Goal: Task Accomplishment & Management: Manage account settings

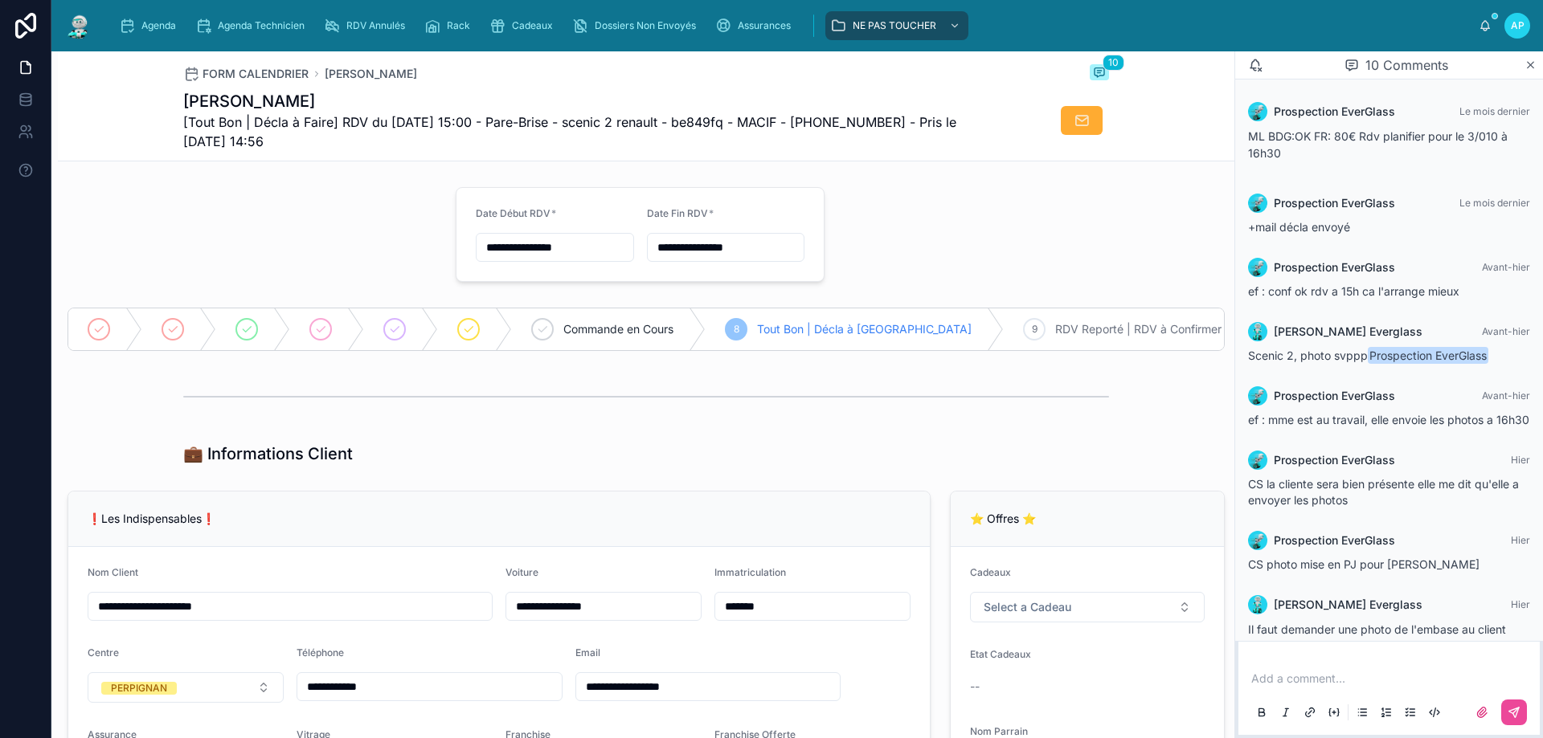
scroll to position [288, 0]
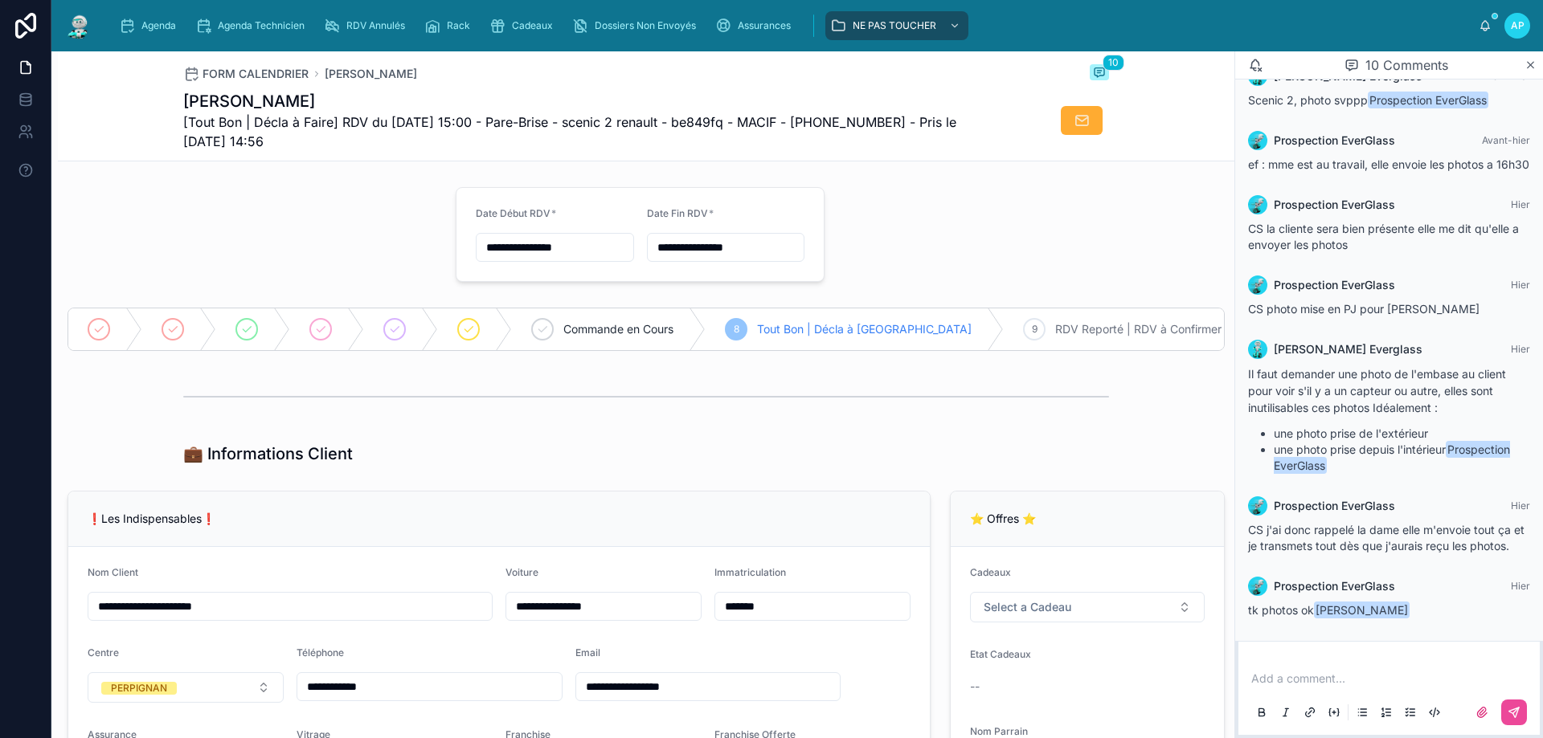
click at [80, 29] on img at bounding box center [78, 26] width 29 height 26
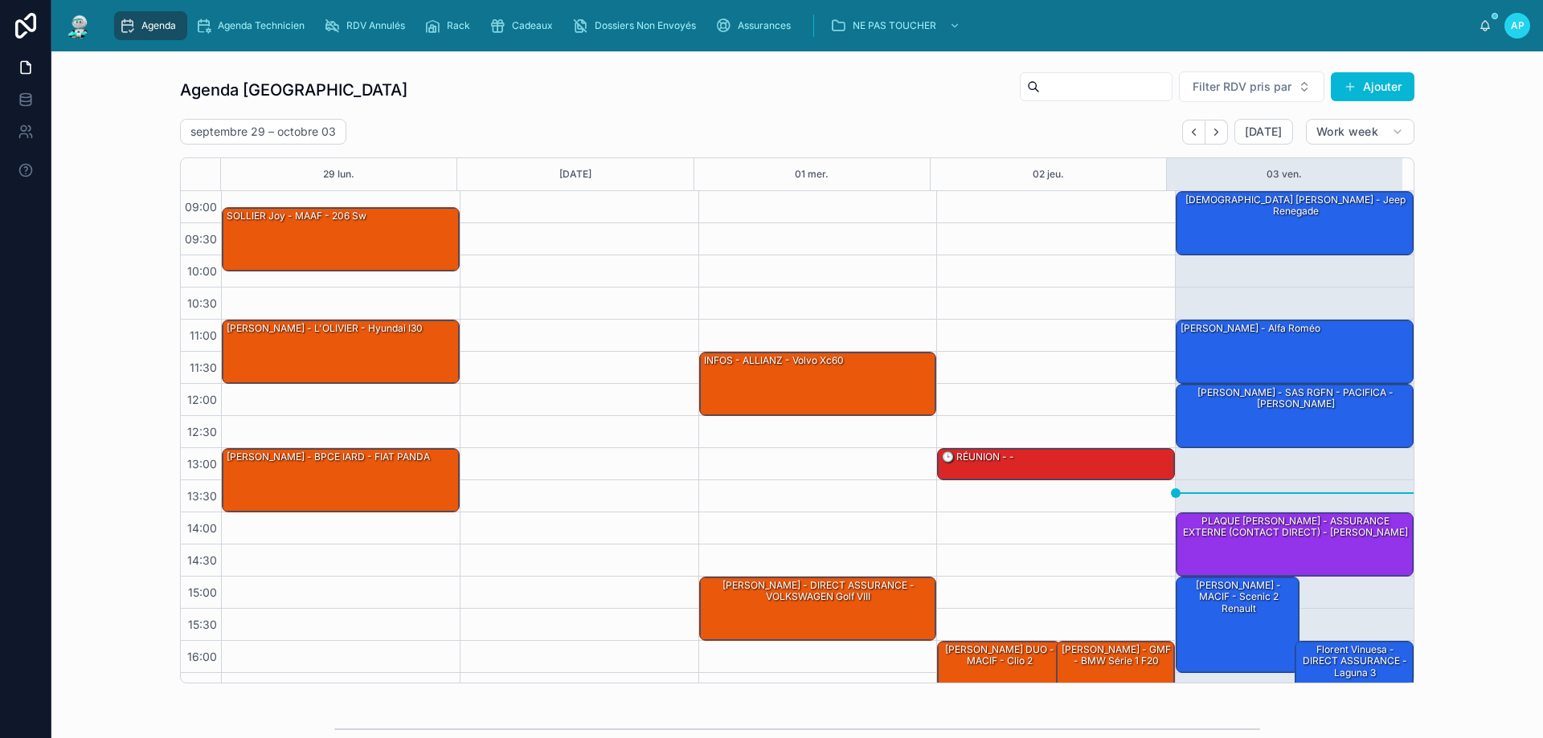
scroll to position [87, 0]
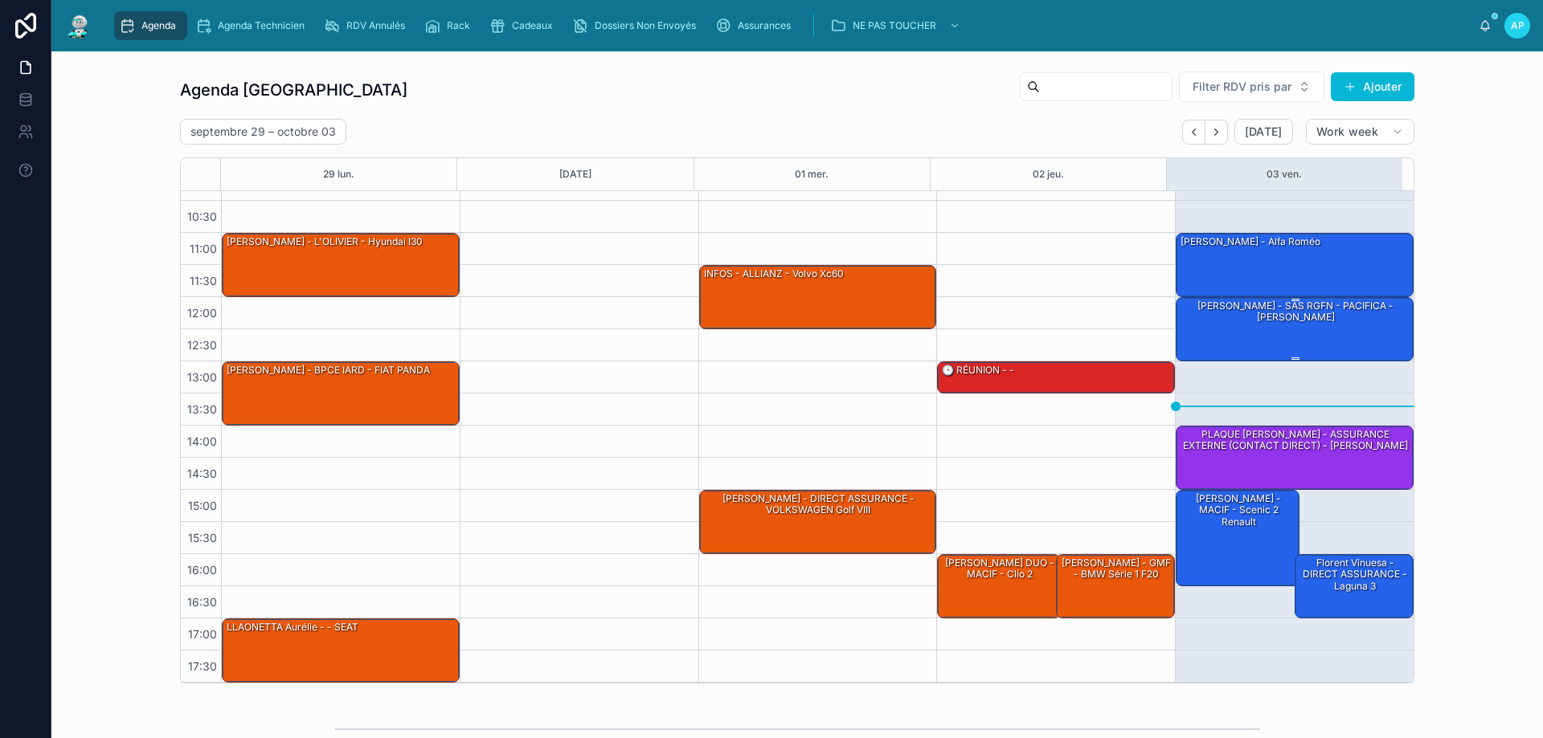
click at [1250, 339] on div "[PERSON_NAME] - SAS RGFN - PACIFICA - [PERSON_NAME]" at bounding box center [1295, 328] width 233 height 61
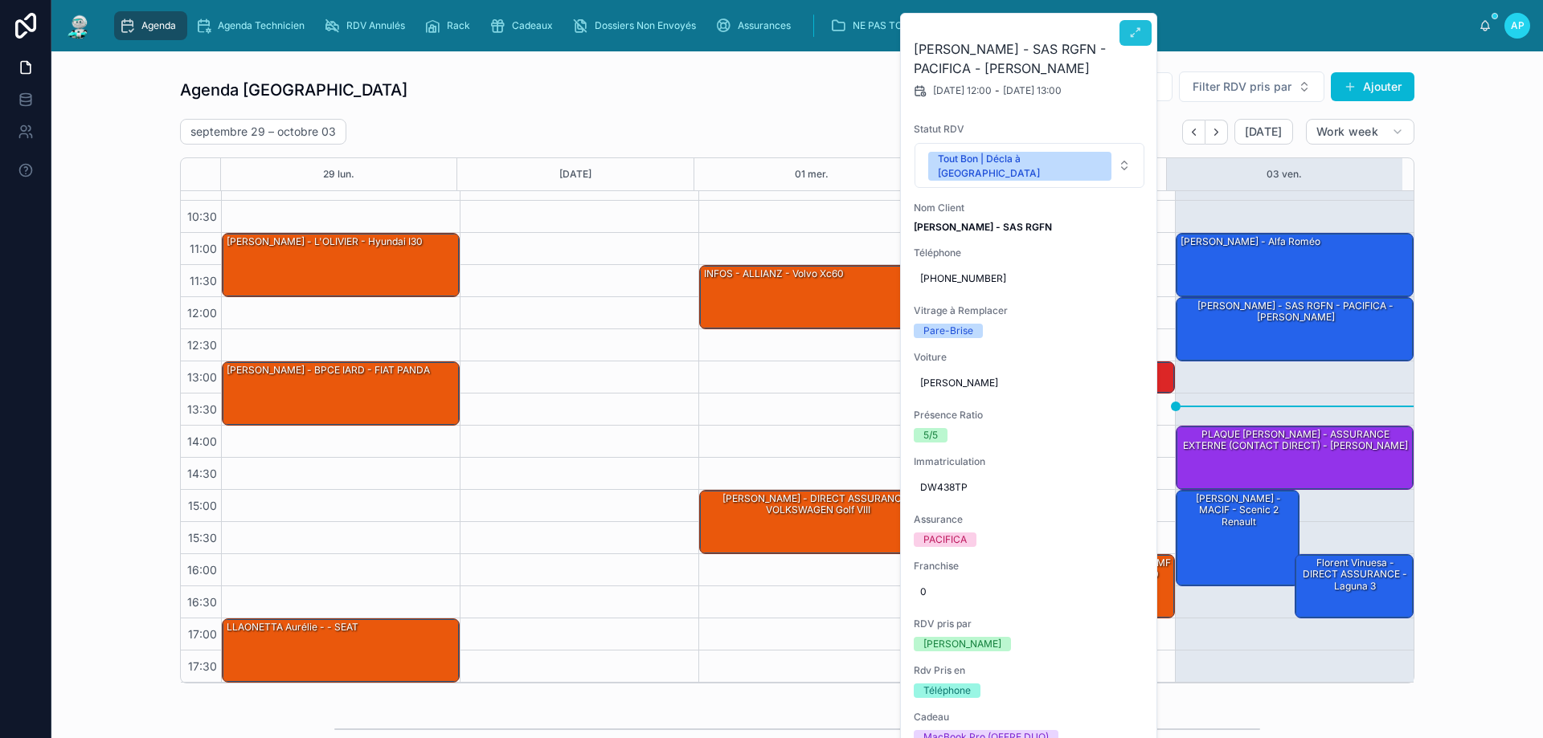
click at [1143, 23] on button at bounding box center [1135, 33] width 32 height 26
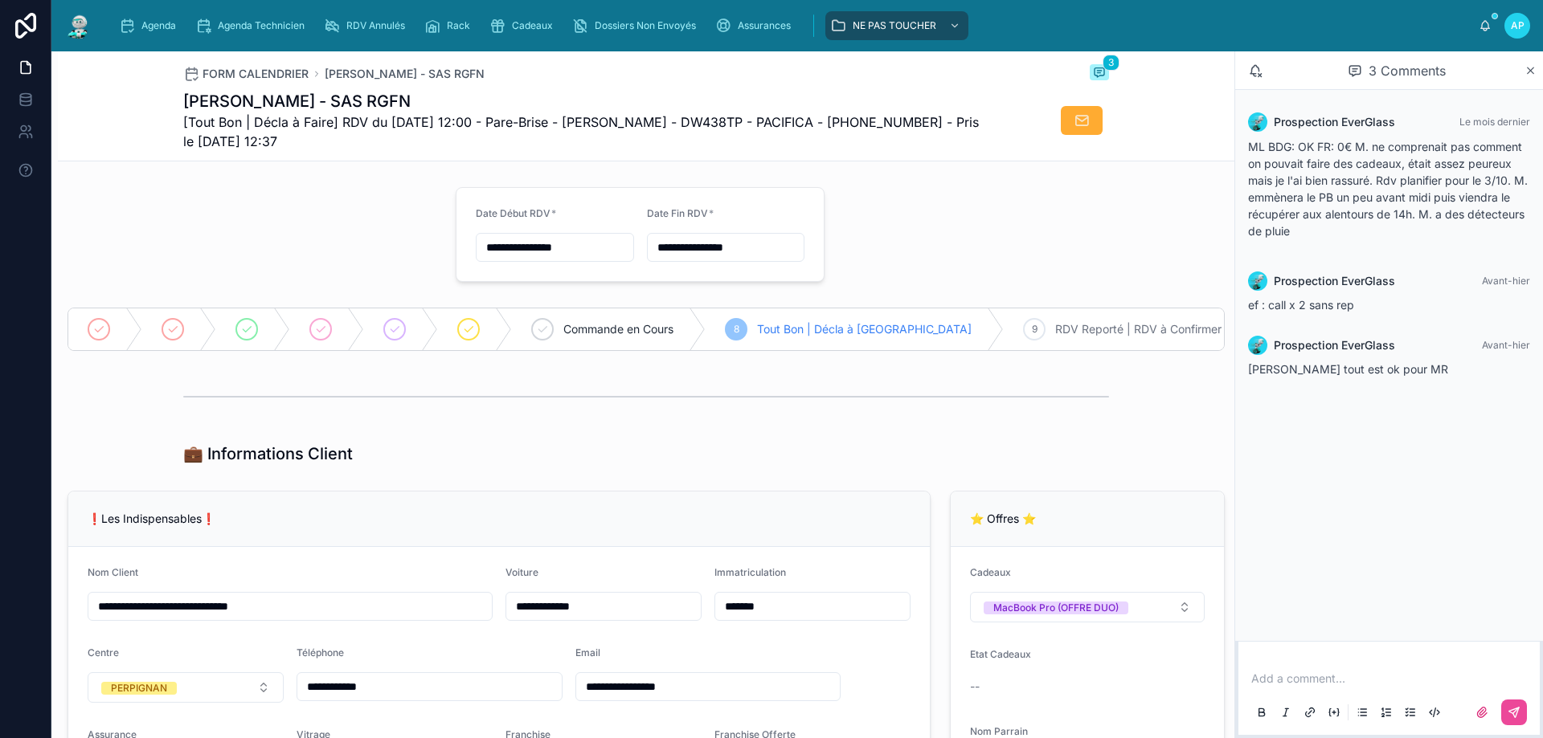
click at [1317, 671] on p at bounding box center [1392, 679] width 282 height 16
drag, startPoint x: 1393, startPoint y: 676, endPoint x: 1286, endPoint y: 667, distance: 107.2
click at [1192, 654] on div "**********" at bounding box center [796, 394] width 1491 height 687
click at [1504, 719] on button at bounding box center [1514, 713] width 26 height 26
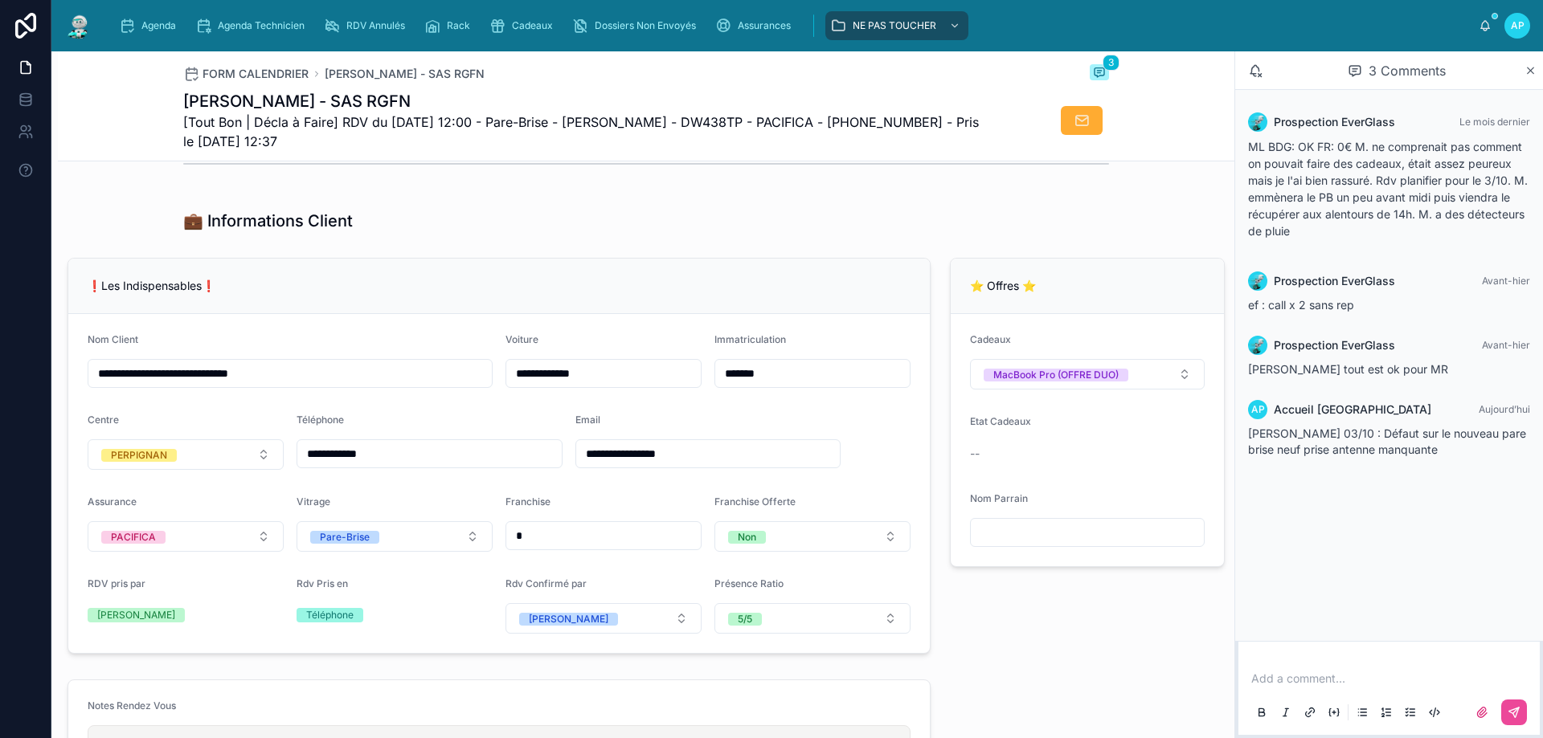
scroll to position [482, 0]
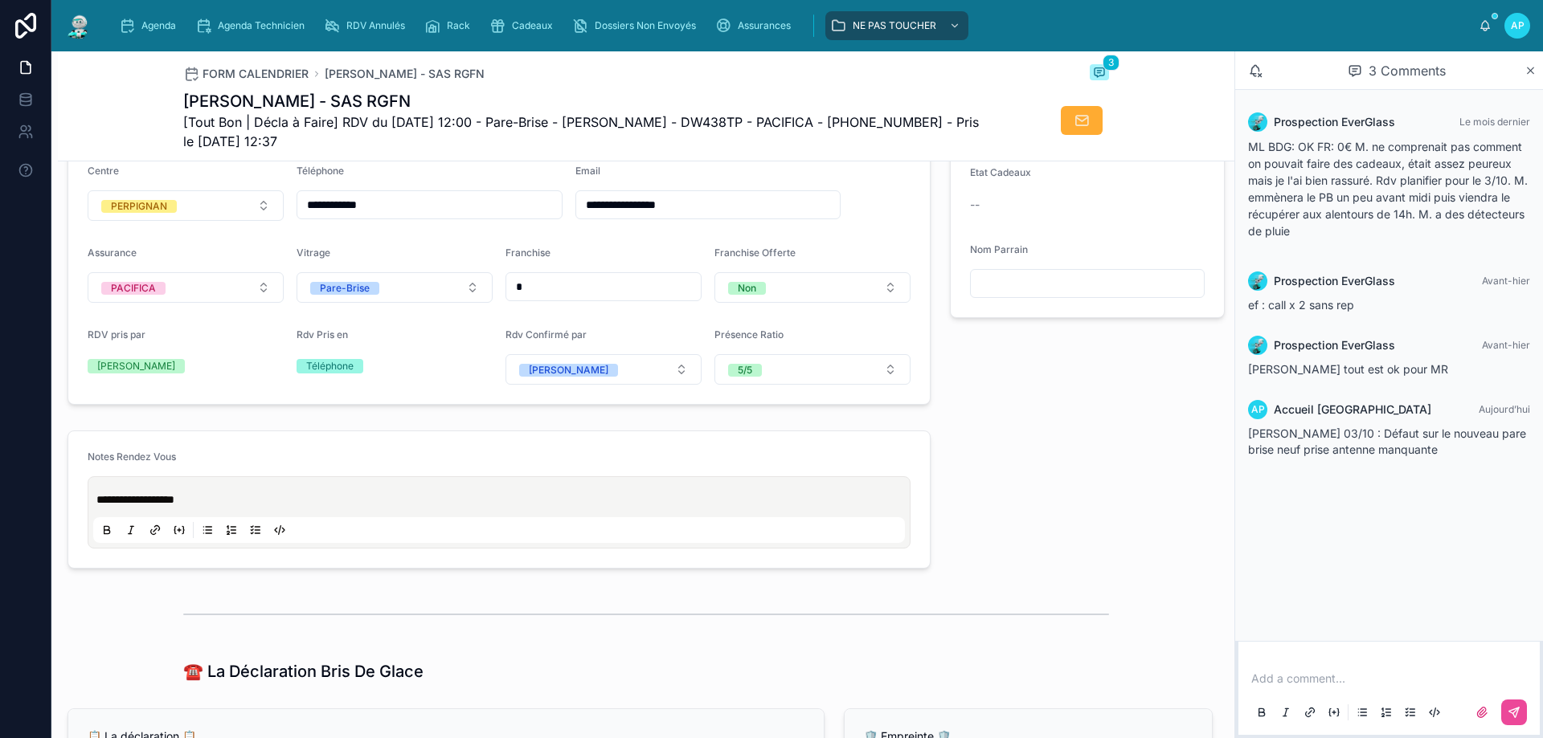
click at [95, 508] on div "**********" at bounding box center [499, 512] width 812 height 61
click at [97, 505] on span "**********" at bounding box center [135, 499] width 78 height 11
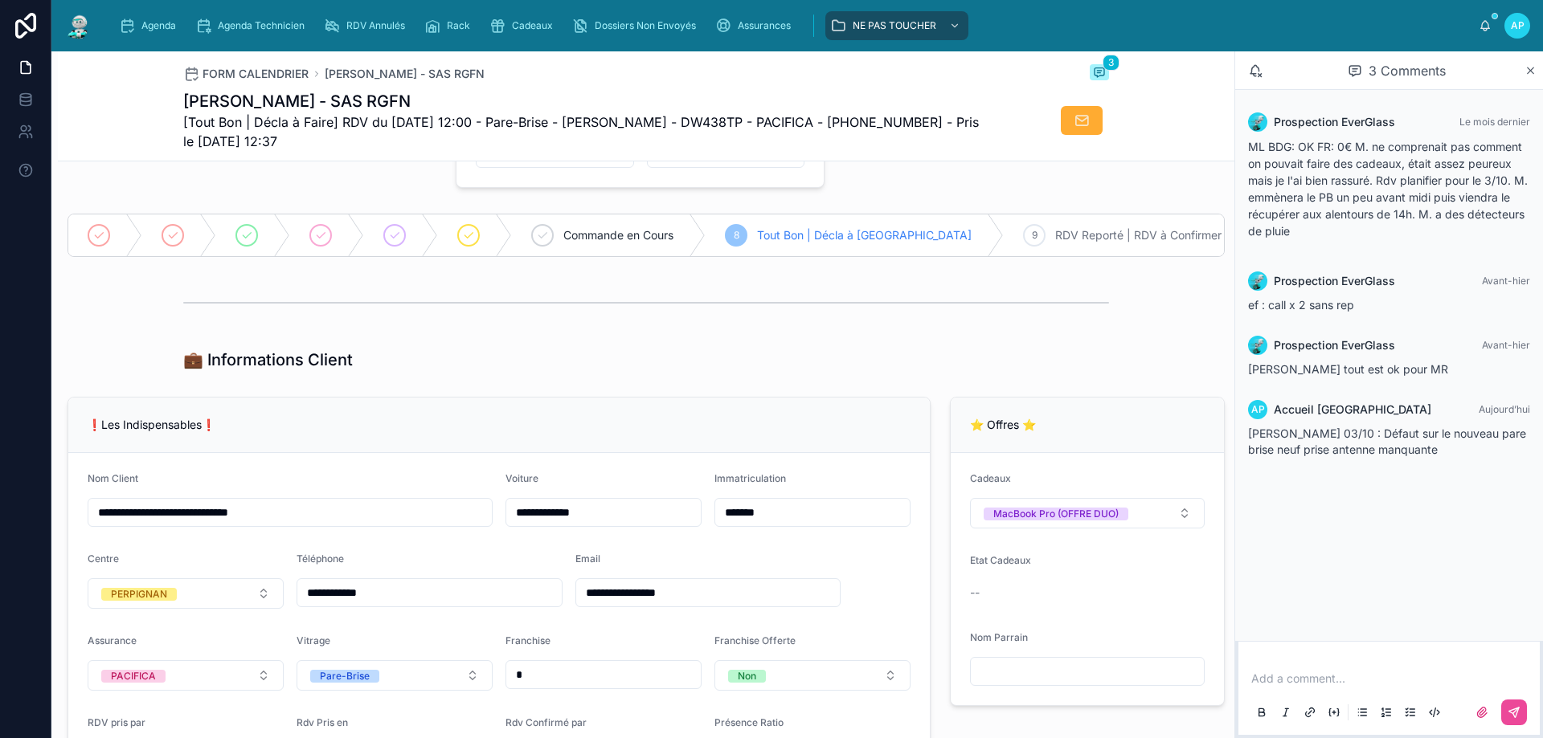
scroll to position [80, 0]
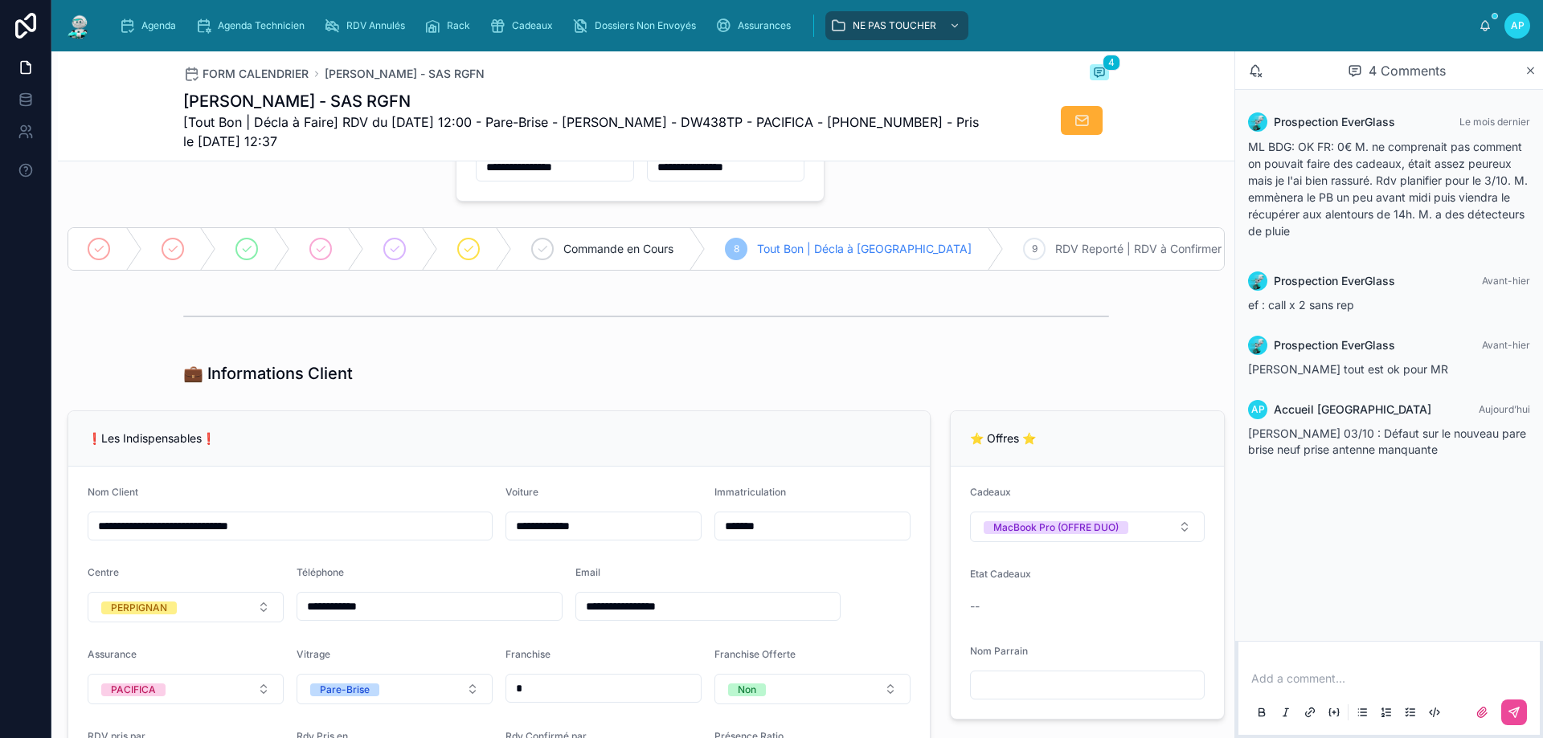
click at [967, 324] on div at bounding box center [646, 317] width 926 height 40
click at [129, 16] on div "Agenda" at bounding box center [150, 26] width 63 height 26
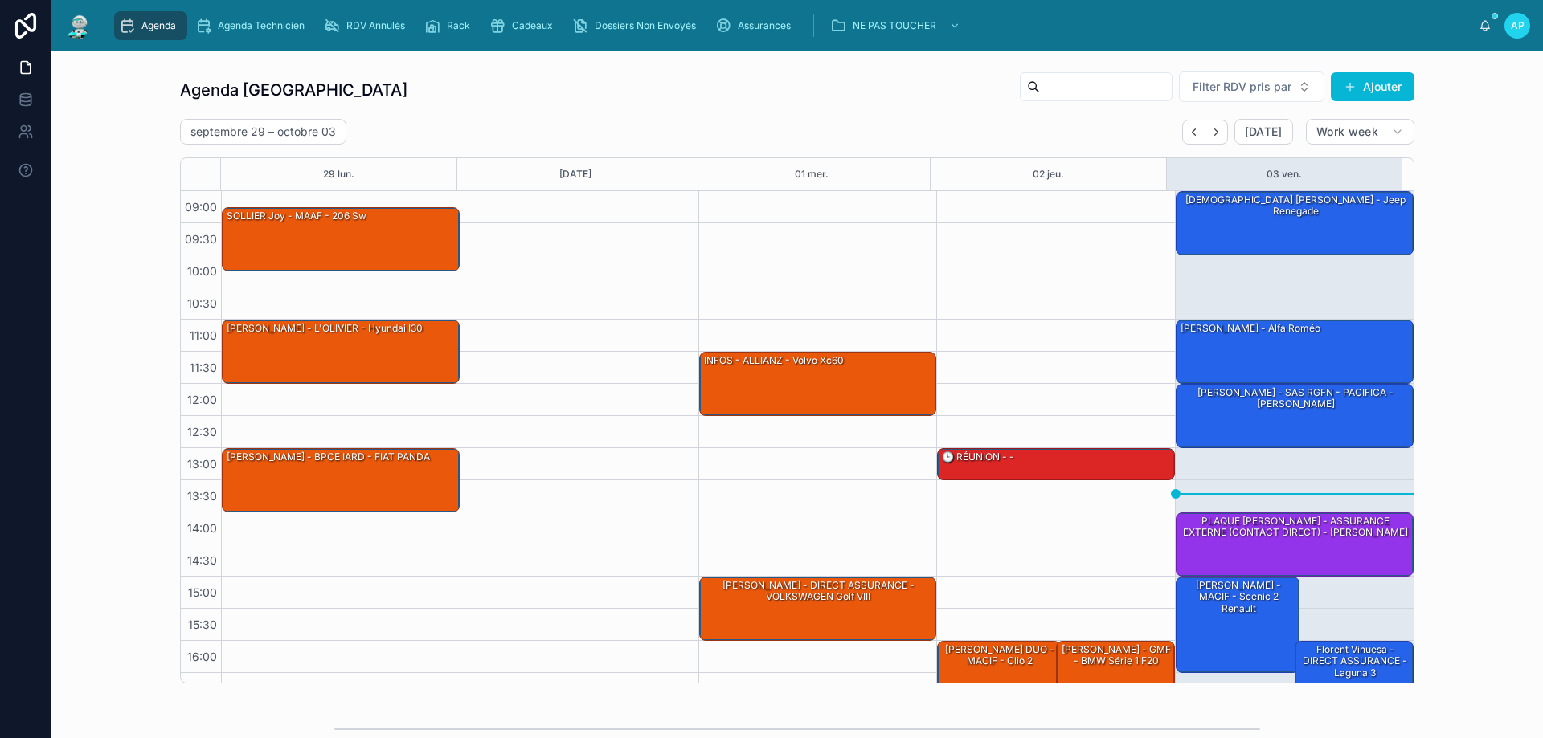
scroll to position [87, 0]
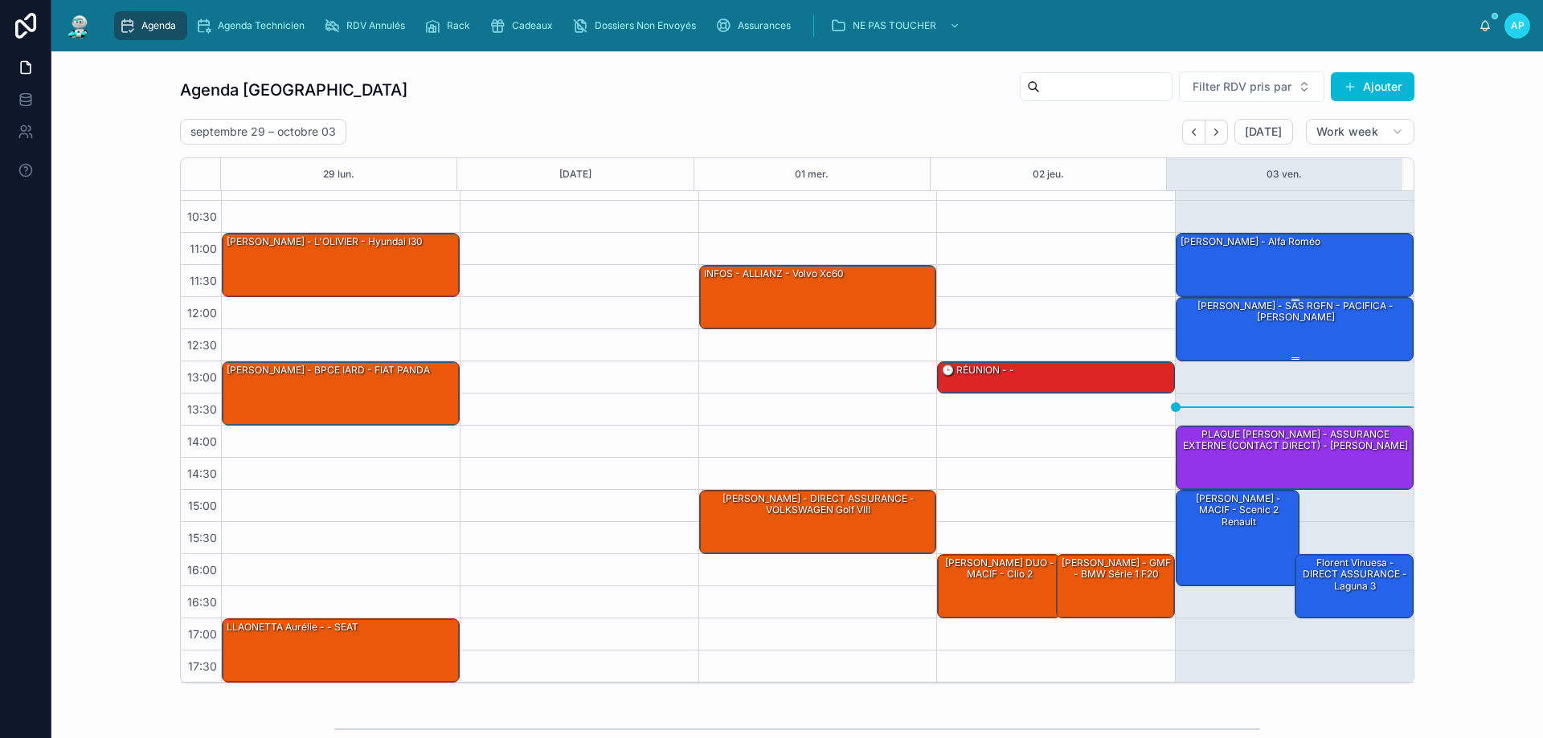
click at [1254, 313] on div "Matthieu Bonnemaison - SAS RGFN - PACIFICA - Mercedes vito" at bounding box center [1295, 312] width 233 height 27
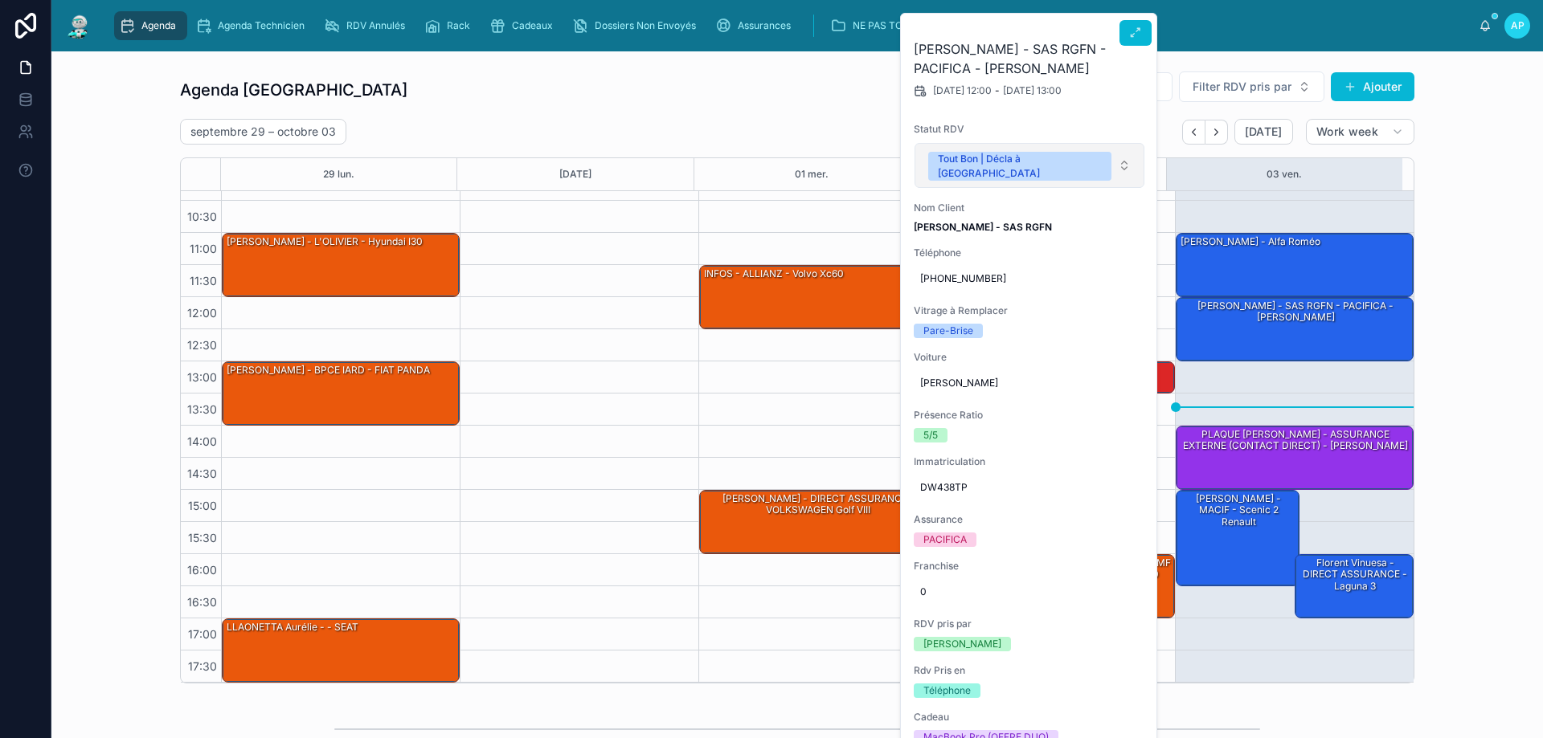
click at [1058, 161] on button "Tout Bon | Décla à [GEOGRAPHIC_DATA]" at bounding box center [1029, 165] width 230 height 45
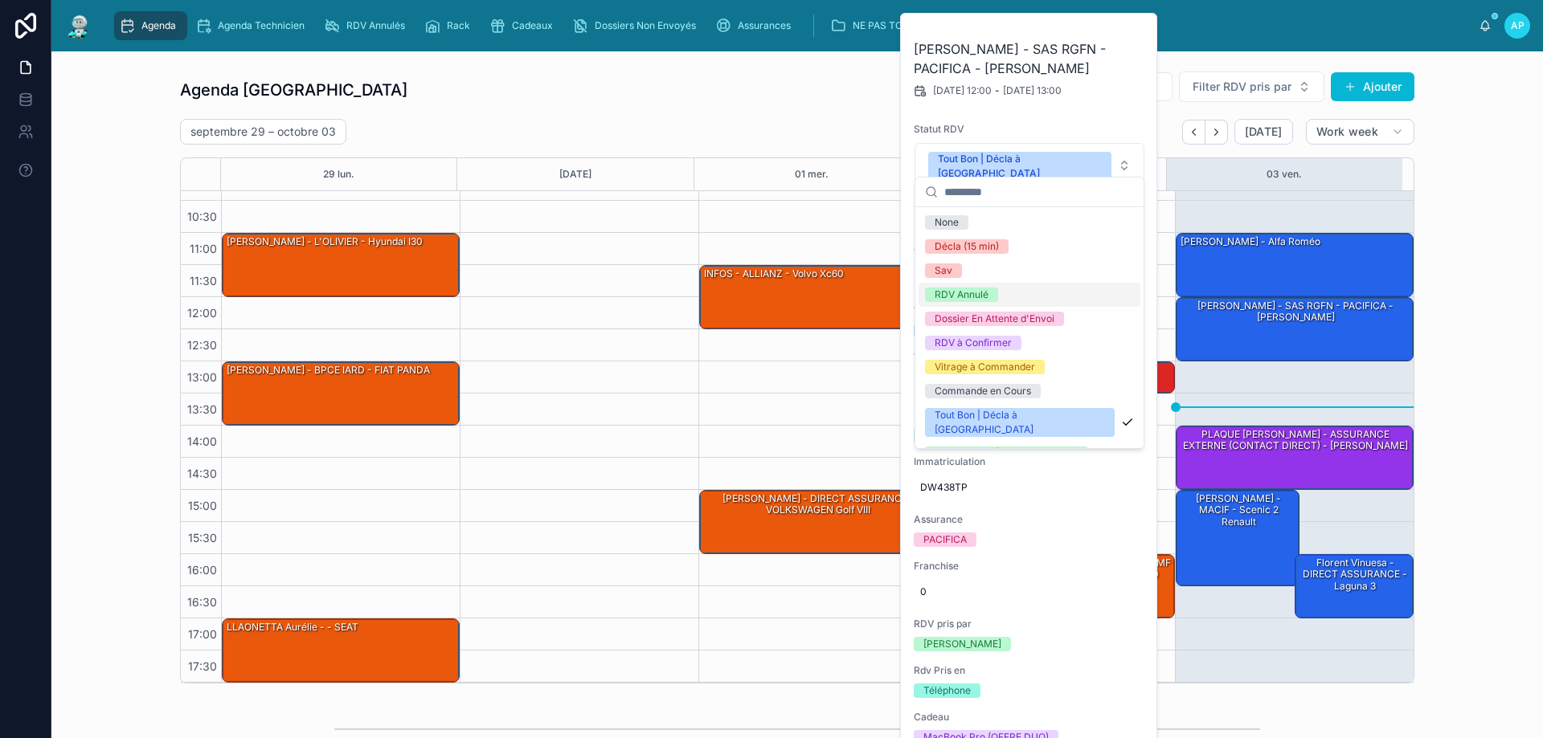
click at [965, 297] on div "RDV Annulé" at bounding box center [962, 295] width 54 height 14
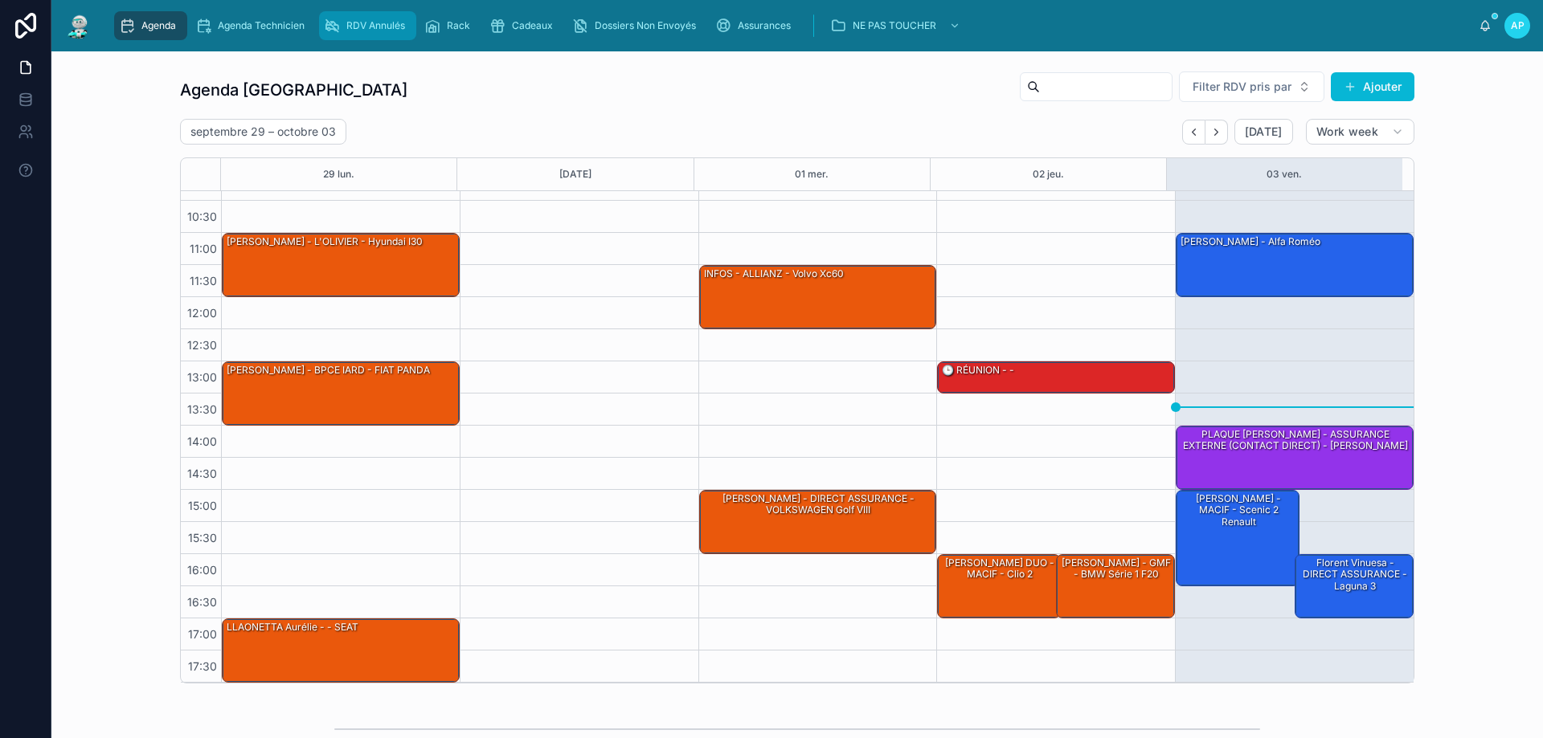
click at [350, 20] on span "RDV Annulés" at bounding box center [375, 25] width 59 height 13
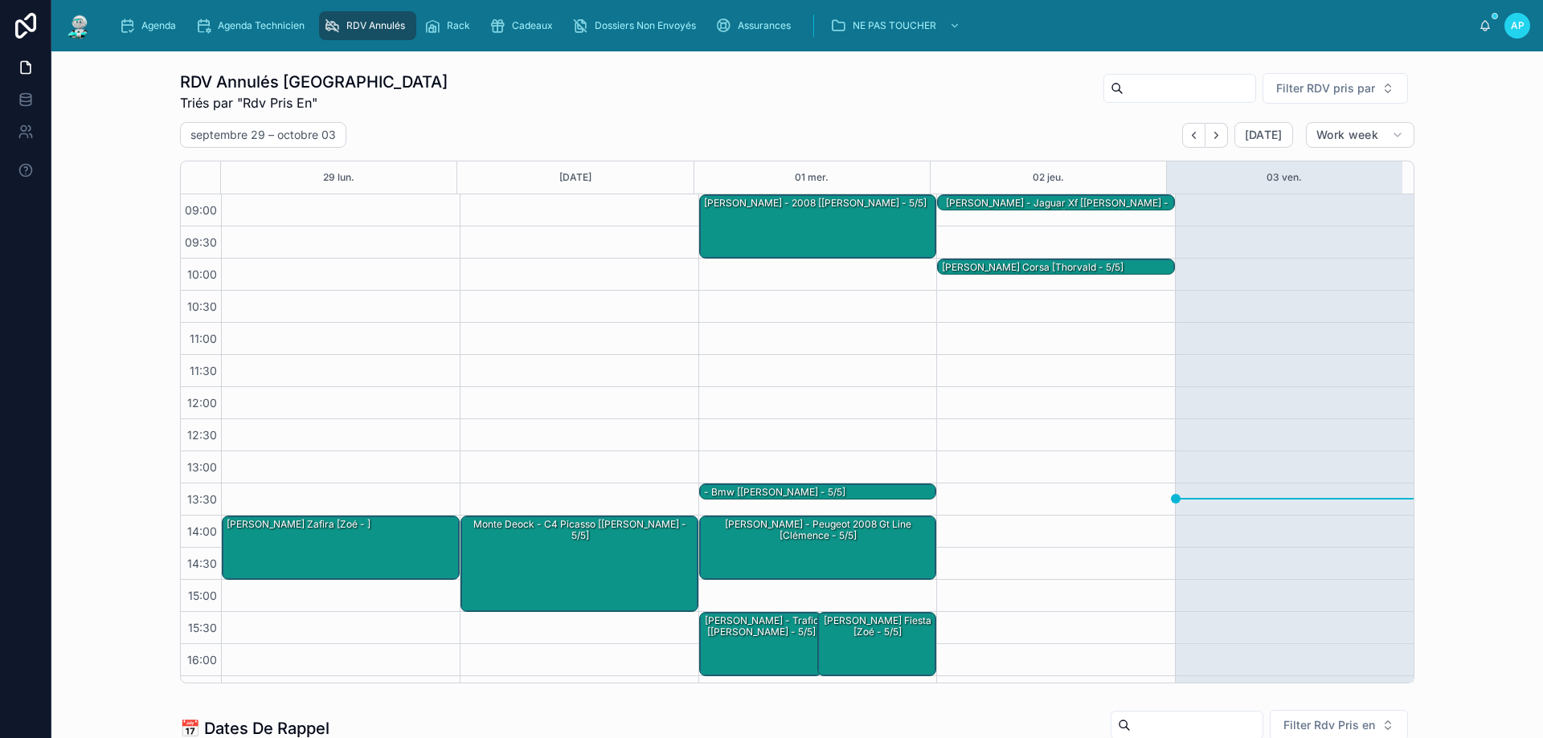
scroll to position [90, 0]
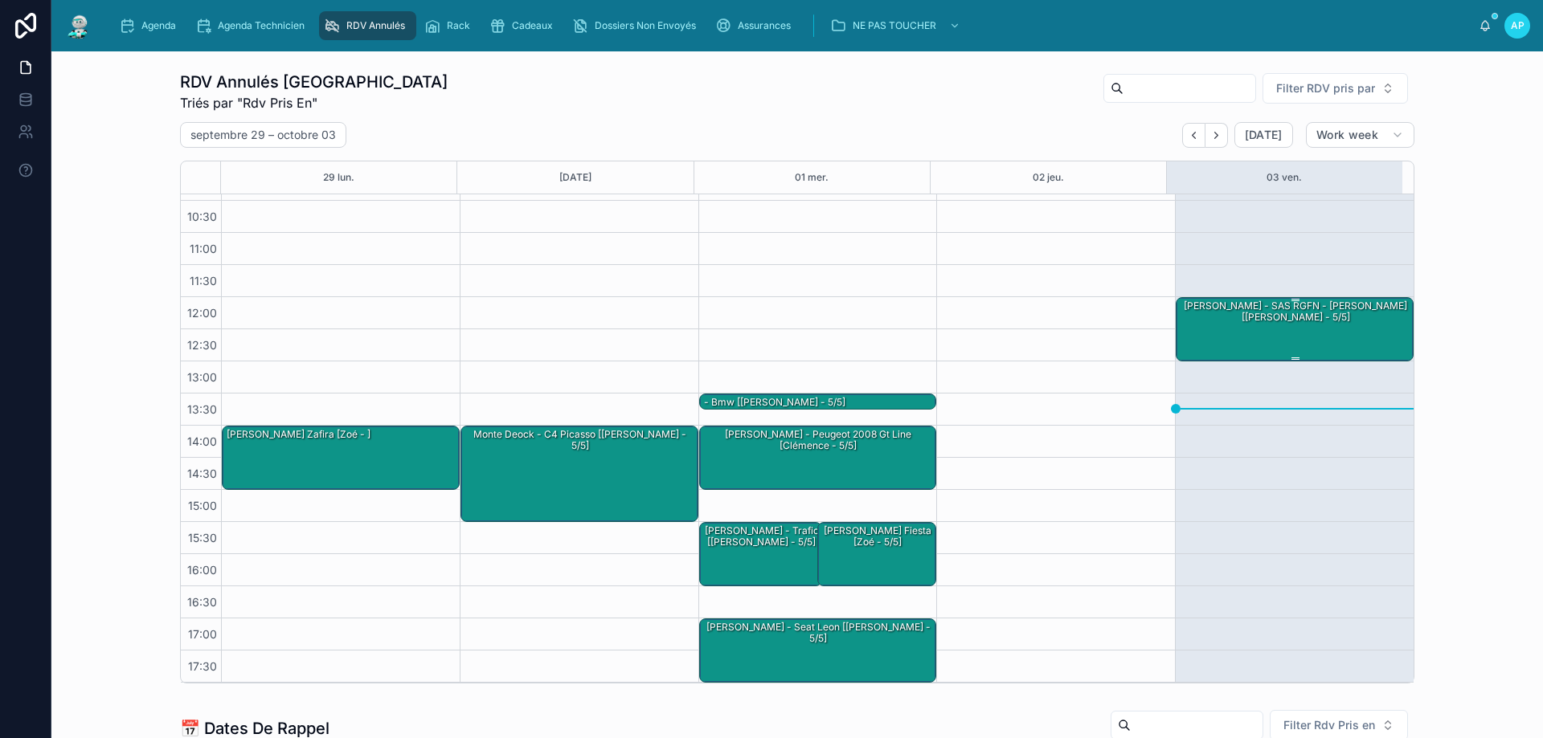
click at [1299, 320] on div "[PERSON_NAME] - SAS RGFN - [PERSON_NAME] [[PERSON_NAME] - 5/5]" at bounding box center [1295, 312] width 233 height 27
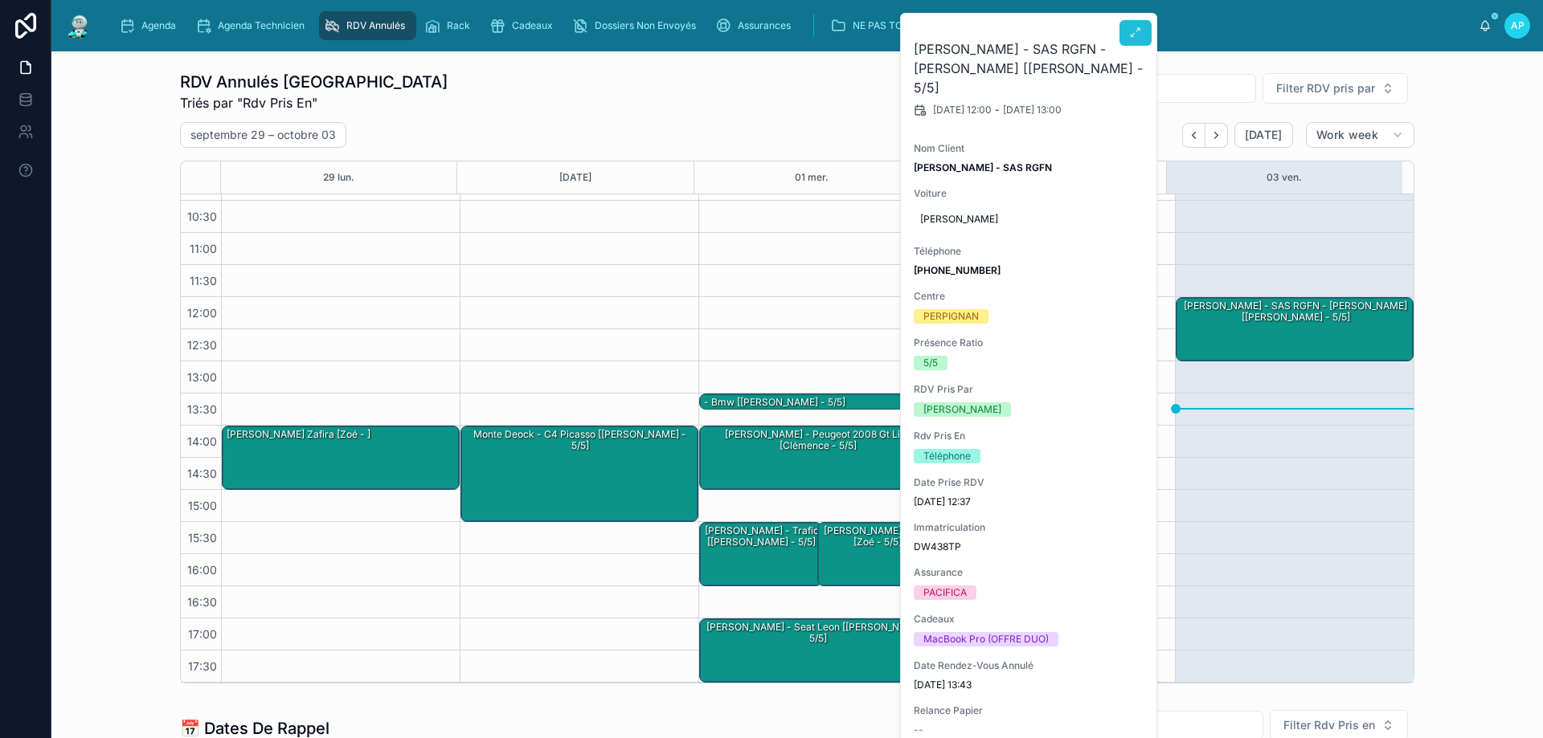
click at [1128, 33] on button at bounding box center [1135, 33] width 32 height 26
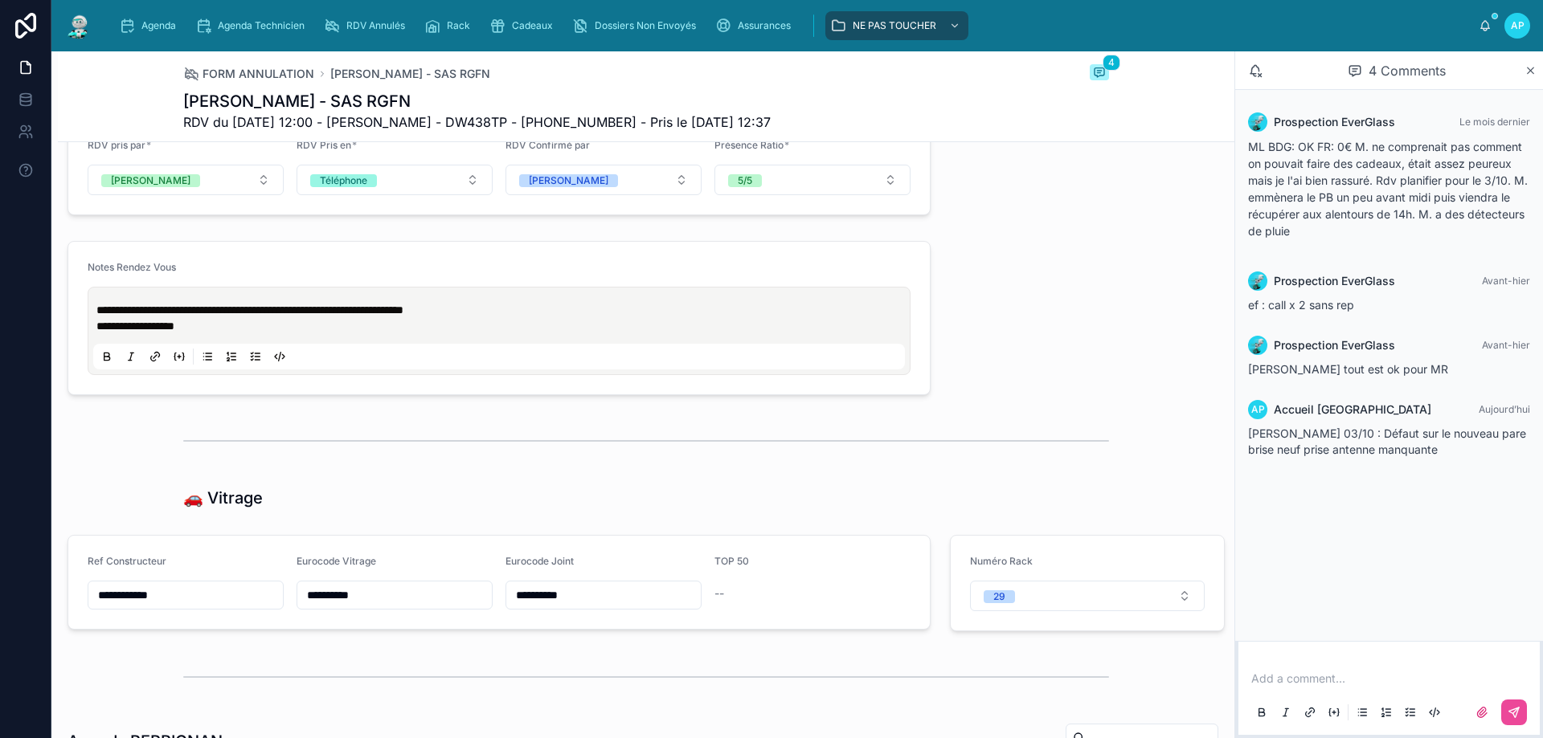
scroll to position [1527, 0]
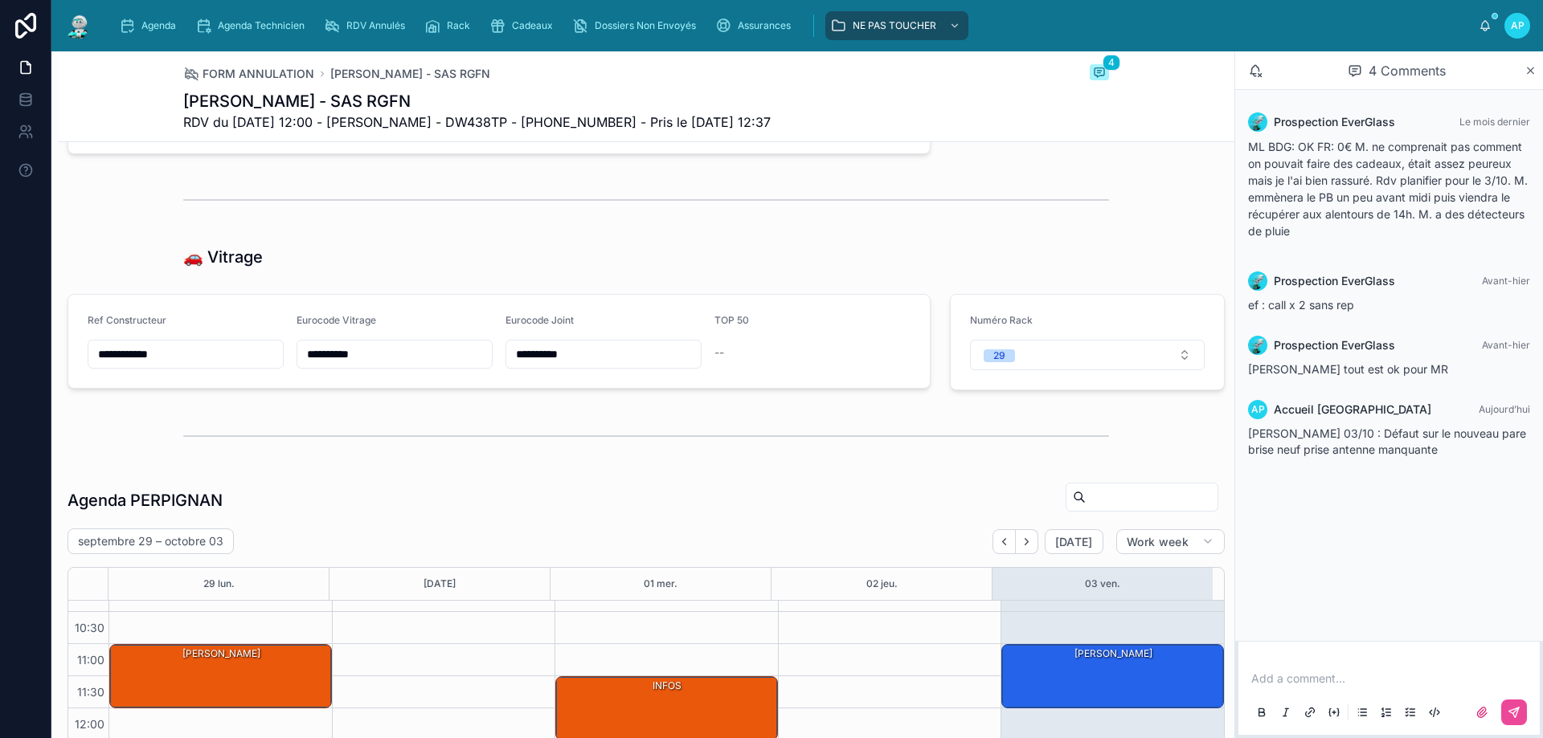
click at [1332, 682] on p at bounding box center [1392, 679] width 282 height 16
drag, startPoint x: 1404, startPoint y: 682, endPoint x: 1000, endPoint y: 561, distance: 421.3
click at [998, 563] on div "**********" at bounding box center [796, 394] width 1491 height 687
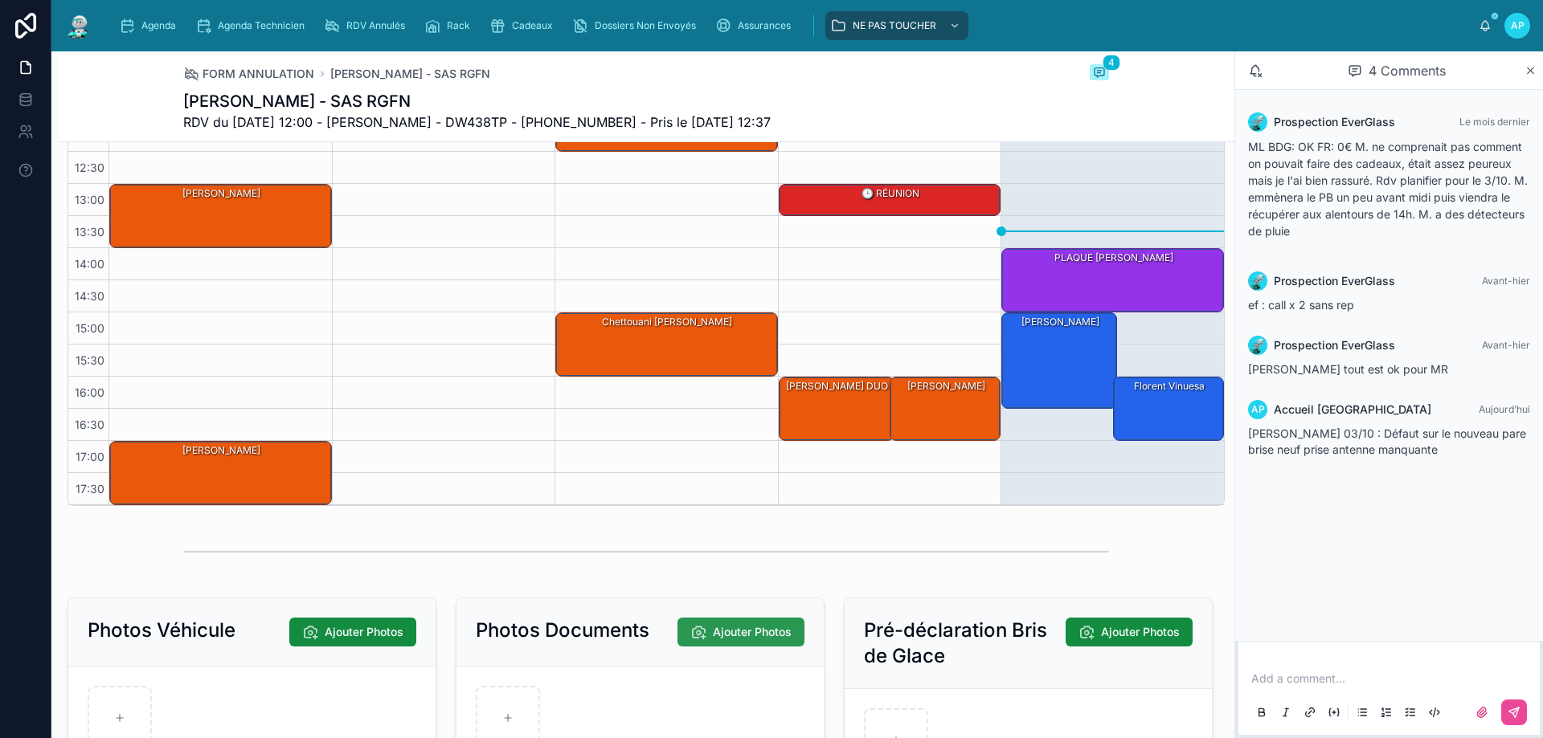
scroll to position [2280, 0]
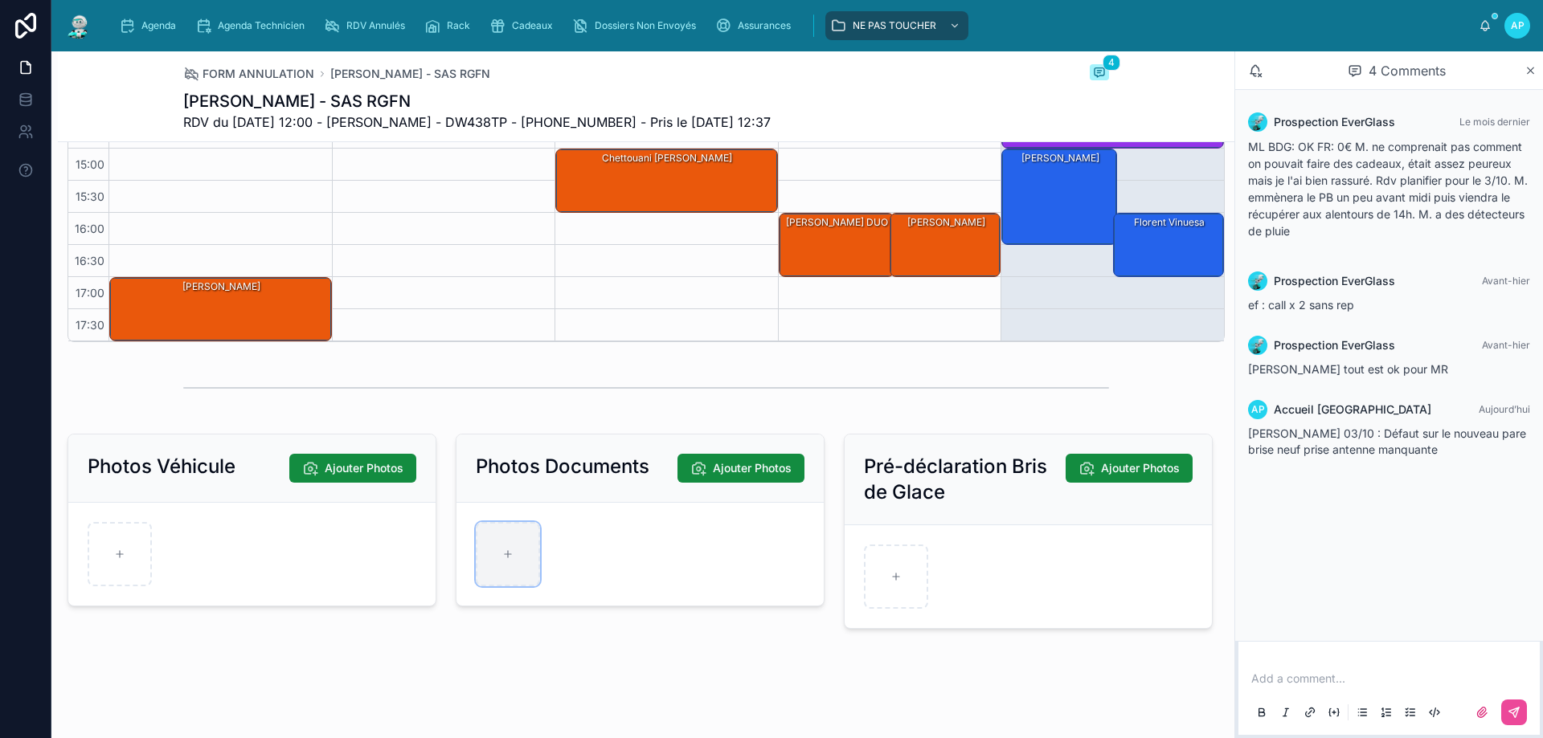
click at [508, 554] on icon at bounding box center [507, 554] width 11 height 11
type input "**********"
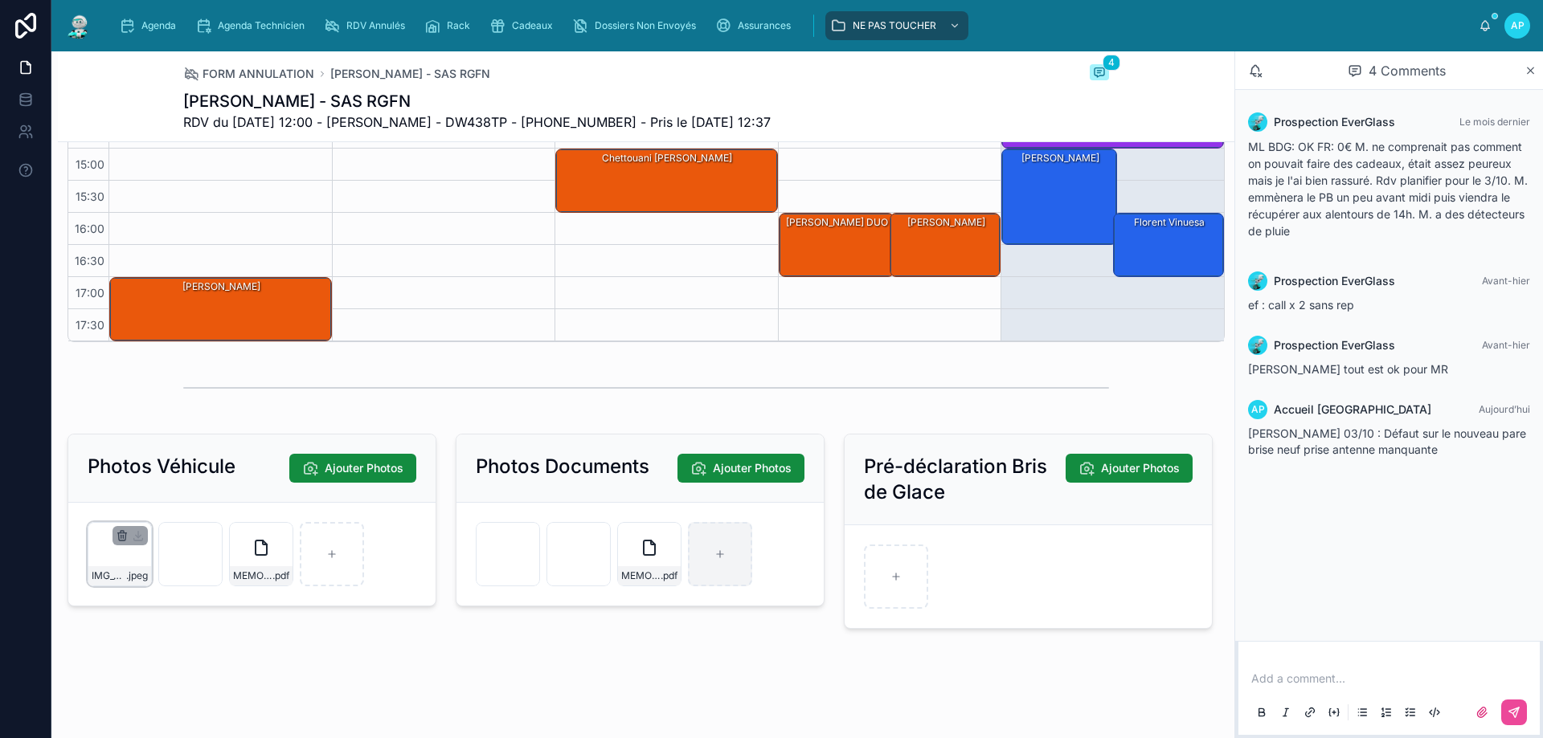
click at [125, 535] on icon "button" at bounding box center [122, 536] width 13 height 13
click at [170, 507] on icon "button" at bounding box center [166, 508] width 7 height 7
click at [119, 537] on icon "button" at bounding box center [121, 537] width 7 height 7
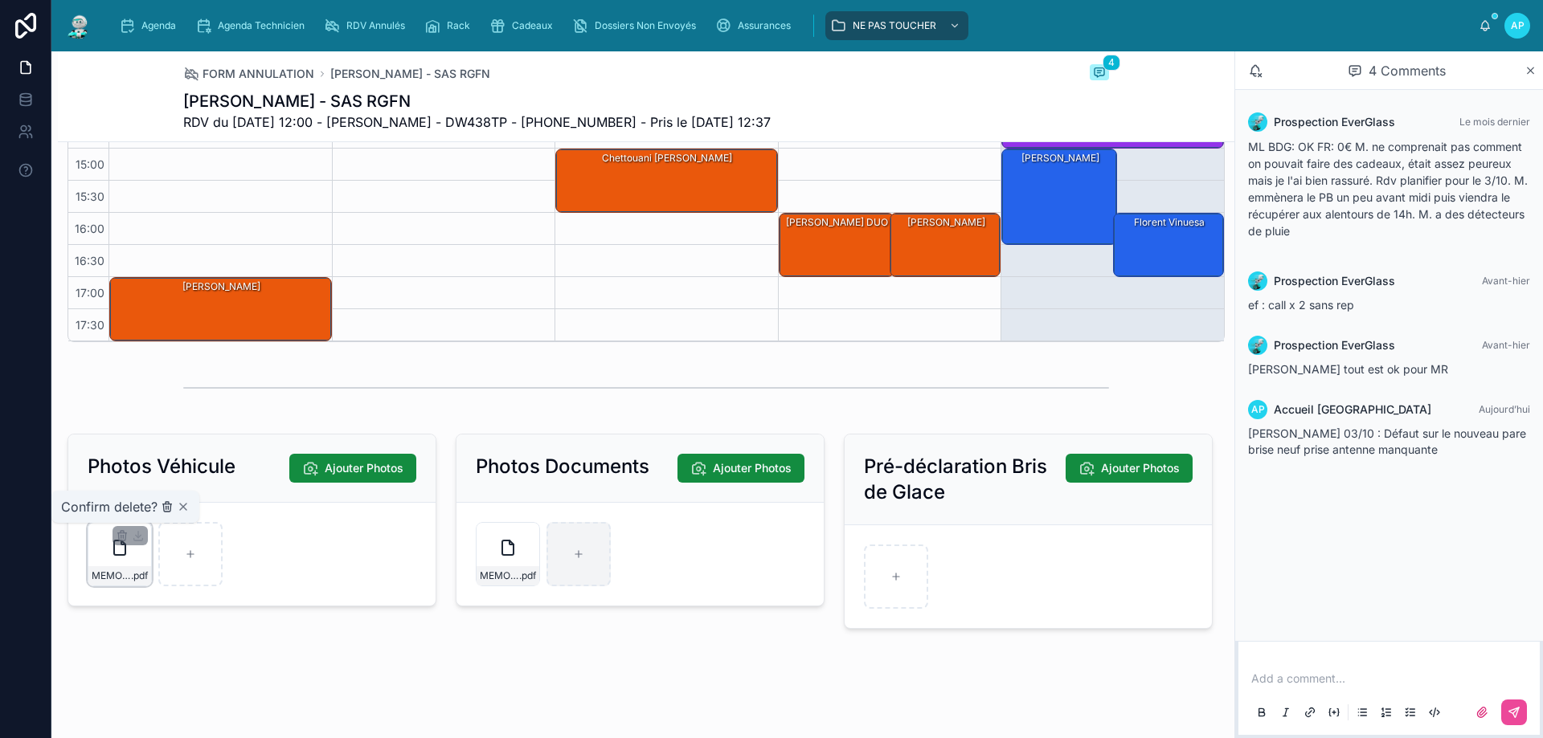
click at [163, 507] on icon "button" at bounding box center [167, 507] width 13 height 13
click at [497, 559] on div at bounding box center [508, 554] width 64 height 64
type input "**********"
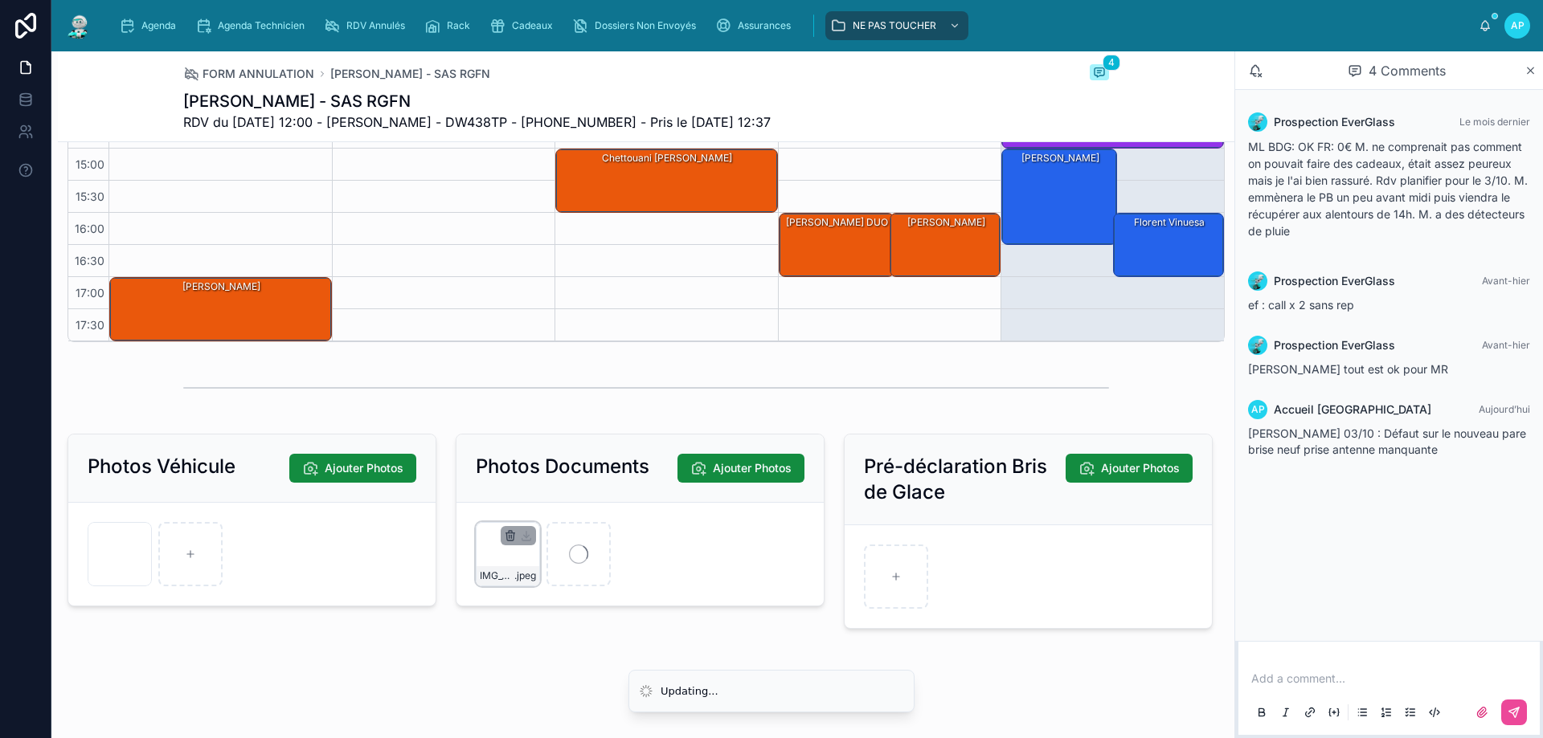
click at [509, 531] on icon "button" at bounding box center [510, 532] width 3 height 2
click at [538, 506] on icon "button" at bounding box center [540, 507] width 13 height 13
click at [522, 542] on div at bounding box center [508, 554] width 64 height 64
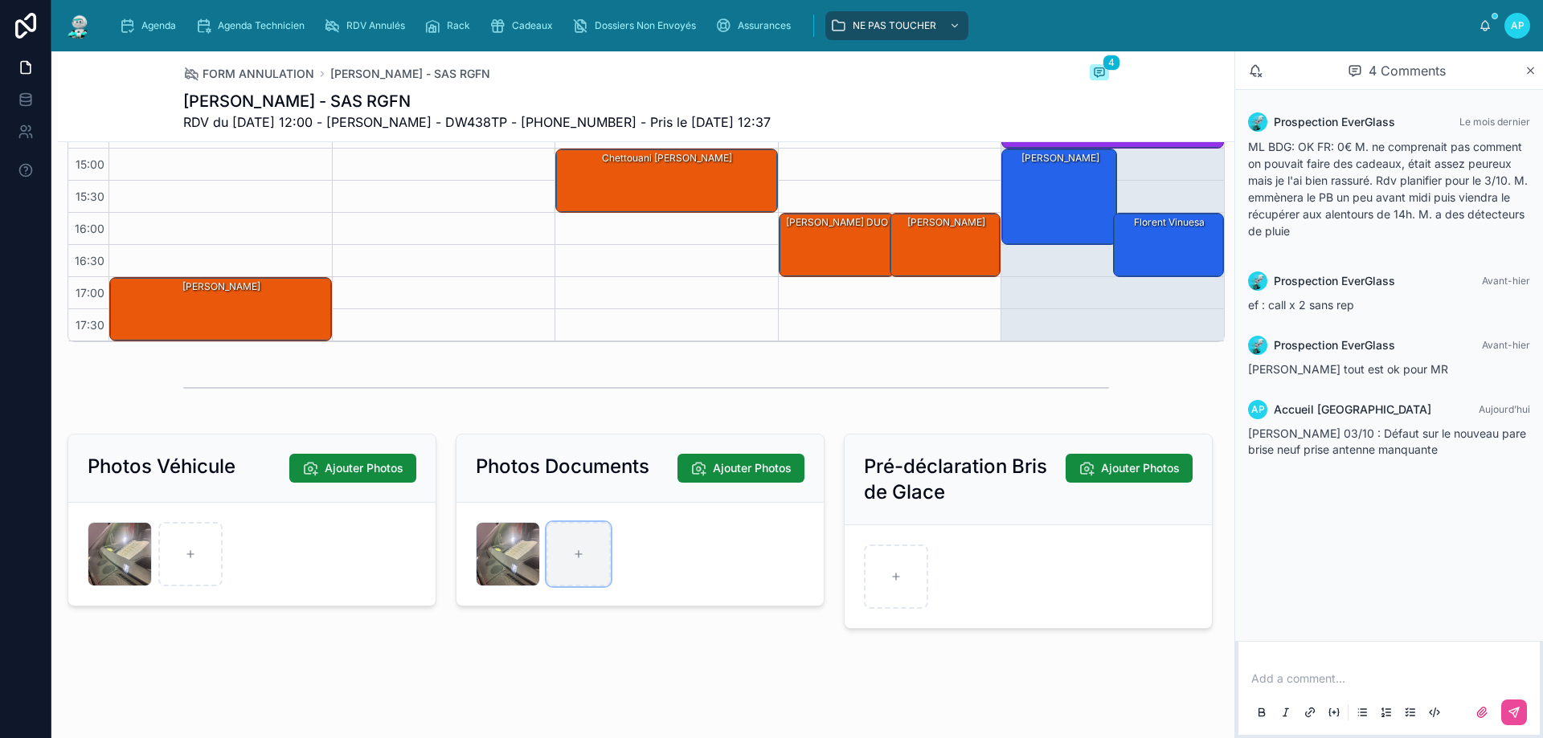
type input "**********"
click at [507, 532] on icon "button" at bounding box center [510, 536] width 13 height 13
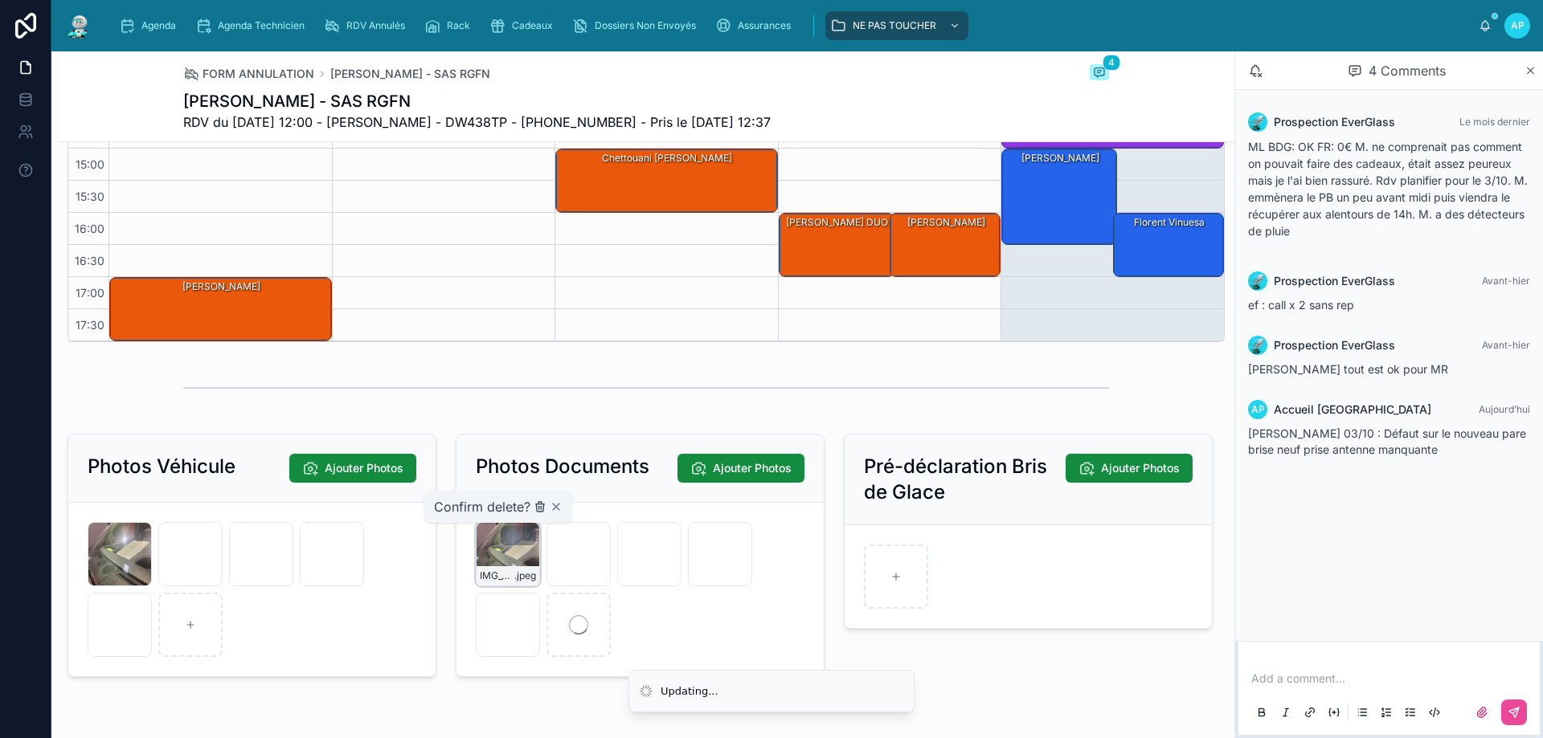
click at [537, 507] on icon "button" at bounding box center [539, 508] width 7 height 7
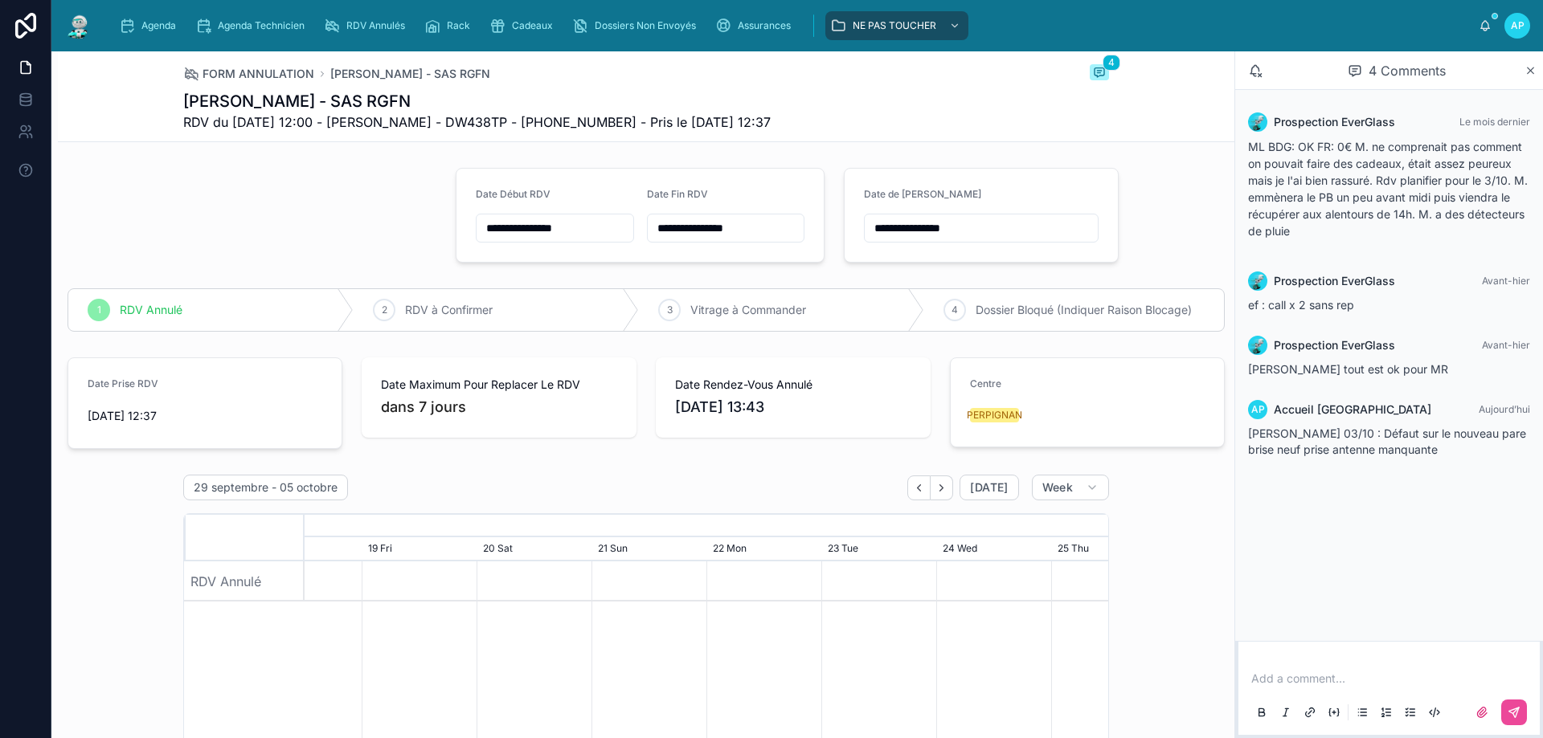
scroll to position [85, 0]
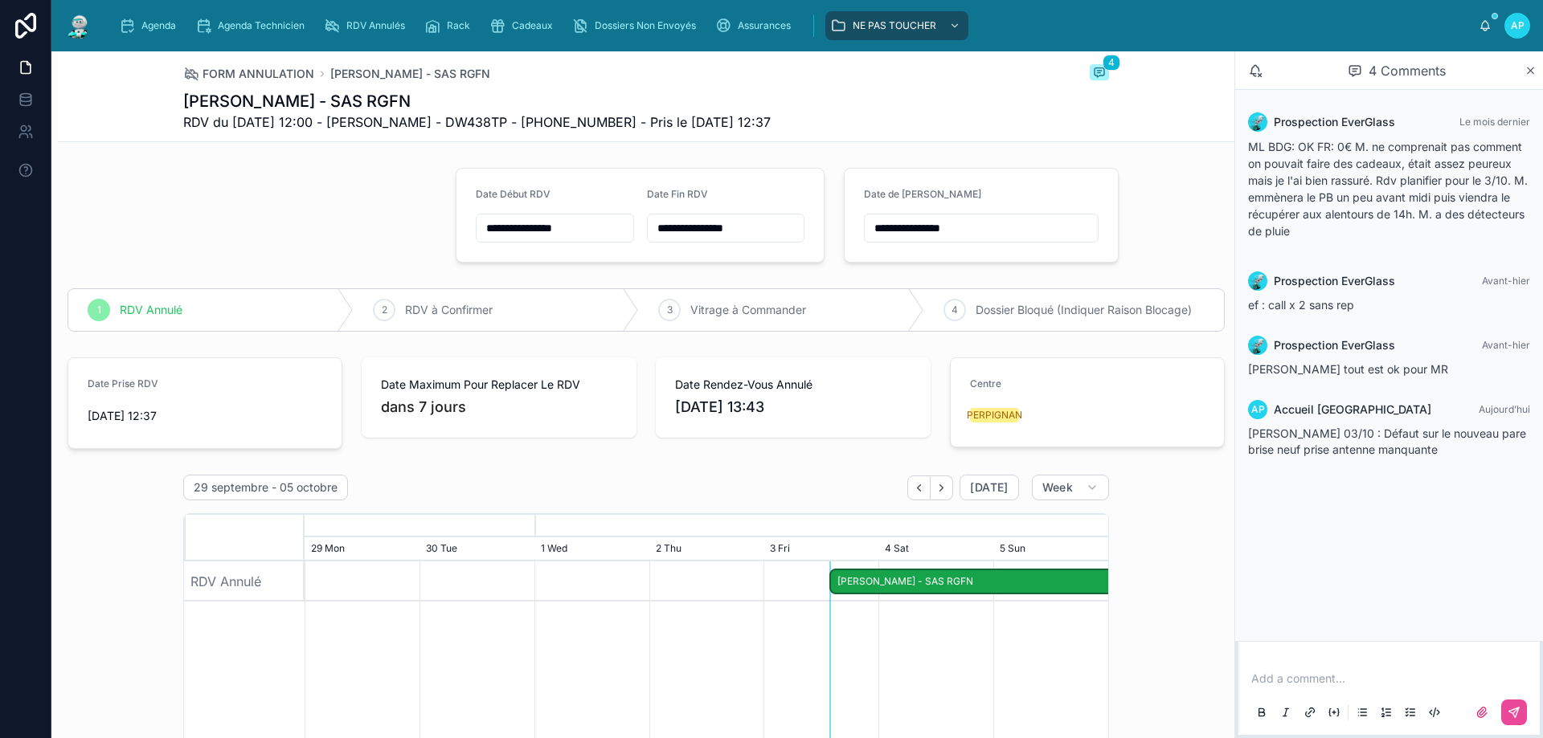
click at [76, 30] on img at bounding box center [78, 26] width 29 height 26
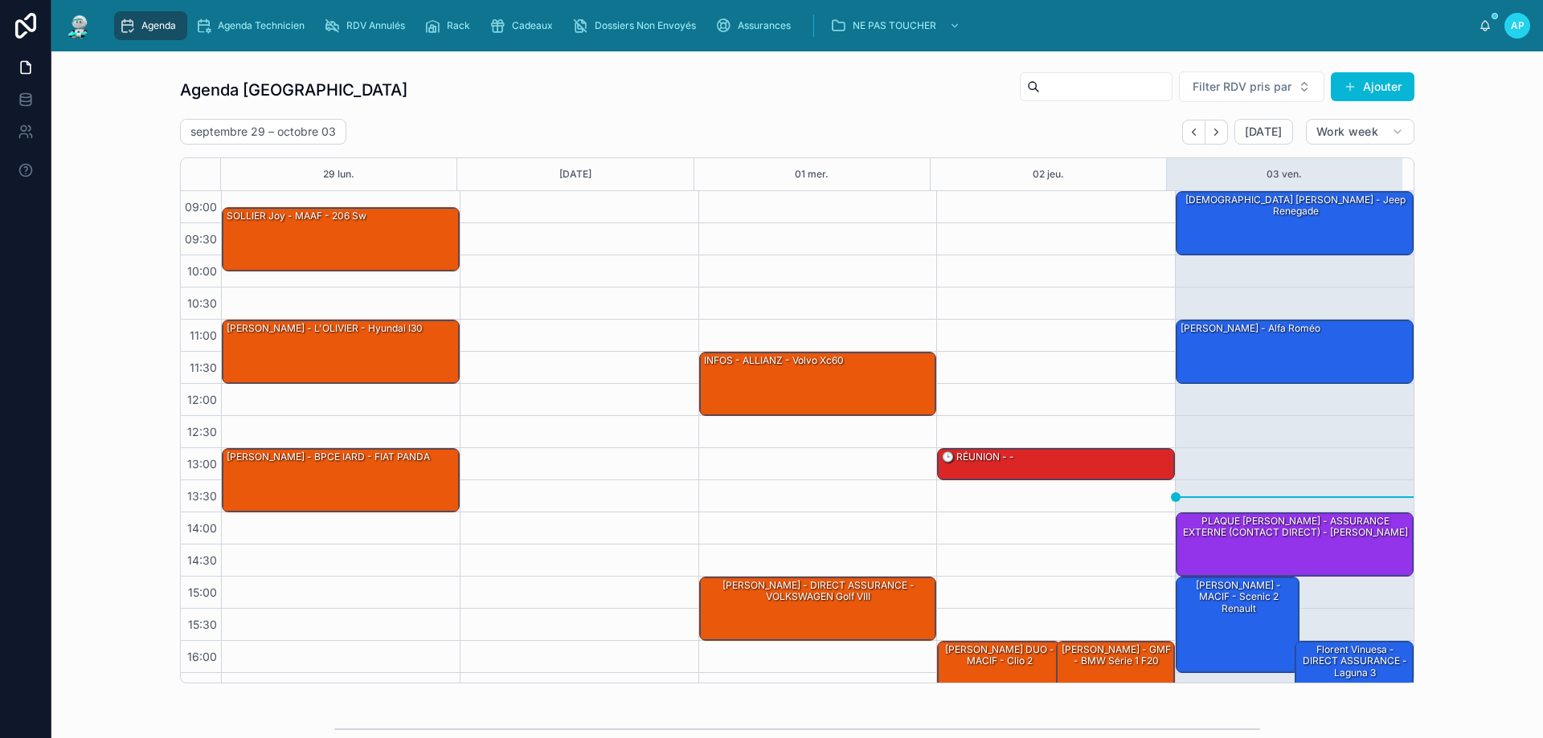
scroll to position [87, 0]
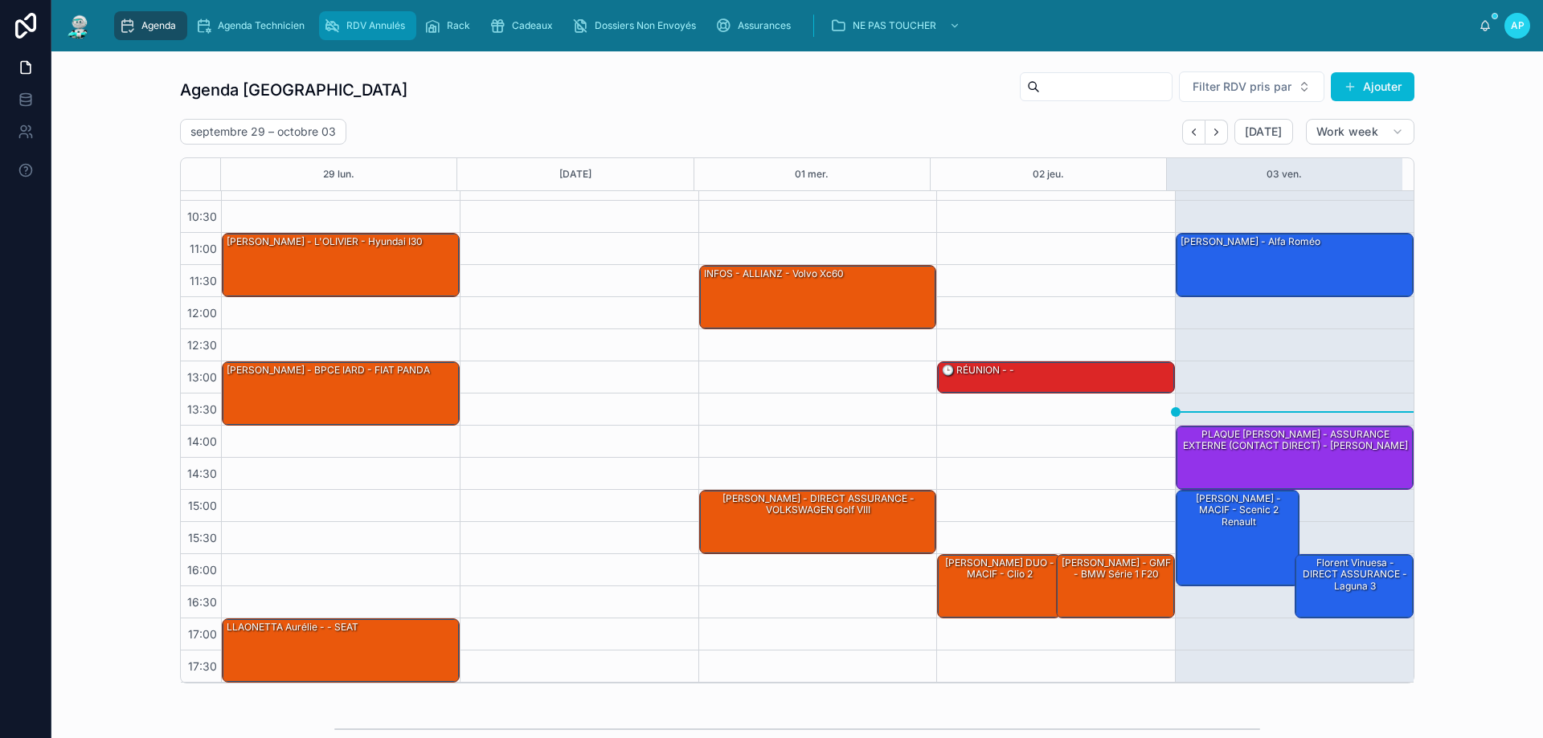
click at [362, 22] on span "RDV Annulés" at bounding box center [375, 25] width 59 height 13
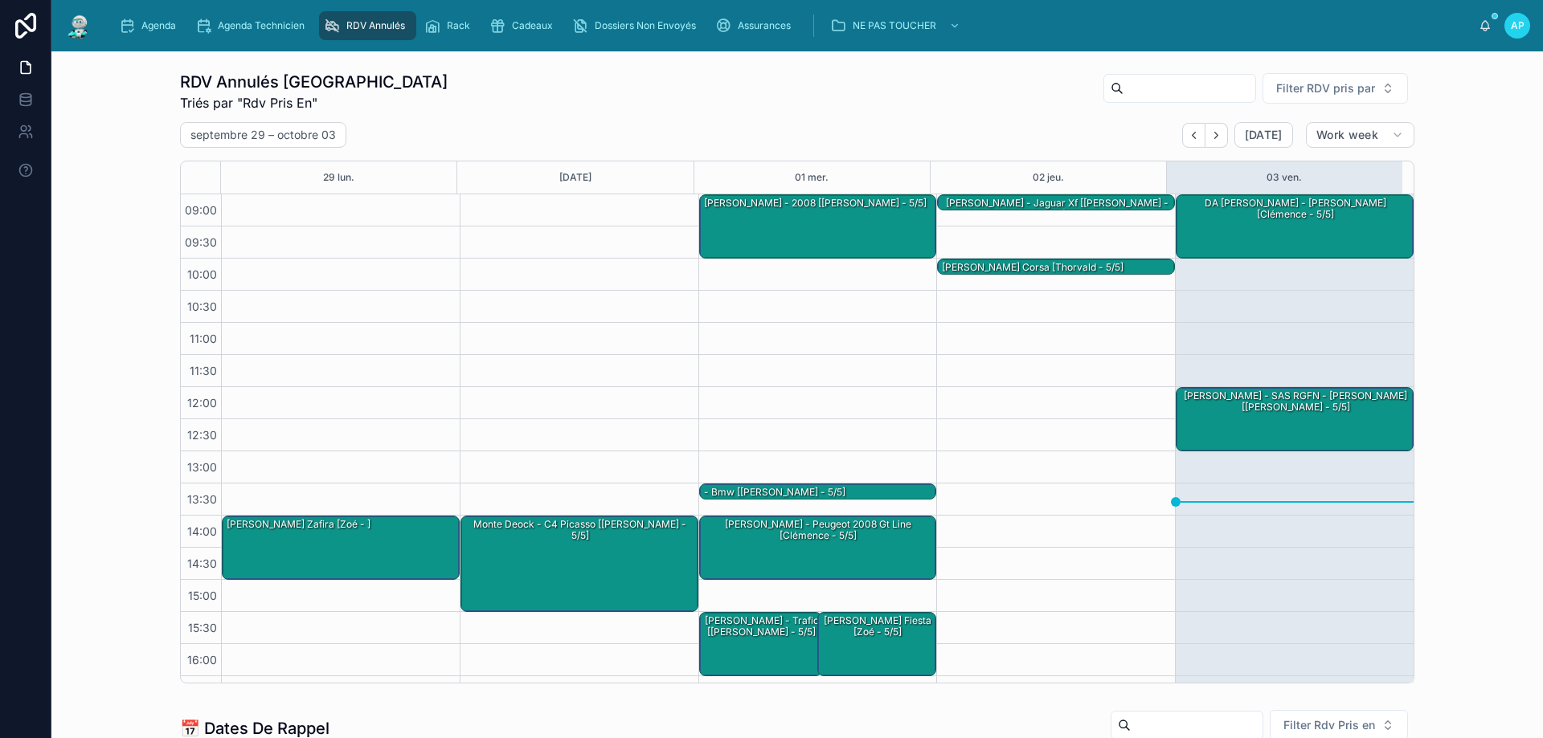
scroll to position [90, 0]
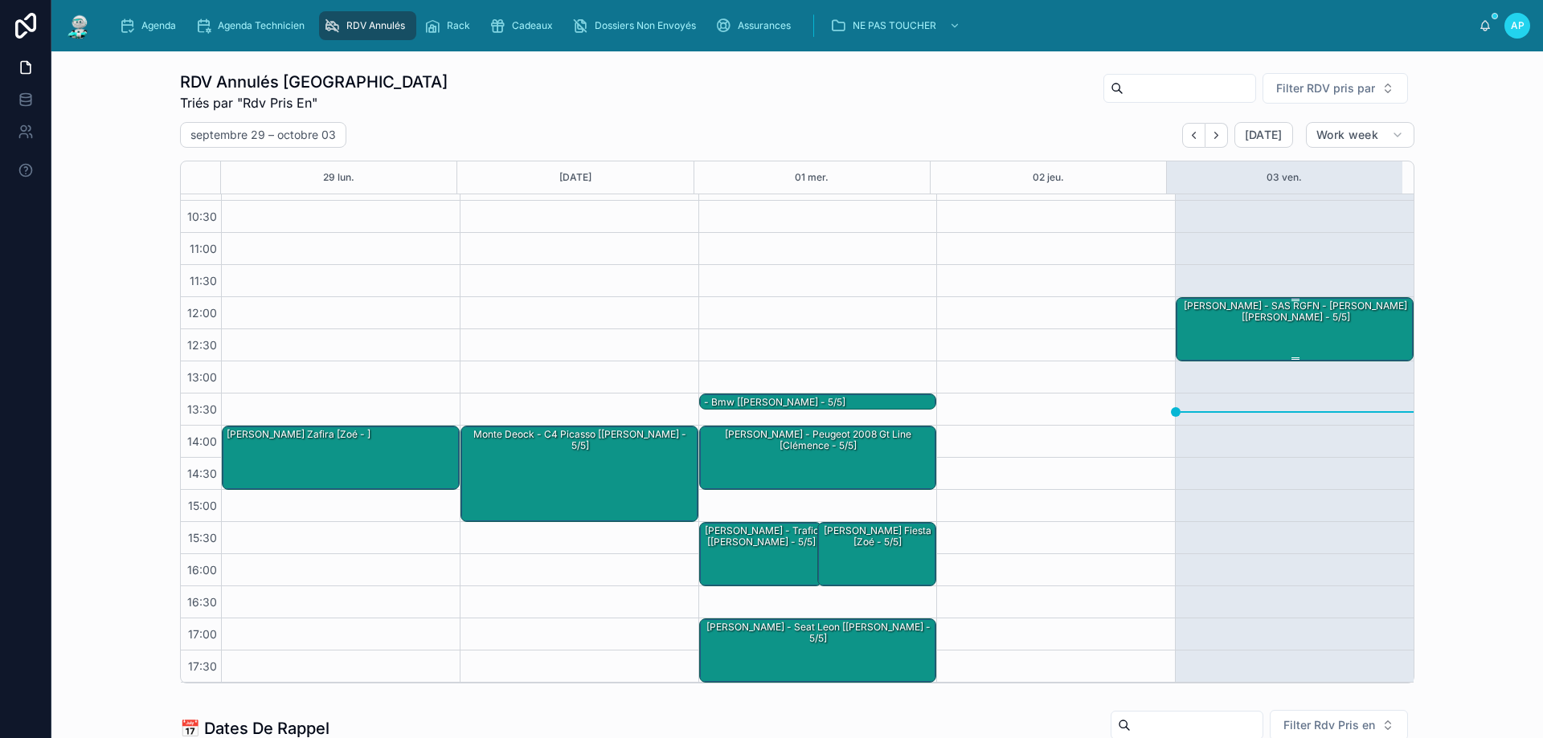
click at [1242, 324] on div "[PERSON_NAME] - SAS RGFN - [PERSON_NAME] [[PERSON_NAME] - 5/5]" at bounding box center [1295, 312] width 233 height 27
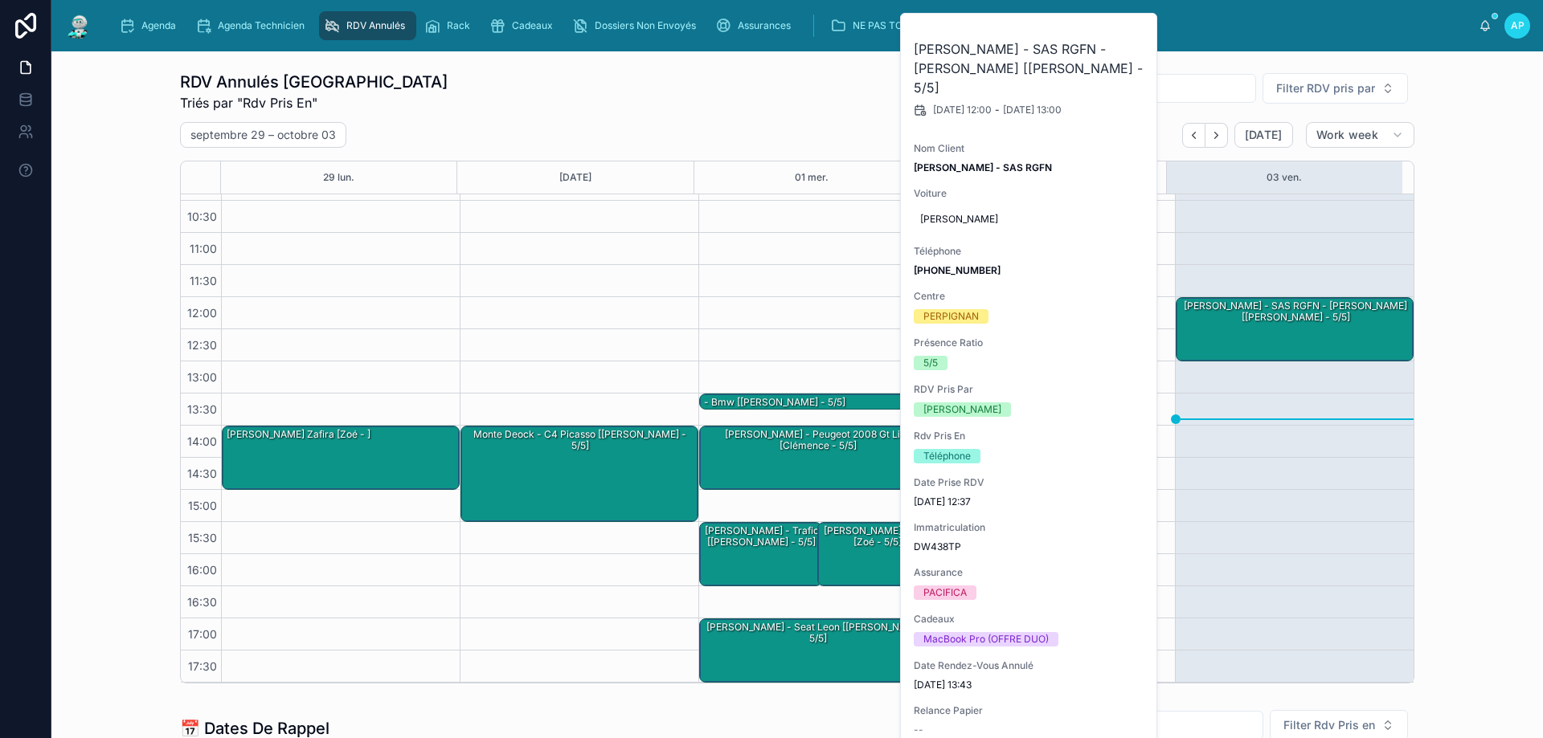
click at [68, 30] on img at bounding box center [78, 26] width 29 height 26
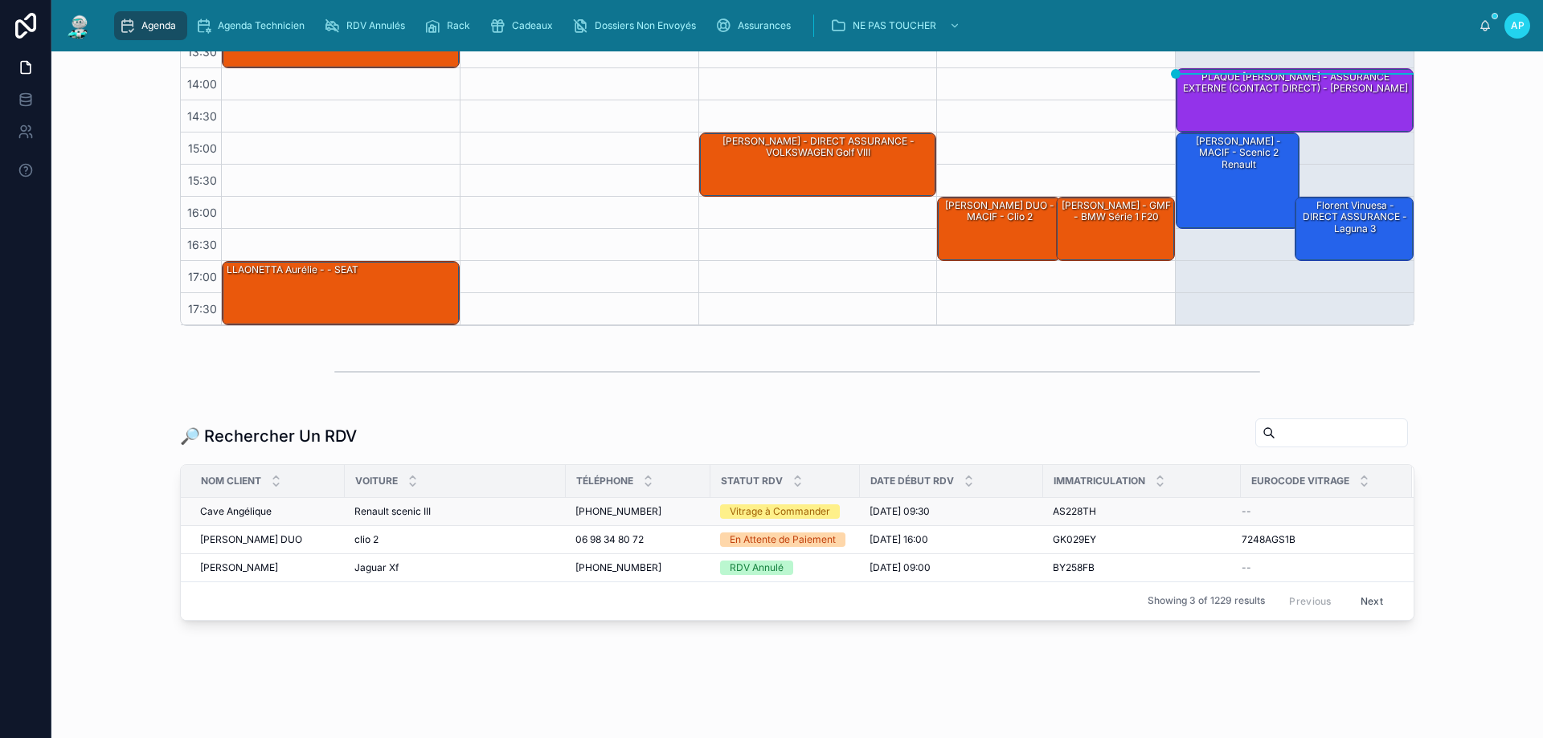
scroll to position [375, 0]
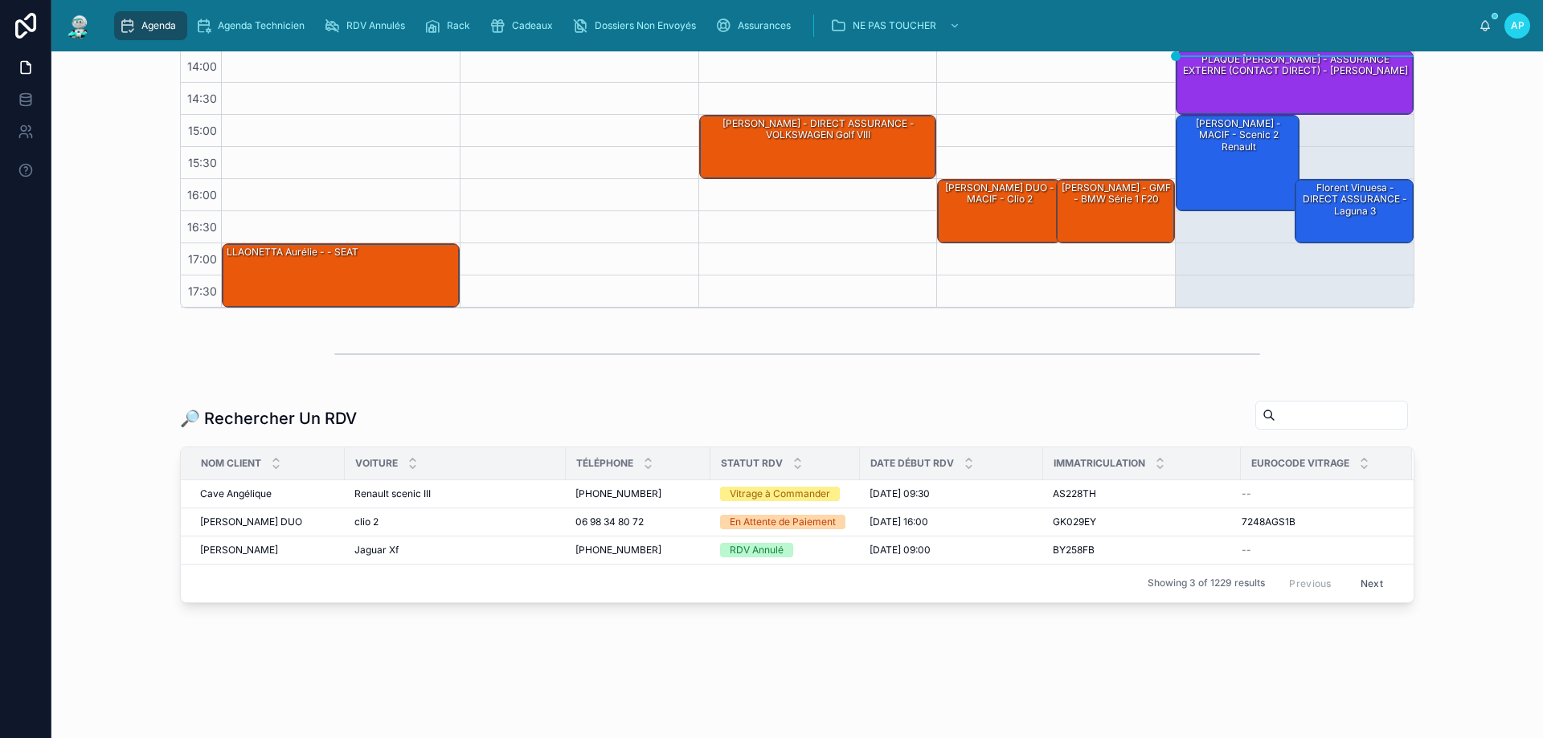
click at [1295, 404] on input "text" at bounding box center [1341, 415] width 132 height 23
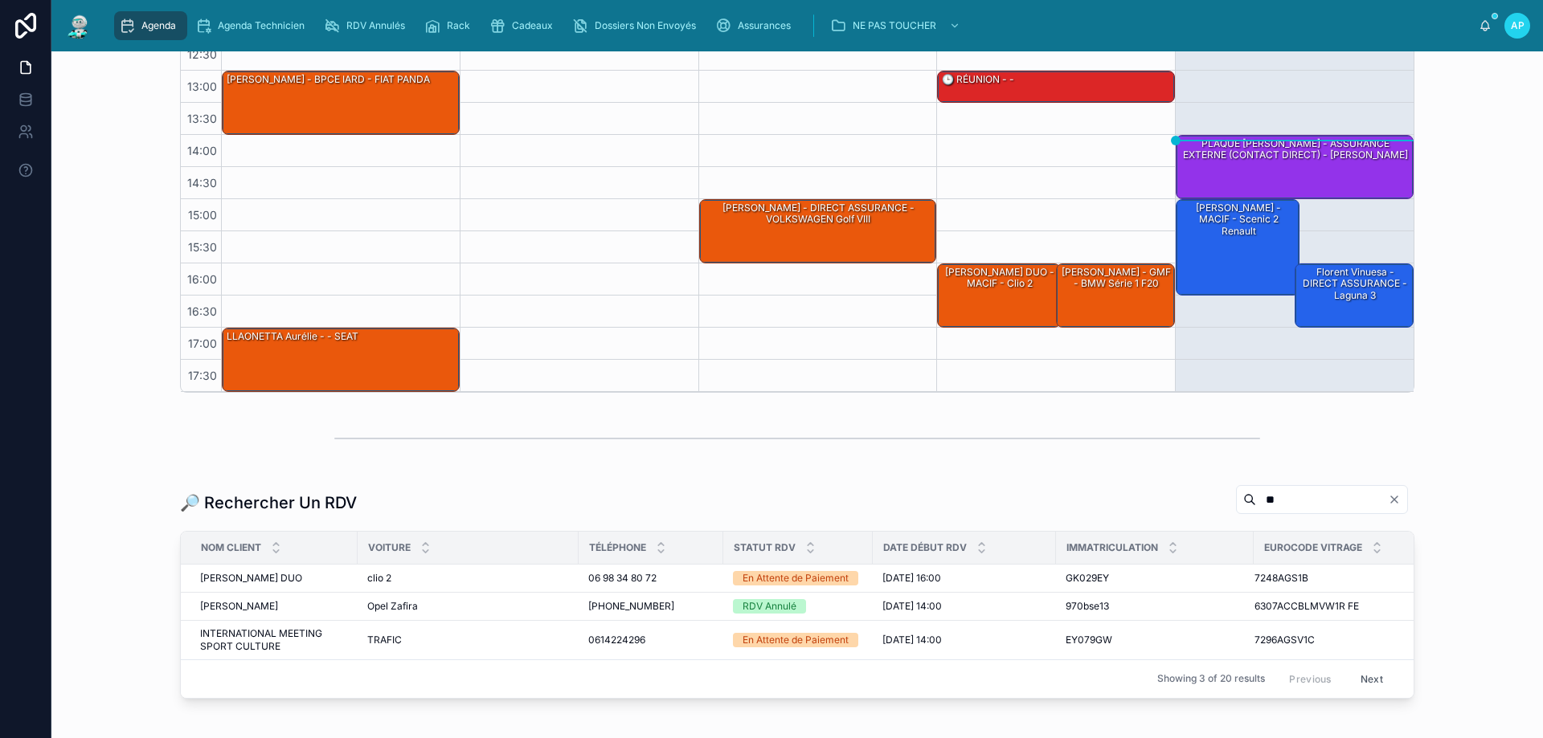
scroll to position [375, 0]
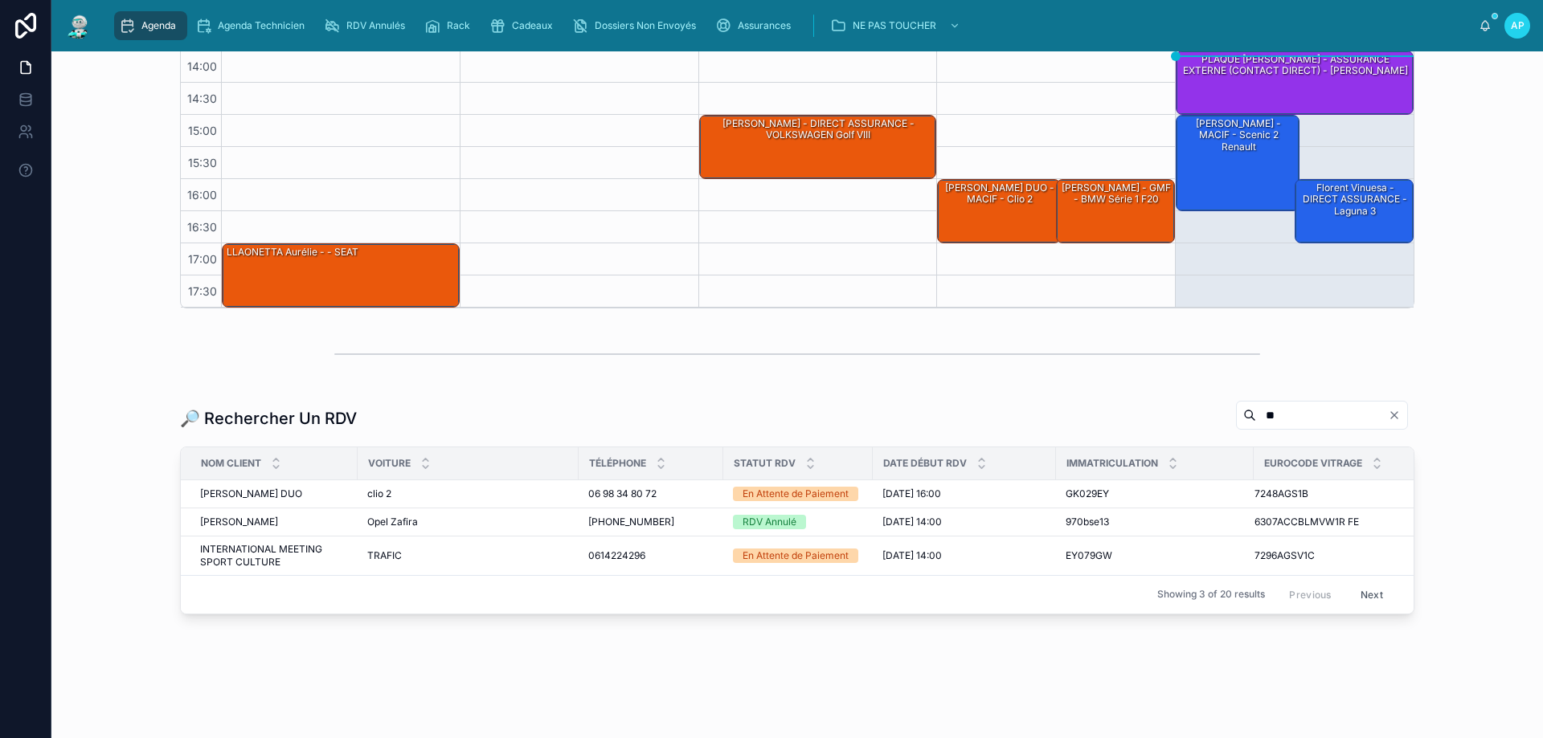
type input "*"
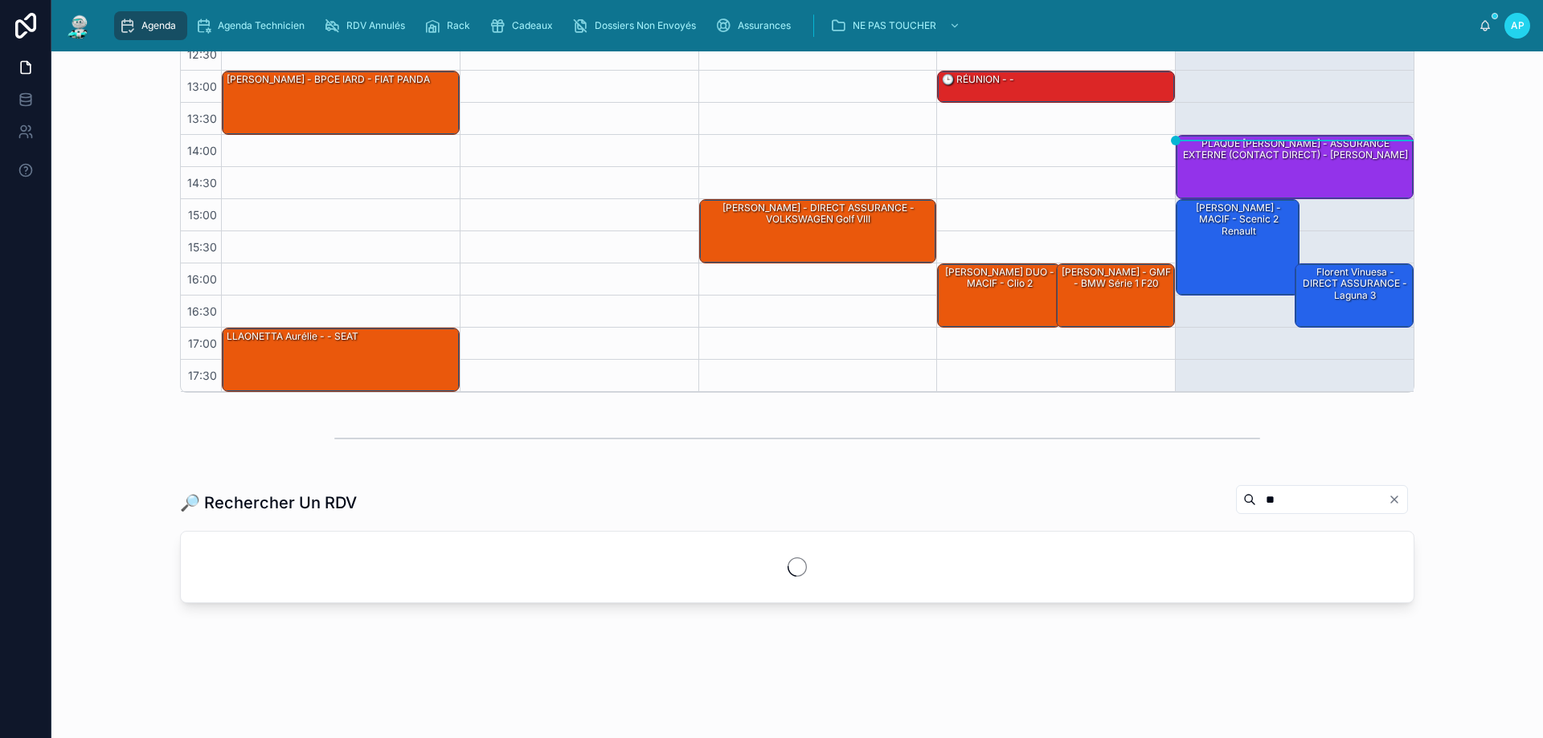
scroll to position [375, 0]
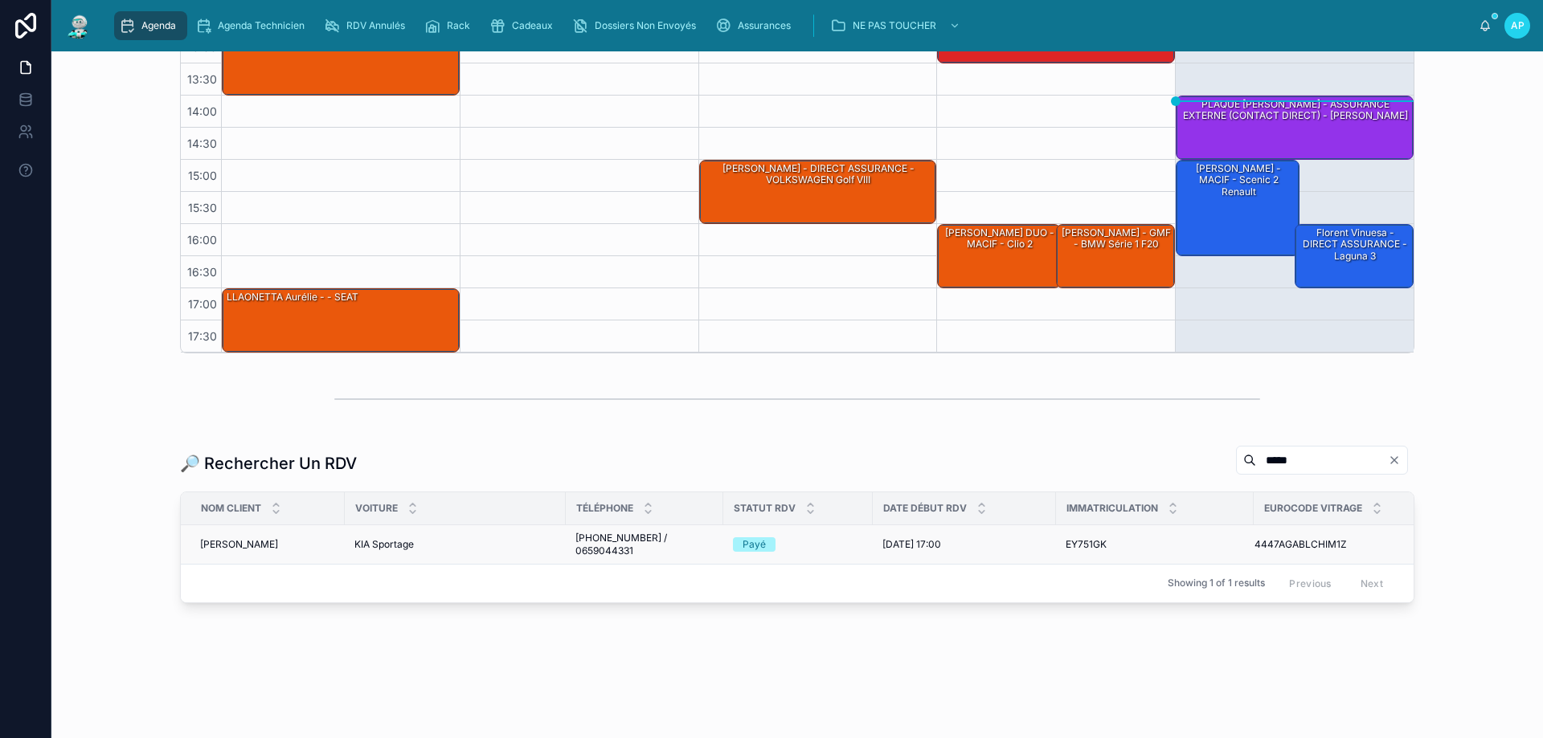
type input "*****"
click at [497, 538] on div "KIA Sportage KIA Sportage" at bounding box center [455, 544] width 202 height 13
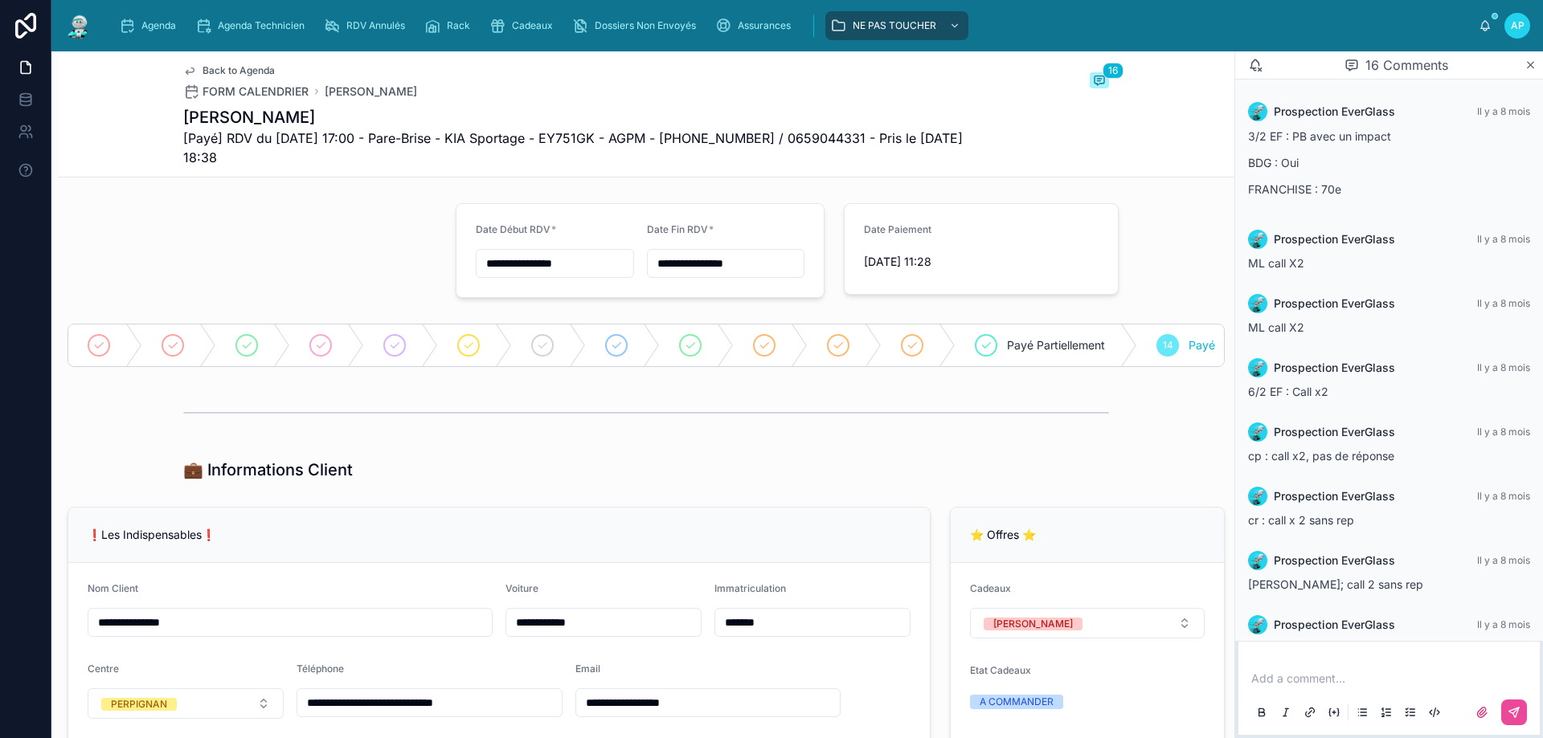
scroll to position [617, 0]
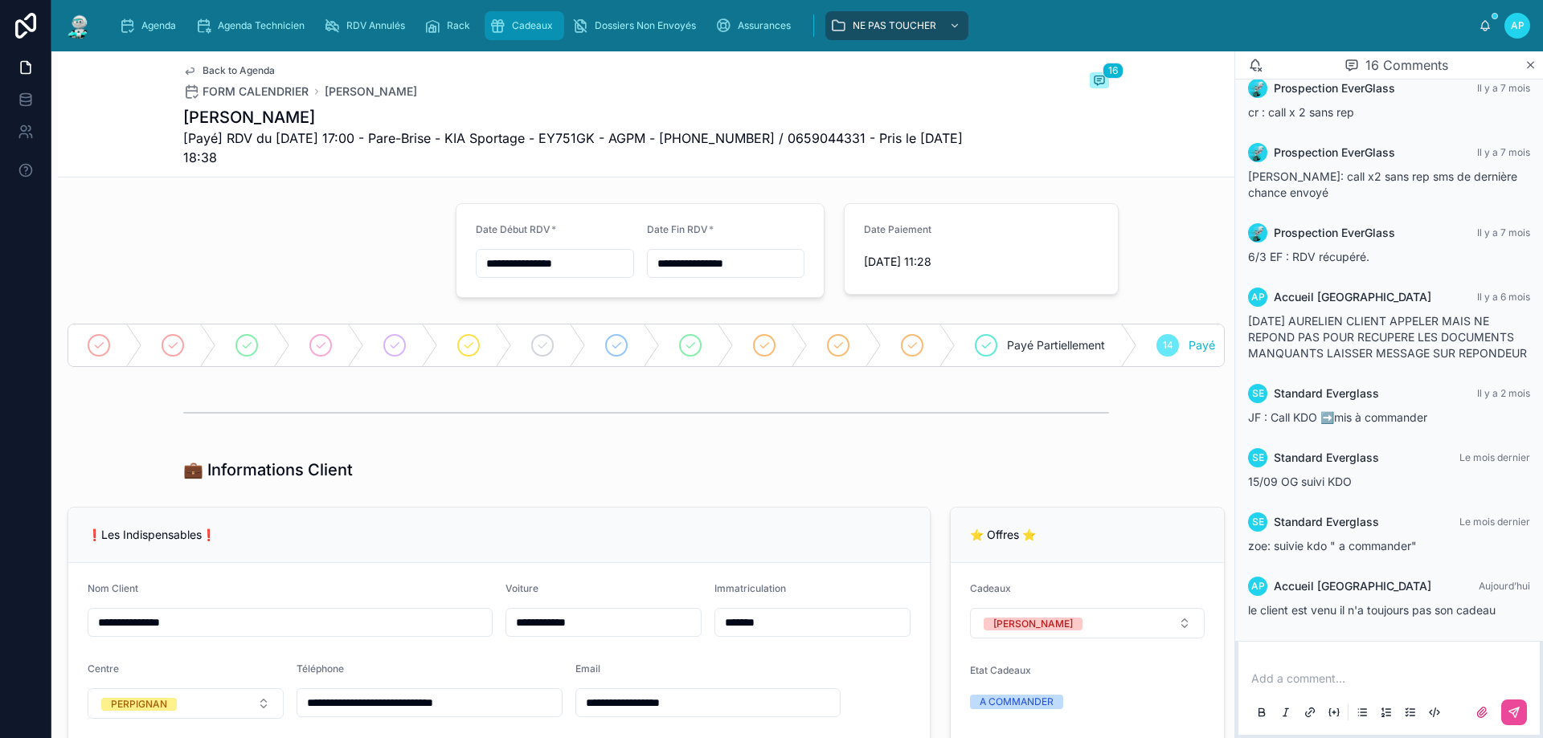
click at [509, 25] on div "Cadeaux" at bounding box center [524, 26] width 70 height 26
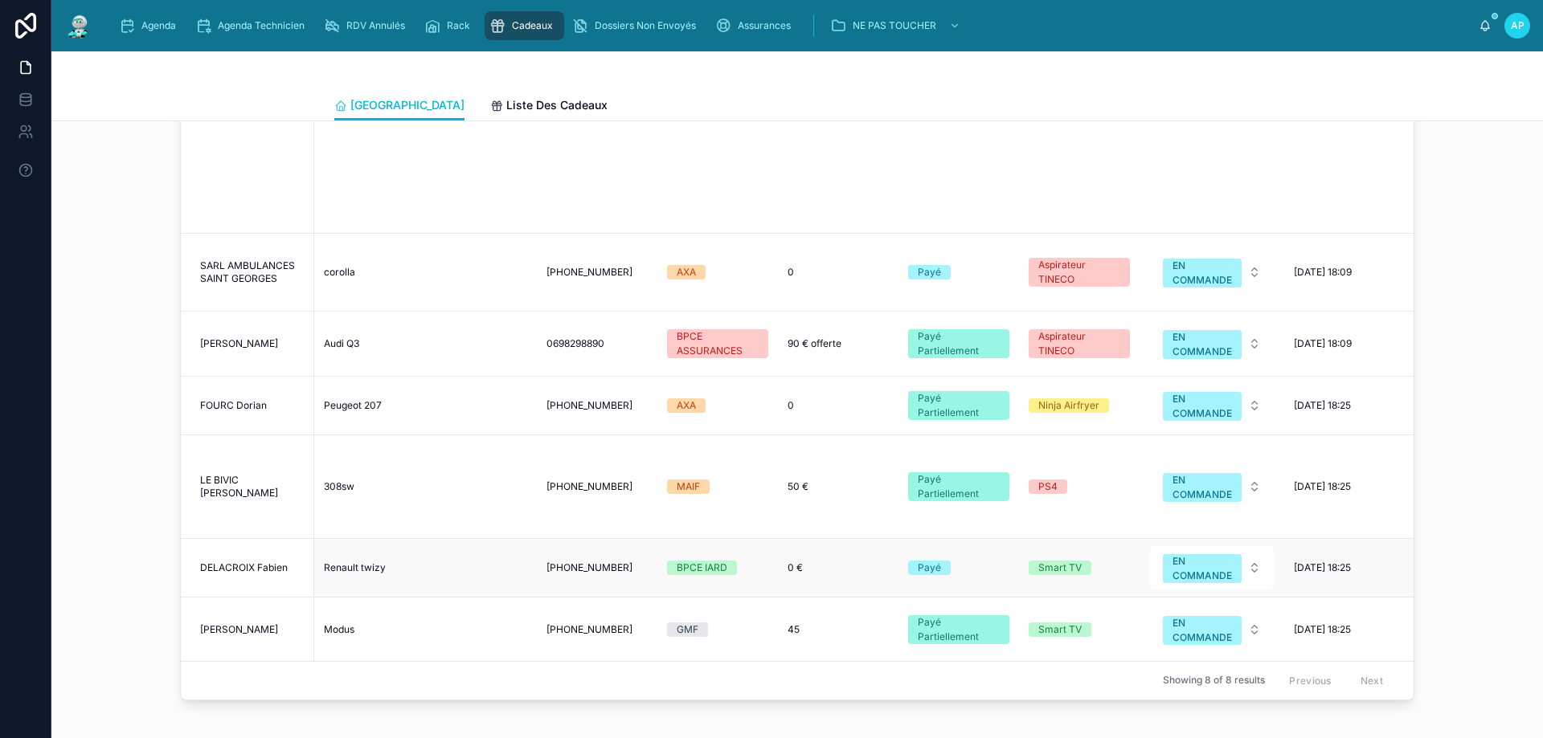
scroll to position [1286, 0]
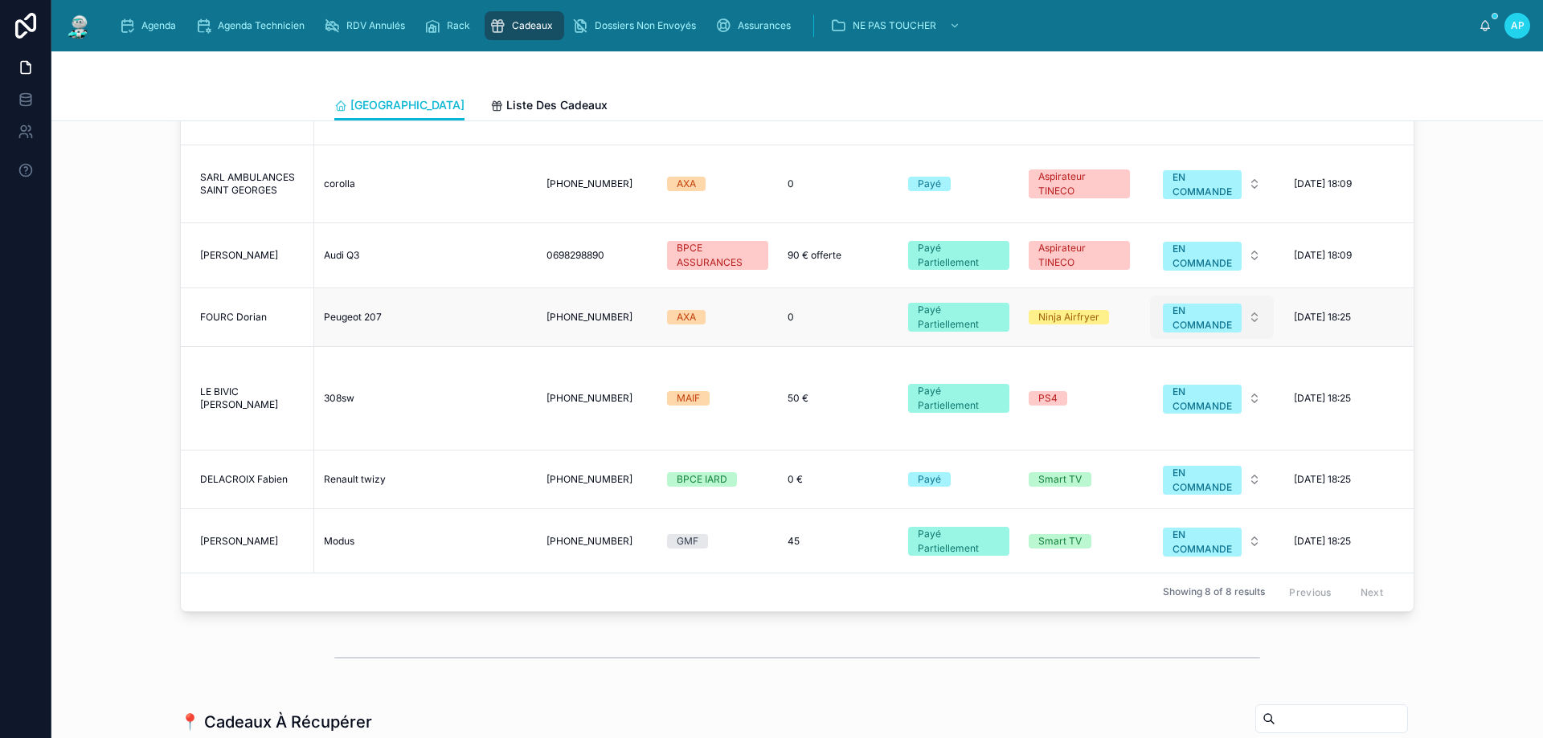
click at [1198, 309] on div "EN COMMANDE" at bounding box center [1201, 318] width 59 height 29
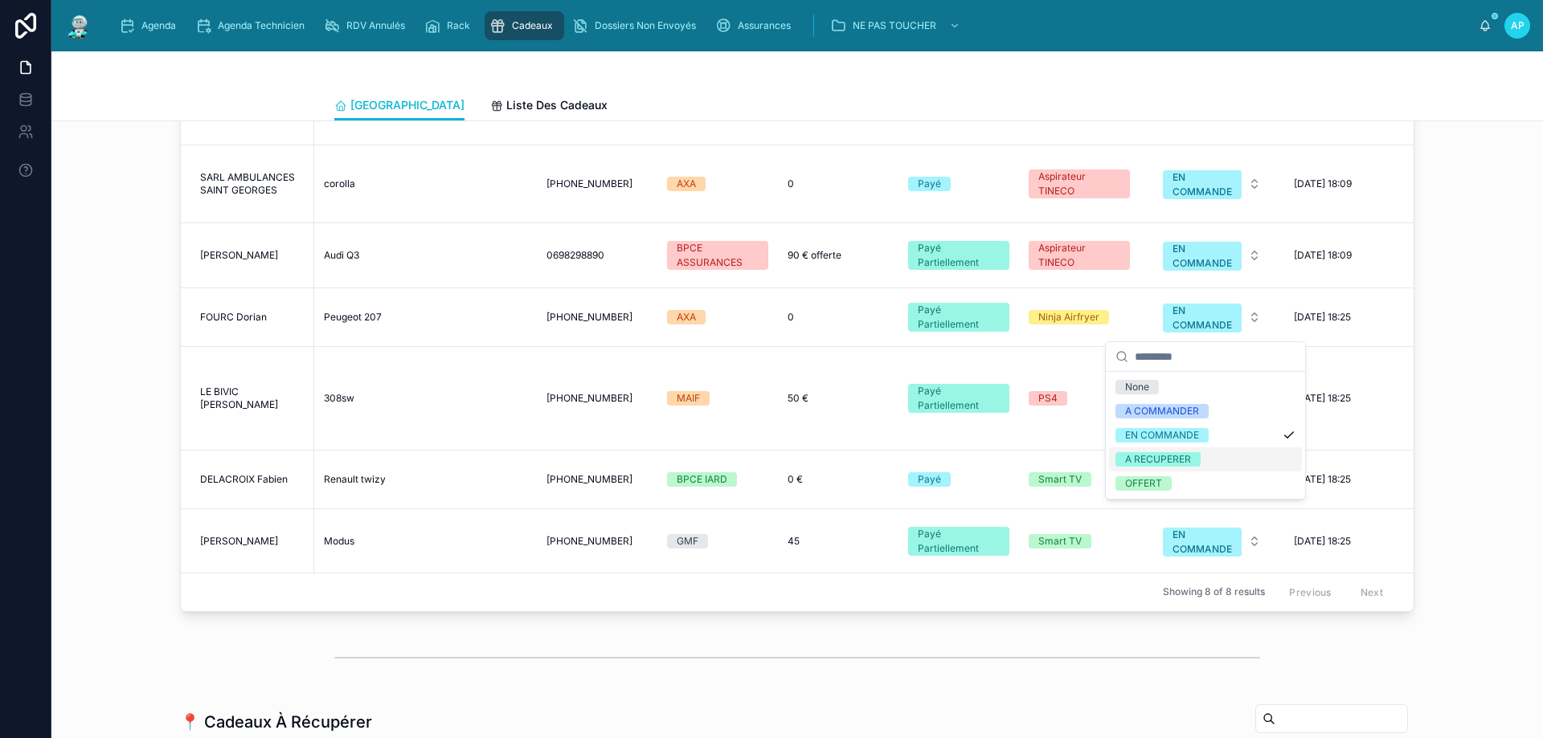
click at [1158, 463] on div "A RECUPERER" at bounding box center [1158, 459] width 66 height 14
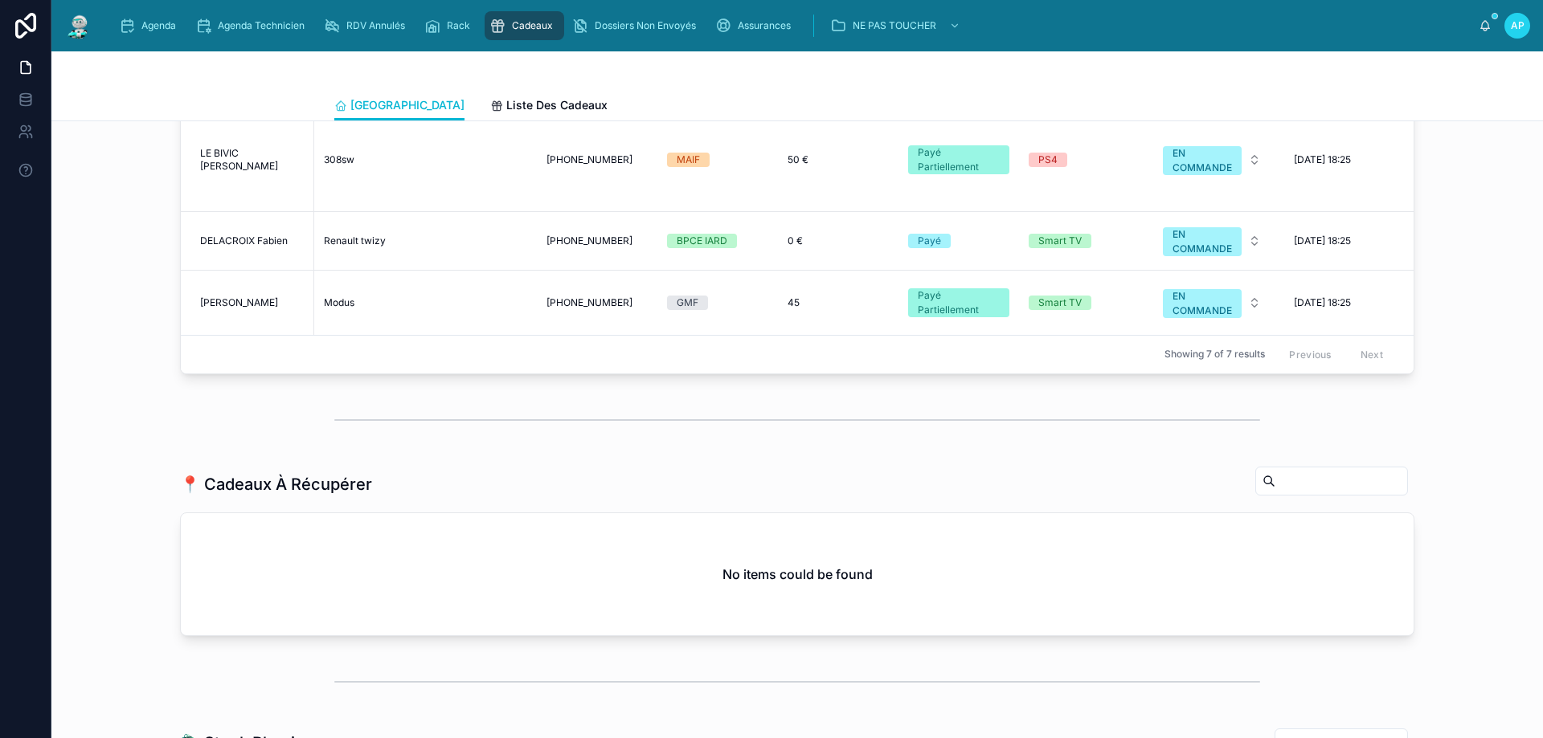
scroll to position [343, 0]
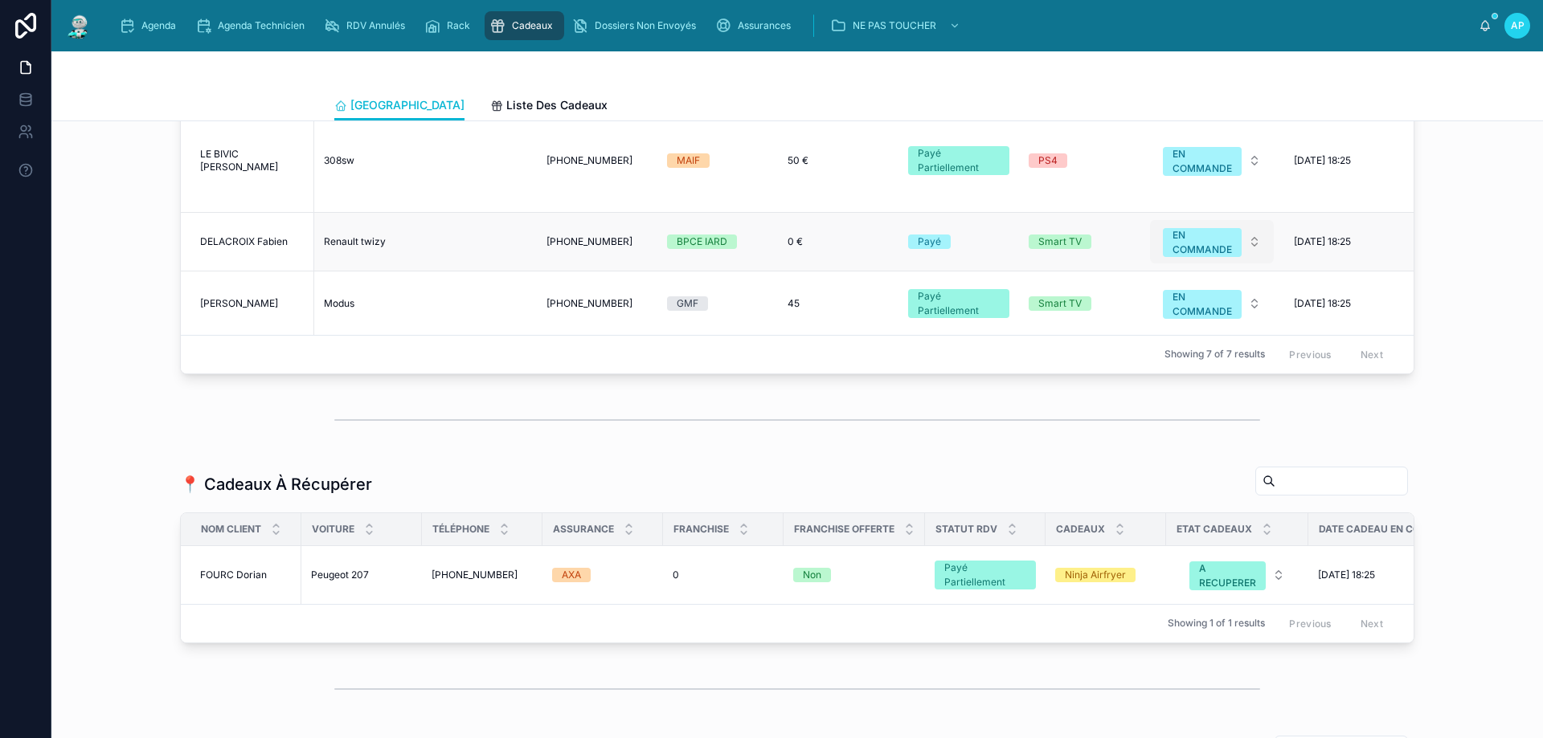
click at [1212, 243] on div "EN COMMANDE" at bounding box center [1201, 242] width 59 height 29
click at [1177, 386] on div "A RECUPERER" at bounding box center [1158, 384] width 66 height 14
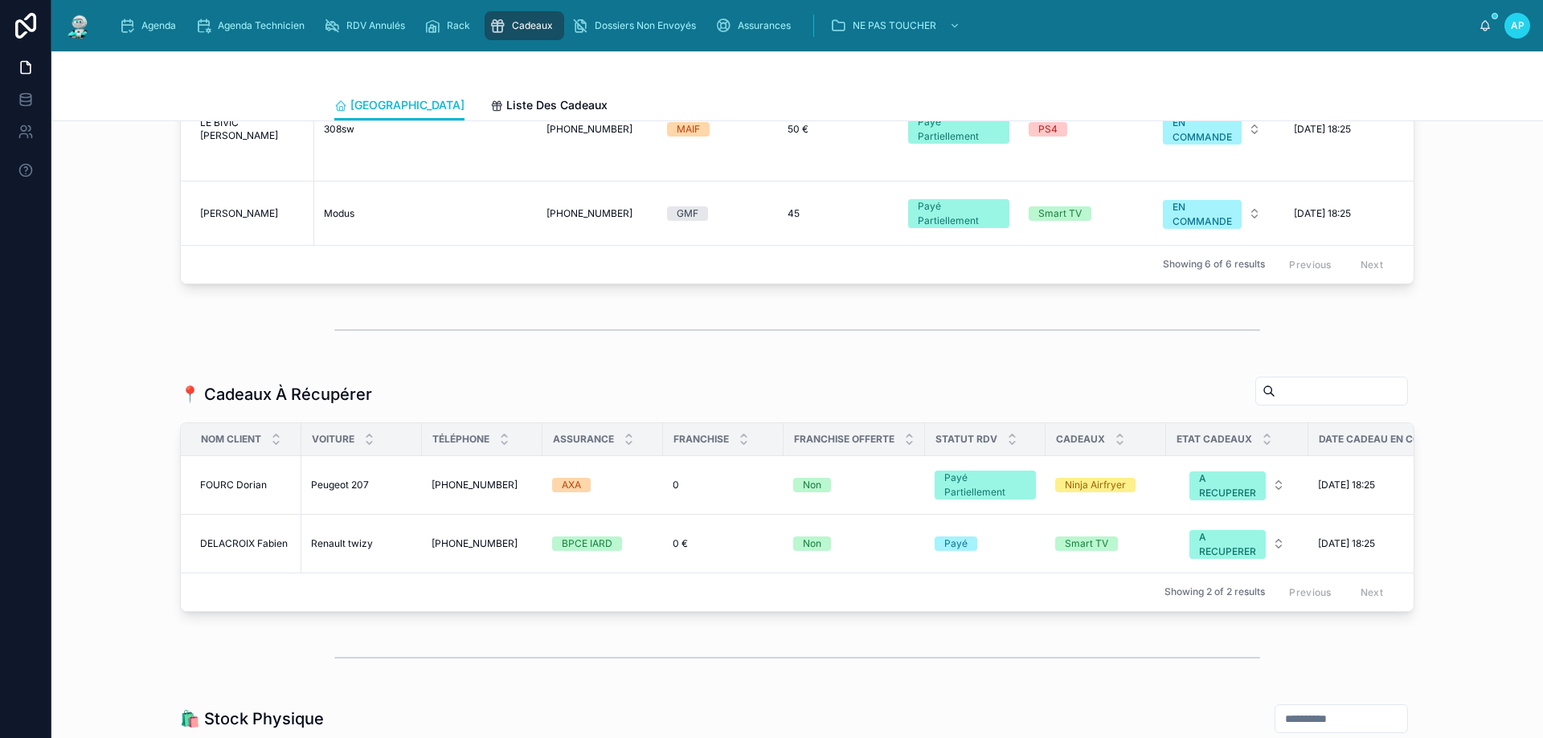
scroll to position [1577, 0]
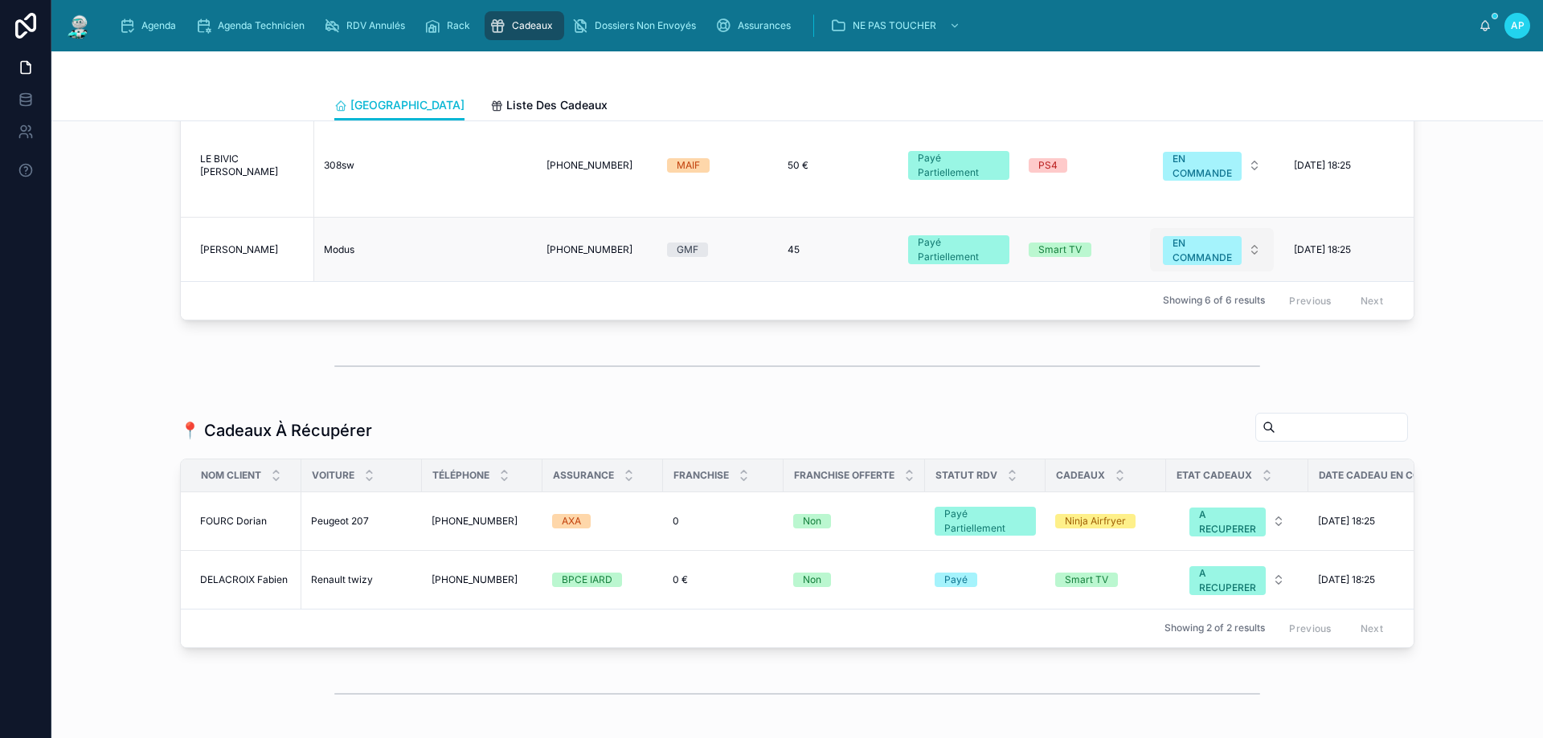
click at [1192, 259] on div "EN COMMANDE" at bounding box center [1201, 250] width 59 height 29
click at [1195, 392] on span "A RECUPERER" at bounding box center [1157, 392] width 85 height 14
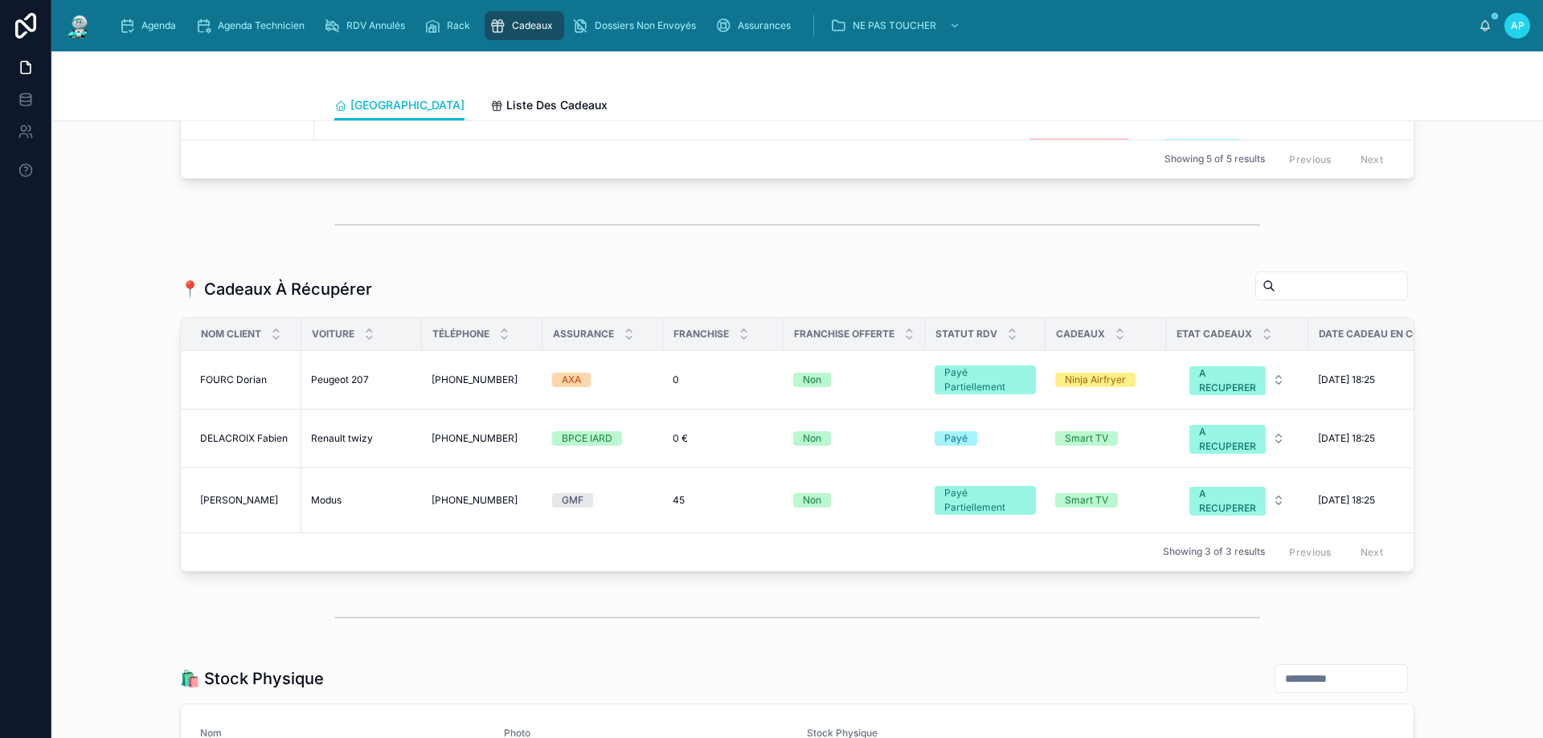
scroll to position [1755, 0]
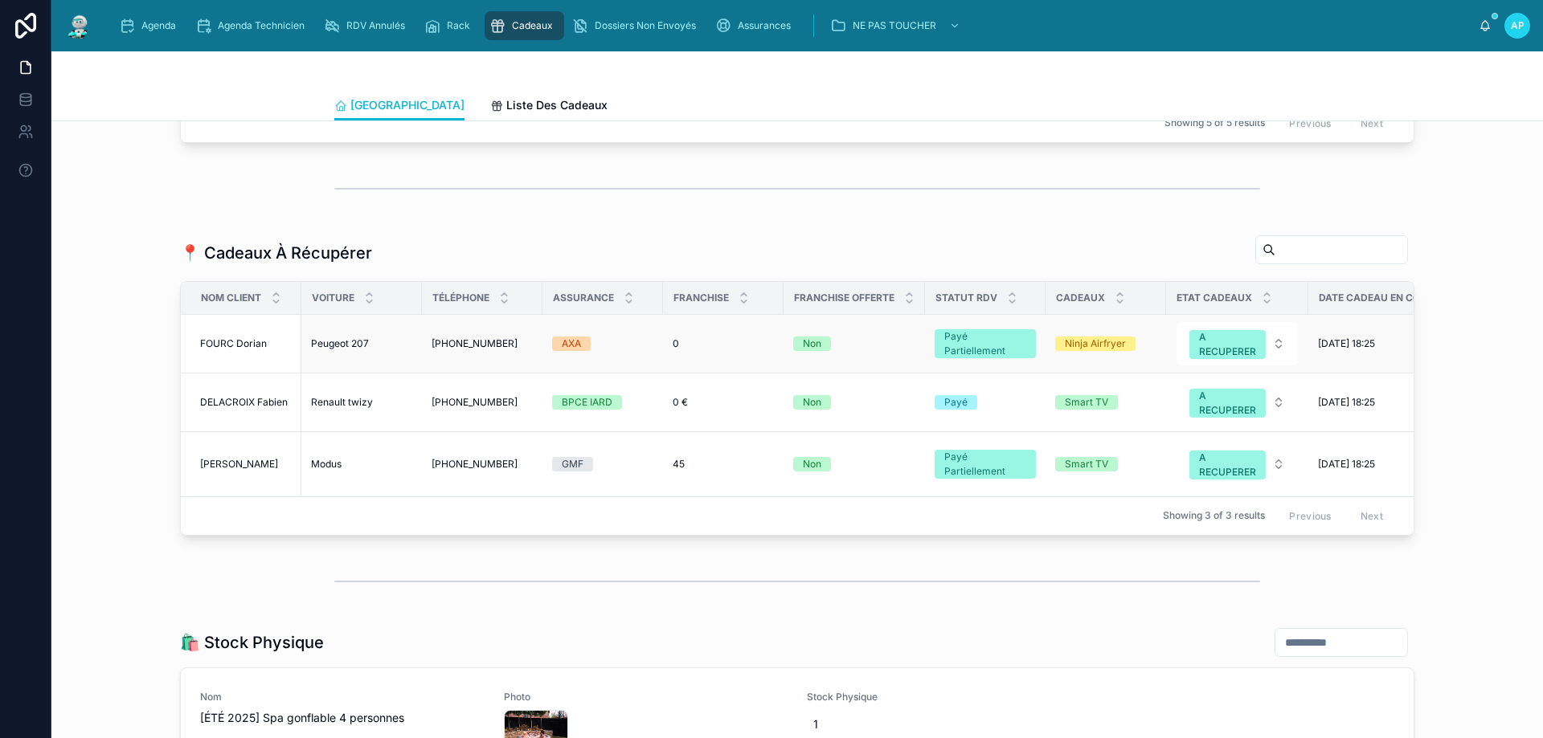
click at [327, 350] on span "Peugeot 207" at bounding box center [340, 344] width 58 height 13
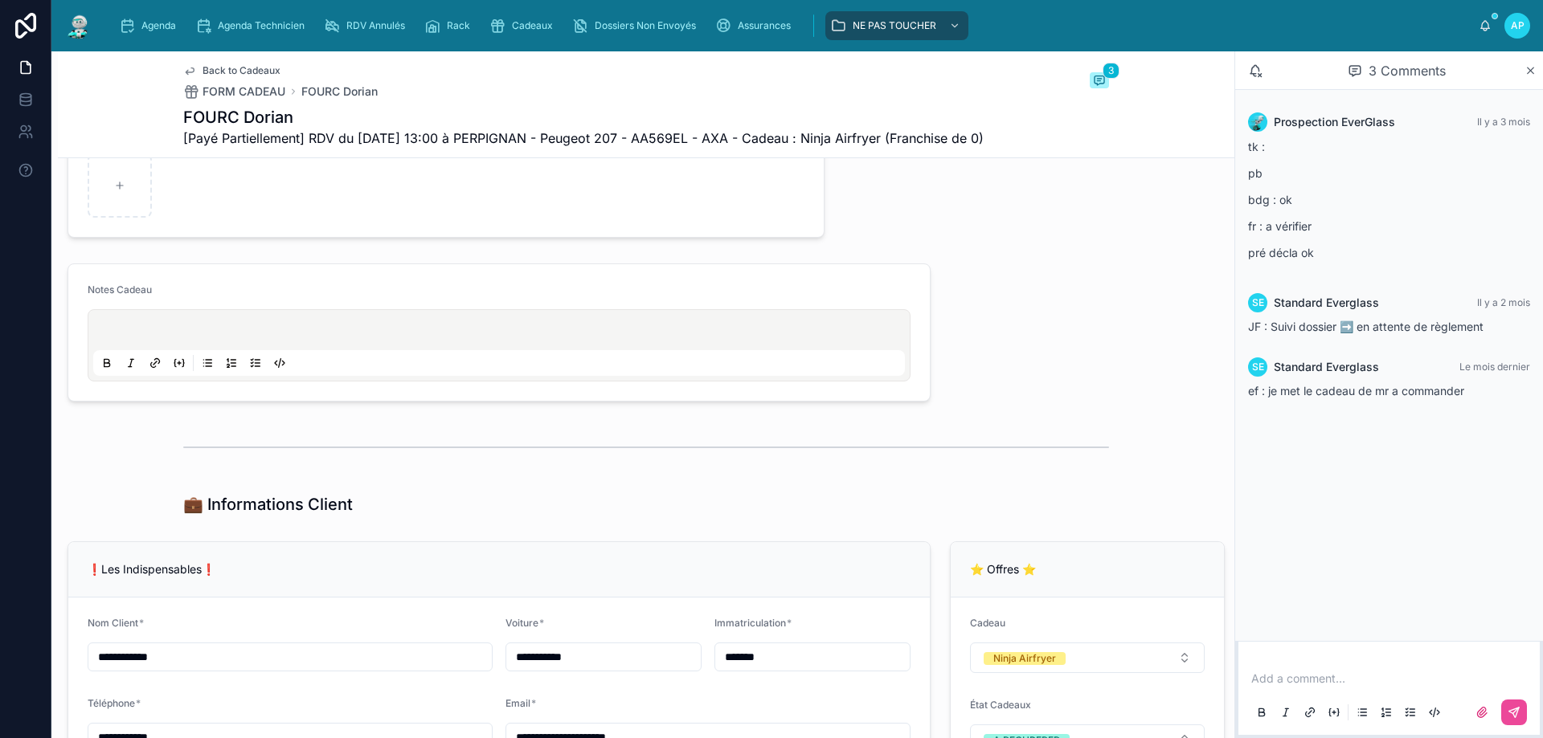
scroll to position [643, 0]
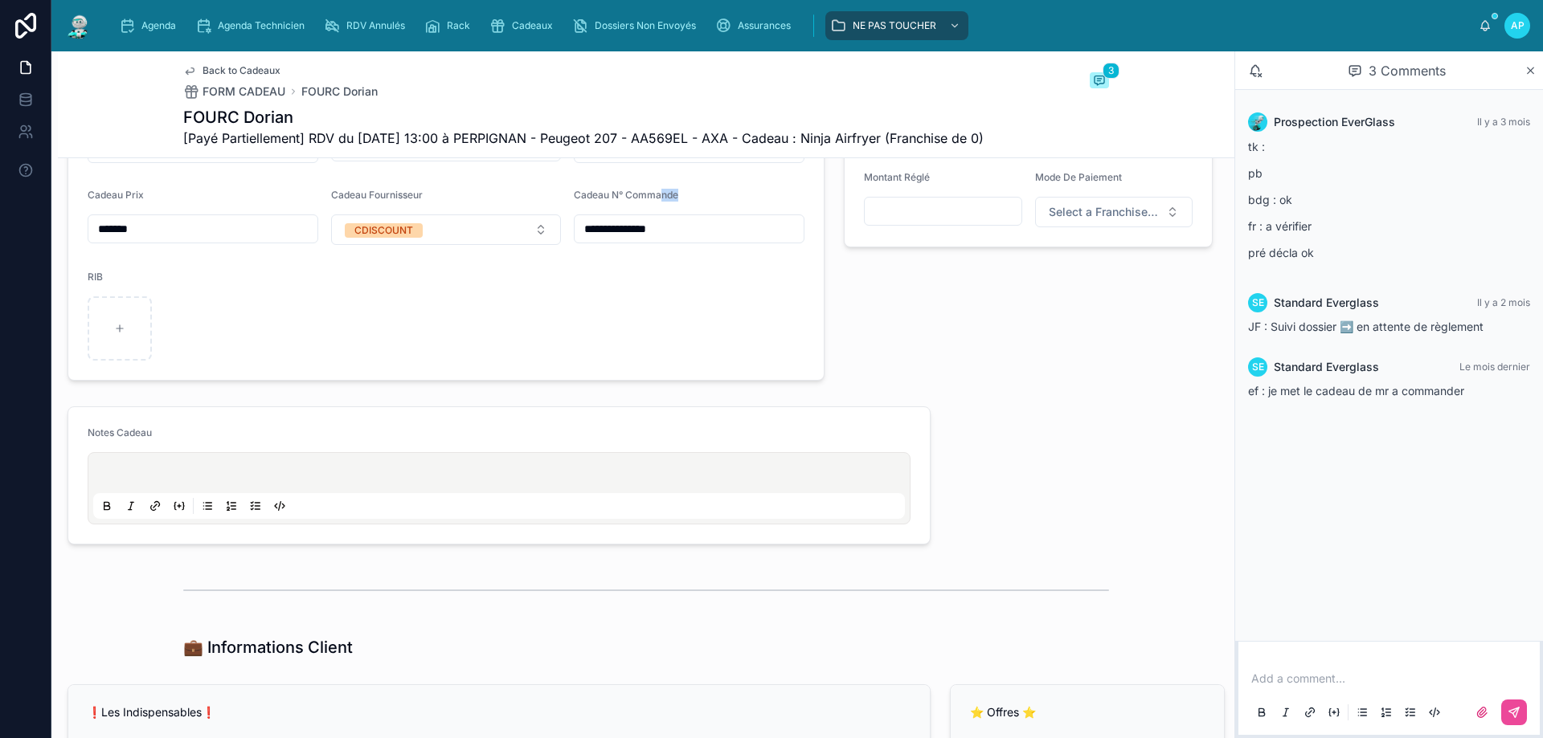
click at [698, 208] on div "Cadeau N° Commande" at bounding box center [689, 198] width 231 height 19
drag, startPoint x: 693, startPoint y: 260, endPoint x: 558, endPoint y: 267, distance: 134.4
click at [558, 267] on form "**********" at bounding box center [445, 234] width 755 height 293
click at [608, 334] on form "**********" at bounding box center [445, 234] width 755 height 293
drag, startPoint x: 588, startPoint y: 223, endPoint x: 889, endPoint y: 219, distance: 300.6
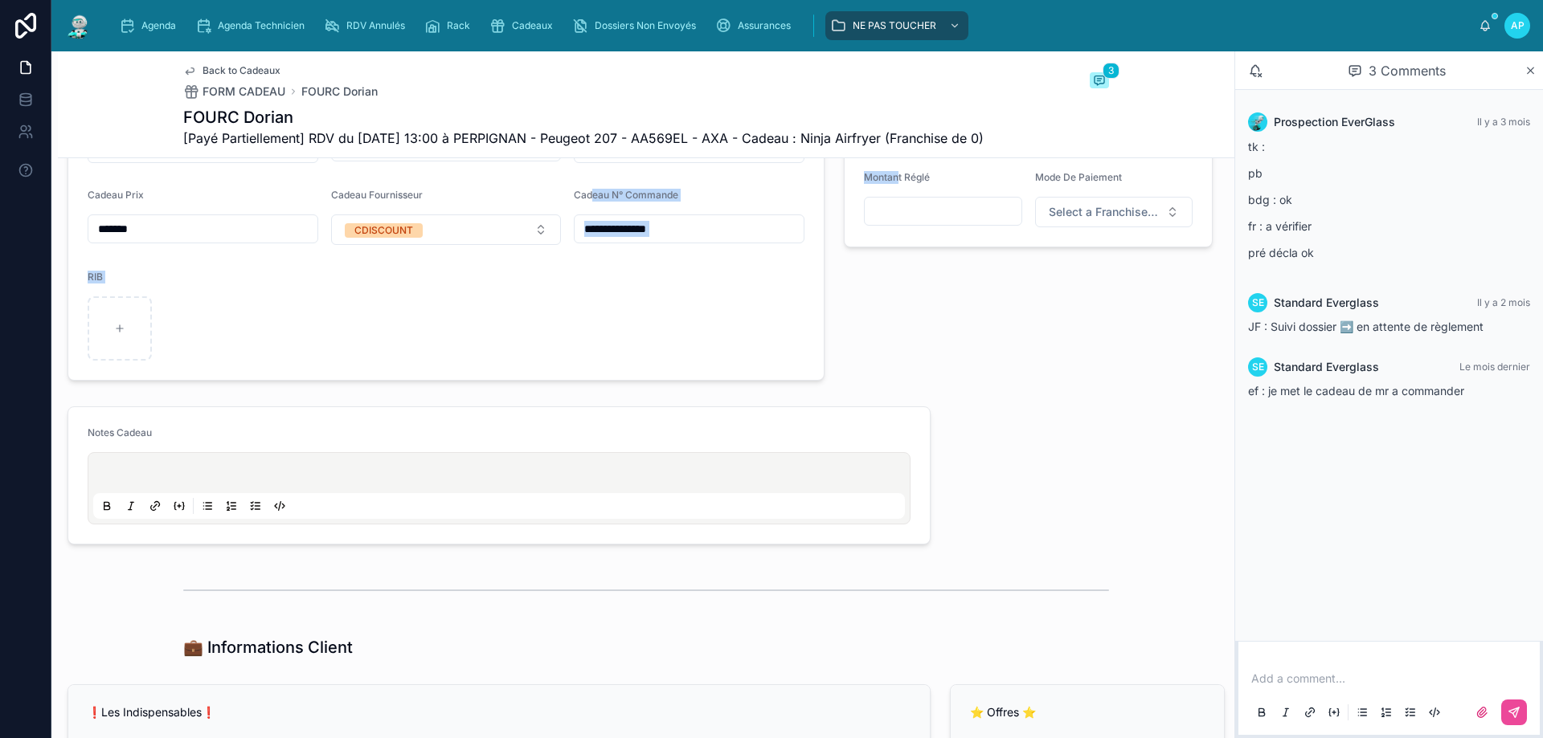
click at [590, 380] on form "**********" at bounding box center [445, 234] width 755 height 293
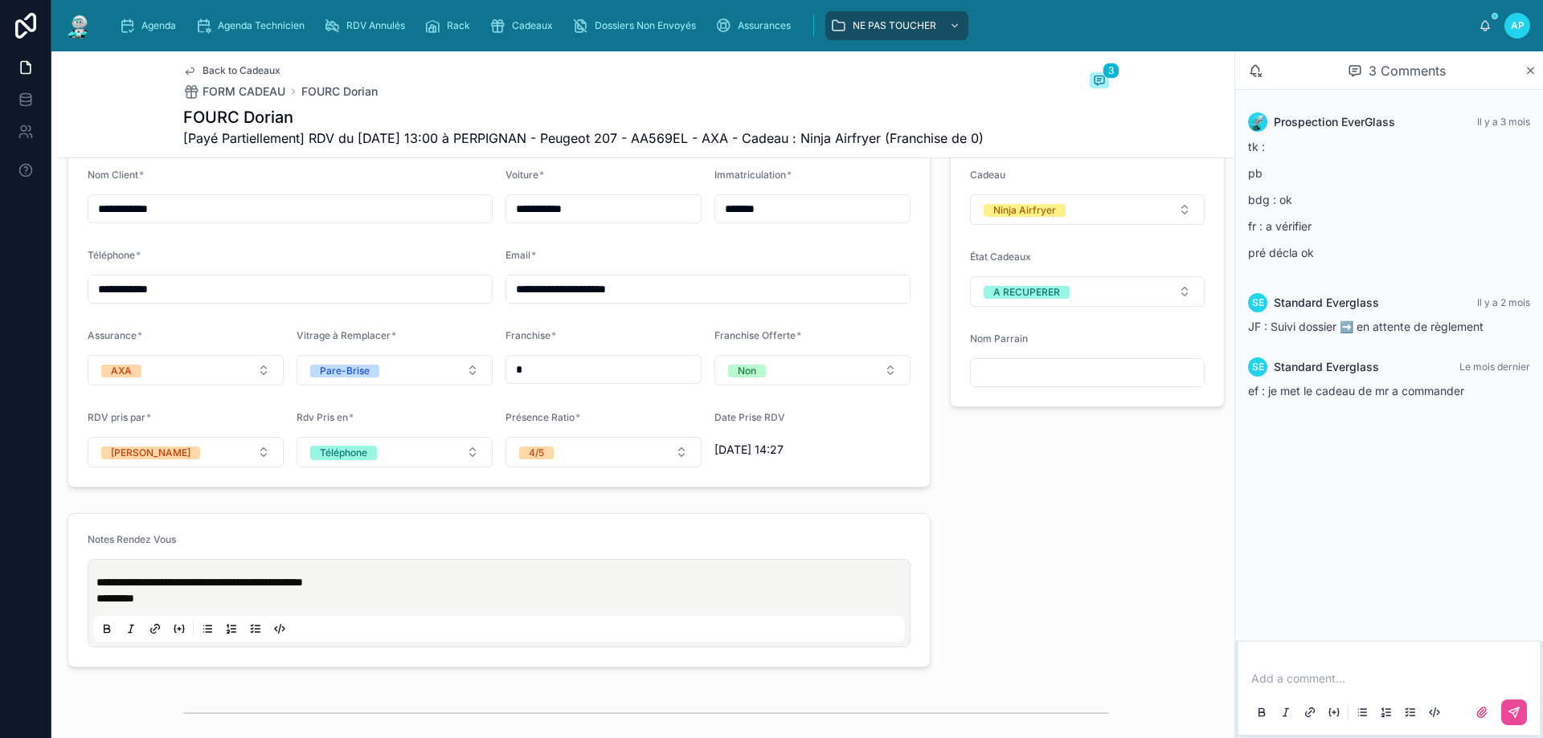
scroll to position [1205, 0]
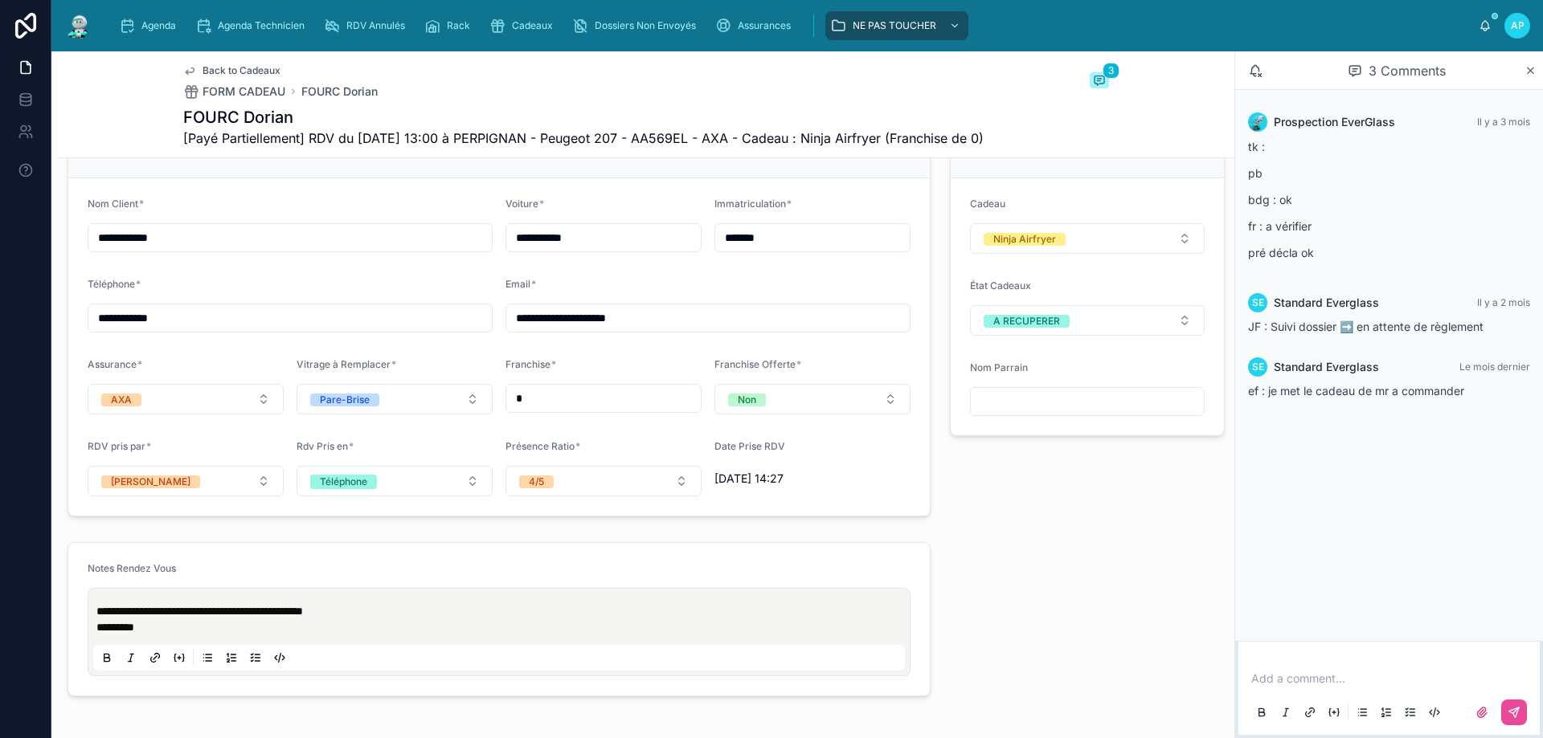
drag, startPoint x: 119, startPoint y: 346, endPoint x: 187, endPoint y: 347, distance: 68.3
click at [187, 329] on input "**********" at bounding box center [289, 318] width 403 height 23
click at [196, 329] on input "**********" at bounding box center [289, 318] width 403 height 23
drag, startPoint x: 196, startPoint y: 347, endPoint x: 134, endPoint y: 340, distance: 62.3
click at [134, 329] on input "**********" at bounding box center [289, 318] width 403 height 23
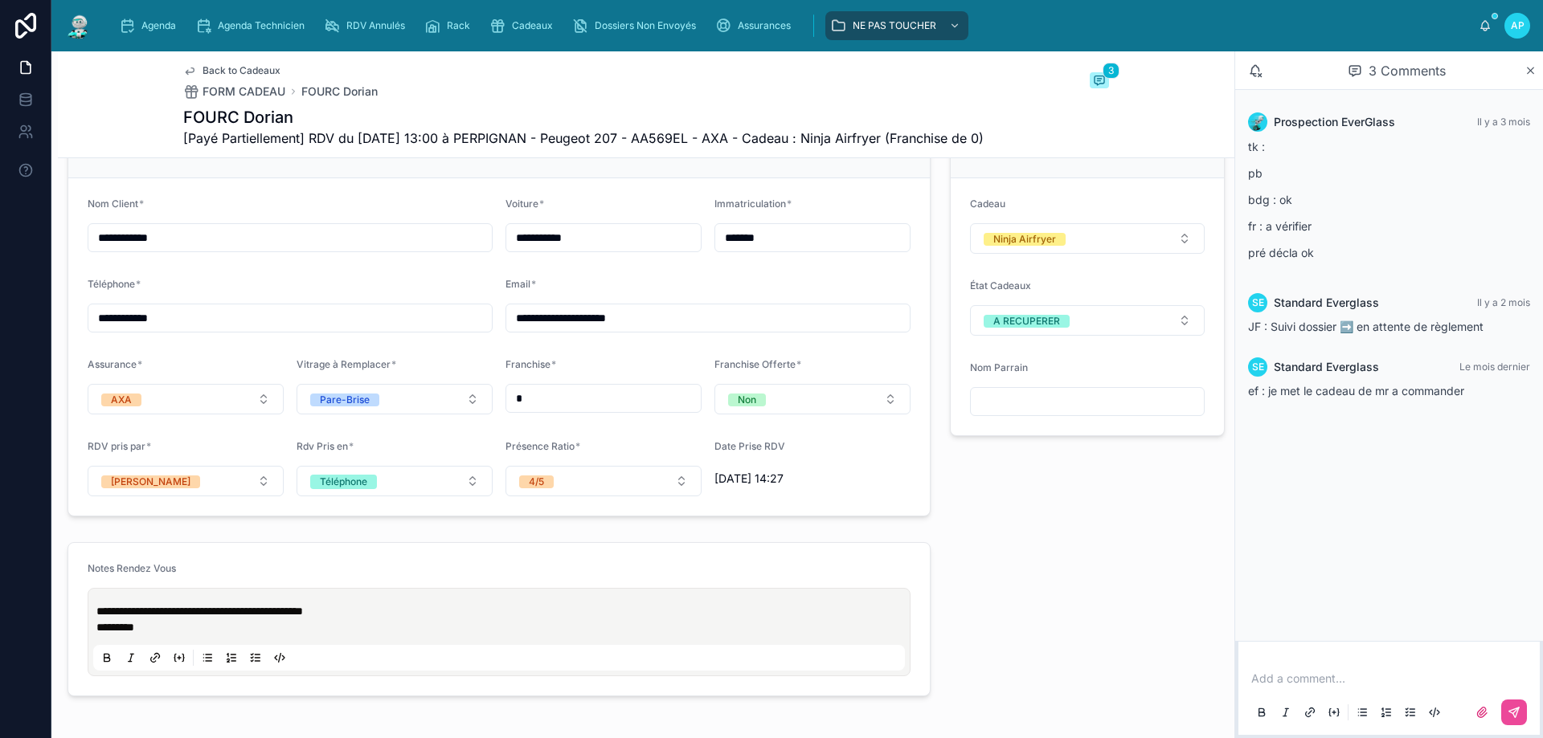
click at [401, 249] on input "**********" at bounding box center [289, 238] width 403 height 23
drag, startPoint x: 1352, startPoint y: 671, endPoint x: 1350, endPoint y: 680, distance: 9.2
click at [1350, 680] on p at bounding box center [1392, 679] width 282 height 16
click at [1311, 682] on p at bounding box center [1392, 679] width 282 height 16
click at [1259, 713] on icon at bounding box center [1262, 715] width 6 height 4
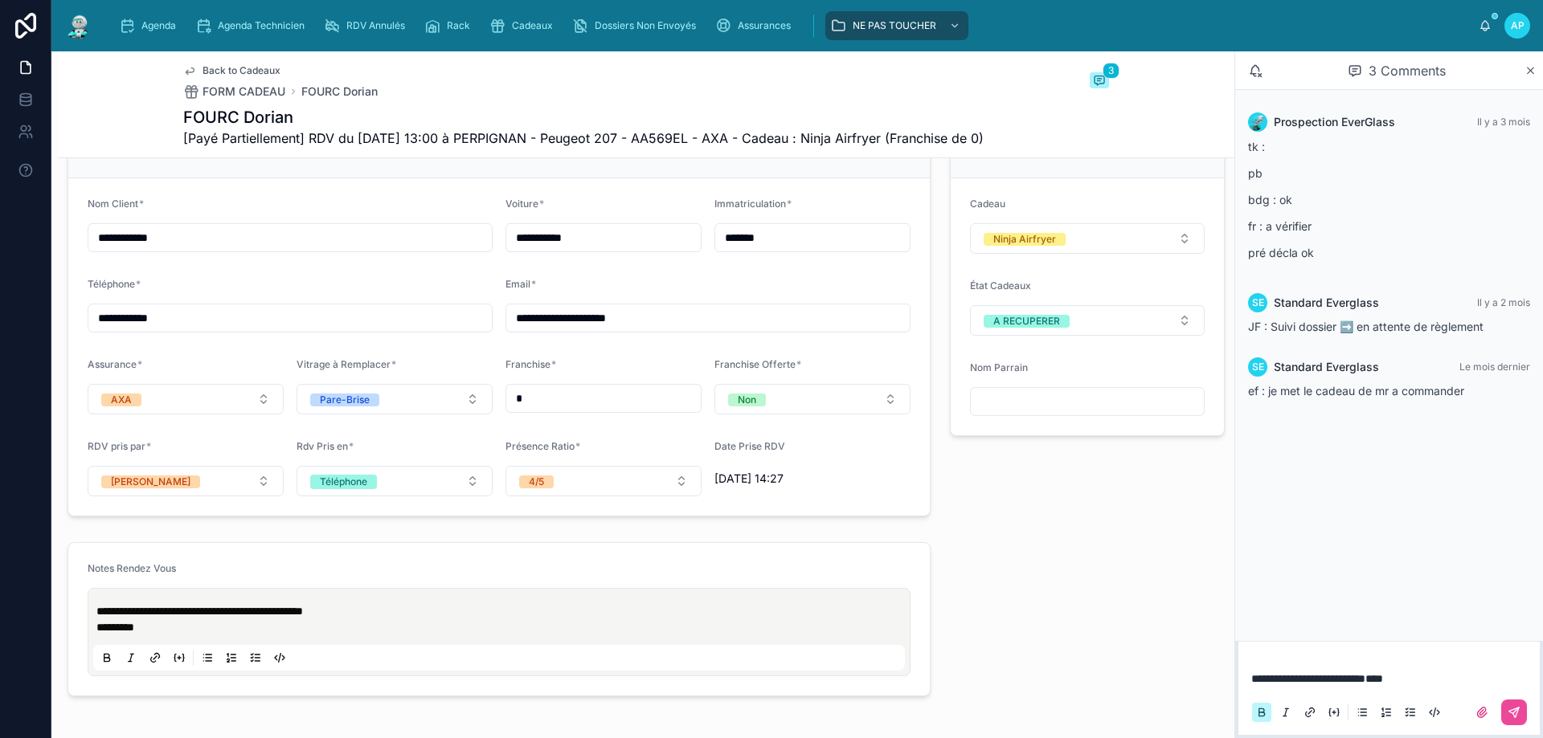
click at [1259, 713] on icon at bounding box center [1262, 715] width 6 height 4
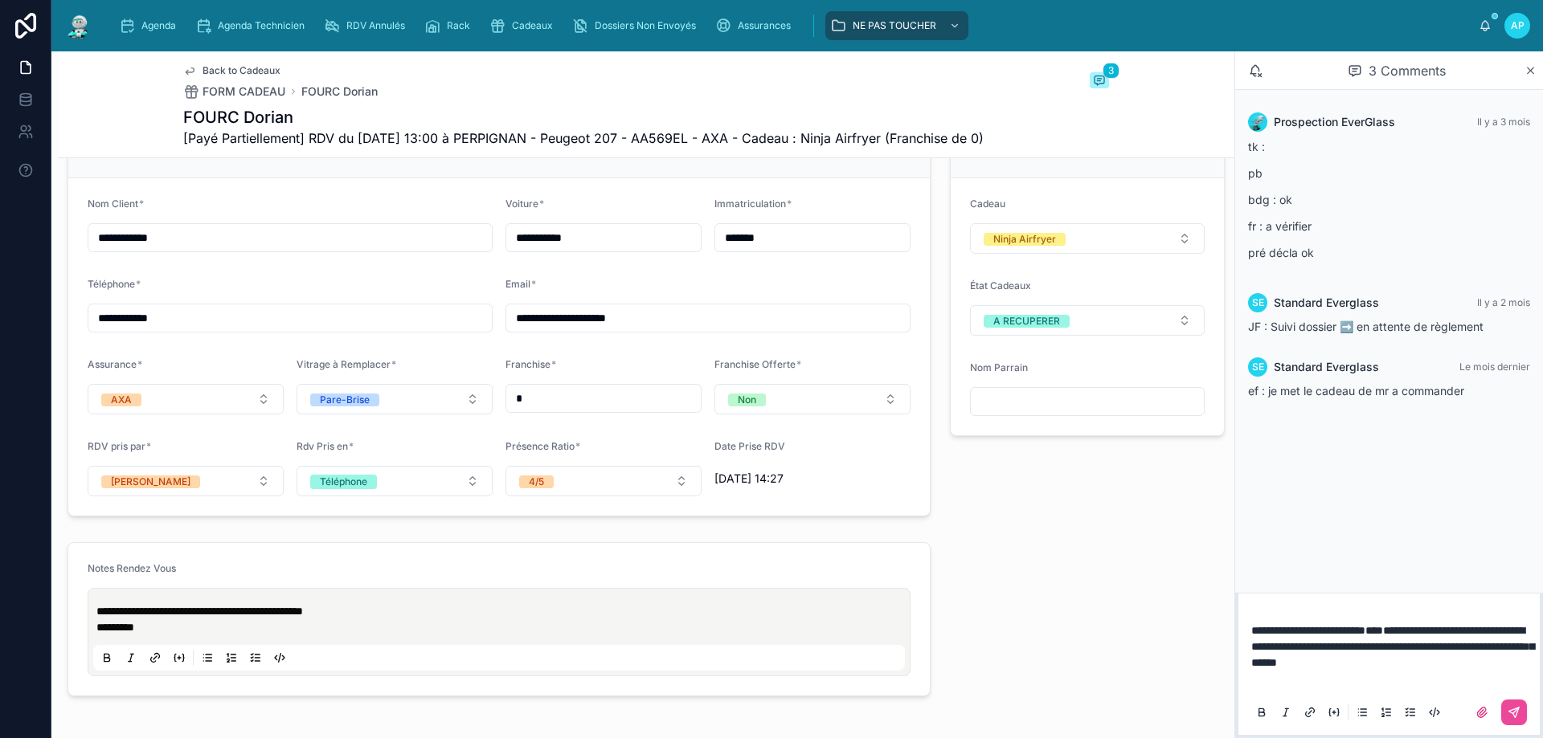
drag, startPoint x: 1462, startPoint y: 651, endPoint x: 1486, endPoint y: 648, distance: 24.3
click at [1486, 648] on span "**********" at bounding box center [1392, 646] width 283 height 43
click at [1481, 661] on p "**********" at bounding box center [1392, 647] width 282 height 48
click at [1487, 648] on span "**********" at bounding box center [1392, 646] width 283 height 43
click at [1470, 664] on p "**********" at bounding box center [1392, 647] width 282 height 48
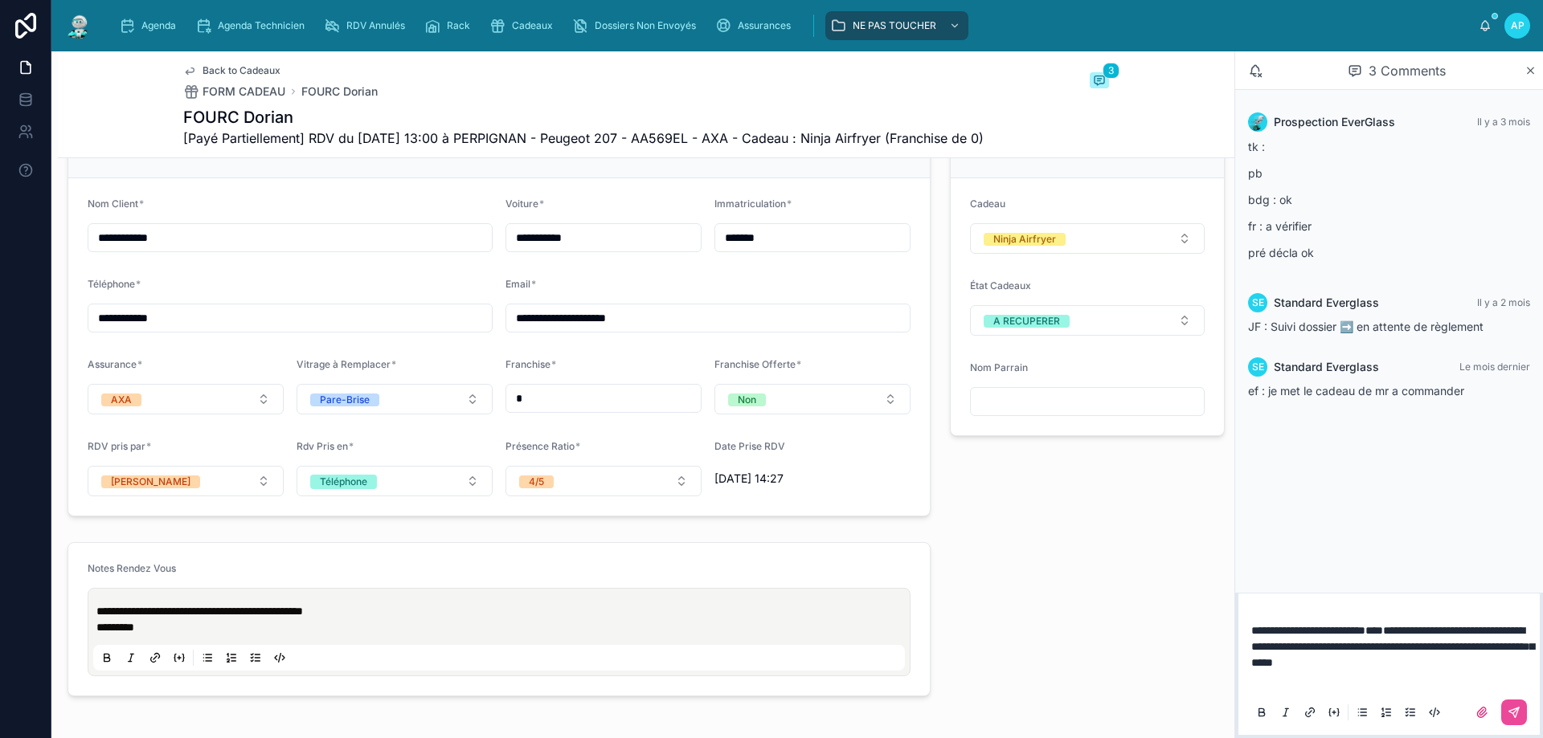
click at [1442, 644] on span "**********" at bounding box center [1392, 646] width 283 height 43
drag, startPoint x: 1355, startPoint y: 646, endPoint x: 1366, endPoint y: 641, distance: 12.2
drag, startPoint x: 1409, startPoint y: 650, endPoint x: 1184, endPoint y: 608, distance: 228.2
click at [1184, 608] on div "**********" at bounding box center [796, 394] width 1491 height 687
click at [1520, 712] on icon at bounding box center [1514, 712] width 13 height 13
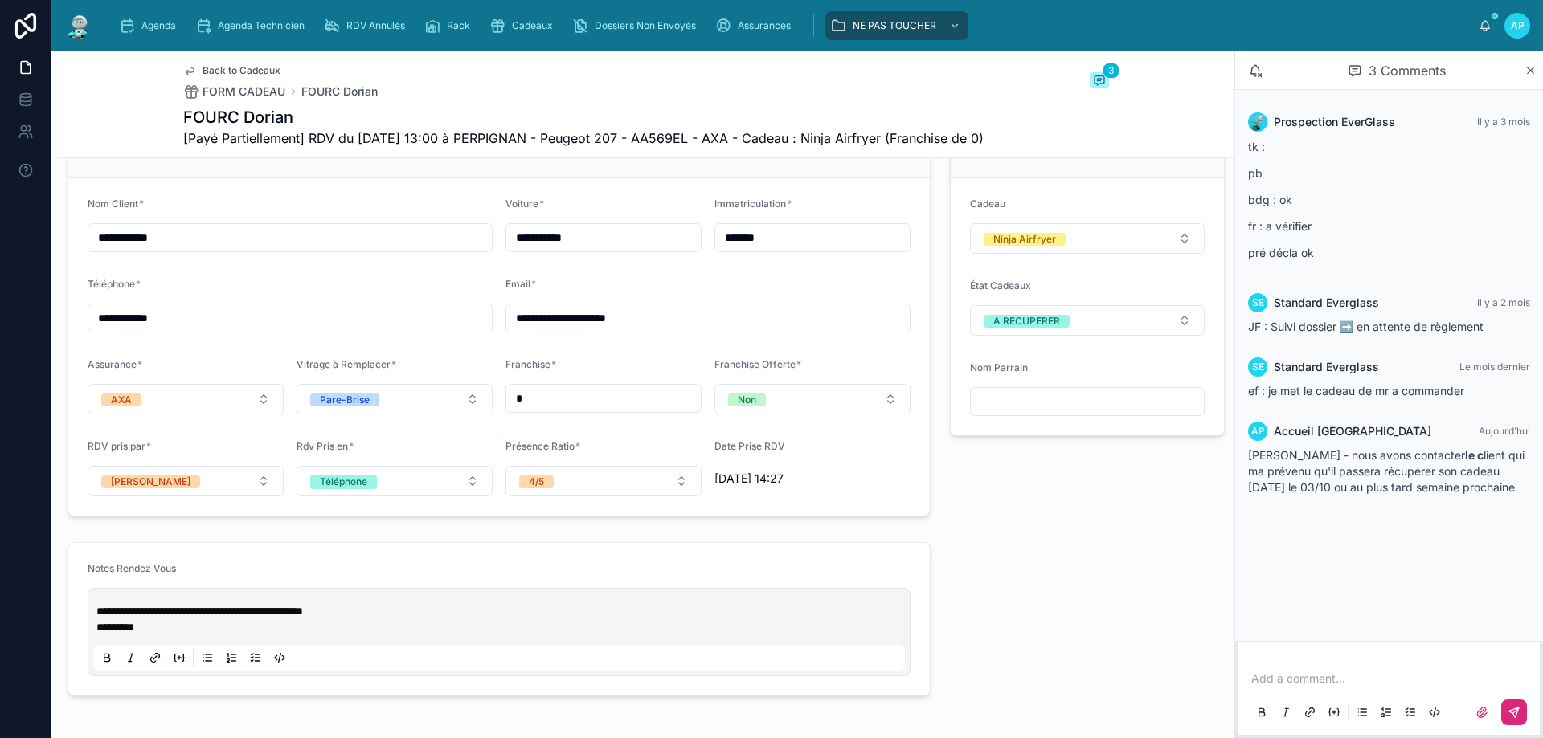
click at [99, 617] on span "**********" at bounding box center [199, 611] width 207 height 11
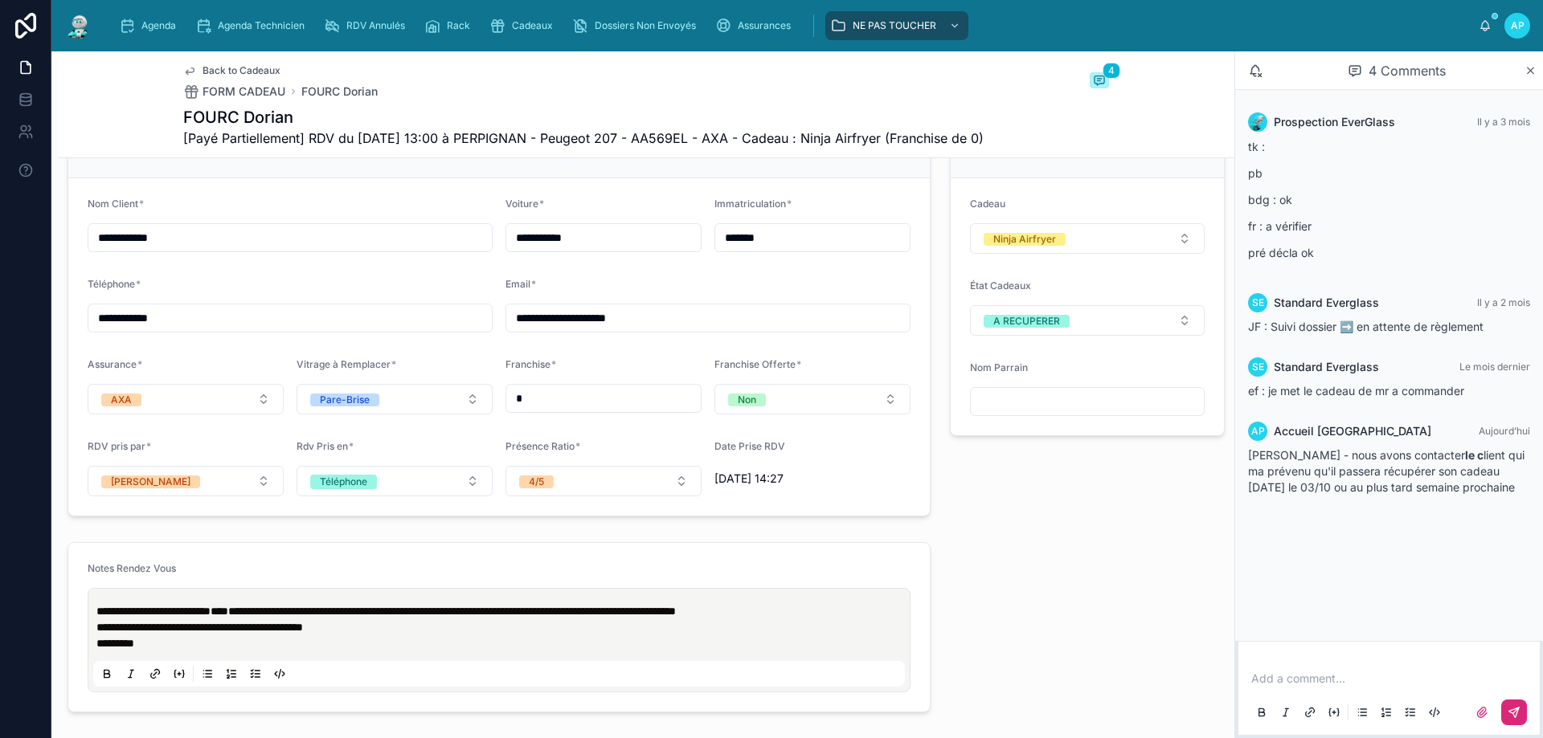
click at [512, 14] on div "Cadeaux" at bounding box center [524, 26] width 70 height 26
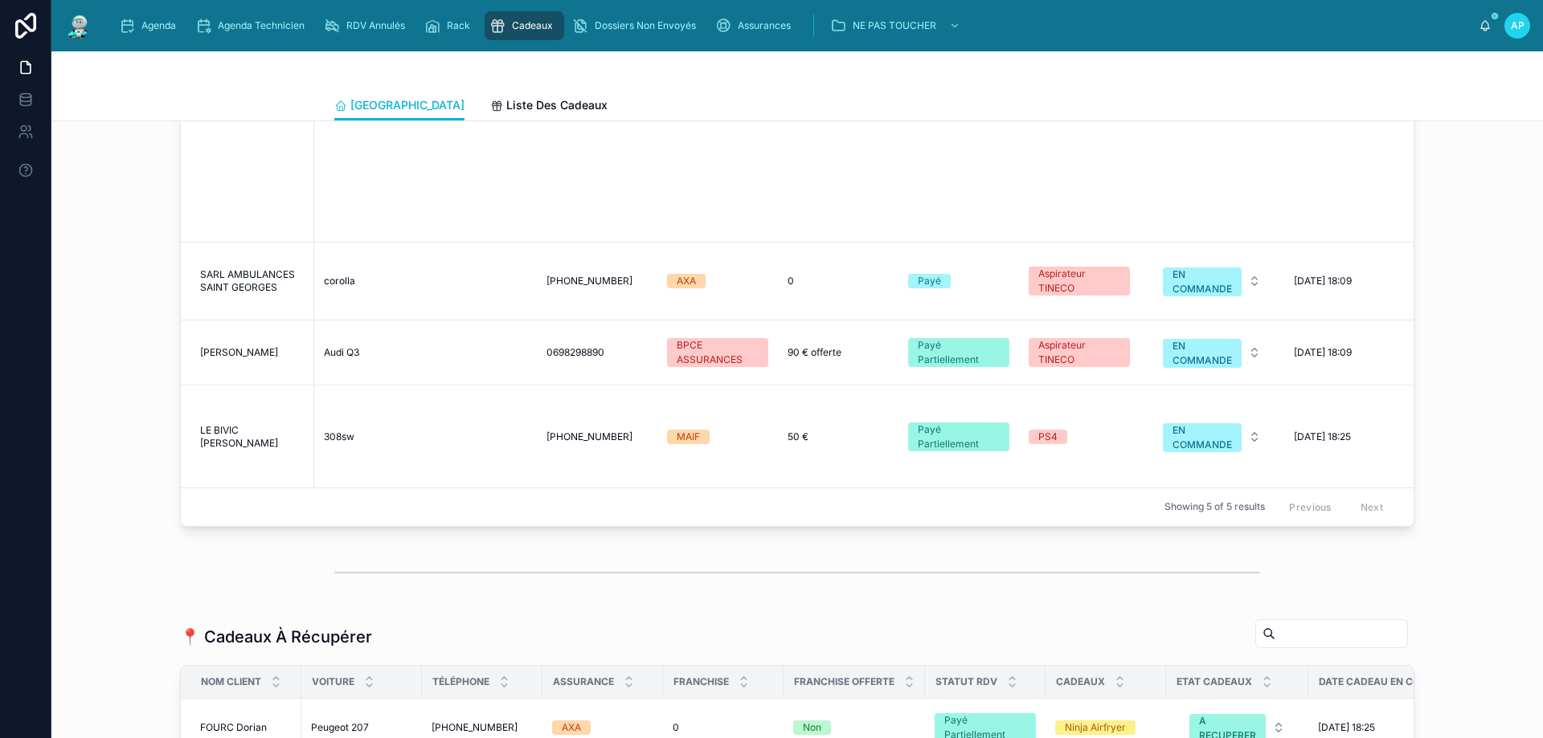
scroll to position [1607, 0]
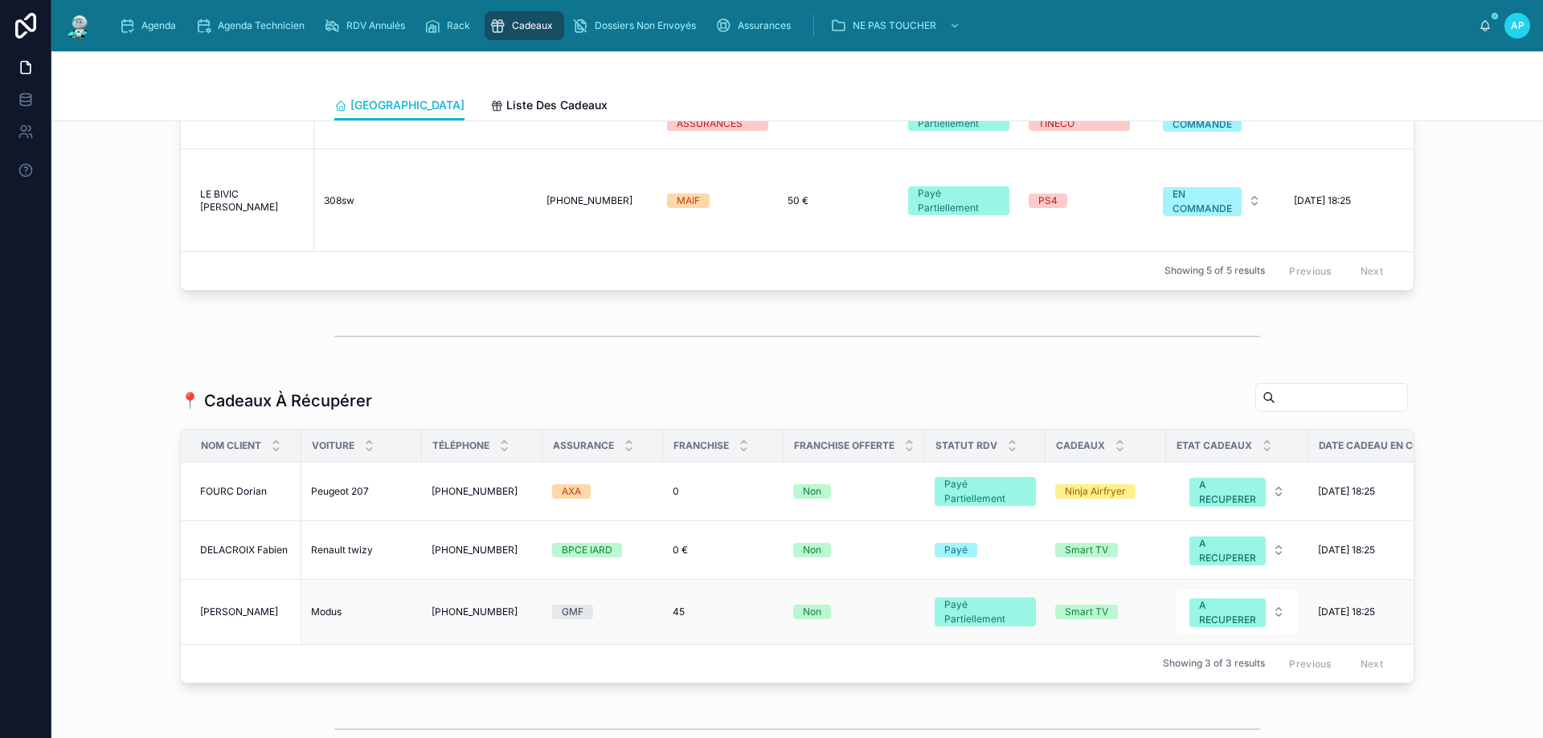
click at [235, 619] on span "[PERSON_NAME]" at bounding box center [239, 612] width 78 height 13
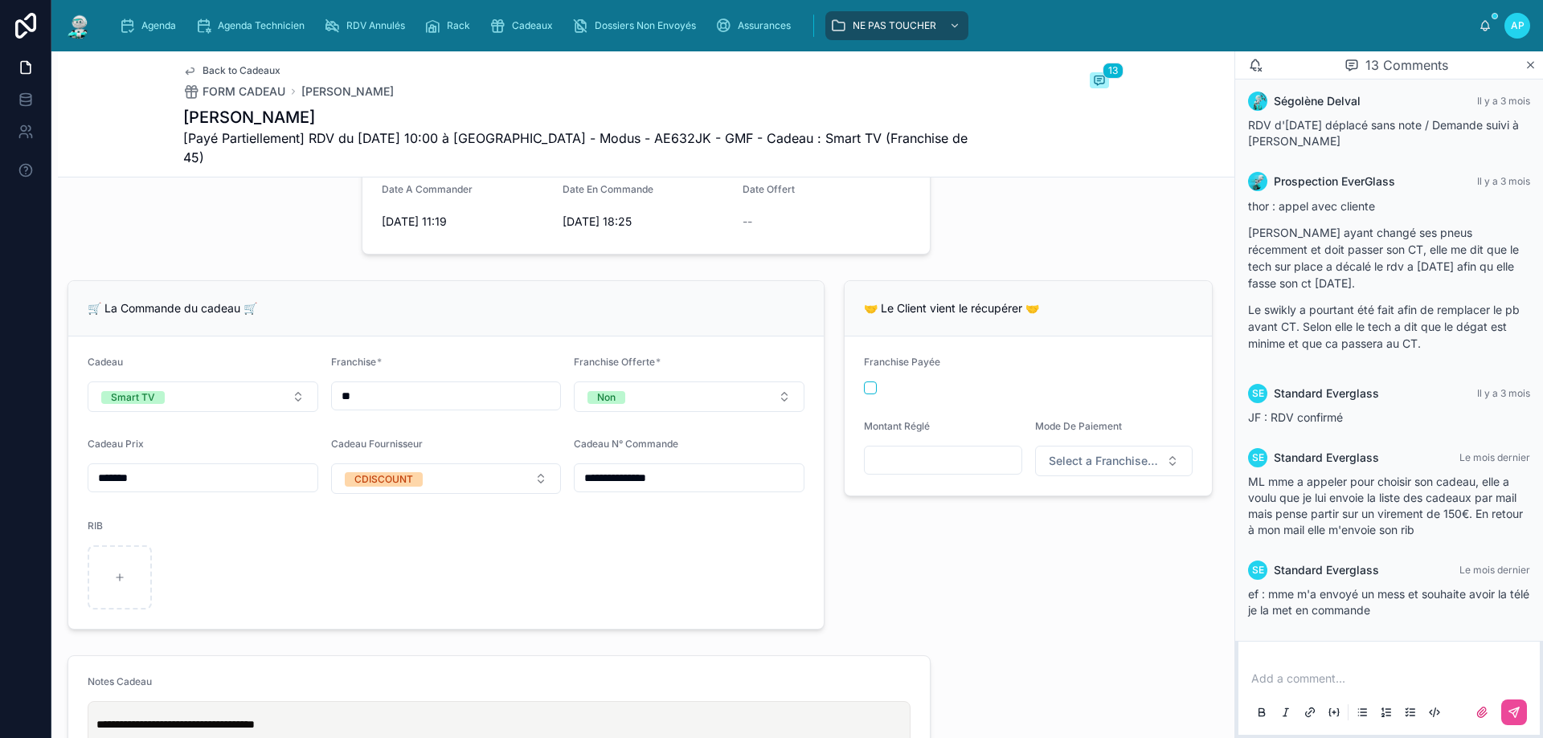
scroll to position [1205, 0]
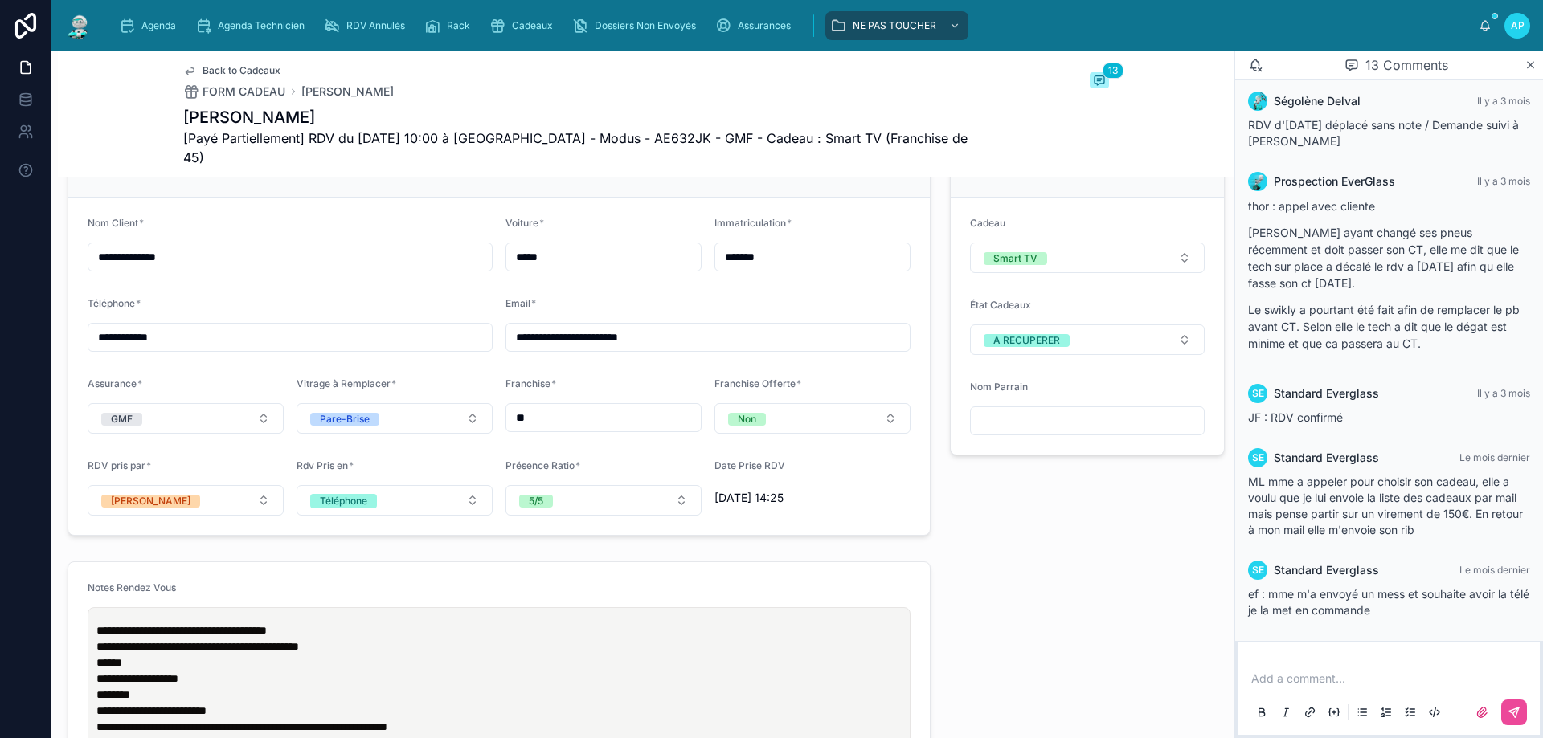
drag, startPoint x: 117, startPoint y: 327, endPoint x: 194, endPoint y: 334, distance: 78.3
click at [194, 334] on input "**********" at bounding box center [289, 337] width 403 height 23
click at [325, 327] on input "**********" at bounding box center [289, 337] width 403 height 23
click at [139, 331] on input "**********" at bounding box center [289, 337] width 403 height 23
click at [150, 331] on input "**********" at bounding box center [289, 337] width 403 height 23
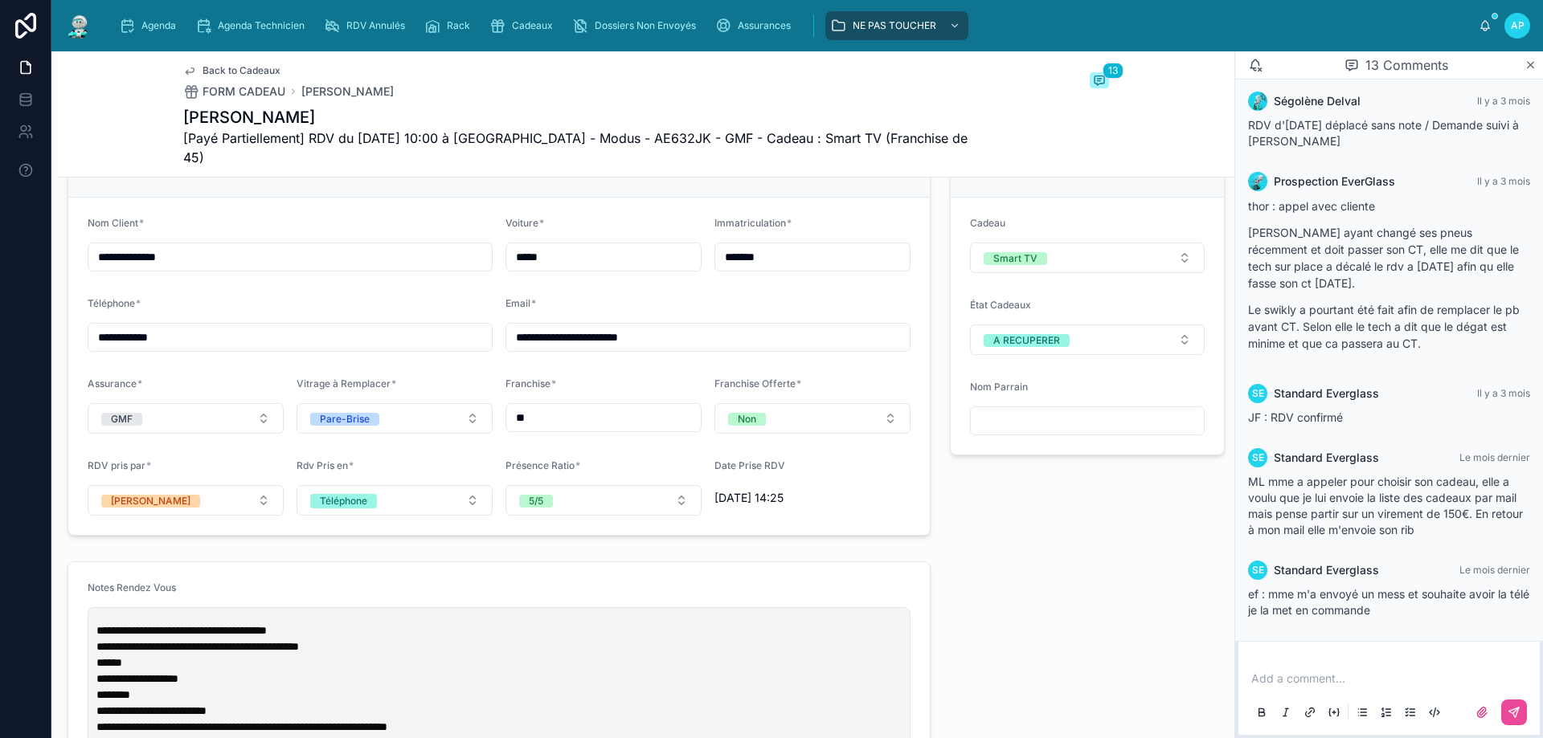
click at [166, 331] on input "**********" at bounding box center [289, 337] width 403 height 23
click at [201, 333] on input "**********" at bounding box center [289, 337] width 403 height 23
click at [1310, 665] on div "Add a comment..." at bounding box center [1389, 695] width 282 height 68
click at [1307, 681] on p at bounding box center [1392, 679] width 282 height 16
click at [1300, 677] on p at bounding box center [1392, 679] width 282 height 16
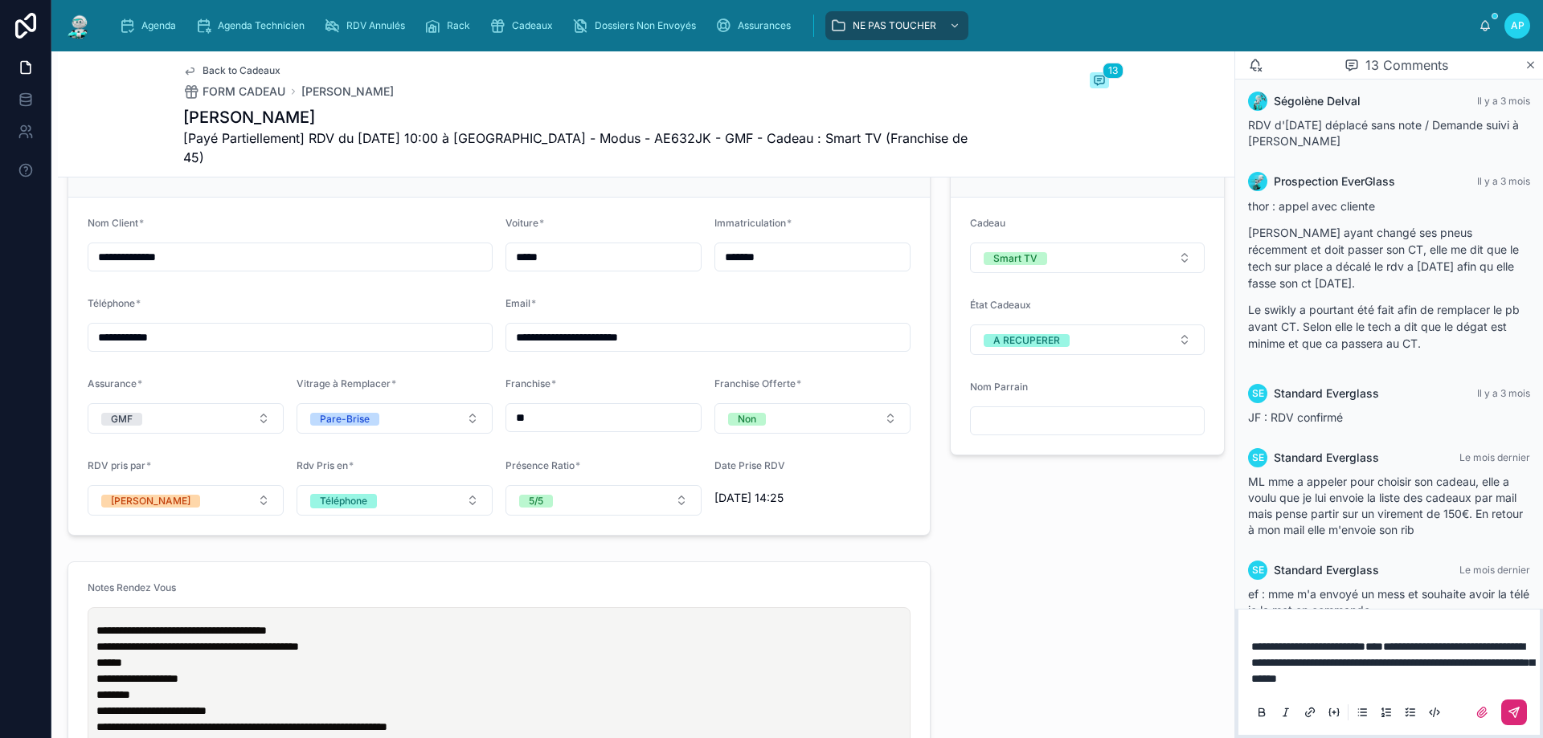
click at [1519, 716] on button at bounding box center [1514, 713] width 26 height 26
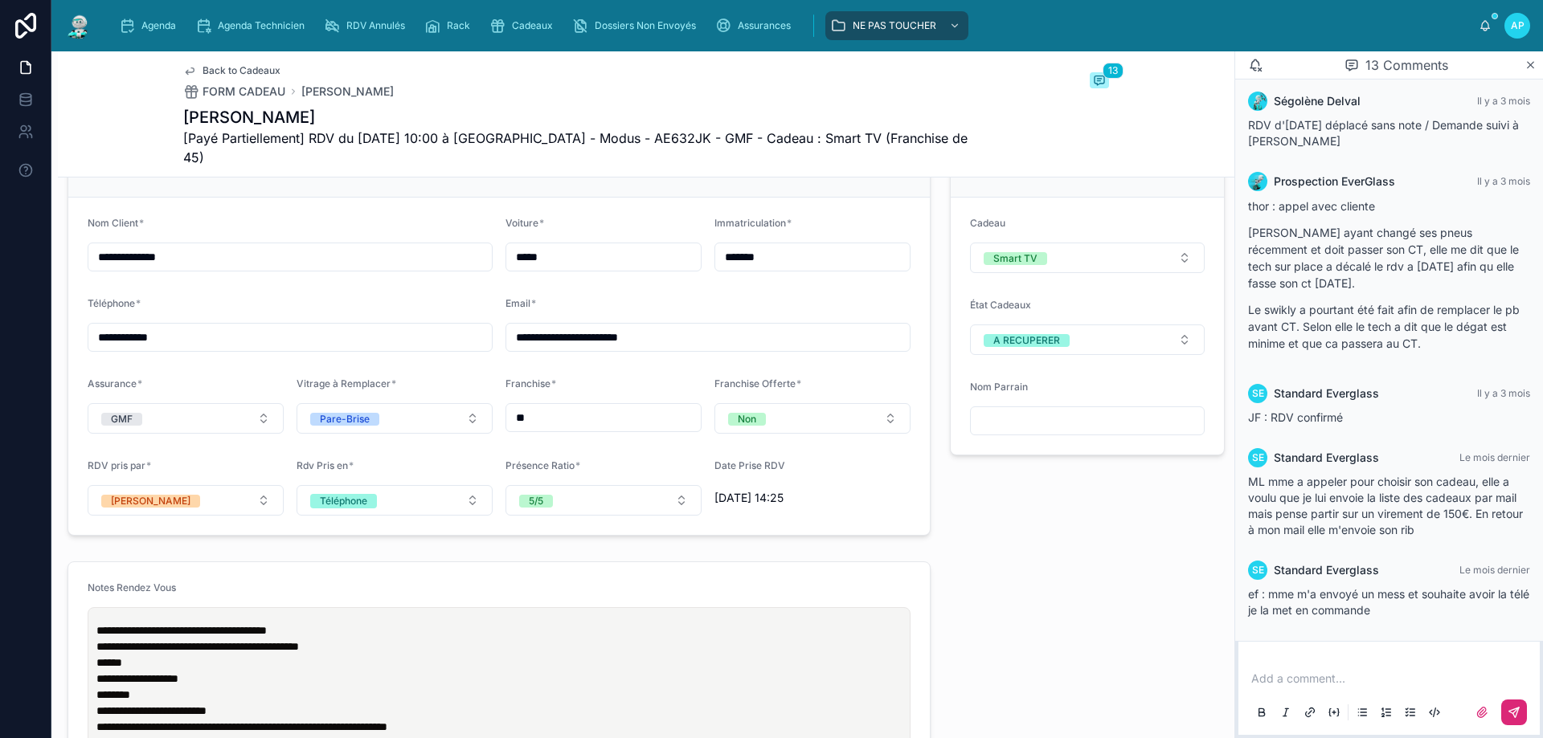
click at [98, 625] on span "**********" at bounding box center [181, 630] width 170 height 11
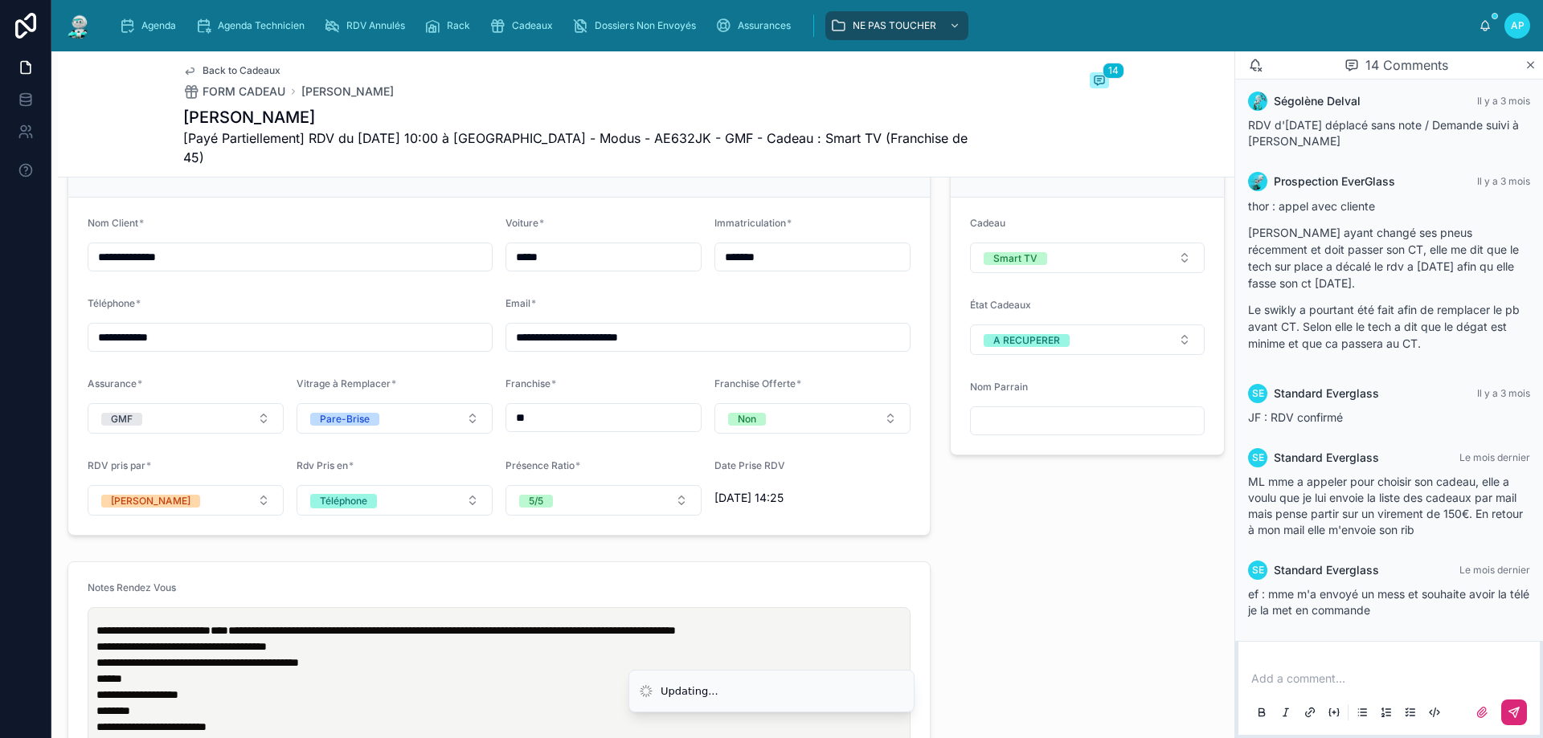
click at [80, 563] on form "**********" at bounding box center [498, 687] width 861 height 249
click at [85, 21] on img at bounding box center [78, 26] width 29 height 26
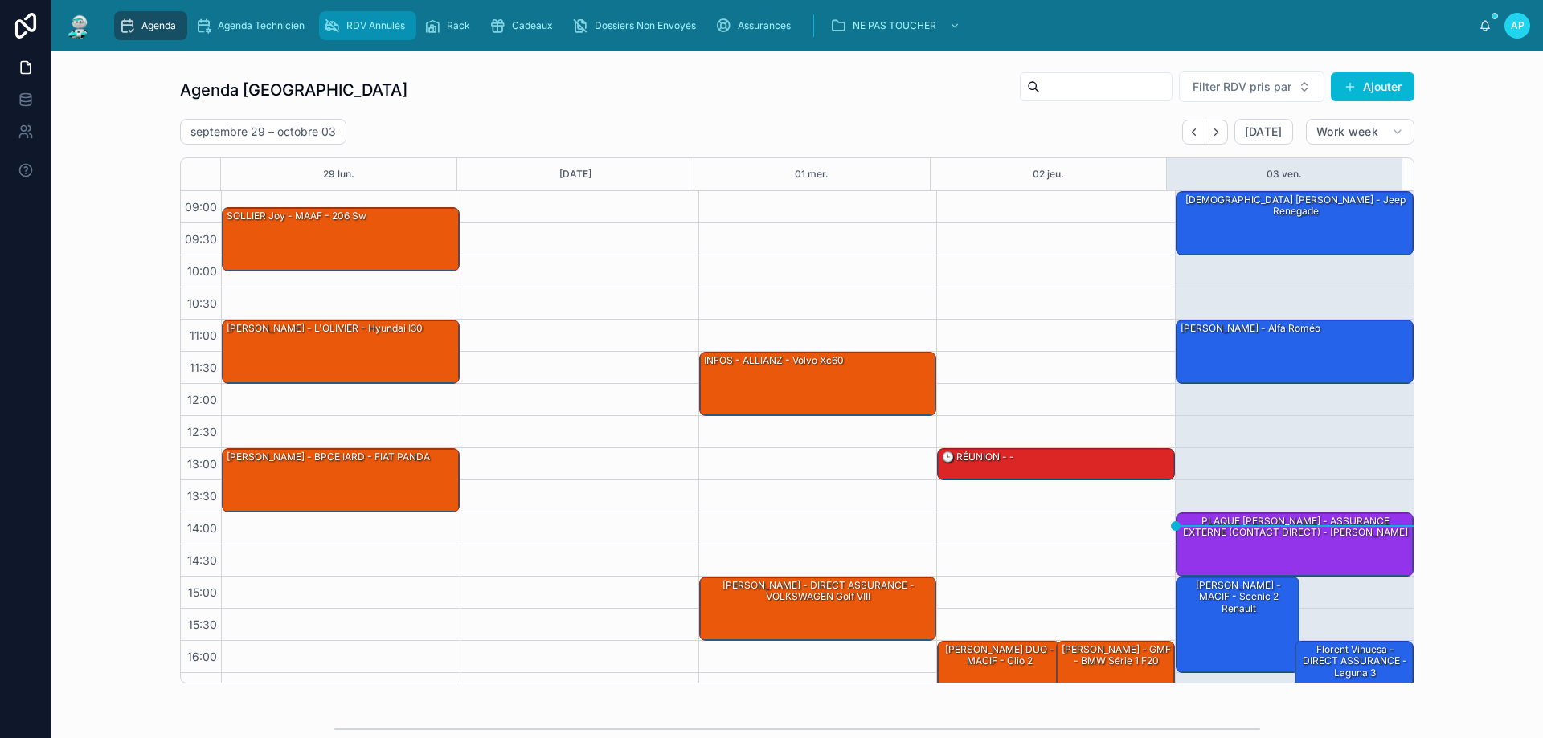
scroll to position [87, 0]
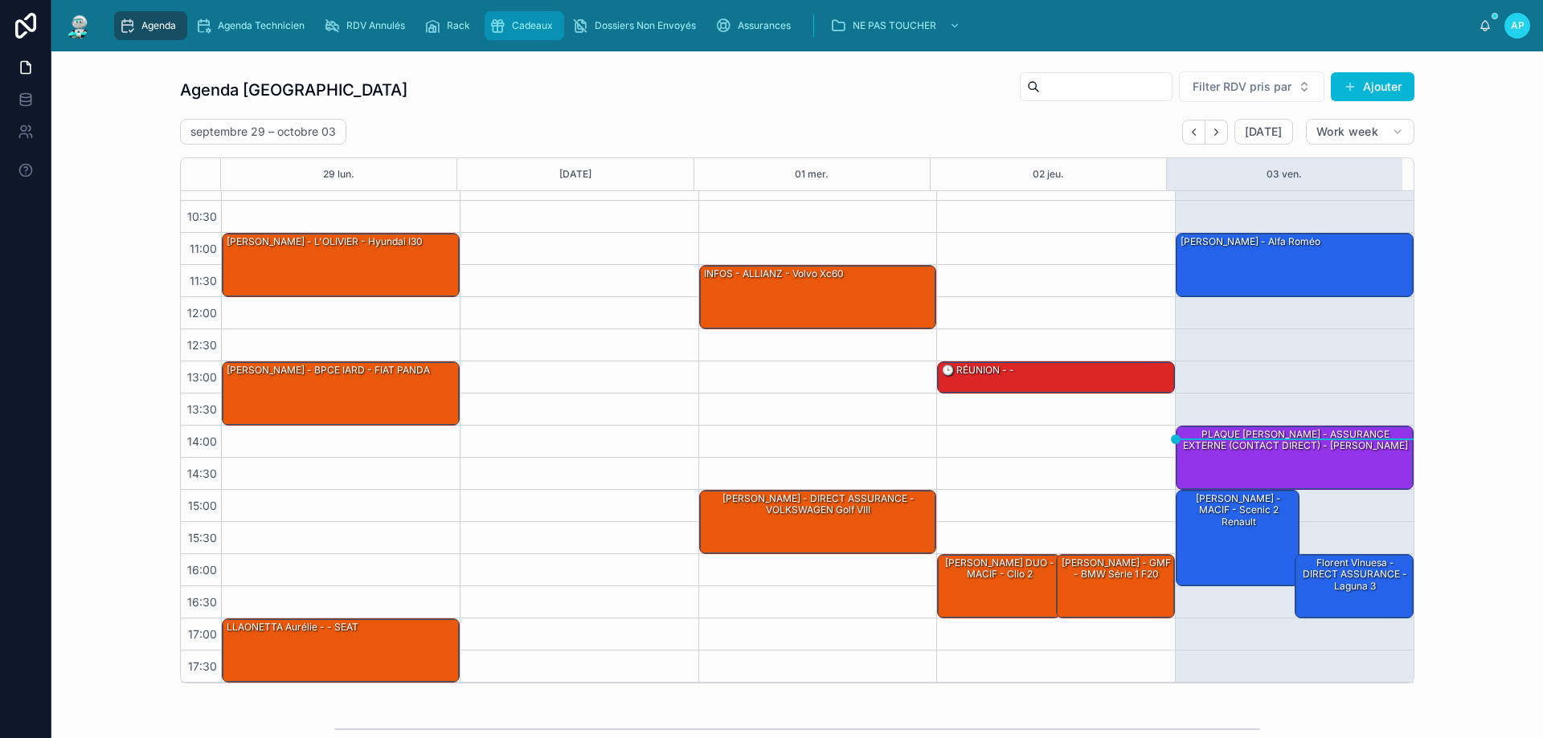
click at [535, 24] on span "Cadeaux" at bounding box center [532, 25] width 41 height 13
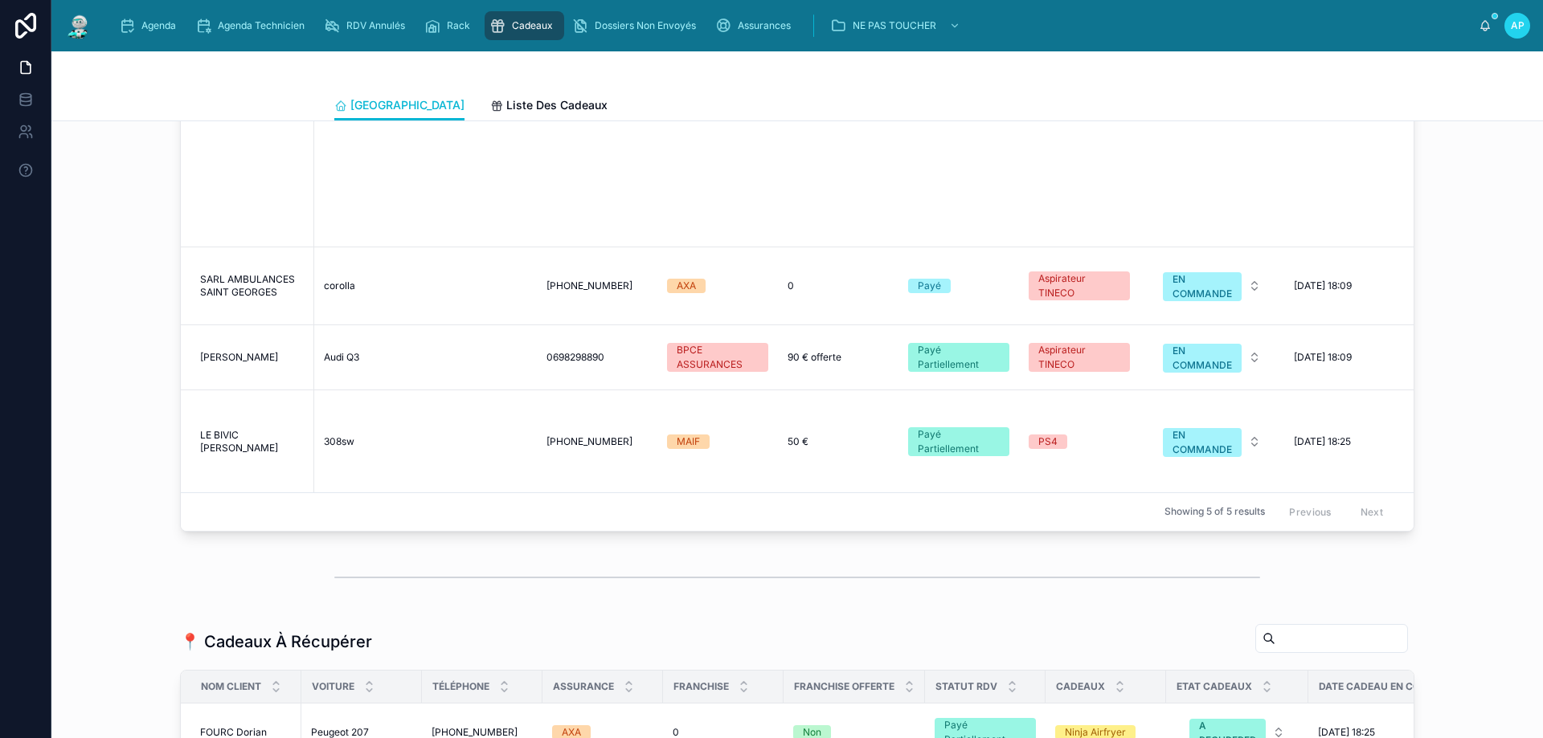
scroll to position [1768, 0]
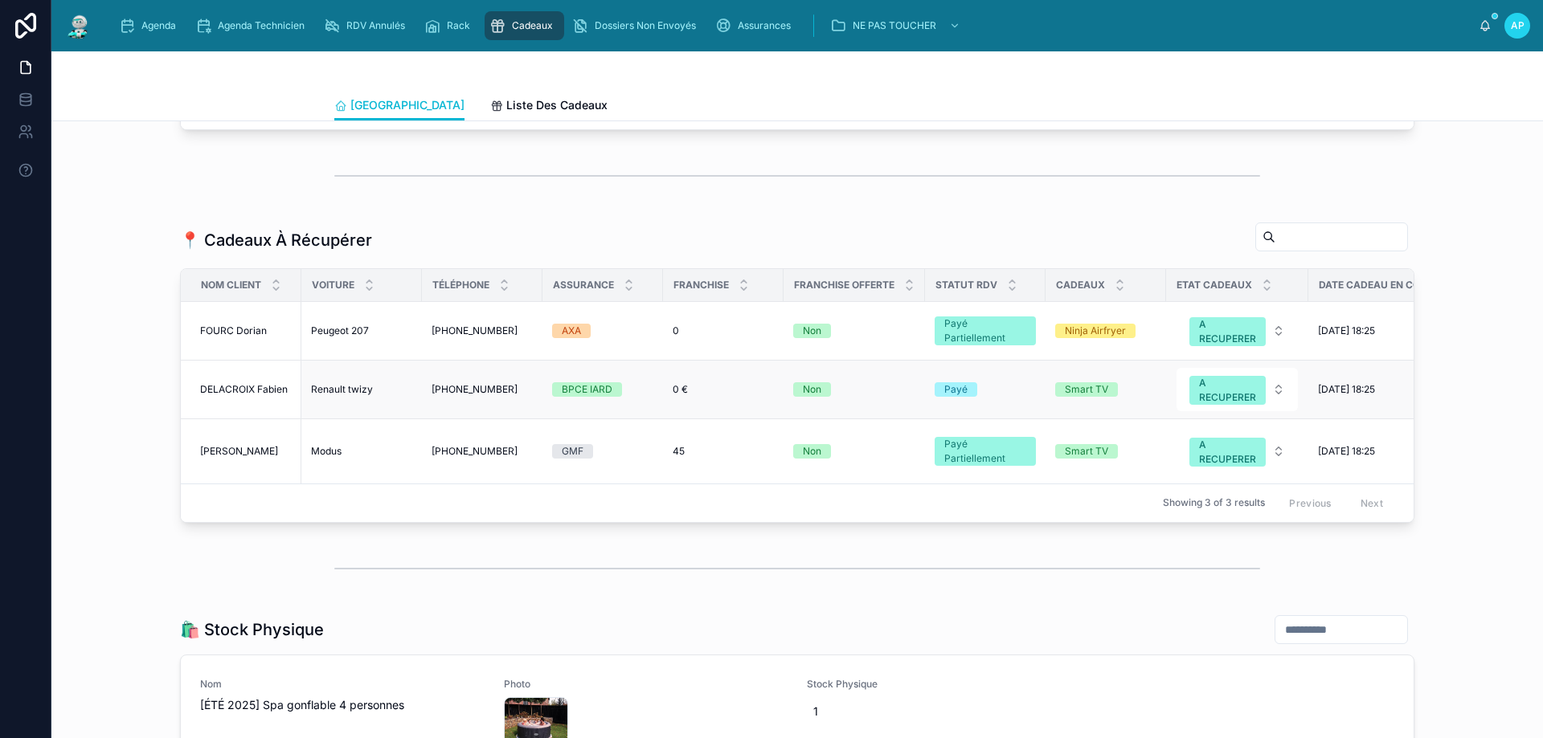
click at [248, 396] on span "DELACROIX Fabien" at bounding box center [244, 389] width 88 height 13
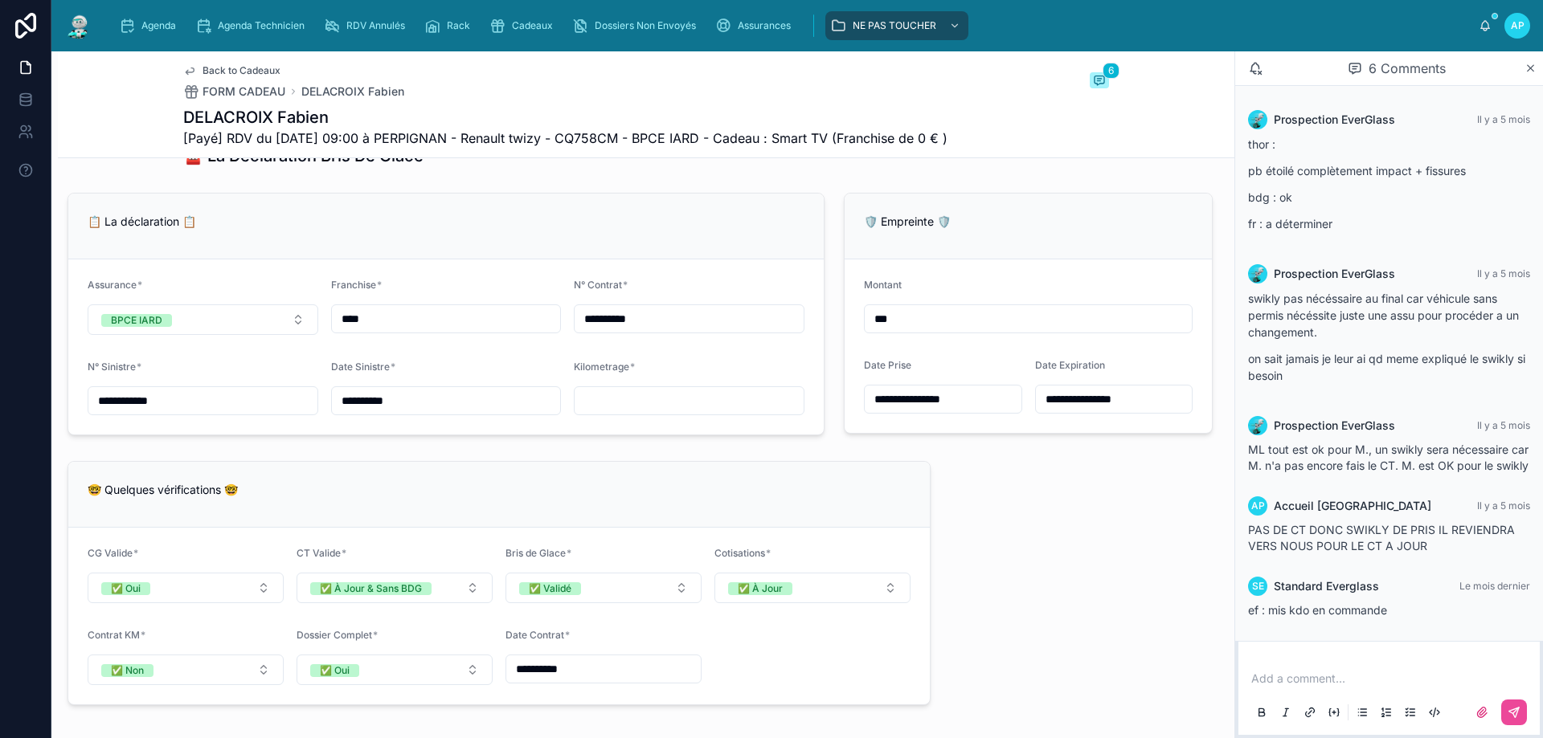
scroll to position [1897, 0]
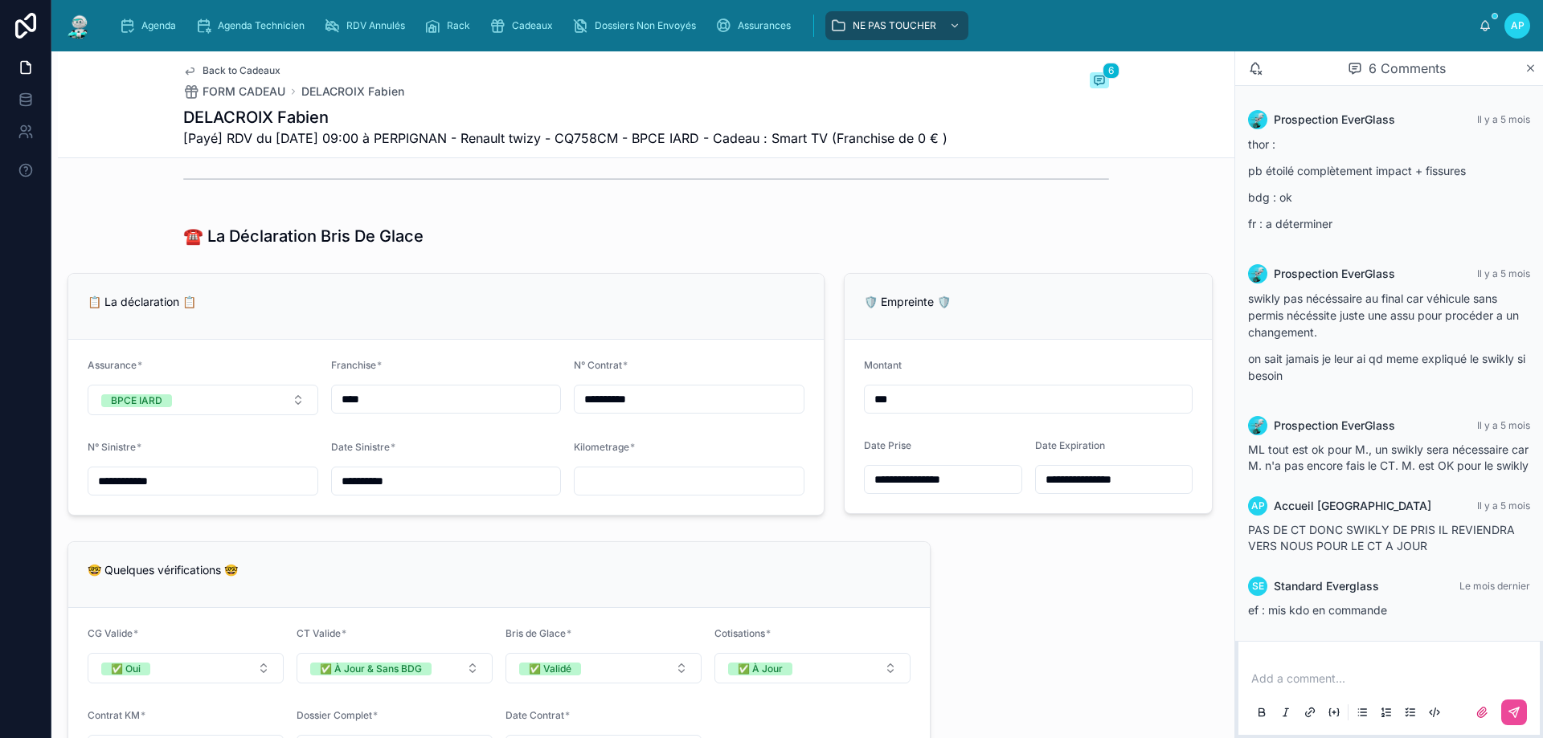
drag, startPoint x: 868, startPoint y: 403, endPoint x: 906, endPoint y: 402, distance: 38.6
click at [906, 402] on input "***" at bounding box center [1028, 399] width 327 height 23
click at [689, 234] on div "☎️ La Déclaration Bris De Glace" at bounding box center [646, 236] width 926 height 23
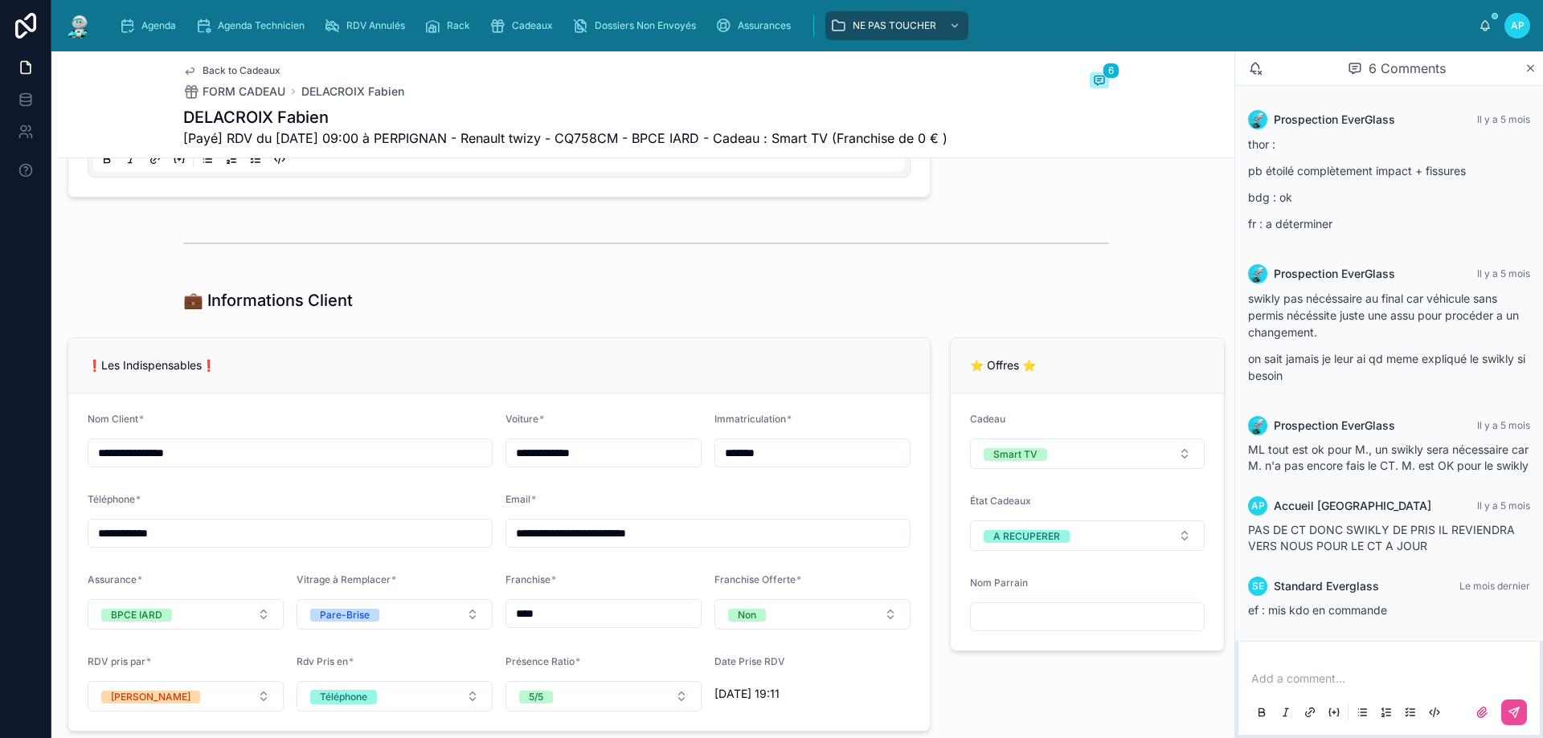
scroll to position [1094, 0]
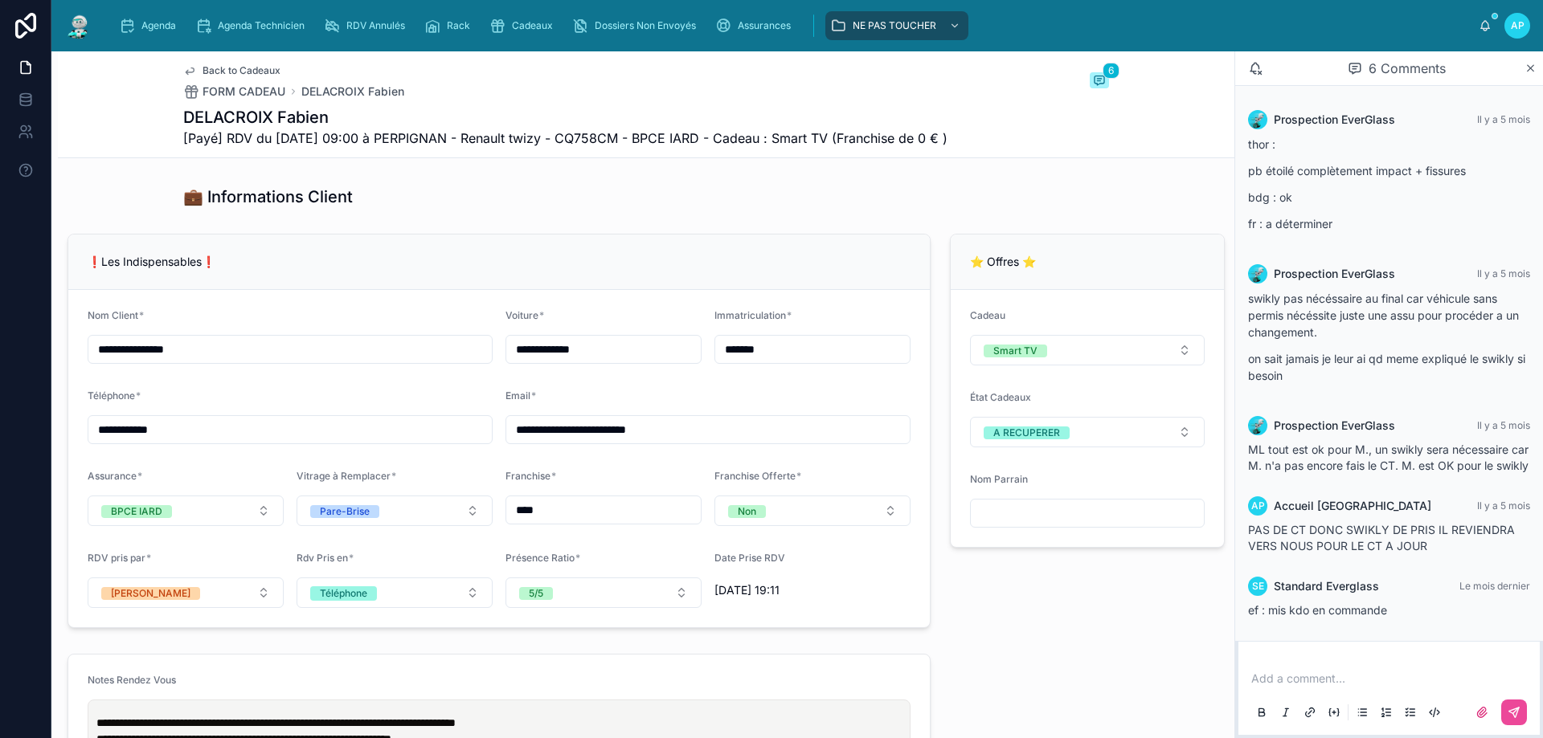
click at [126, 429] on input "**********" at bounding box center [289, 430] width 403 height 23
click at [137, 436] on input "**********" at bounding box center [289, 430] width 403 height 23
drag, startPoint x: 125, startPoint y: 432, endPoint x: 138, endPoint y: 432, distance: 12.9
click at [138, 432] on input "**********" at bounding box center [289, 430] width 403 height 23
click at [154, 431] on input "**********" at bounding box center [289, 430] width 403 height 23
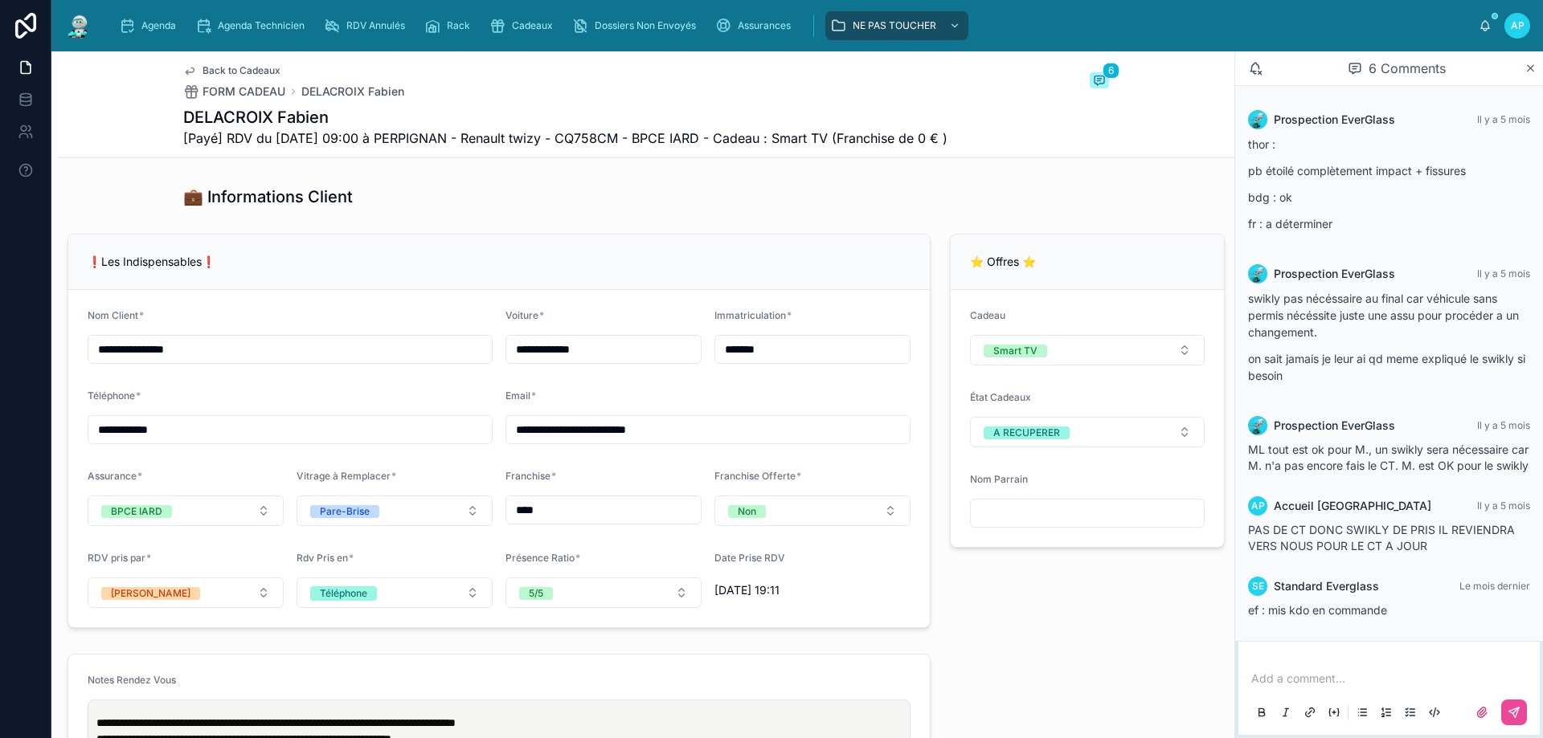
click at [162, 431] on input "**********" at bounding box center [289, 430] width 403 height 23
drag, startPoint x: 168, startPoint y: 429, endPoint x: 176, endPoint y: 428, distance: 8.2
click at [167, 429] on input "**********" at bounding box center [289, 430] width 403 height 23
click at [187, 428] on input "**********" at bounding box center [289, 430] width 403 height 23
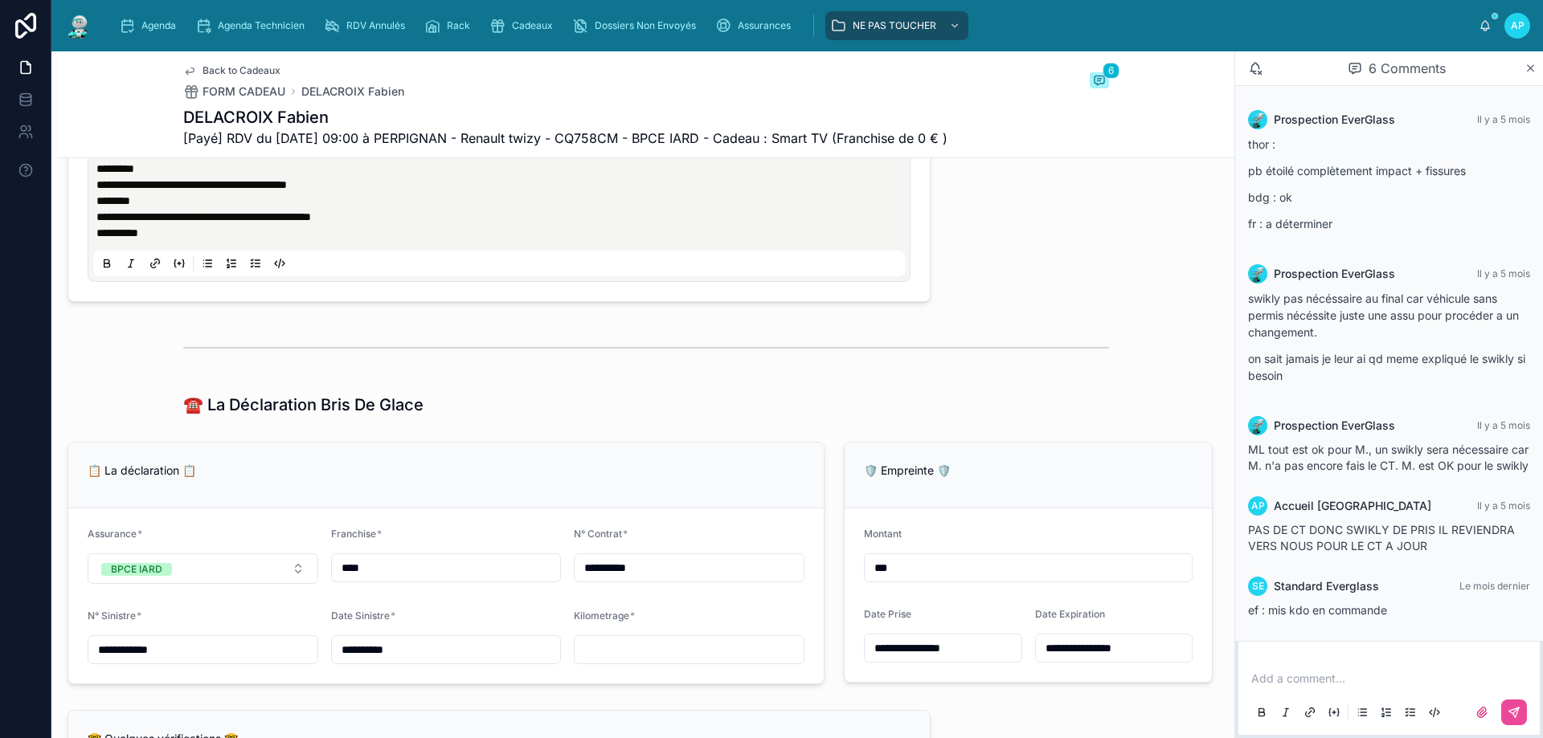
scroll to position [1737, 0]
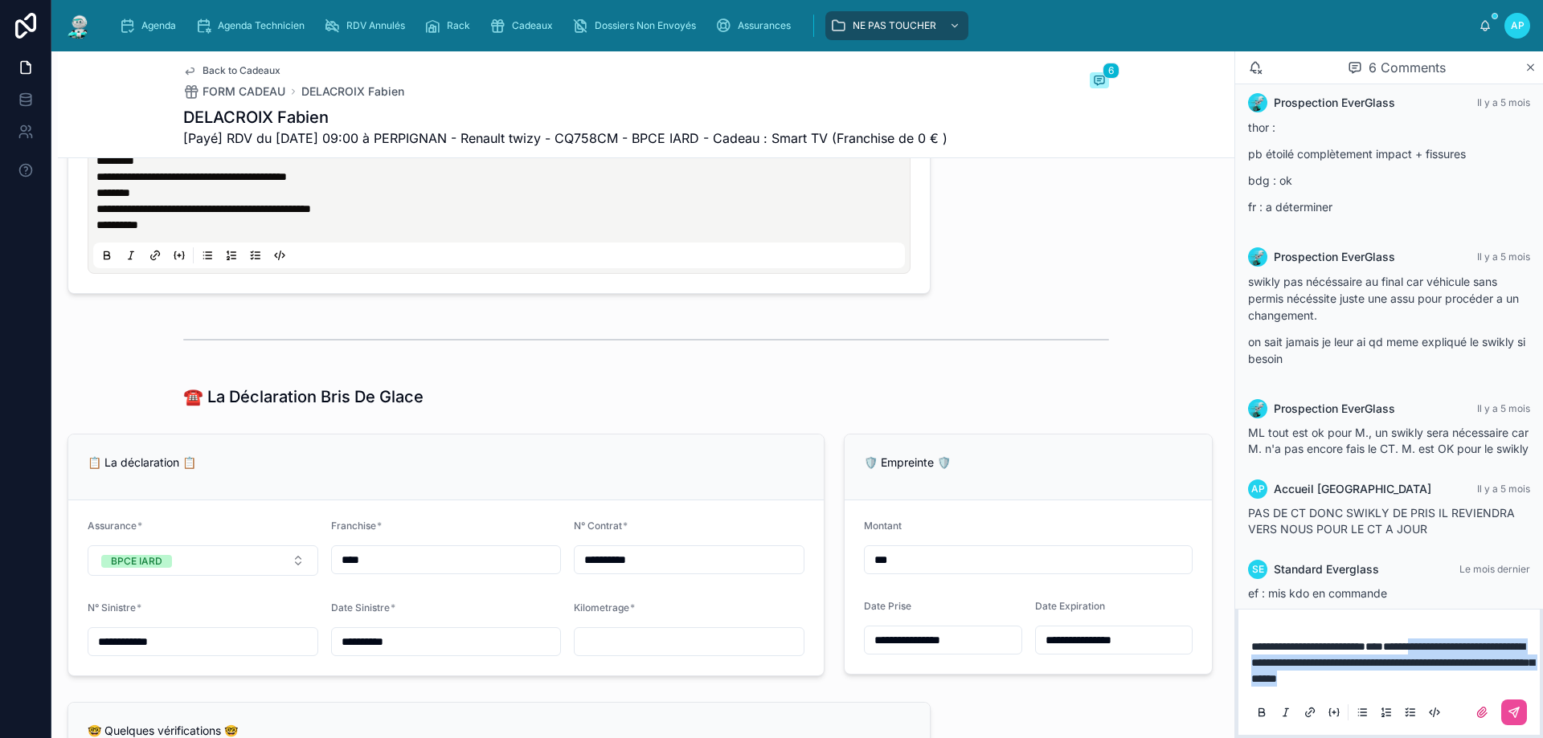
drag, startPoint x: 1453, startPoint y: 645, endPoint x: 1535, endPoint y: 680, distance: 89.0
click at [1521, 685] on p "**********" at bounding box center [1392, 663] width 282 height 48
drag, startPoint x: 1488, startPoint y: 679, endPoint x: 1242, endPoint y: 618, distance: 254.1
click at [1242, 618] on div "**********" at bounding box center [1388, 394] width 309 height 687
click at [1520, 713] on icon at bounding box center [1514, 712] width 13 height 13
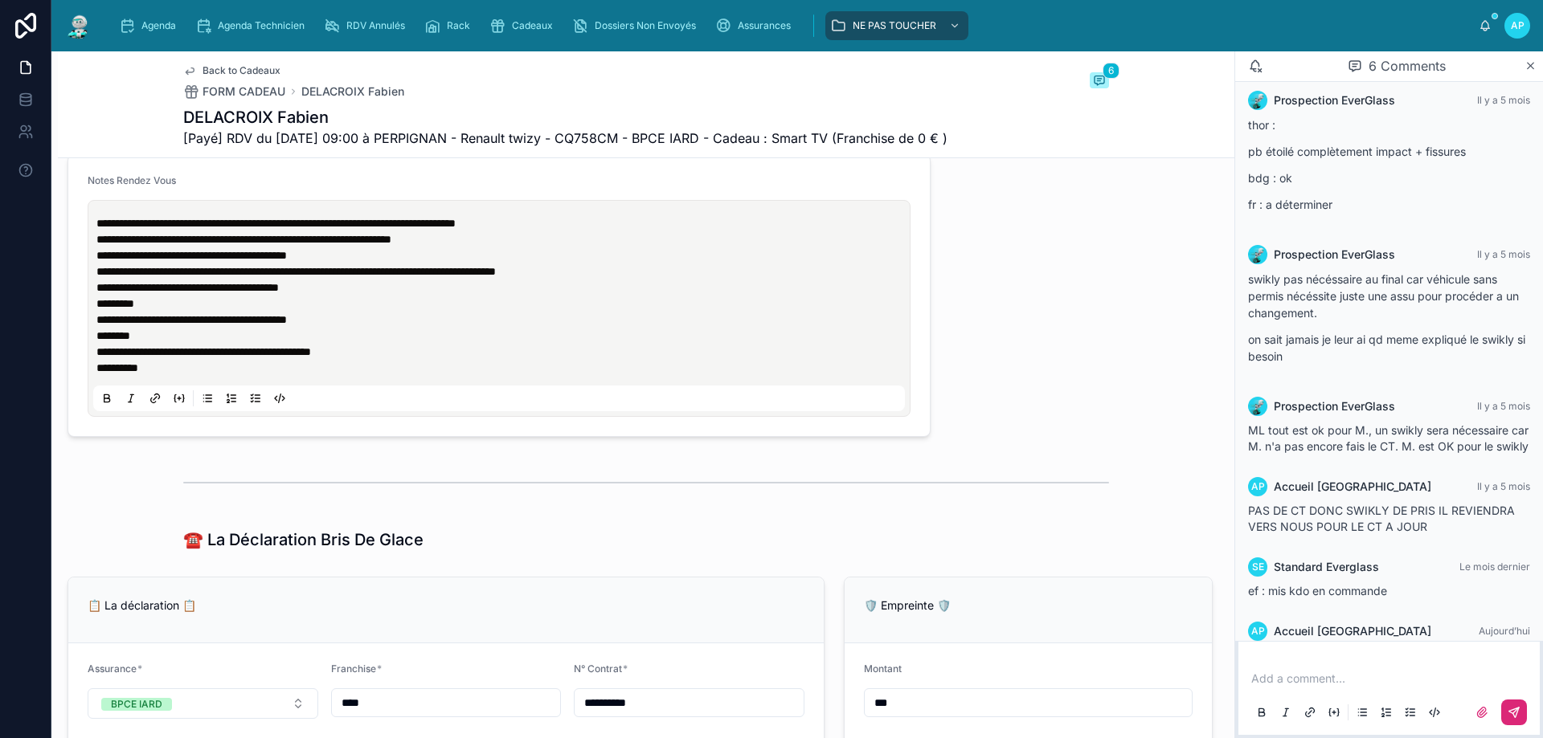
scroll to position [1415, 0]
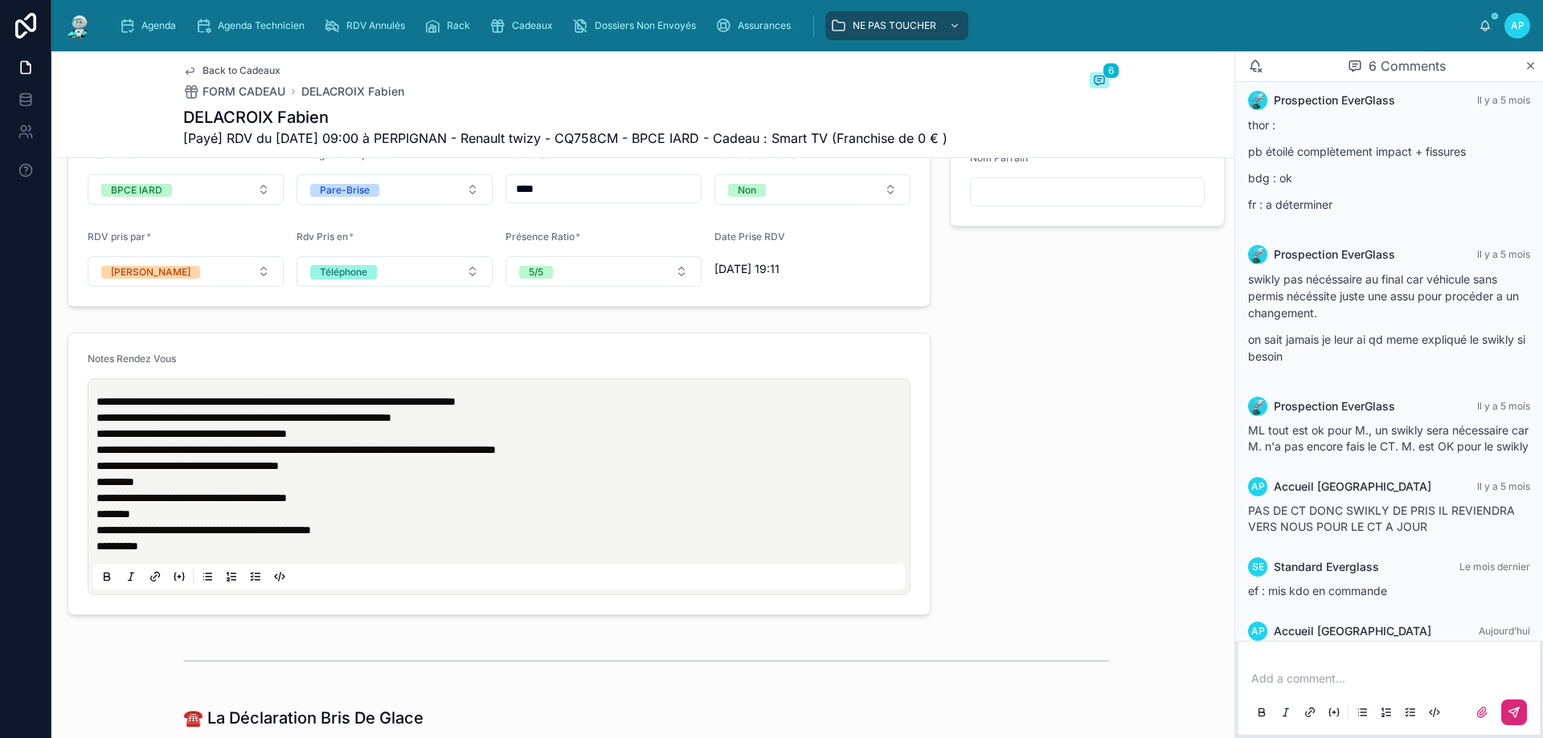
click at [95, 401] on div "**********" at bounding box center [499, 487] width 812 height 206
click at [99, 400] on span "**********" at bounding box center [275, 401] width 359 height 11
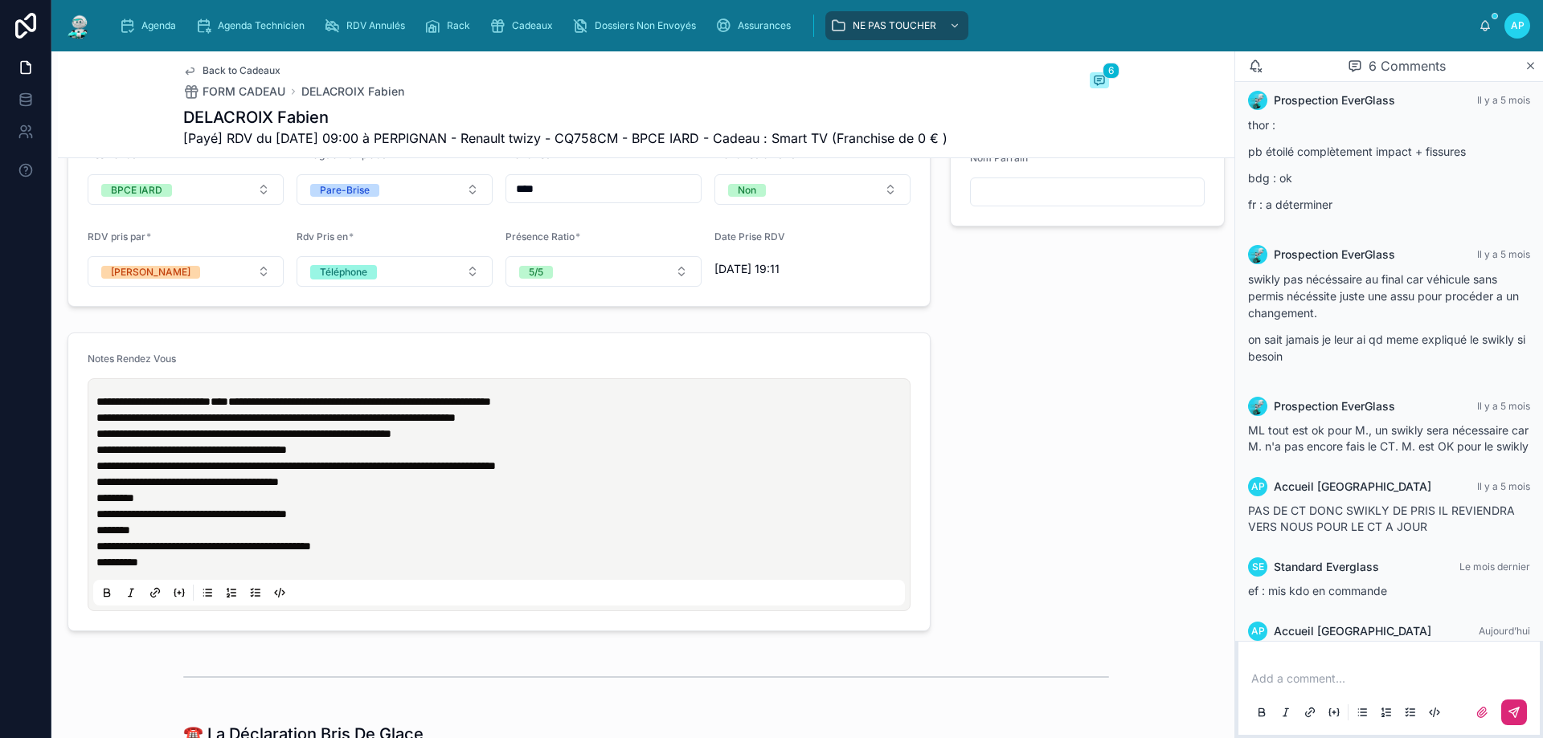
click at [74, 26] on img at bounding box center [78, 26] width 29 height 26
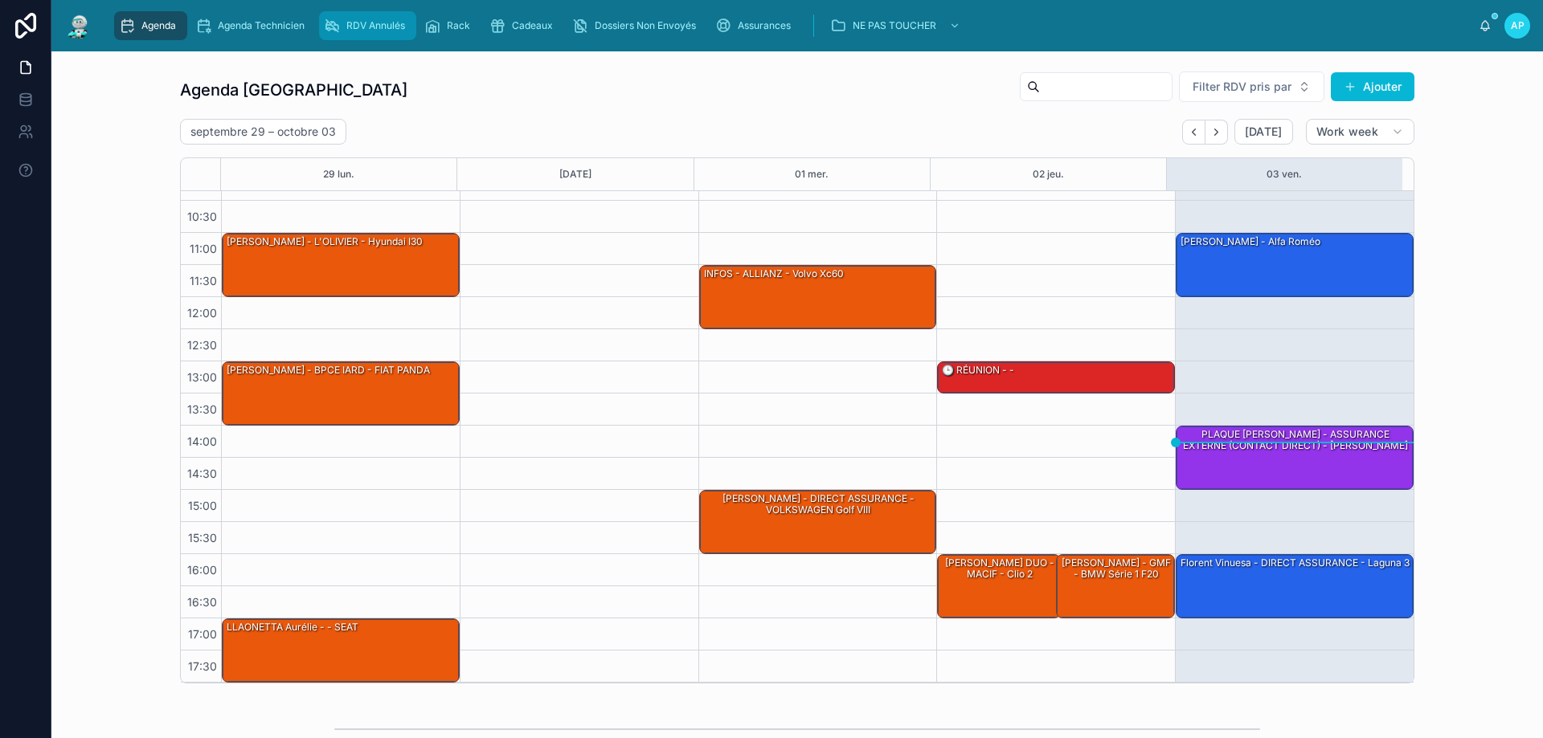
click at [367, 21] on span "RDV Annulés" at bounding box center [375, 25] width 59 height 13
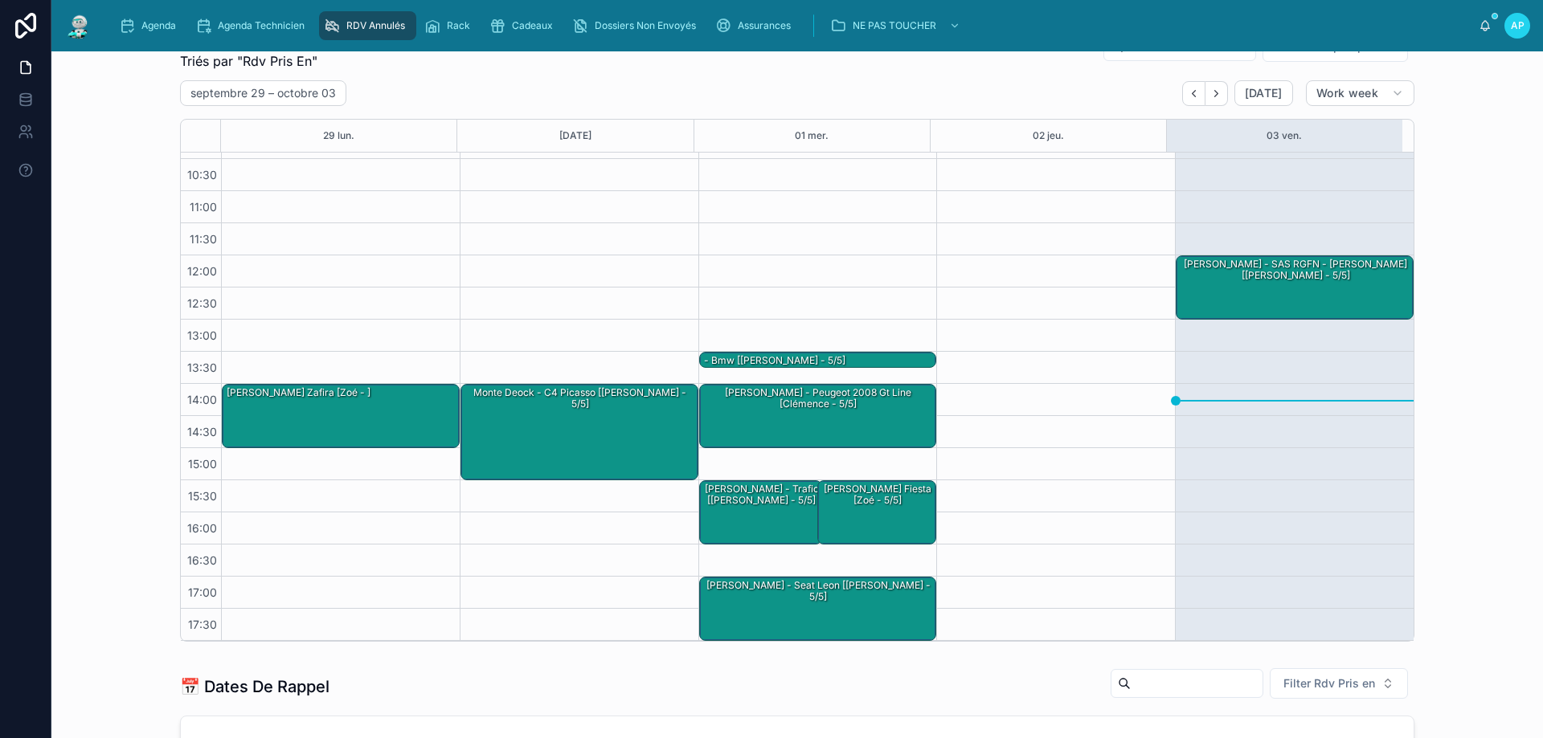
scroll to position [161, 0]
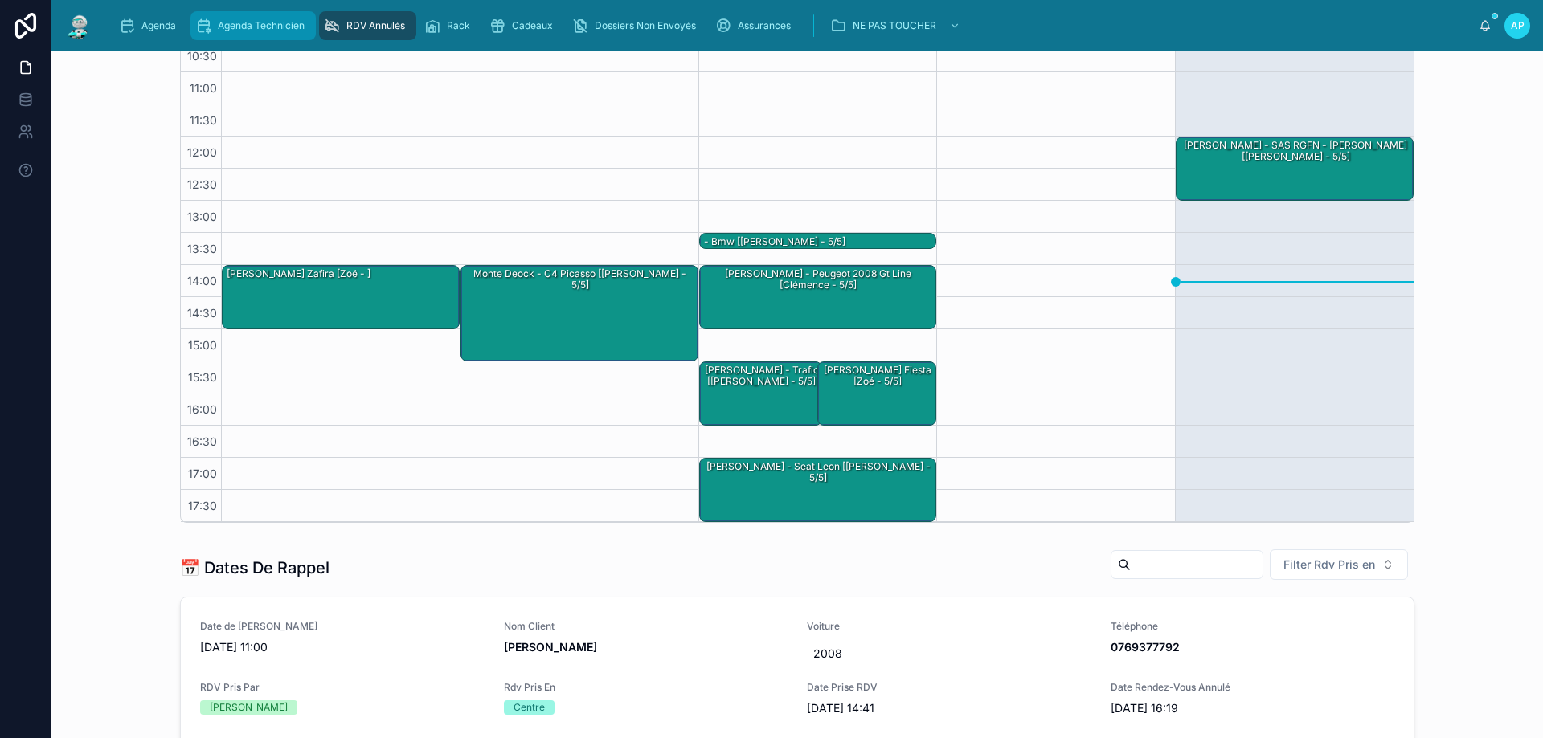
click at [228, 24] on span "Agenda Technicien" at bounding box center [261, 25] width 87 height 13
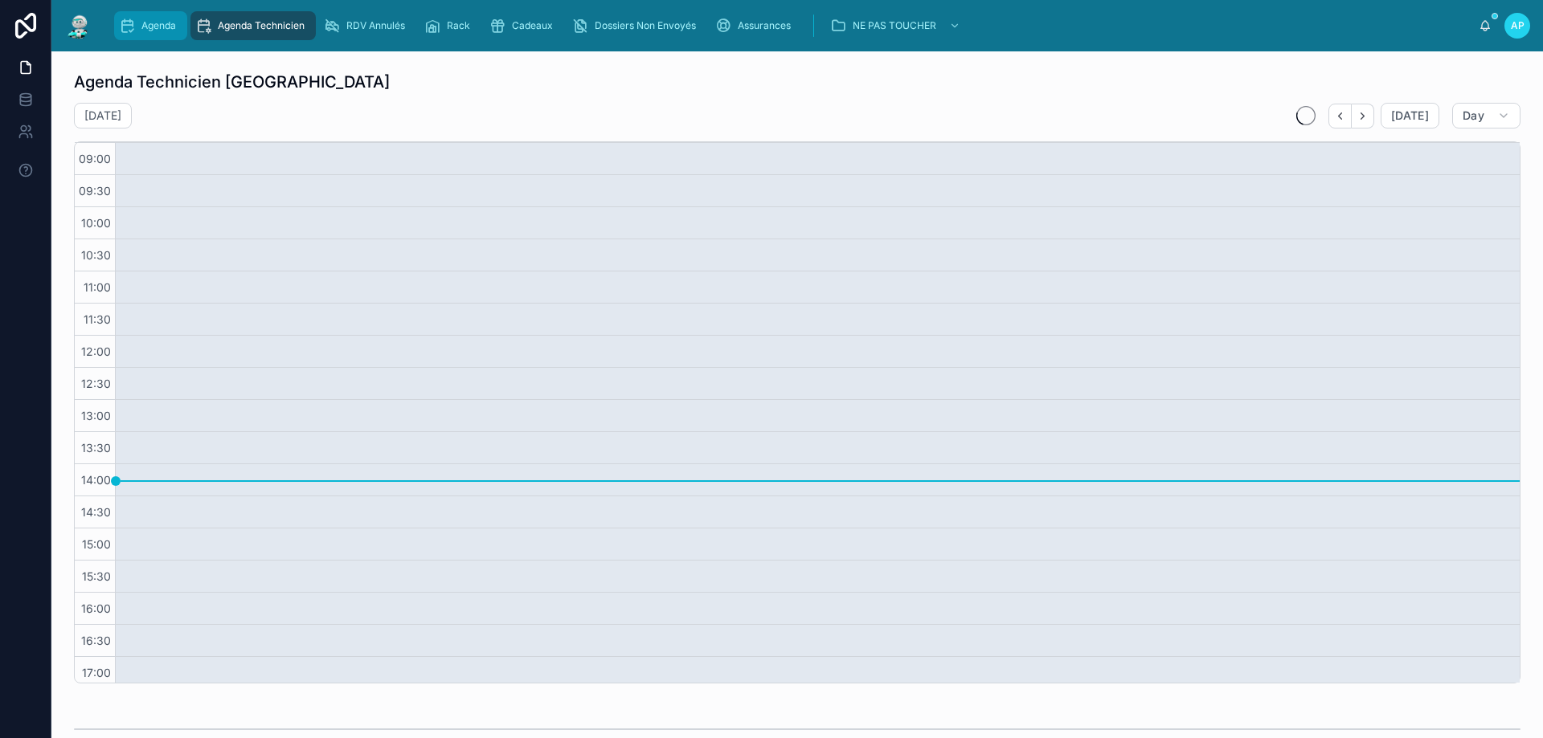
scroll to position [39, 0]
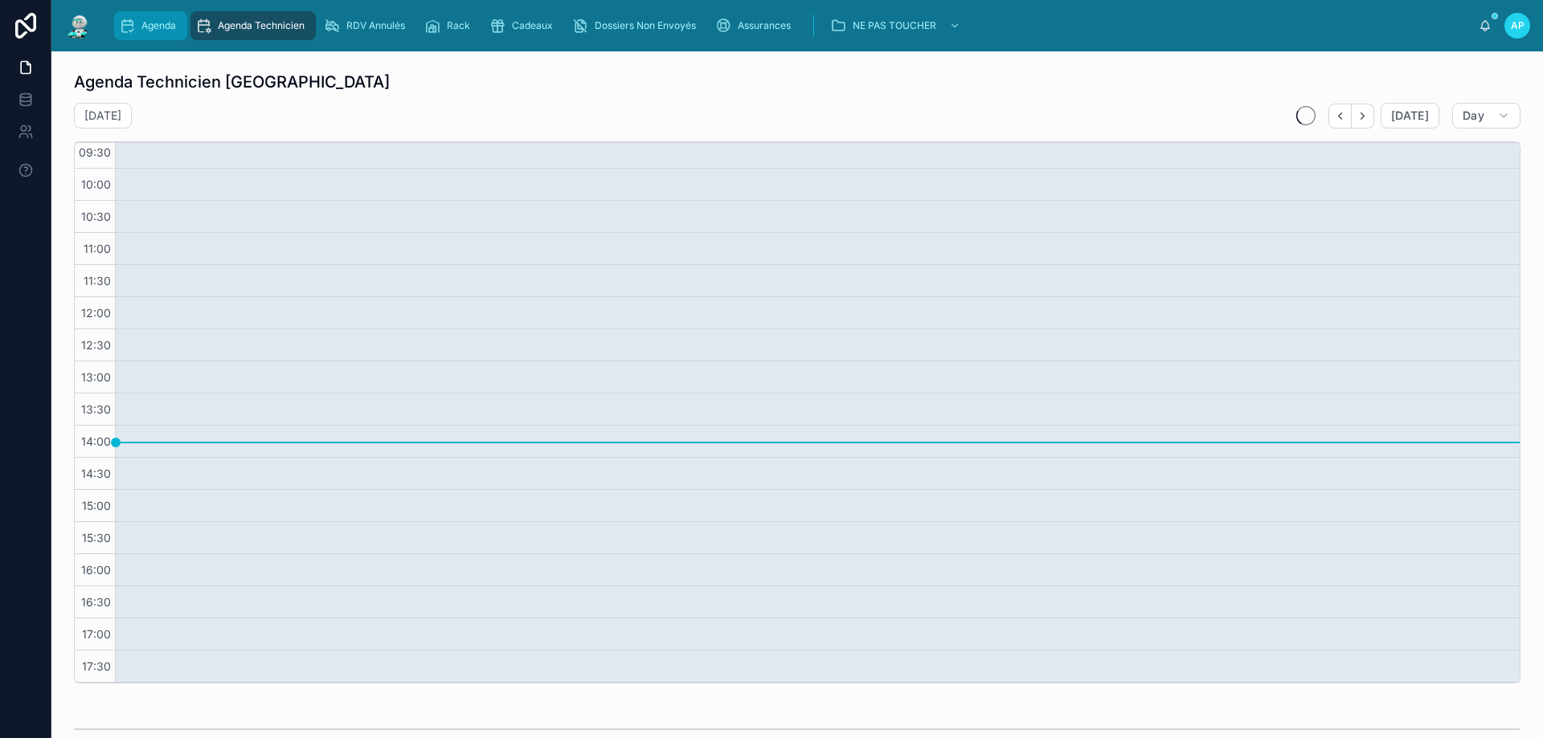
click at [156, 23] on span "Agenda" at bounding box center [158, 25] width 35 height 13
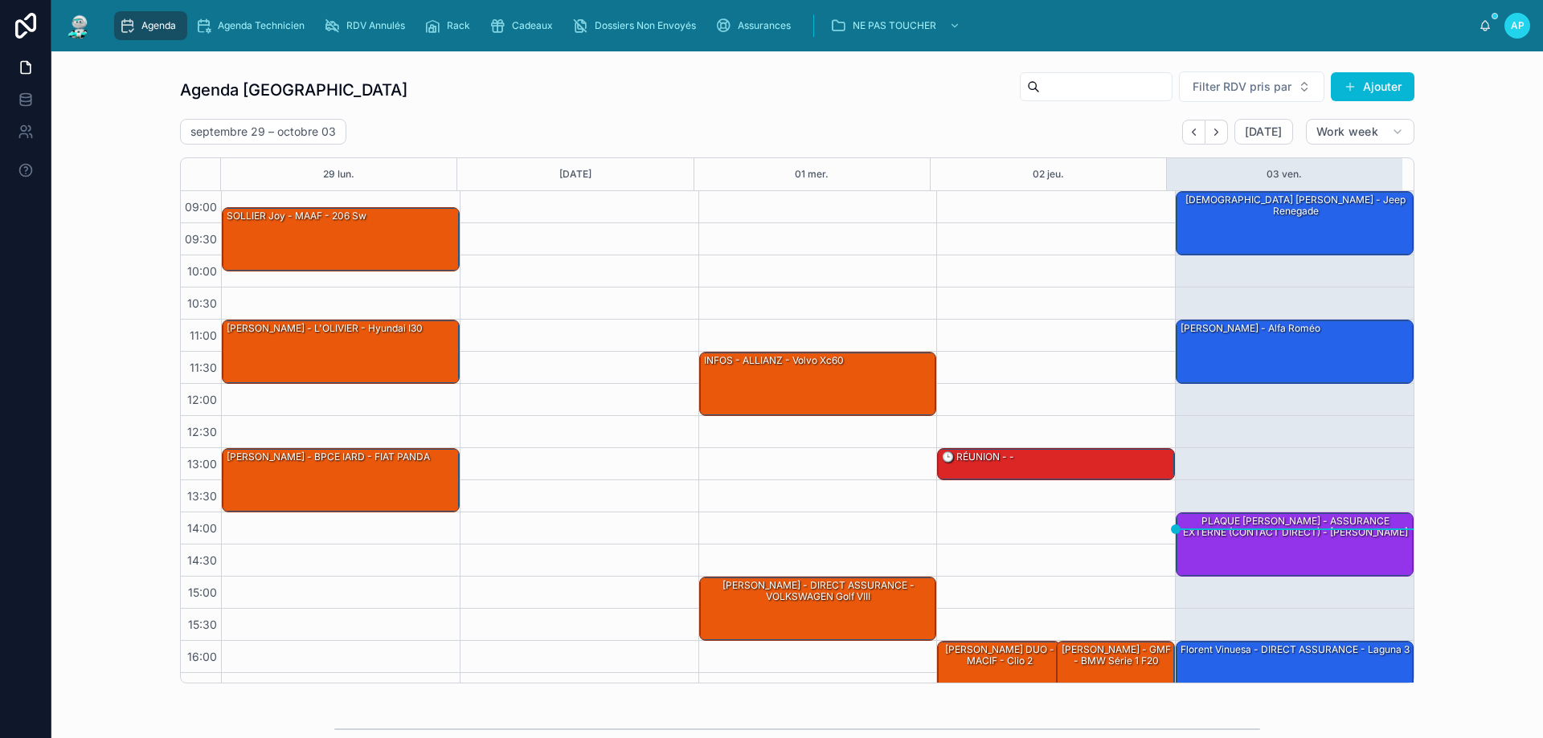
scroll to position [87, 0]
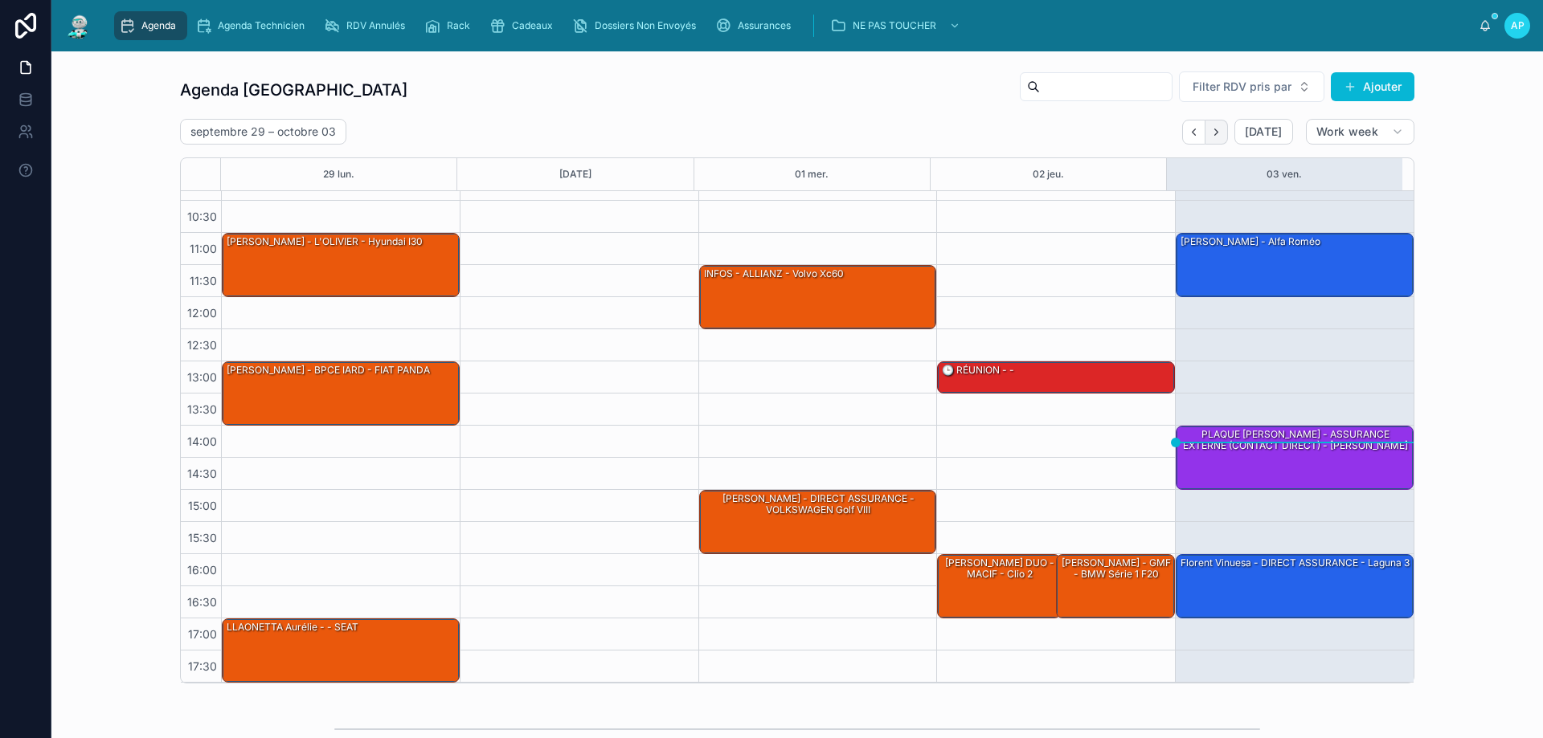
click at [1217, 131] on icon "Next" at bounding box center [1216, 132] width 12 height 12
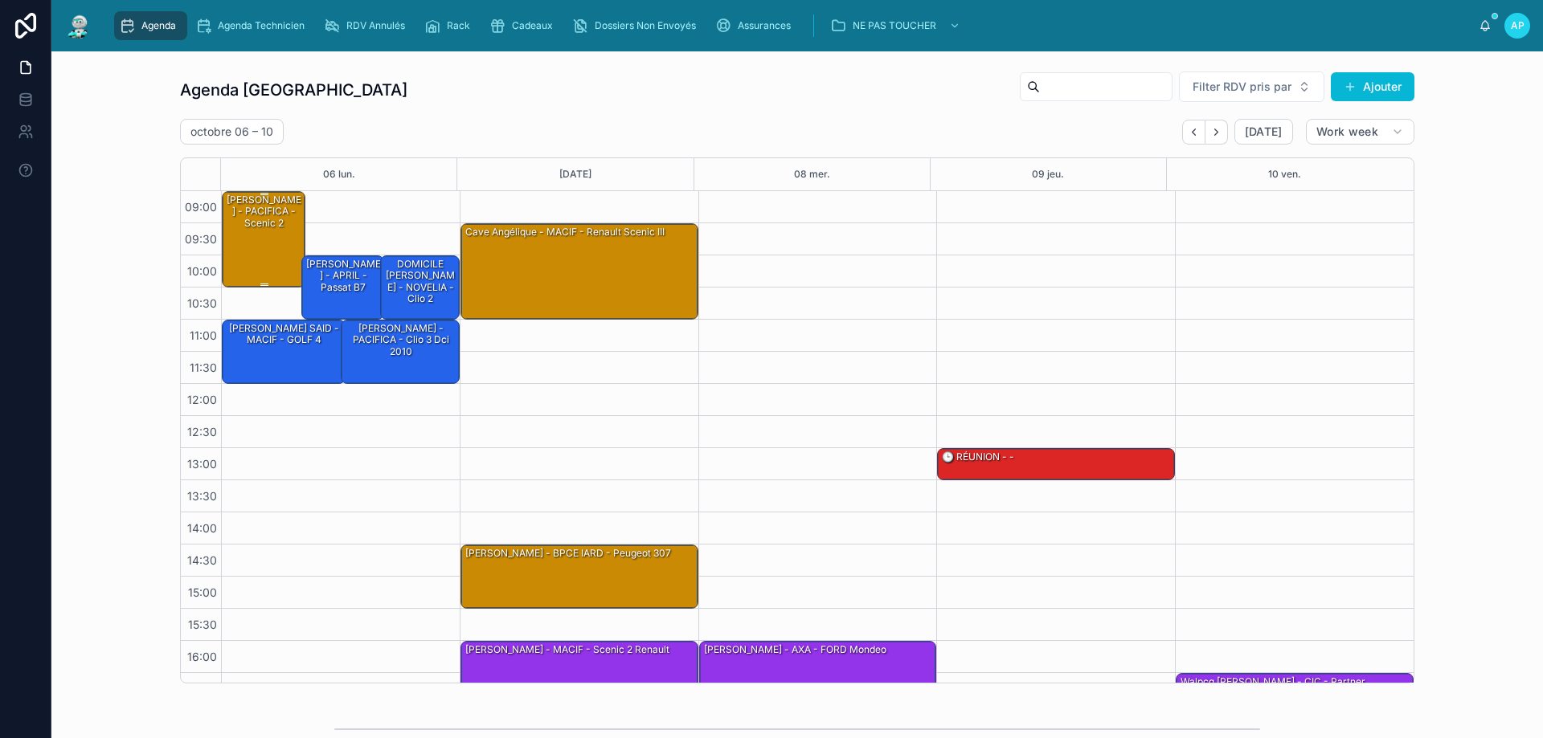
click at [251, 227] on div "[PERSON_NAME] - PACIFICA - scenic 2" at bounding box center [264, 212] width 79 height 38
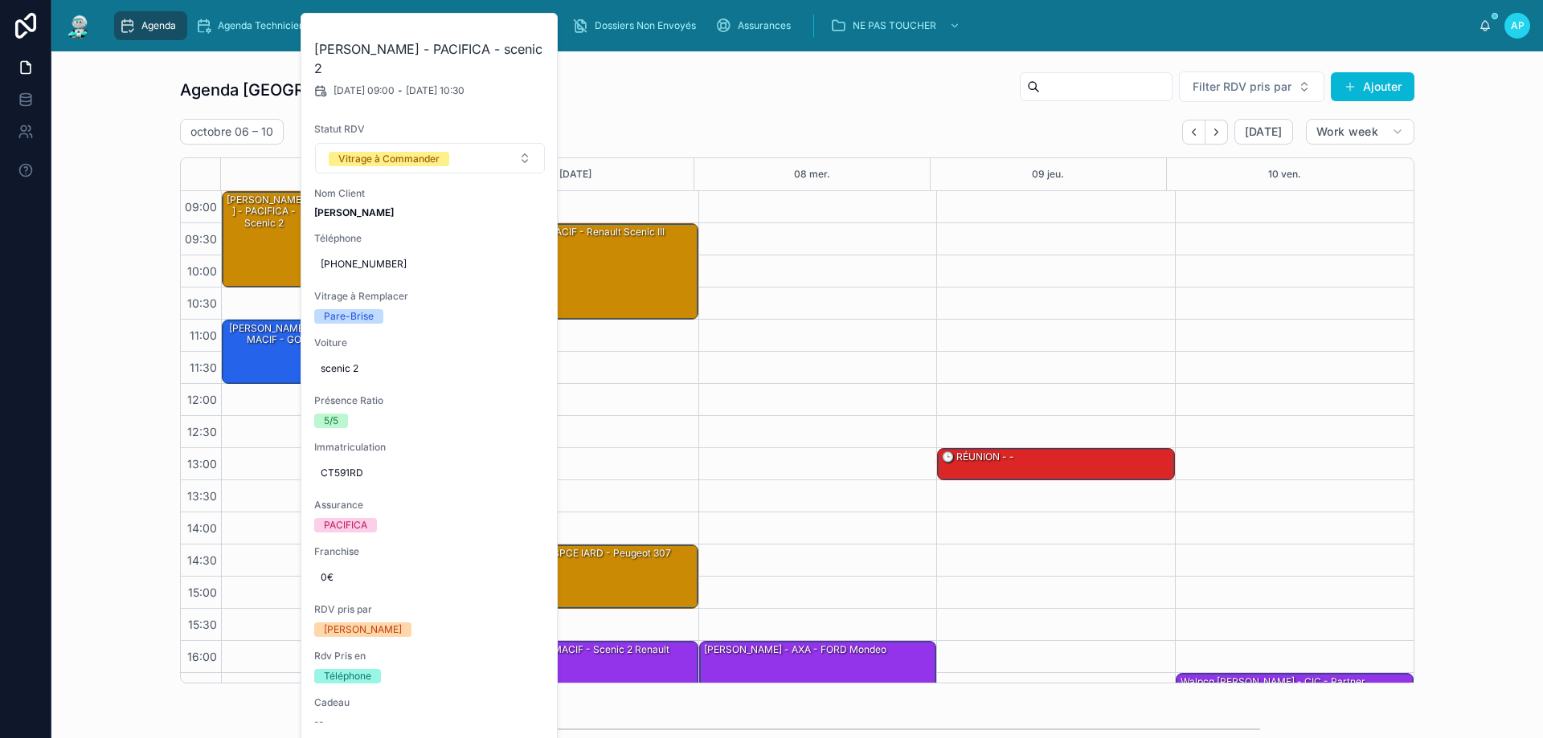
click at [861, 366] on div "16:00 – 17:00 Romain - AXA - FORD mondeo" at bounding box center [817, 480] width 239 height 579
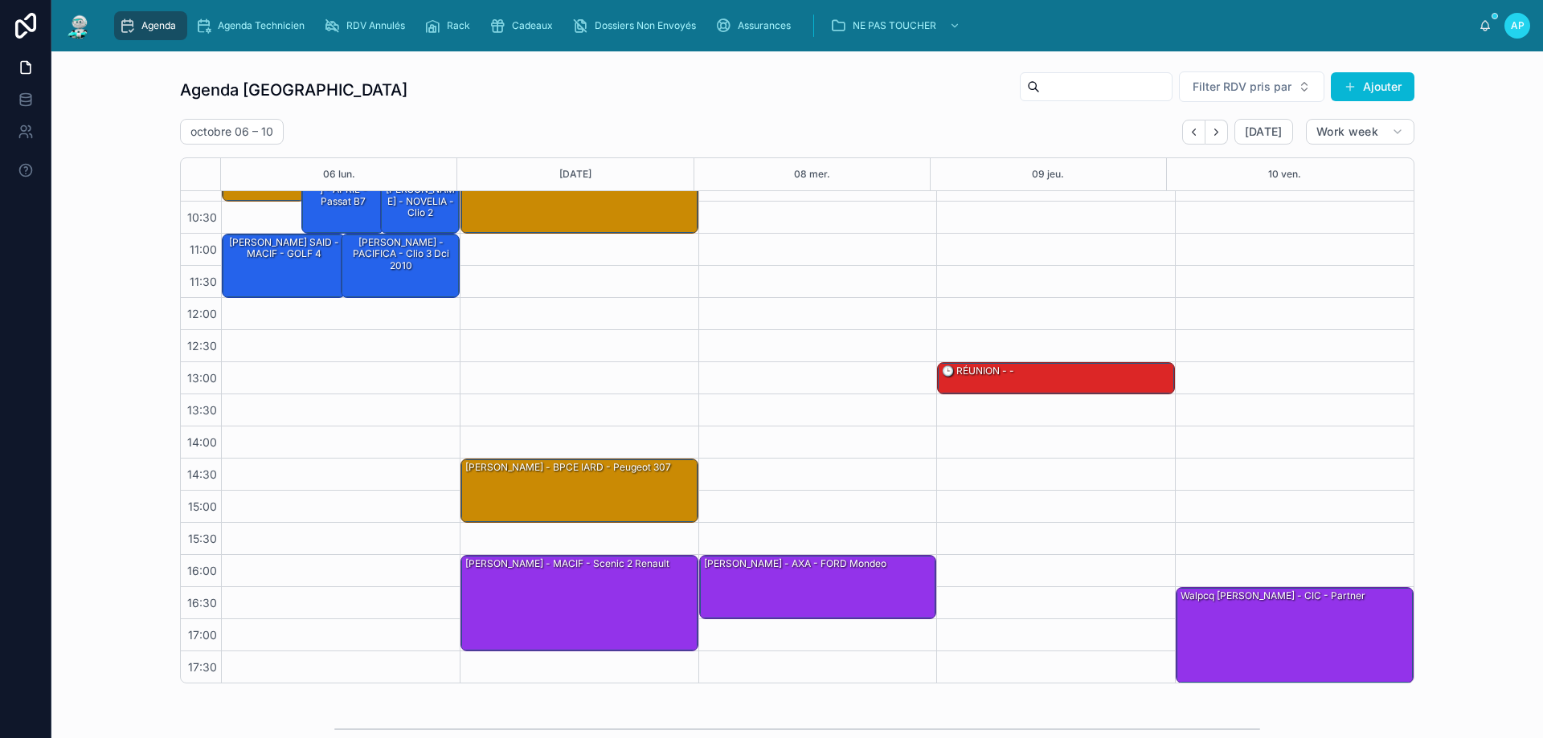
scroll to position [87, 0]
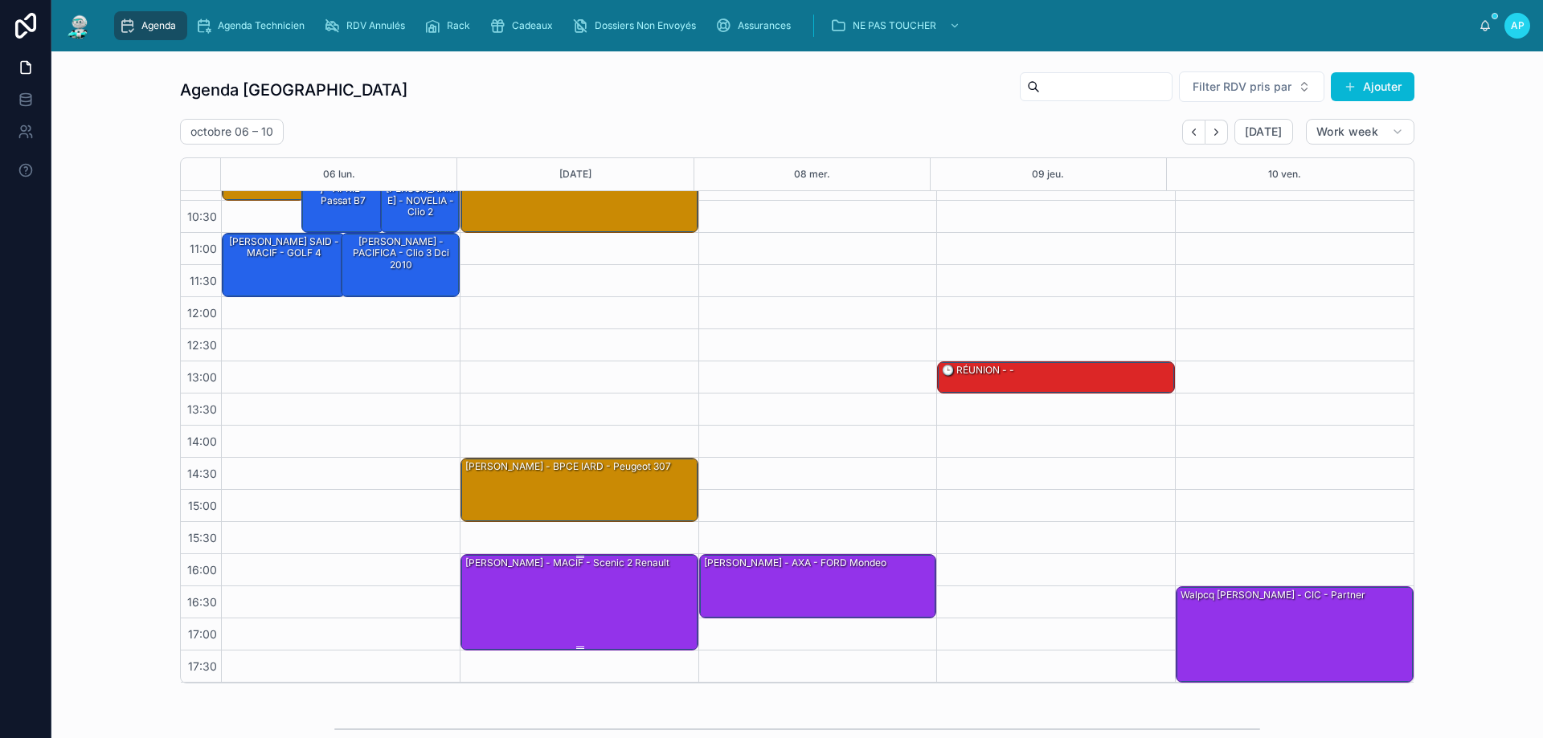
click at [549, 571] on div "[PERSON_NAME] - MACIF - scenic 2 renault" at bounding box center [567, 563] width 207 height 16
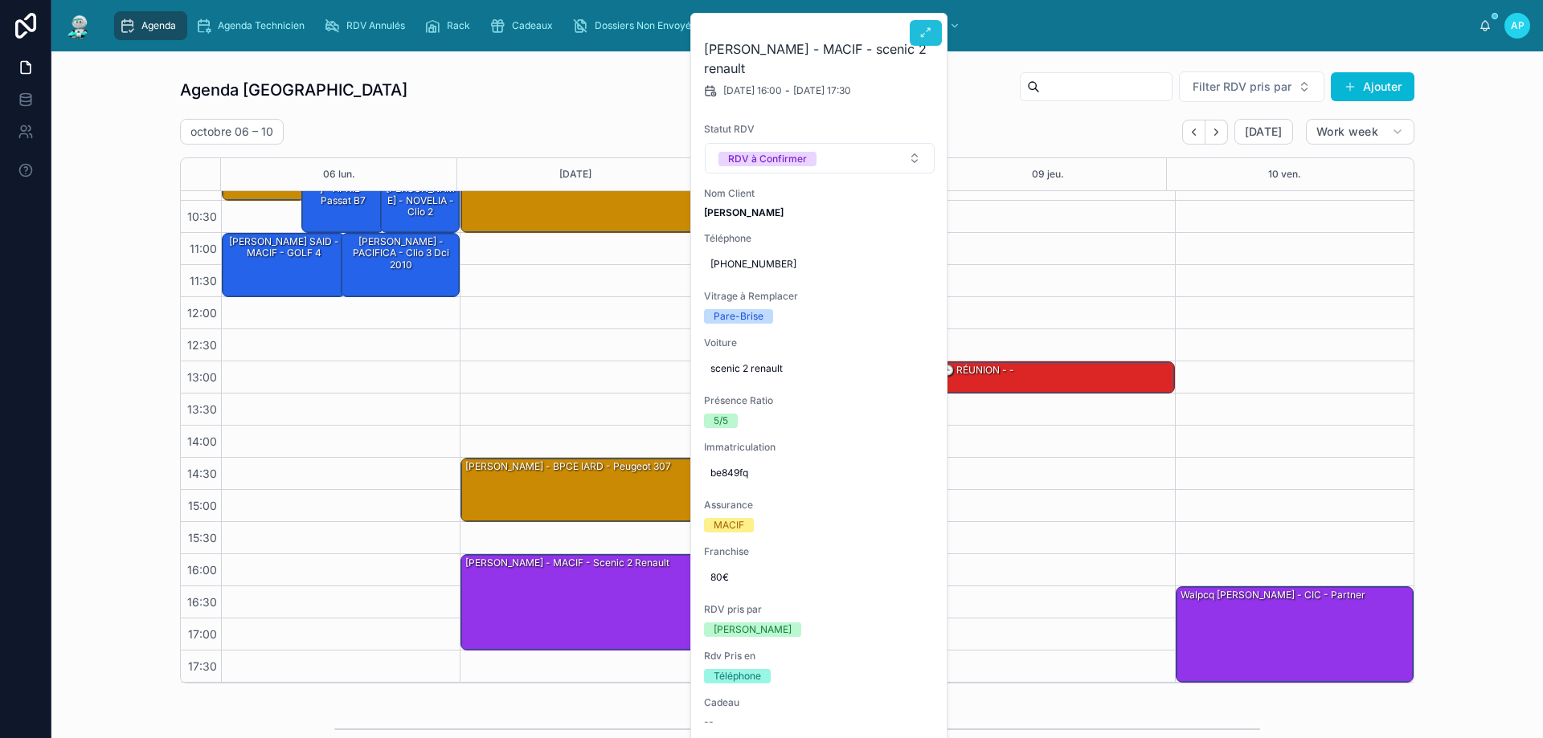
click at [921, 27] on icon at bounding box center [925, 33] width 13 height 13
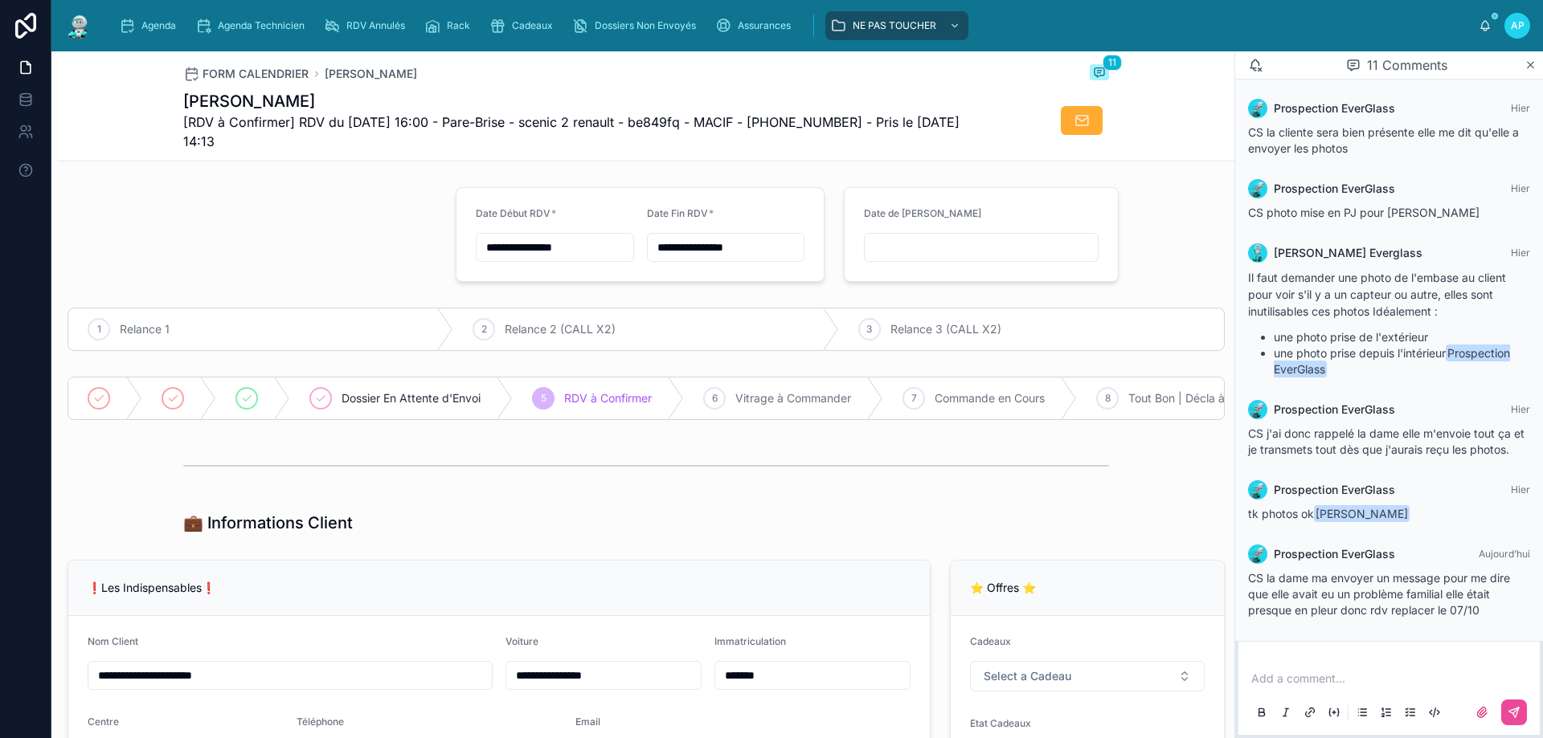
scroll to position [384, 0]
click at [72, 18] on img at bounding box center [78, 26] width 29 height 26
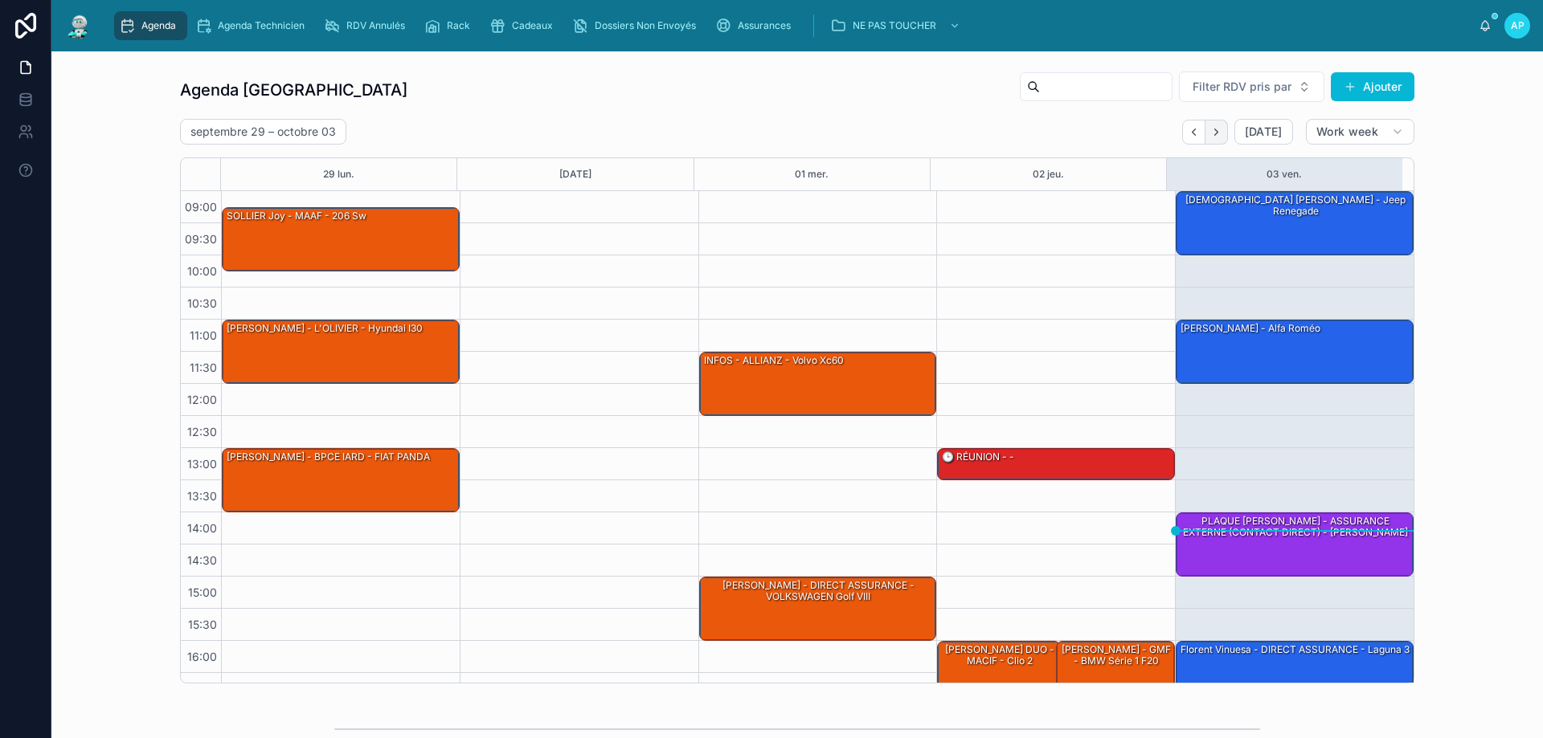
scroll to position [87, 0]
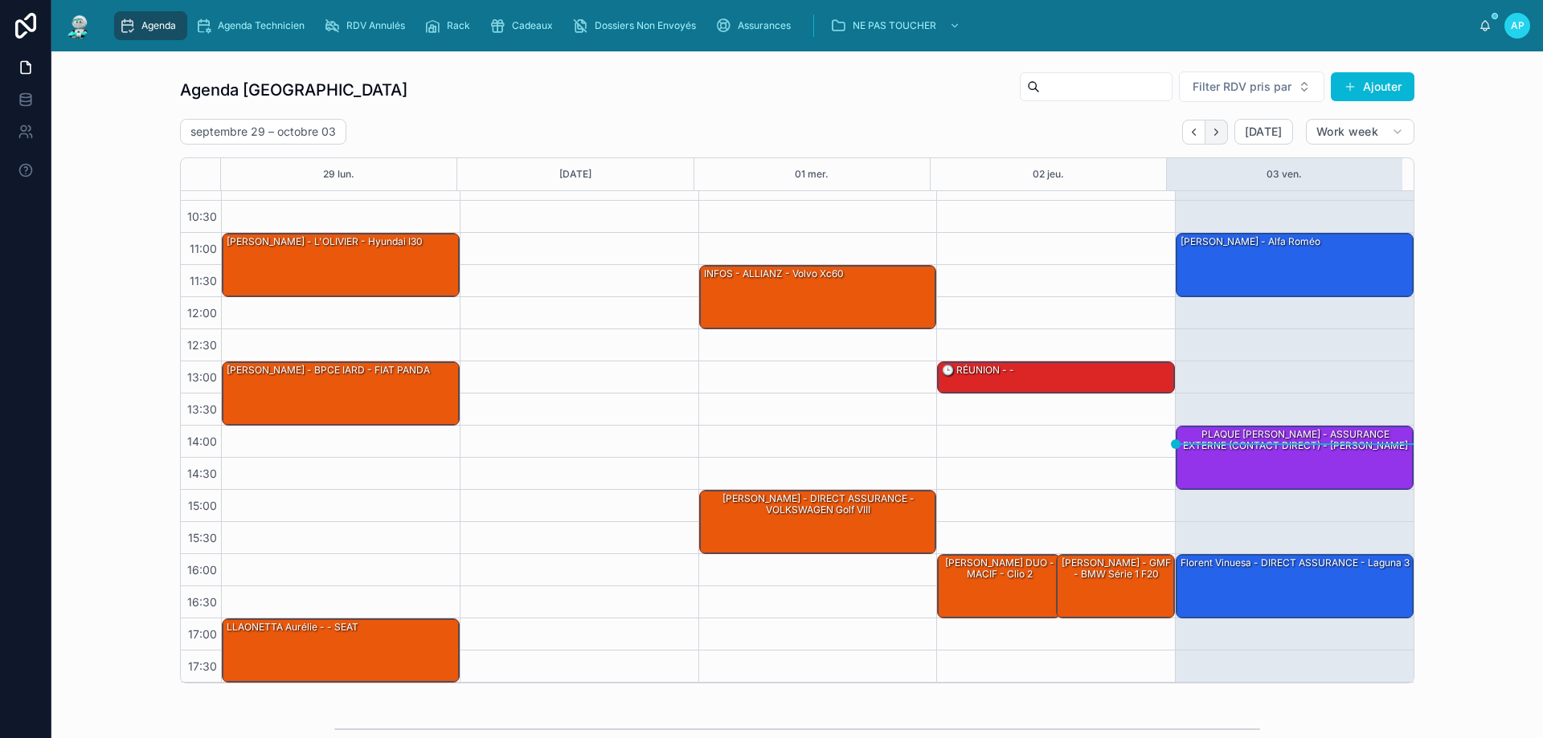
click at [1206, 133] on button "Next" at bounding box center [1216, 132] width 23 height 25
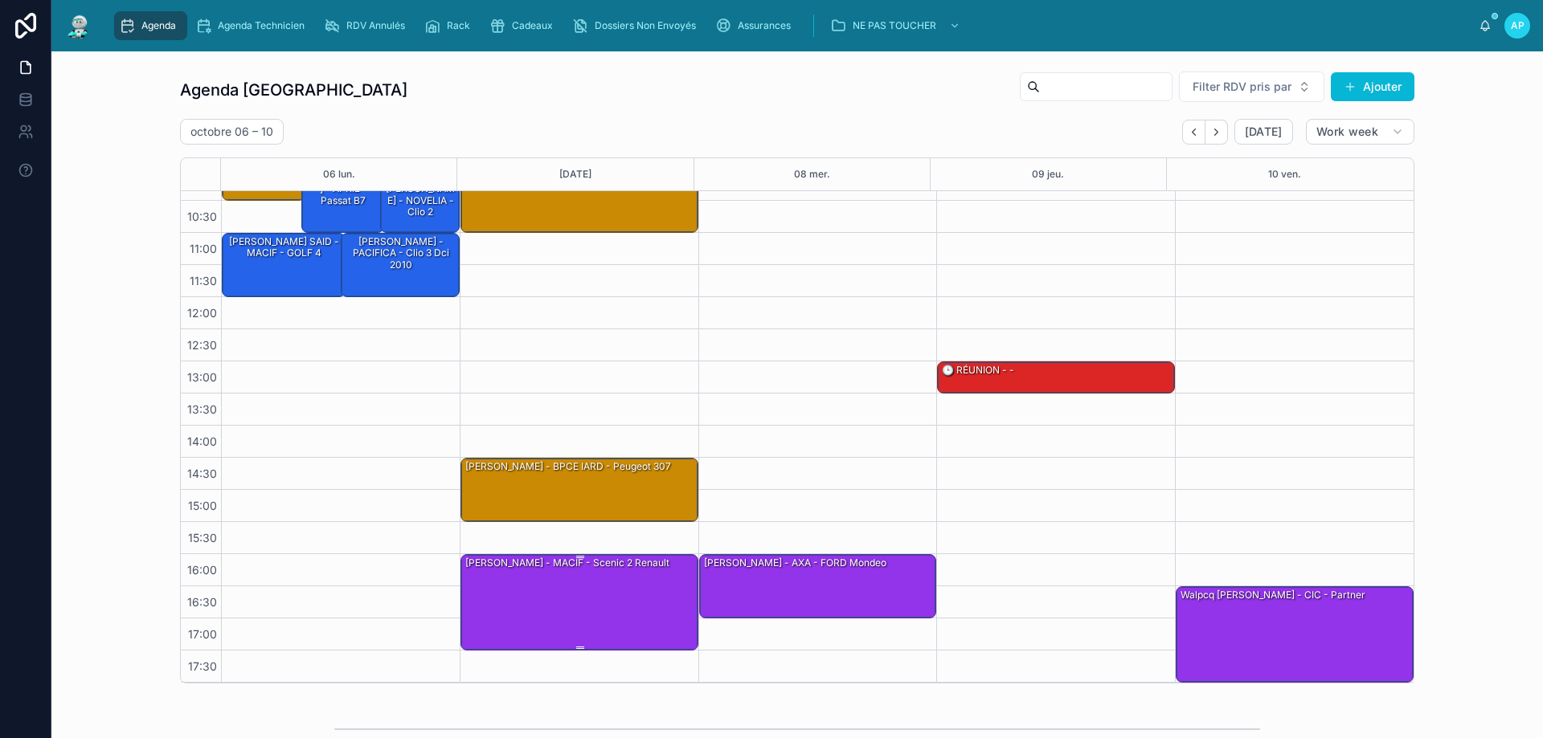
click at [637, 563] on div "[PERSON_NAME] - MACIF - scenic 2 renault" at bounding box center [567, 563] width 207 height 14
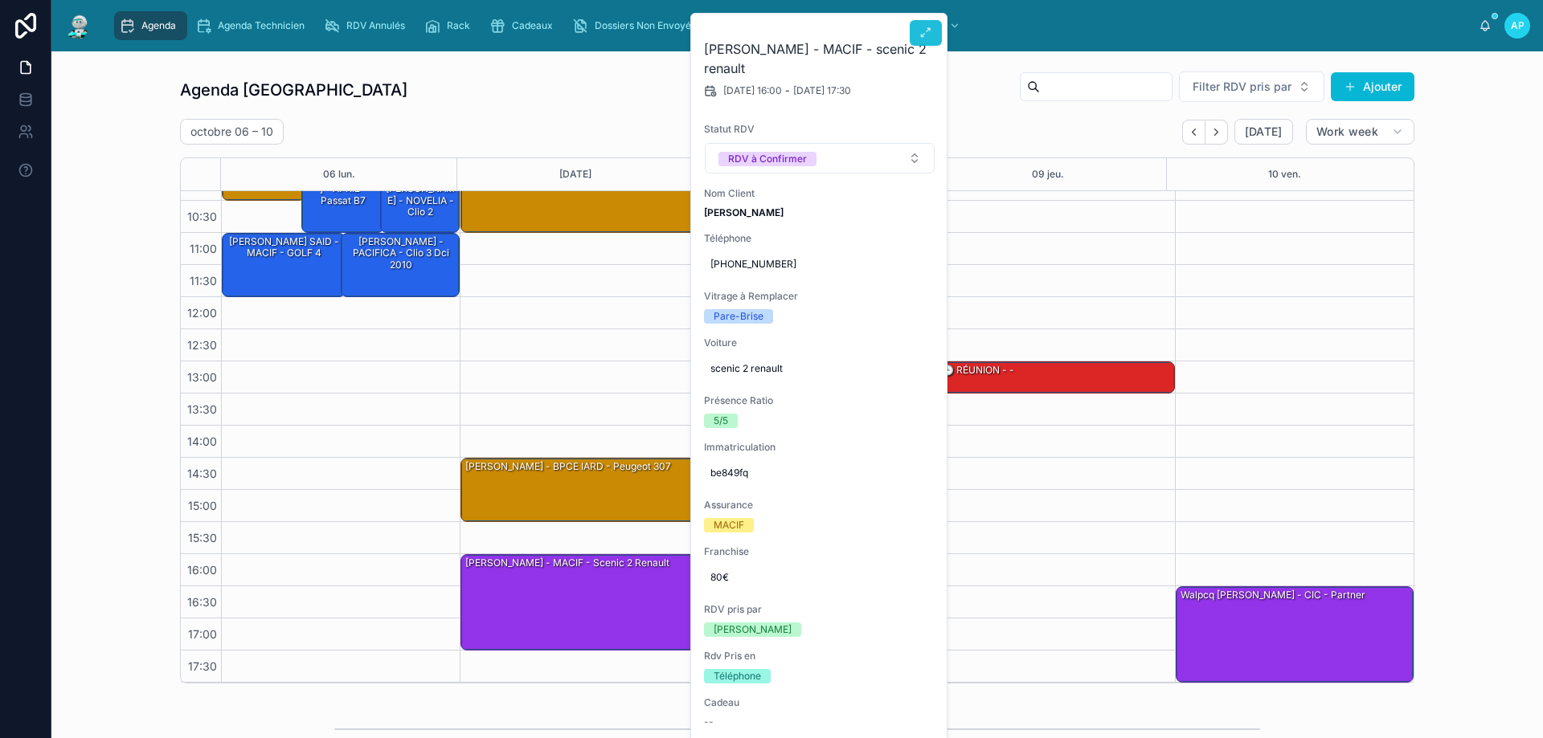
click at [933, 29] on button at bounding box center [926, 33] width 32 height 26
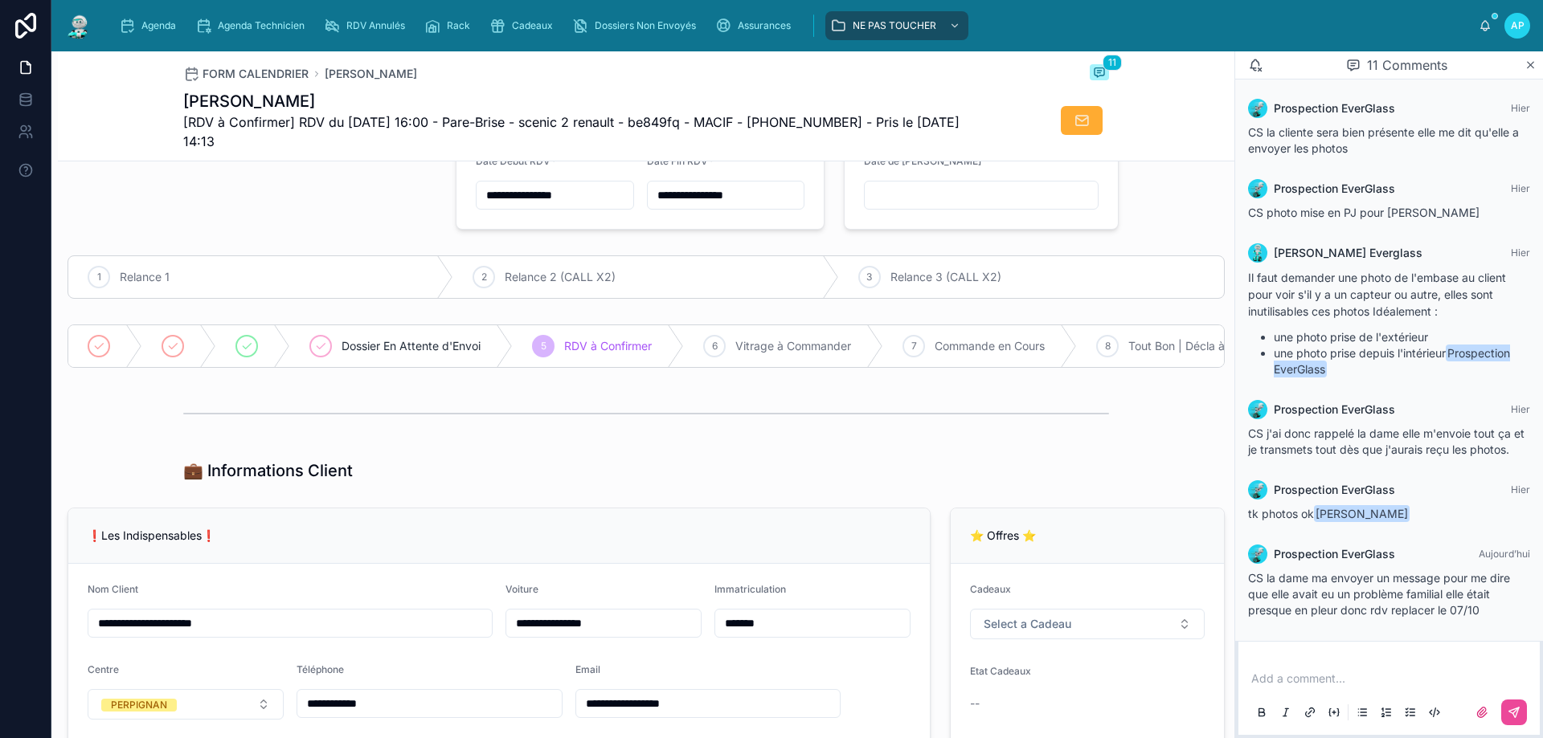
scroll to position [80, 0]
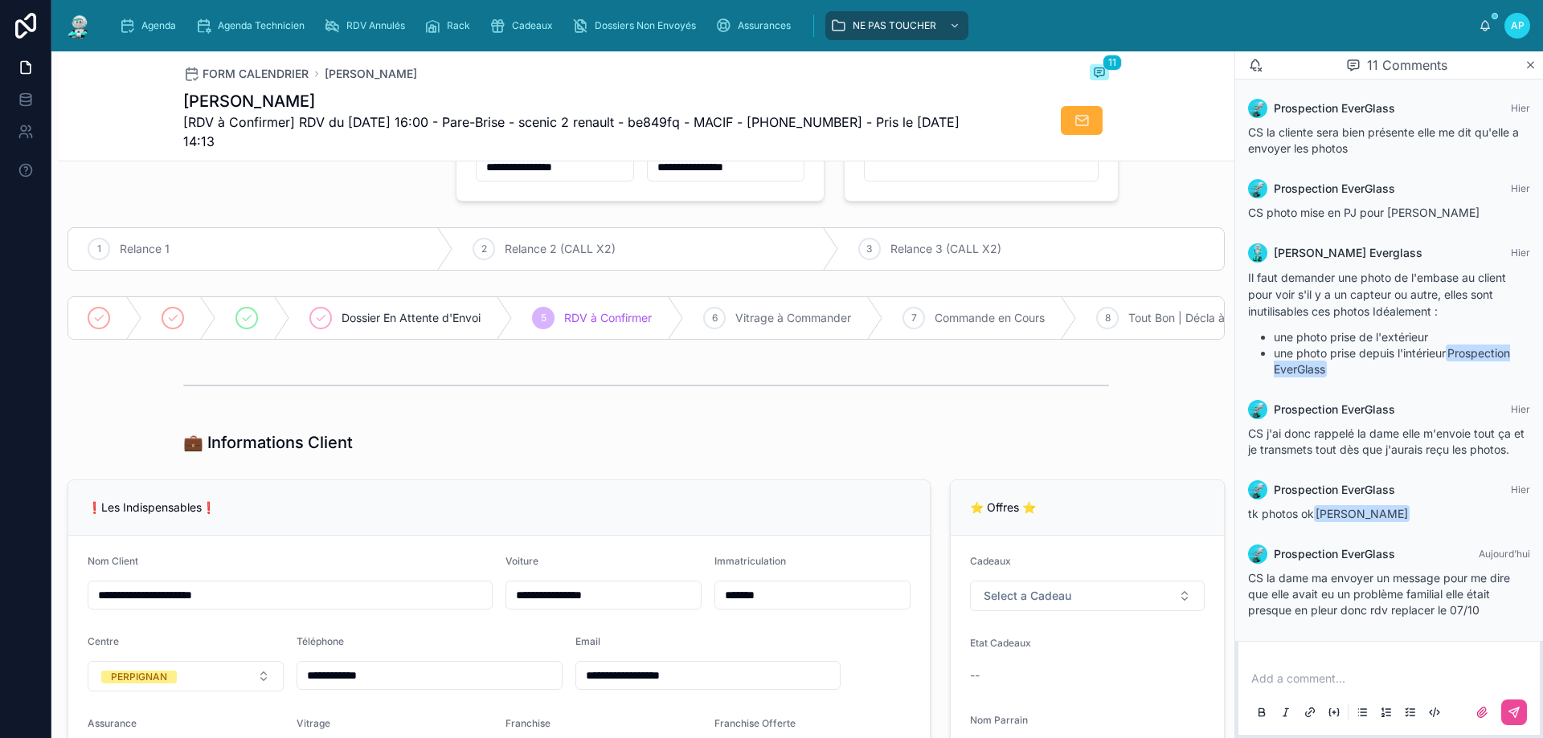
click at [78, 24] on img at bounding box center [78, 26] width 29 height 26
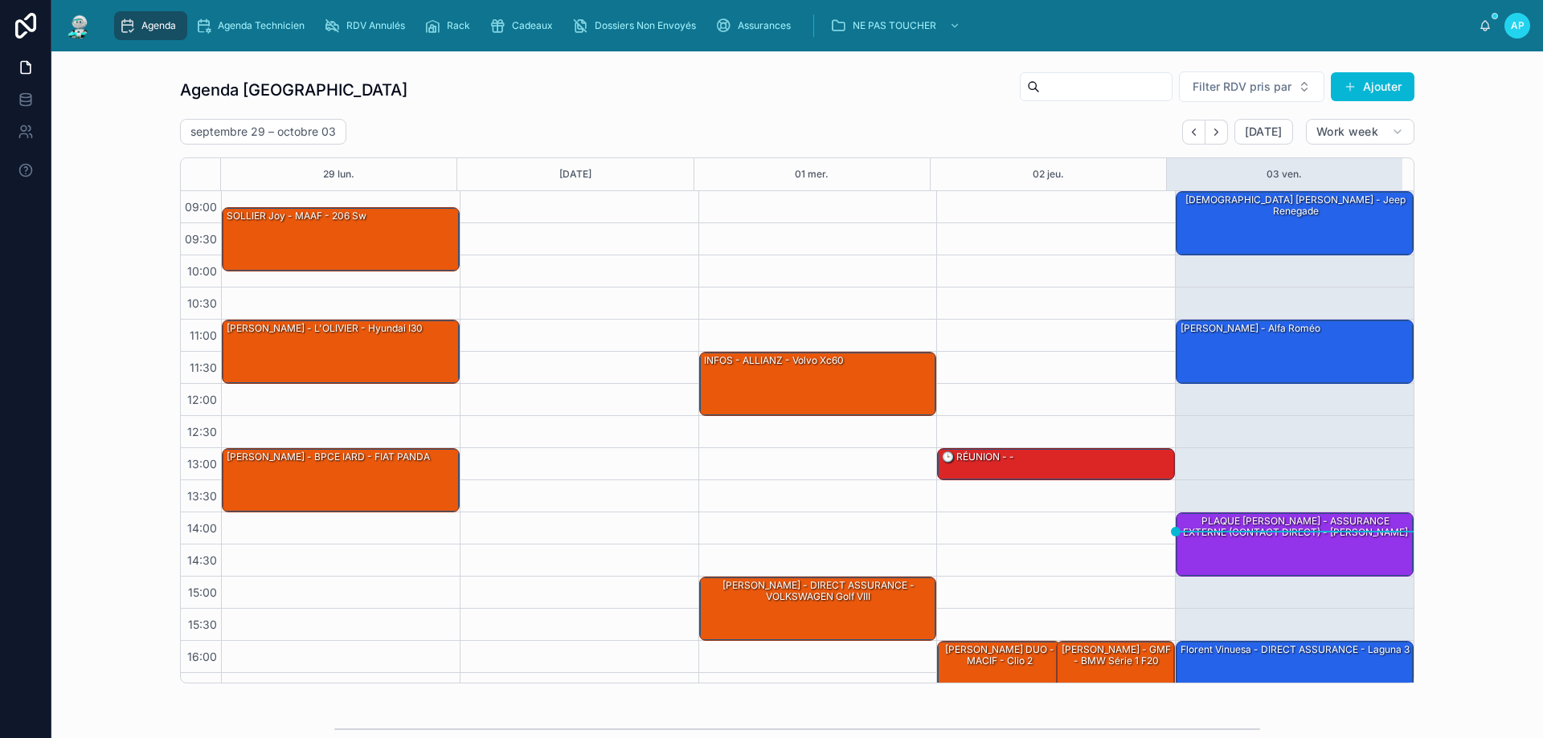
scroll to position [87, 0]
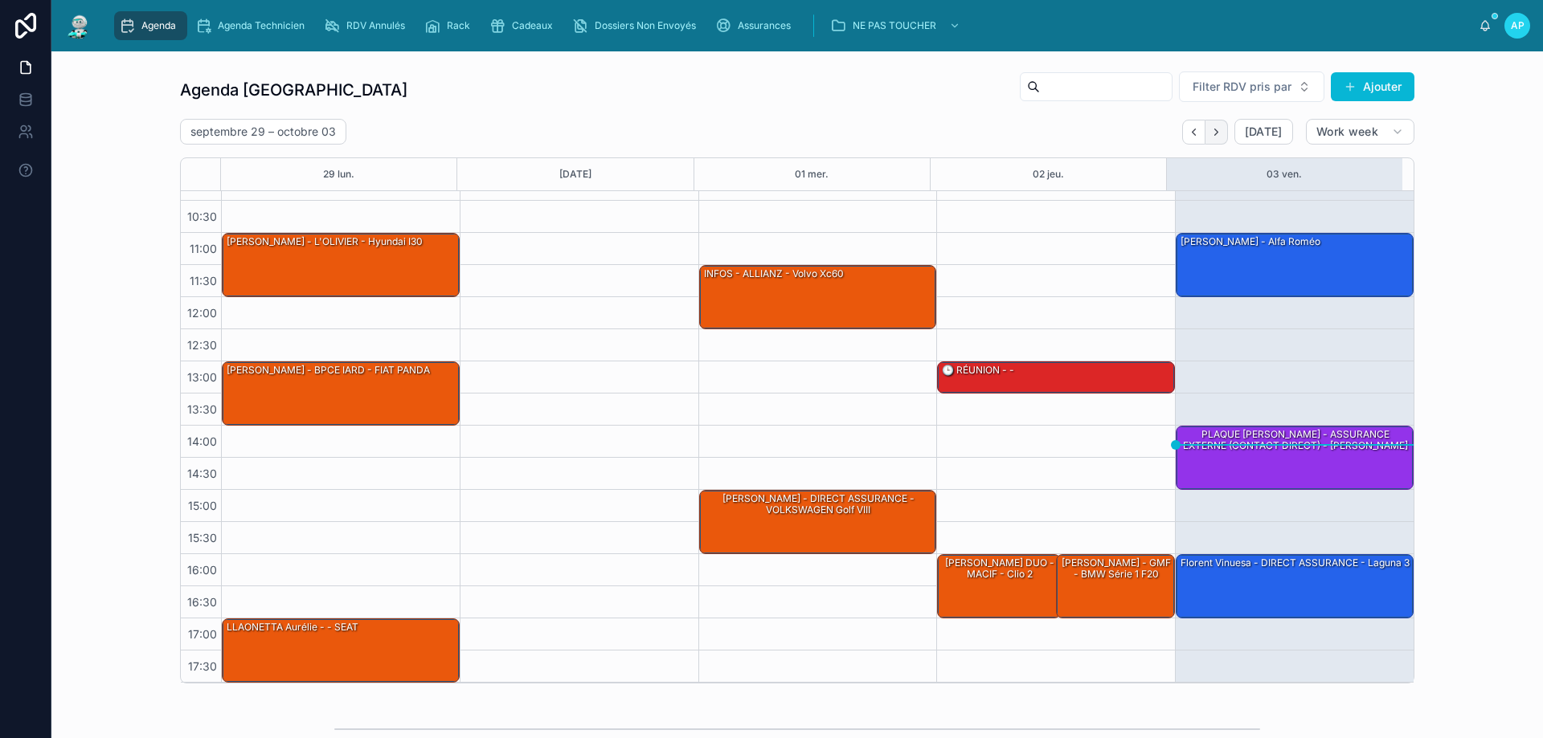
click at [1217, 132] on icon "Next" at bounding box center [1216, 132] width 12 height 12
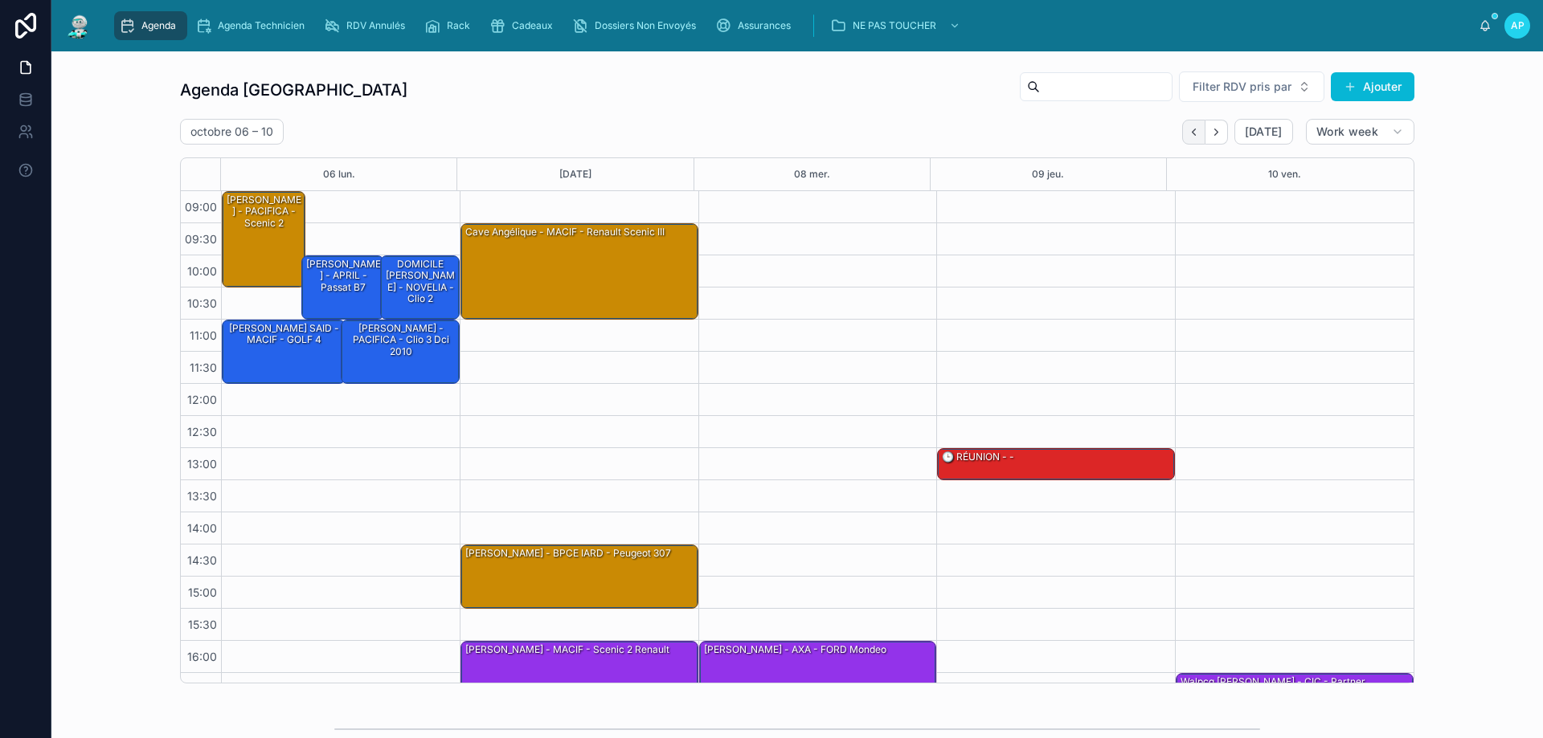
click at [1188, 135] on icon "Back" at bounding box center [1194, 132] width 12 height 12
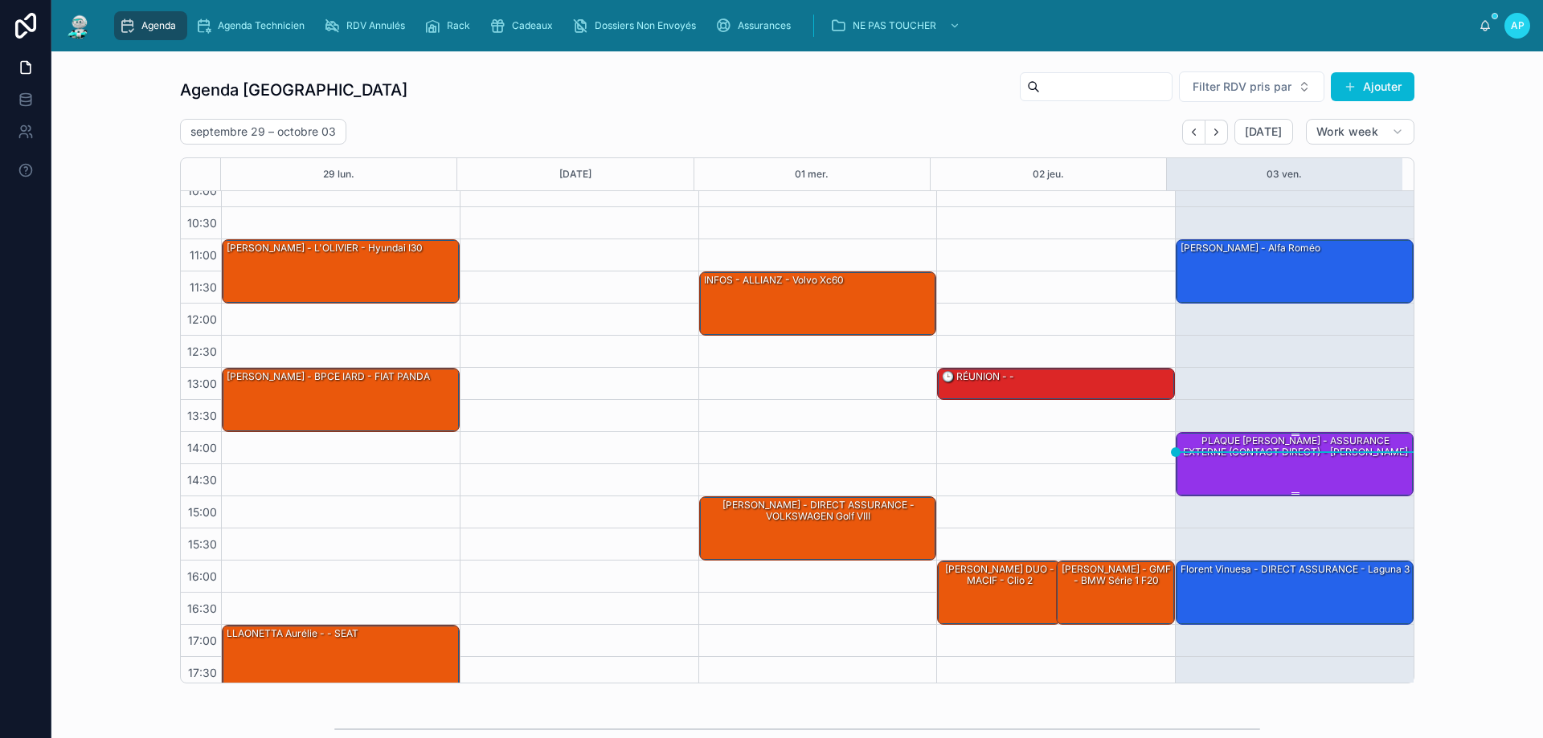
scroll to position [87, 0]
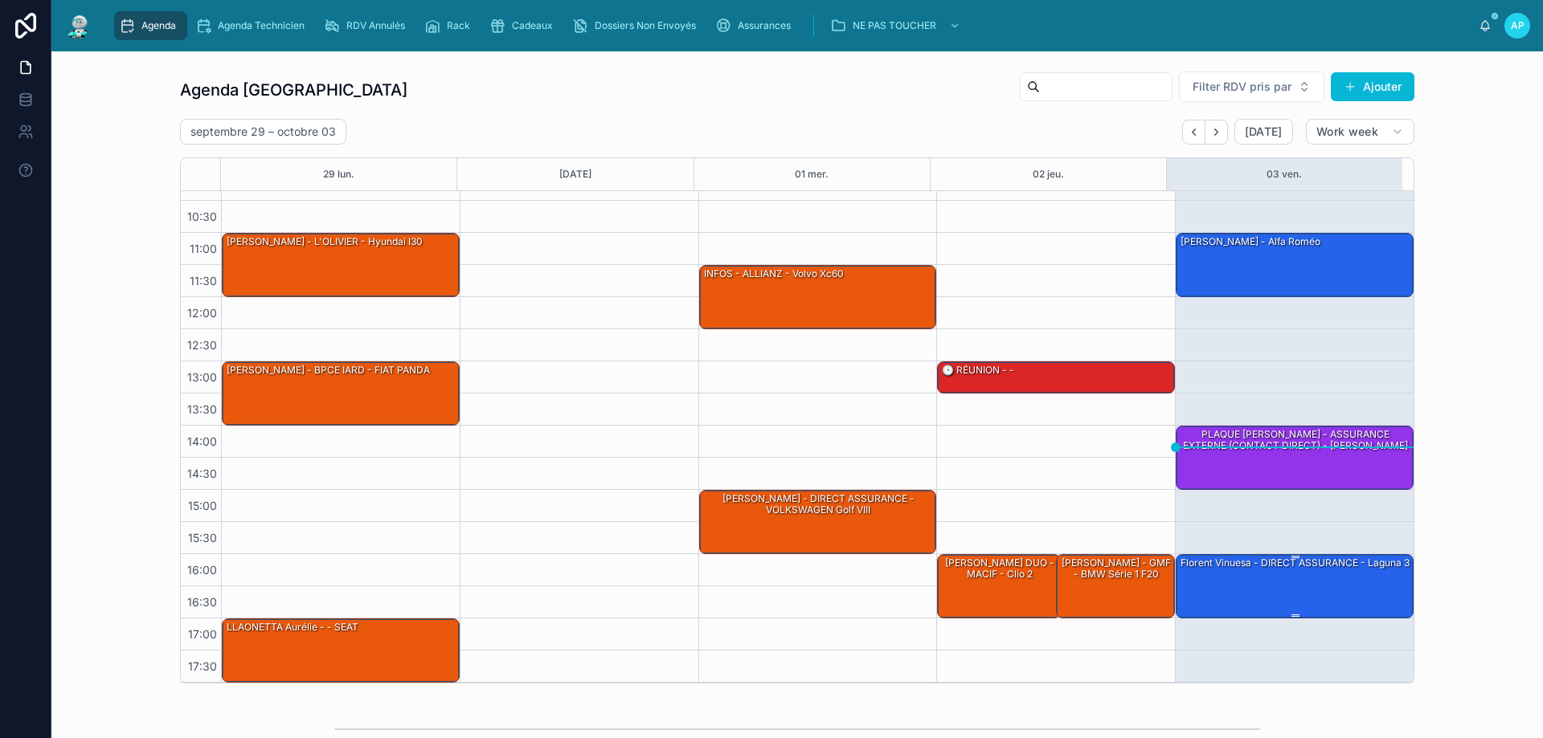
click at [1345, 571] on div "Florent Vinuesa - DIRECT ASSURANCE - laguna 3" at bounding box center [1295, 563] width 232 height 14
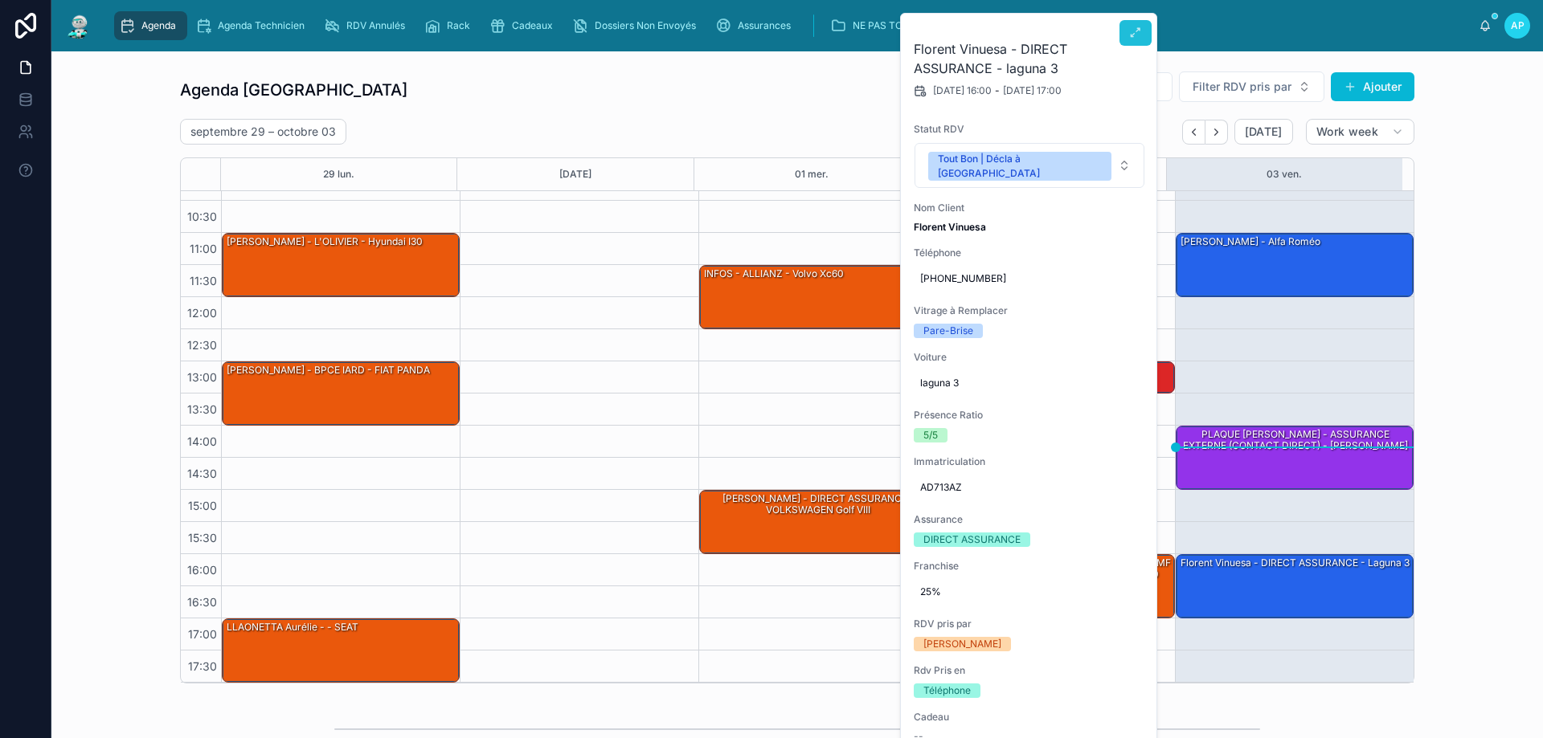
click at [1122, 42] on button at bounding box center [1135, 33] width 32 height 26
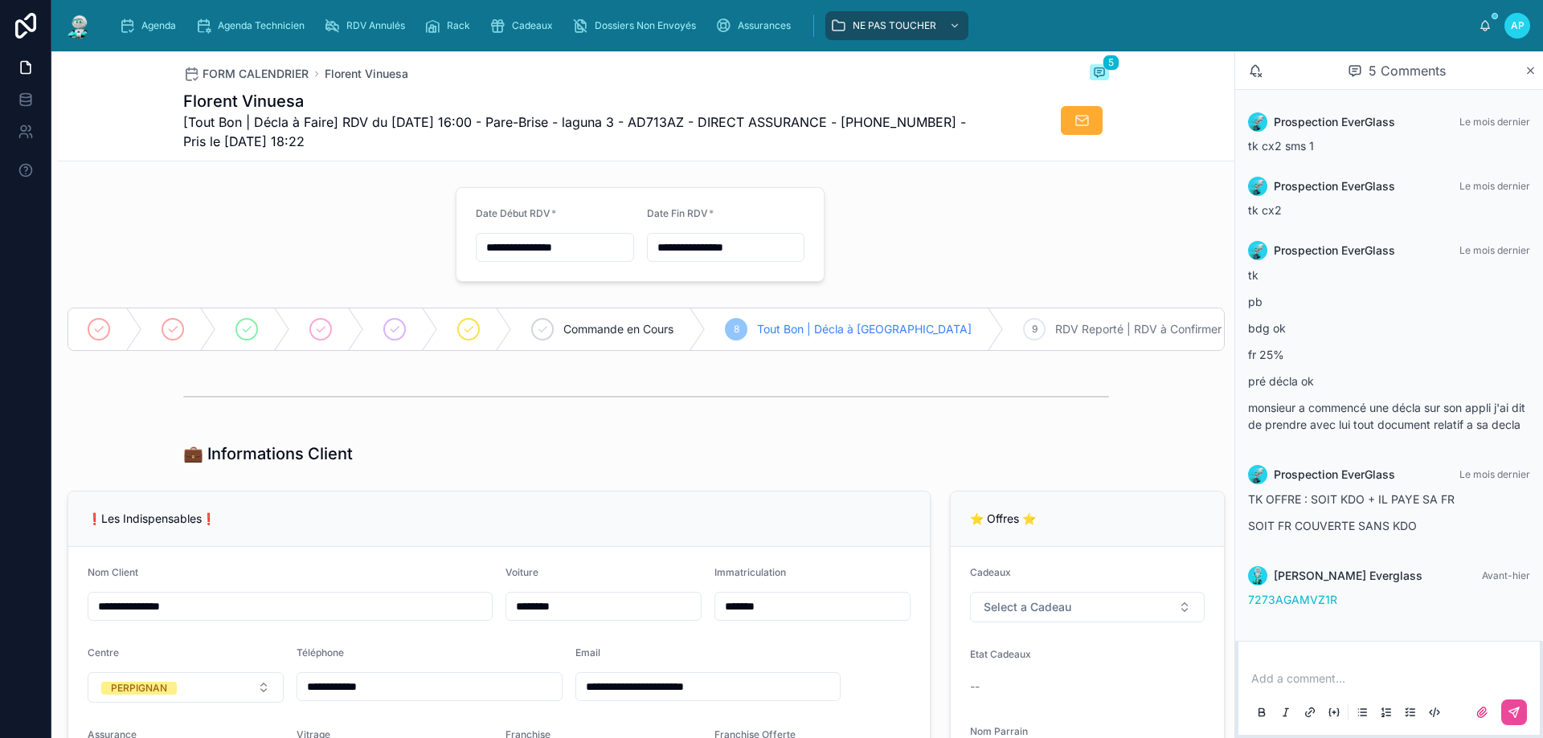
scroll to position [6, 0]
drag, startPoint x: 1264, startPoint y: 350, endPoint x: 1300, endPoint y: 350, distance: 36.2
click at [1300, 350] on p "fr 25%" at bounding box center [1389, 354] width 282 height 17
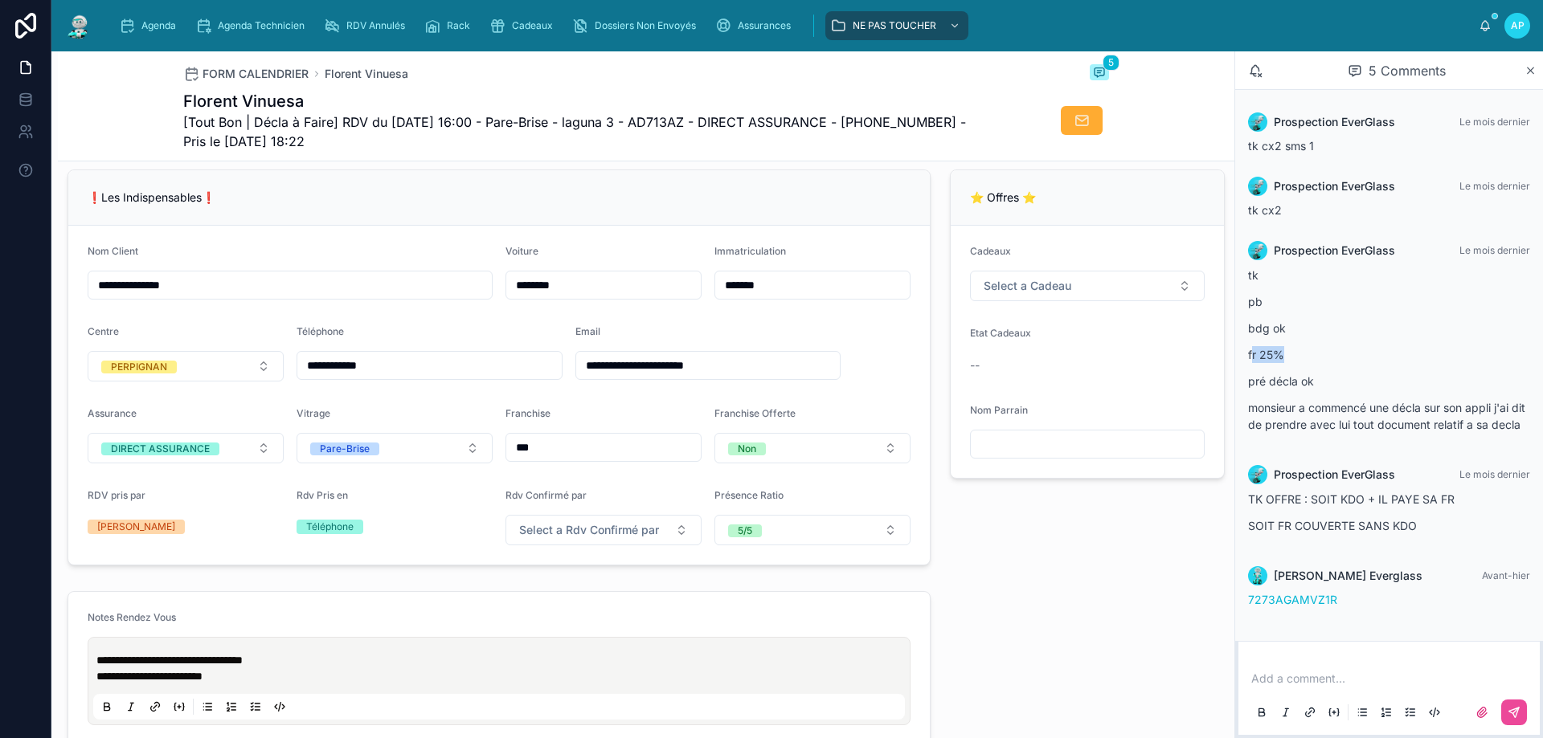
scroll to position [0, 0]
drag, startPoint x: 294, startPoint y: 143, endPoint x: 339, endPoint y: 148, distance: 45.3
click at [340, 149] on span "[Tout Bon | Décla à Faire] RDV du 03/10/2025 16:00 - Pare-Brise - laguna 3 - AD…" at bounding box center [585, 132] width 805 height 39
click at [350, 140] on span "[Tout Bon | Décla à Faire] RDV du 03/10/2025 16:00 - Pare-Brise - laguna 3 - AD…" at bounding box center [585, 132] width 805 height 39
click at [231, 75] on span "FORM CALENDRIER" at bounding box center [256, 74] width 106 height 16
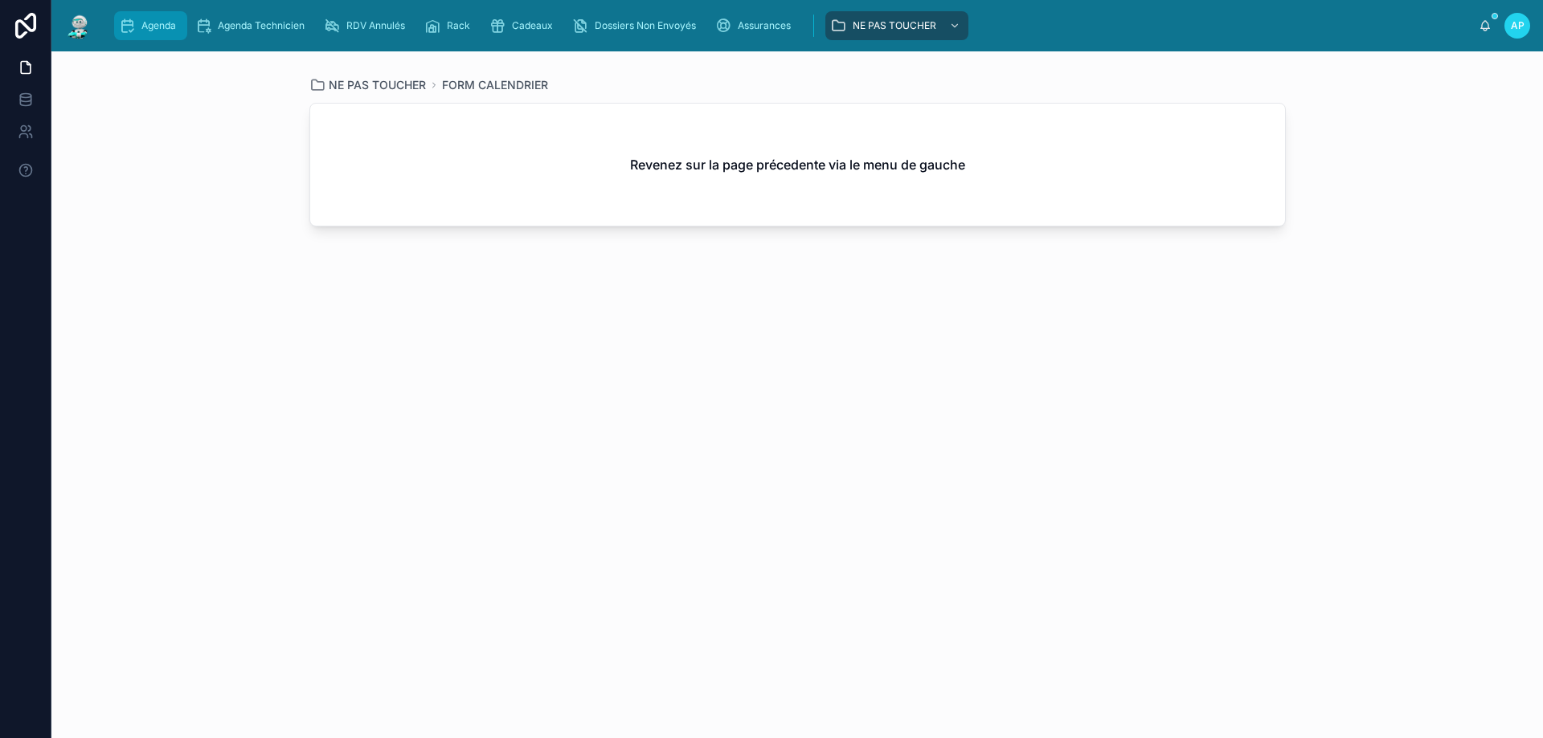
click at [135, 27] on div "Agenda" at bounding box center [150, 26] width 63 height 26
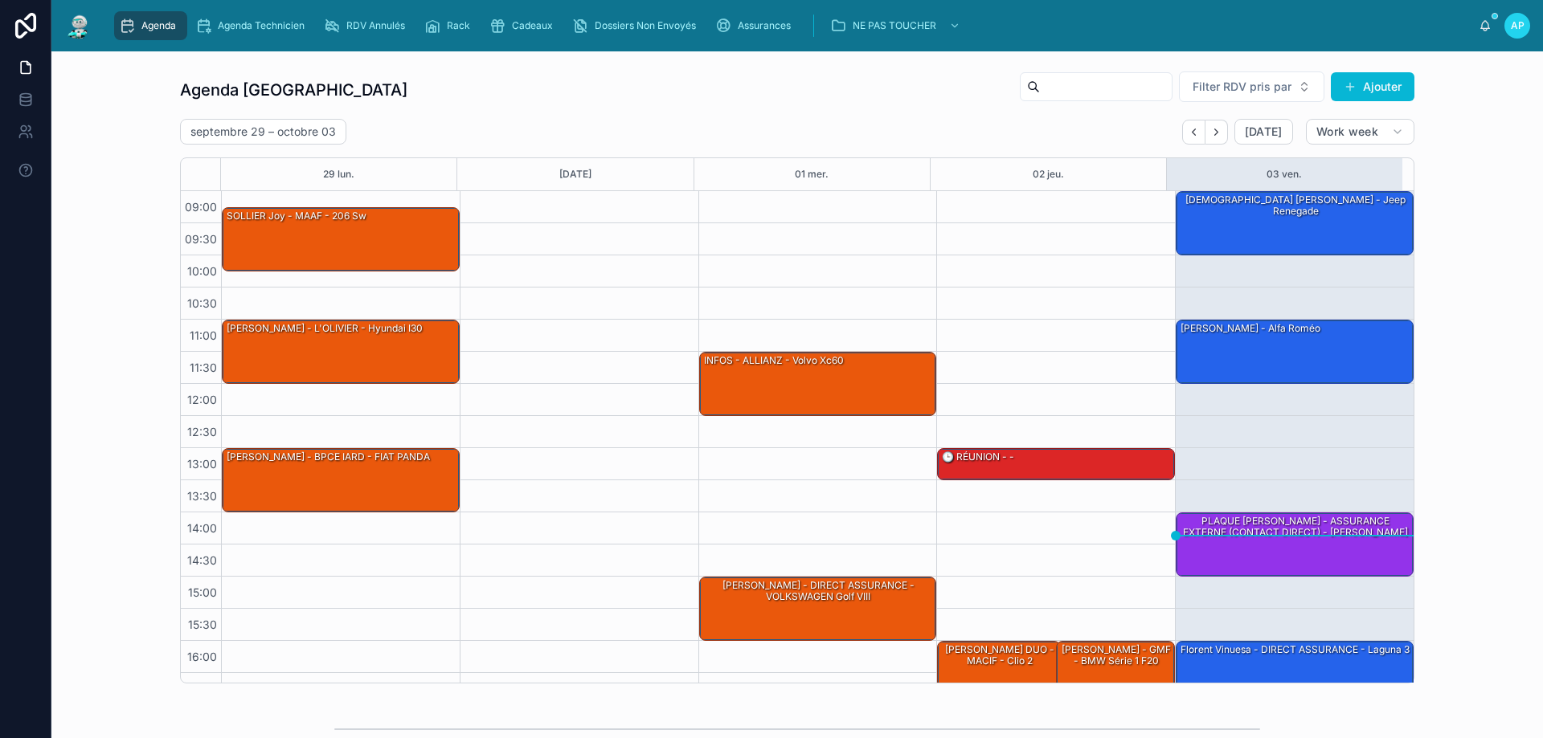
scroll to position [87, 0]
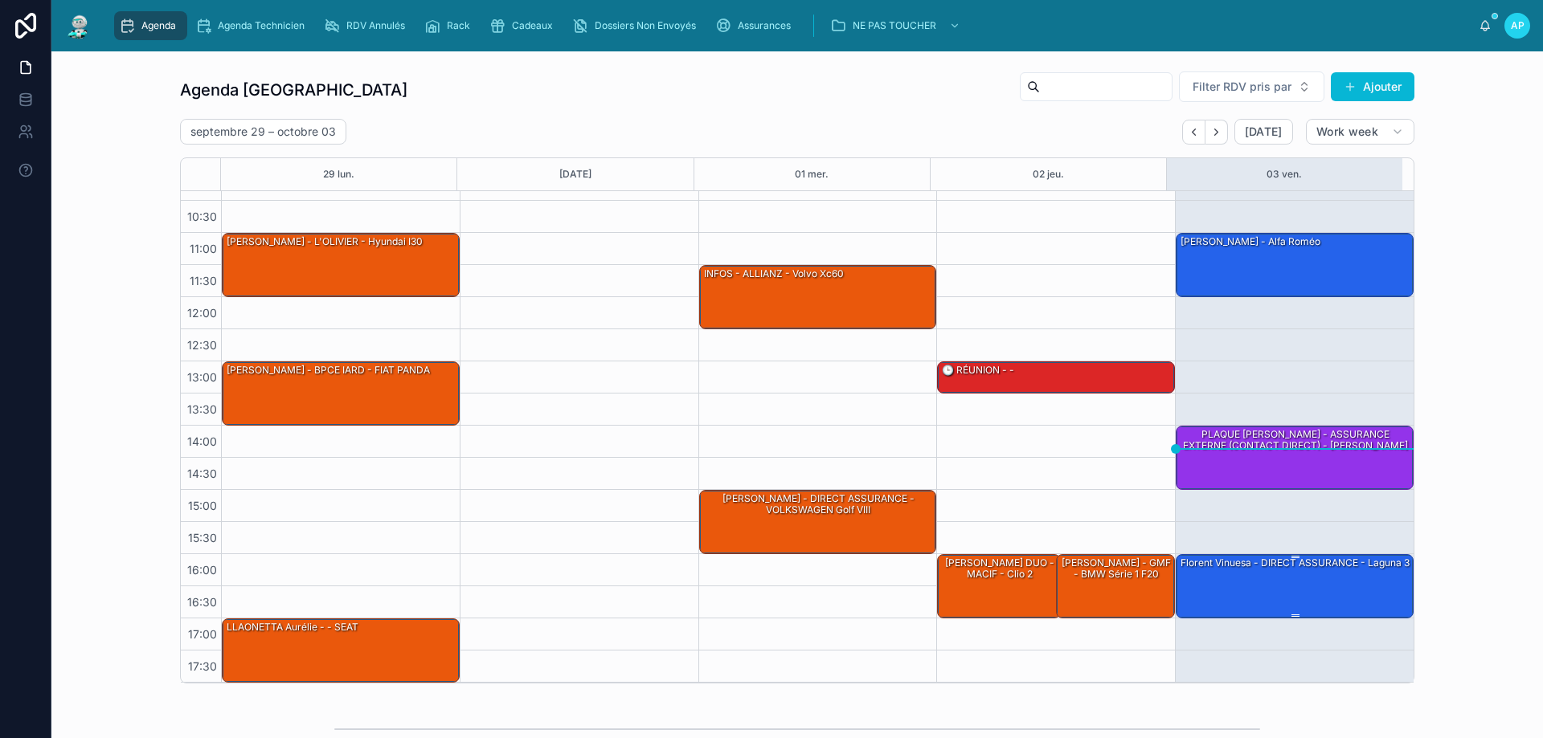
click at [1208, 585] on div "Florent Vinuesa - DIRECT ASSURANCE - laguna 3" at bounding box center [1295, 585] width 233 height 61
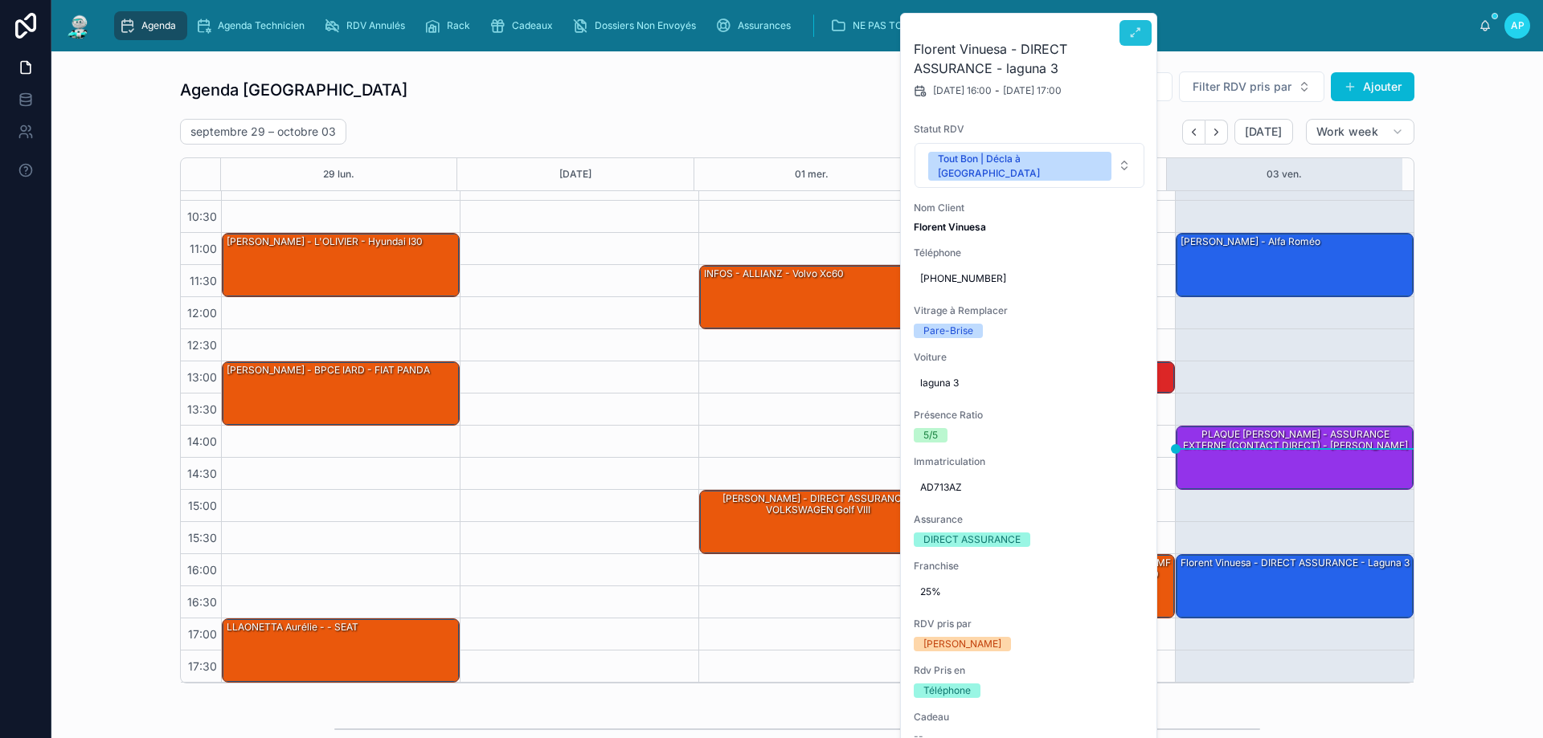
click at [1131, 41] on button at bounding box center [1135, 33] width 32 height 26
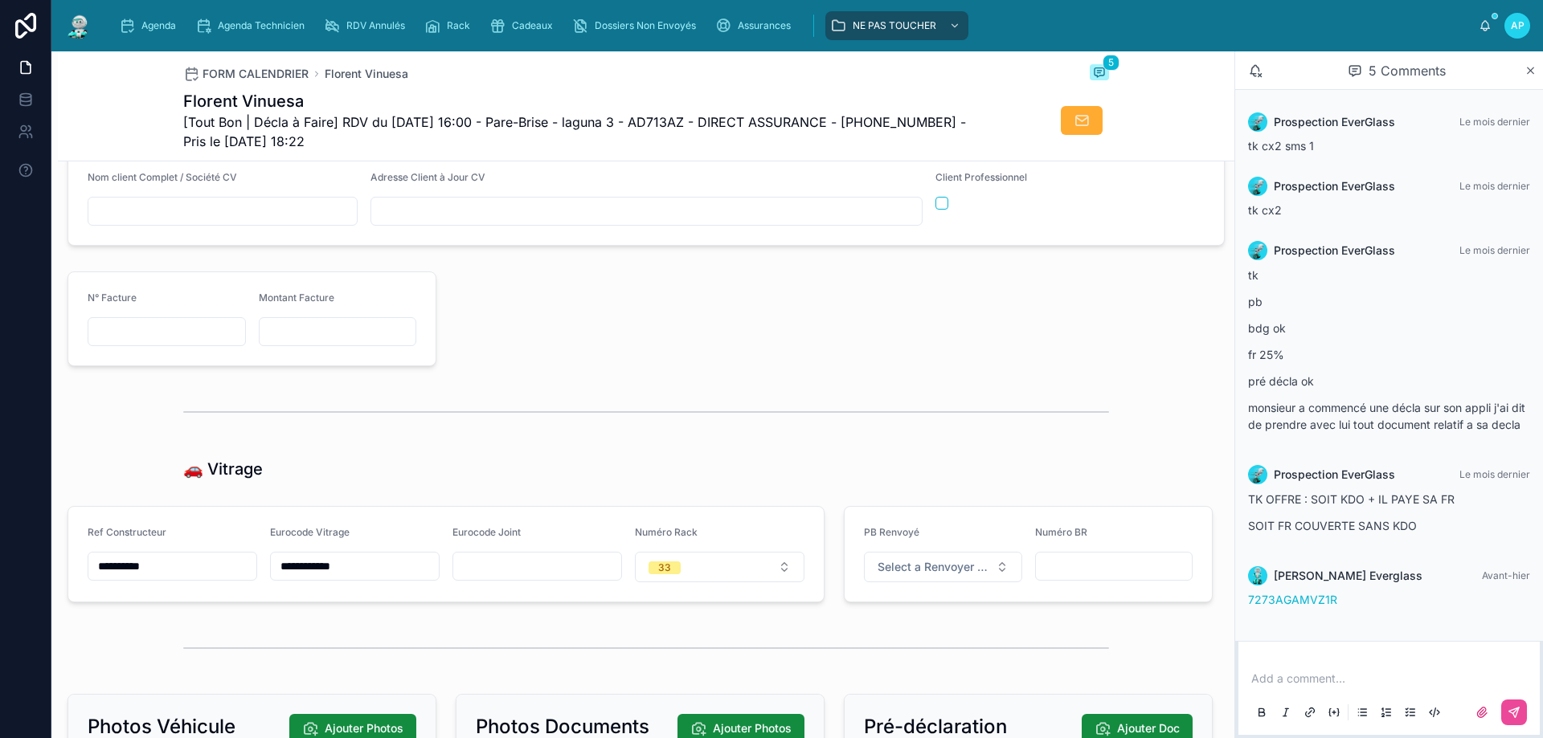
scroll to position [2177, 0]
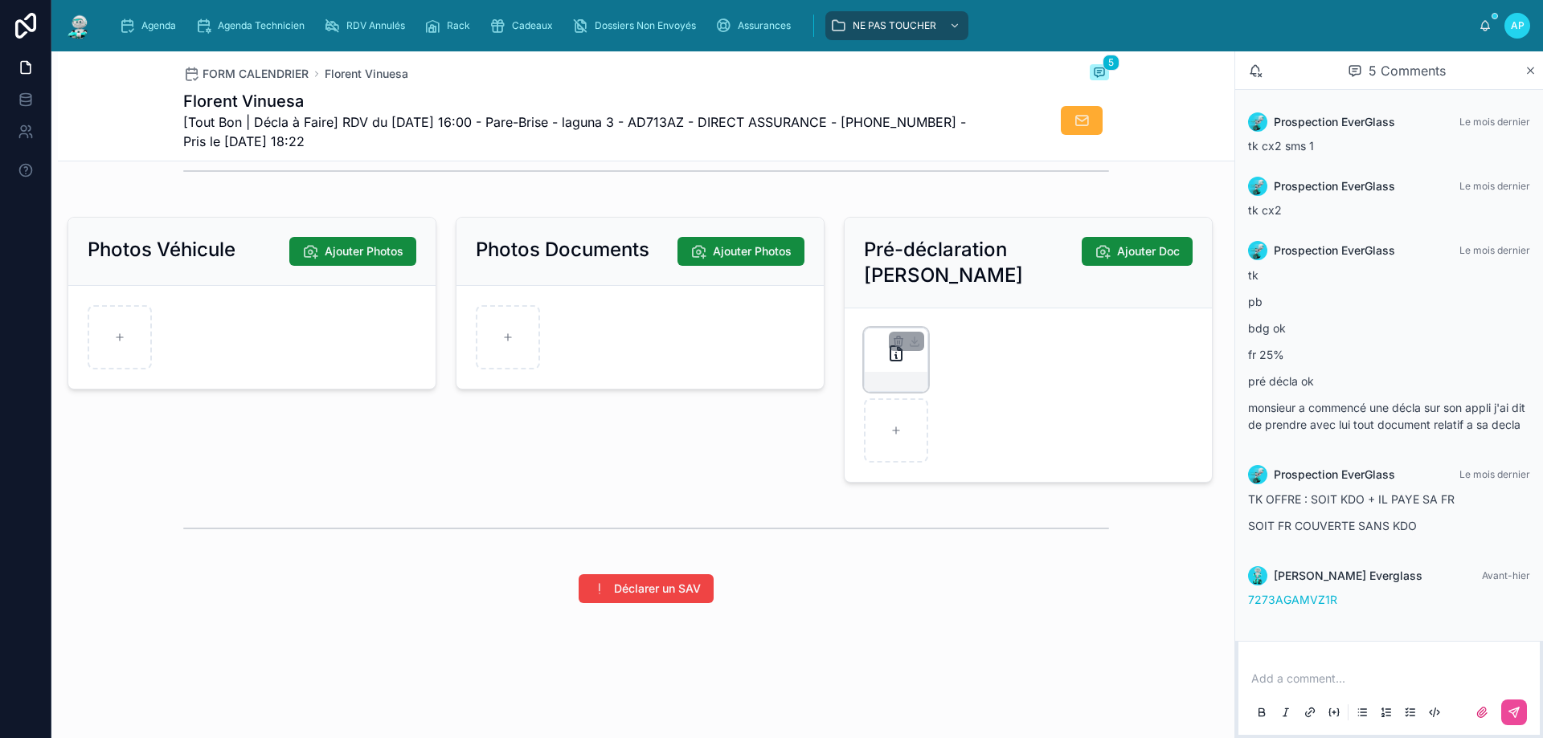
click at [877, 357] on div at bounding box center [896, 360] width 64 height 64
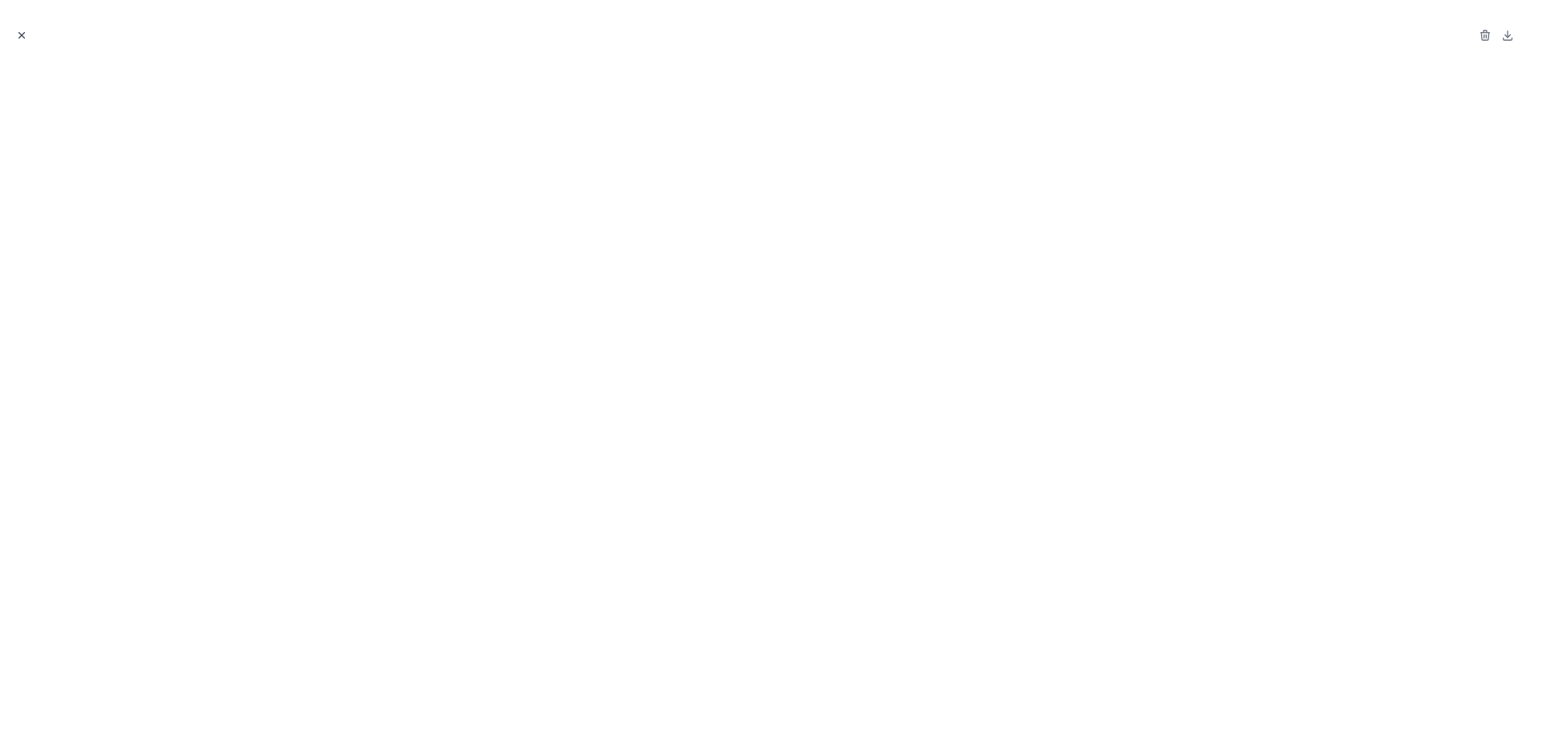
click at [16, 37] on icon "Close modal" at bounding box center [21, 35] width 11 height 11
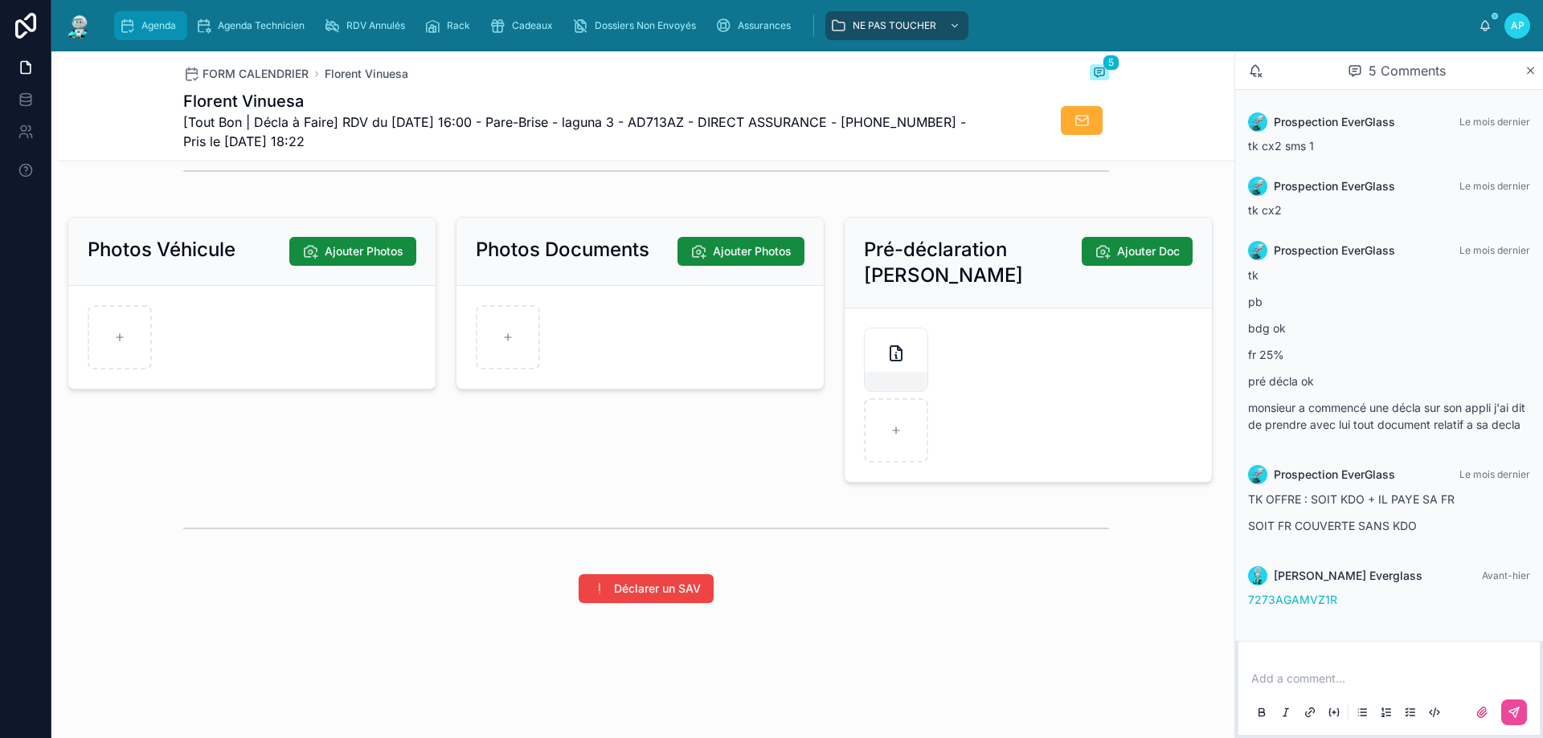
click at [153, 23] on span "Agenda" at bounding box center [158, 25] width 35 height 13
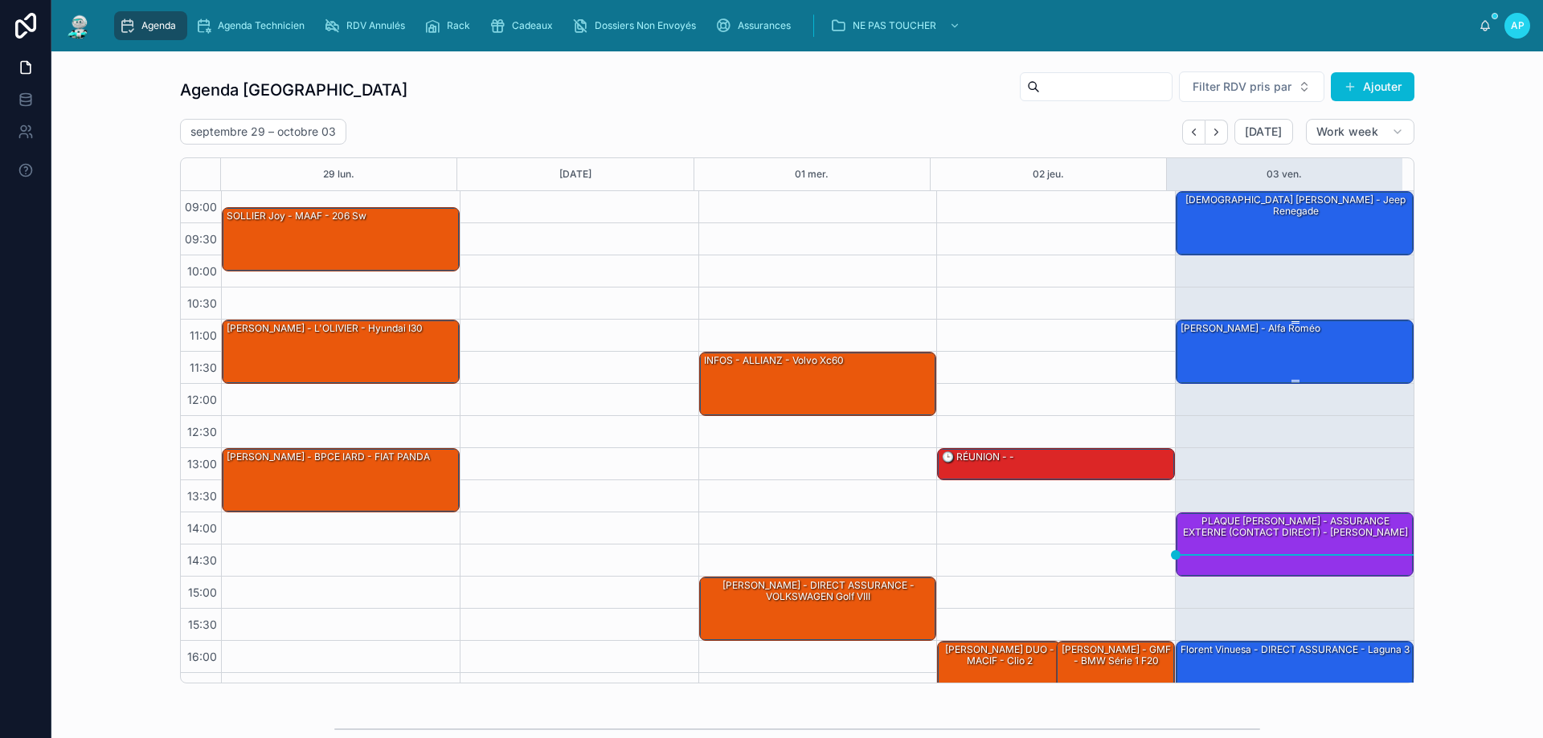
click at [1252, 341] on div "[PERSON_NAME] - alfa roméo" at bounding box center [1295, 351] width 233 height 61
click at [1249, 324] on div "[PERSON_NAME] - alfa roméo" at bounding box center [1250, 328] width 143 height 14
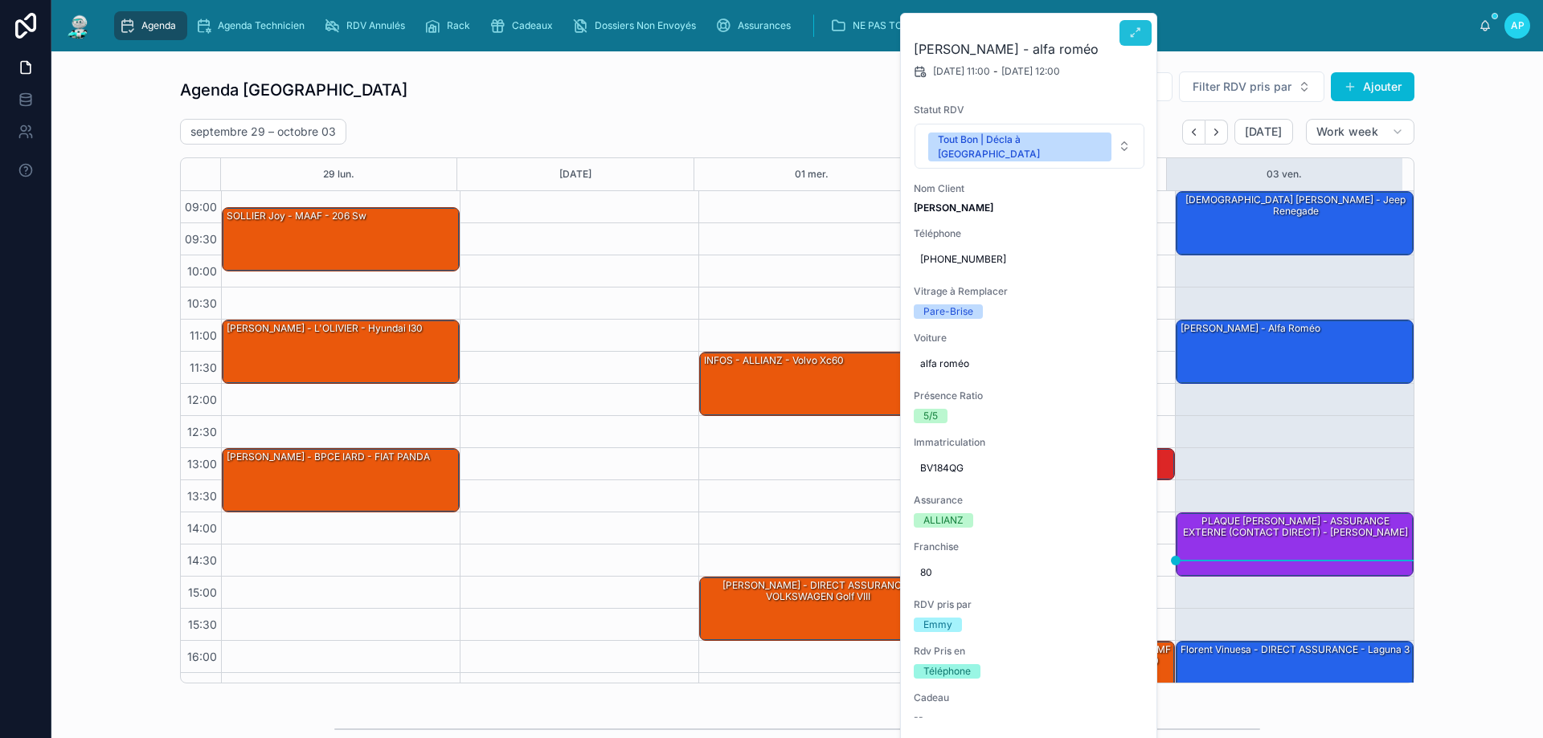
click at [1148, 34] on button at bounding box center [1135, 33] width 32 height 26
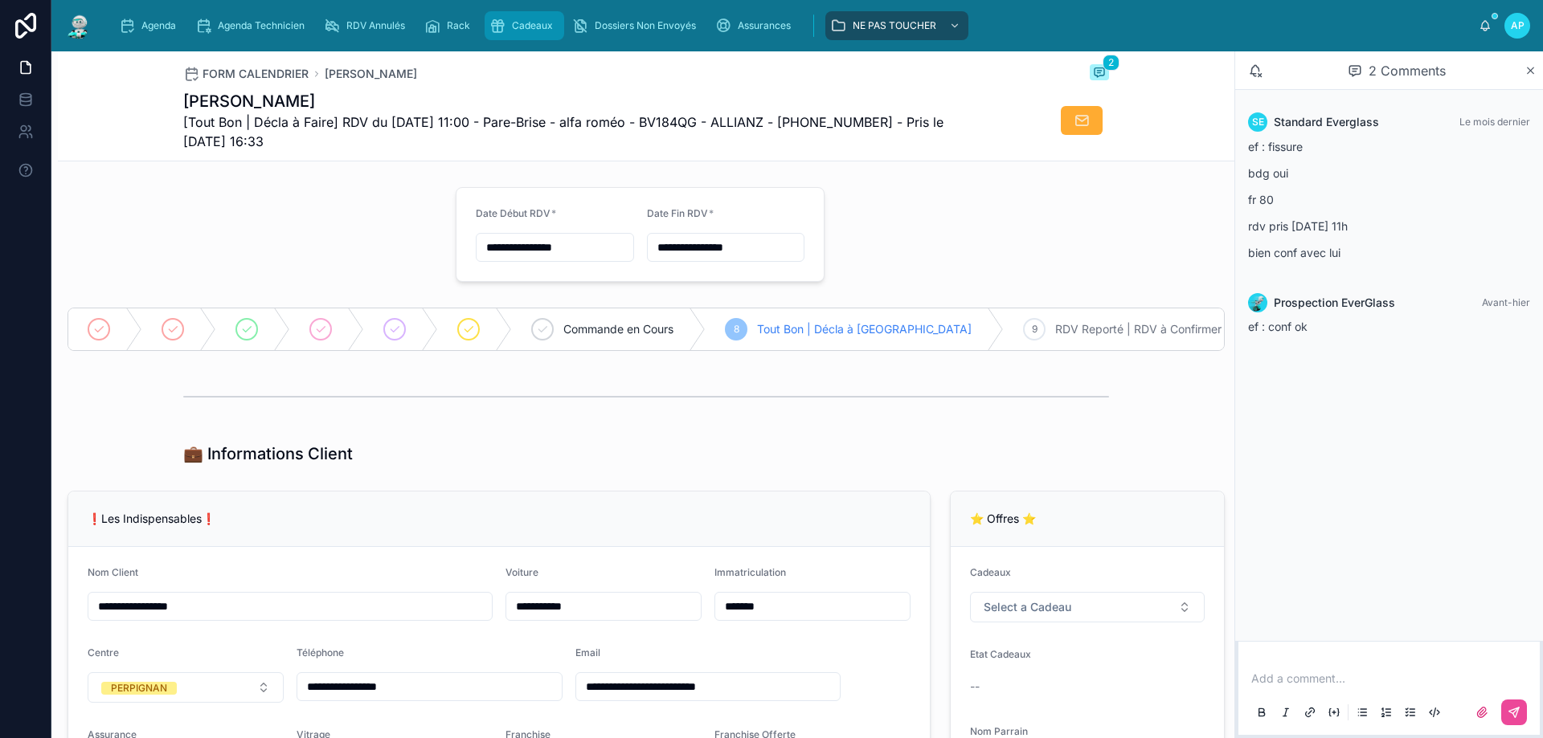
click at [526, 27] on span "Cadeaux" at bounding box center [532, 25] width 41 height 13
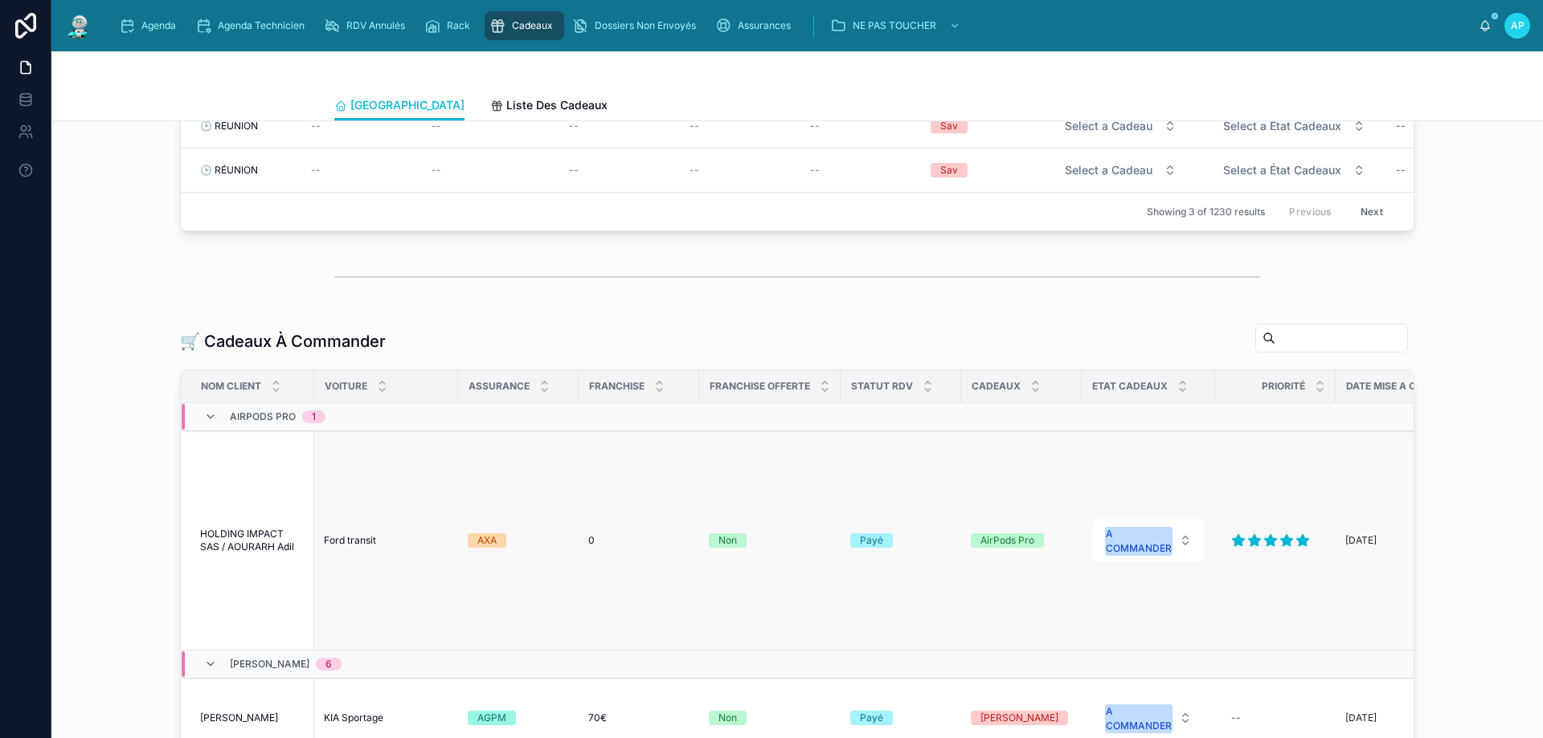
scroll to position [321, 0]
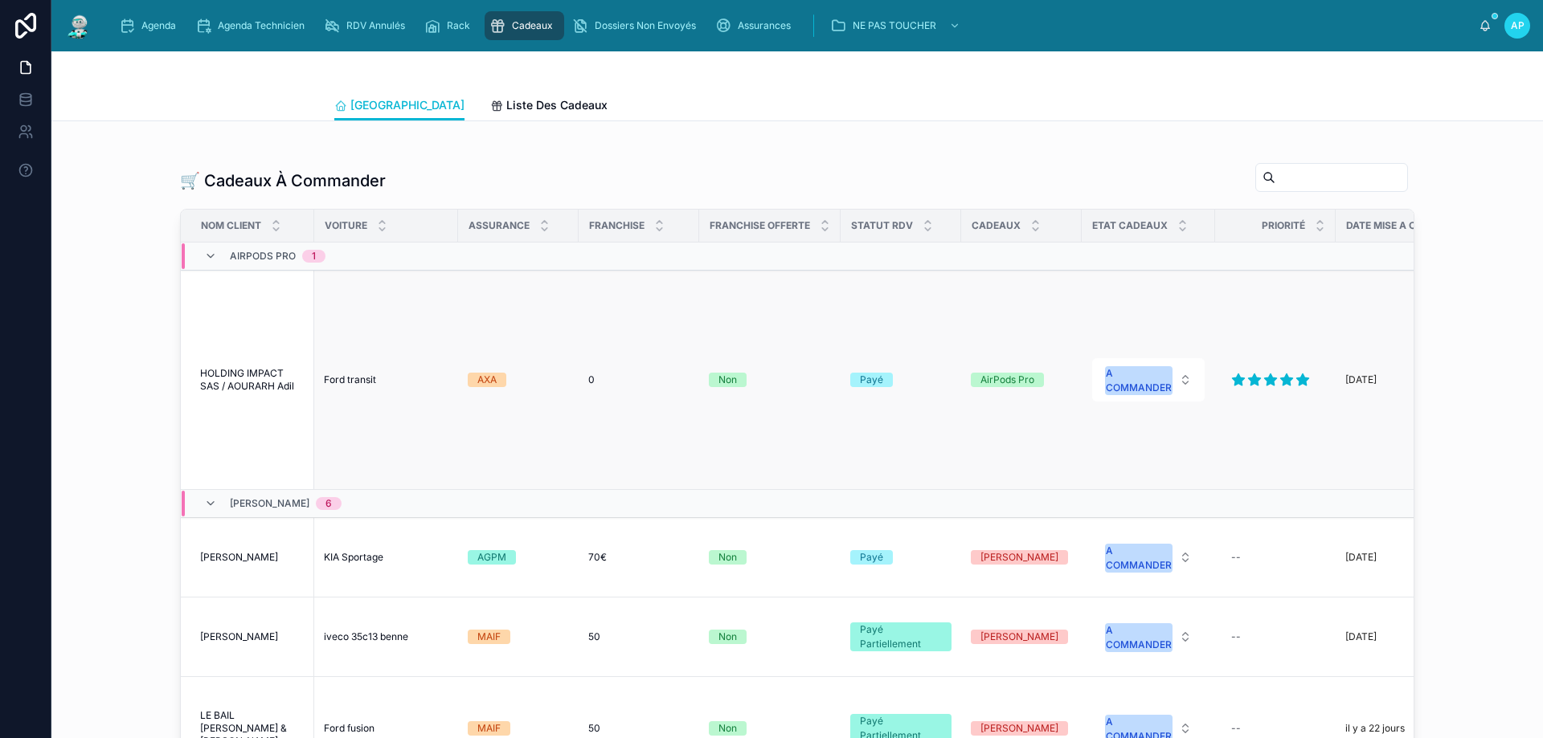
click at [366, 399] on td "Ford transit Ford transit" at bounding box center [386, 380] width 144 height 219
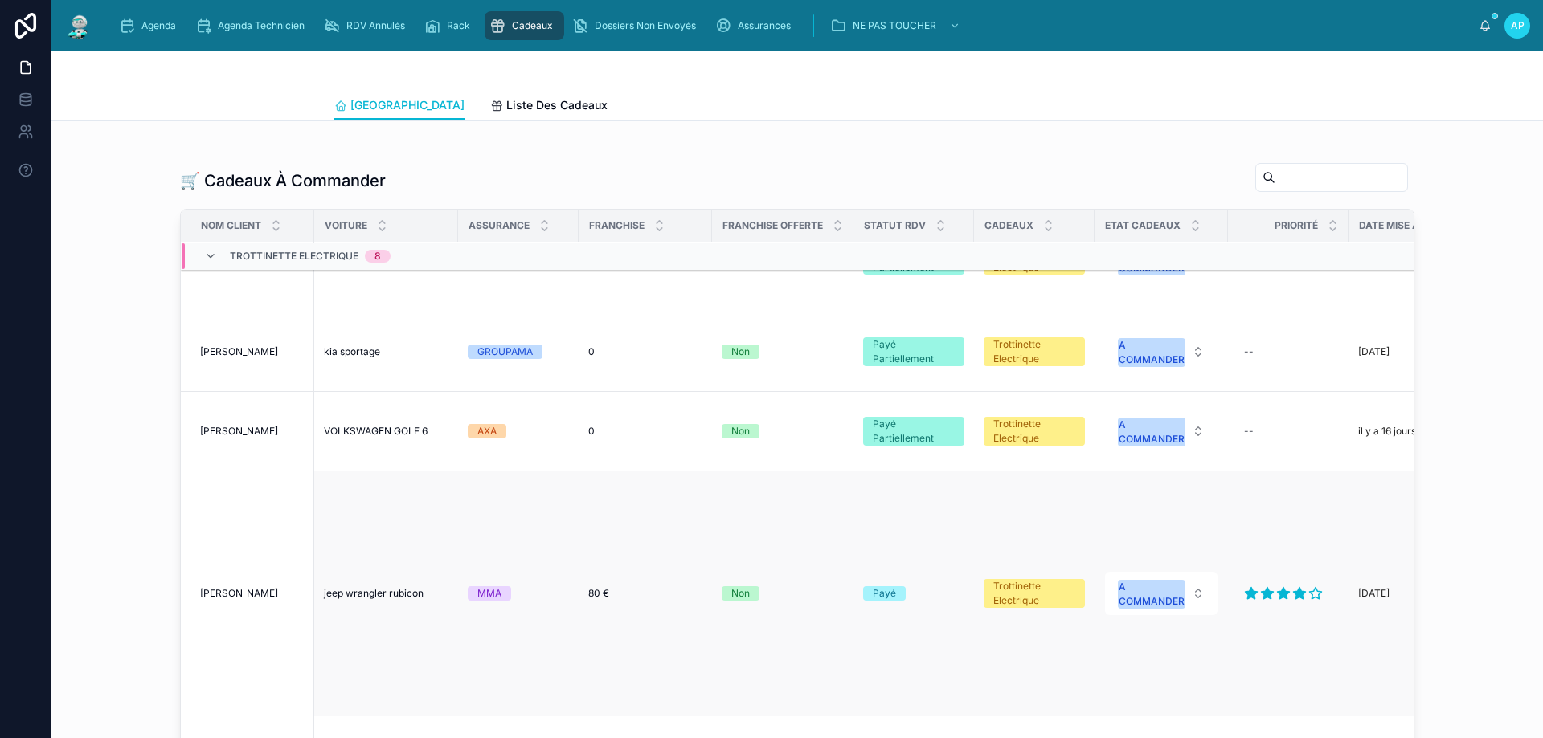
scroll to position [1963, 0]
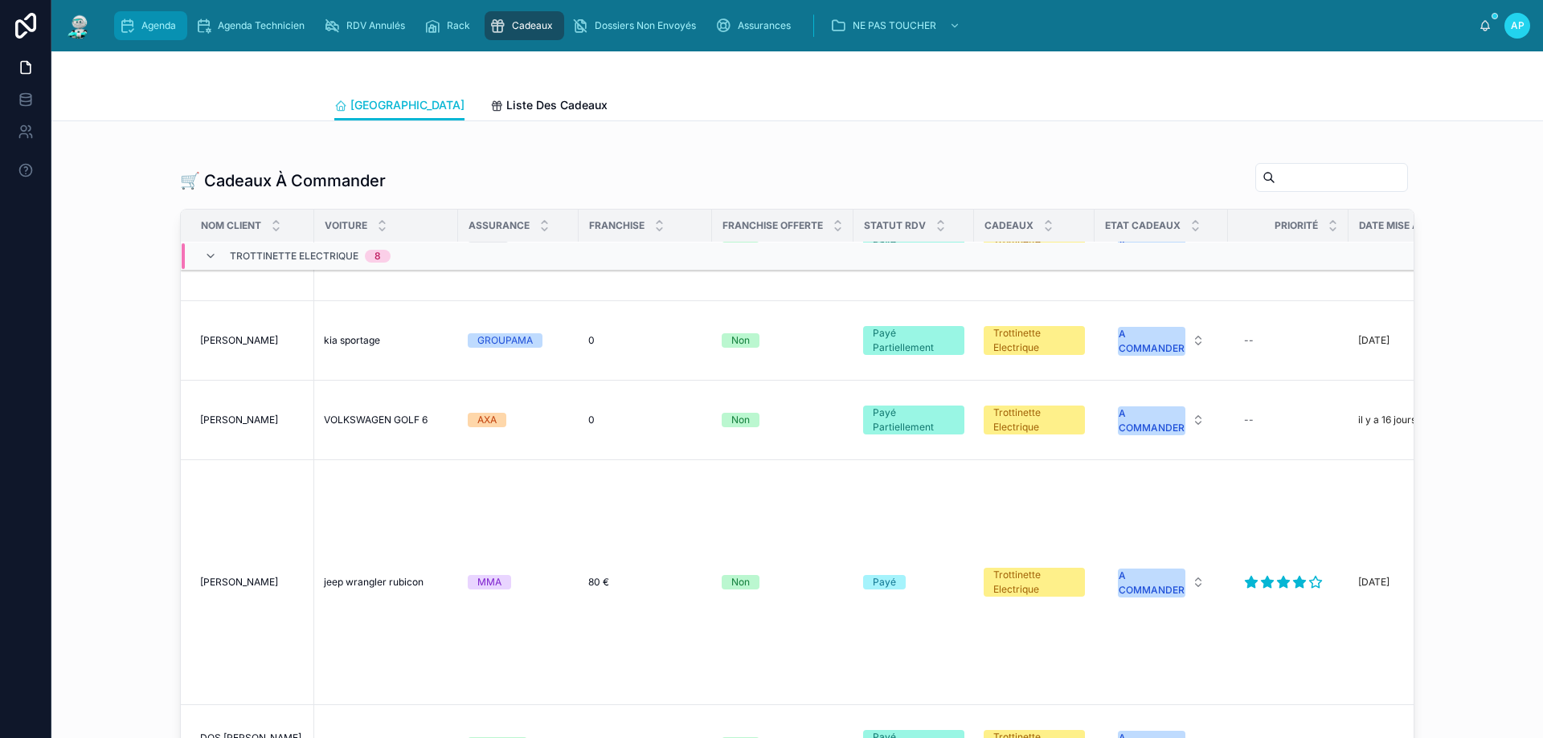
click at [174, 23] on span "Agenda" at bounding box center [158, 25] width 35 height 13
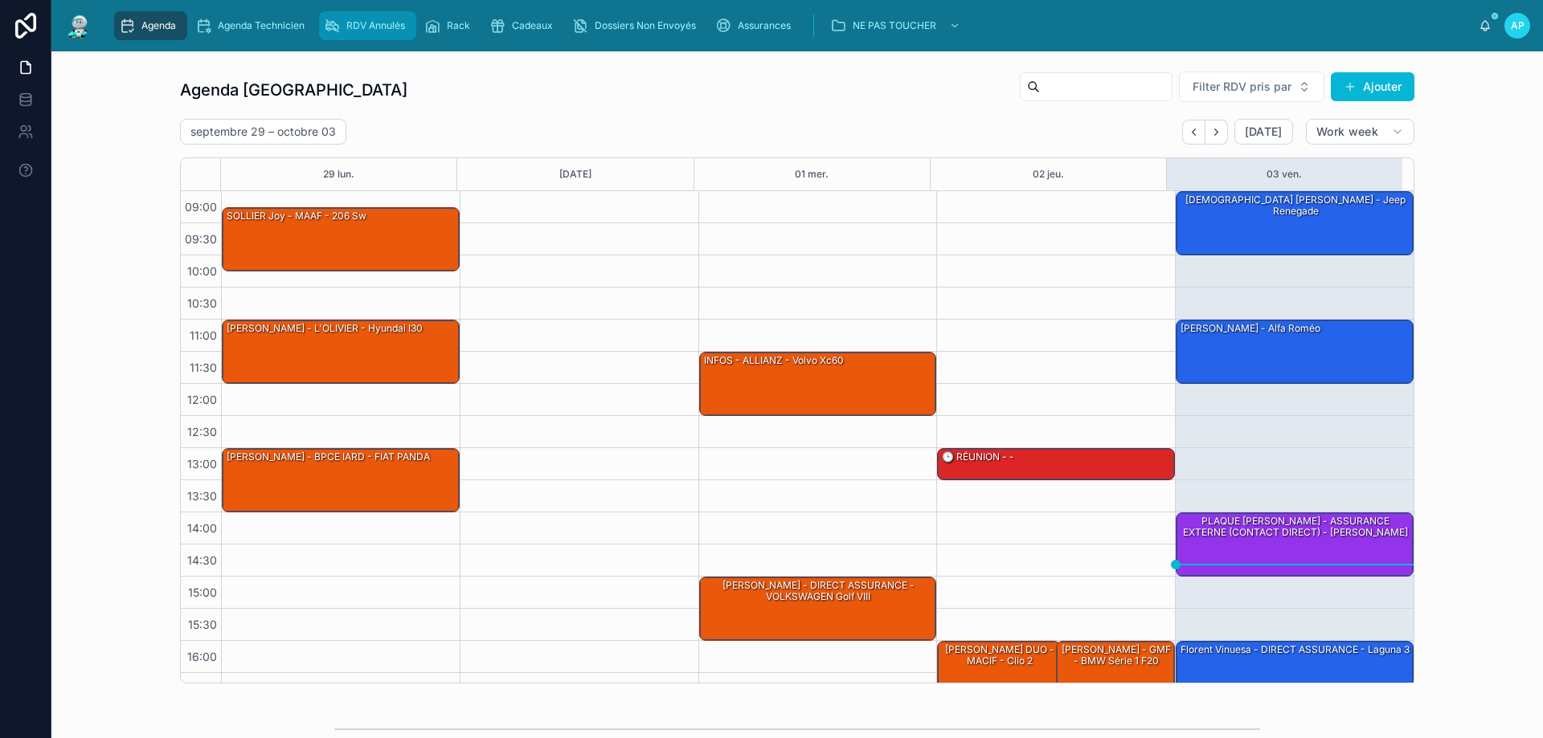
click at [405, 23] on div "RDV Annulés" at bounding box center [368, 26] width 88 height 26
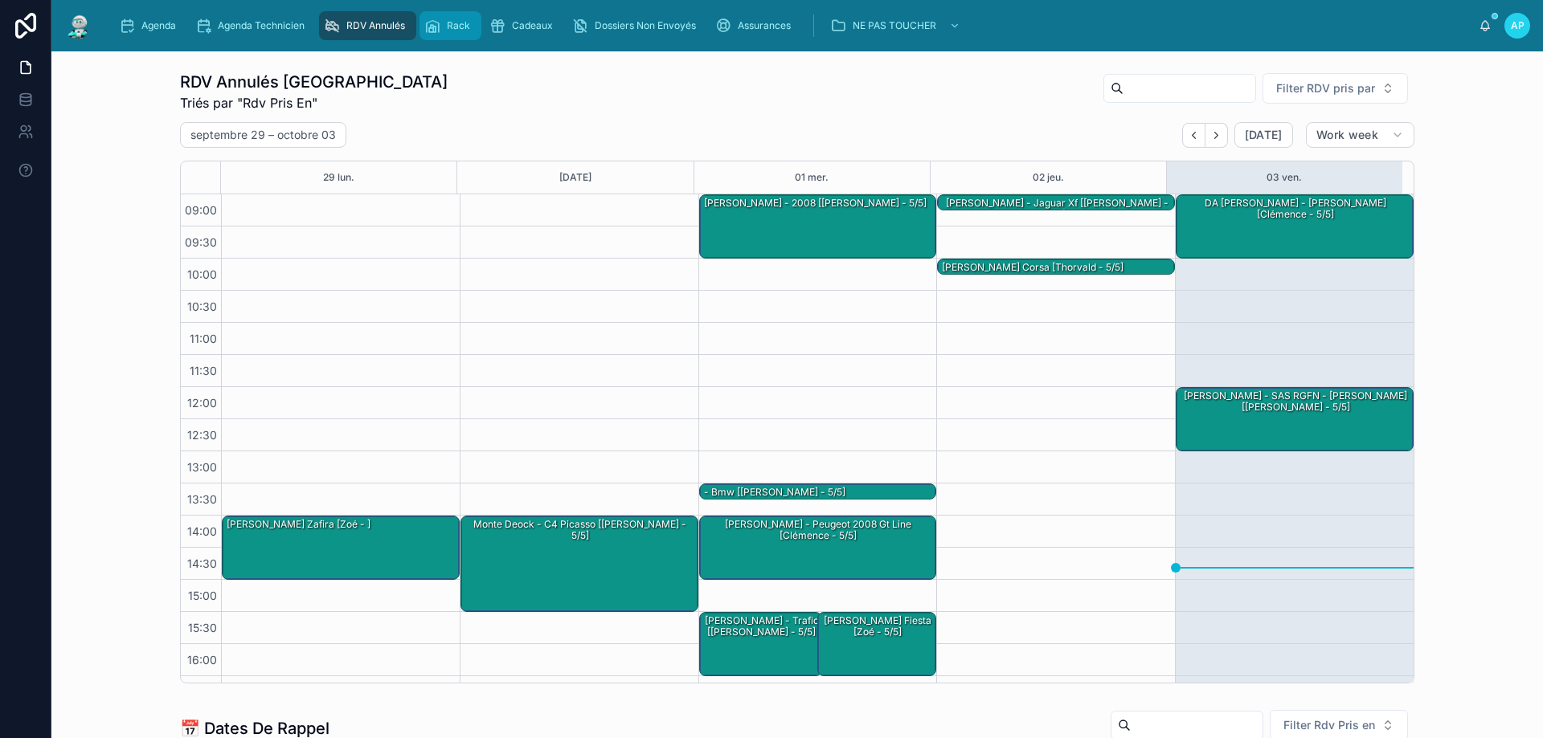
scroll to position [90, 0]
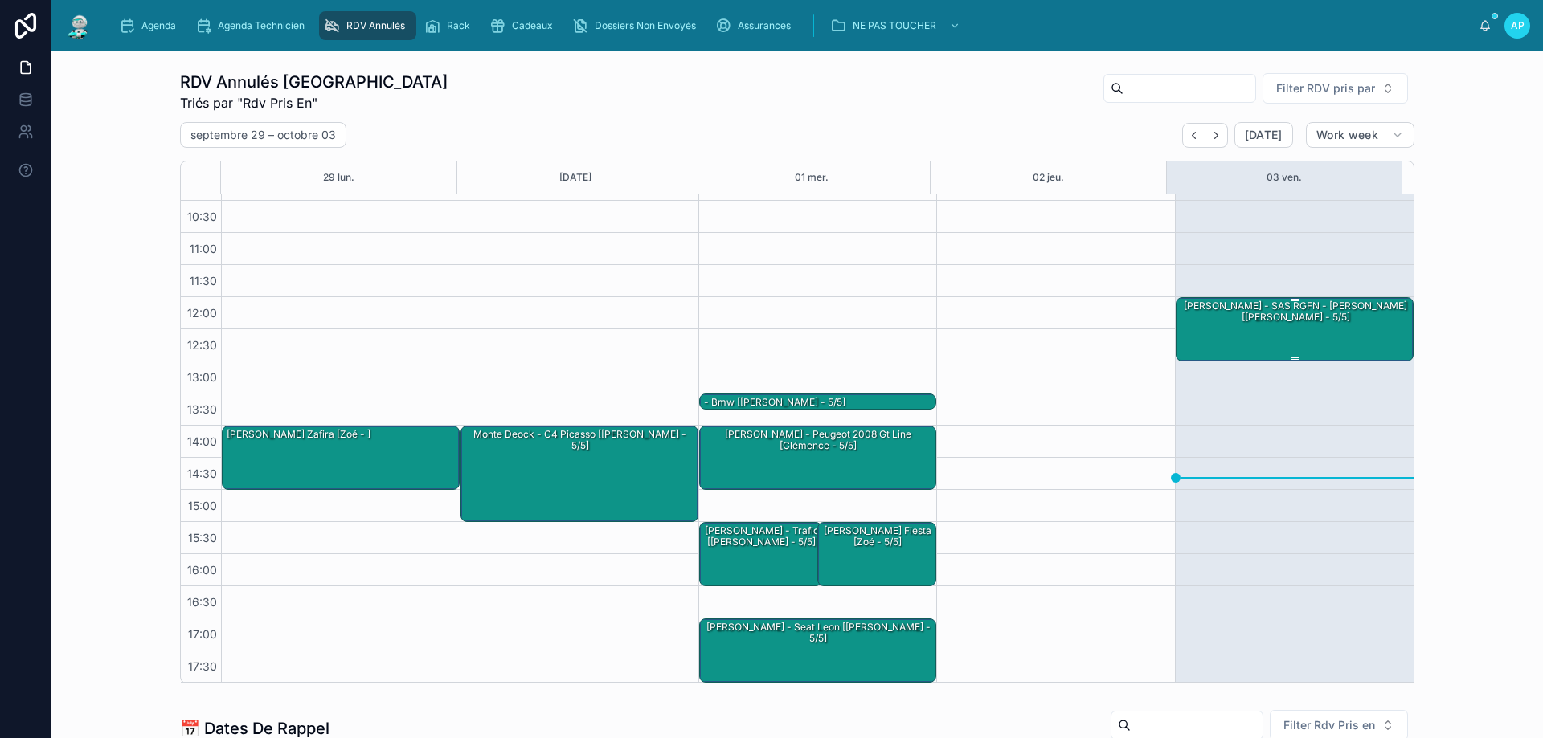
click at [1270, 319] on div "[PERSON_NAME] - SAS RGFN - [PERSON_NAME] [[PERSON_NAME] - 5/5]" at bounding box center [1295, 312] width 233 height 27
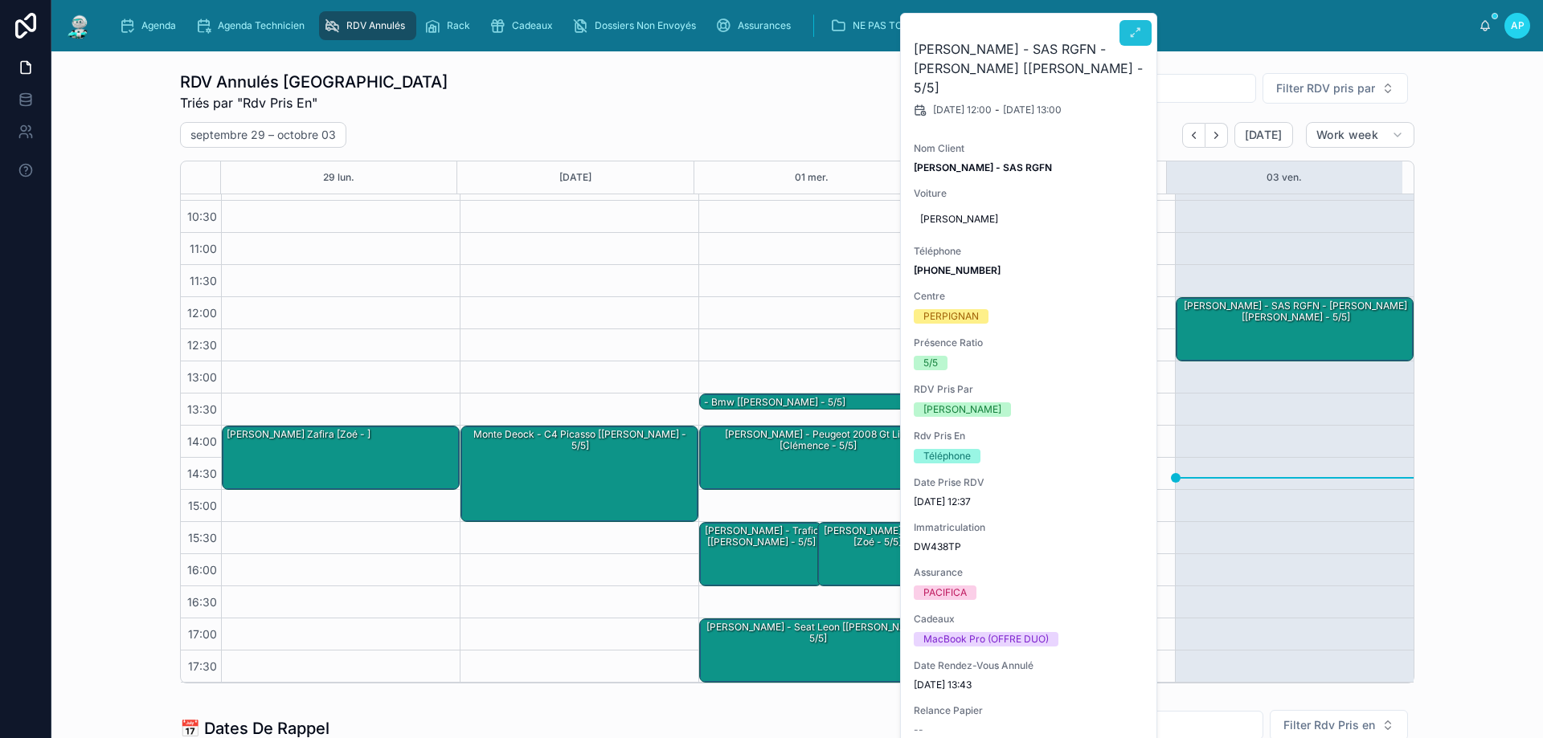
click at [1130, 24] on button at bounding box center [1135, 33] width 32 height 26
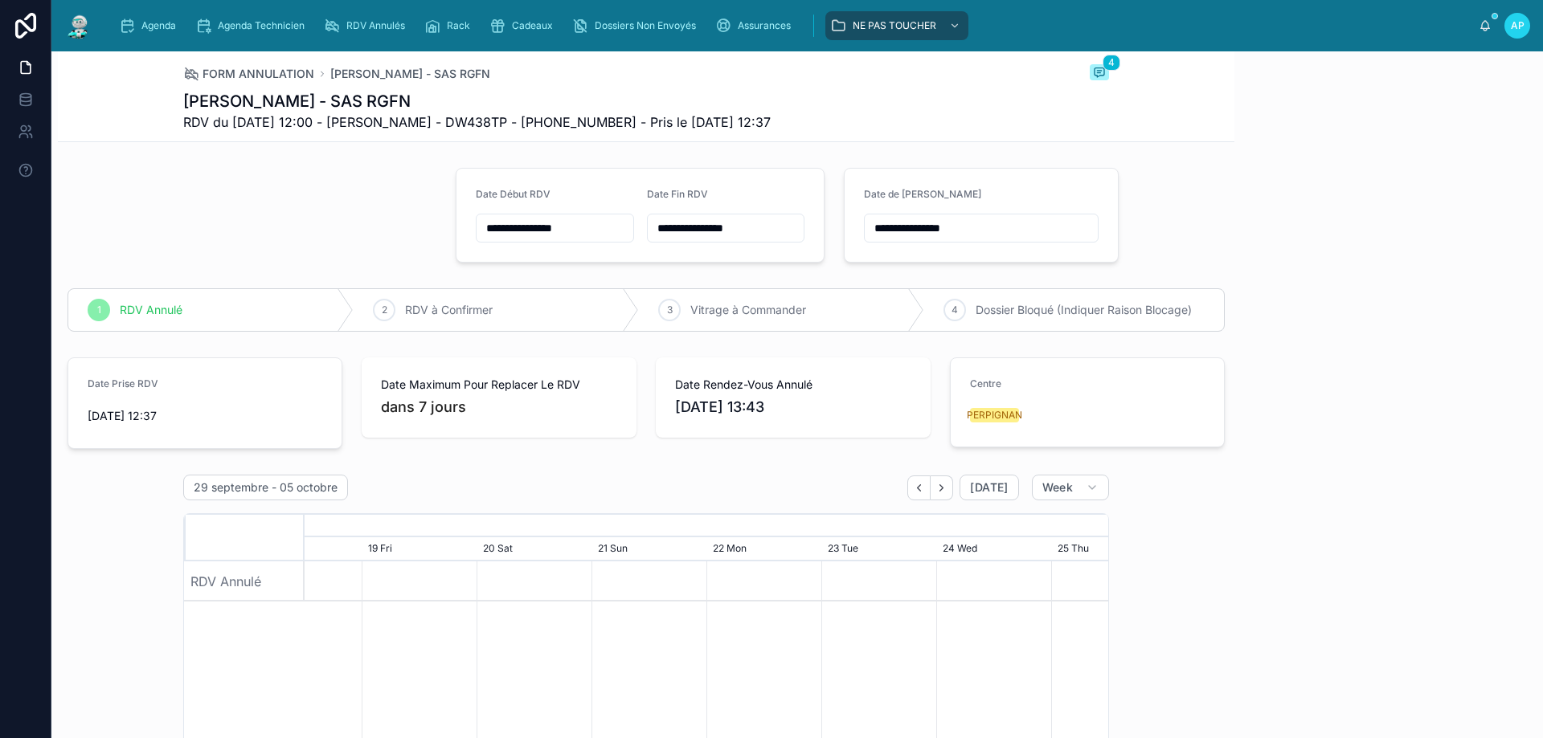
scroll to position [85, 0]
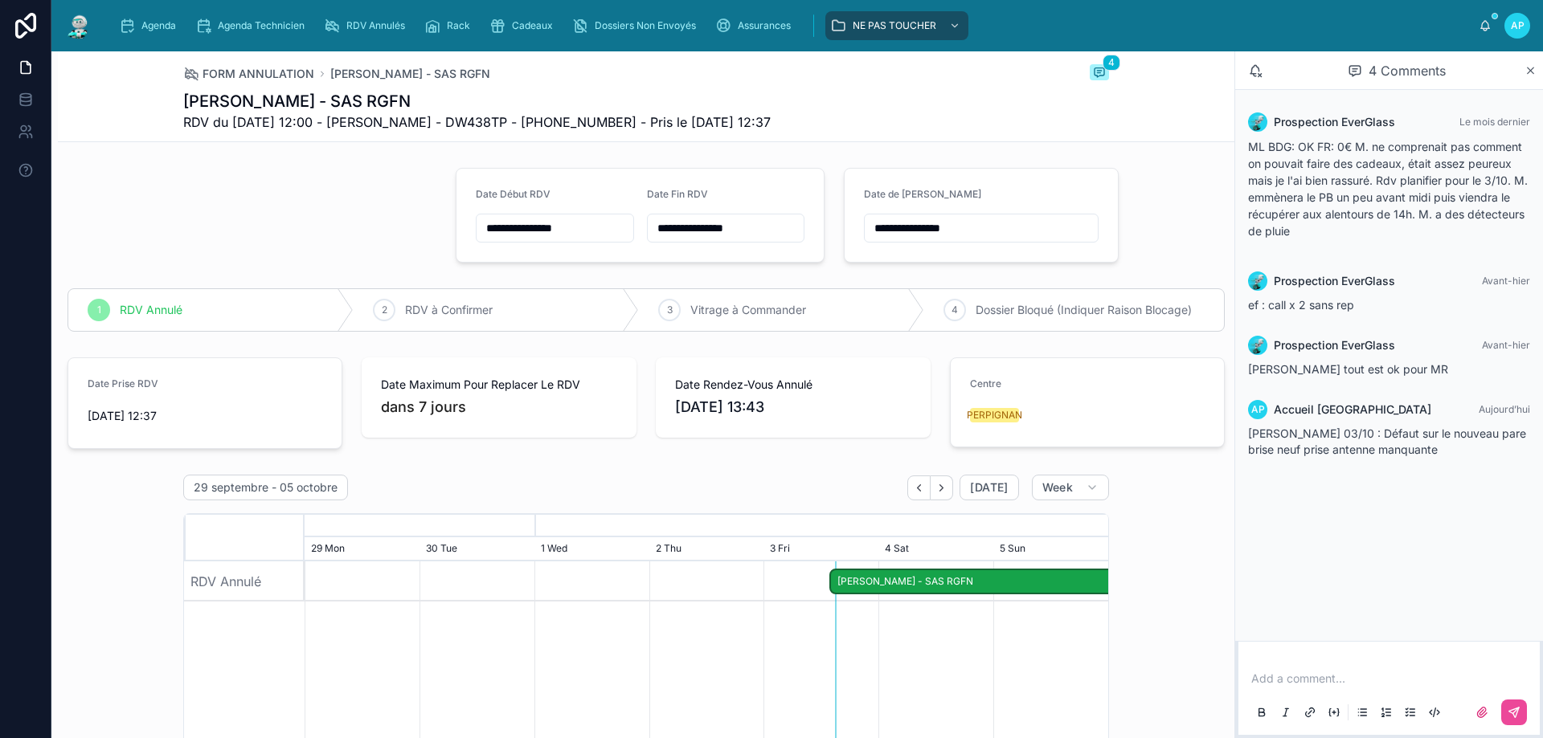
click at [1270, 677] on p at bounding box center [1392, 679] width 282 height 16
drag, startPoint x: 1474, startPoint y: 680, endPoint x: 1501, endPoint y: 675, distance: 27.7
click at [1501, 675] on p "**********" at bounding box center [1392, 679] width 282 height 16
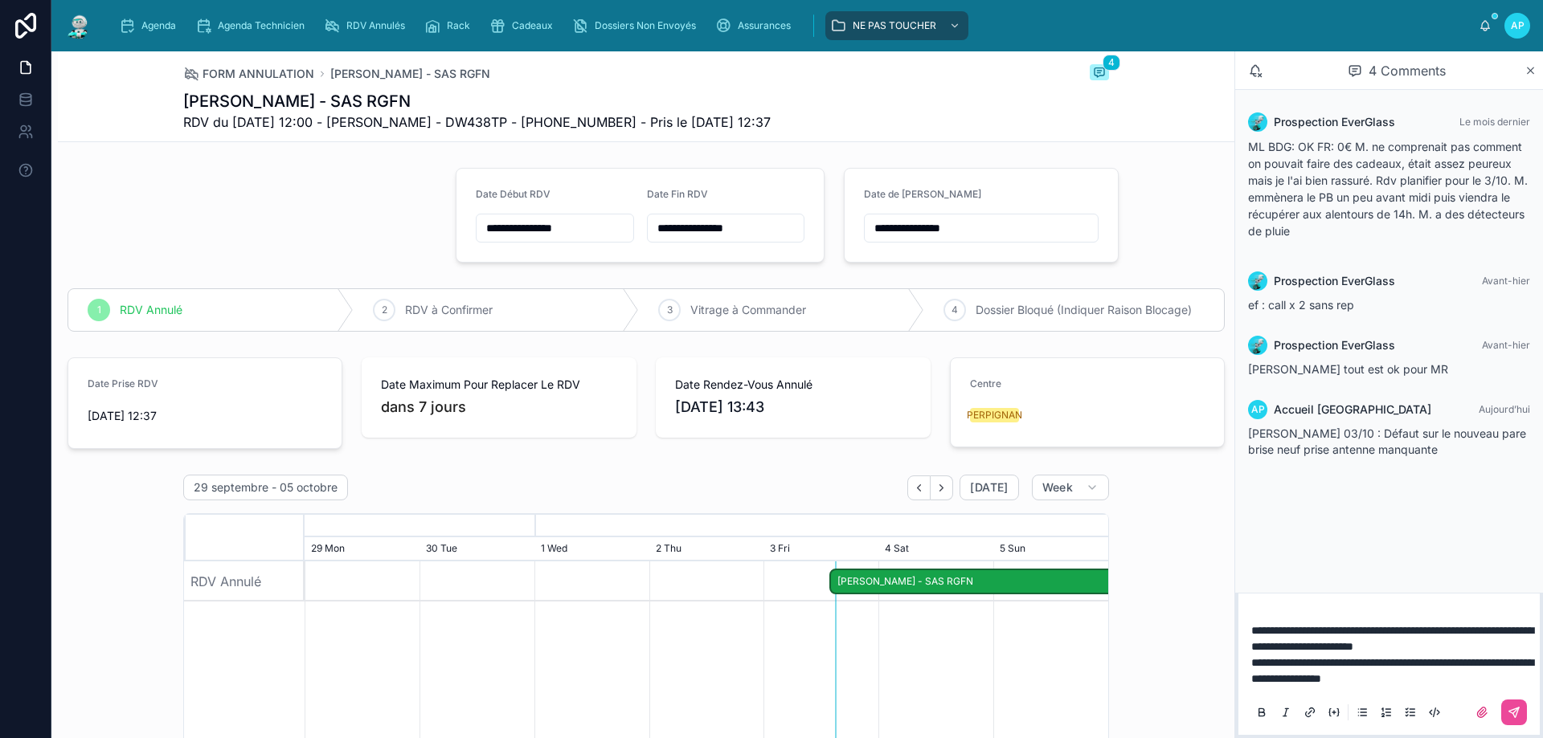
drag, startPoint x: 1315, startPoint y: 677, endPoint x: 1393, endPoint y: 678, distance: 78.0
click at [1332, 677] on span "**********" at bounding box center [1392, 670] width 282 height 27
click at [1515, 706] on icon at bounding box center [1514, 712] width 13 height 13
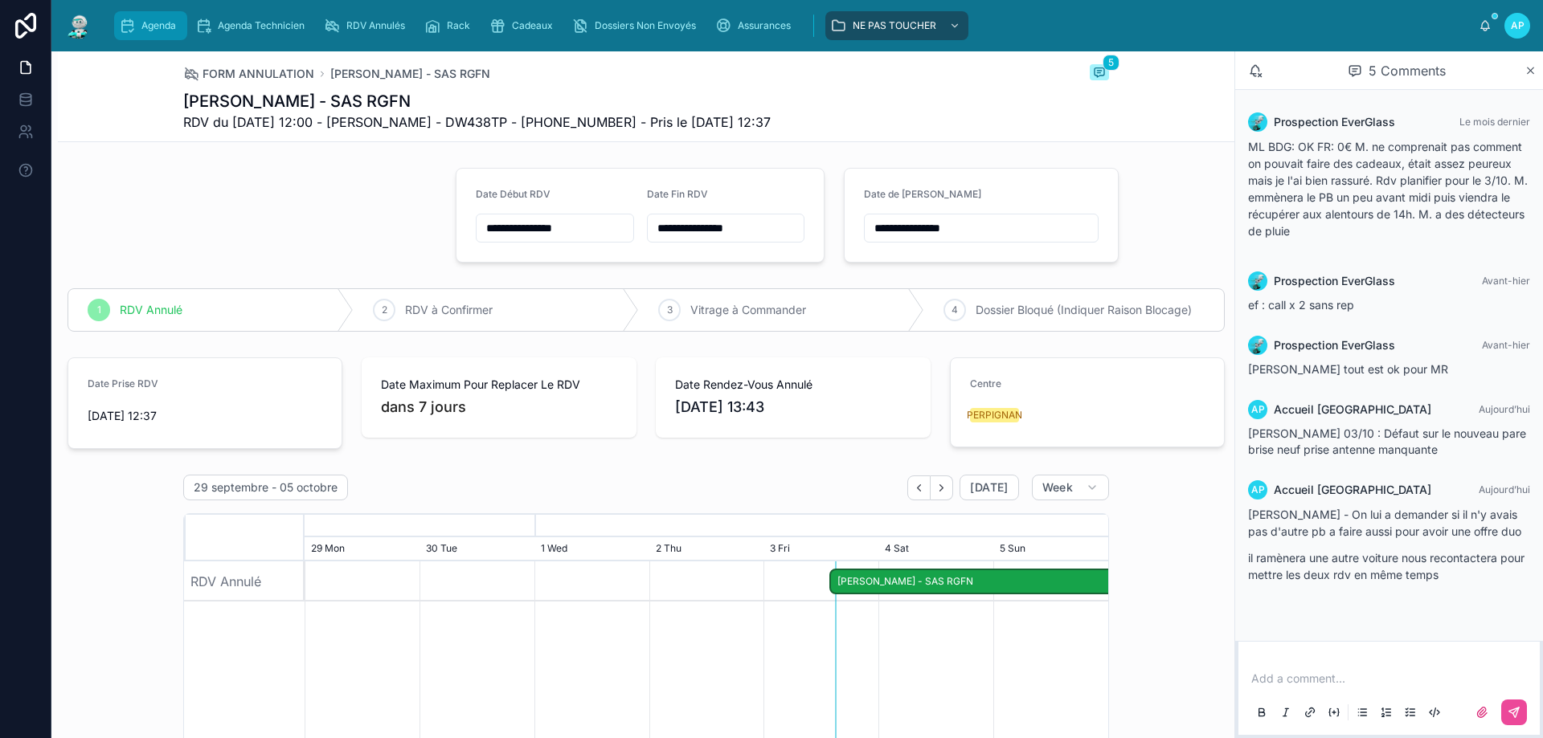
click at [130, 27] on icon "scrollable content" at bounding box center [127, 26] width 16 height 16
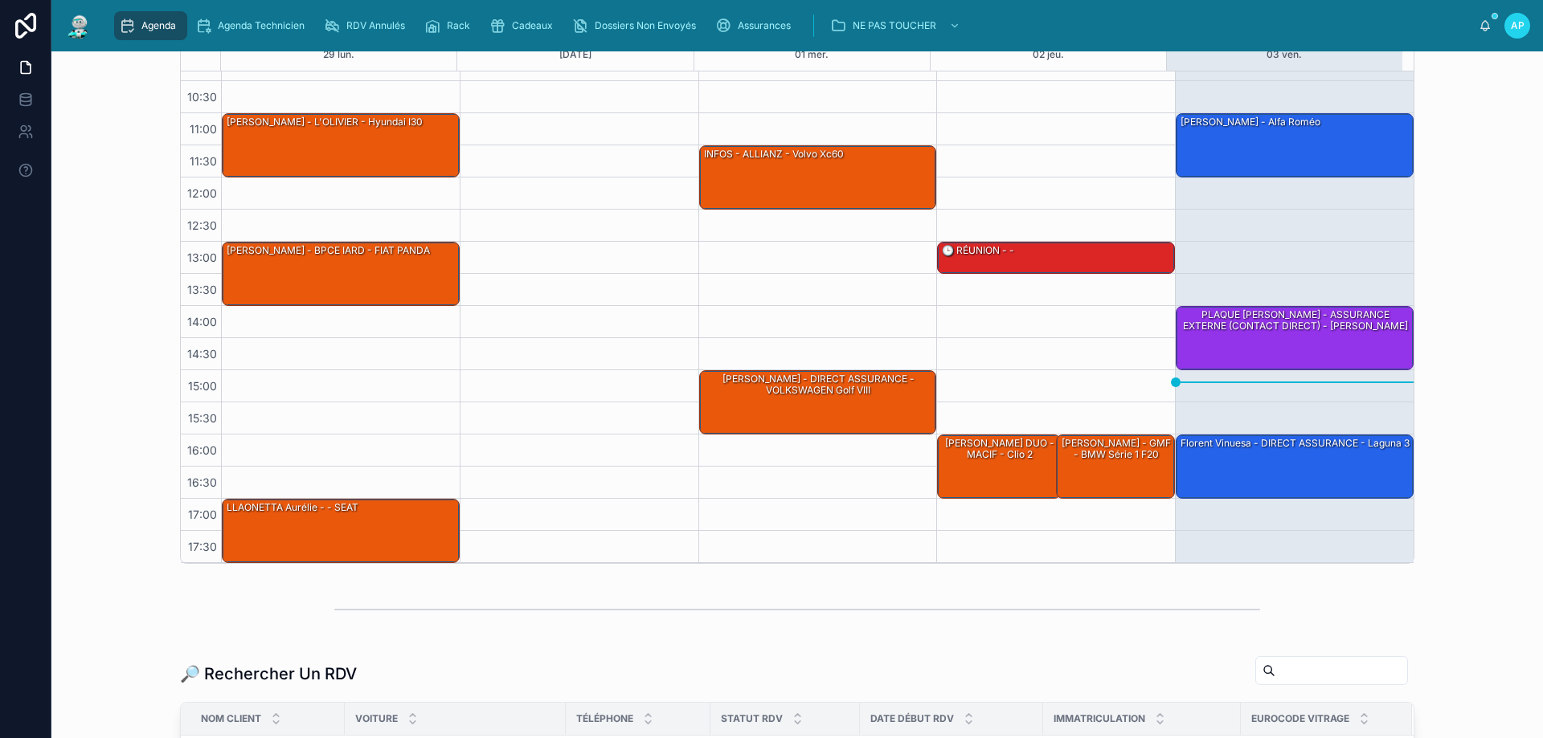
scroll to position [241, 0]
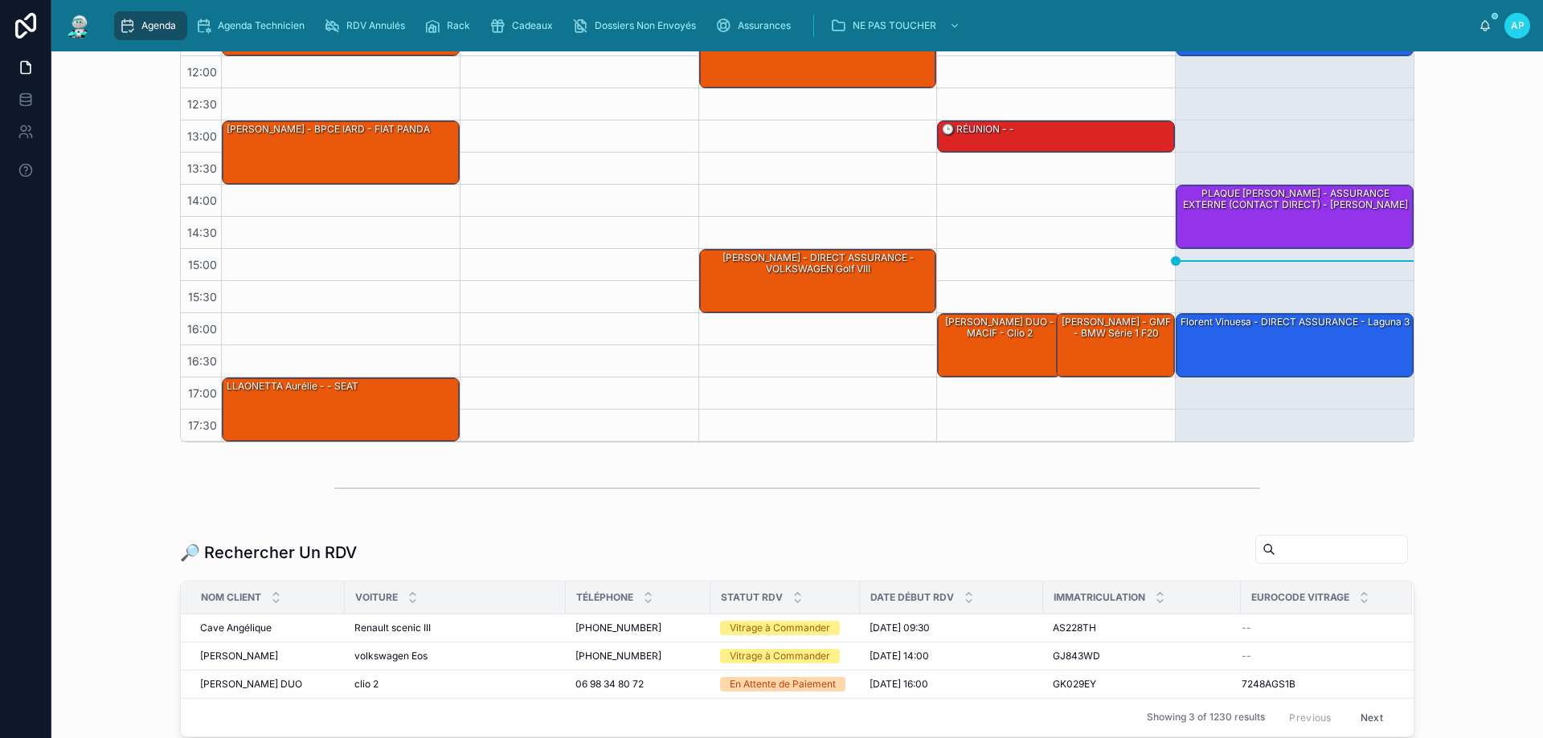
click at [1287, 563] on div at bounding box center [1331, 549] width 153 height 29
click at [1283, 554] on input "text" at bounding box center [1341, 549] width 132 height 23
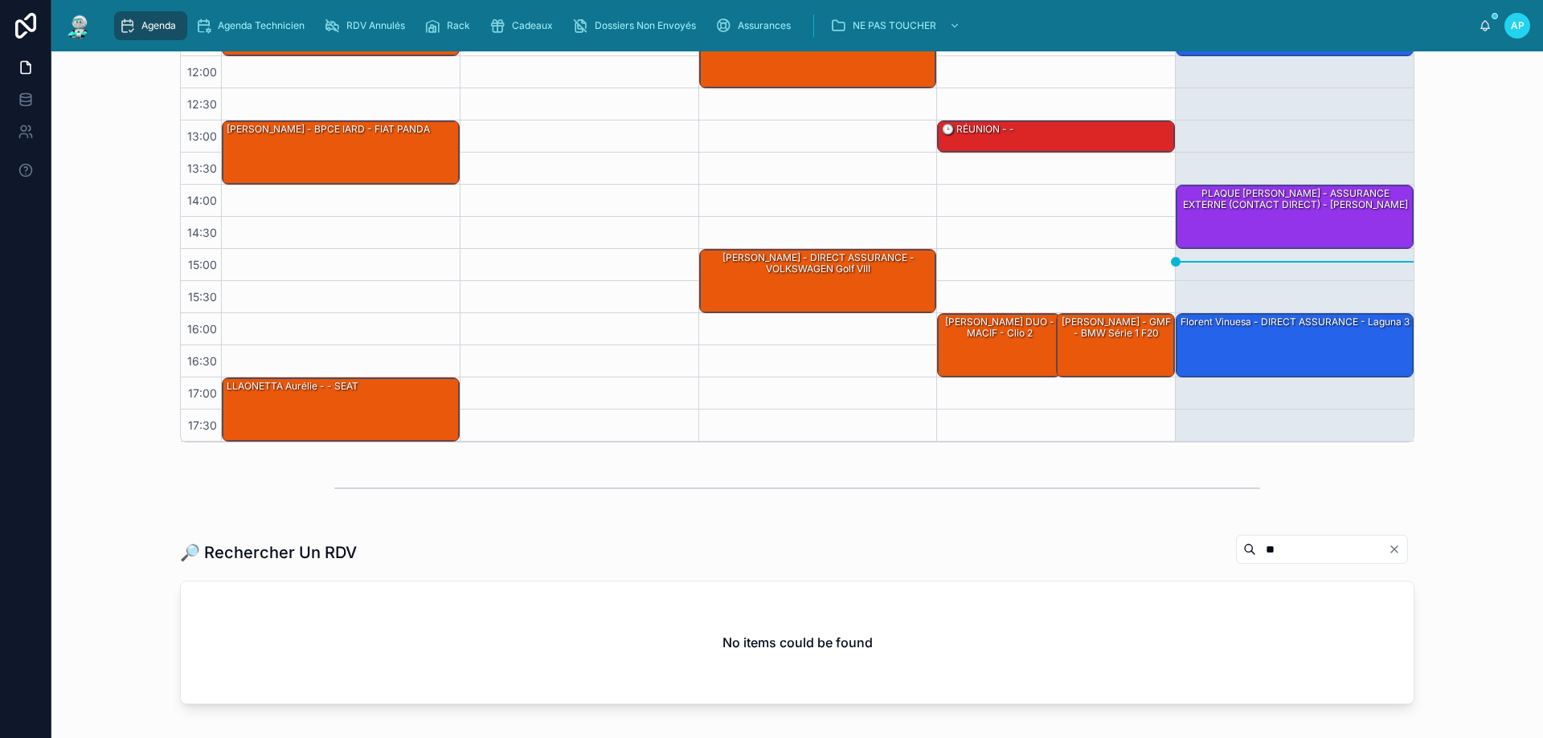
type input "*"
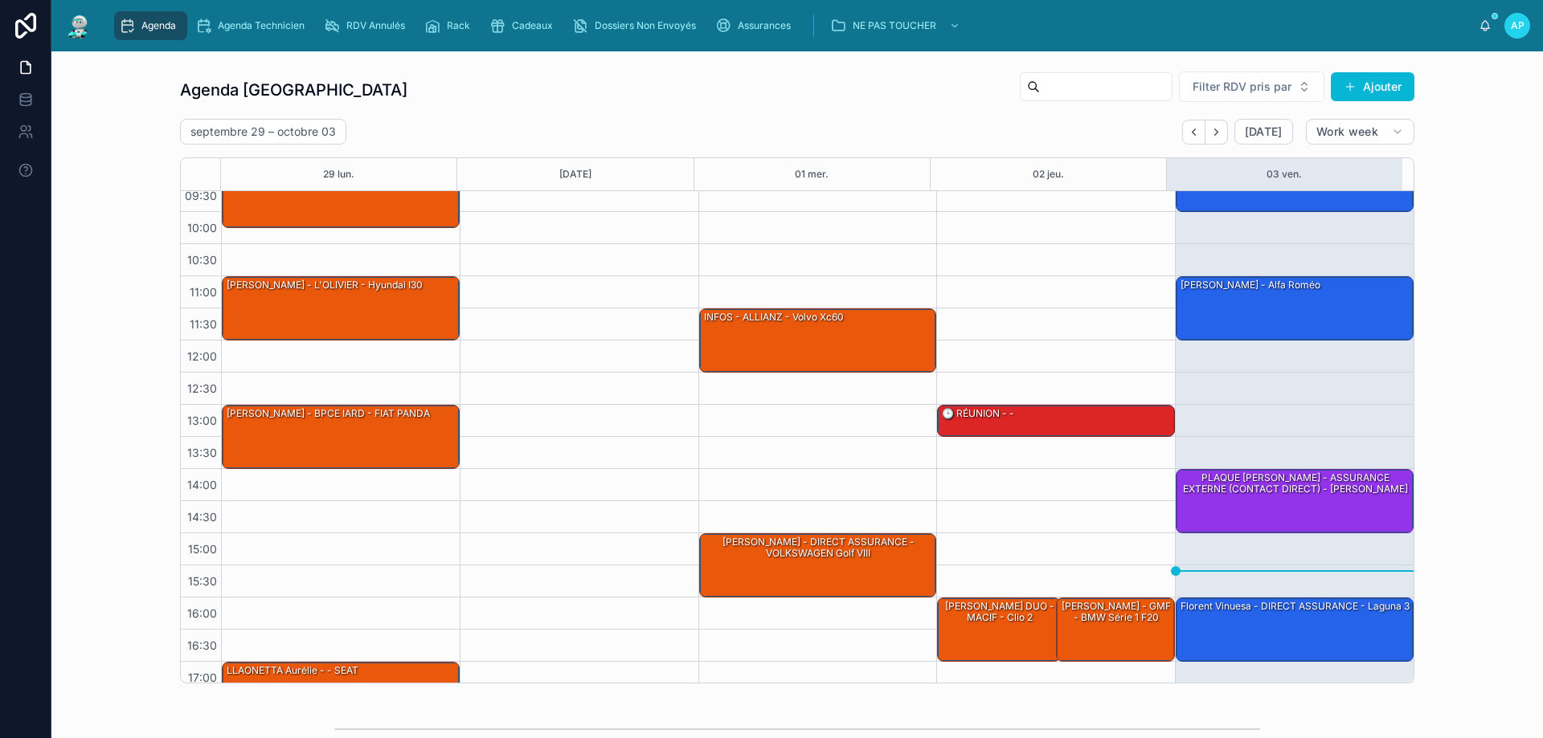
scroll to position [80, 0]
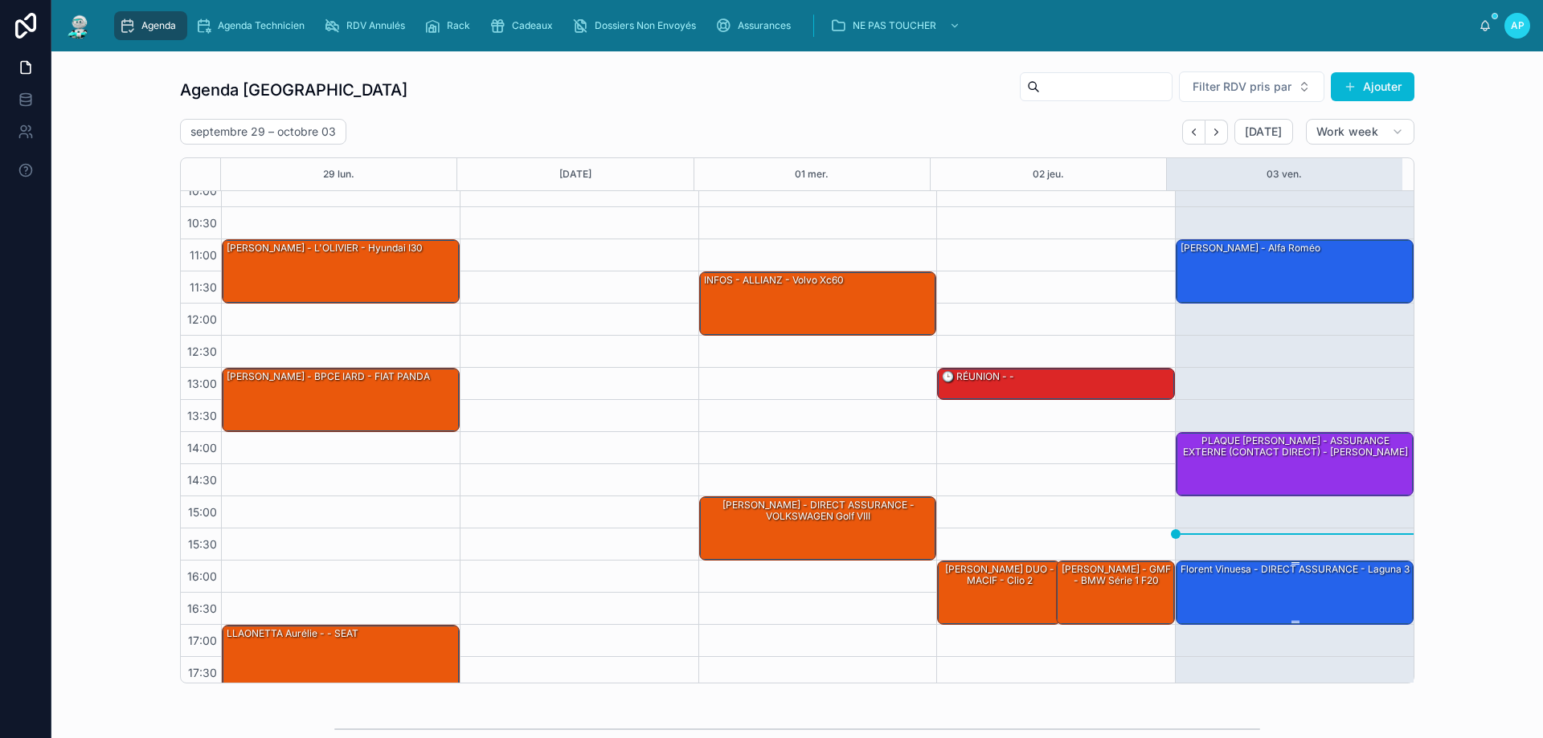
click at [1213, 571] on div "Florent Vinuesa - DIRECT ASSURANCE - laguna 3" at bounding box center [1295, 570] width 232 height 14
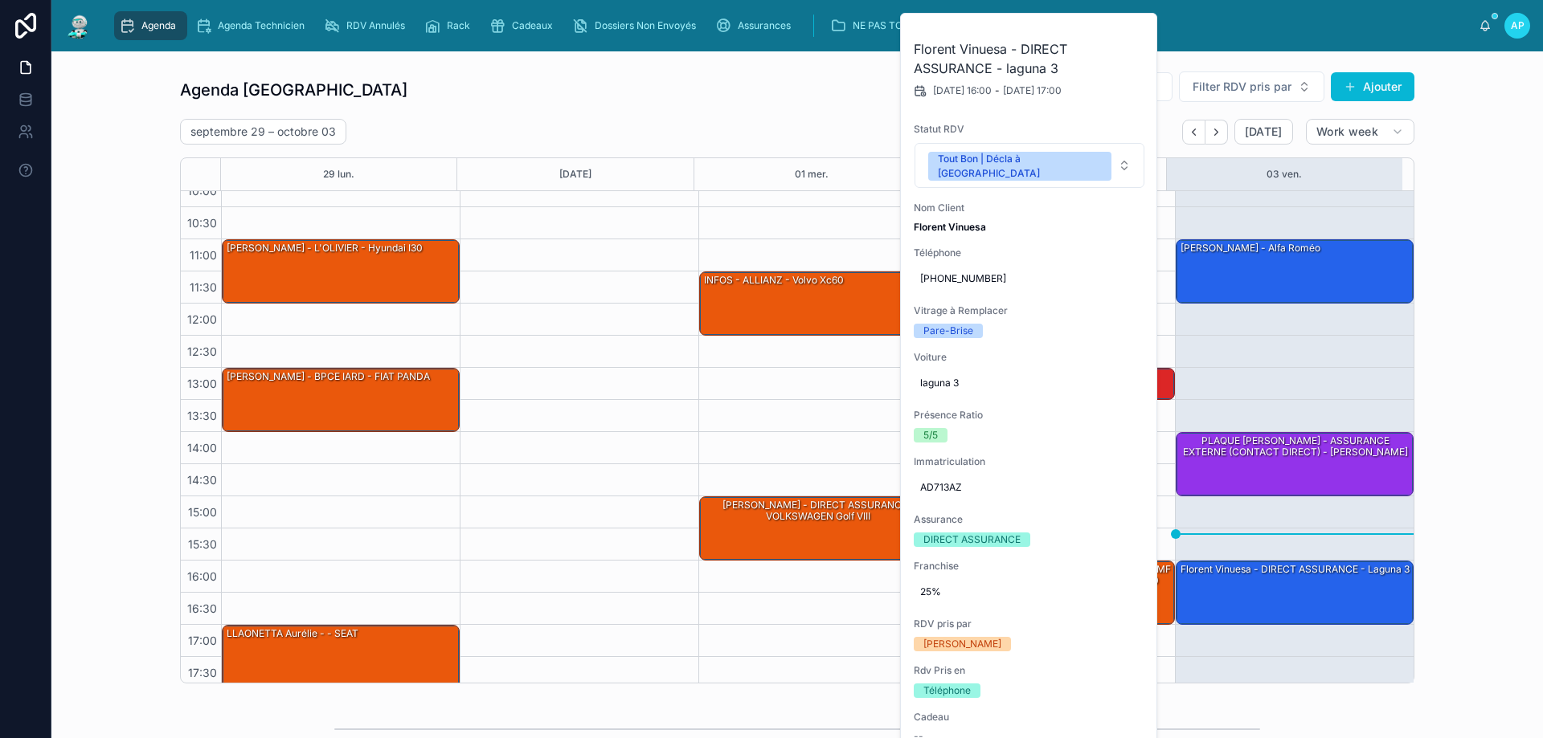
click at [1486, 357] on div "Agenda Perpignan Filter RDV pris par Ajouter septembre 29 – octobre 03 Today Wo…" at bounding box center [797, 377] width 1466 height 626
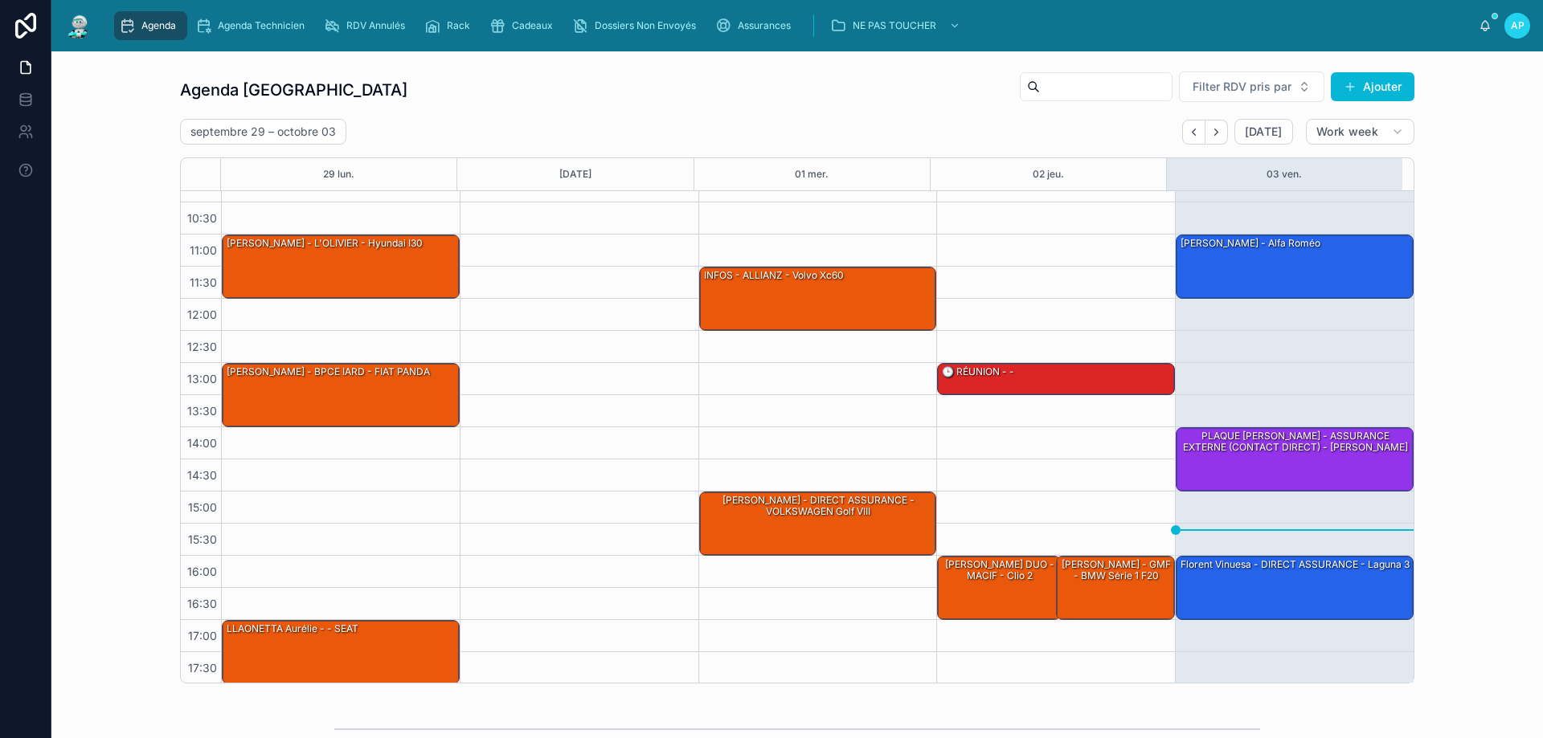
scroll to position [87, 0]
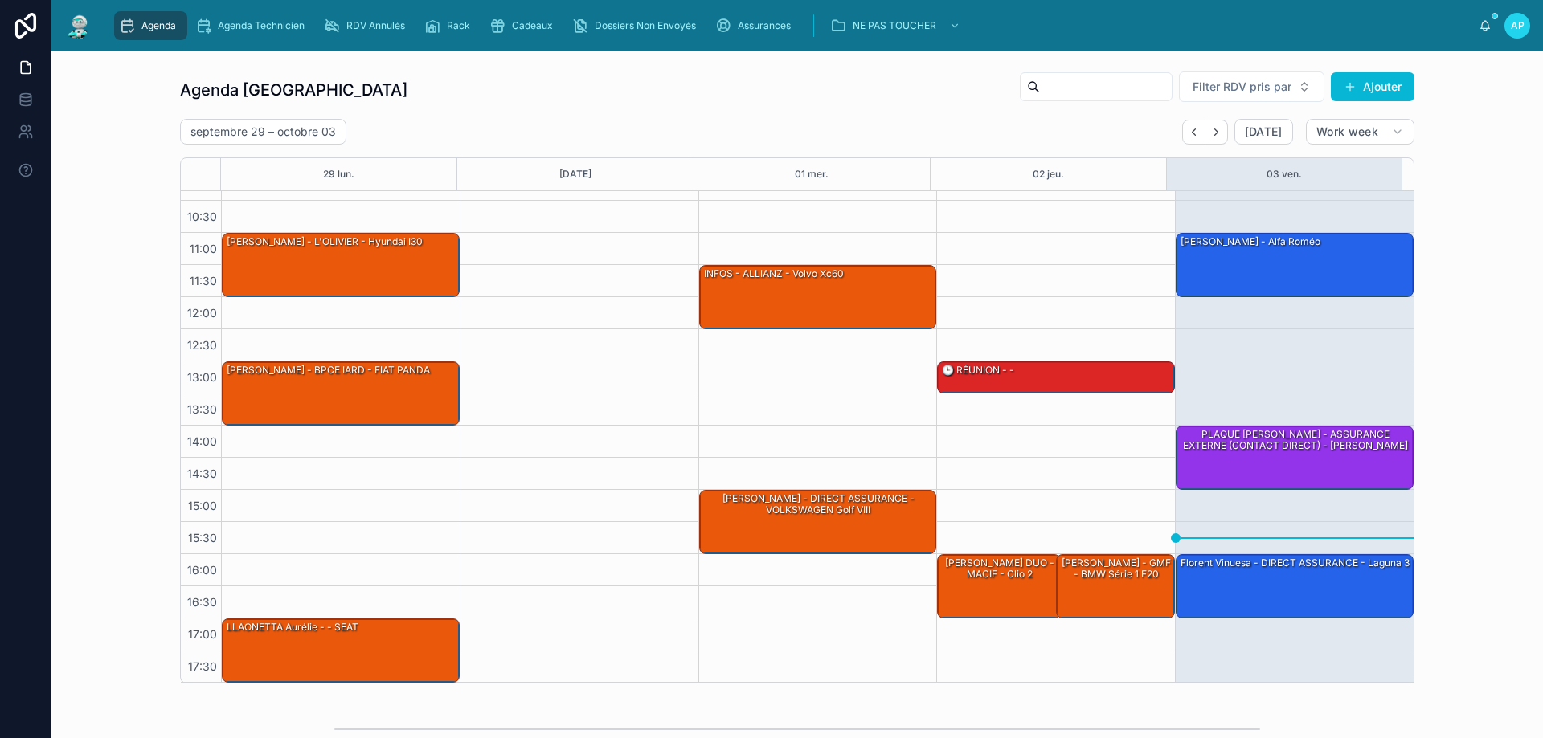
drag, startPoint x: 747, startPoint y: 733, endPoint x: 1465, endPoint y: 235, distance: 873.8
click at [1491, 235] on div "Agenda Perpignan Filter RDV pris par Ajouter septembre 29 – octobre 03 Today Wo…" at bounding box center [797, 377] width 1466 height 626
click at [1221, 125] on button "Next" at bounding box center [1216, 132] width 23 height 25
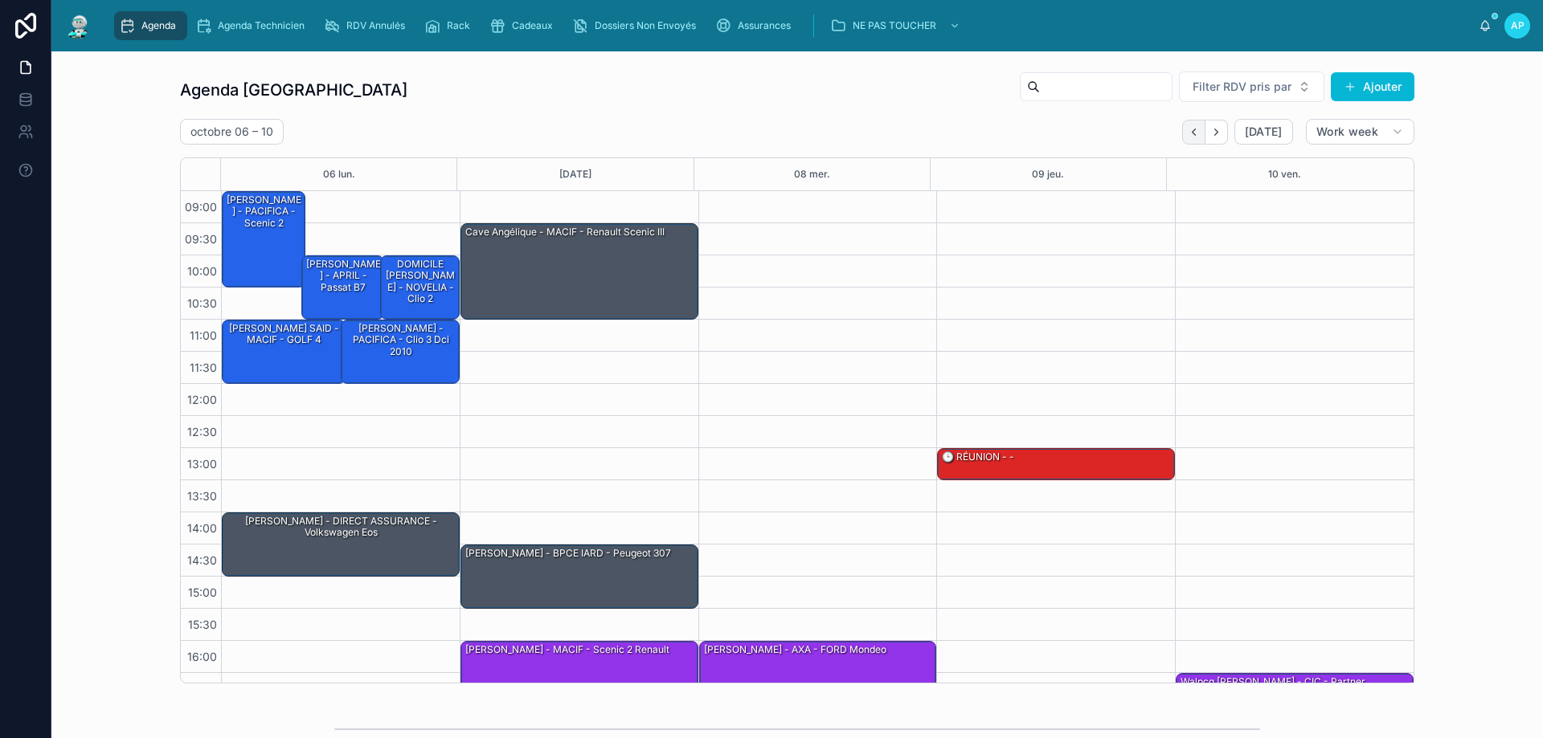
click at [1197, 133] on button "Back" at bounding box center [1193, 132] width 23 height 25
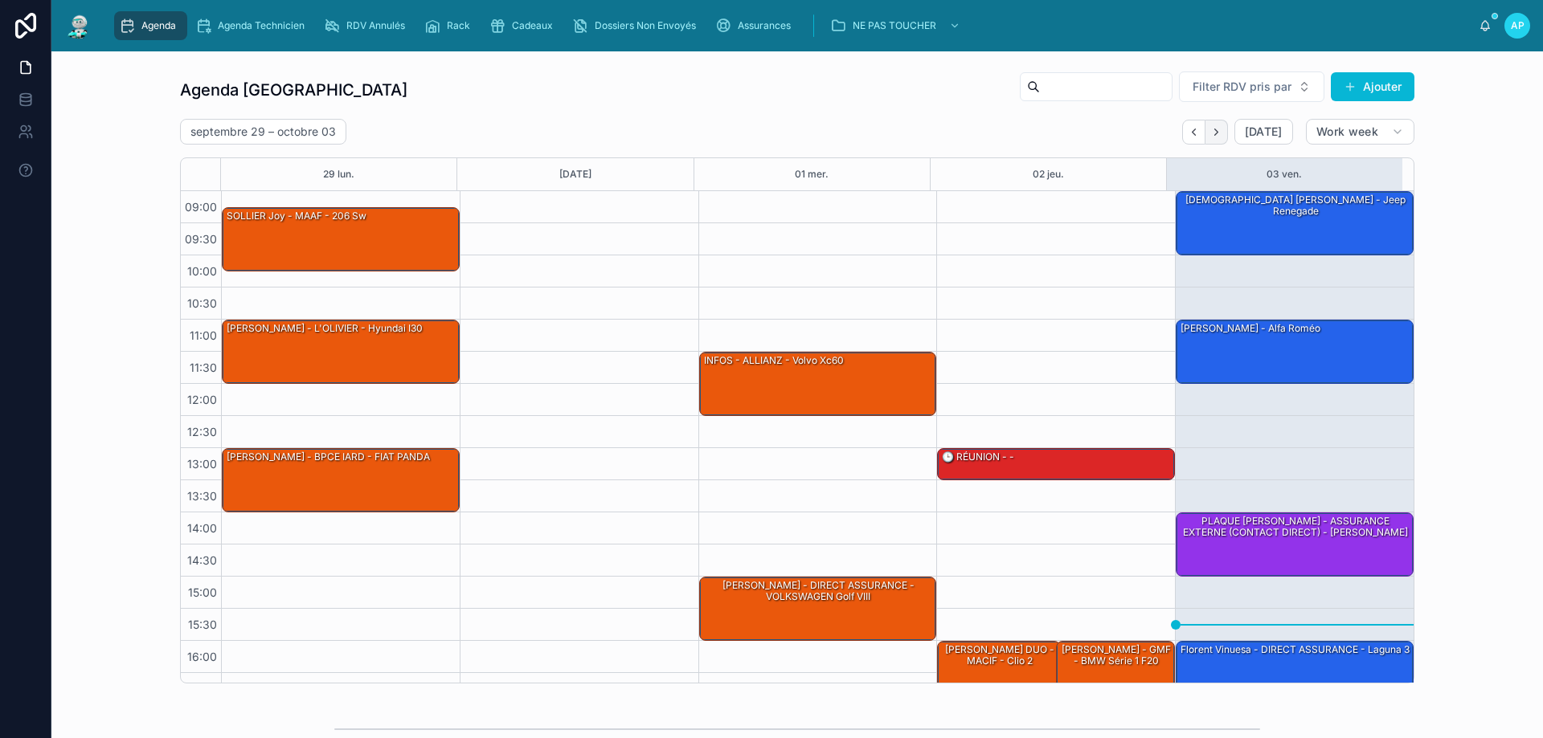
click at [1221, 133] on button "Next" at bounding box center [1216, 132] width 23 height 25
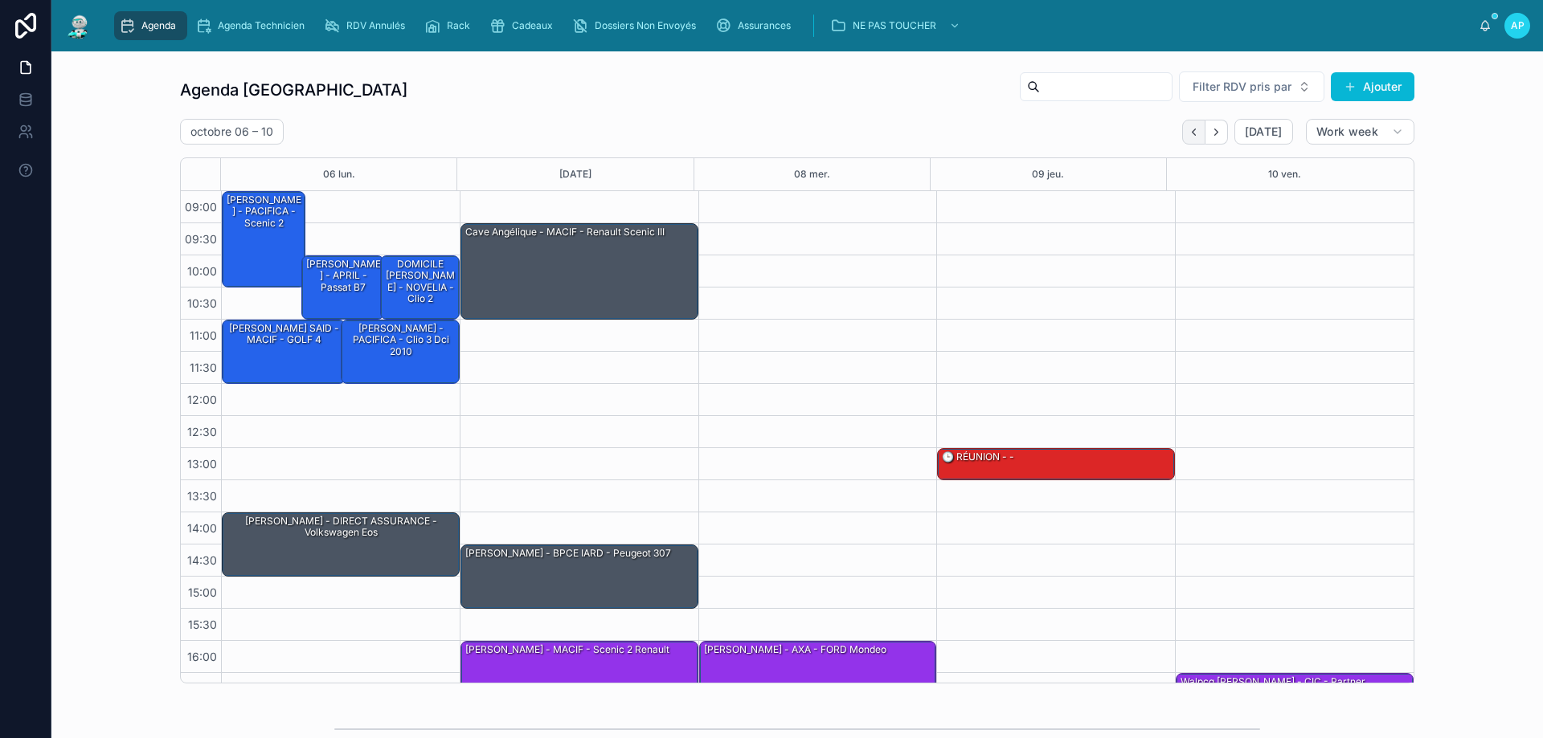
click at [1193, 137] on icon "Back" at bounding box center [1194, 132] width 12 height 12
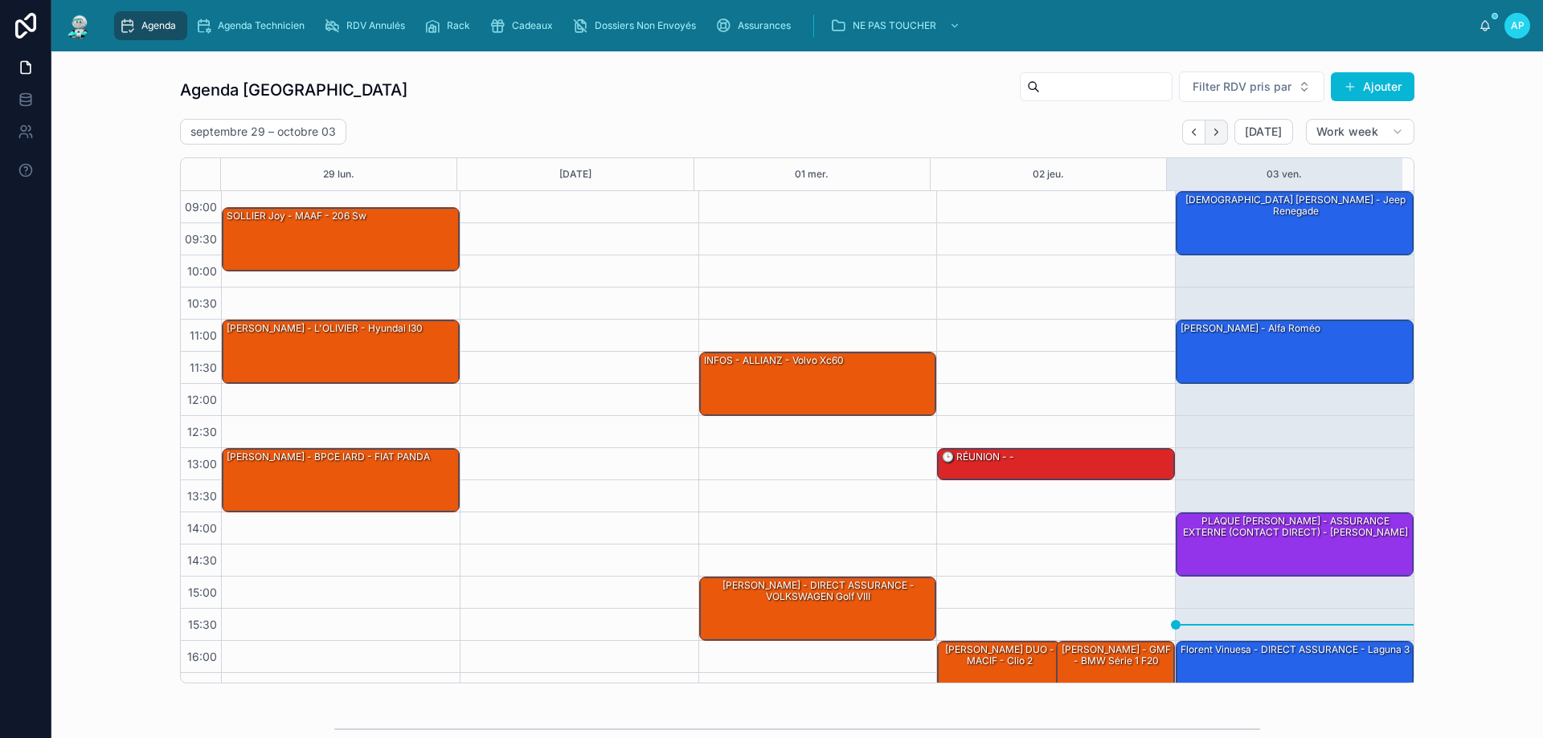
click at [1210, 135] on icon "Next" at bounding box center [1216, 132] width 12 height 12
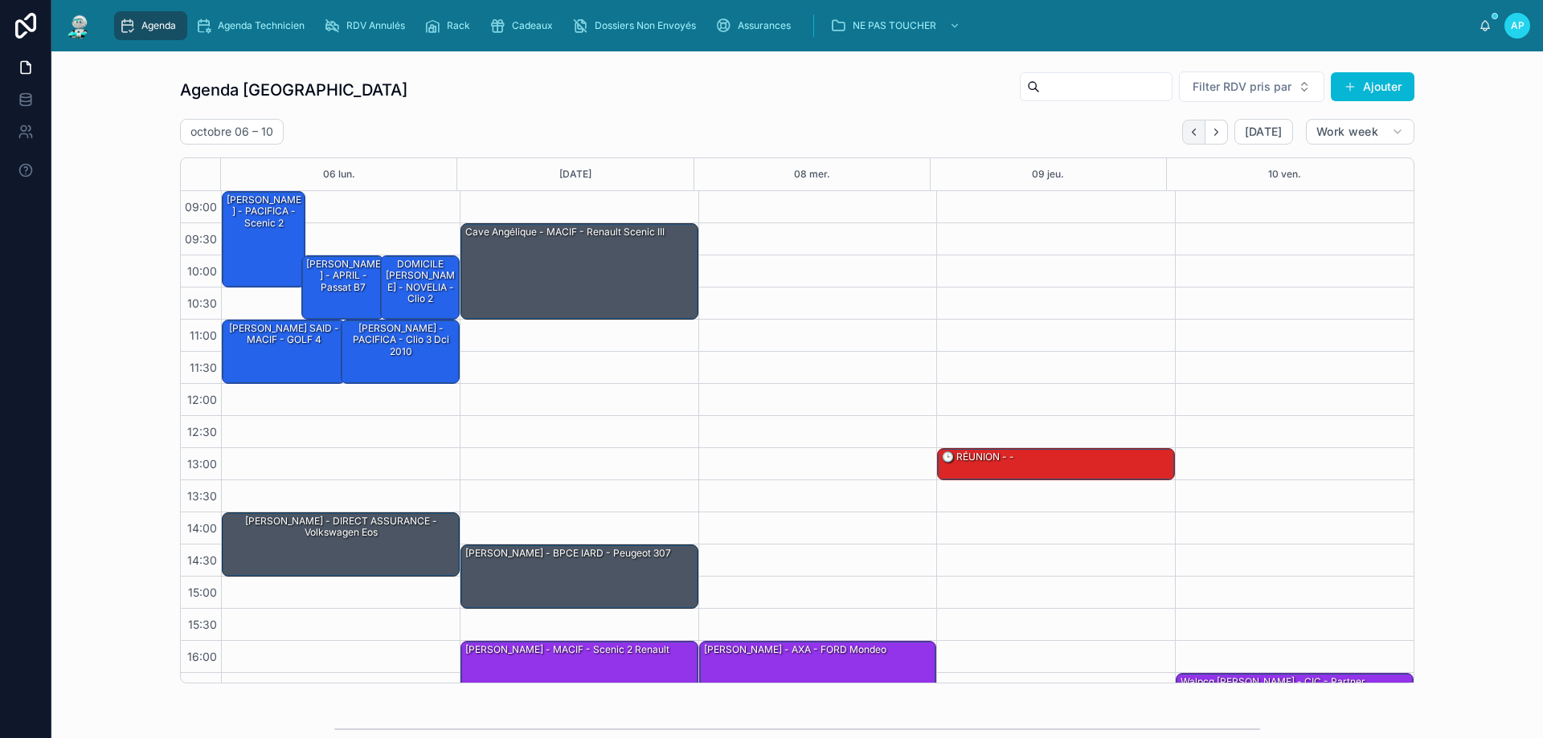
click at [1188, 126] on icon "Back" at bounding box center [1194, 132] width 12 height 12
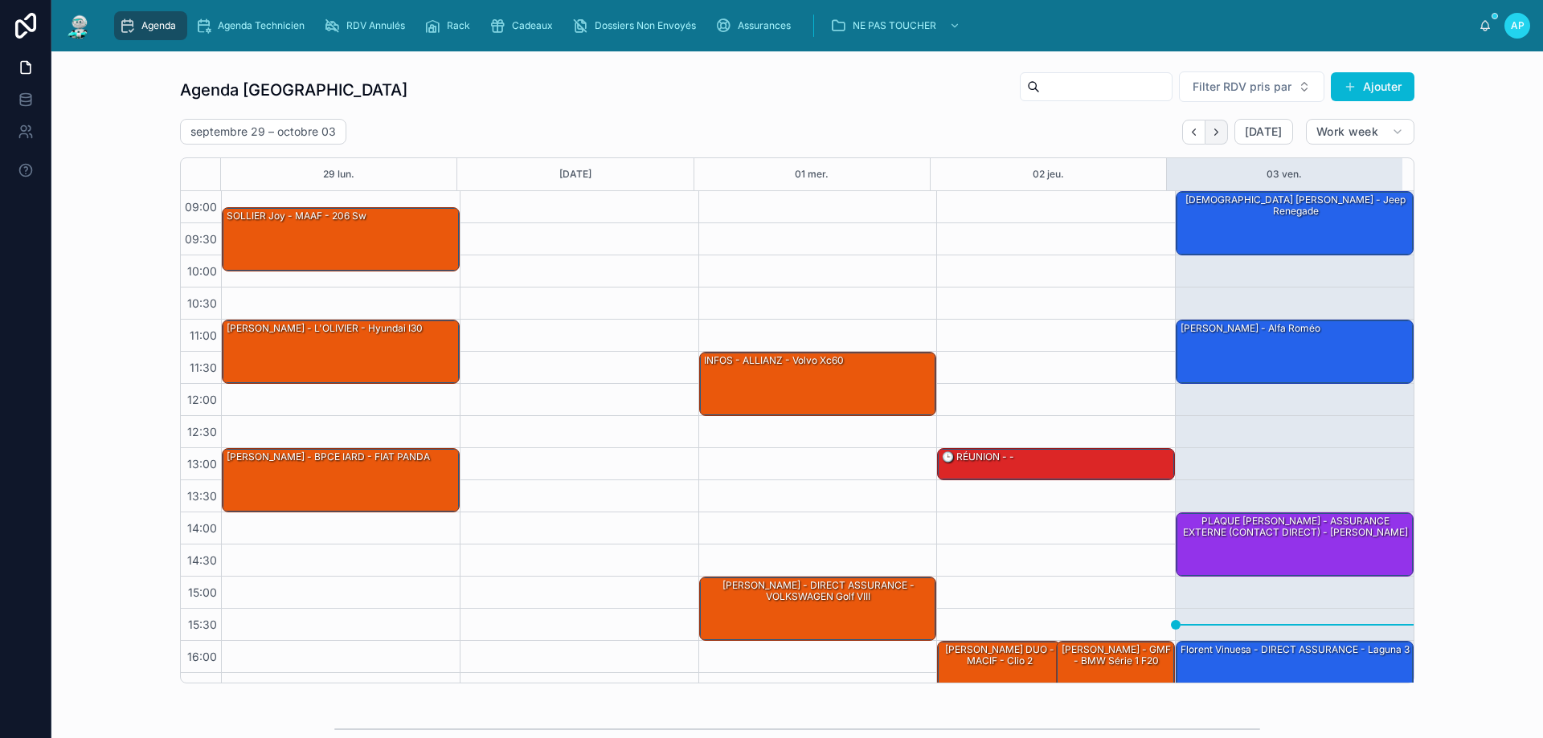
click at [1210, 127] on icon "Next" at bounding box center [1216, 132] width 12 height 12
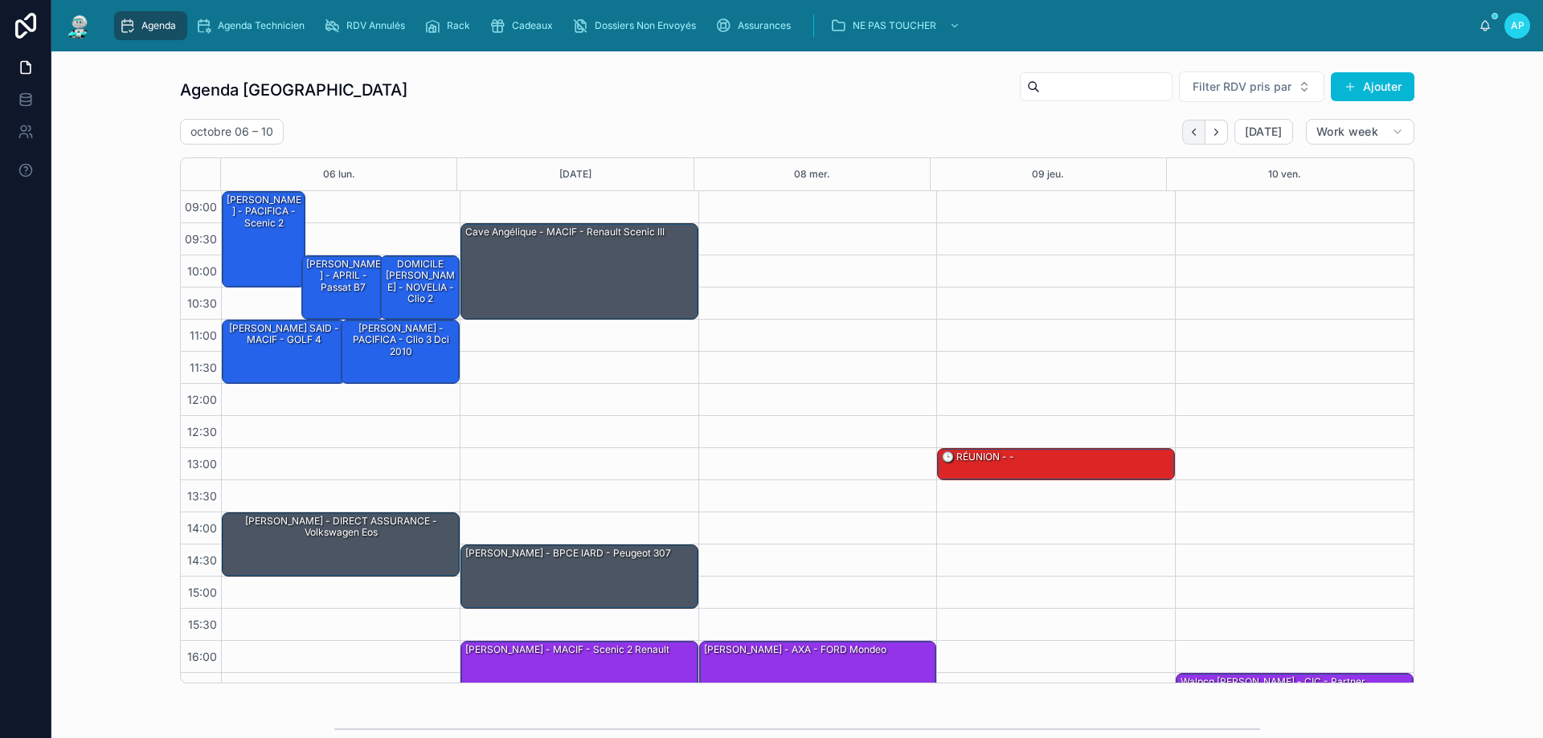
click at [1182, 129] on button "Back" at bounding box center [1193, 132] width 23 height 25
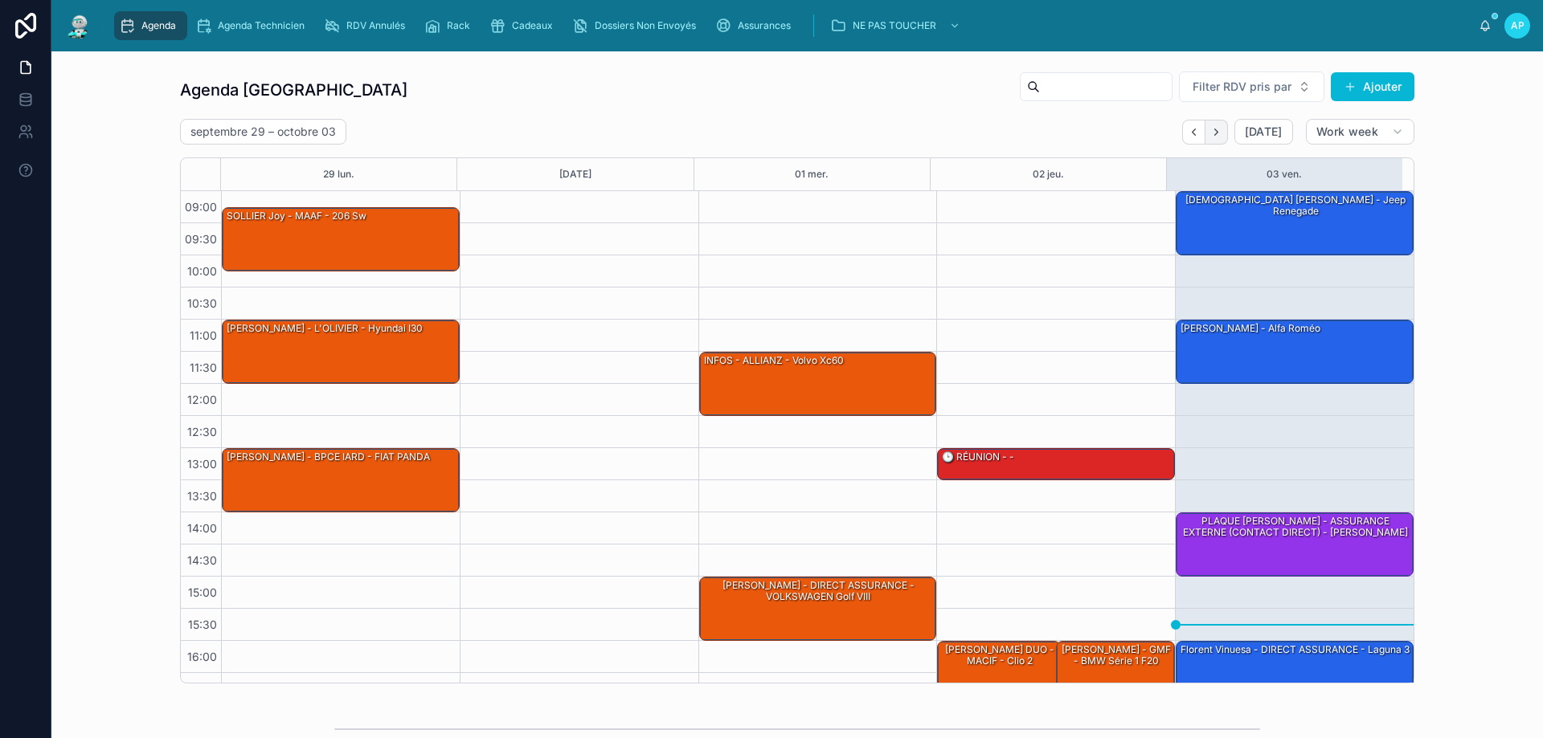
click at [1206, 128] on button "Next" at bounding box center [1216, 132] width 23 height 25
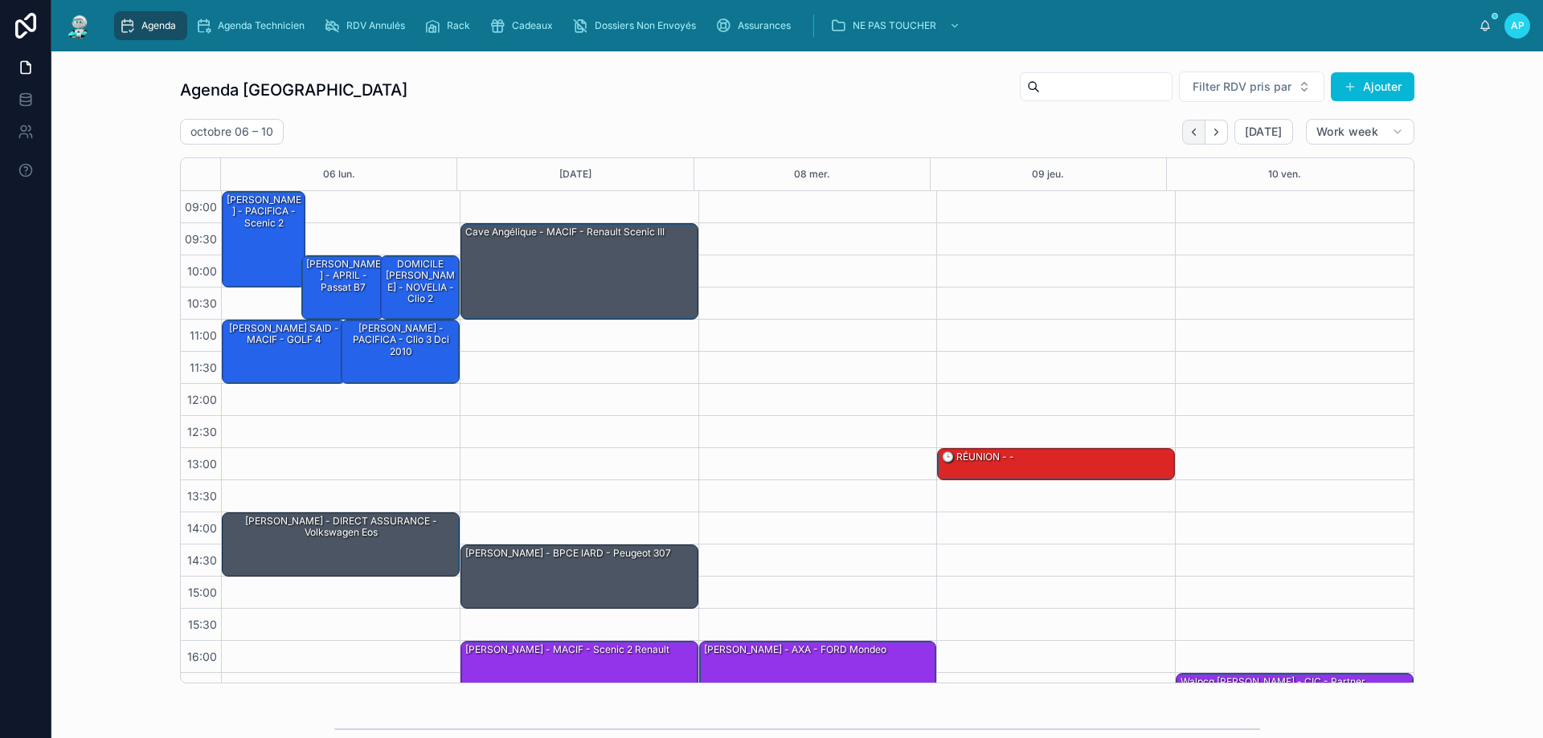
click at [1192, 135] on icon "Back" at bounding box center [1193, 132] width 3 height 6
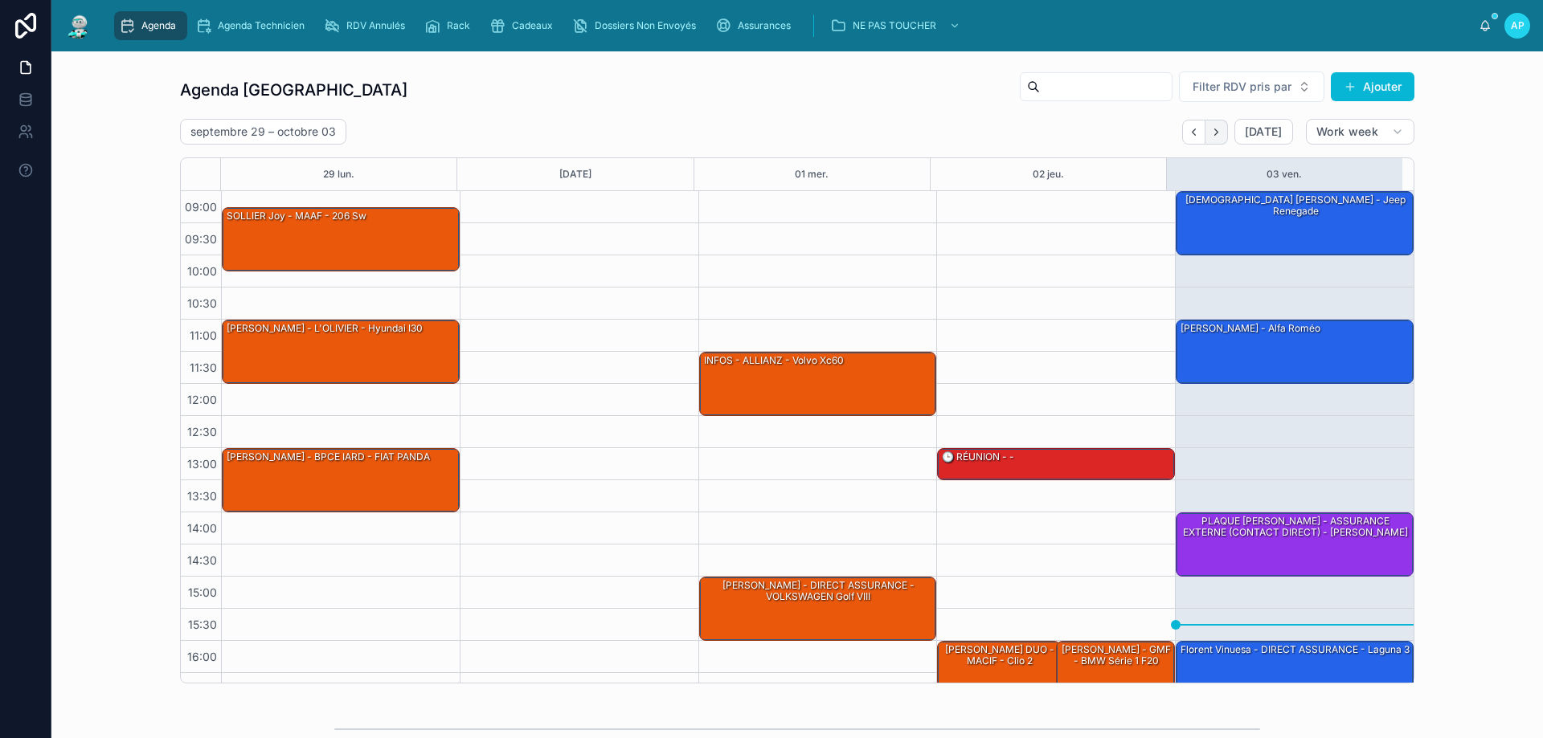
click at [1215, 128] on icon "Next" at bounding box center [1216, 132] width 12 height 12
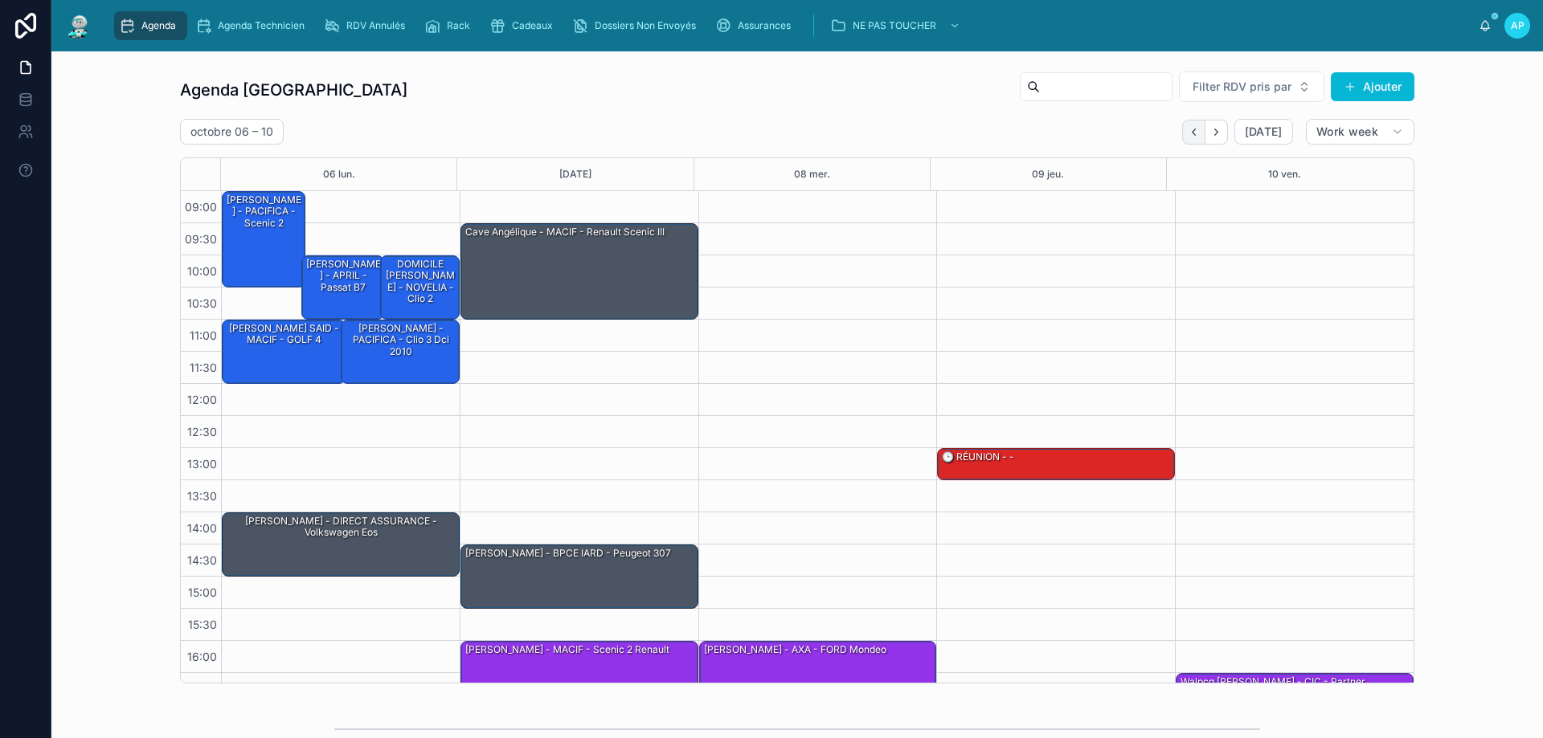
click at [1182, 126] on button "Back" at bounding box center [1193, 132] width 23 height 25
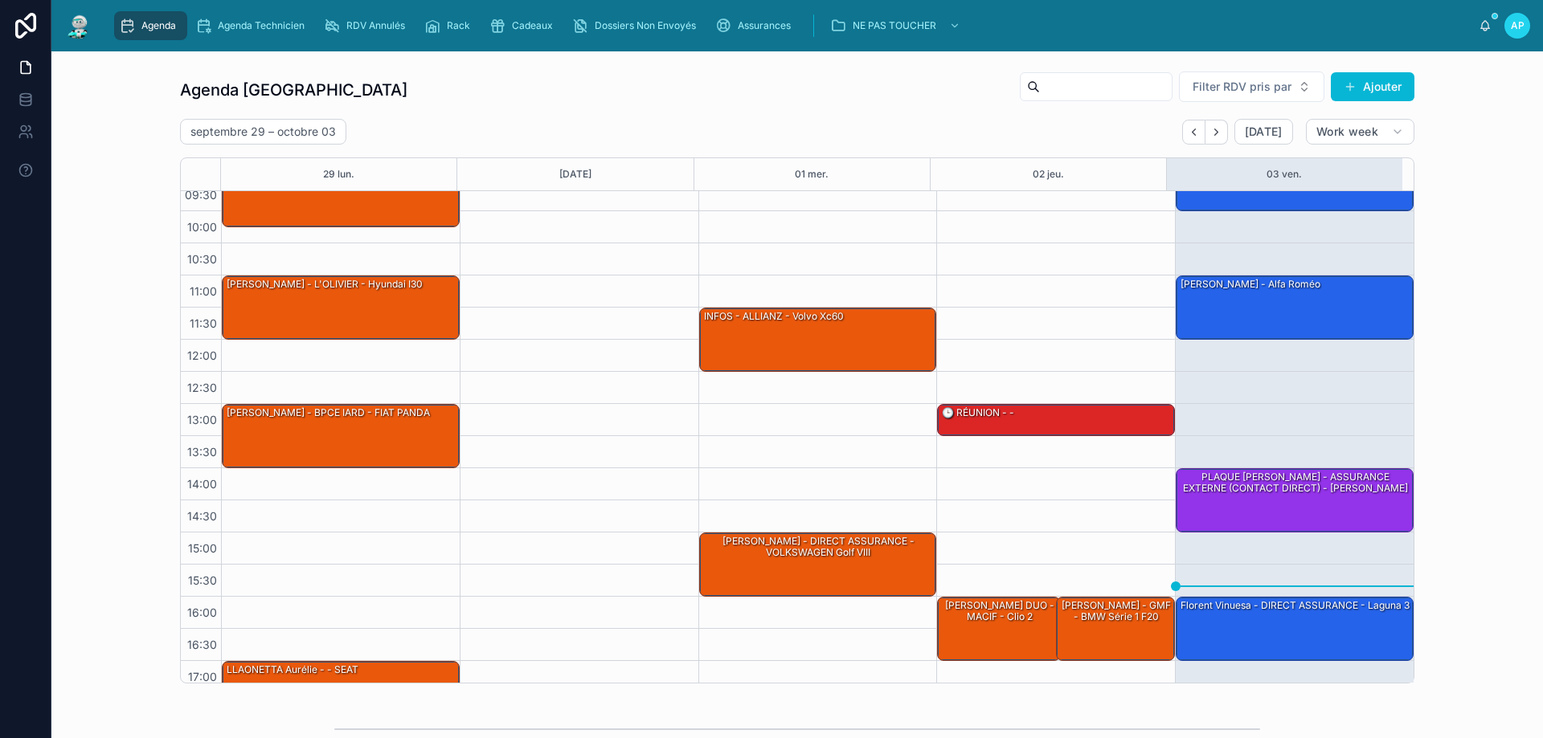
scroll to position [87, 0]
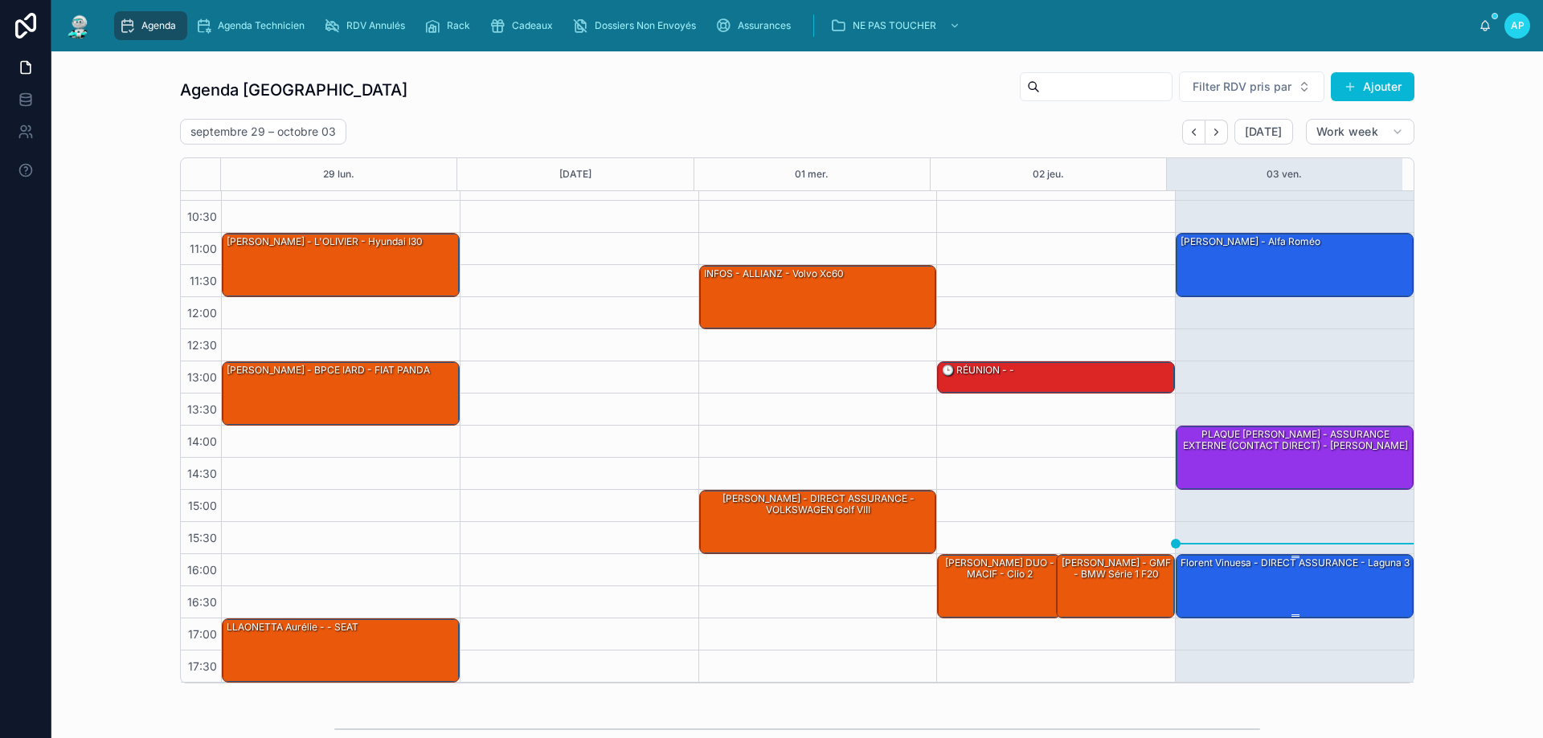
click at [1348, 571] on div "Florent Vinuesa - DIRECT ASSURANCE - laguna 3" at bounding box center [1295, 563] width 232 height 14
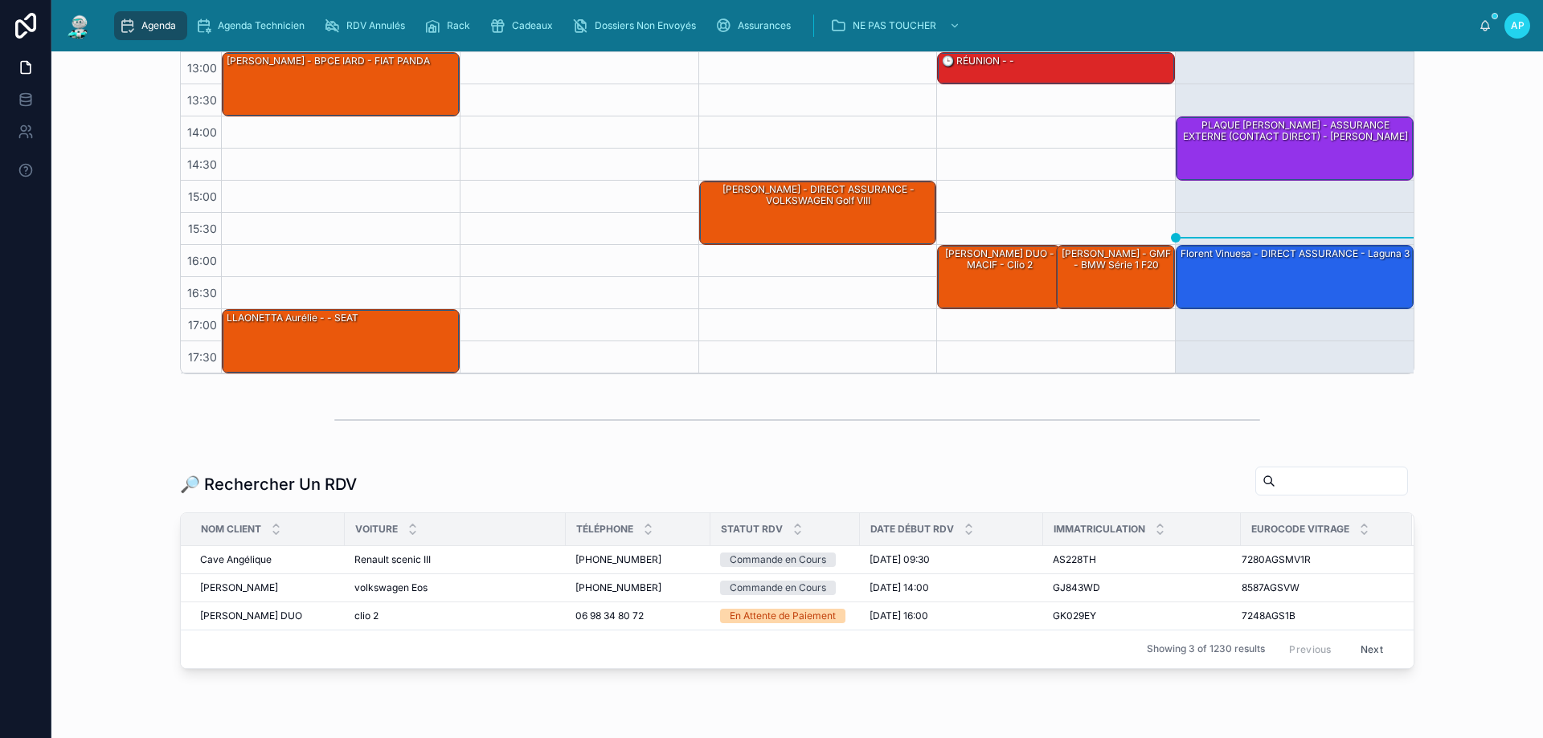
scroll to position [375, 0]
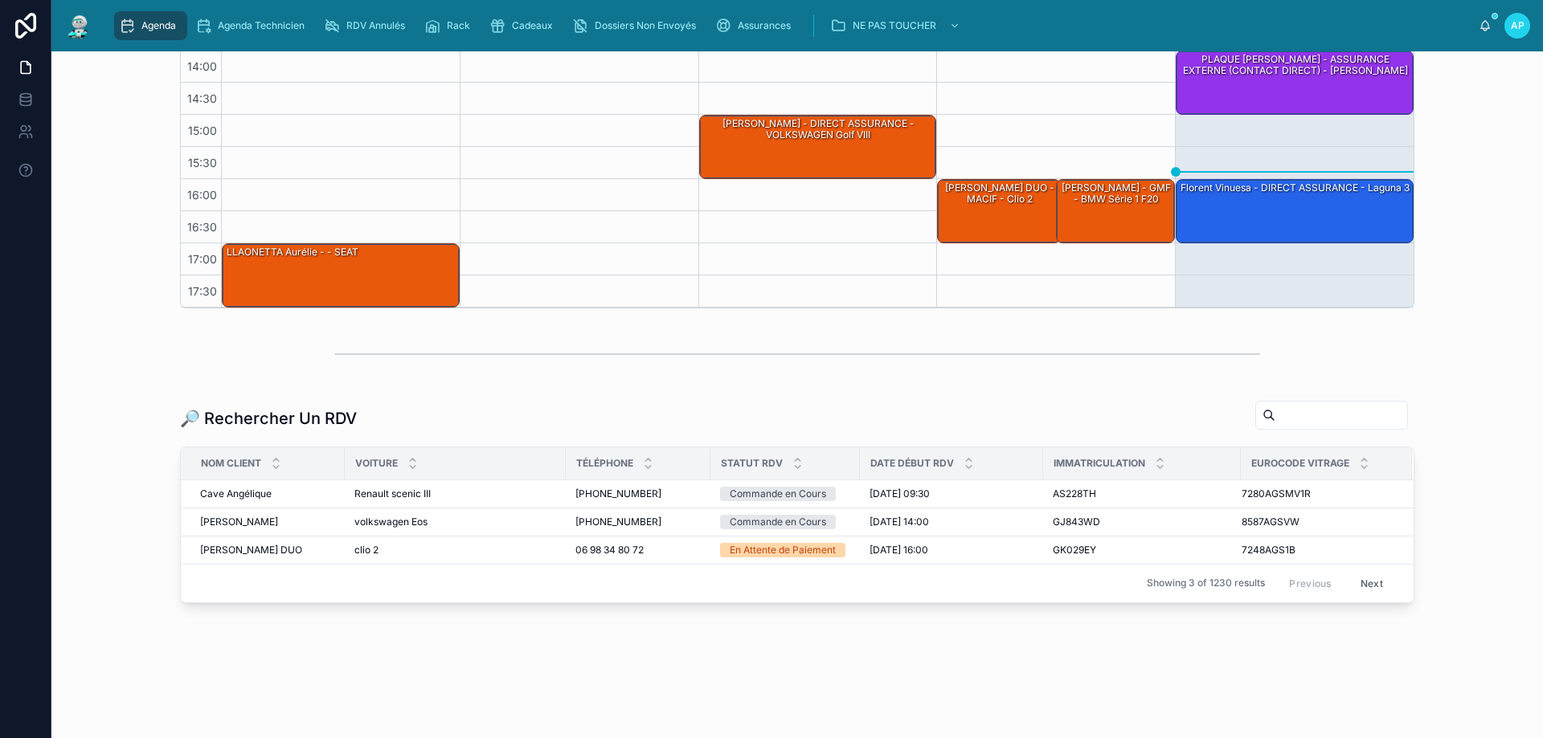
click at [1318, 408] on input "text" at bounding box center [1341, 415] width 132 height 23
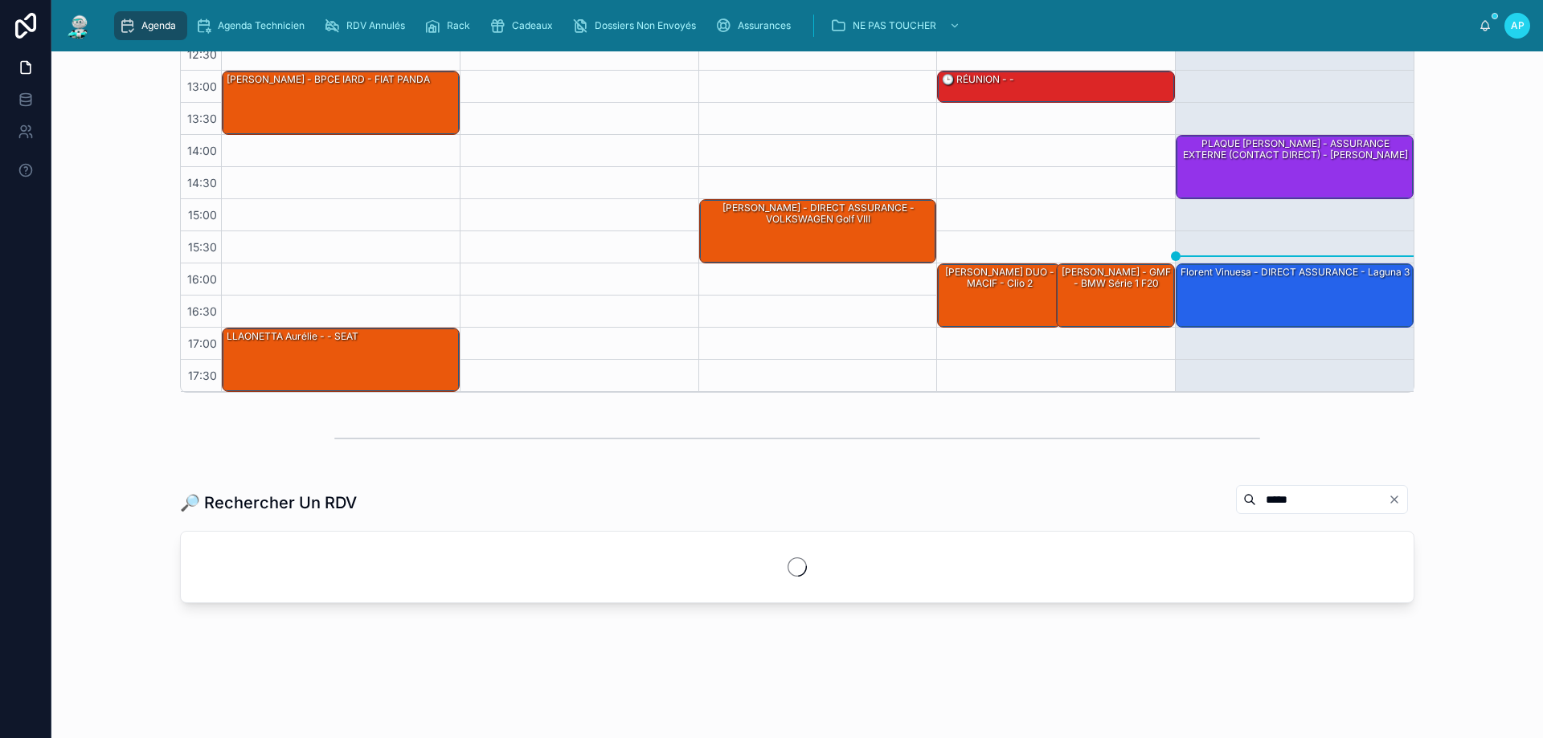
scroll to position [291, 0]
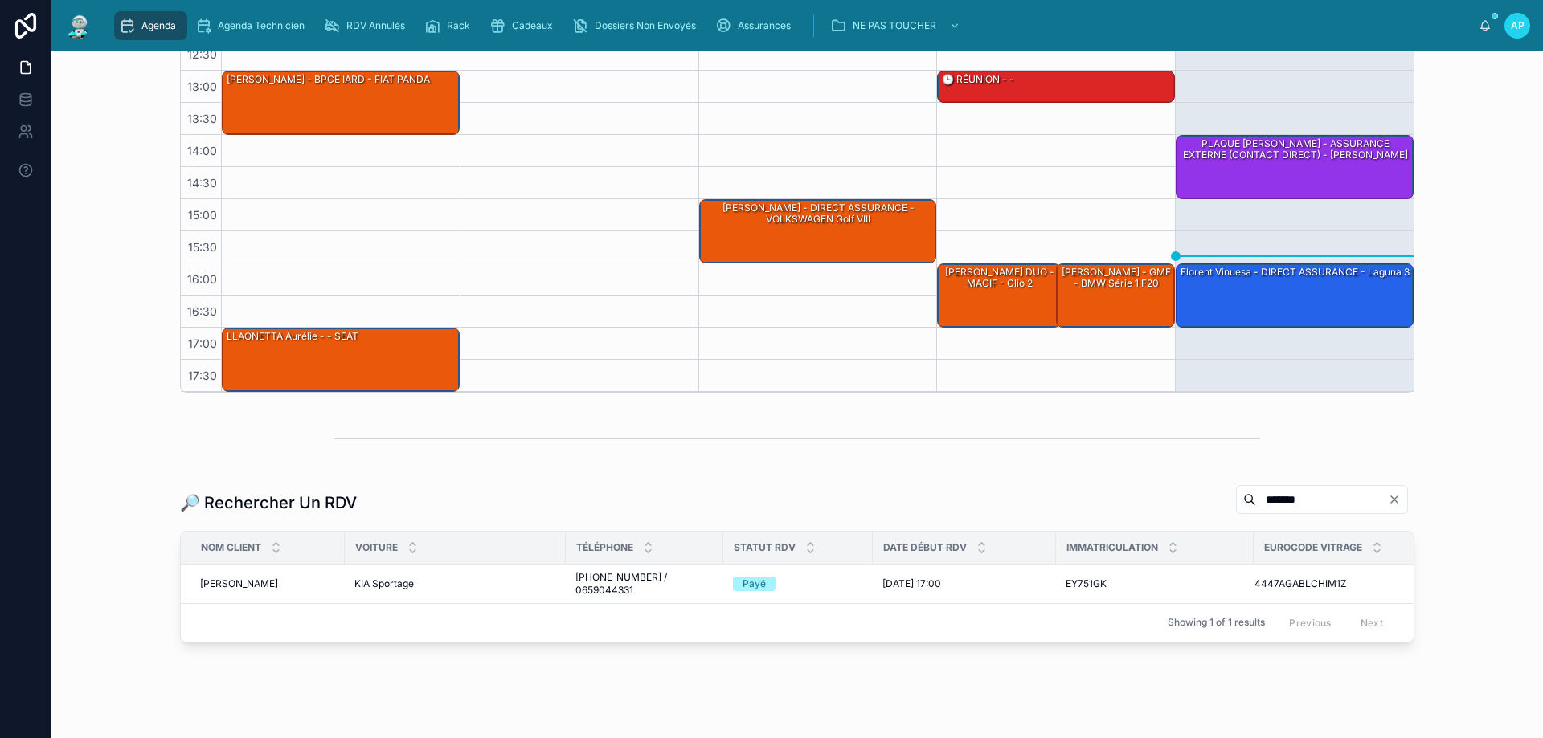
scroll to position [342, 0]
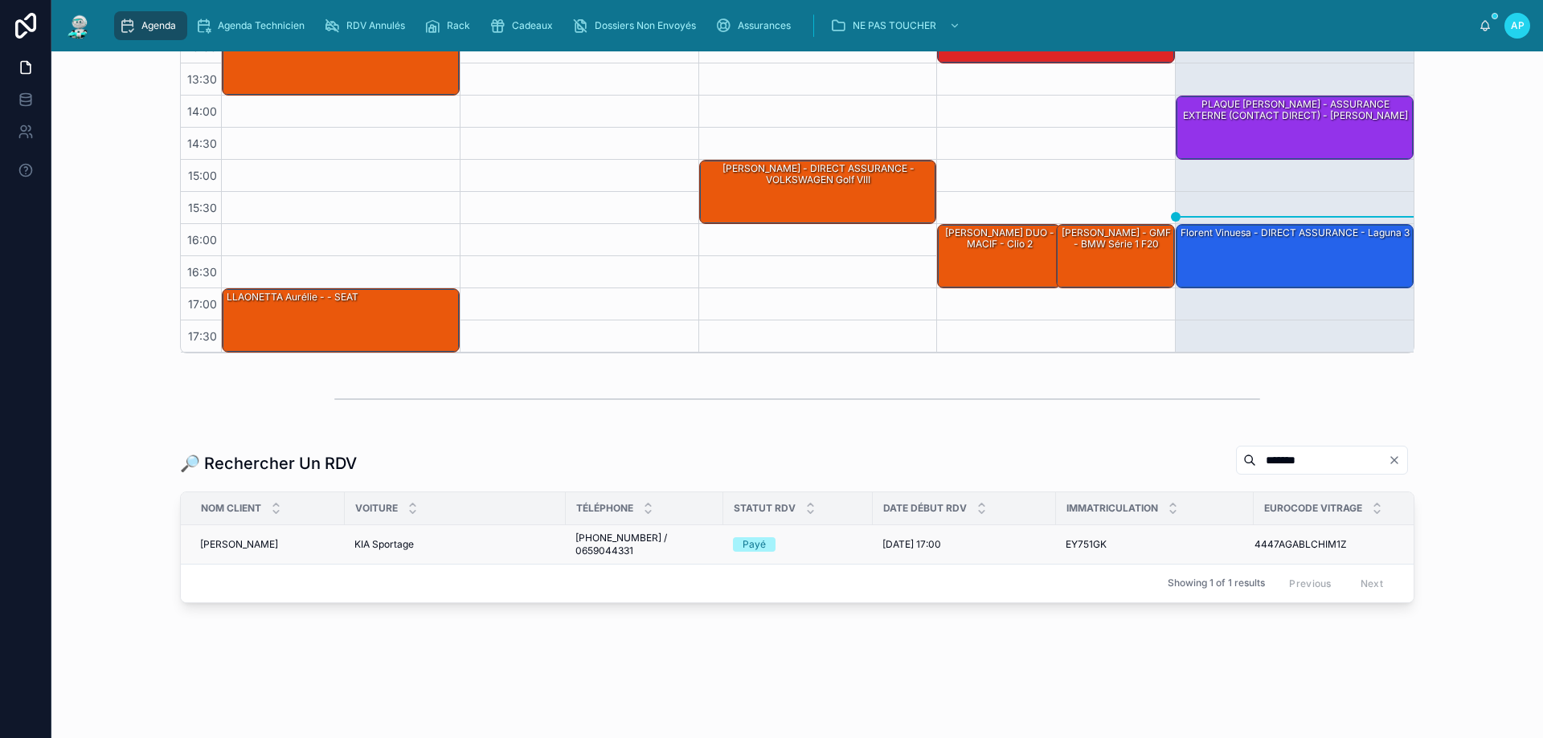
type input "*******"
click at [501, 542] on td "KIA Sportage KIA Sportage" at bounding box center [455, 544] width 221 height 39
click at [501, 538] on div "KIA Sportage KIA Sportage" at bounding box center [455, 544] width 202 height 13
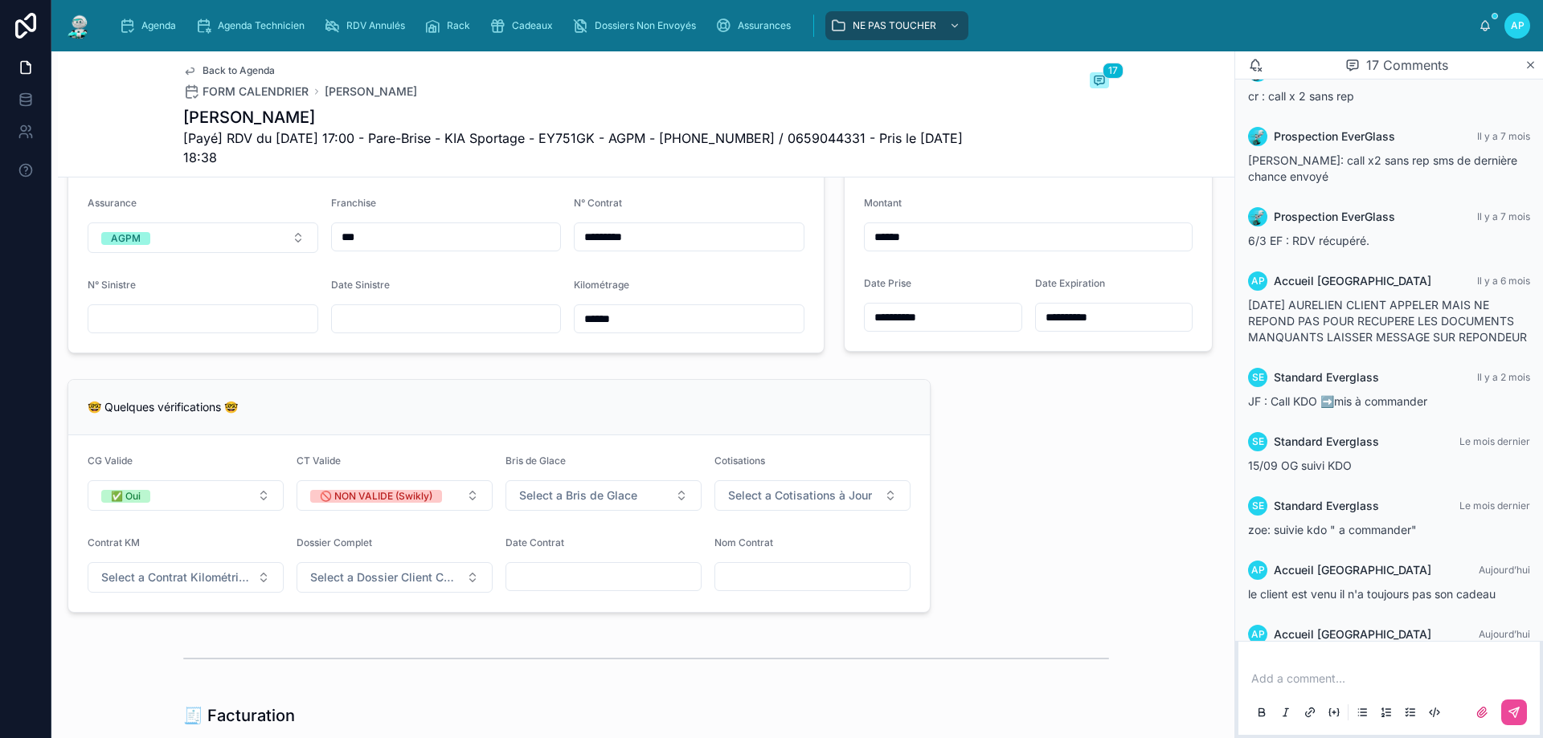
scroll to position [1387, 0]
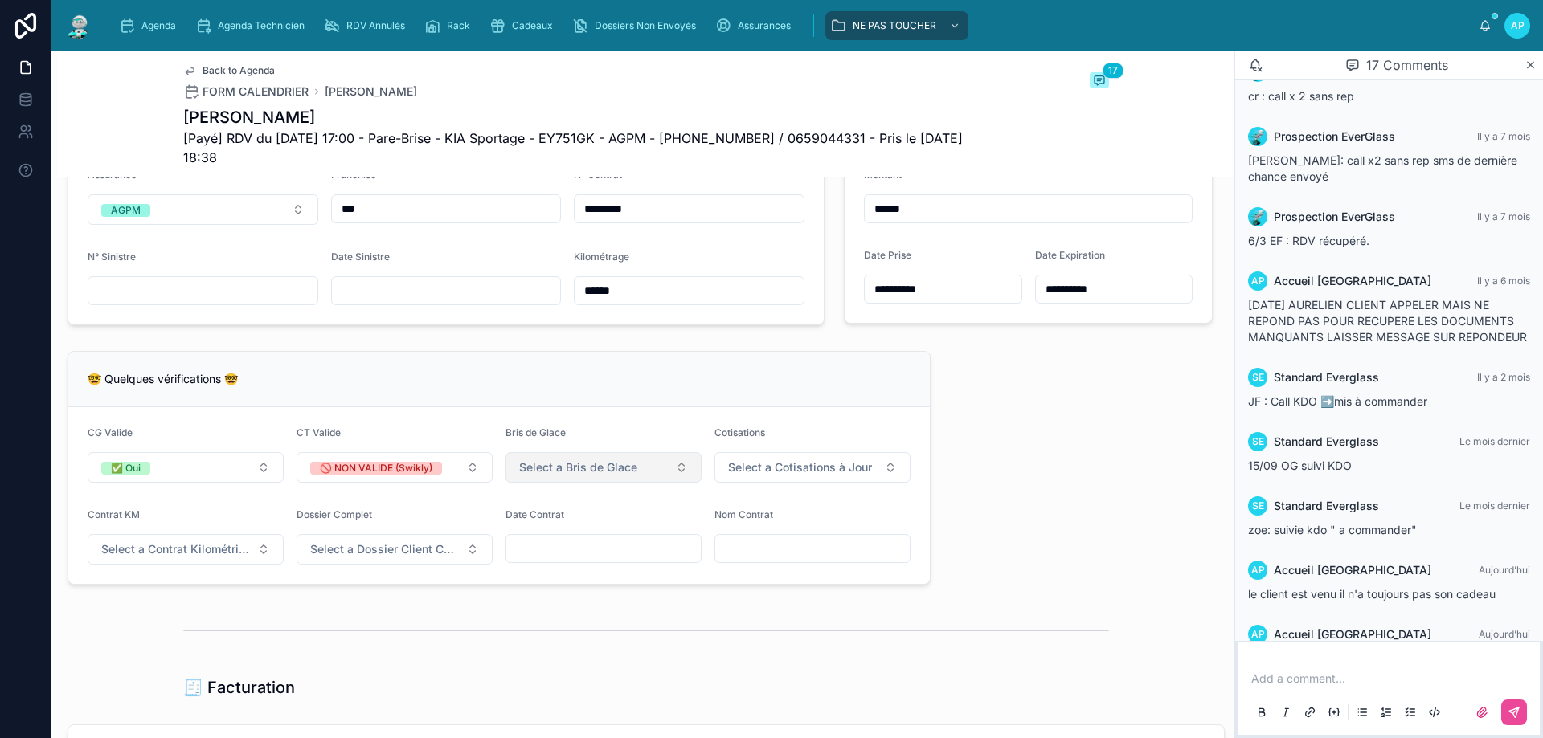
click at [570, 476] on span "Select a Bris de Glace" at bounding box center [578, 468] width 118 height 16
click at [1004, 494] on div "**********" at bounding box center [646, 272] width 1176 height 2925
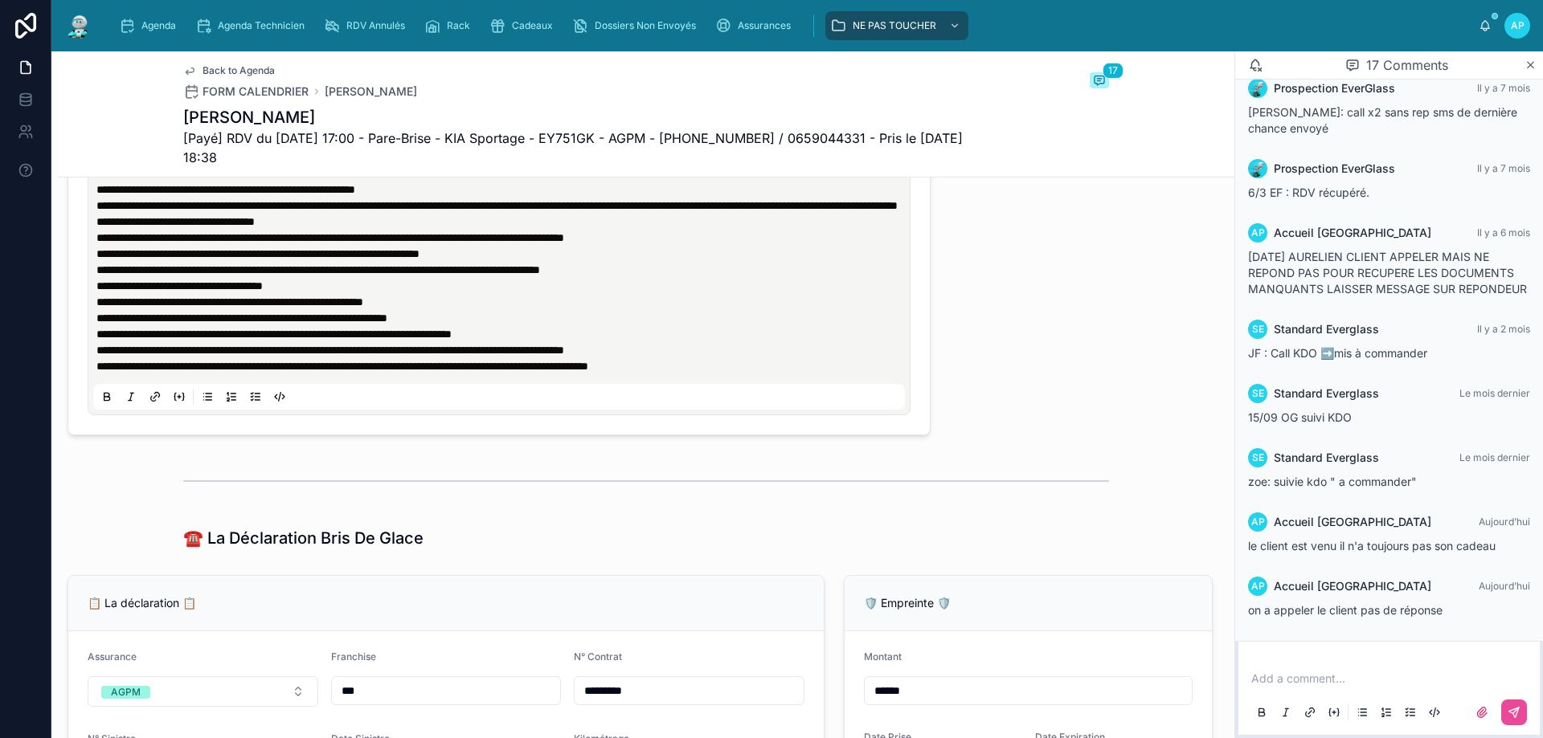
scroll to position [1307, 0]
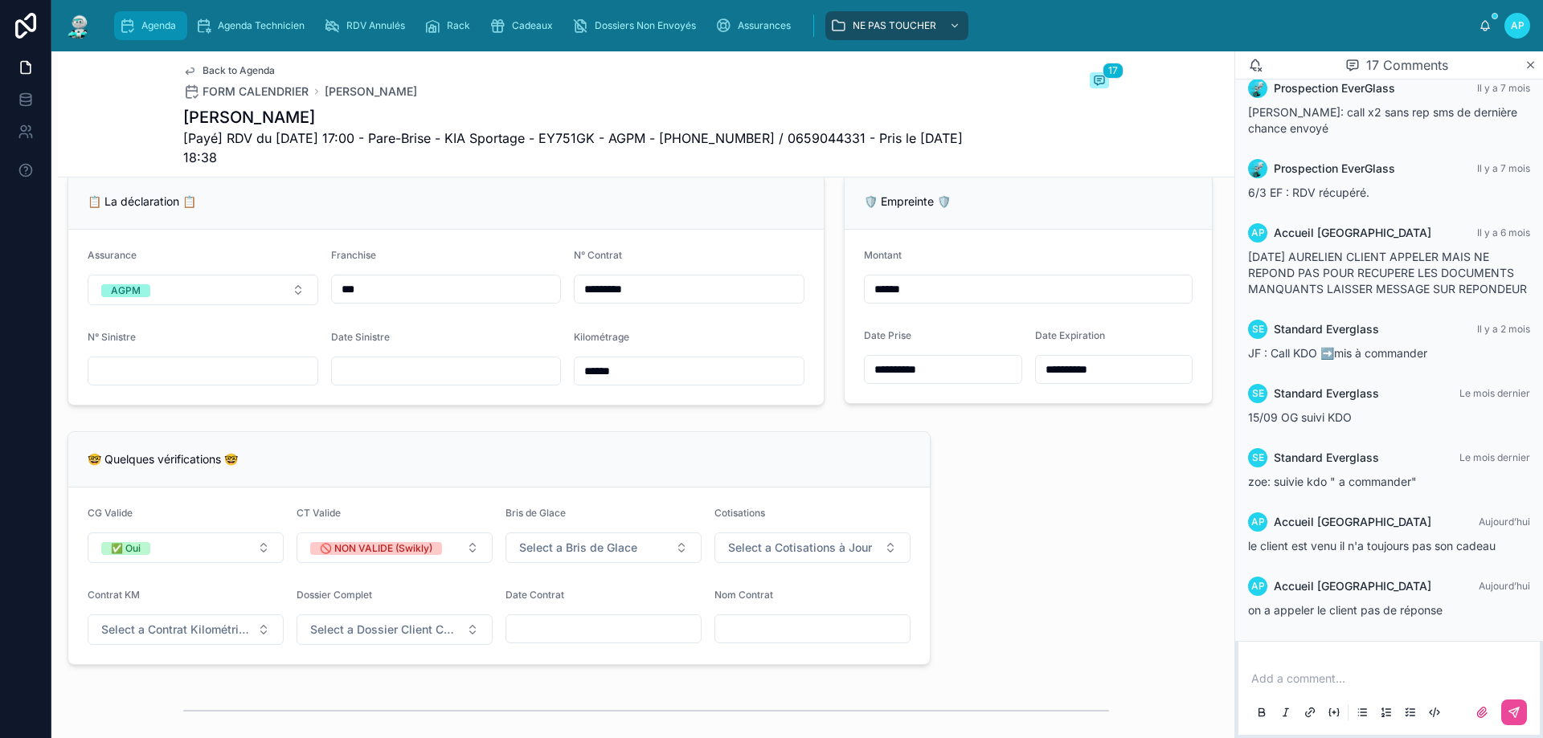
click at [137, 27] on div "Agenda" at bounding box center [150, 26] width 63 height 26
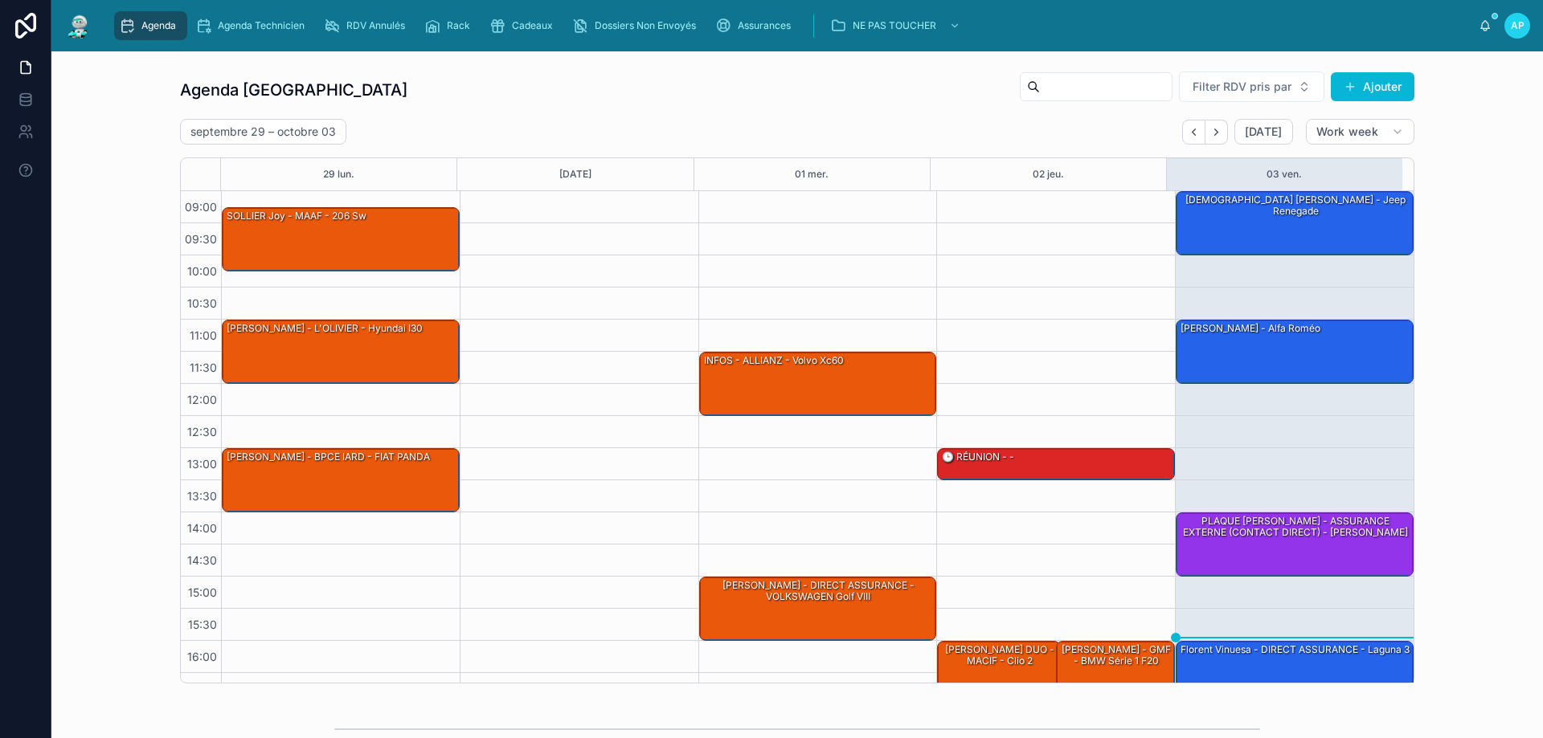
scroll to position [87, 0]
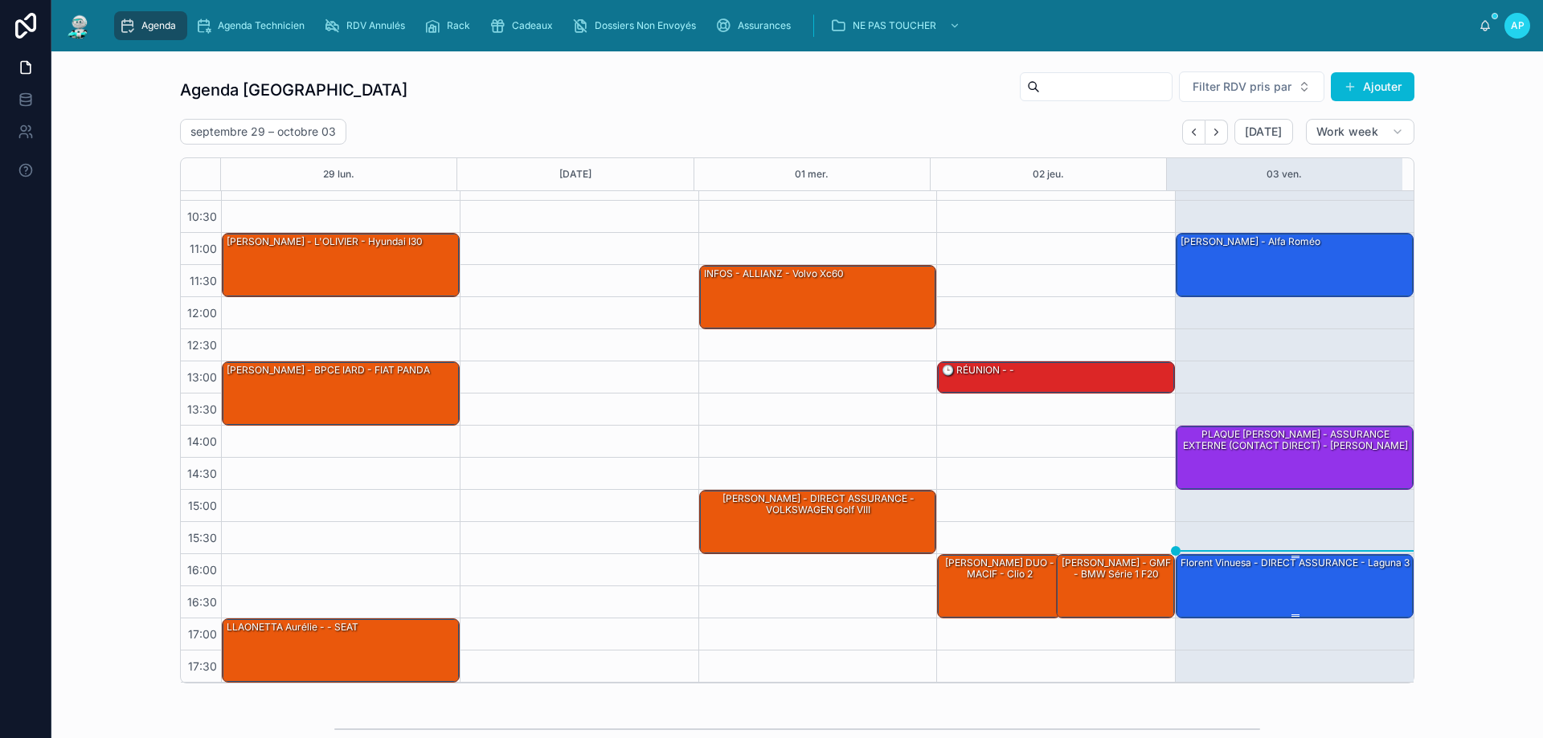
click at [1318, 571] on div "Florent Vinuesa - DIRECT ASSURANCE - laguna 3" at bounding box center [1295, 563] width 232 height 14
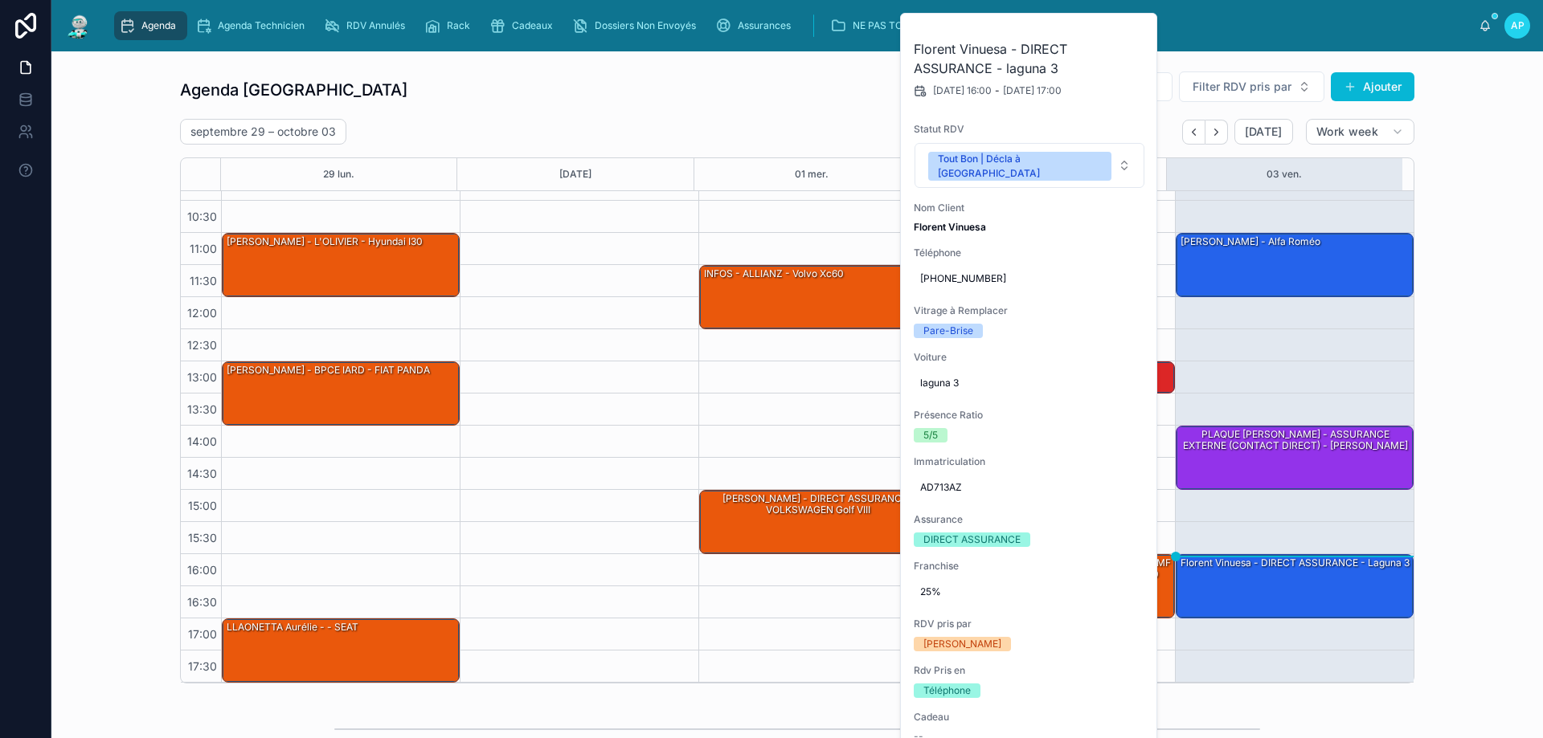
click at [1346, 331] on div "09:00 – 10:00 LATRUBESE Alexandre - AXA - Jeep renegade 11:00 – 12:00 Fonseca s…" at bounding box center [1294, 393] width 239 height 579
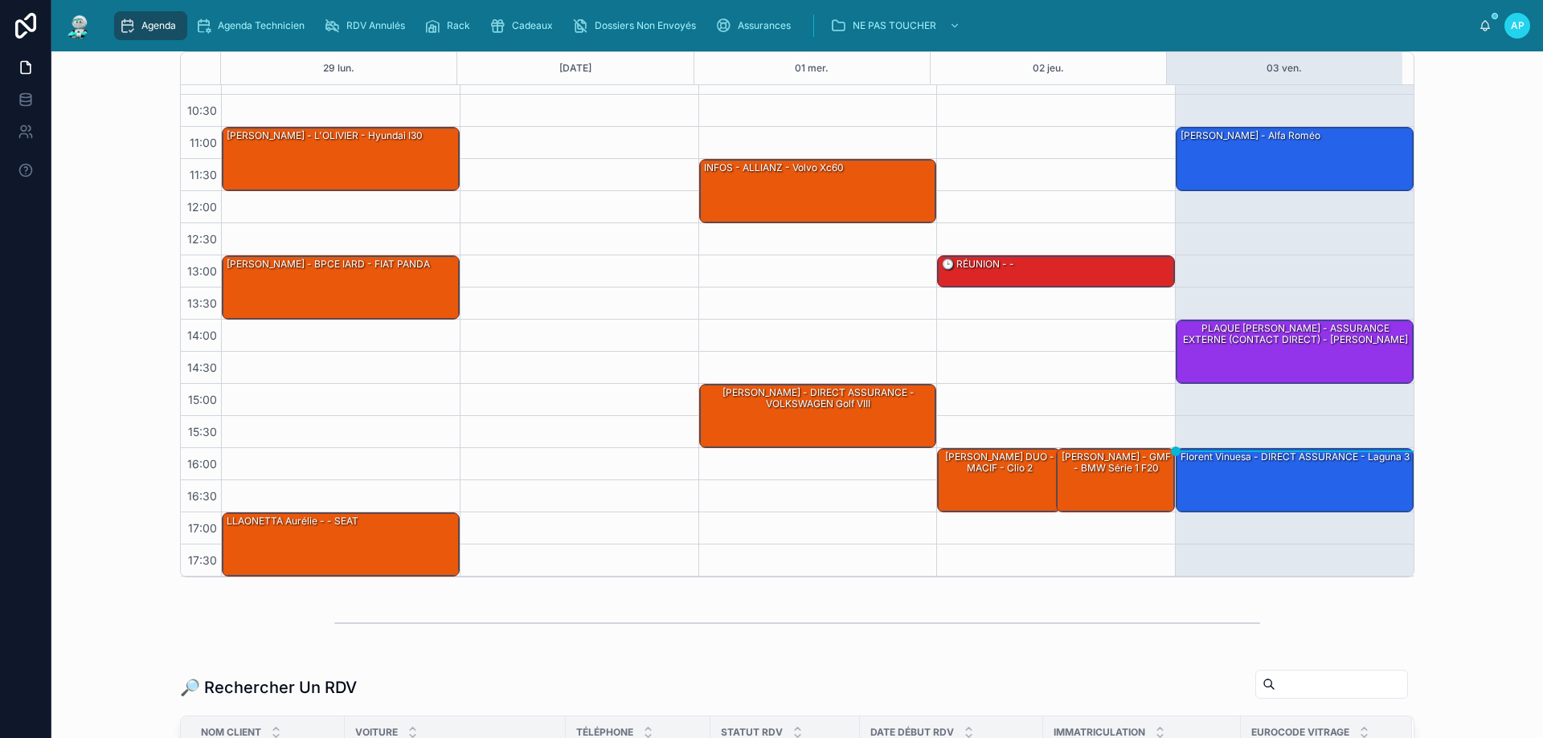
scroll to position [375, 0]
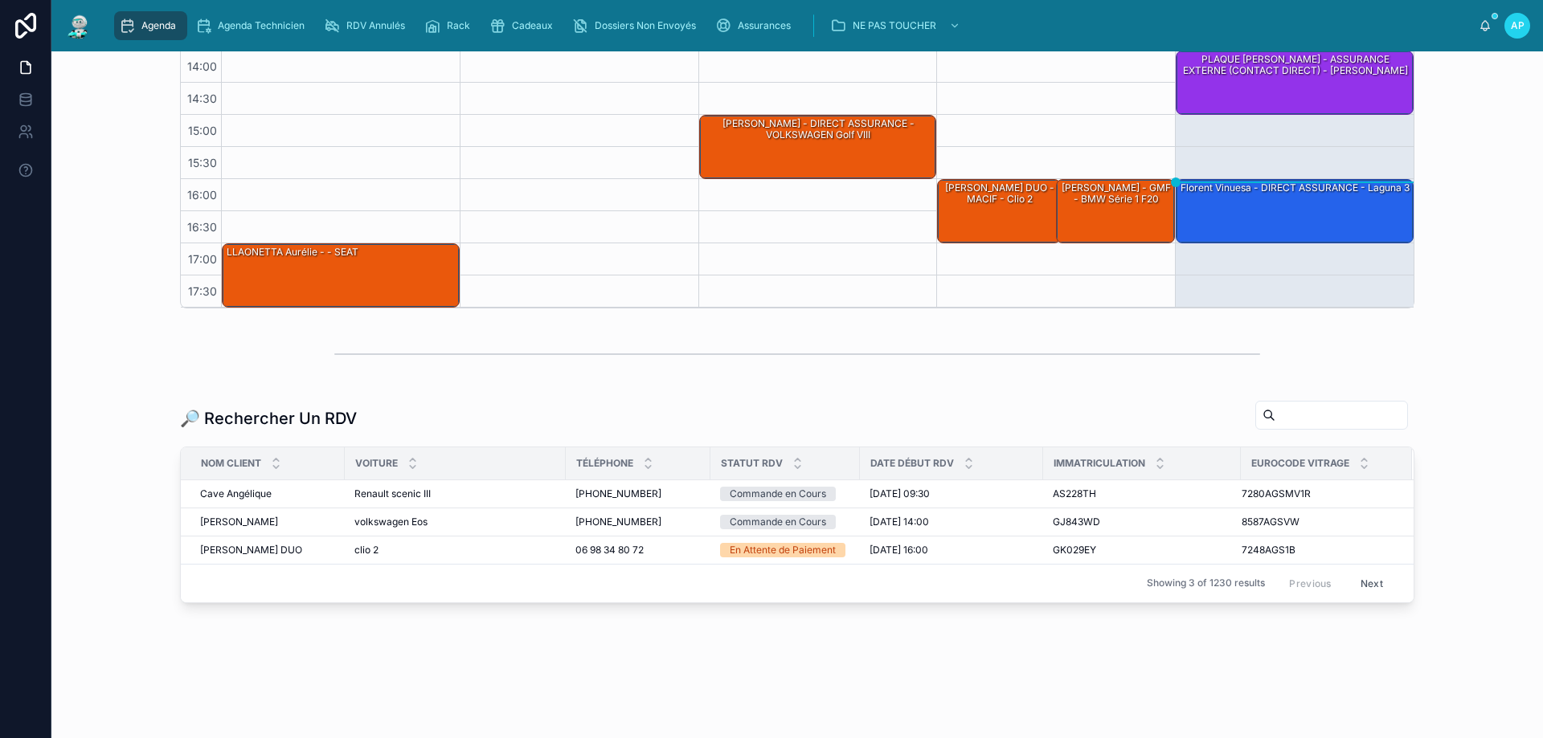
click at [1275, 419] on input "text" at bounding box center [1341, 415] width 132 height 23
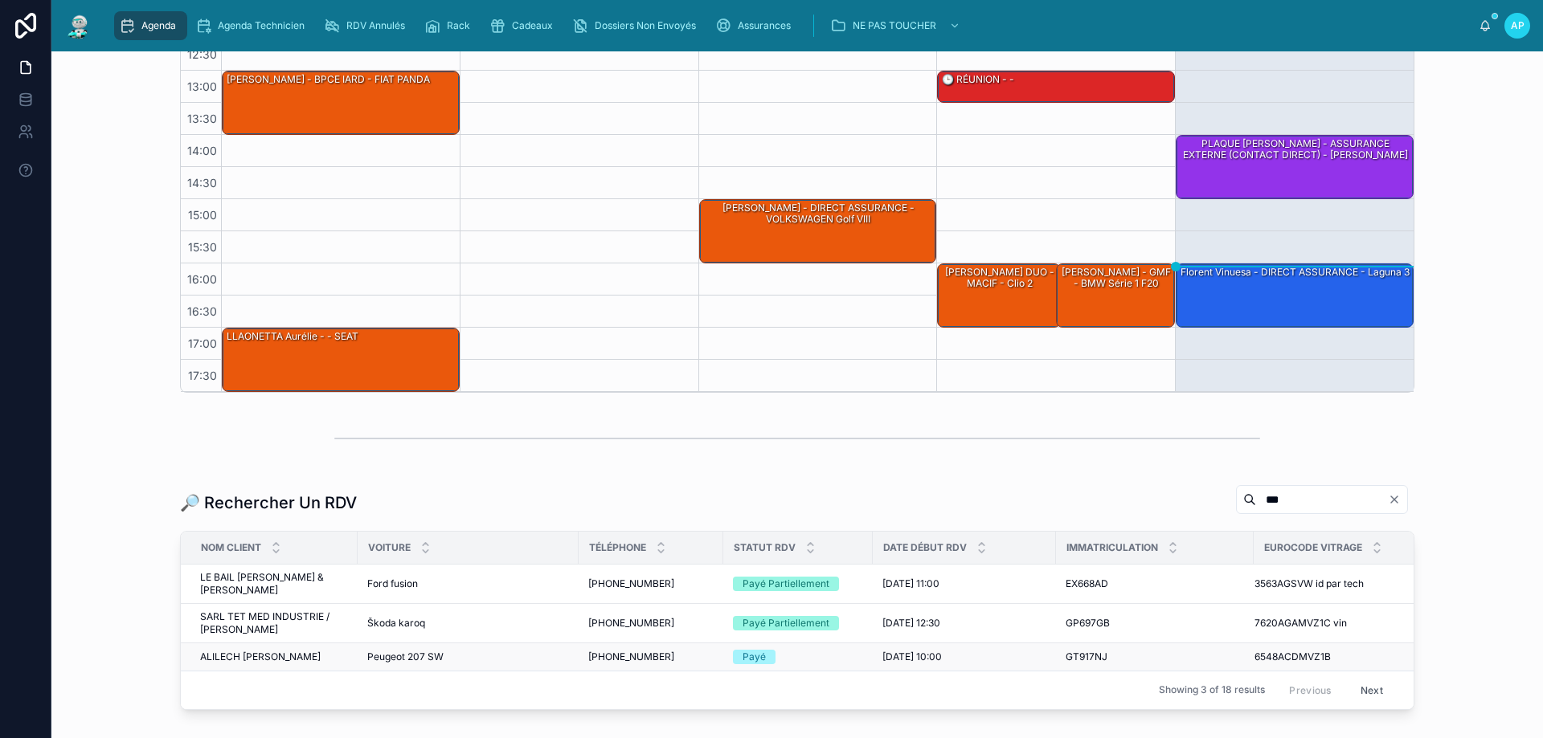
scroll to position [375, 0]
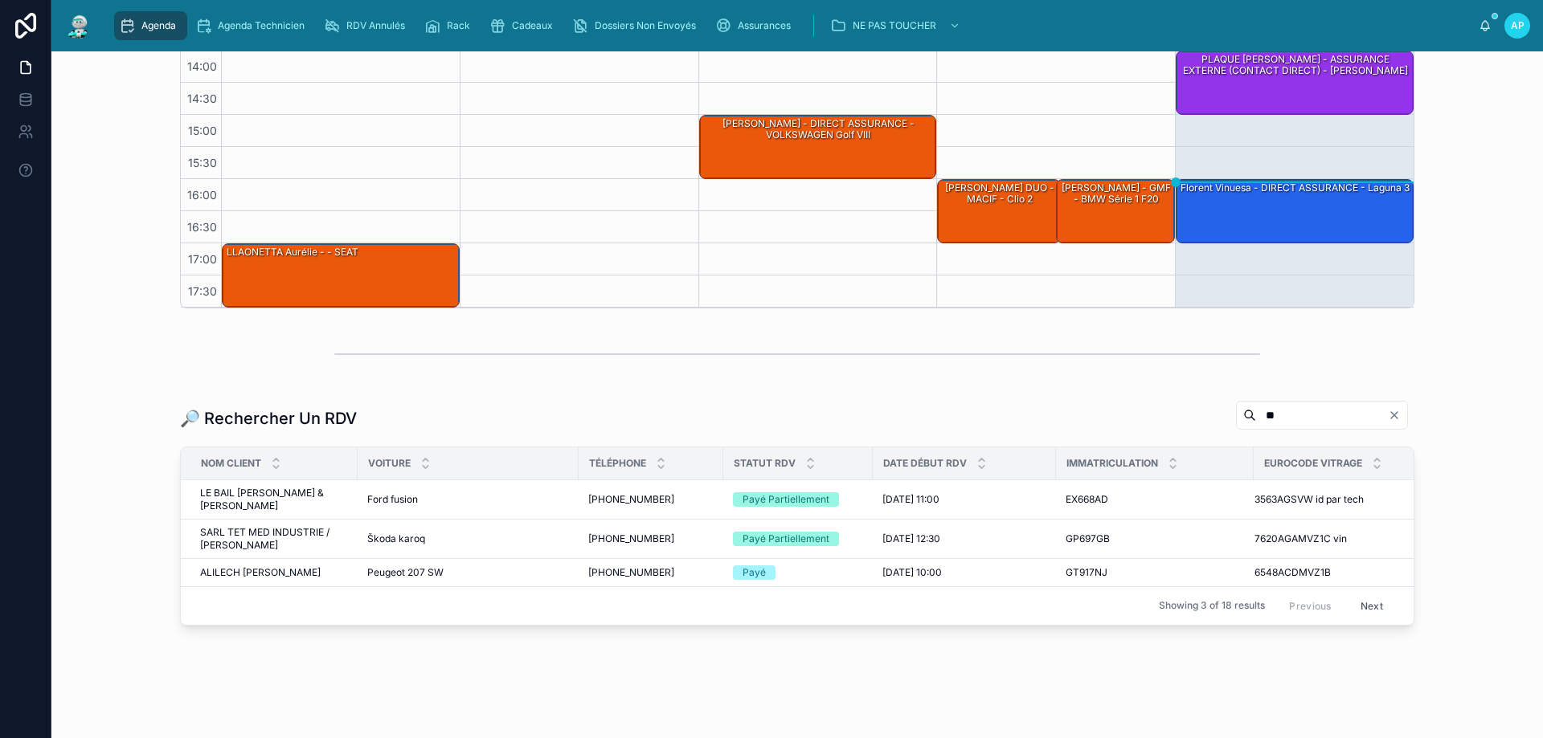
type input "*"
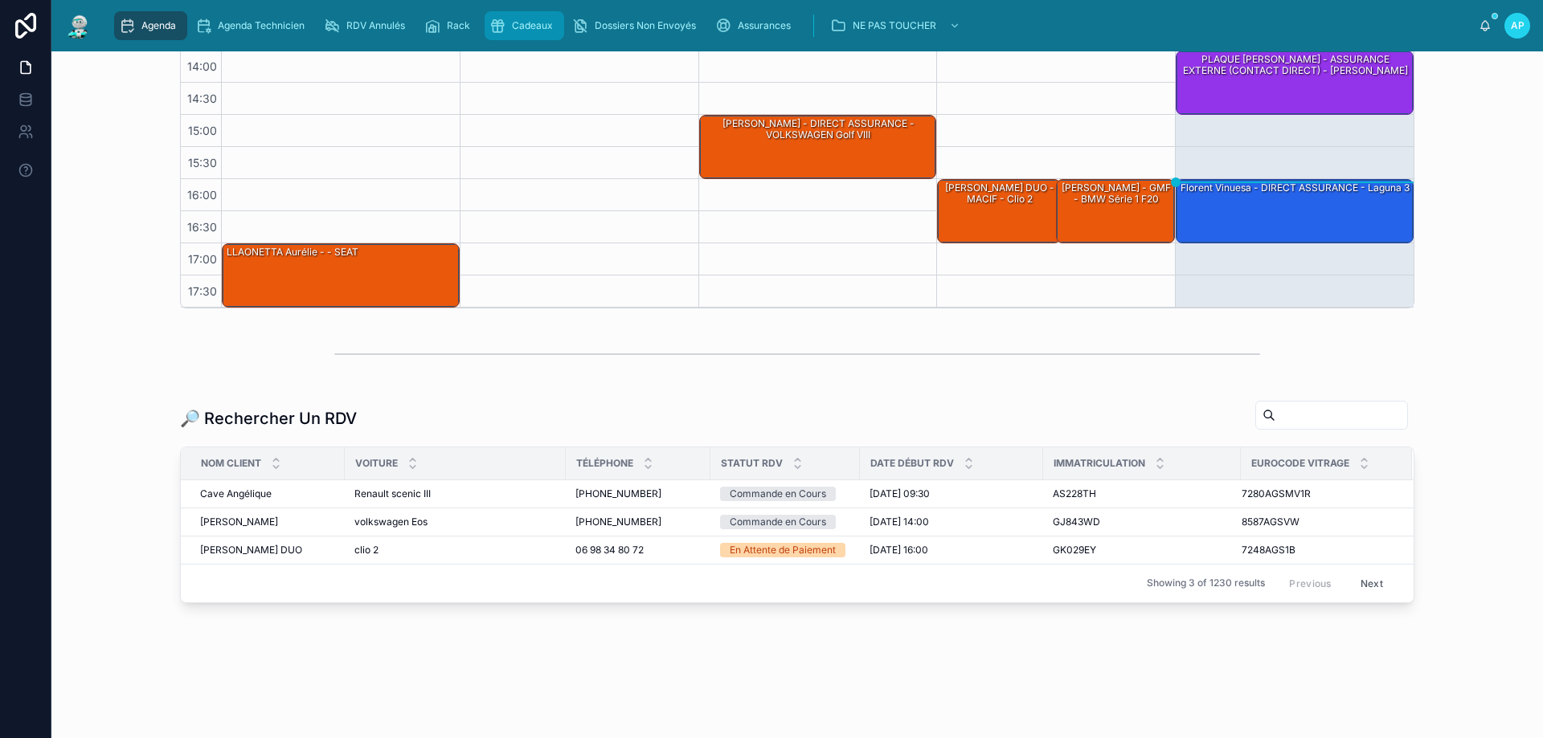
click at [539, 24] on span "Cadeaux" at bounding box center [532, 25] width 41 height 13
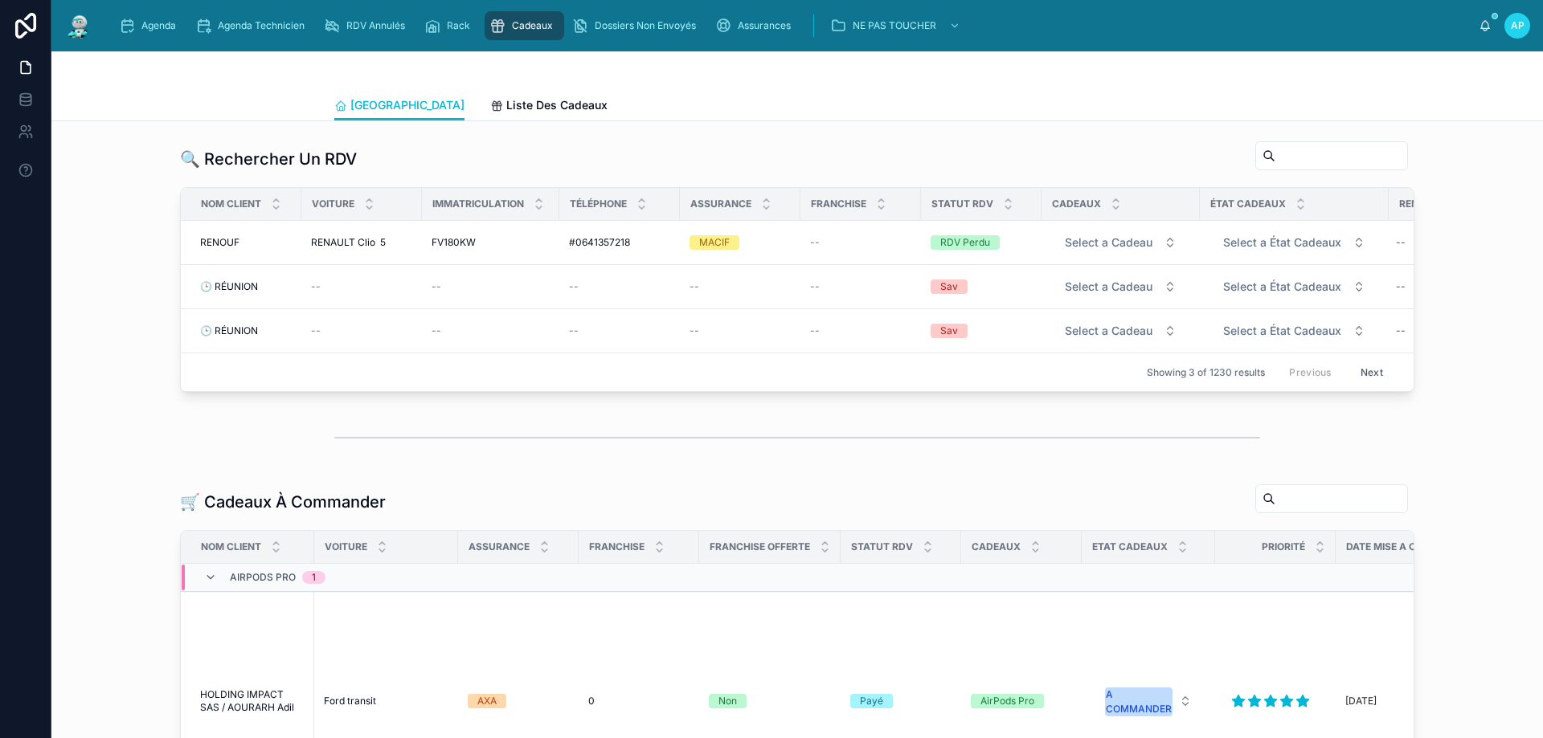
click at [75, 21] on img at bounding box center [78, 26] width 29 height 26
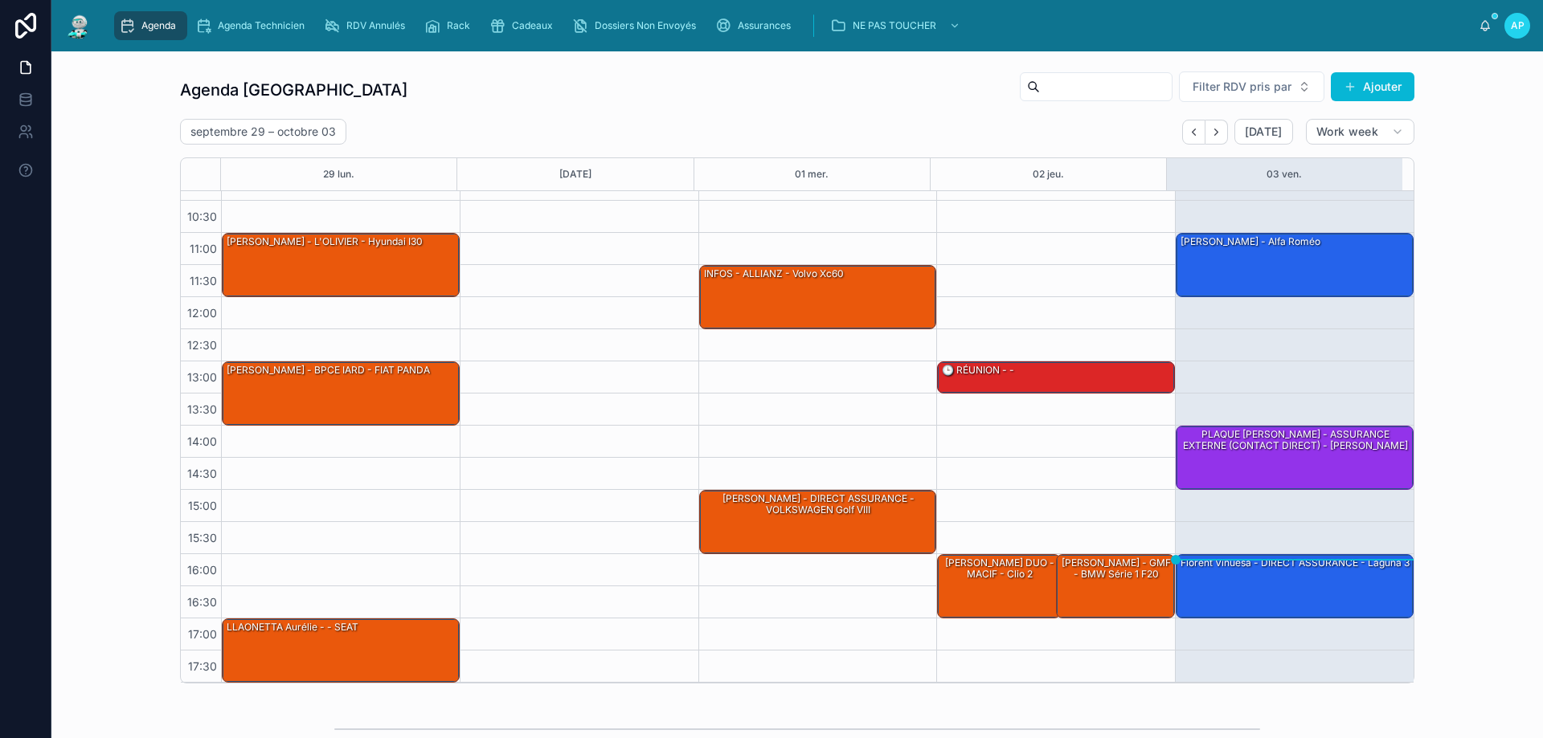
scroll to position [321, 0]
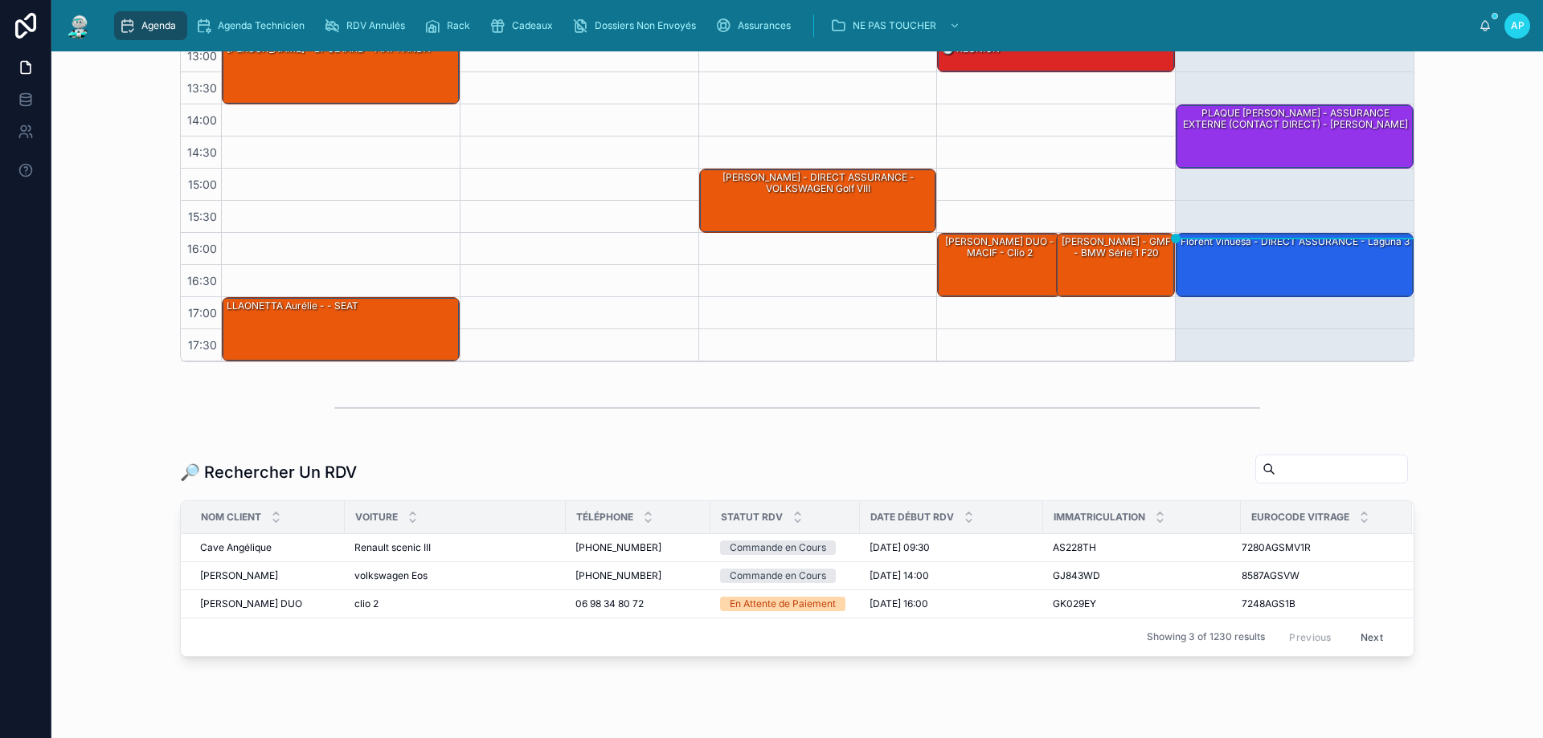
click at [1279, 477] on input "text" at bounding box center [1341, 469] width 132 height 23
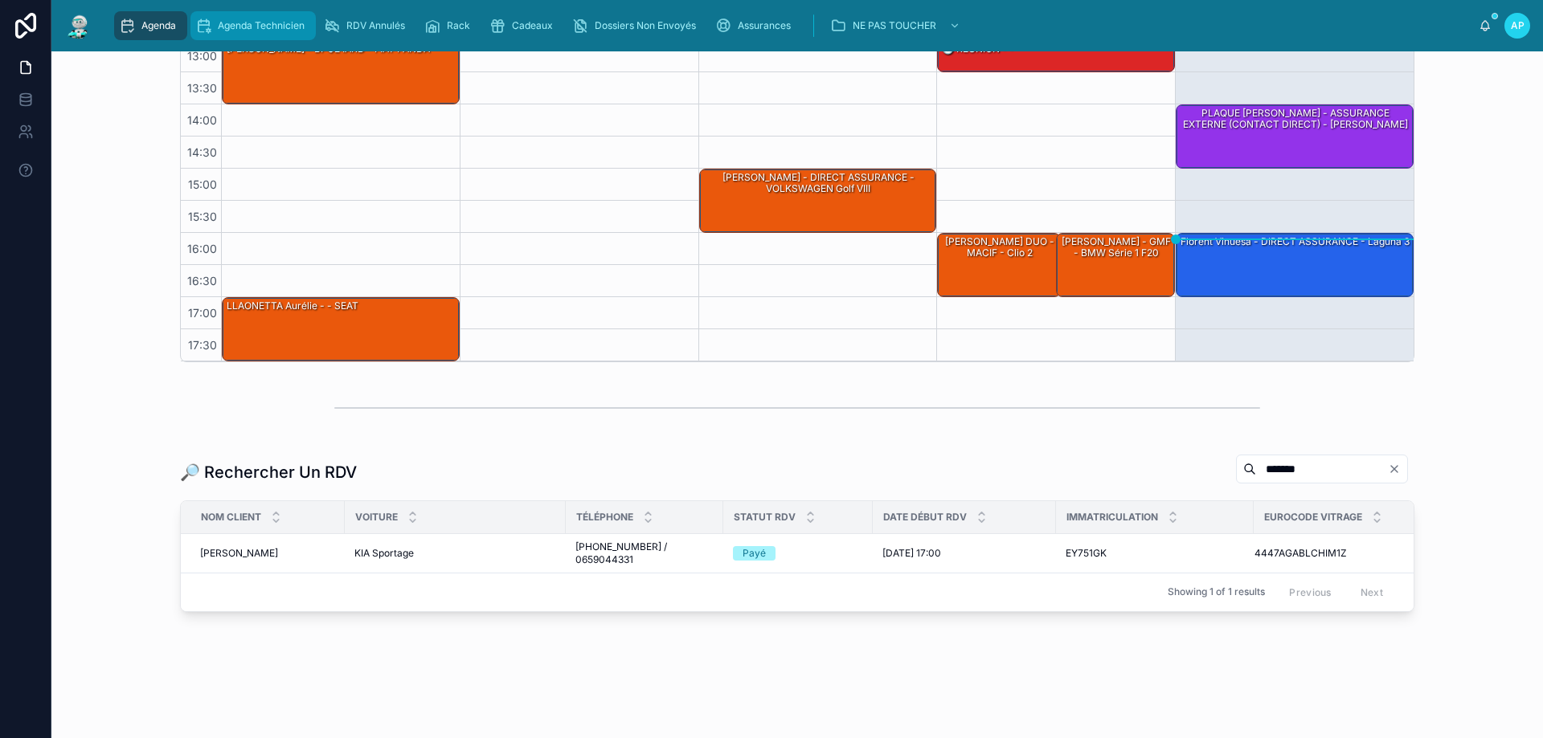
type input "*******"
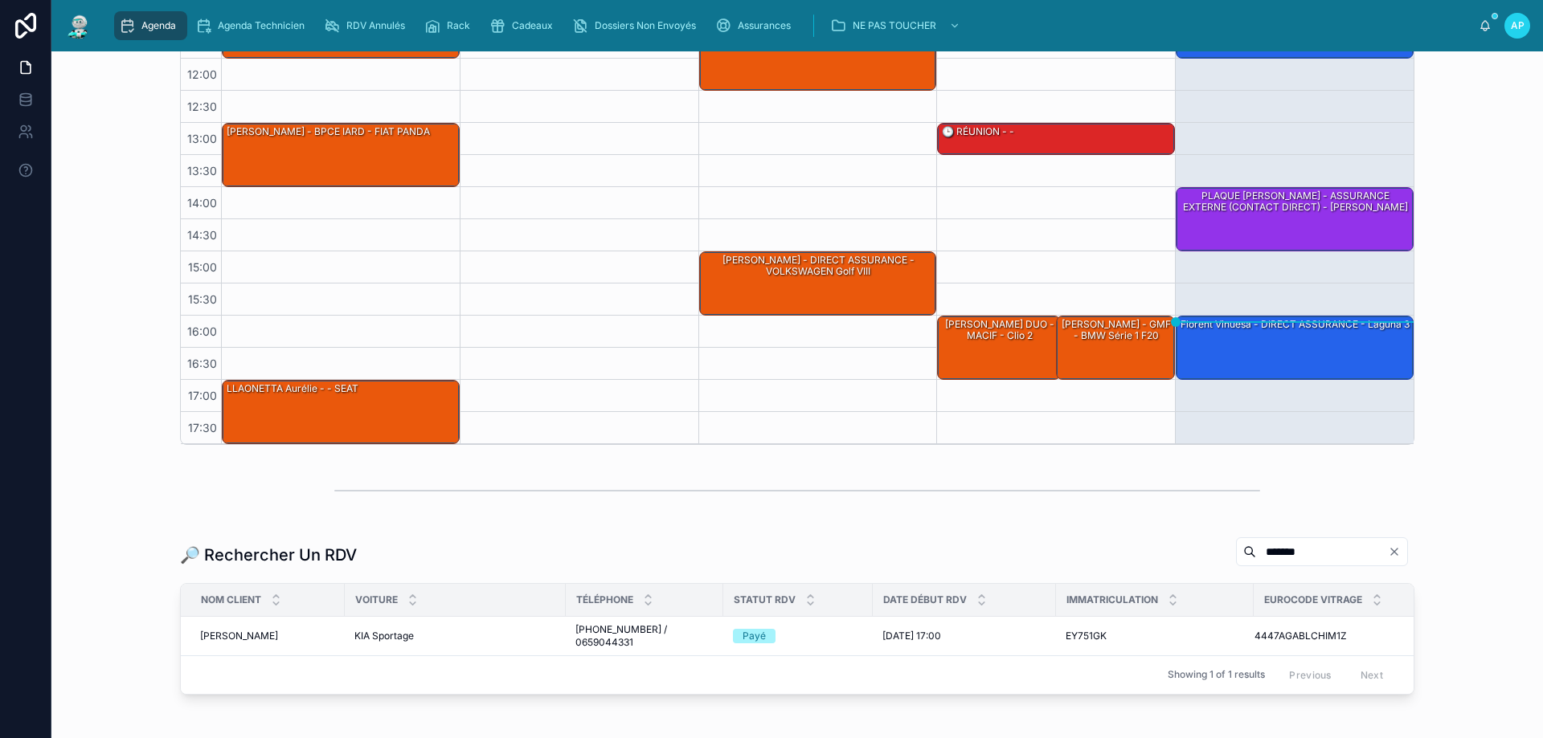
scroll to position [161, 0]
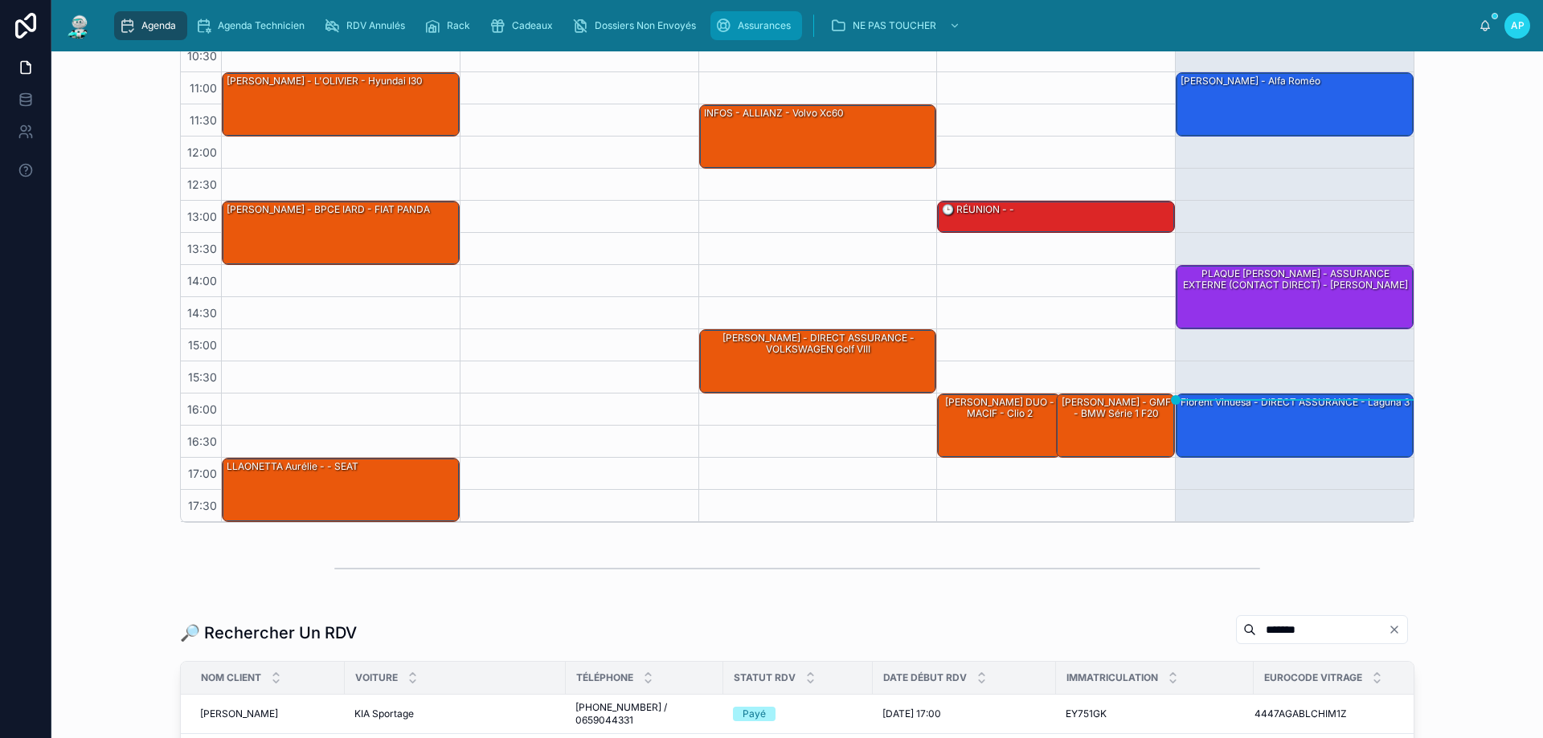
click at [760, 26] on span "Assurances" at bounding box center [764, 25] width 53 height 13
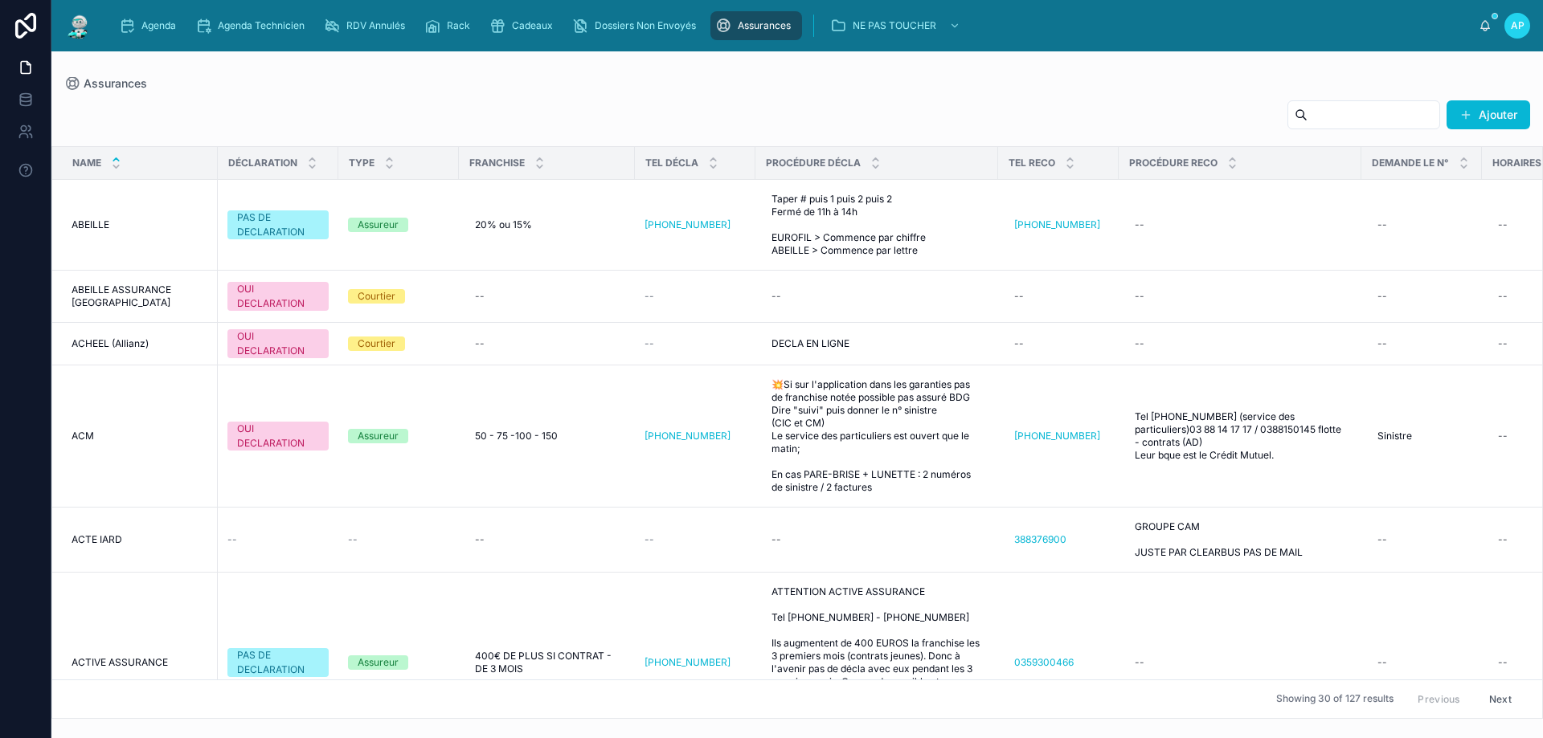
click at [1324, 115] on input "text" at bounding box center [1373, 115] width 132 height 23
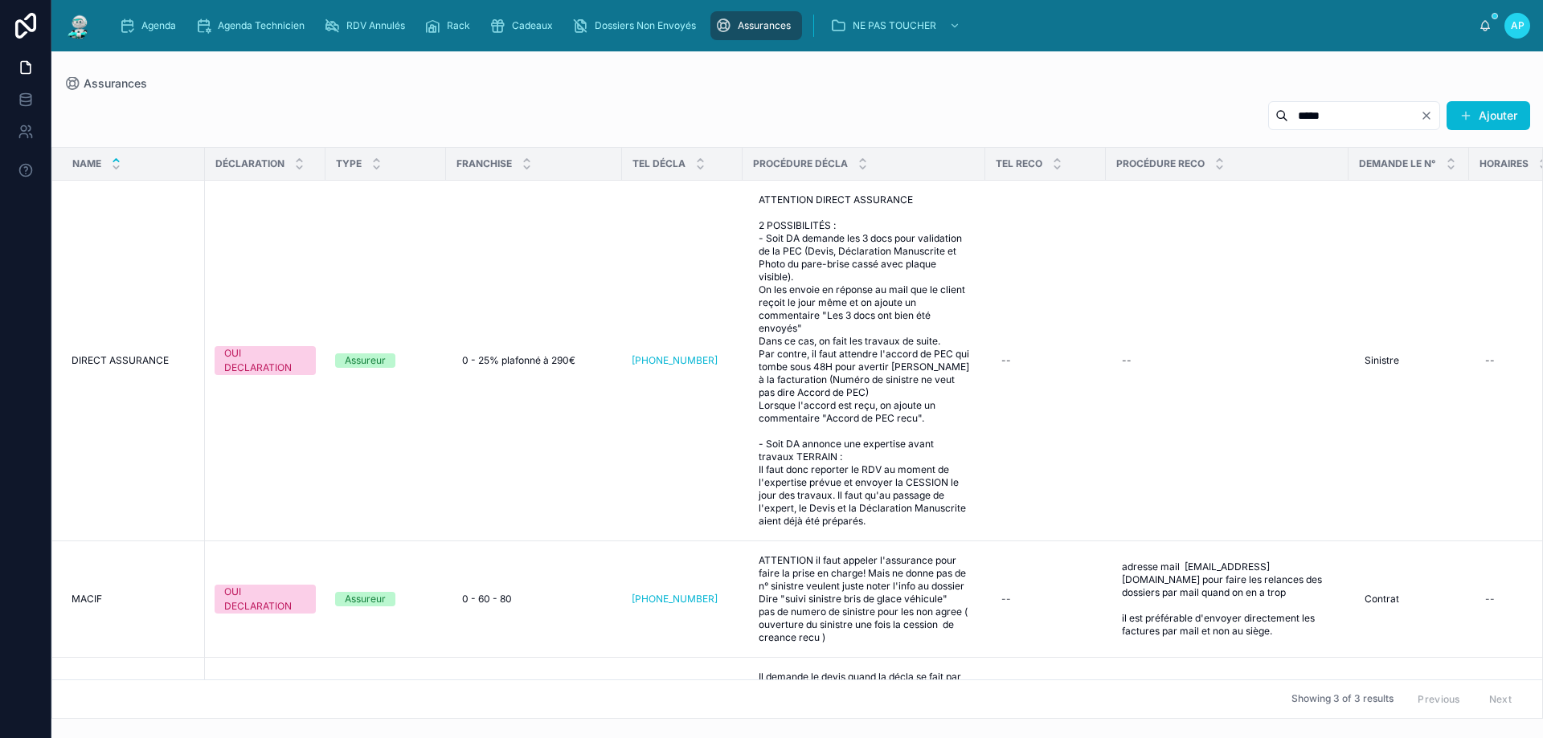
type input "*****"
click at [151, 18] on div "Agenda" at bounding box center [150, 26] width 63 height 26
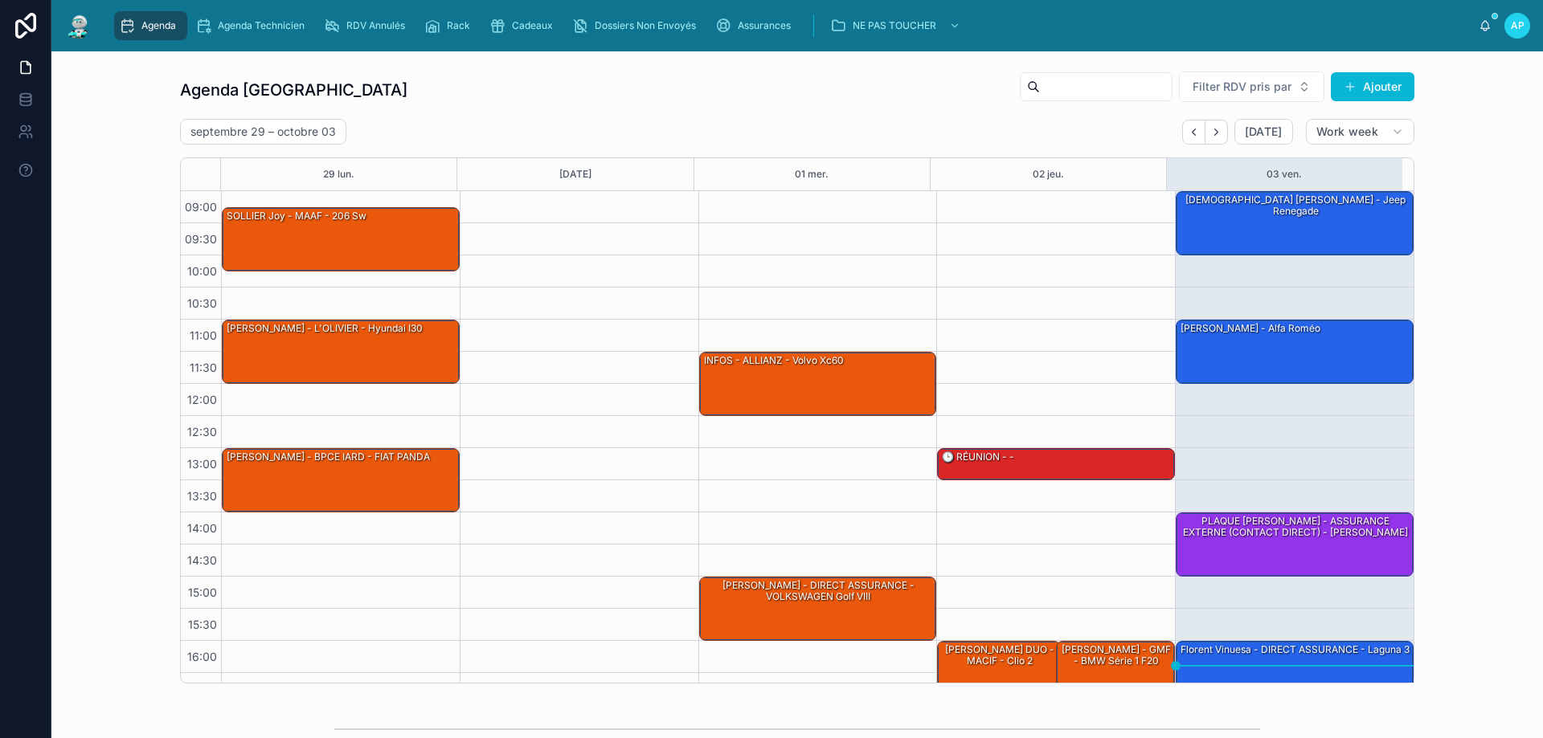
scroll to position [87, 0]
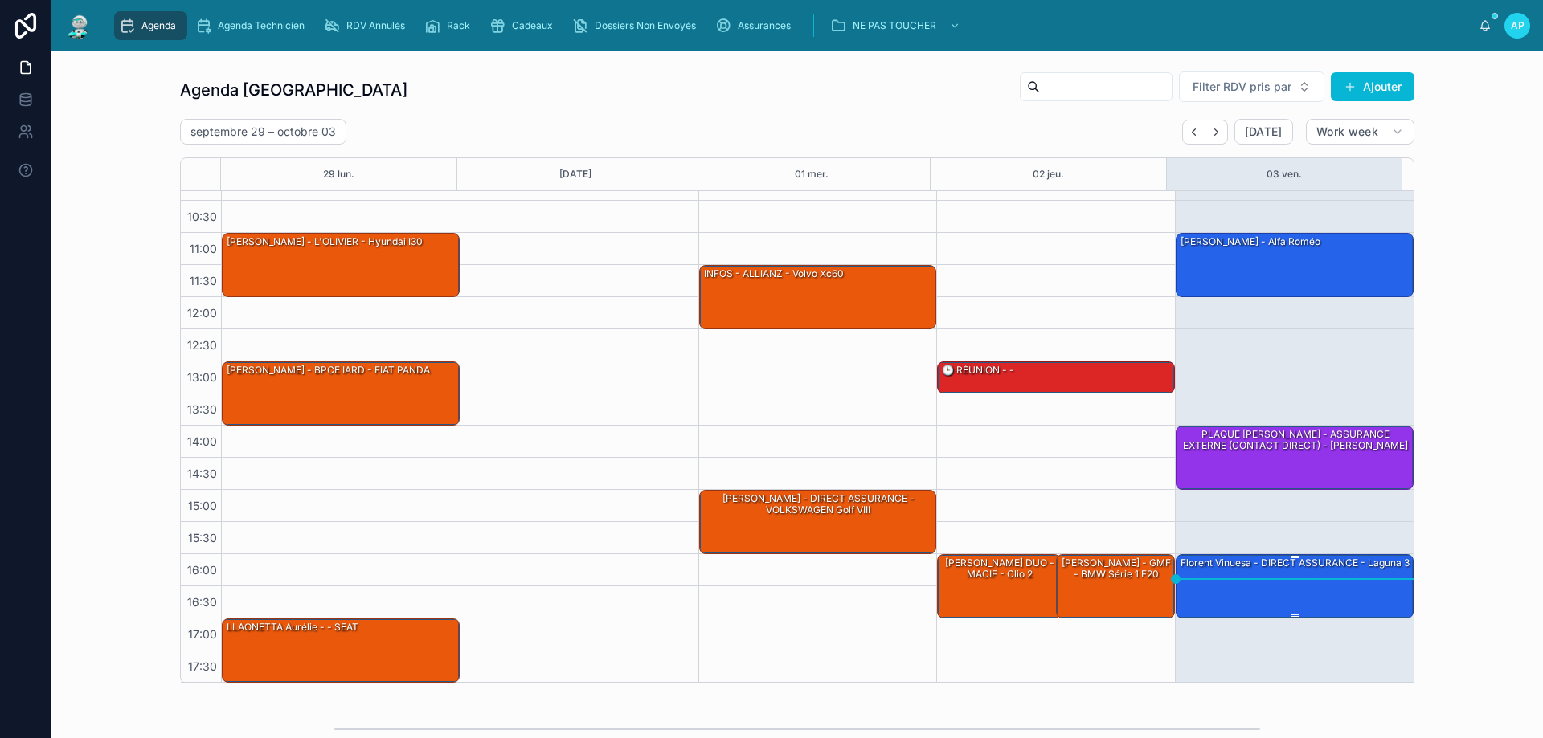
click at [1344, 571] on div "Florent Vinuesa - DIRECT ASSURANCE - laguna 3" at bounding box center [1295, 563] width 232 height 14
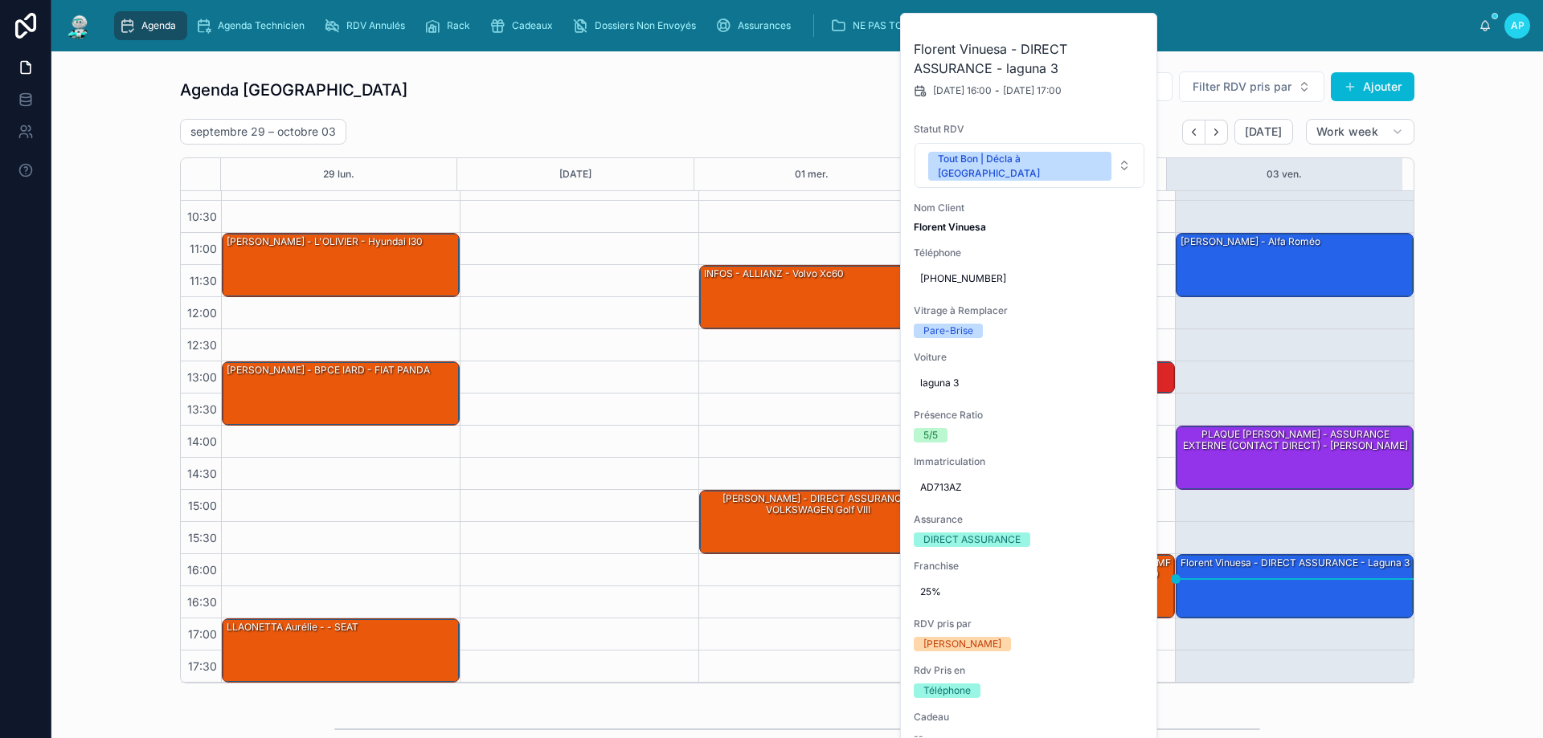
click at [734, 83] on div "Agenda Perpignan Filter RDV pris par Ajouter" at bounding box center [797, 90] width 1234 height 39
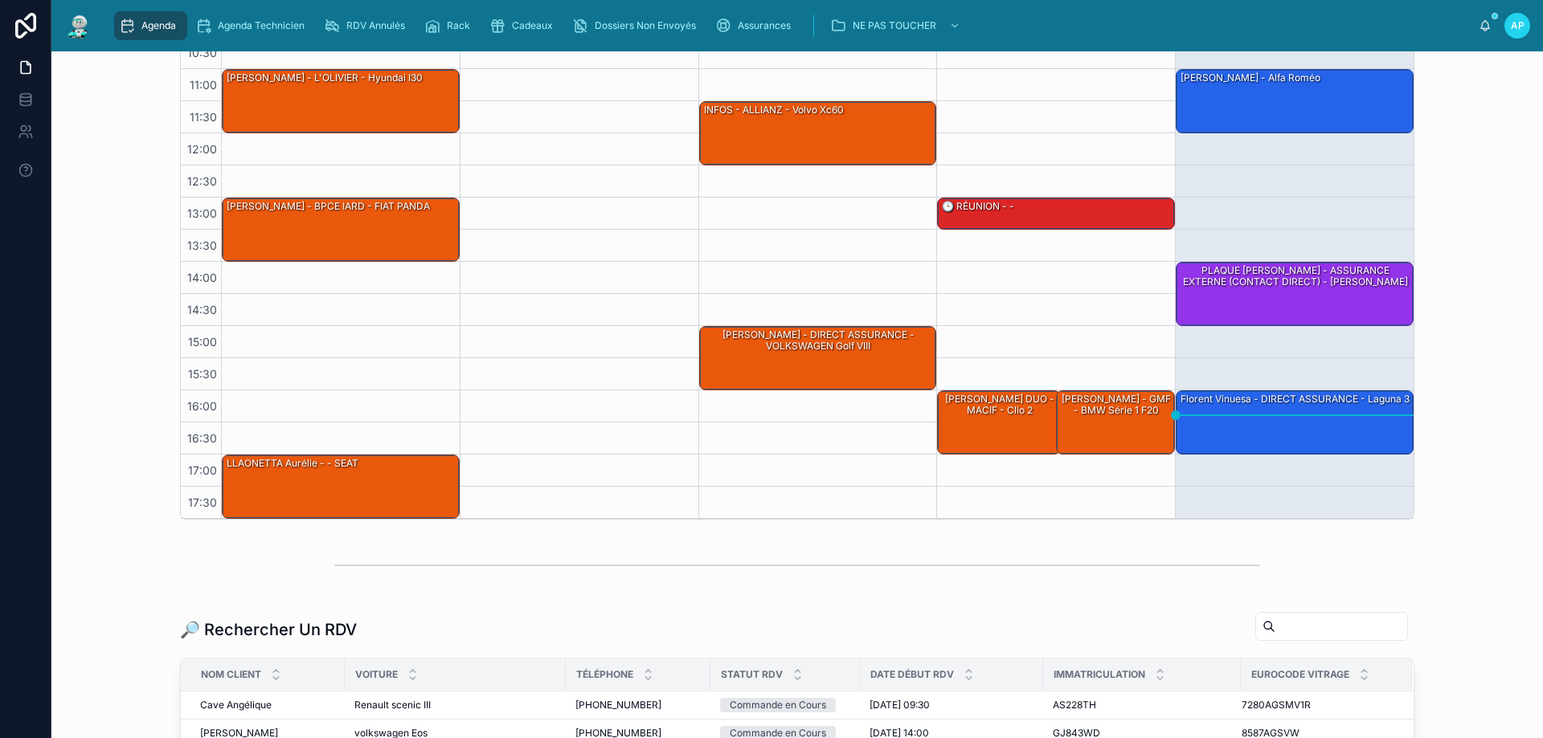
scroll to position [321, 0]
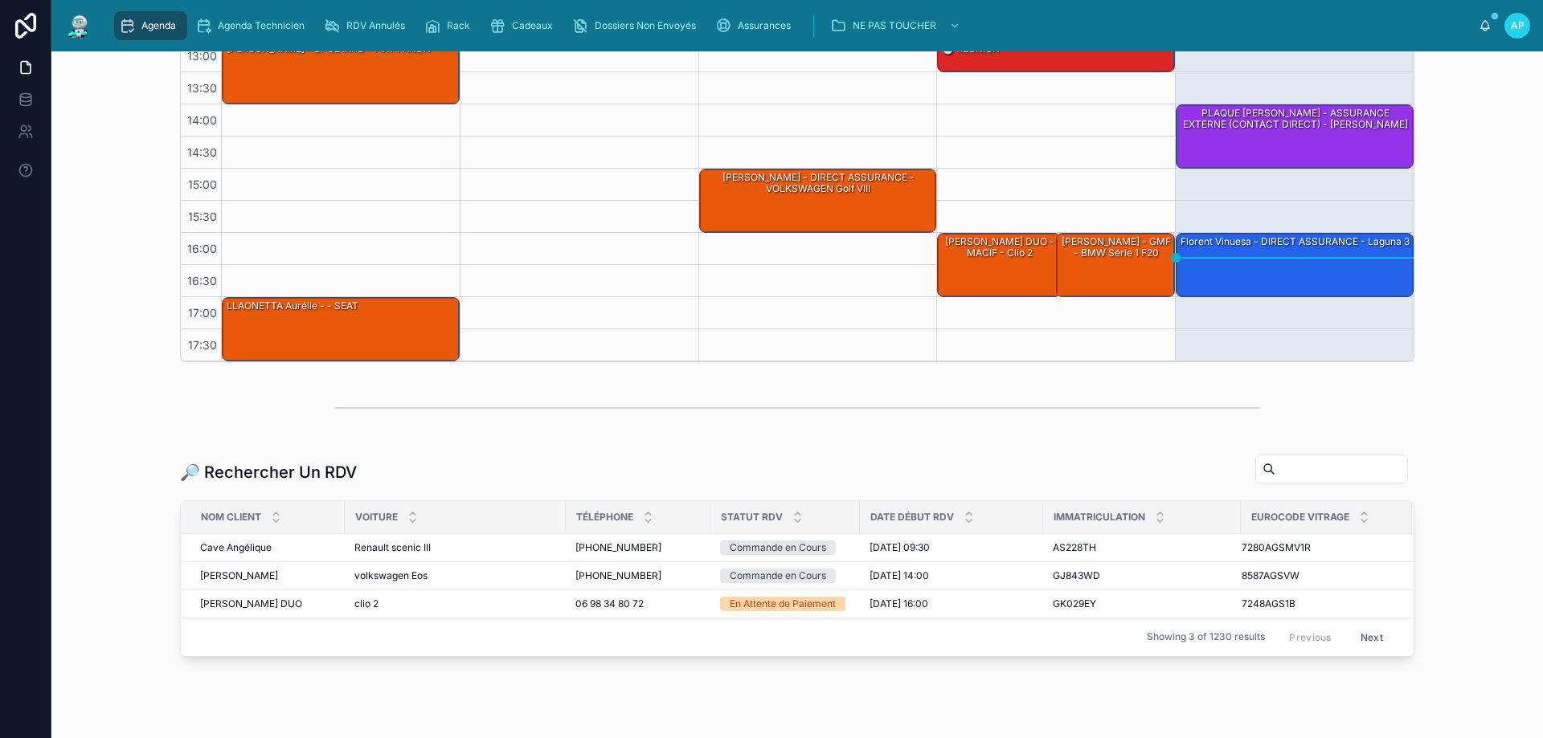
click at [1275, 458] on input "text" at bounding box center [1341, 469] width 132 height 23
click at [1344, 403] on div at bounding box center [797, 408] width 1466 height 53
click at [1275, 469] on input "text" at bounding box center [1341, 469] width 132 height 23
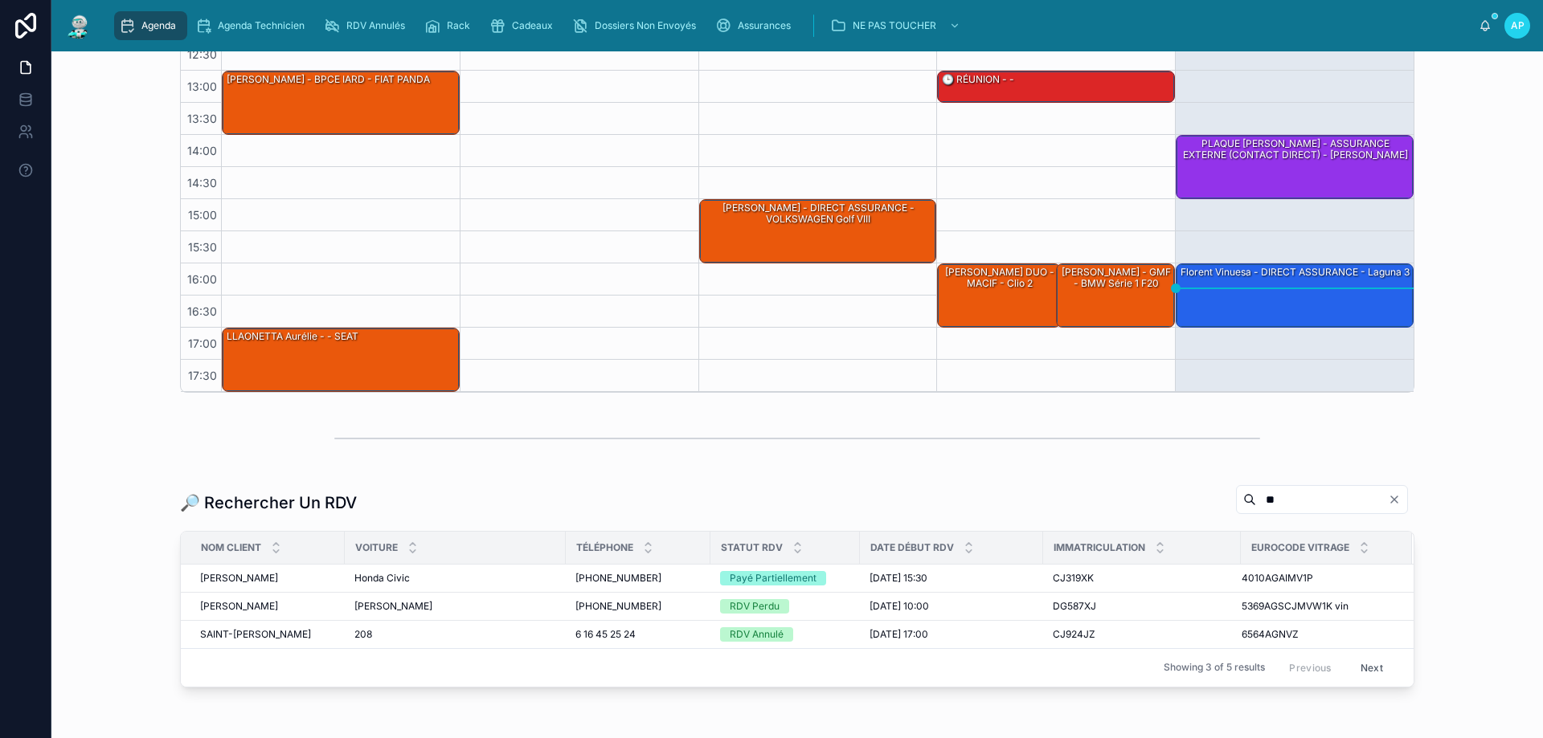
scroll to position [321, 0]
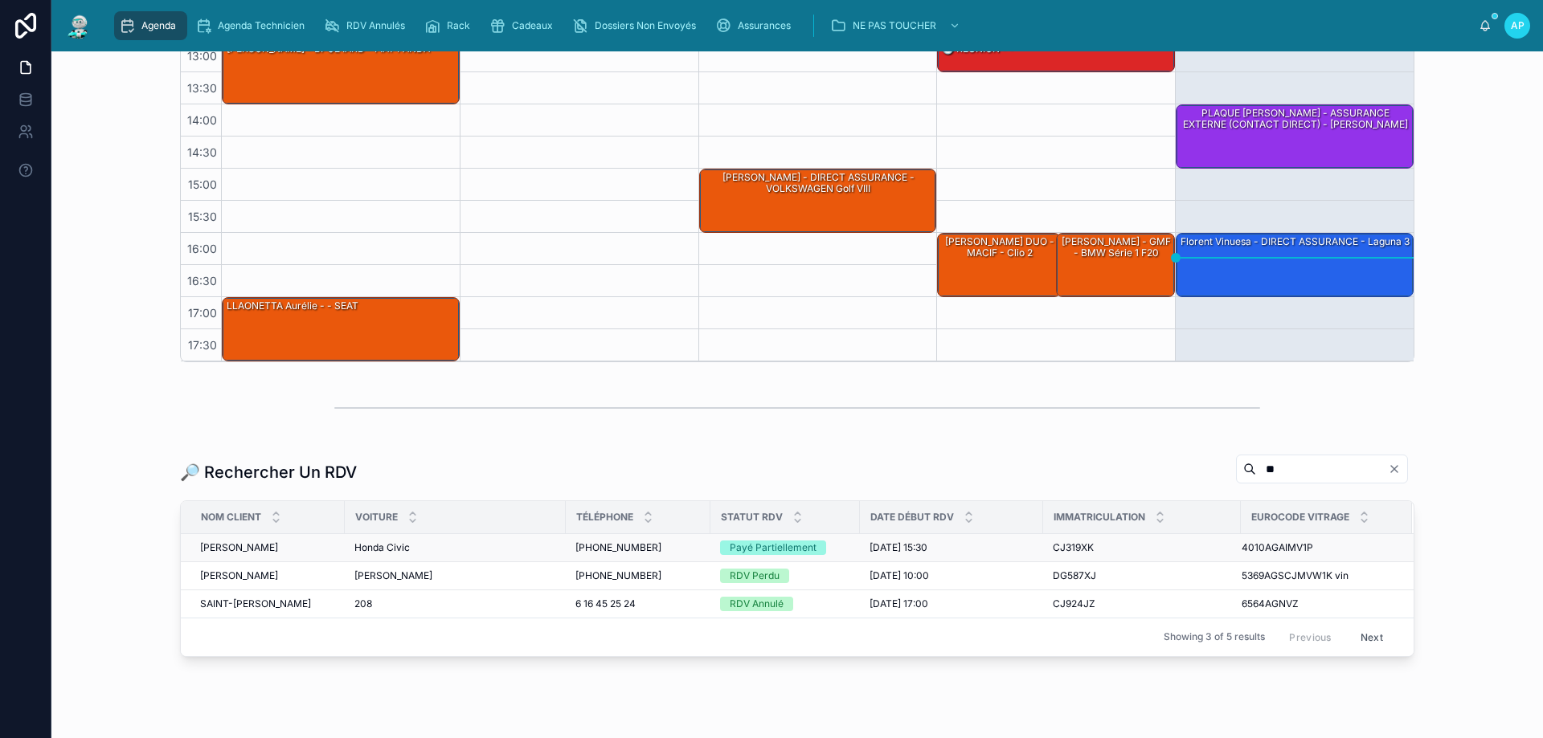
type input "**"
click at [338, 544] on td "GELI Alexandre GELI Alexandre" at bounding box center [263, 548] width 164 height 28
click at [354, 549] on span "Honda Civic" at bounding box center [381, 548] width 55 height 13
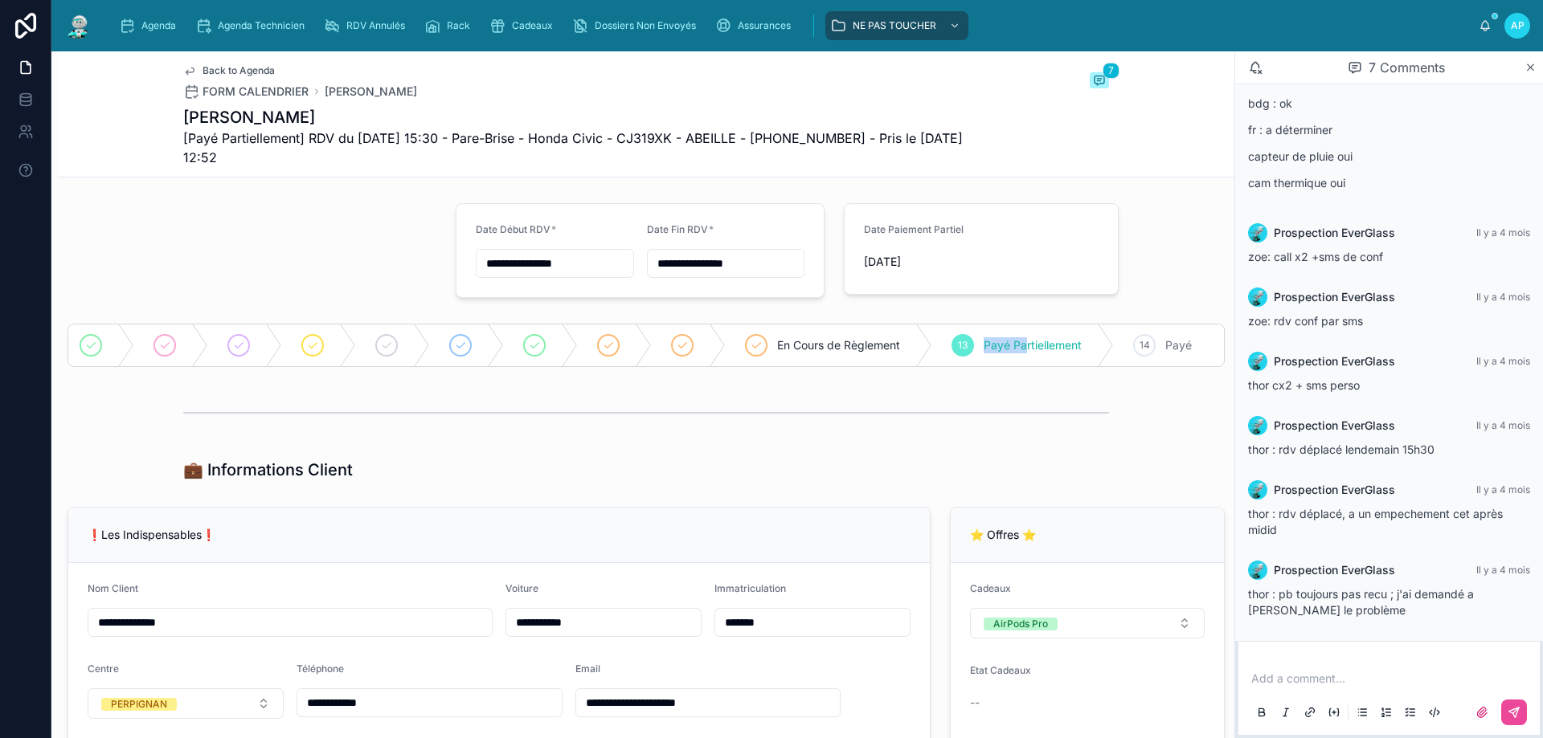
drag, startPoint x: 968, startPoint y: 366, endPoint x: 1021, endPoint y: 374, distance: 53.0
click at [1021, 367] on div "En Cours de Règlement 13 Payé Partiellement 14 Payé" at bounding box center [646, 345] width 1157 height 43
click at [1153, 487] on div "💼 Informations Client" at bounding box center [646, 469] width 1176 height 35
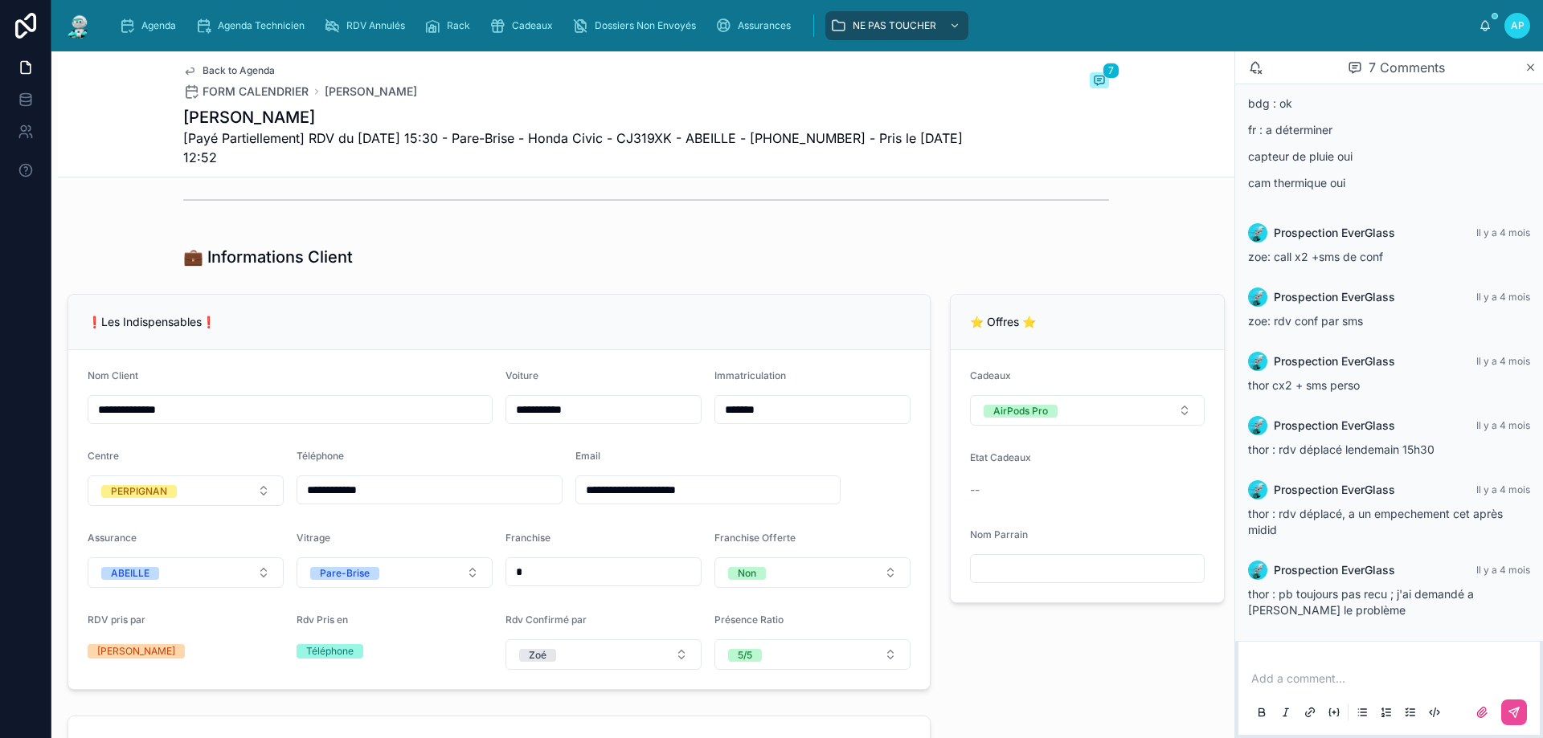
scroll to position [241, 0]
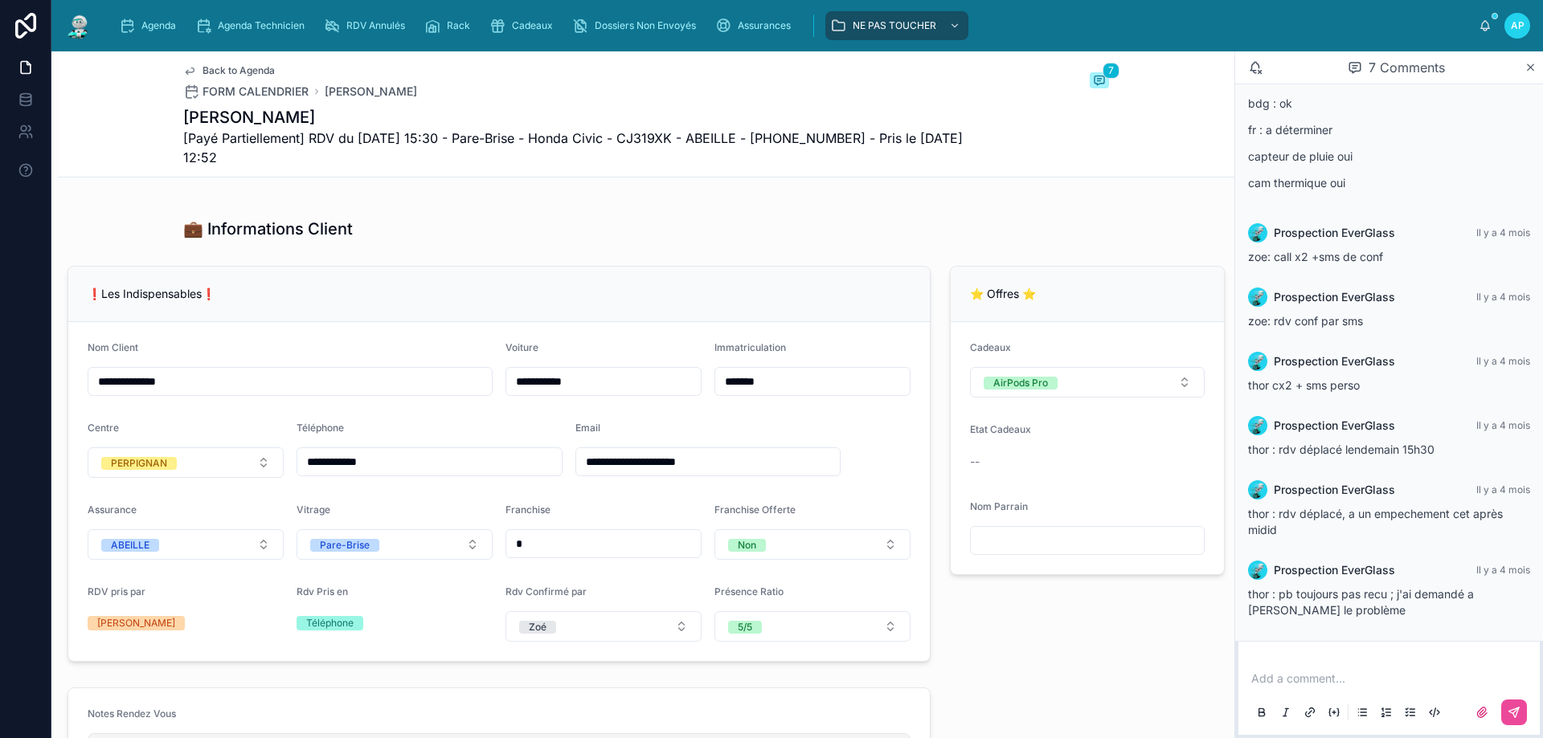
drag, startPoint x: 635, startPoint y: 144, endPoint x: 683, endPoint y: 148, distance: 48.4
click at [683, 148] on span "[Payé Partiellement] RDV du 19/06/2025 15:30 - Pare-Brise - Honda Civic - CJ319…" at bounding box center [585, 148] width 805 height 39
click at [673, 164] on span "[Payé Partiellement] RDV du 19/06/2025 15:30 - Pare-Brise - Honda Civic - CJ319…" at bounding box center [585, 148] width 805 height 39
click at [1370, 674] on p at bounding box center [1392, 679] width 282 height 16
click at [178, 28] on div "Agenda" at bounding box center [150, 26] width 63 height 26
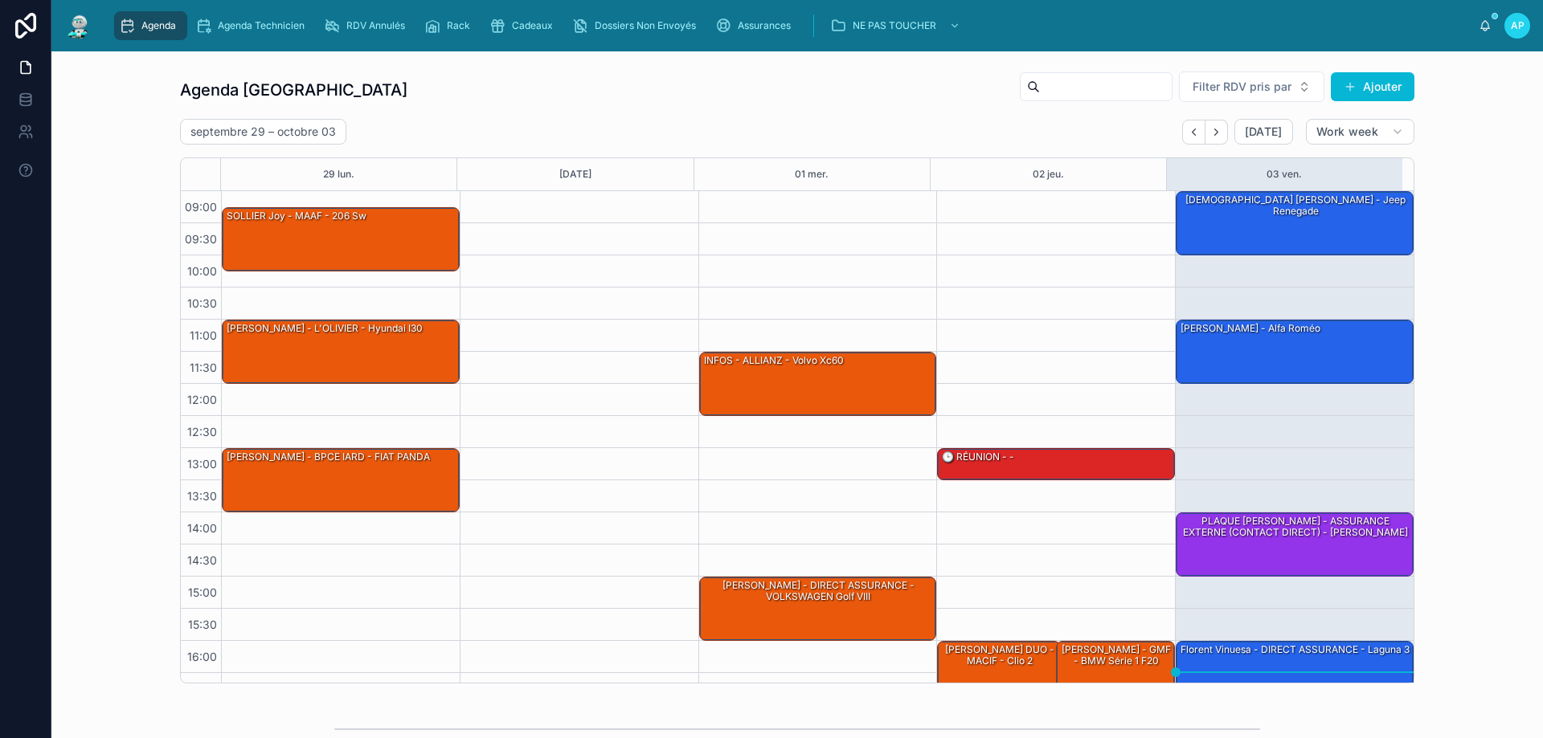
scroll to position [87, 0]
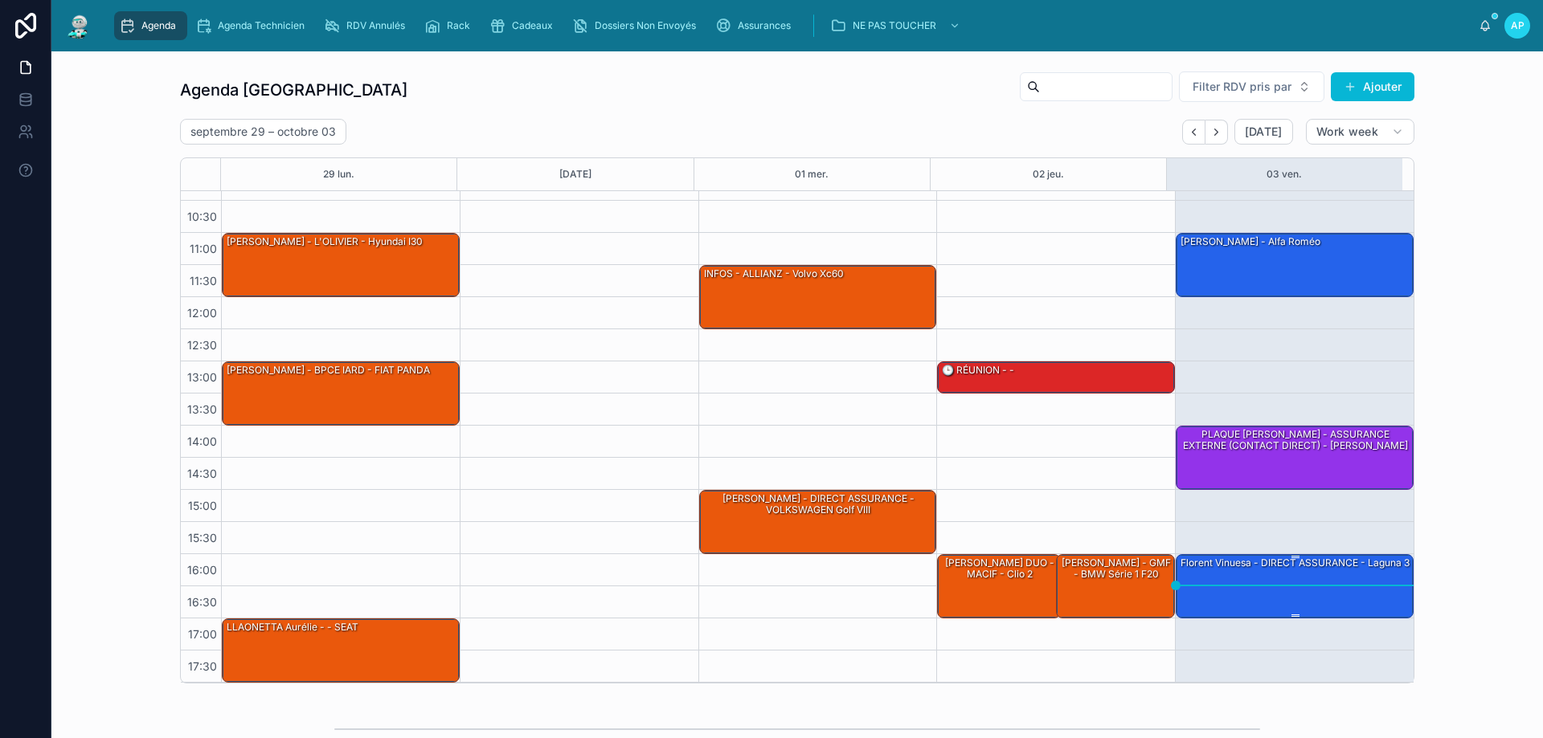
click at [1307, 571] on div "Florent Vinuesa - DIRECT ASSURANCE - laguna 3" at bounding box center [1295, 563] width 232 height 14
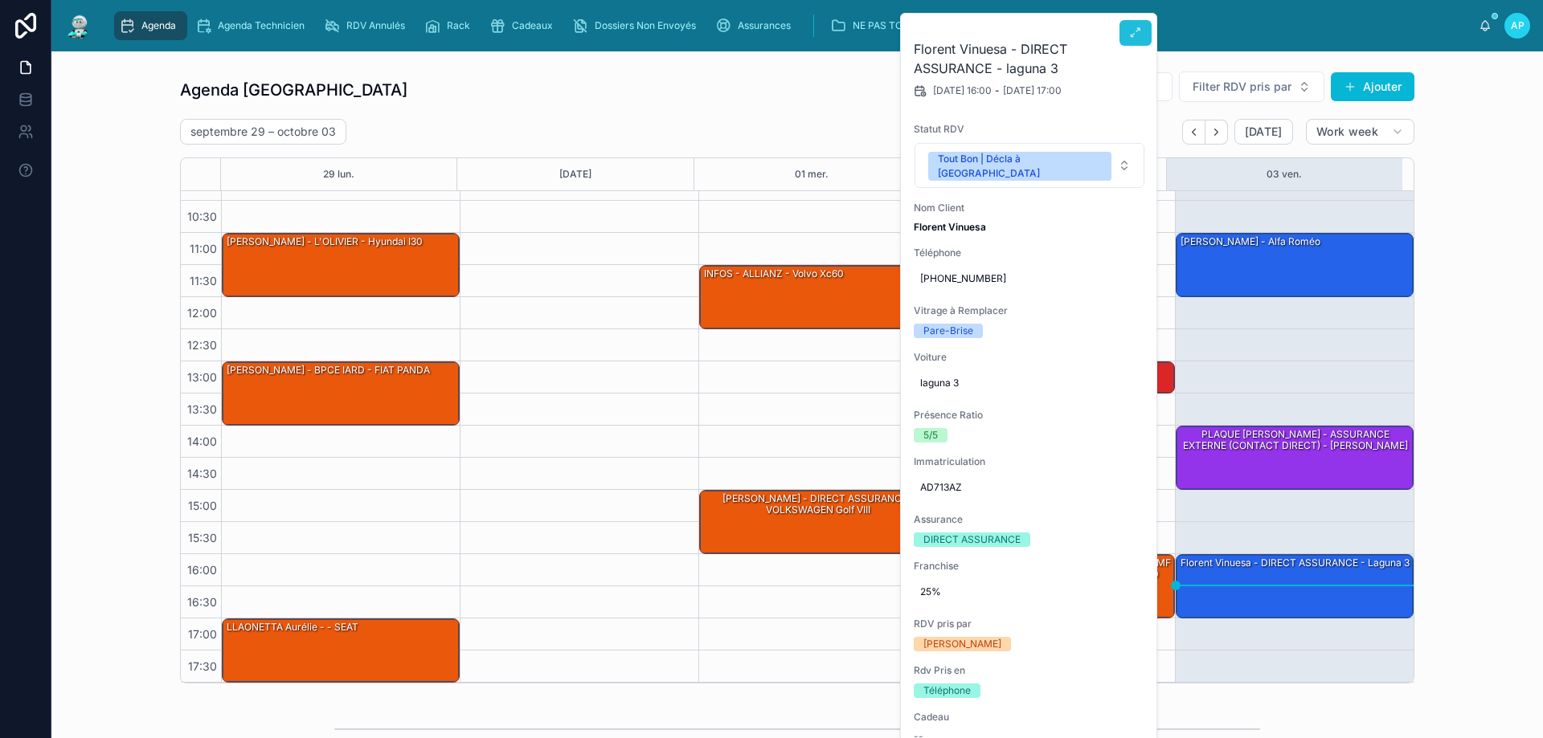
click at [1132, 35] on icon at bounding box center [1135, 33] width 13 height 13
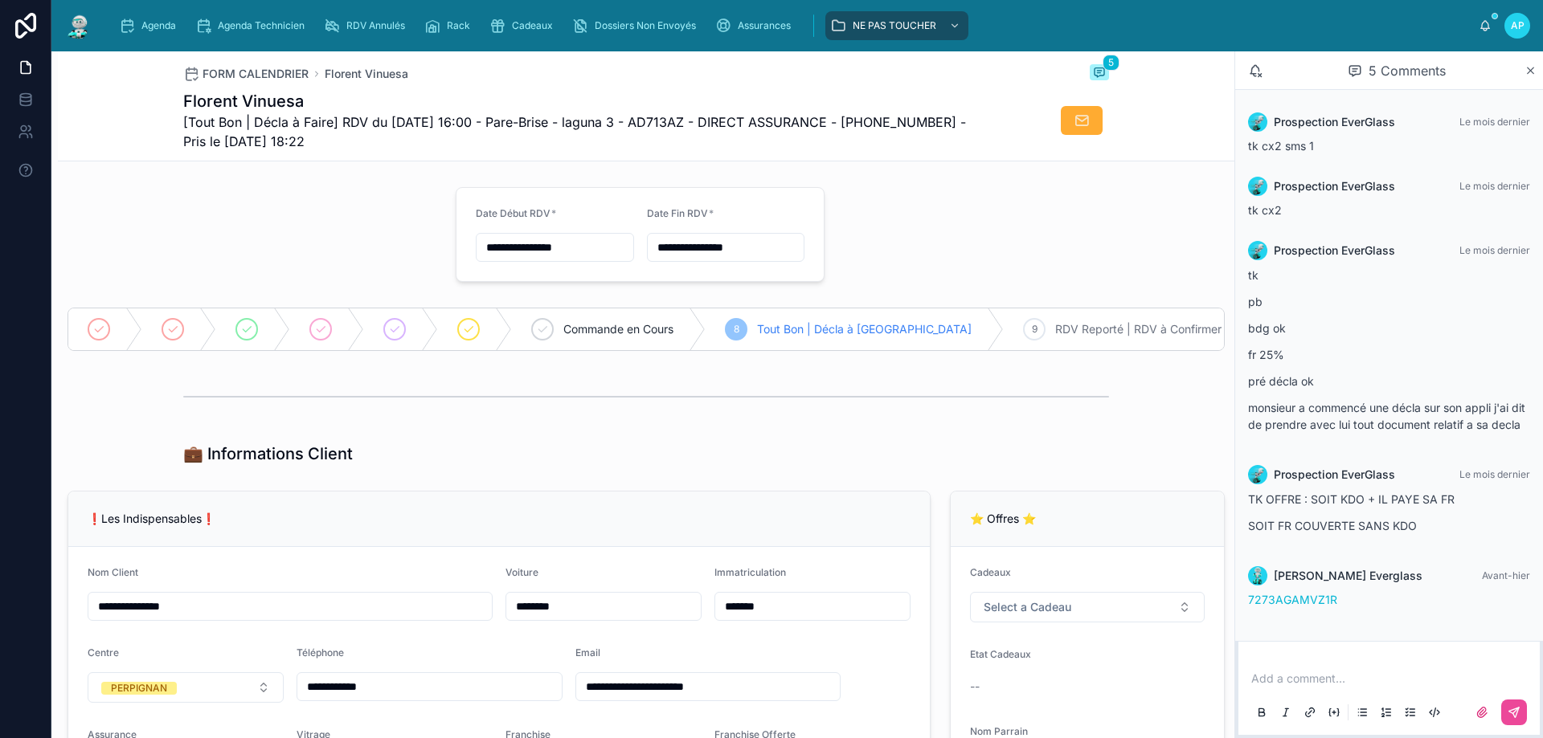
scroll to position [6, 0]
click at [1383, 668] on div "Add a comment..." at bounding box center [1389, 695] width 282 height 68
type input "**********"
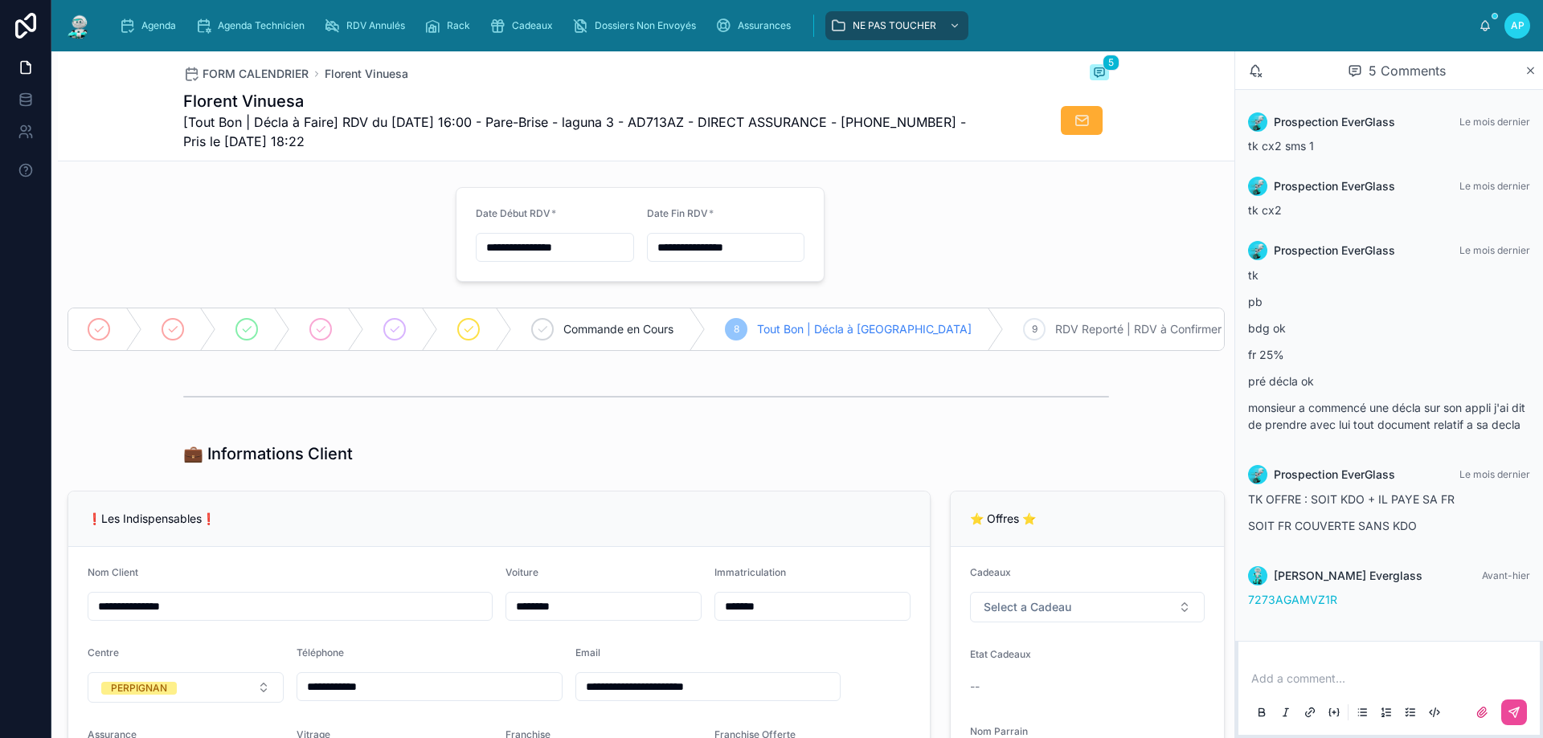
type input "**********"
click at [1321, 682] on p at bounding box center [1392, 679] width 282 height 16
click at [1520, 718] on button at bounding box center [1514, 713] width 26 height 26
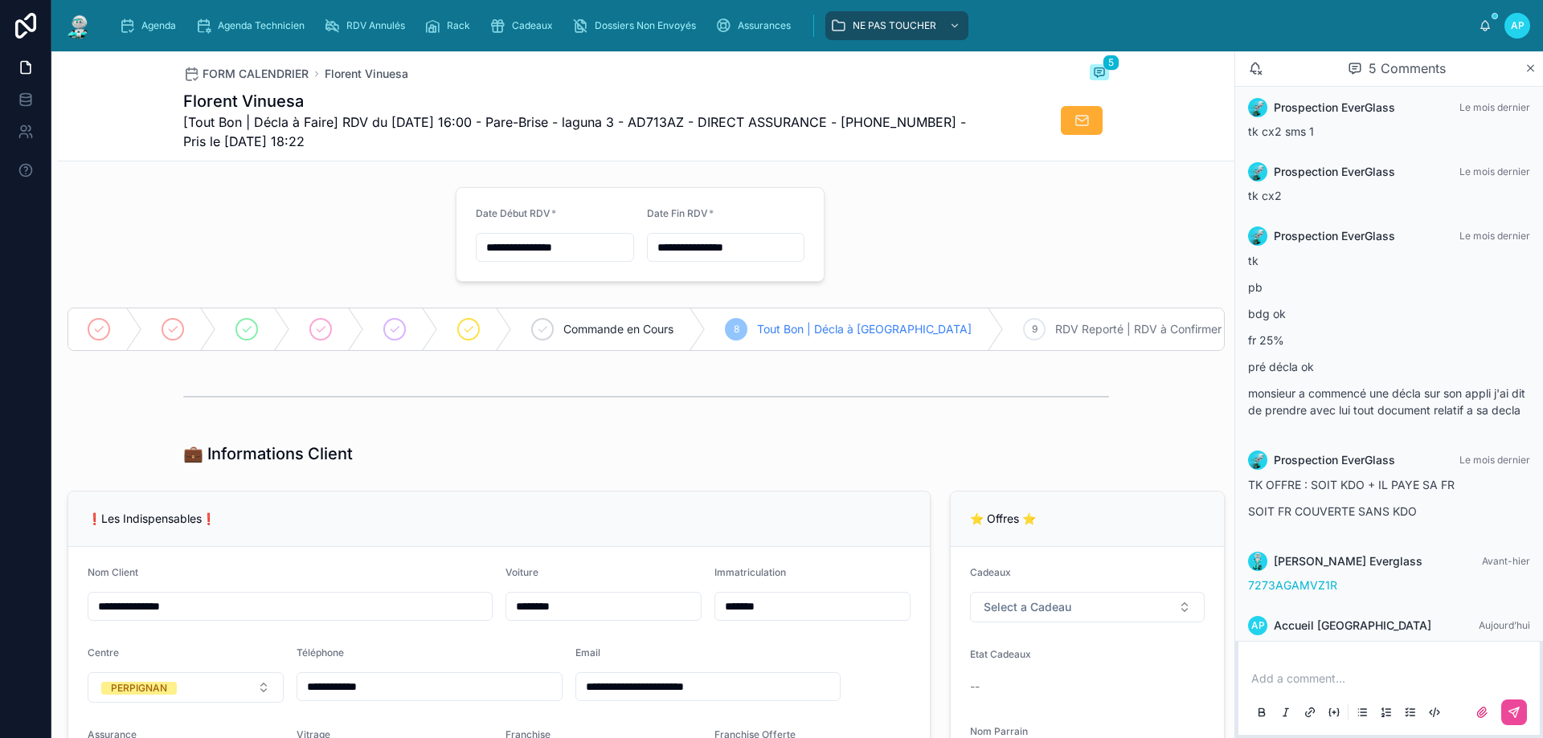
scroll to position [67, 0]
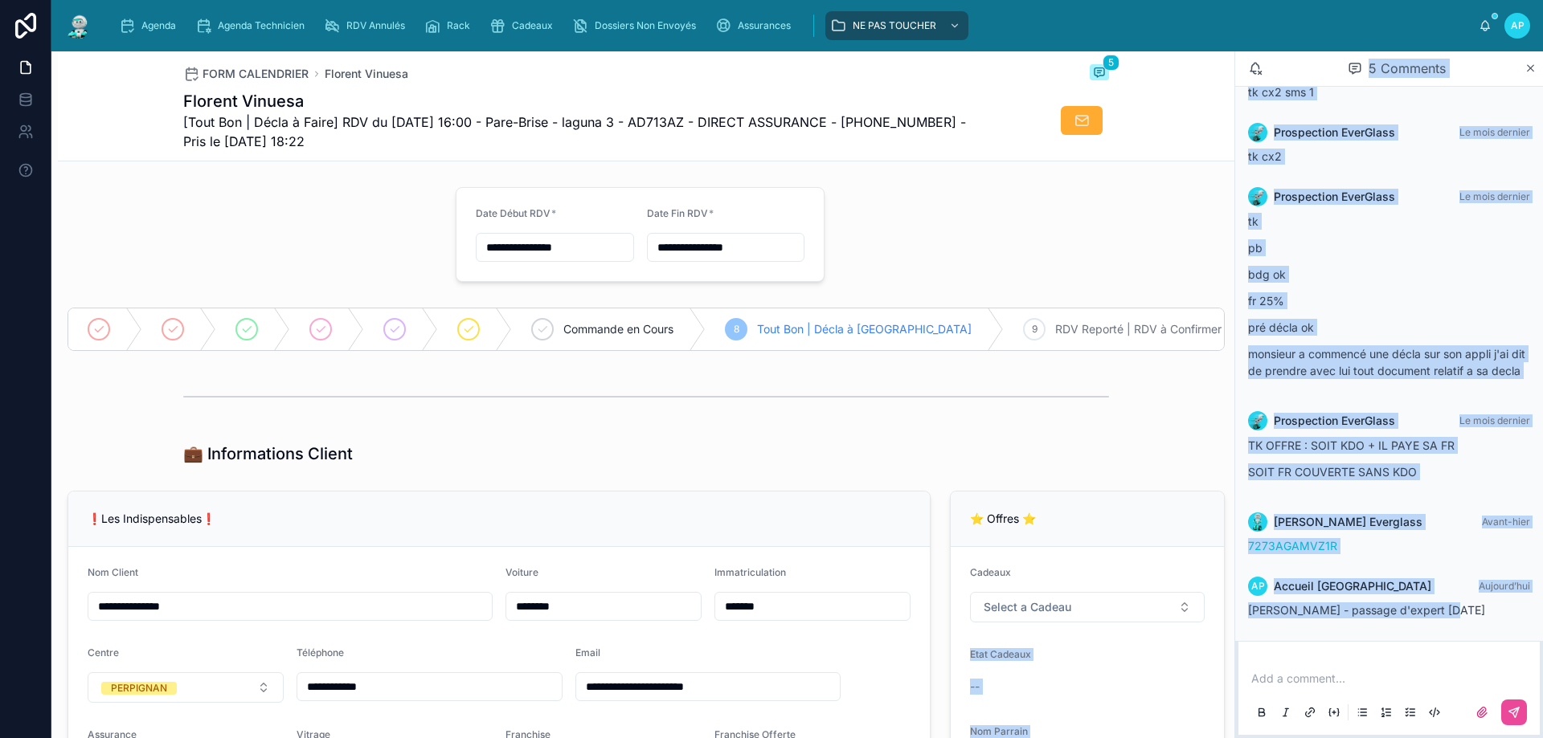
drag, startPoint x: 1443, startPoint y: 606, endPoint x: 1378, endPoint y: 635, distance: 71.2
click at [1226, 603] on div "**********" at bounding box center [796, 394] width 1491 height 687
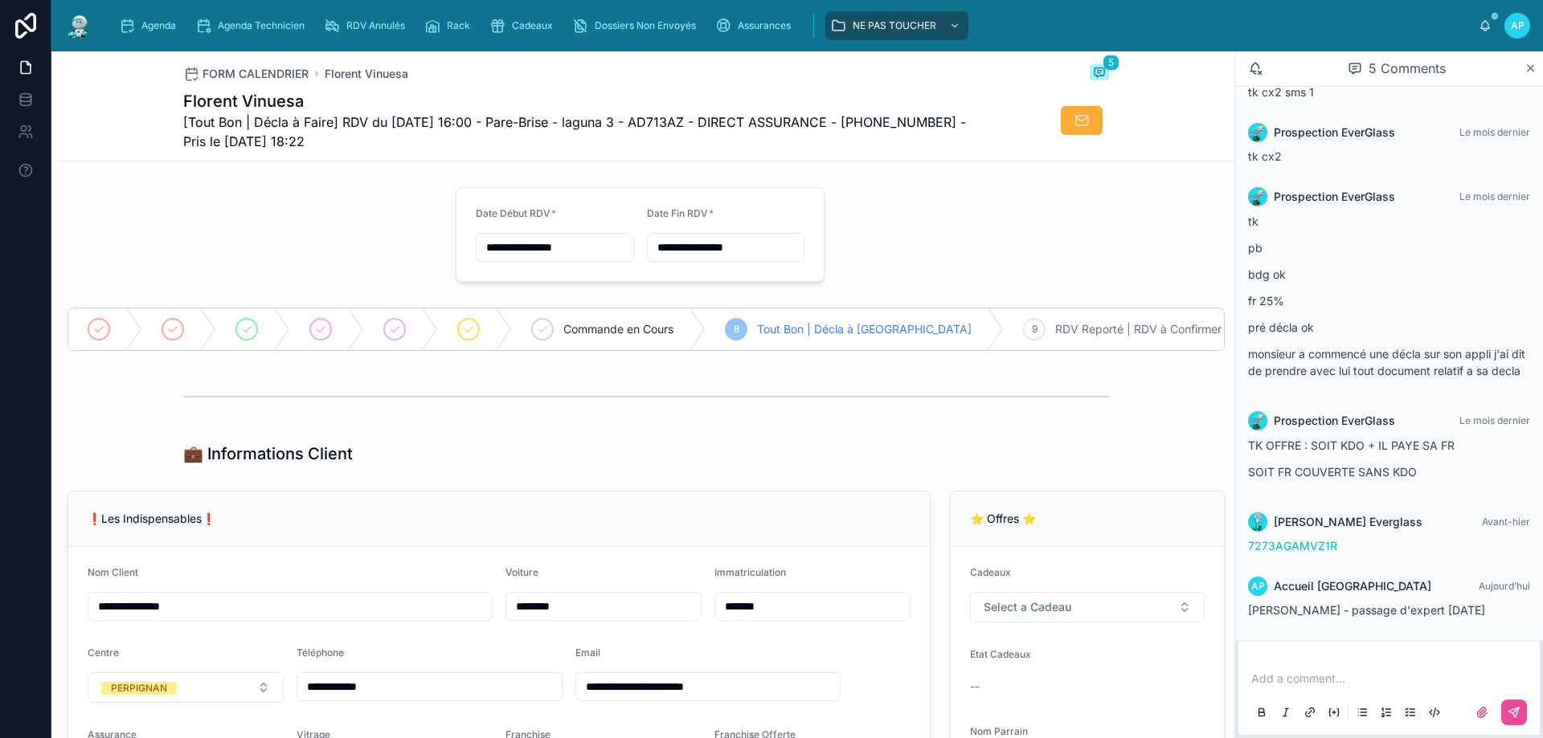
click at [1170, 468] on div "💼 Informations Client" at bounding box center [646, 453] width 1176 height 35
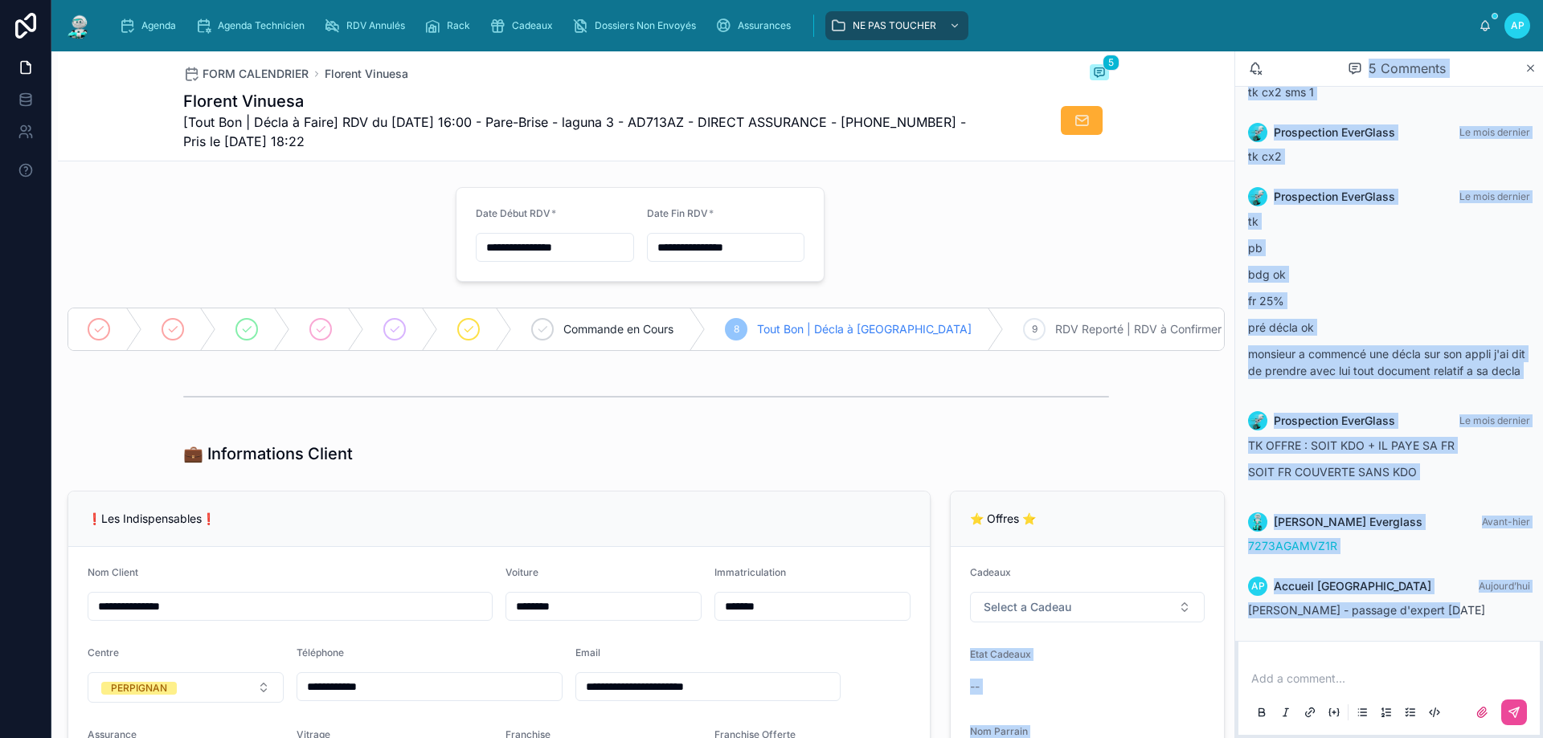
drag, startPoint x: 1439, startPoint y: 604, endPoint x: 1228, endPoint y: 604, distance: 211.3
click at [1228, 604] on div "**********" at bounding box center [796, 394] width 1491 height 687
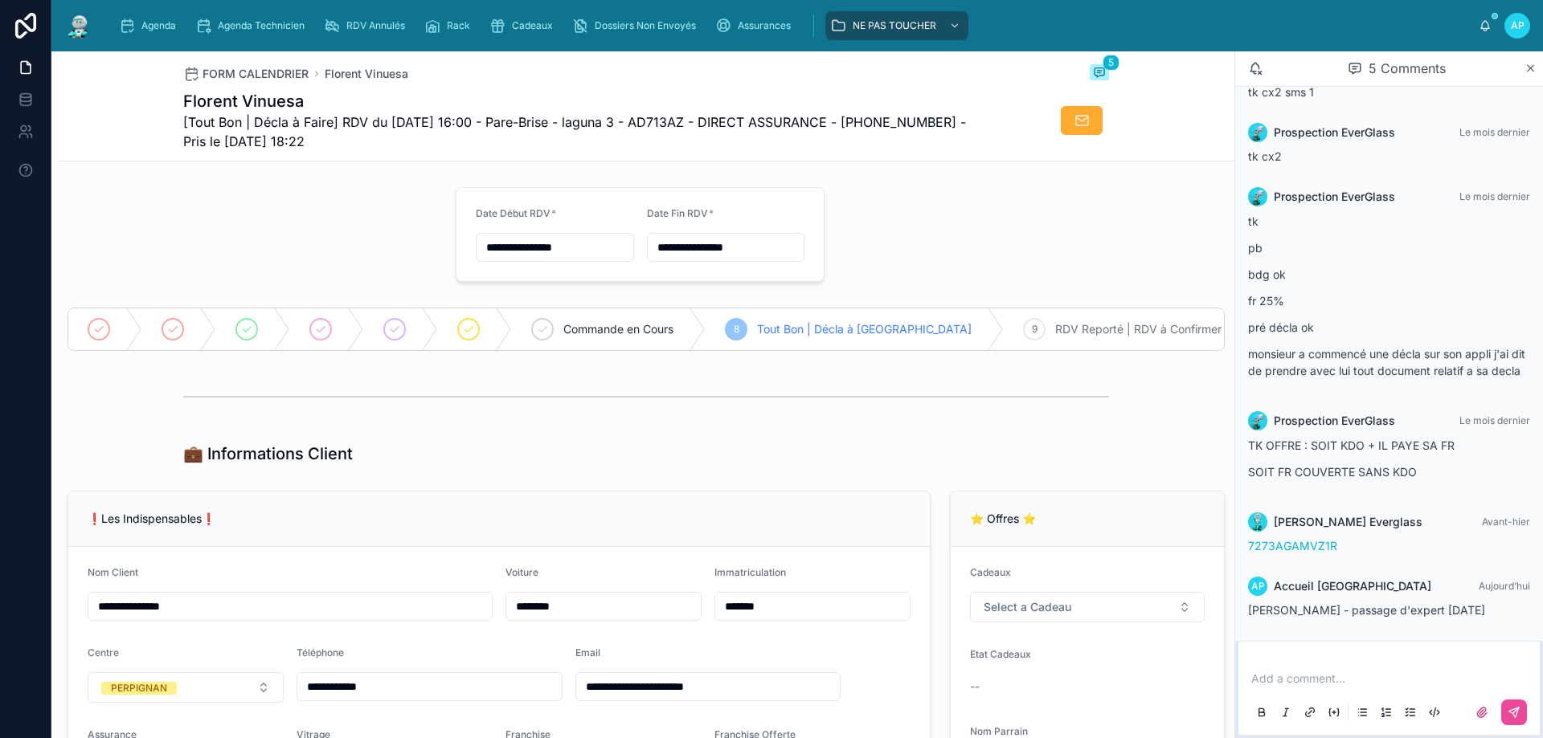
drag, startPoint x: 1179, startPoint y: 490, endPoint x: 1248, endPoint y: 538, distance: 83.8
click at [1178, 461] on div "💼 Informations Client" at bounding box center [646, 453] width 1176 height 35
click at [1193, 423] on div at bounding box center [646, 396] width 1176 height 53
drag, startPoint x: 1249, startPoint y: 612, endPoint x: 1440, endPoint y: 614, distance: 191.3
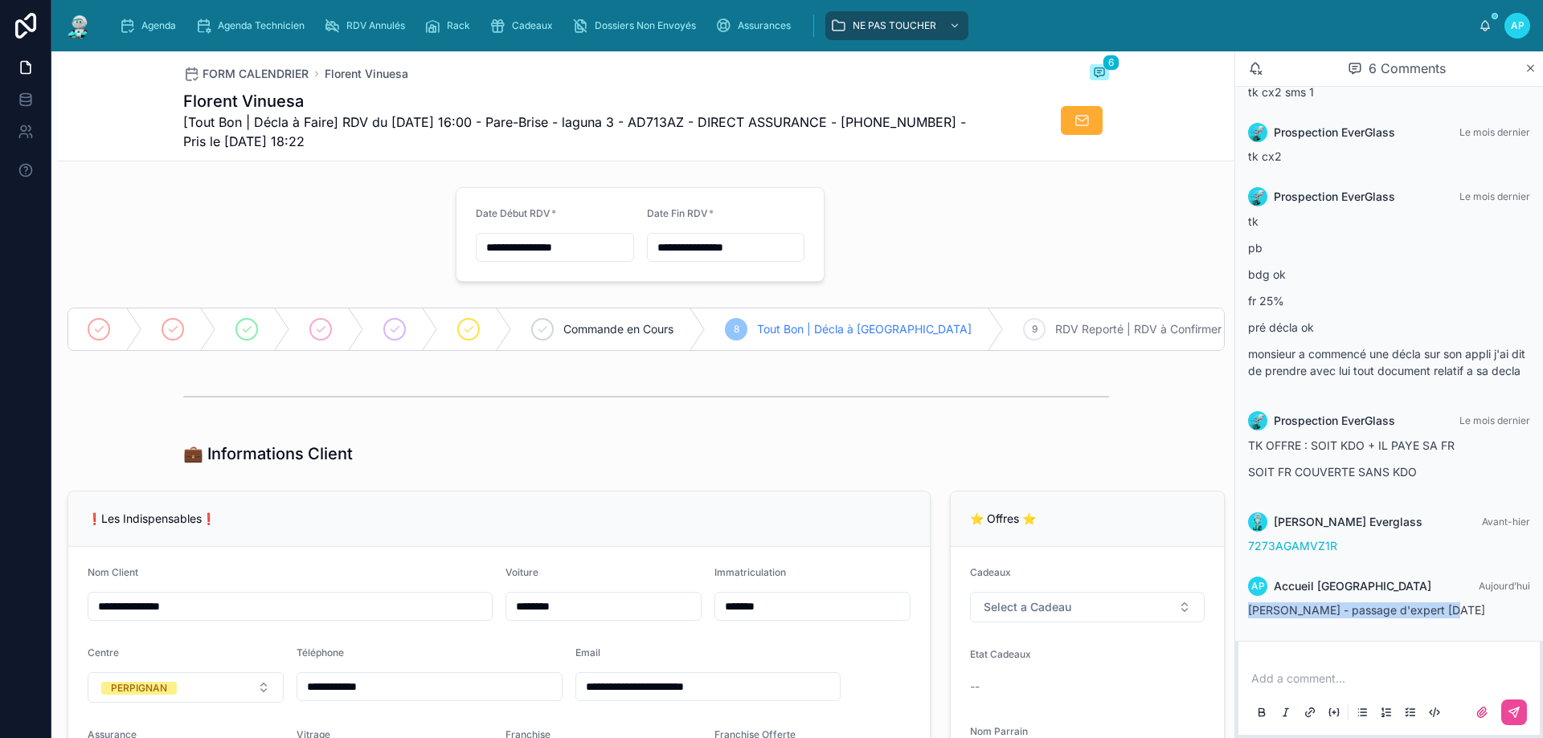
click at [1440, 614] on div "[PERSON_NAME] - passage d'expert [DATE]" at bounding box center [1389, 611] width 282 height 16
copy span "[PERSON_NAME] - passage d'expert [DATE]"
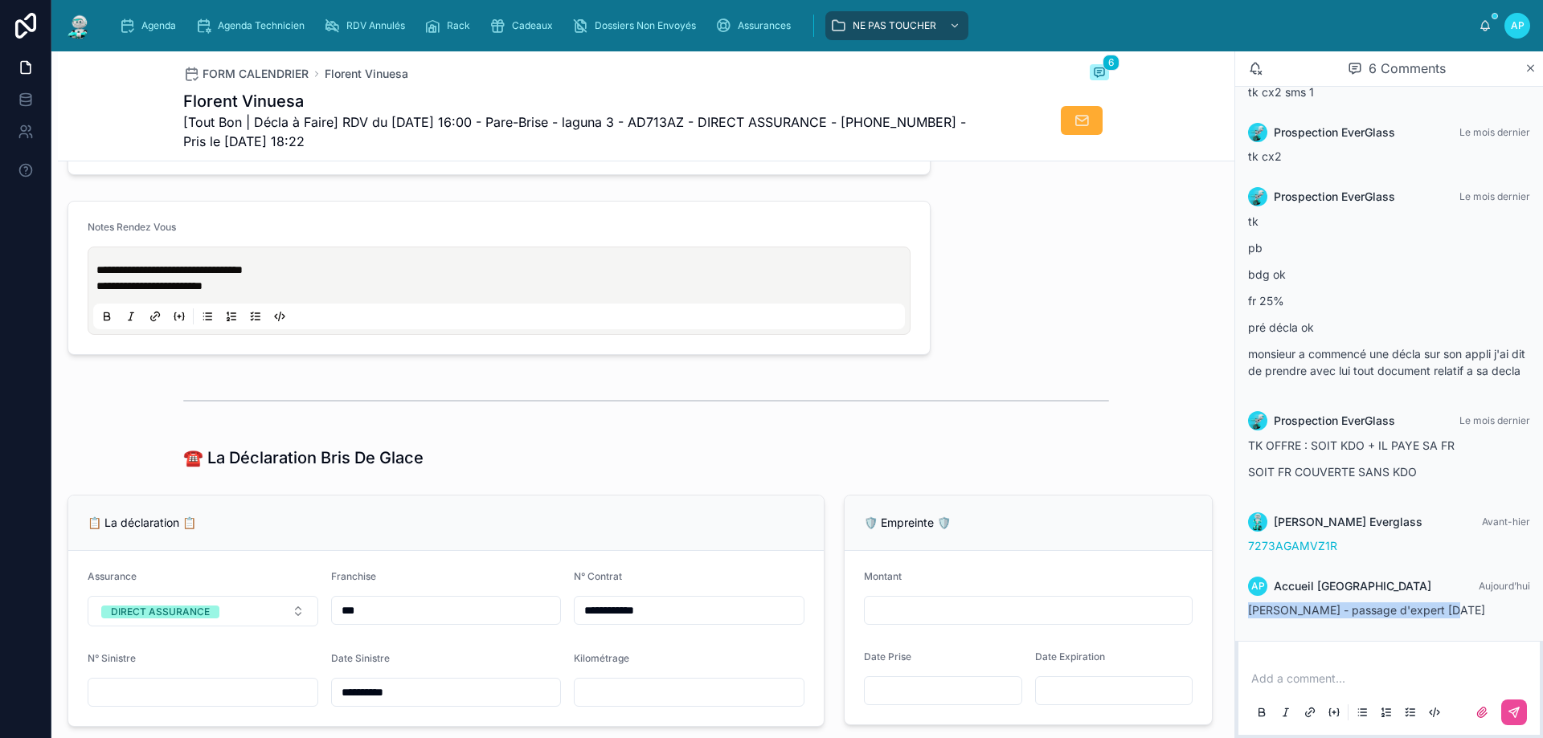
scroll to position [804, 0]
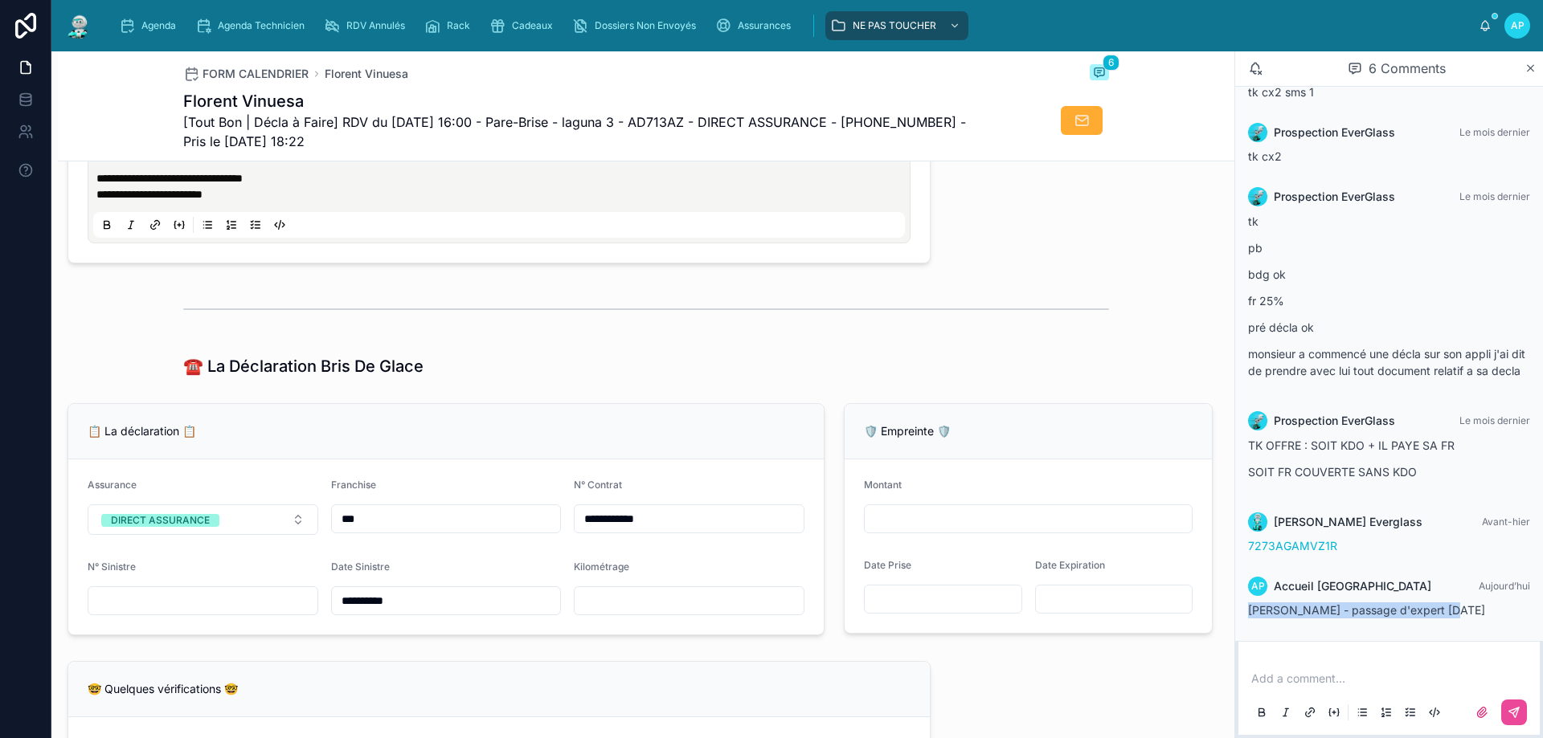
click at [317, 203] on p "**********" at bounding box center [502, 194] width 812 height 16
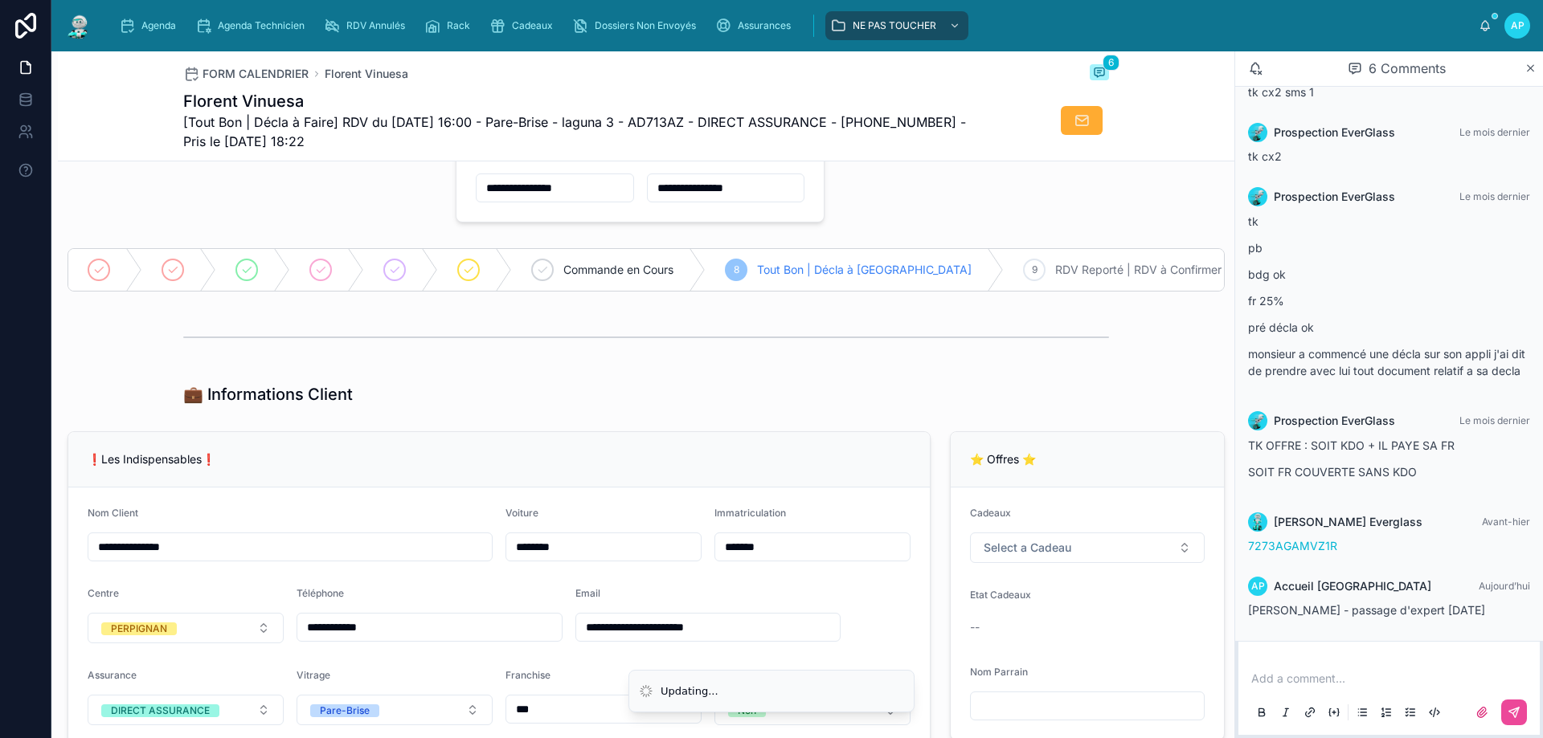
scroll to position [0, 0]
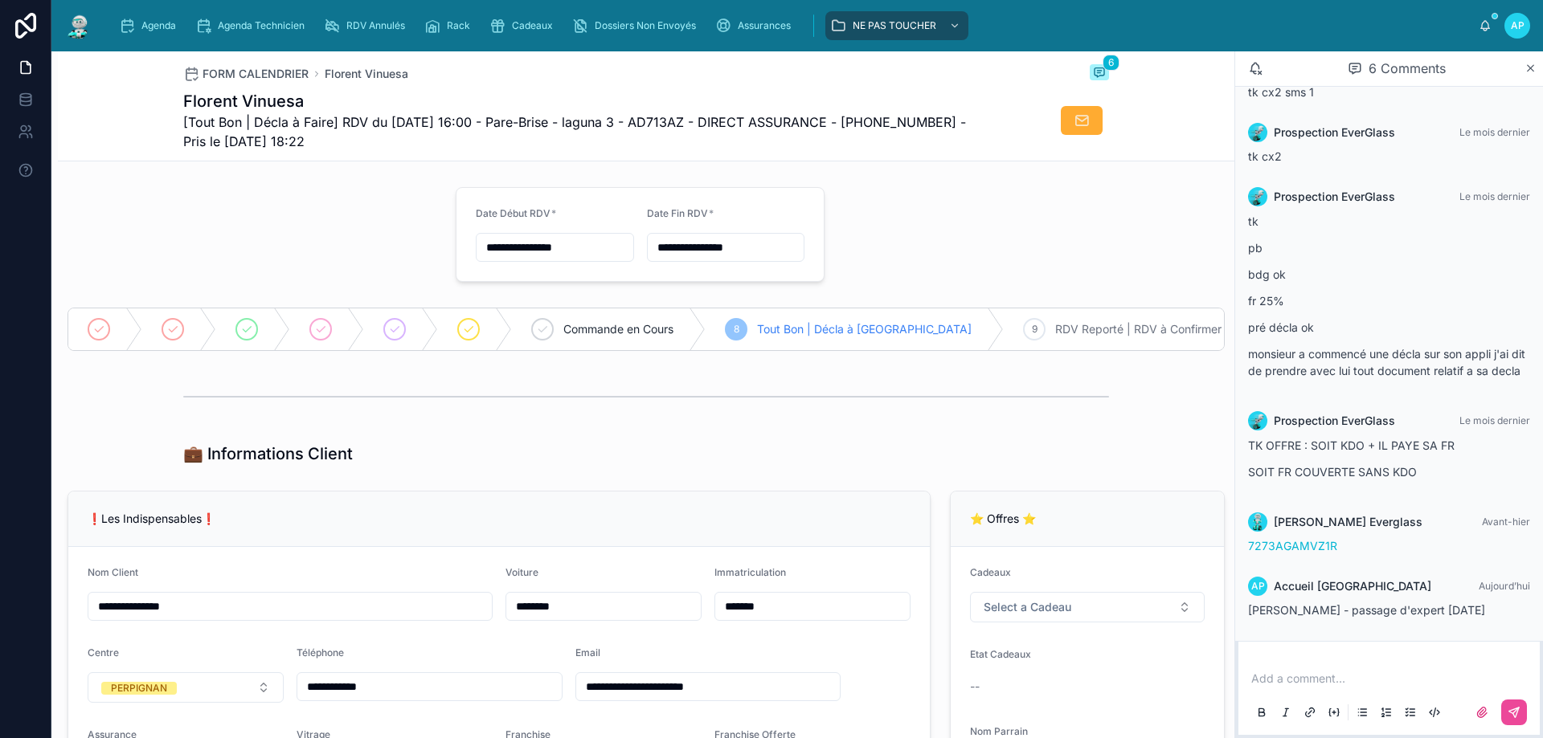
click at [492, 245] on input "**********" at bounding box center [555, 247] width 157 height 23
click at [463, 426] on button "6" at bounding box center [462, 416] width 29 height 29
type input "**********"
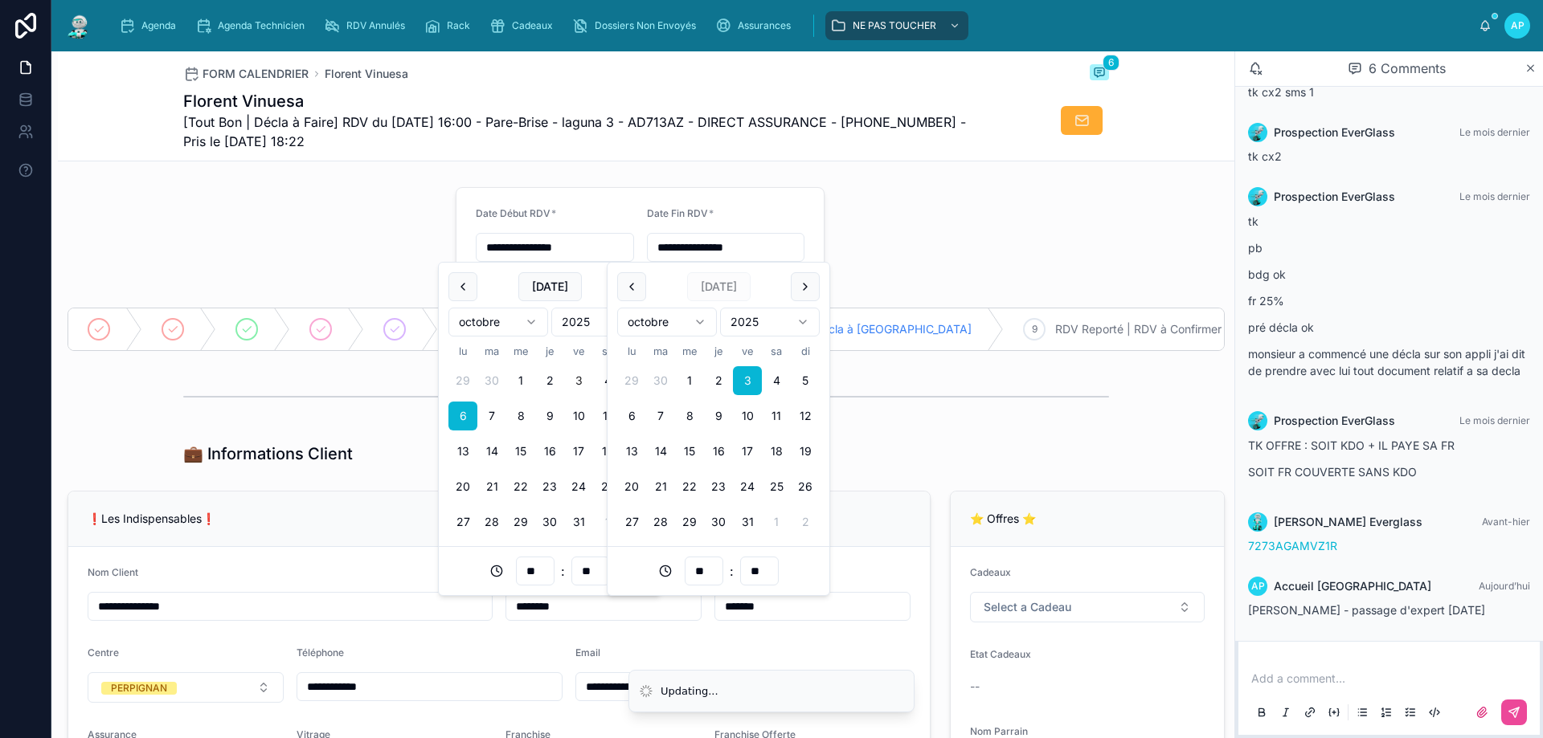
click at [658, 248] on input "**********" at bounding box center [726, 247] width 157 height 23
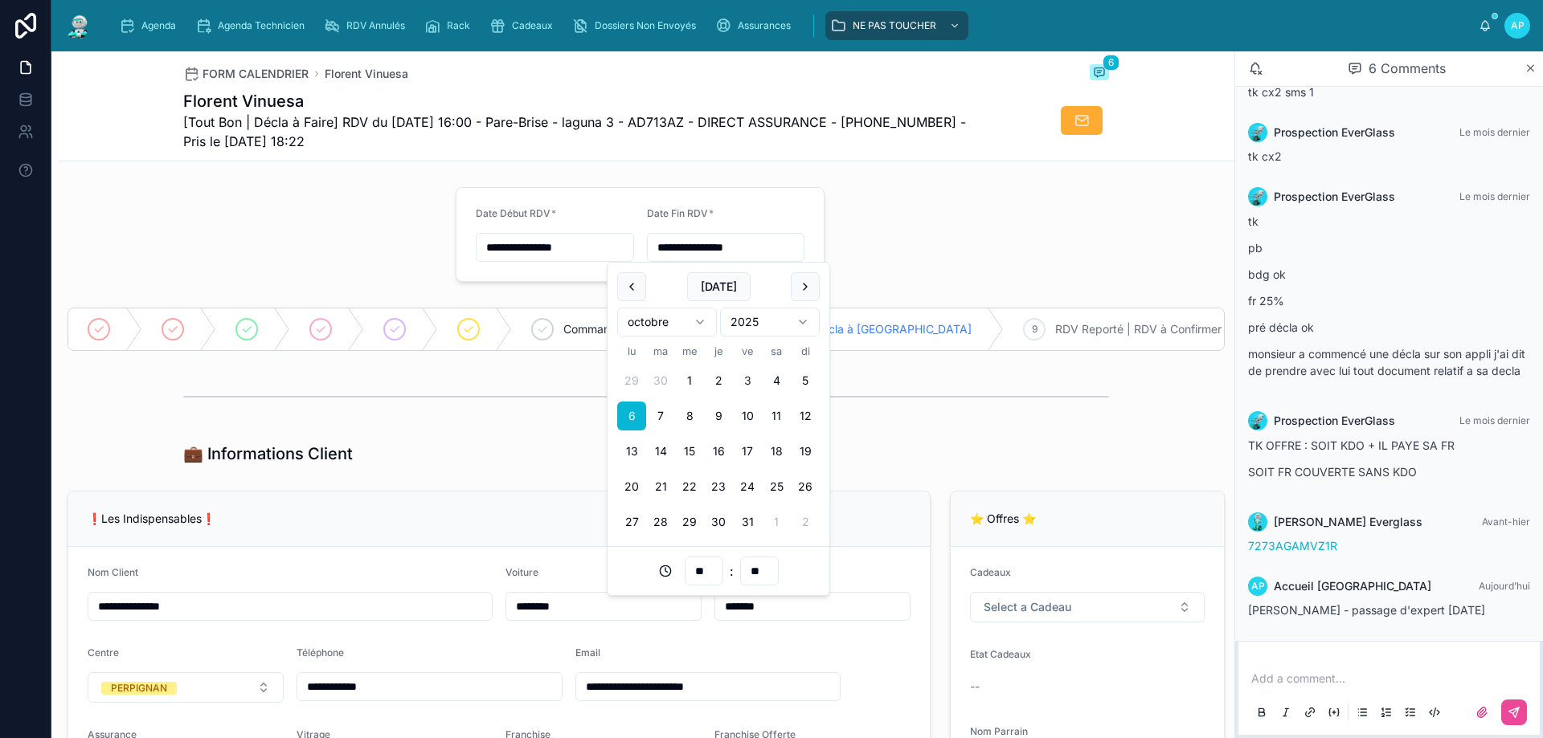
type input "**********"
click at [174, 27] on span "Agenda" at bounding box center [158, 25] width 35 height 13
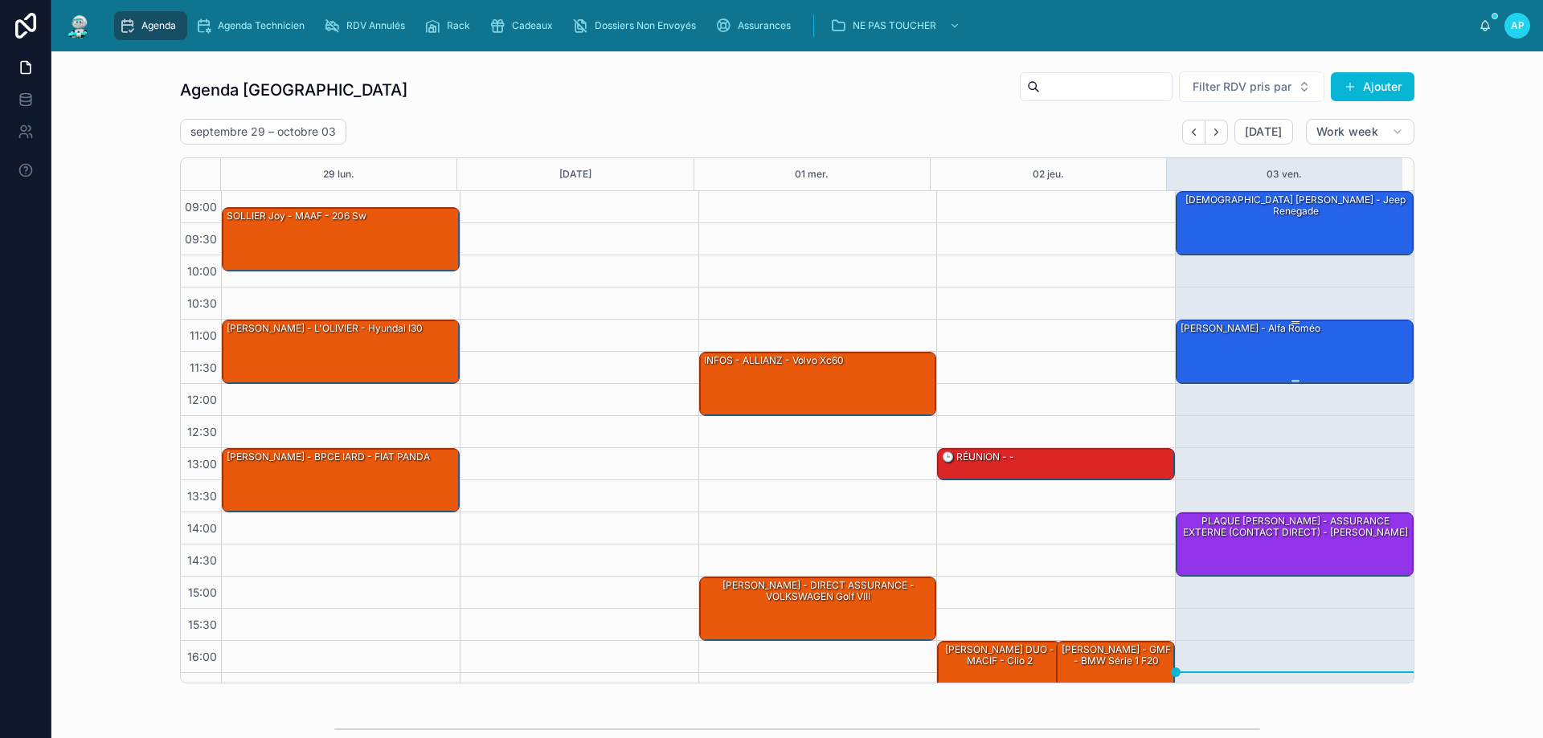
click at [1287, 354] on div "[PERSON_NAME] - alfa roméo" at bounding box center [1295, 351] width 233 height 61
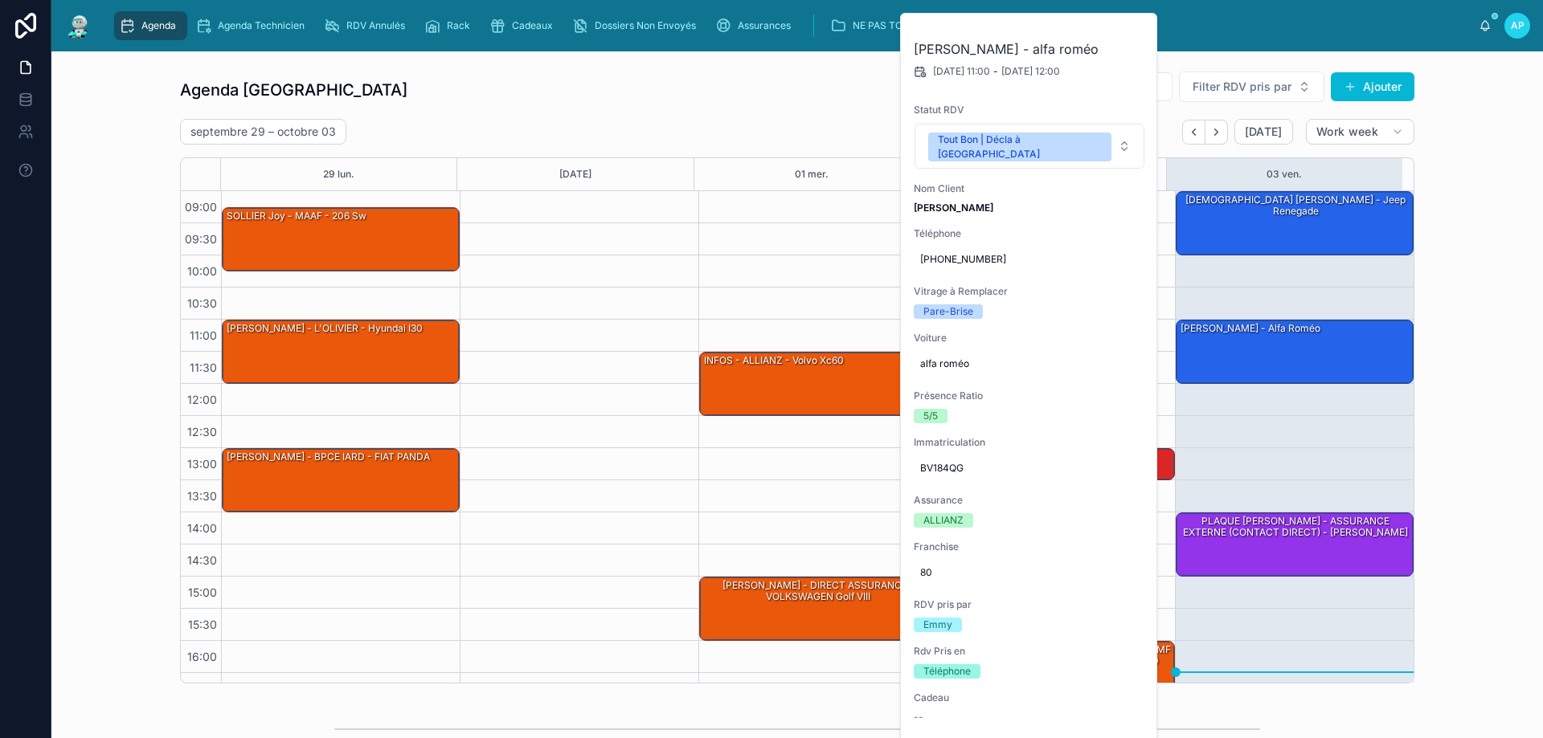
click at [763, 132] on div "septembre 29 – octobre 03 Today Work week" at bounding box center [797, 132] width 1234 height 26
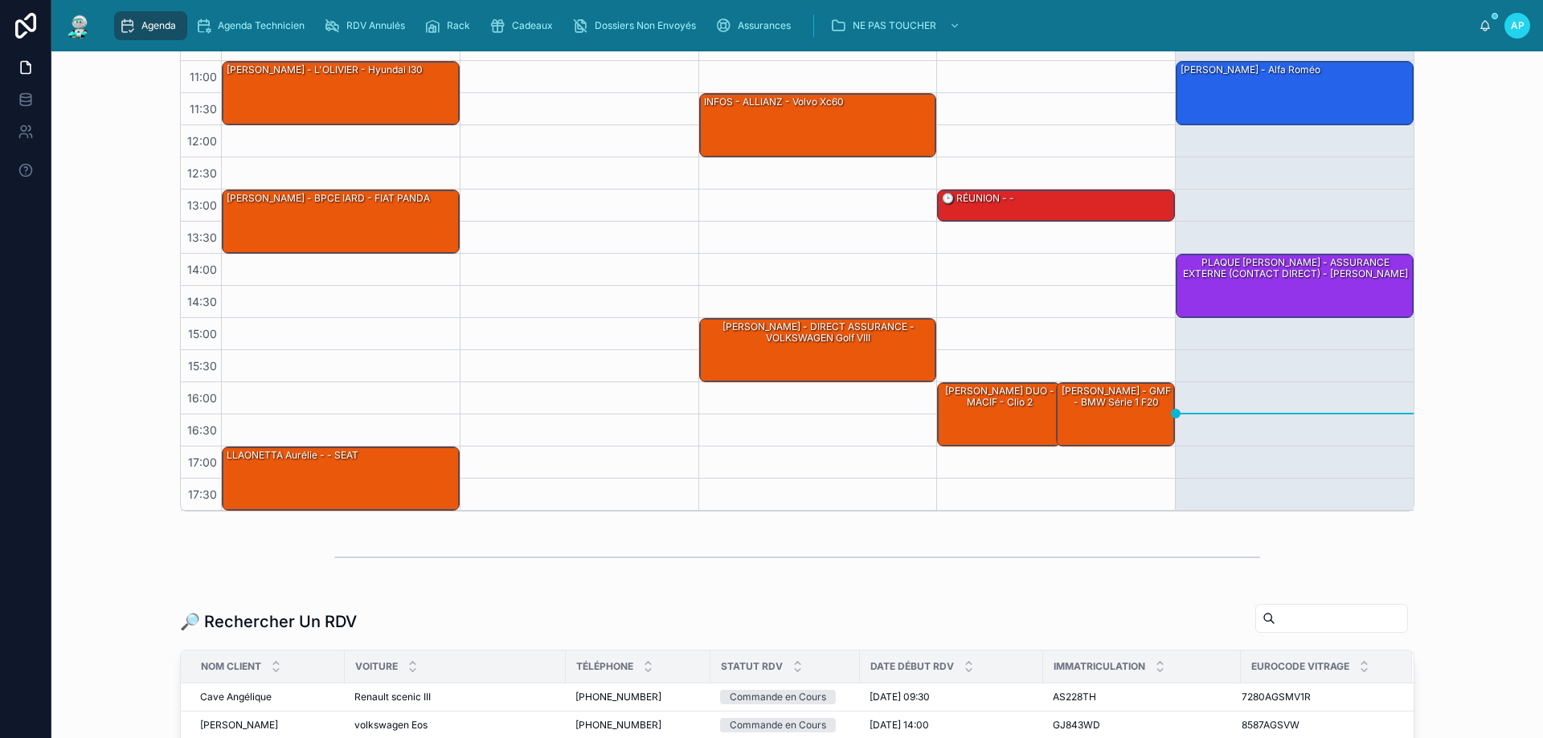
scroll to position [375, 0]
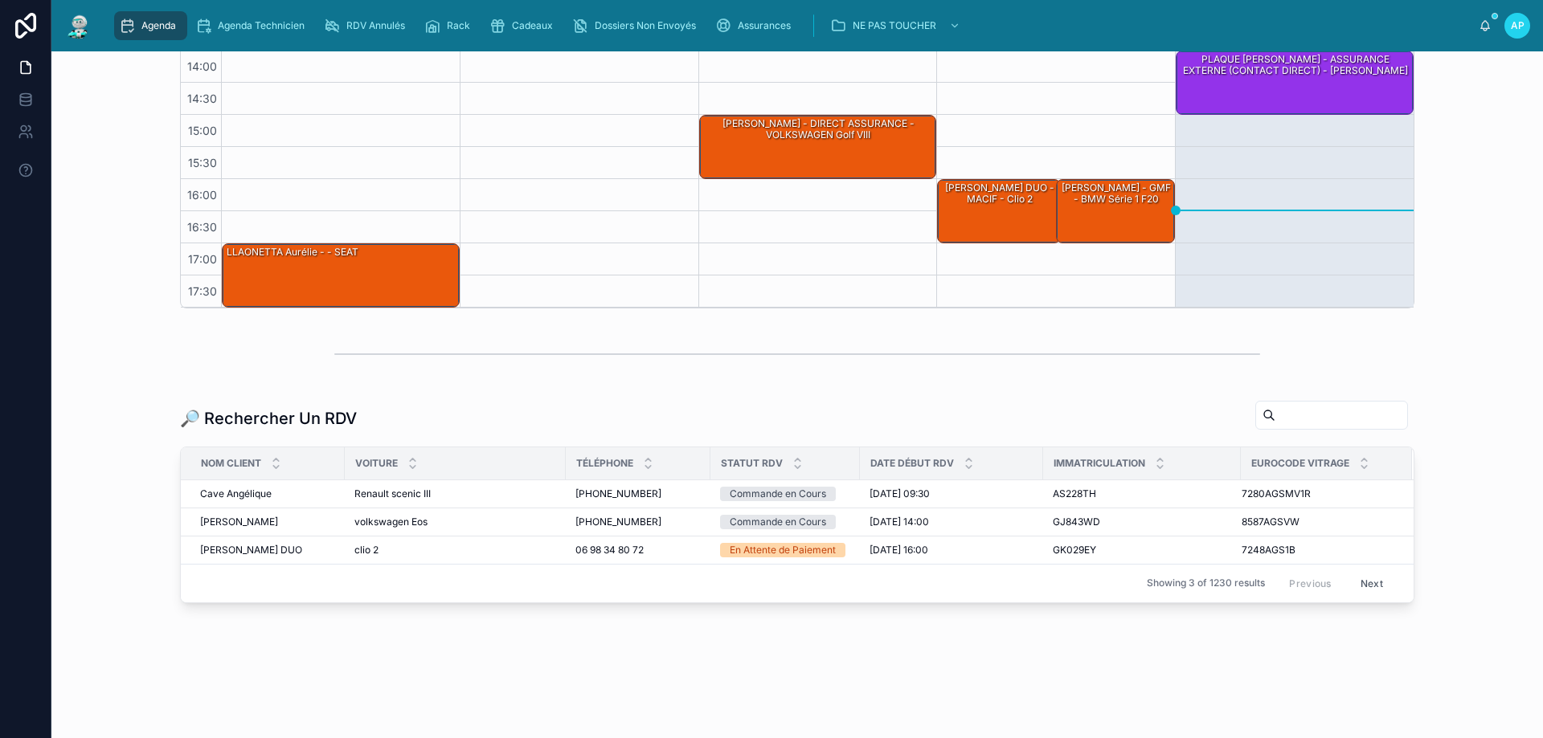
click at [1278, 418] on input "text" at bounding box center [1341, 415] width 132 height 23
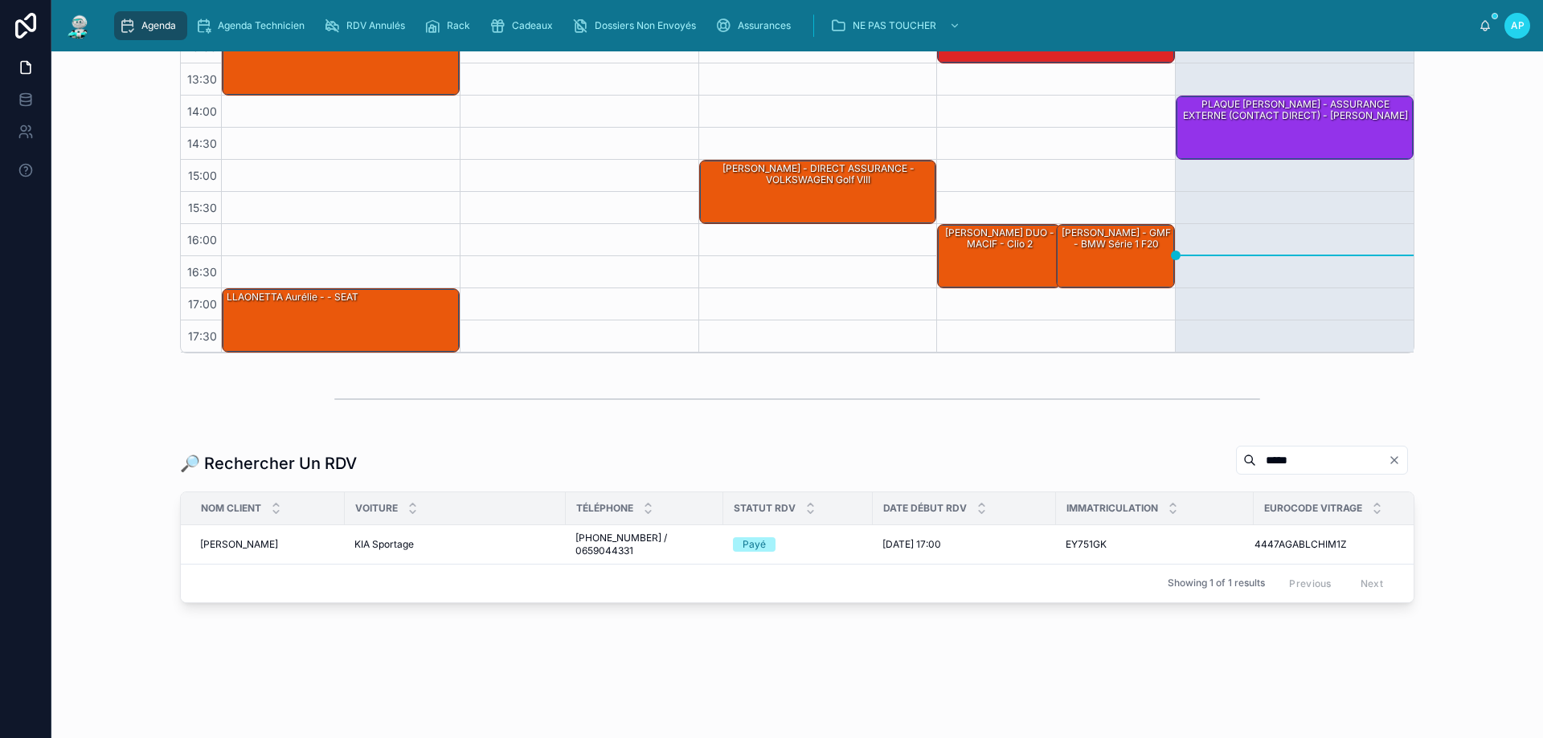
scroll to position [342, 0]
type input "*****"
click at [241, 538] on span "GHESQUIERE Yan" at bounding box center [239, 544] width 78 height 13
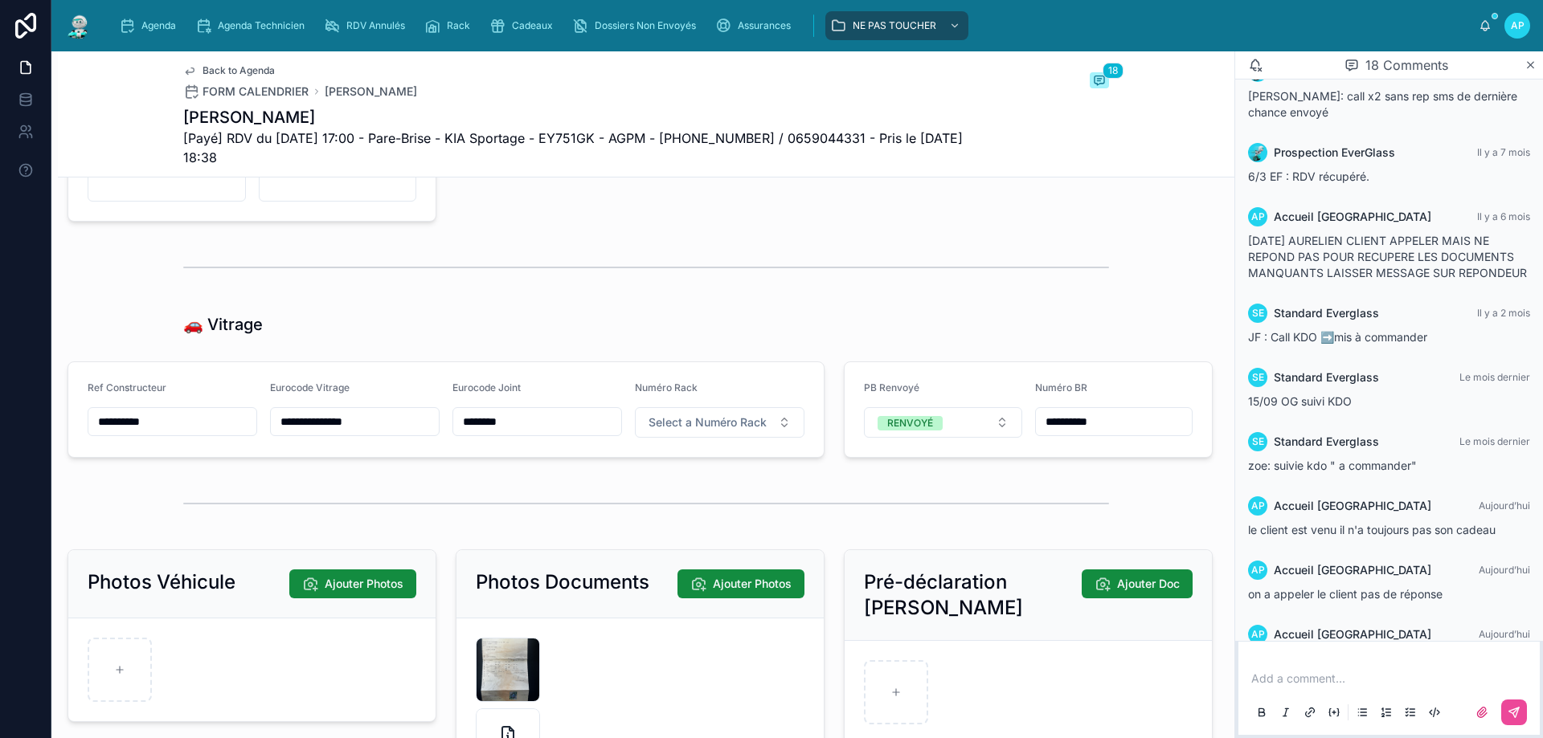
scroll to position [2512, 0]
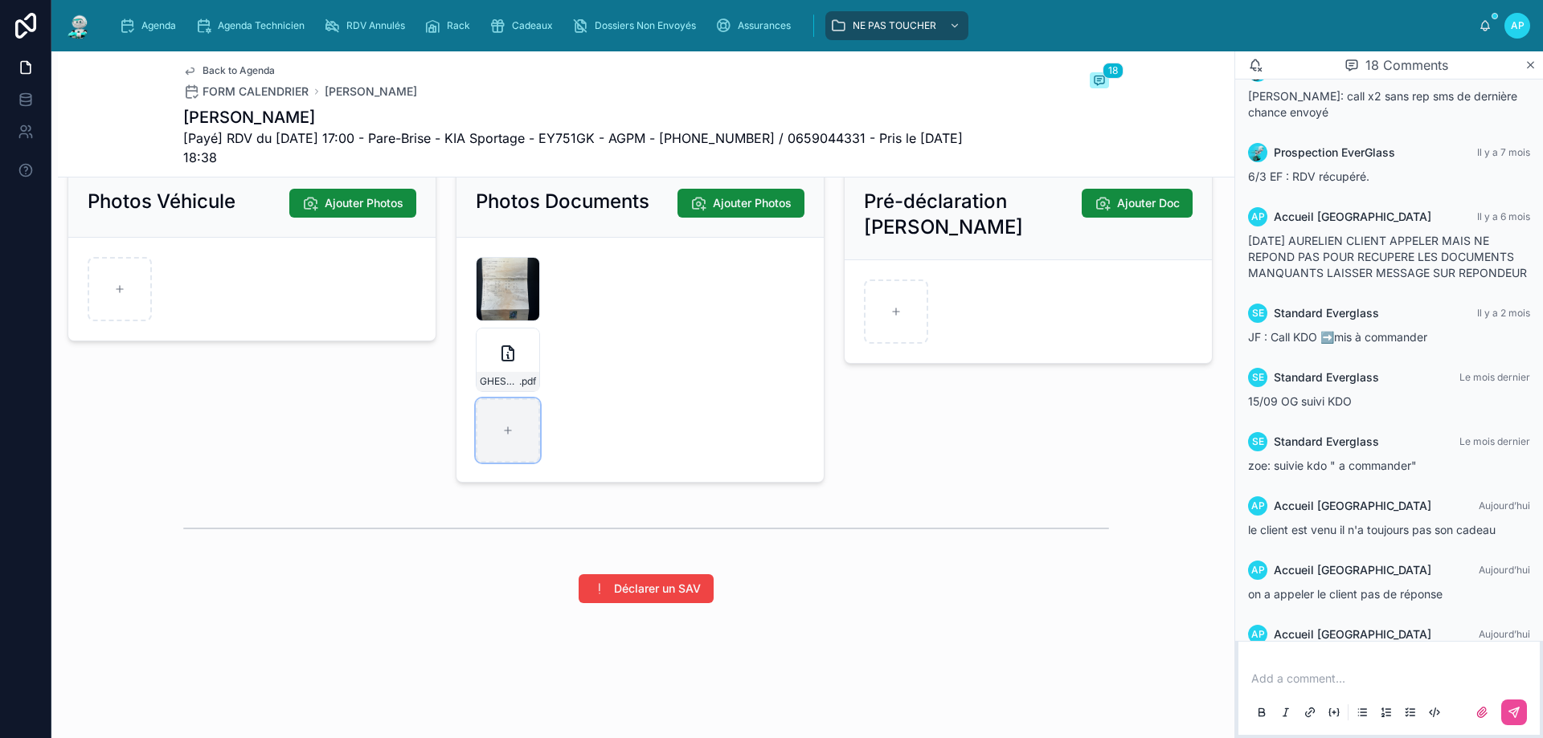
click at [500, 437] on div at bounding box center [508, 431] width 64 height 64
type input "**********"
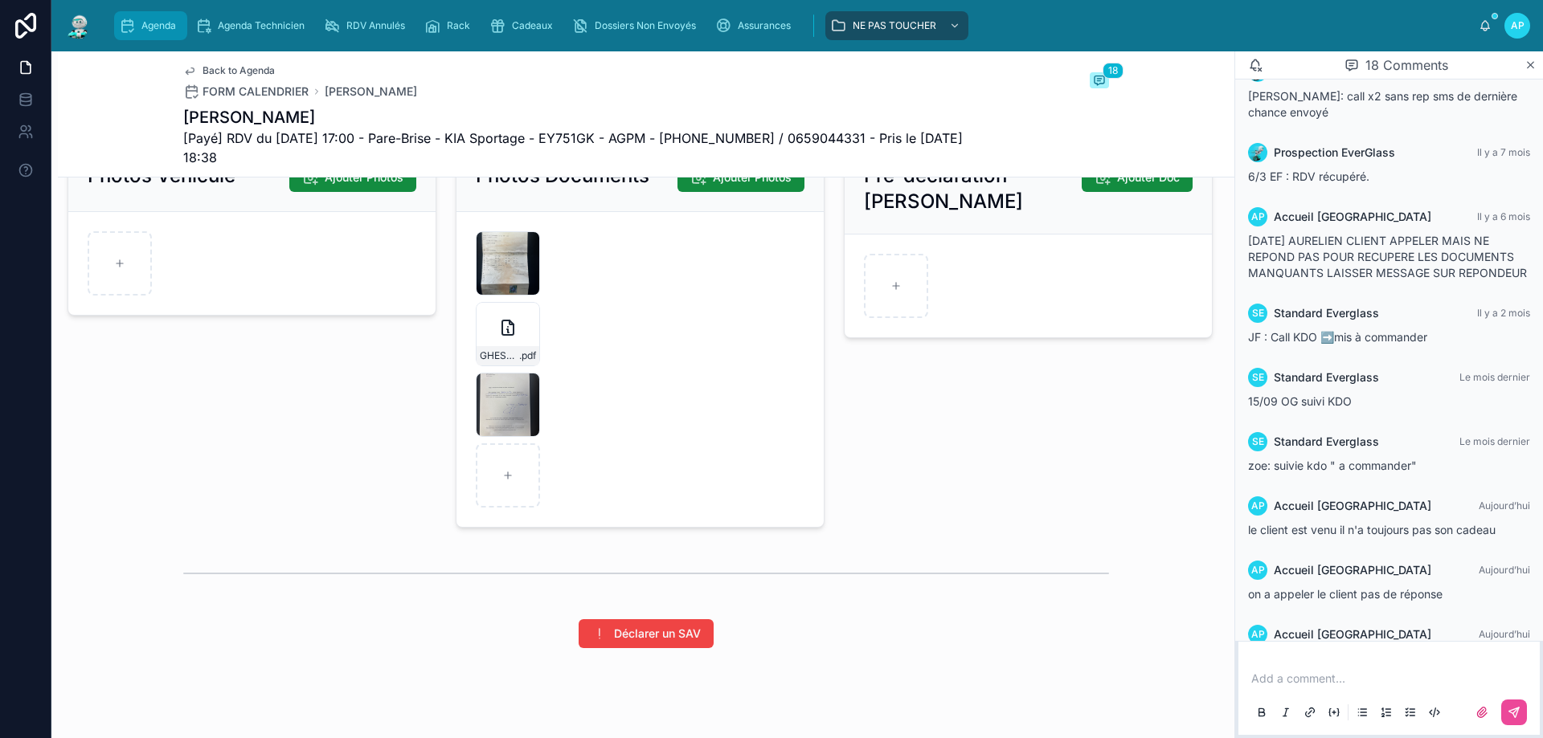
click at [148, 26] on span "Agenda" at bounding box center [158, 25] width 35 height 13
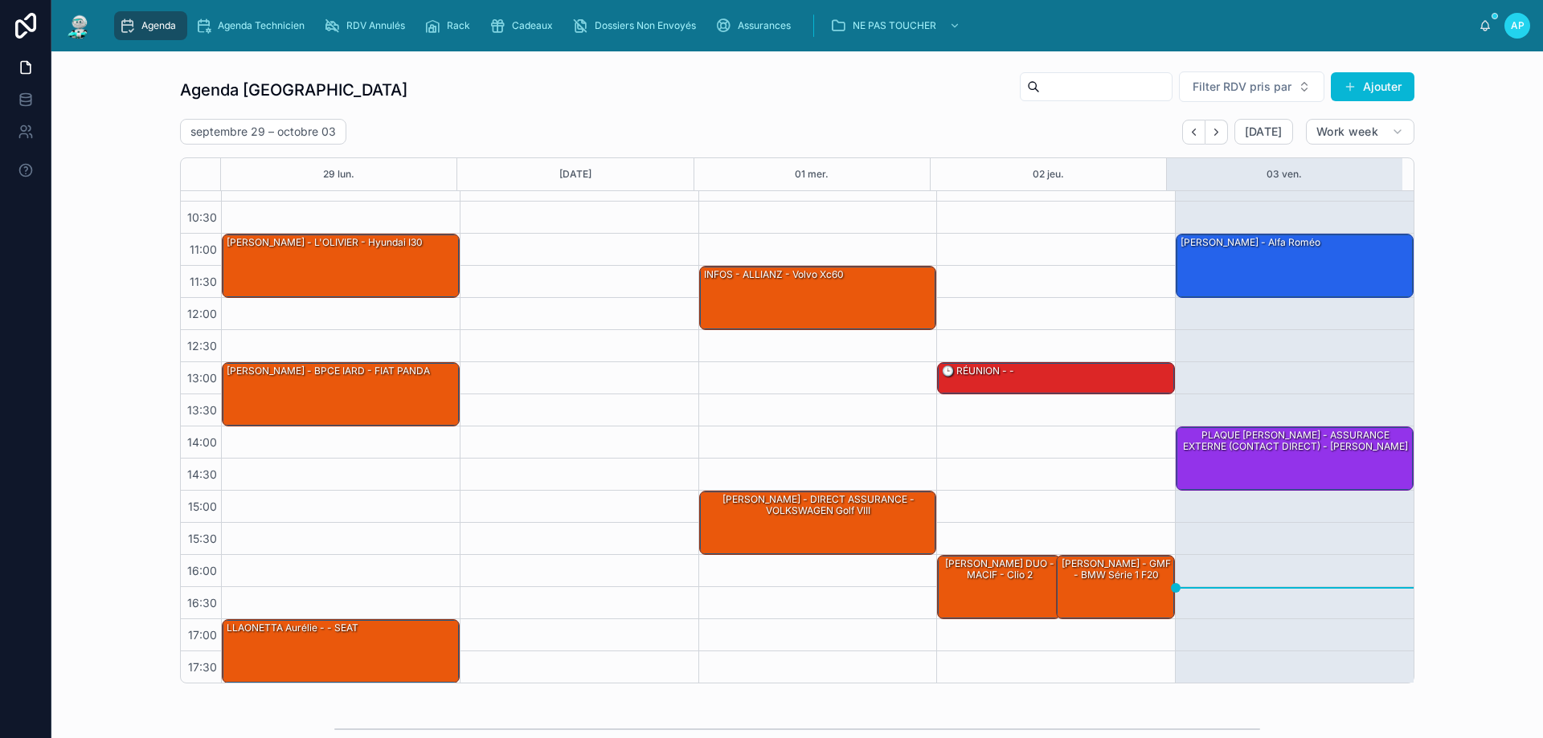
scroll to position [87, 0]
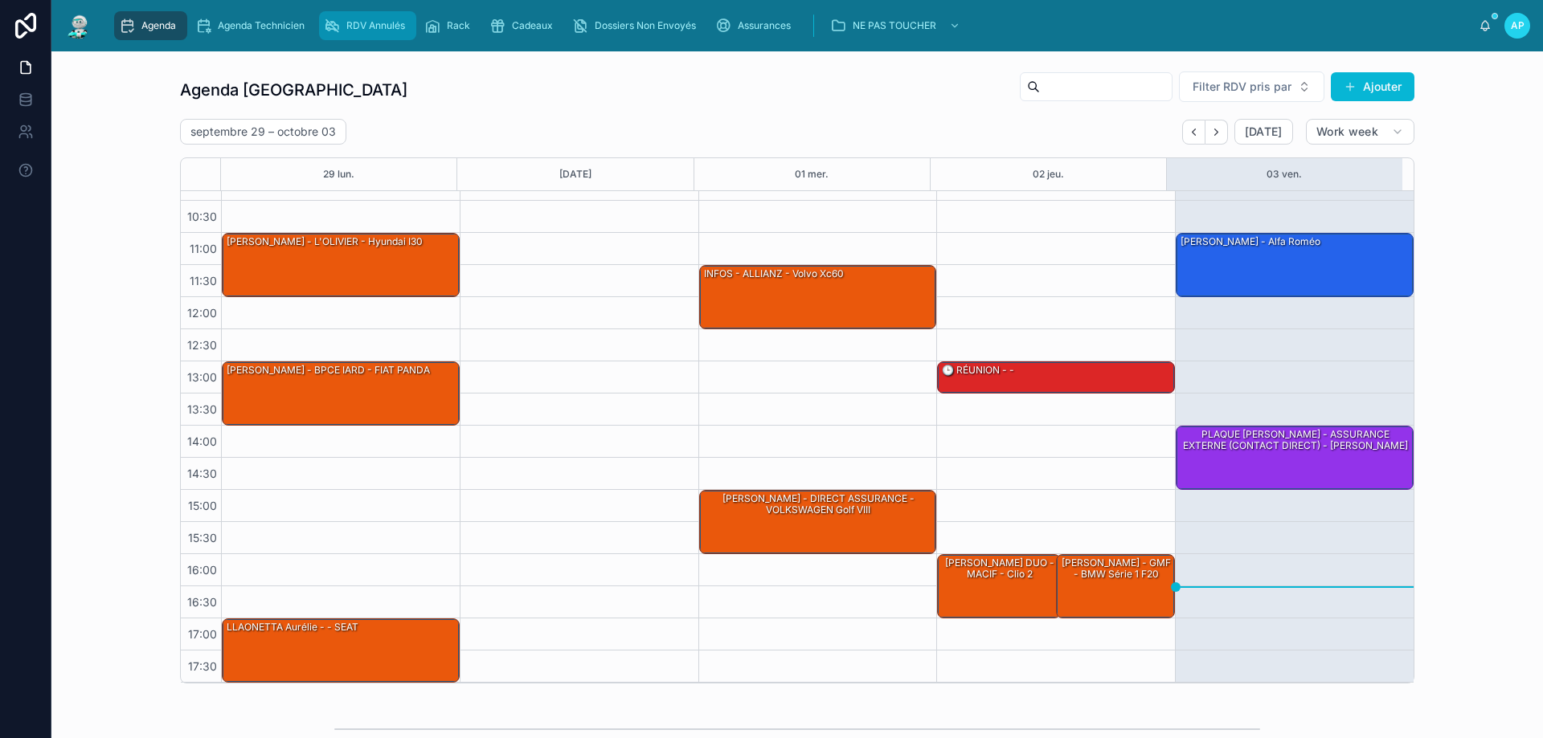
click at [378, 27] on span "RDV Annulés" at bounding box center [375, 25] width 59 height 13
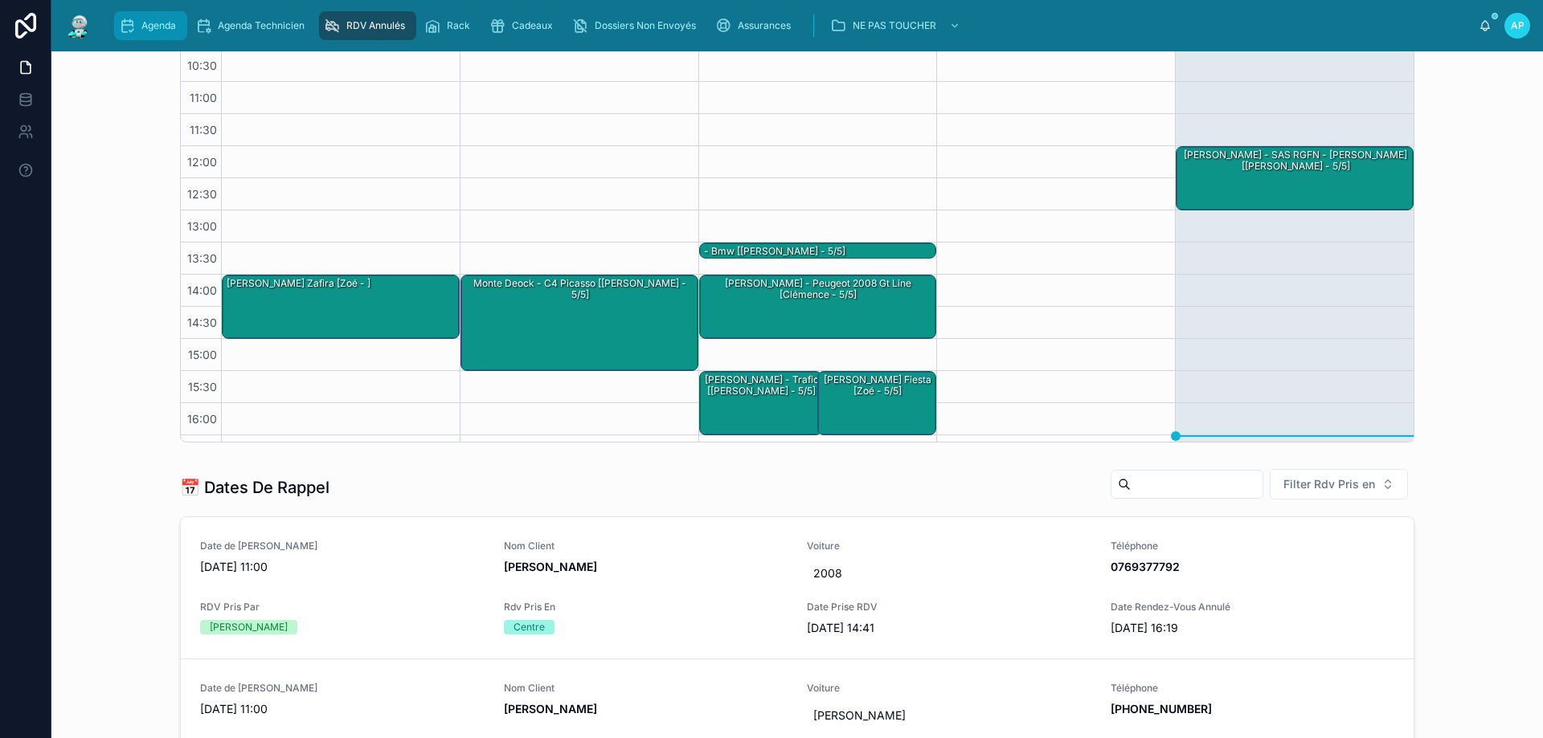
click at [177, 22] on div "Agenda" at bounding box center [150, 26] width 63 height 26
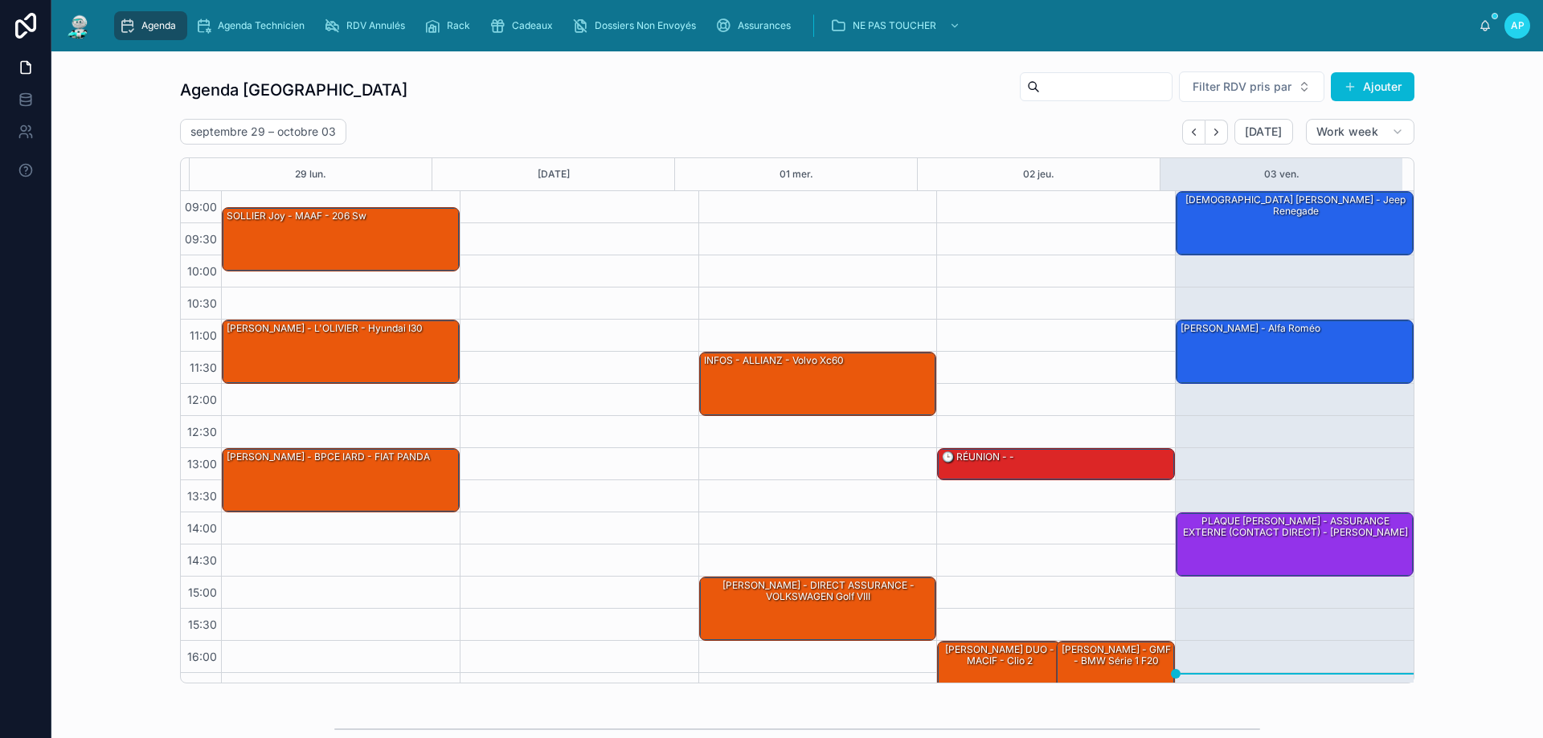
scroll to position [87, 0]
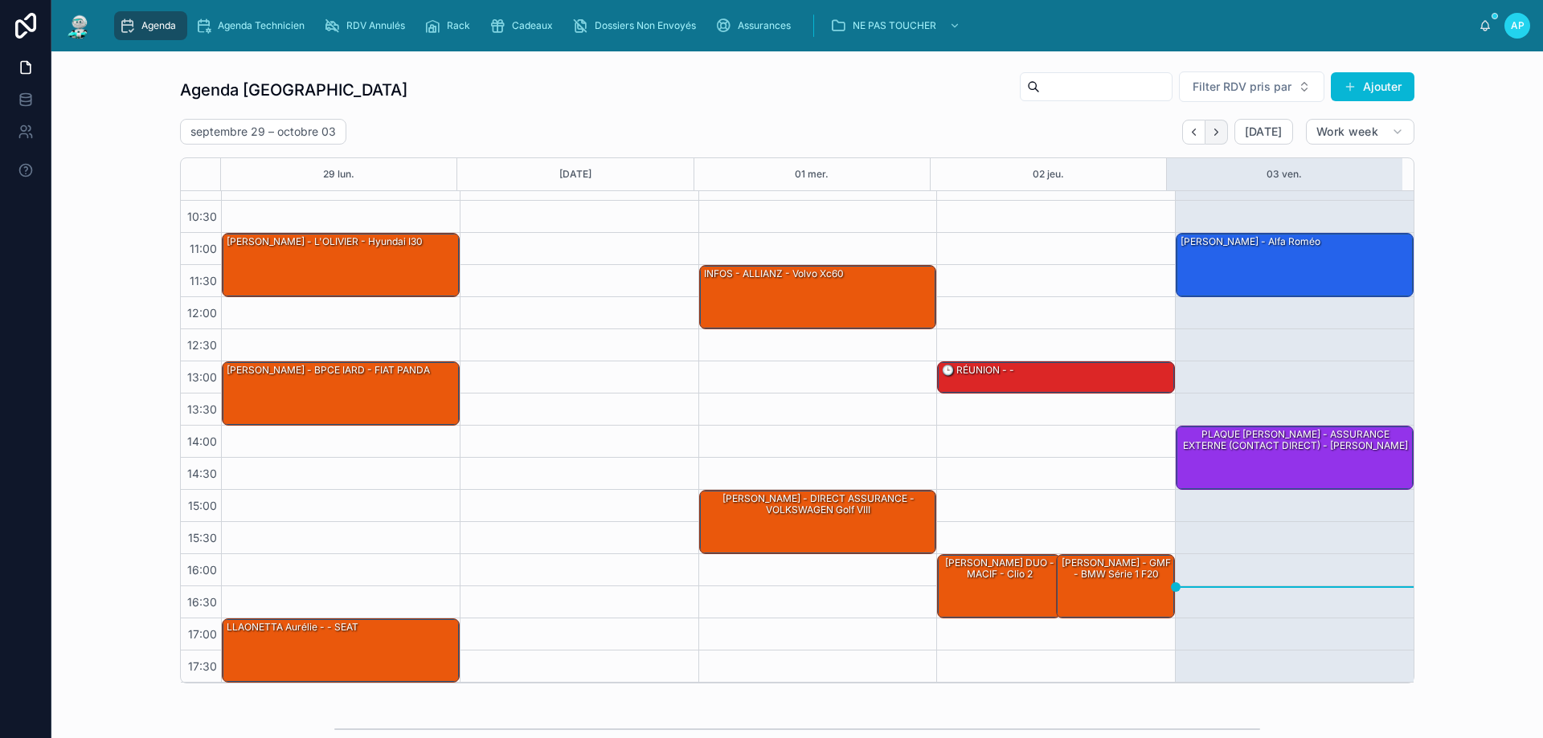
click at [1220, 126] on button "Next" at bounding box center [1216, 132] width 23 height 25
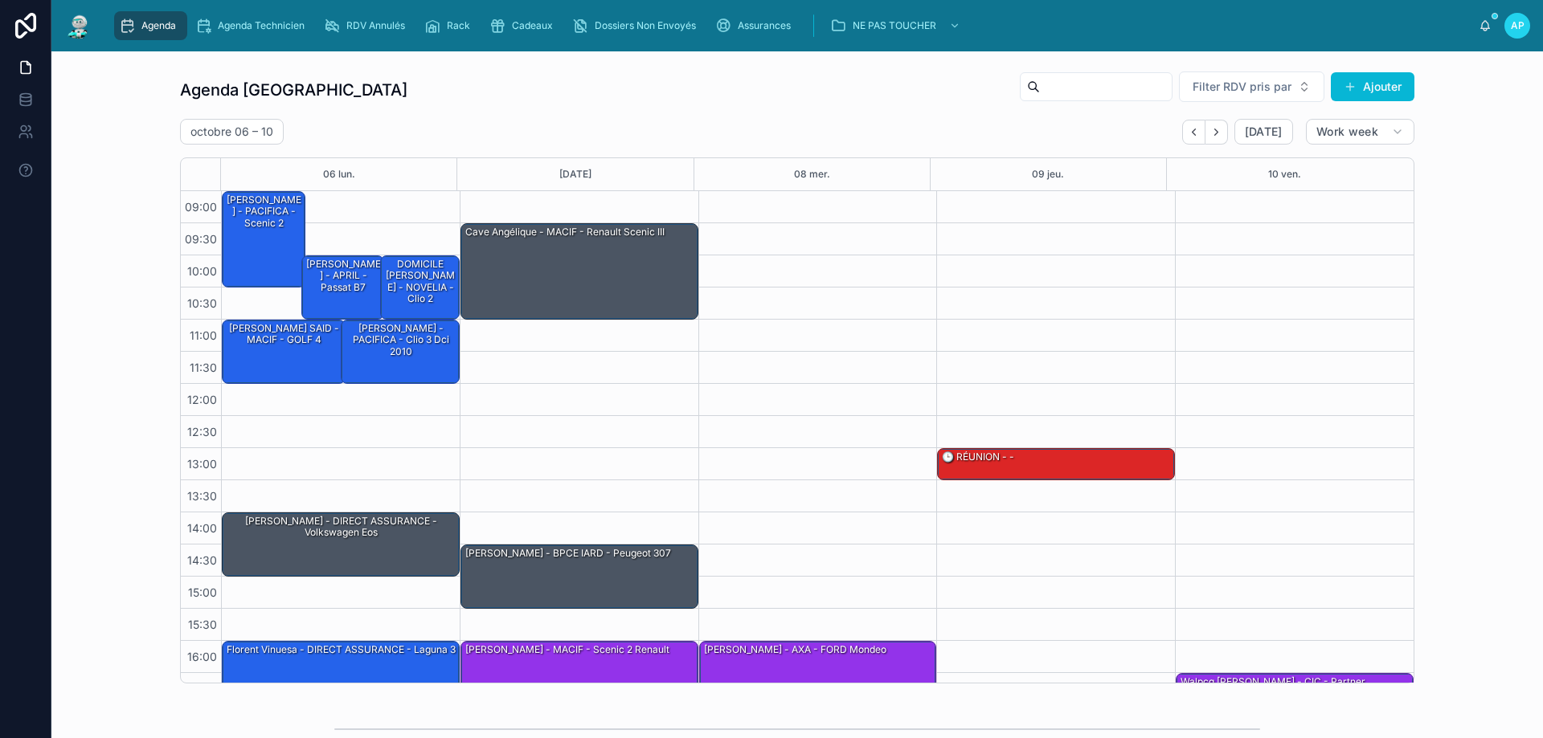
click at [155, 24] on span "Agenda" at bounding box center [158, 25] width 35 height 13
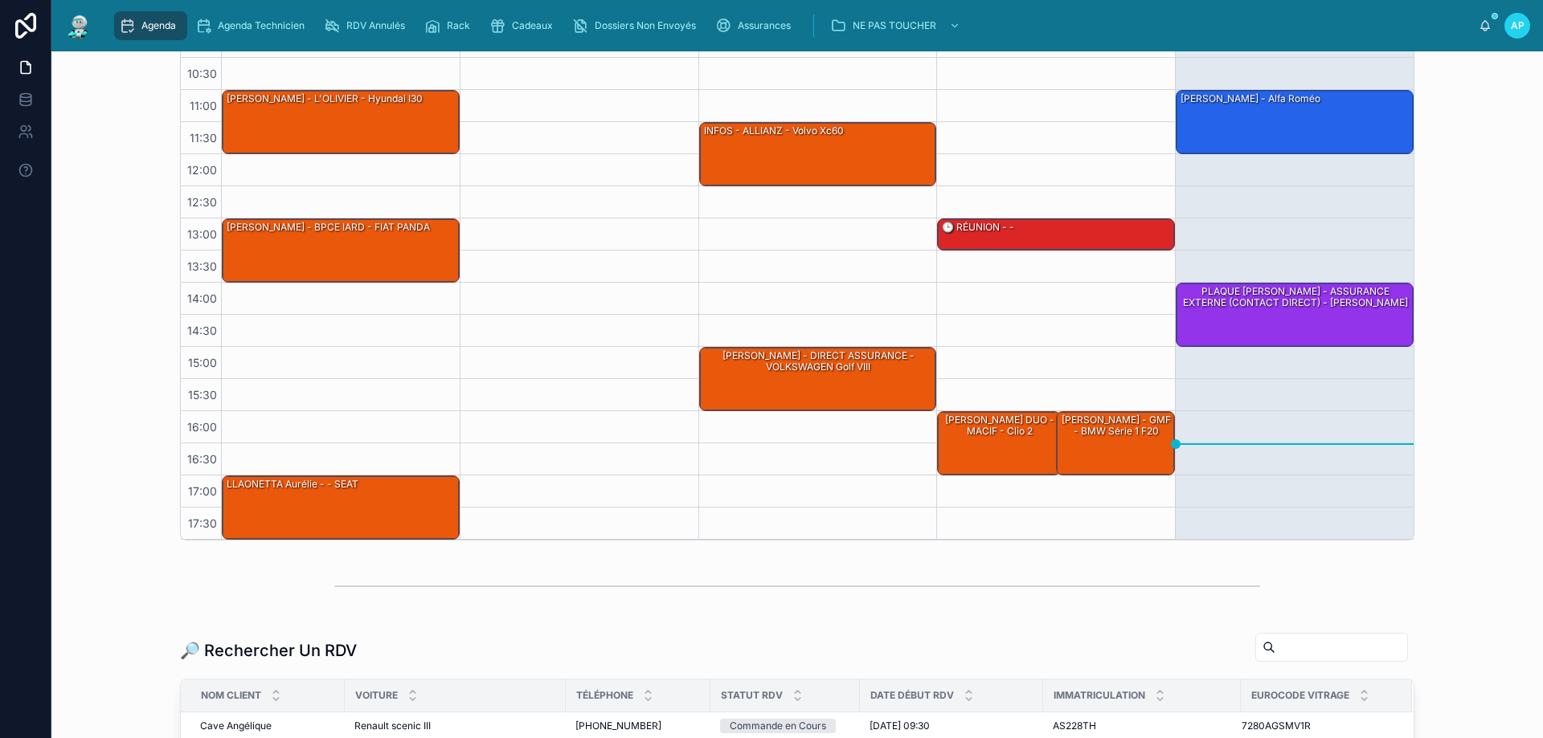
scroll to position [321, 0]
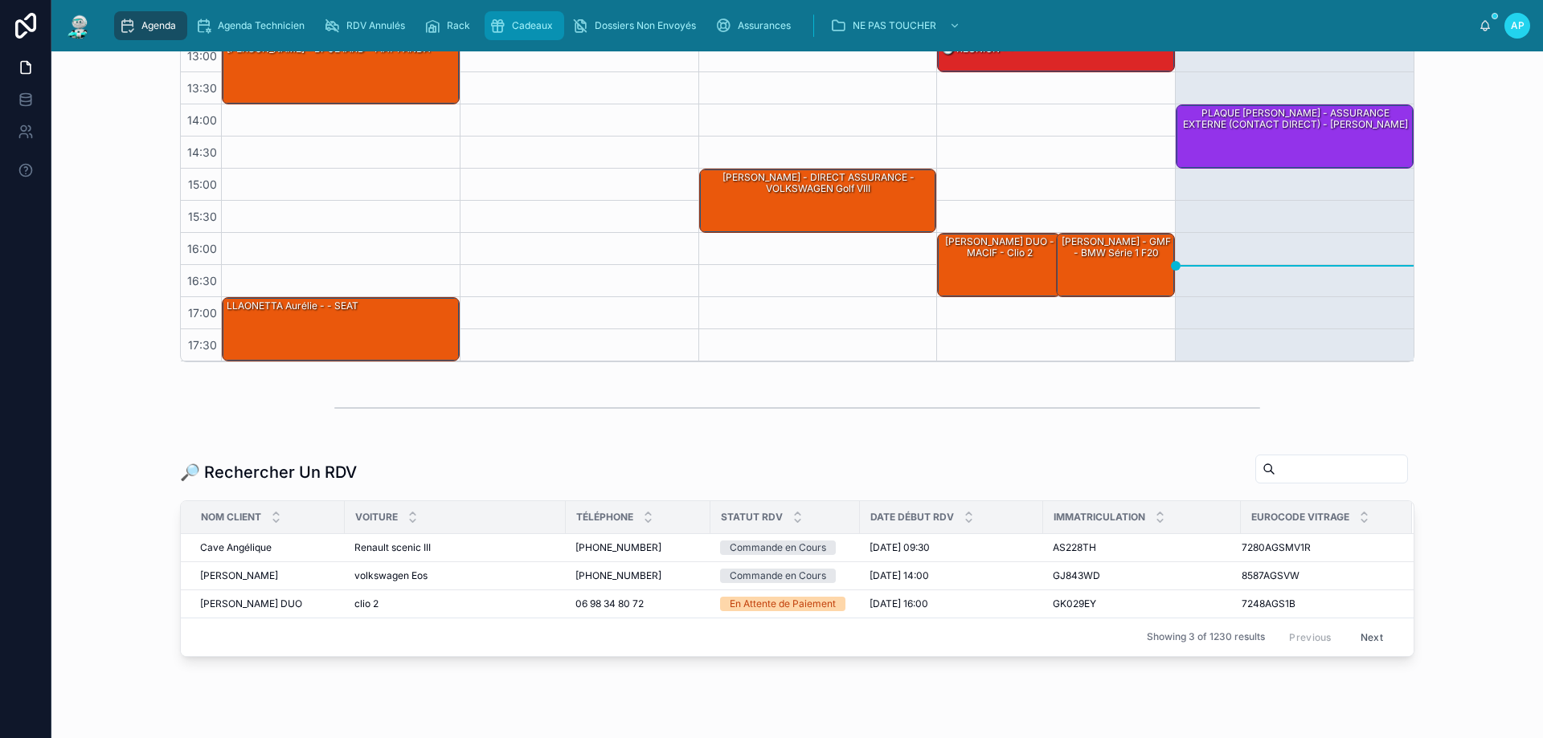
click at [505, 27] on icon "scrollable content" at bounding box center [497, 26] width 16 height 16
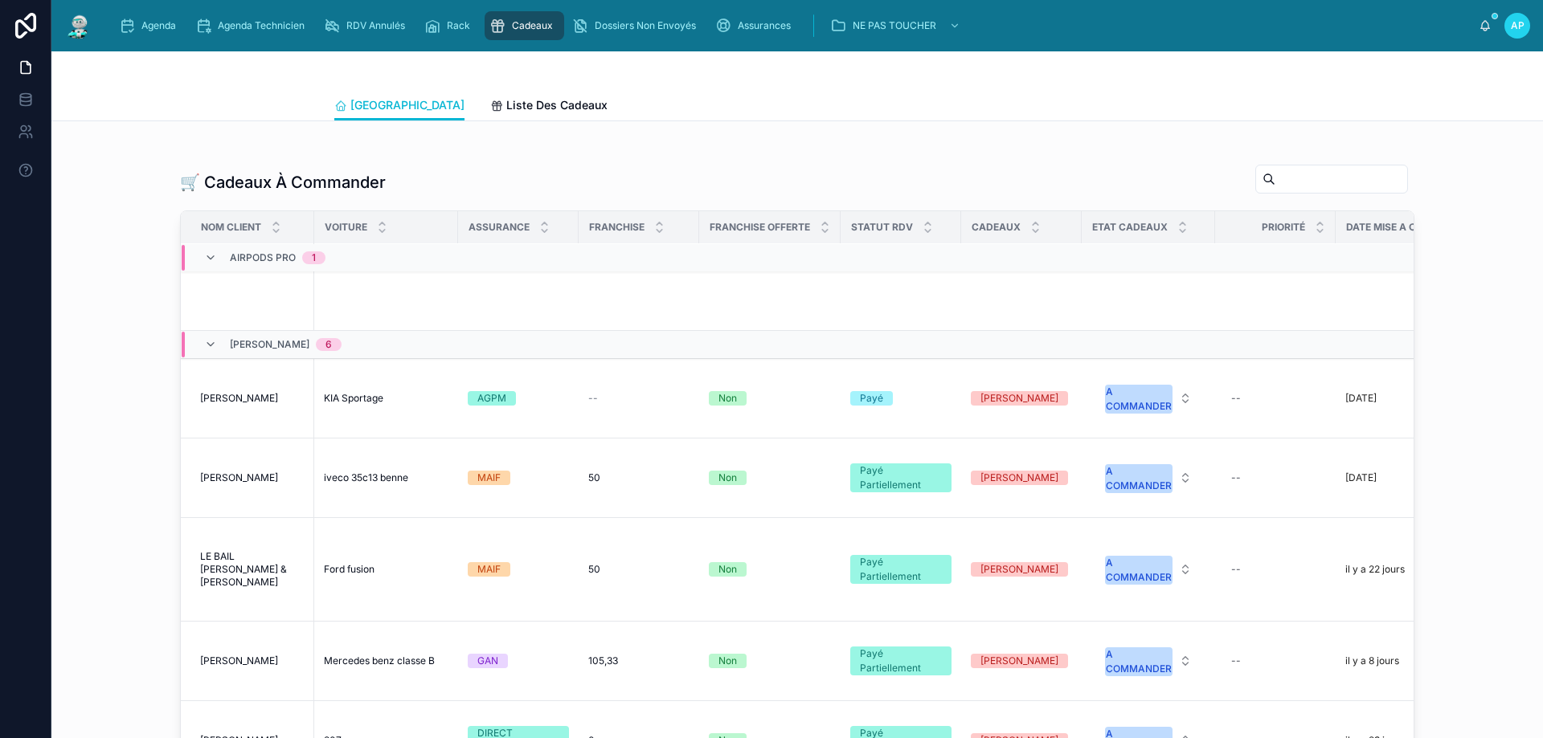
scroll to position [321, 0]
click at [1132, 405] on div "A COMMANDER" at bounding box center [1139, 397] width 66 height 29
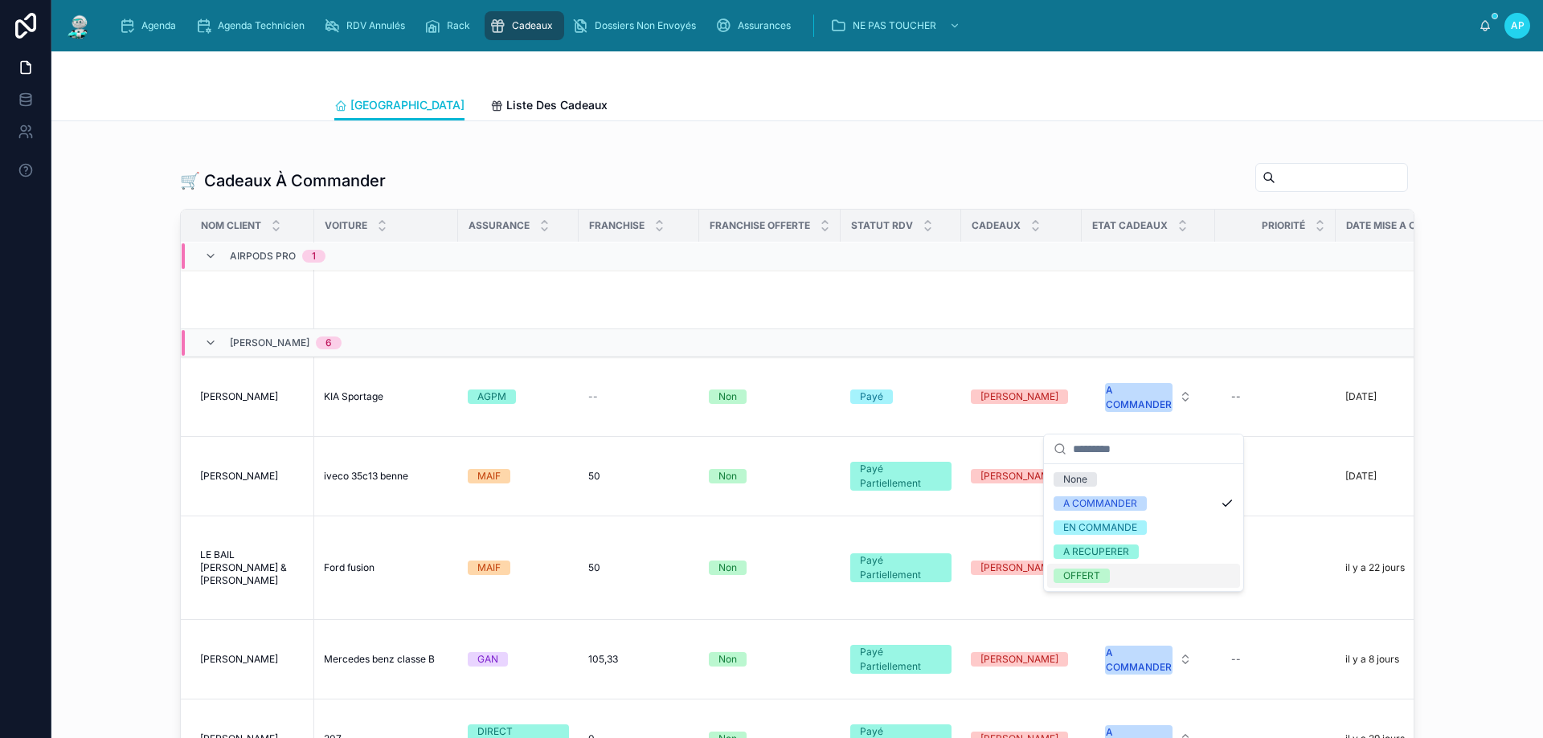
click at [1084, 577] on div "OFFERT" at bounding box center [1081, 576] width 37 height 14
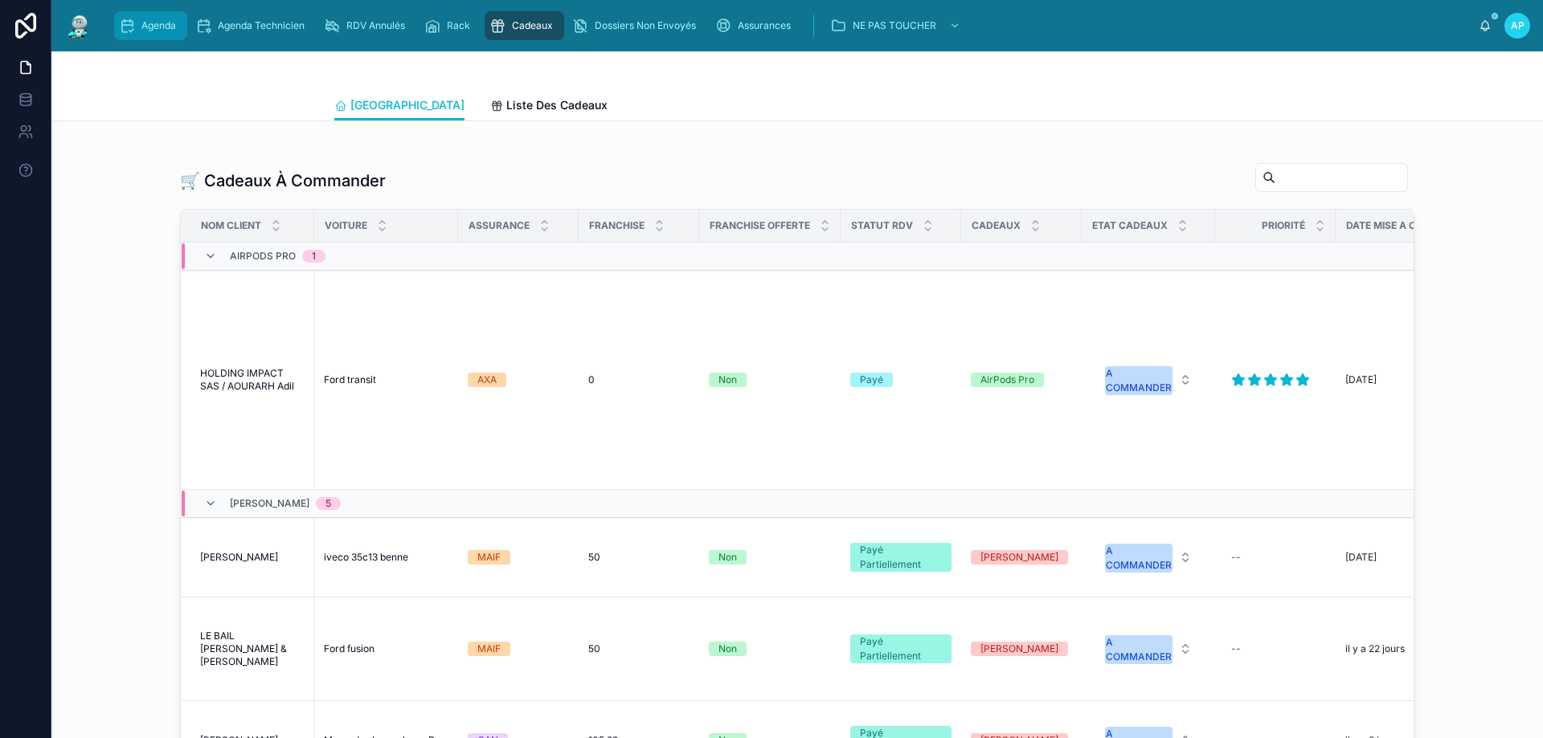
click at [139, 24] on div "Agenda" at bounding box center [150, 26] width 63 height 26
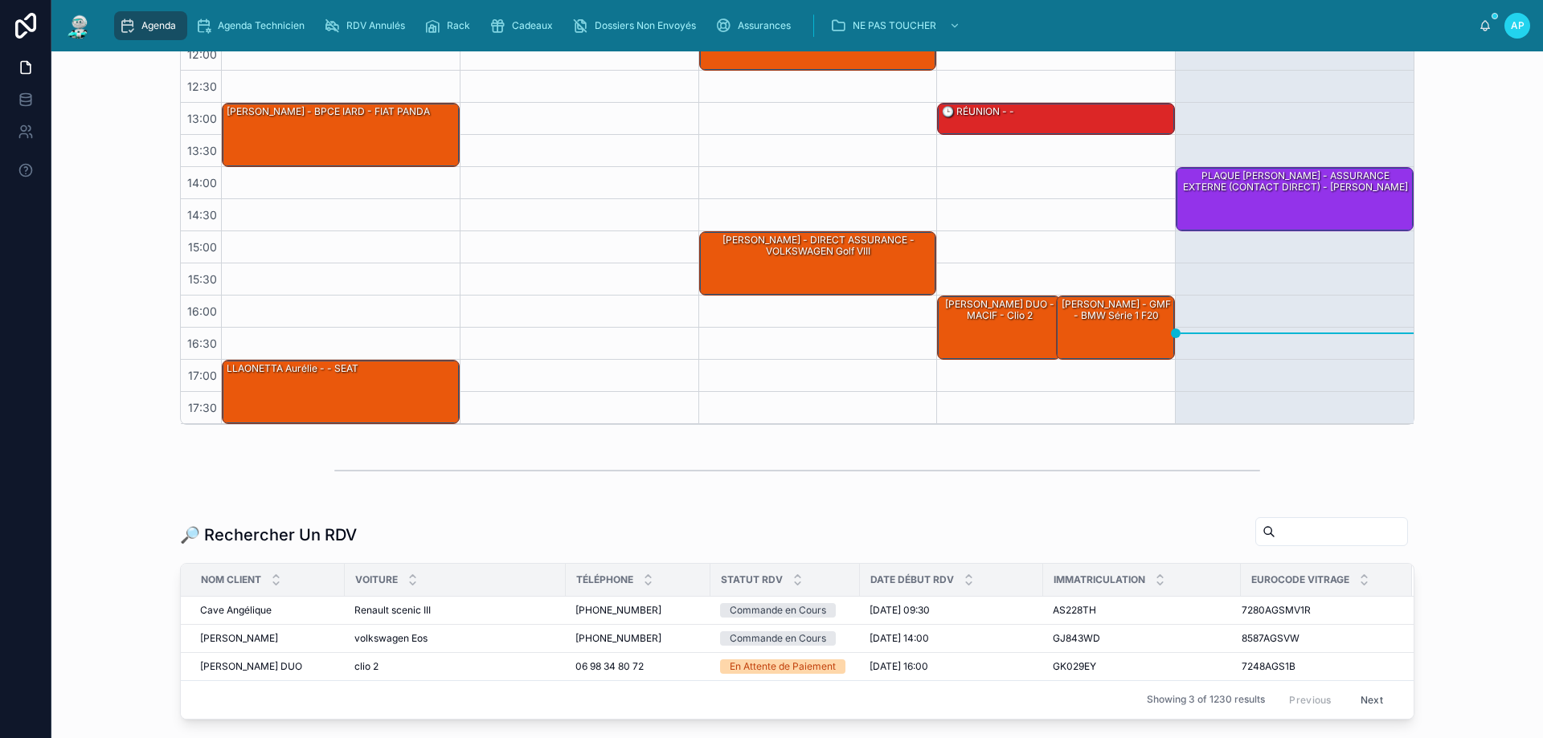
scroll to position [375, 0]
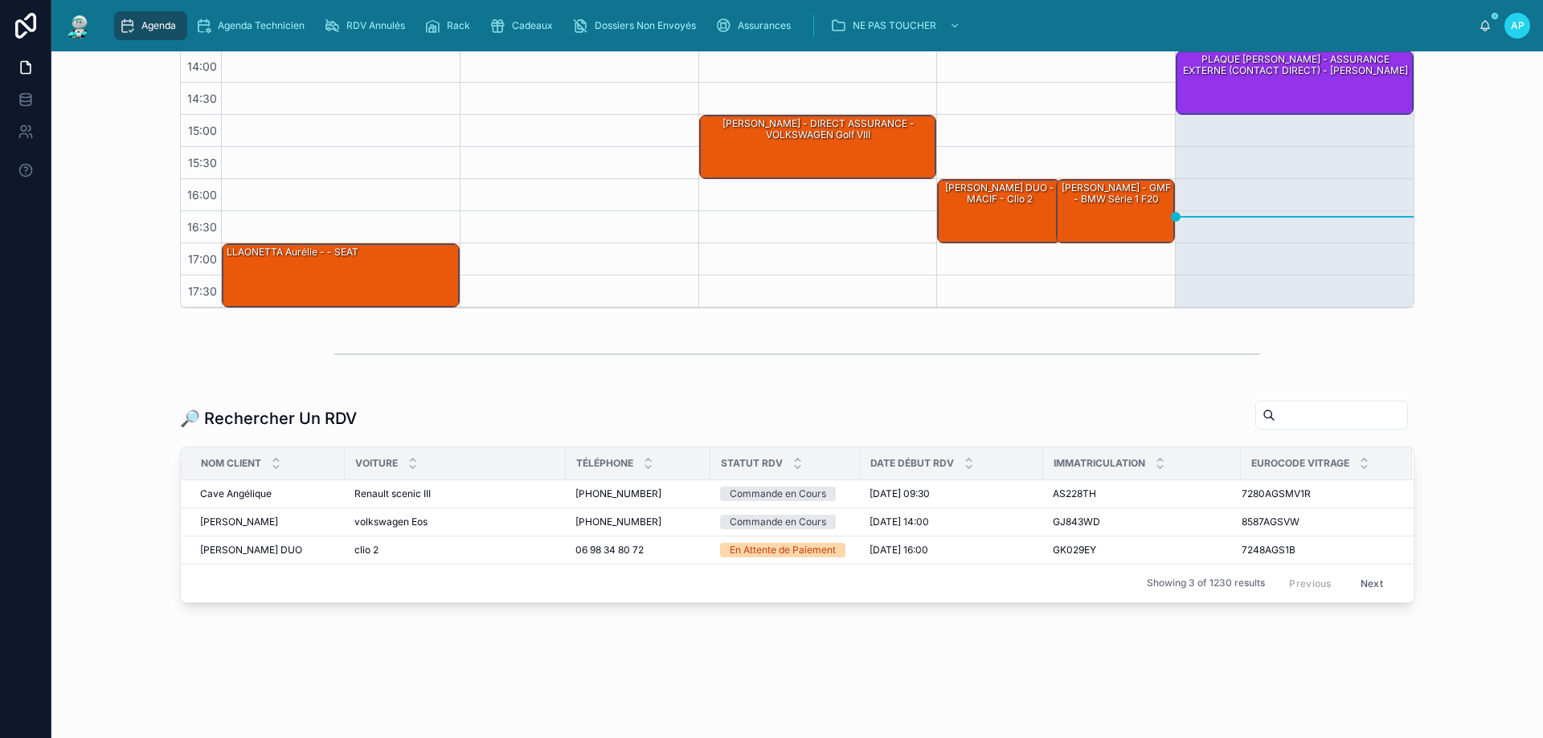
click at [1288, 427] on div at bounding box center [1331, 415] width 153 height 29
click at [1290, 417] on input "text" at bounding box center [1341, 415] width 132 height 23
type input "*"
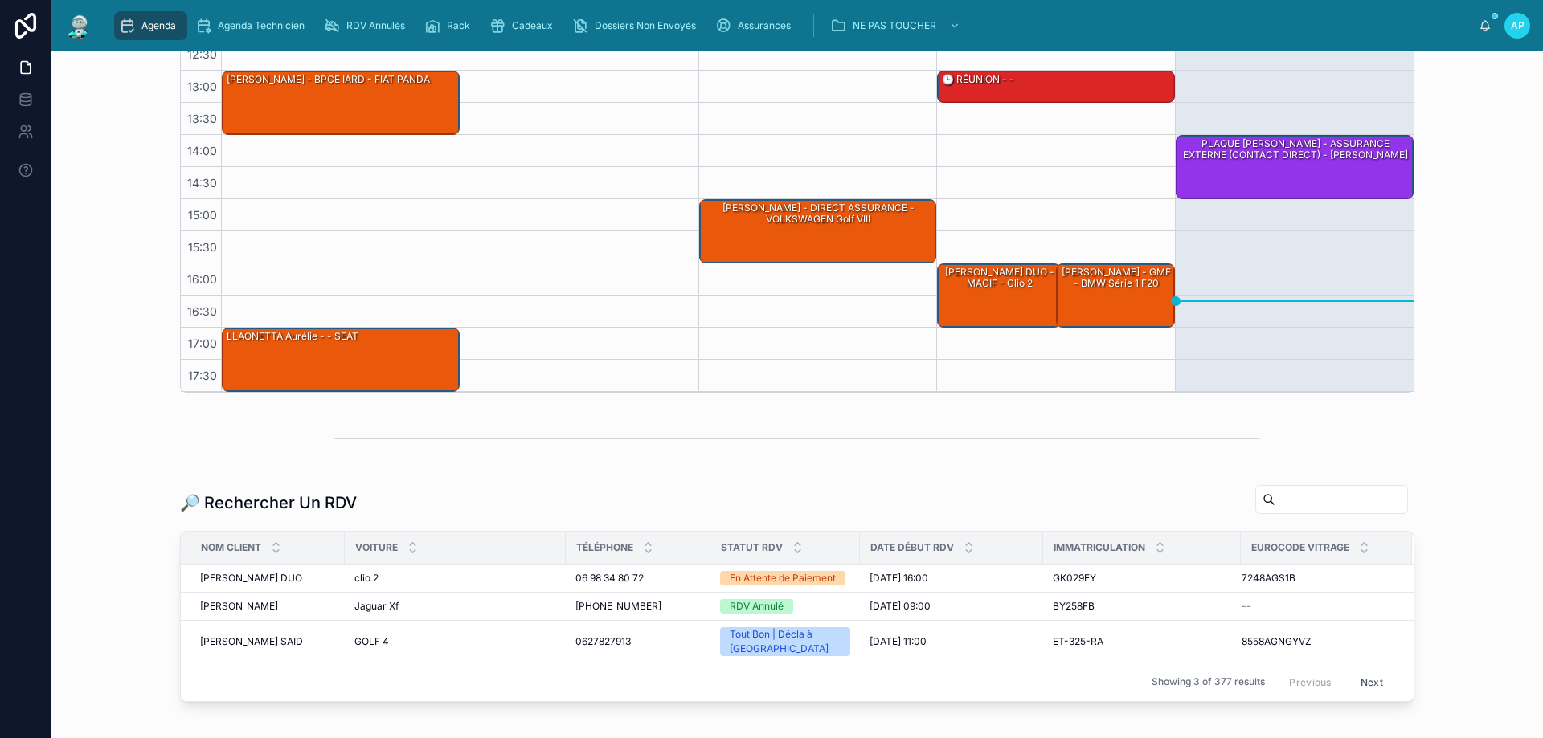
scroll to position [375, 0]
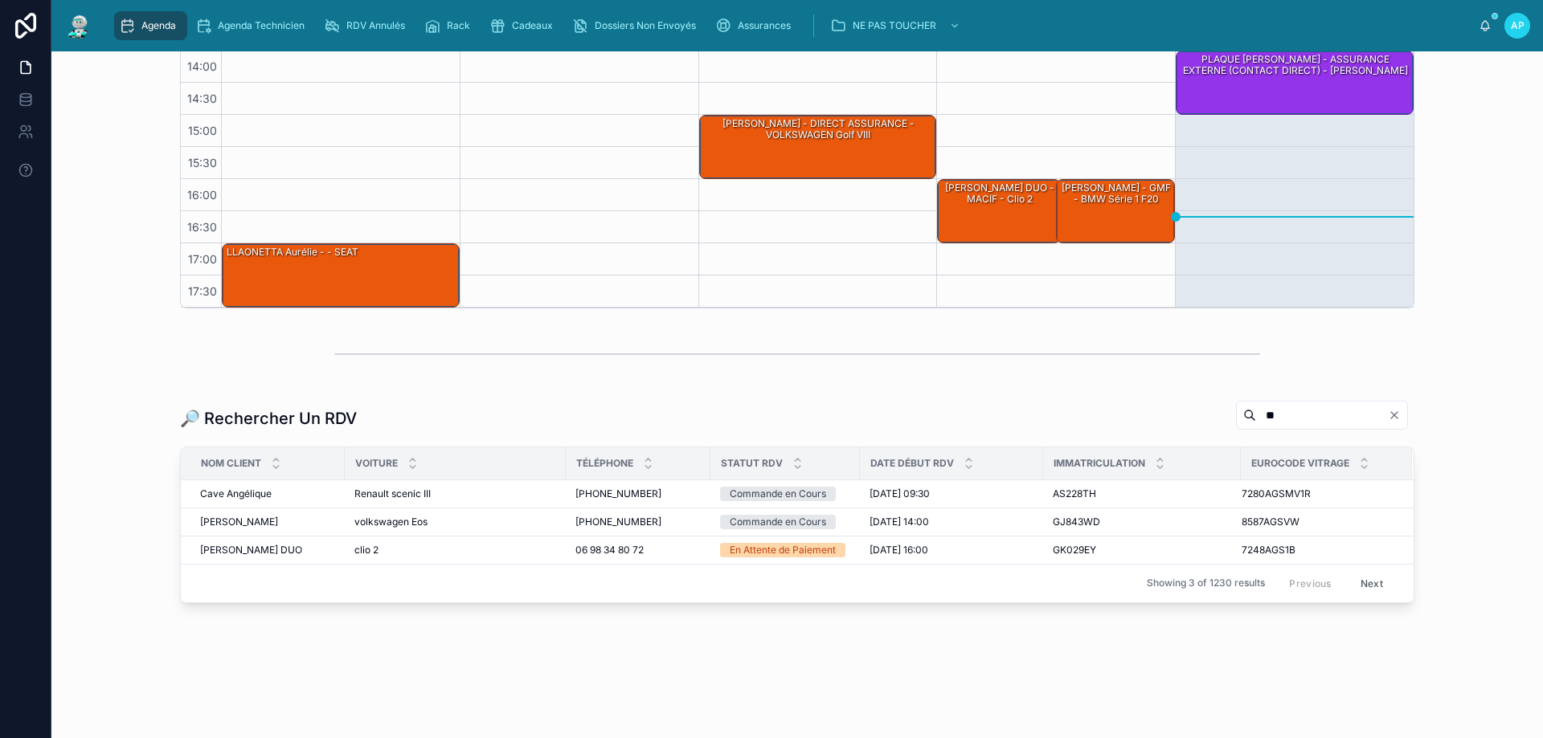
type input "*"
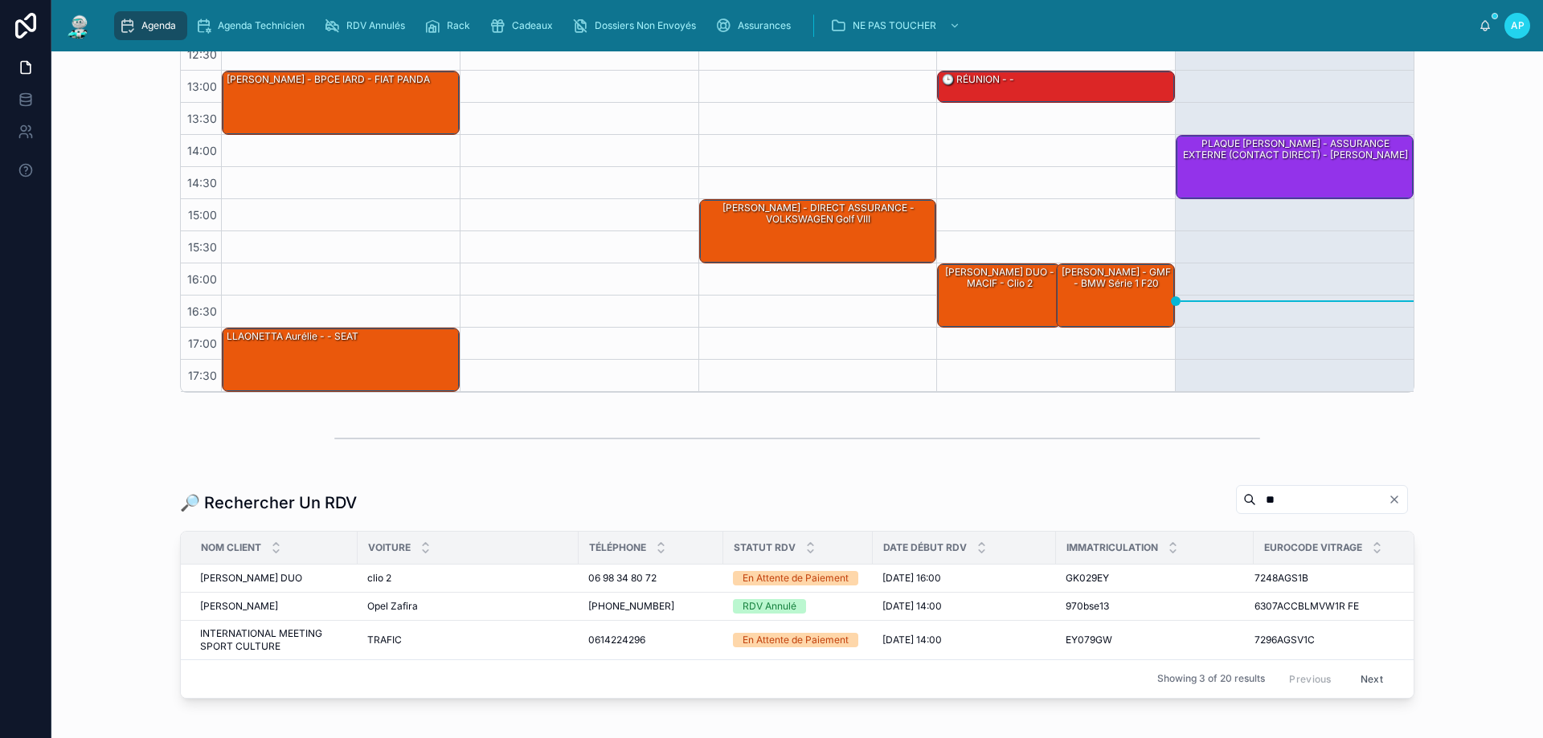
scroll to position [375, 0]
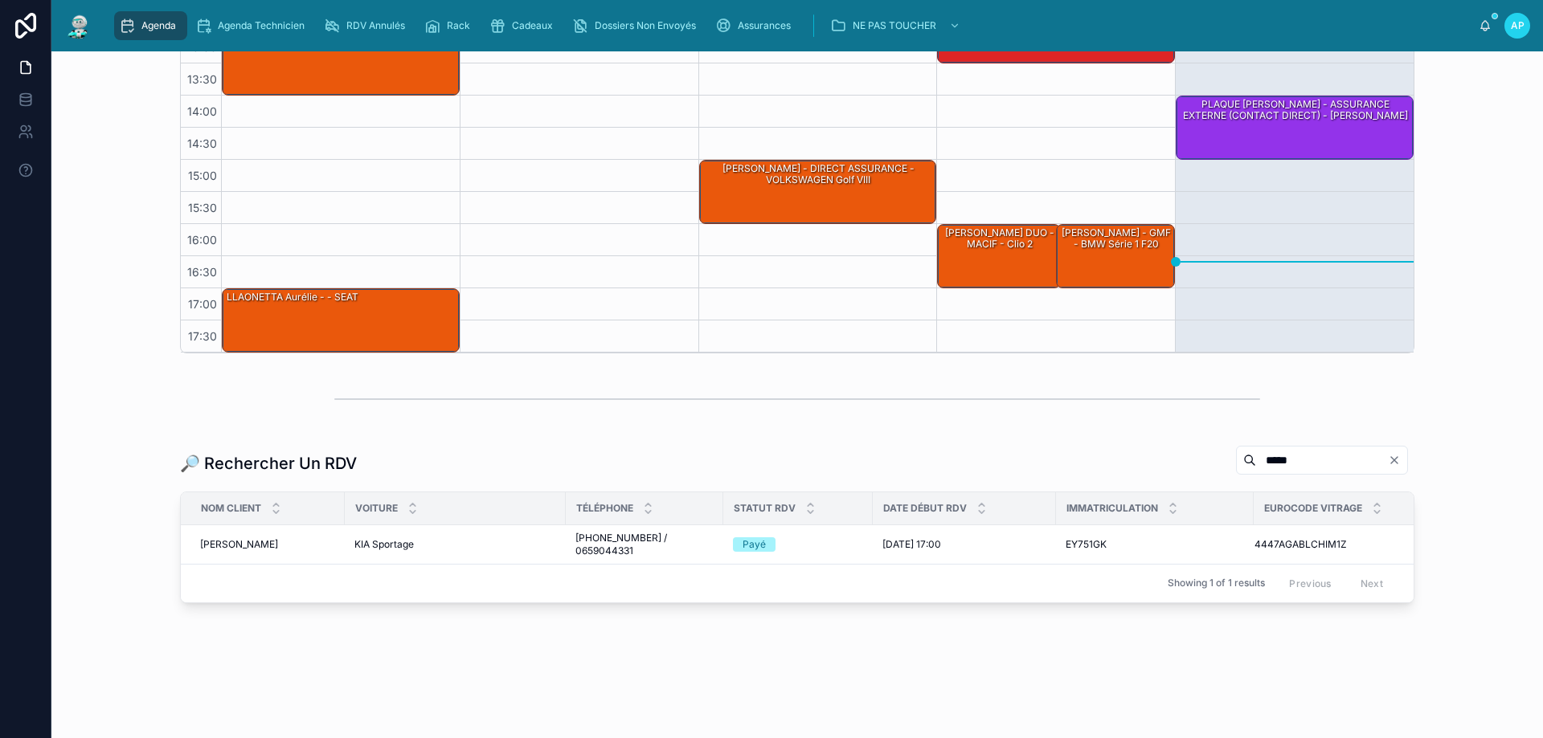
scroll to position [342, 0]
type input "*****"
click at [216, 538] on span "GHESQUIERE Yan" at bounding box center [239, 544] width 78 height 13
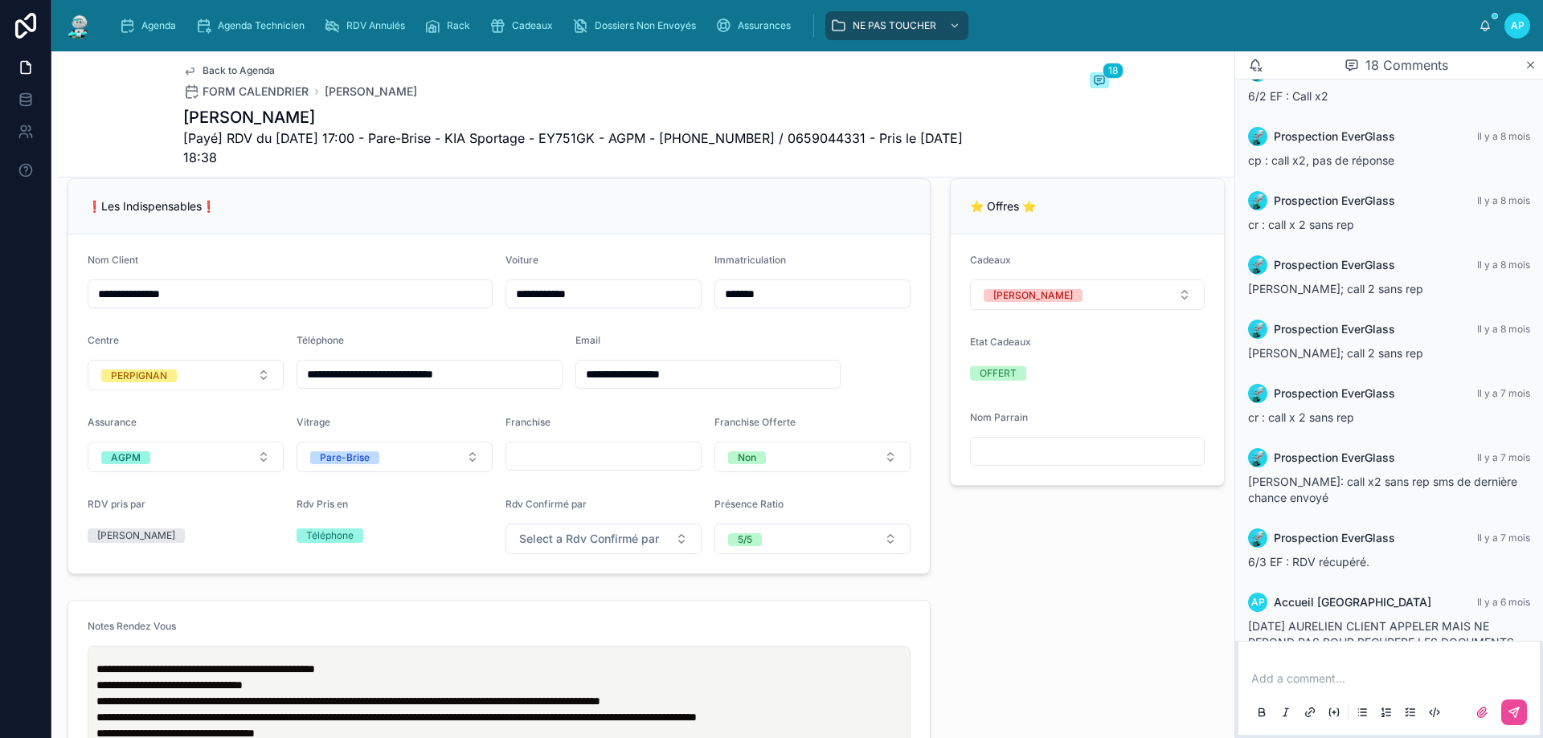
scroll to position [161, 0]
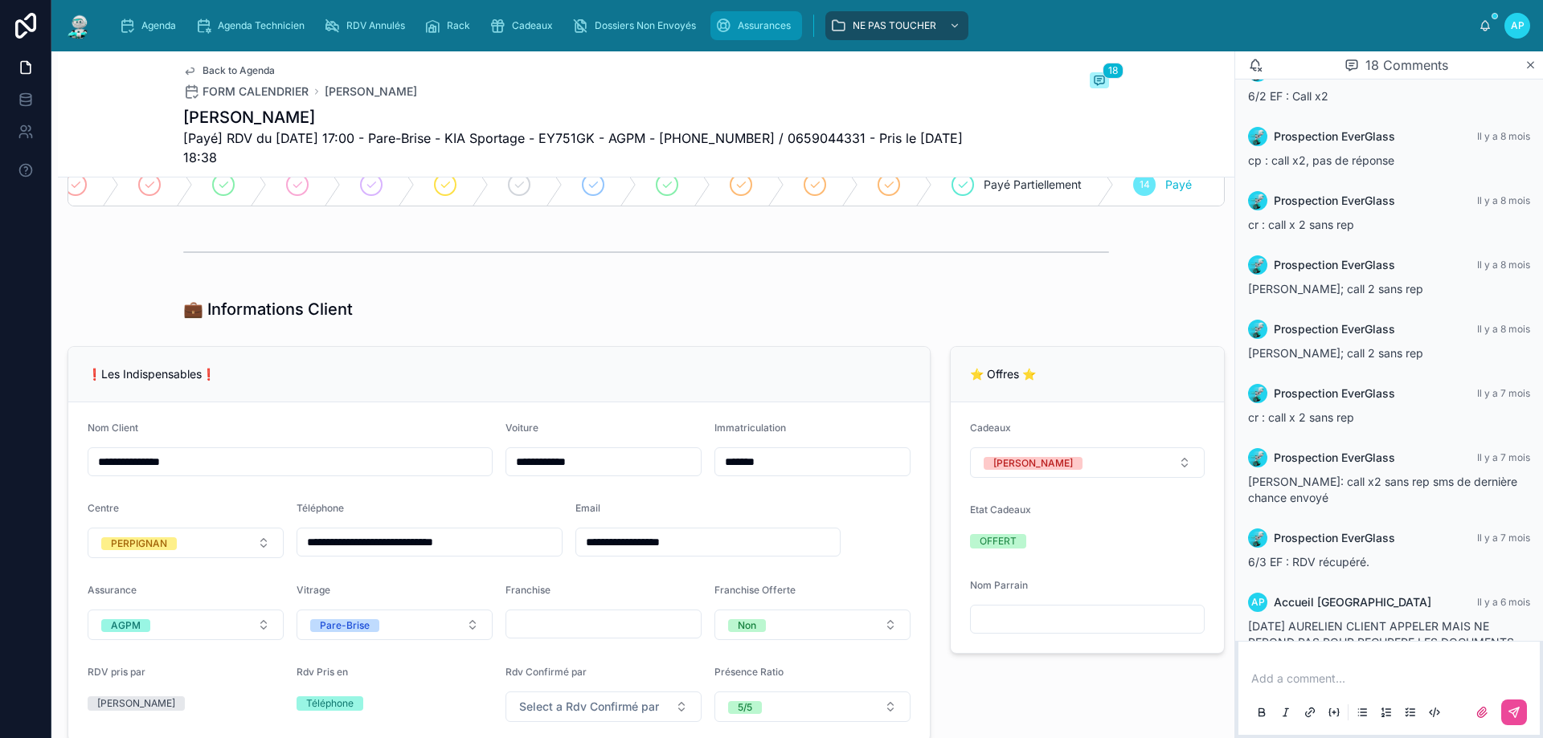
click at [746, 21] on span "Assurances" at bounding box center [764, 25] width 53 height 13
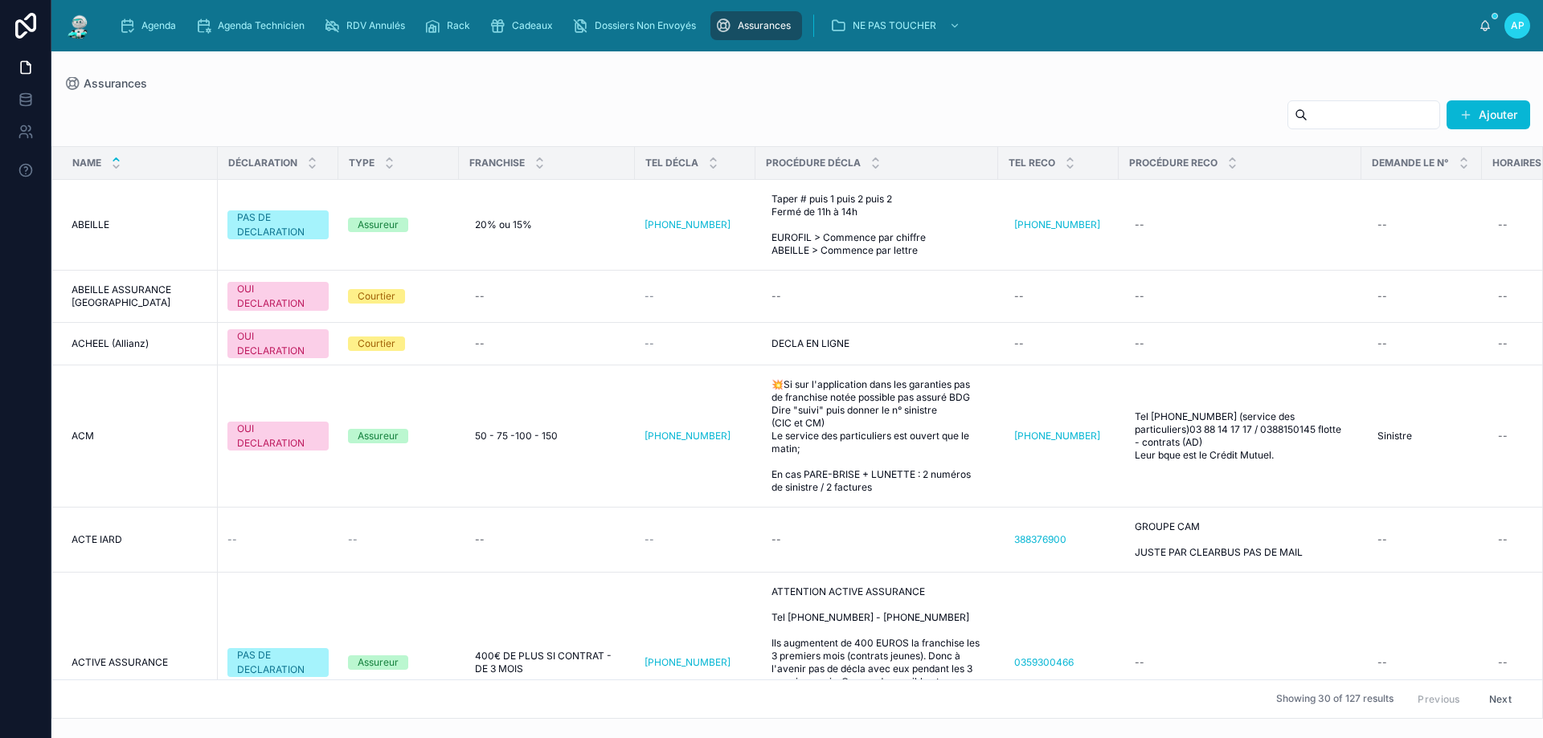
click at [1378, 111] on input "text" at bounding box center [1373, 115] width 132 height 23
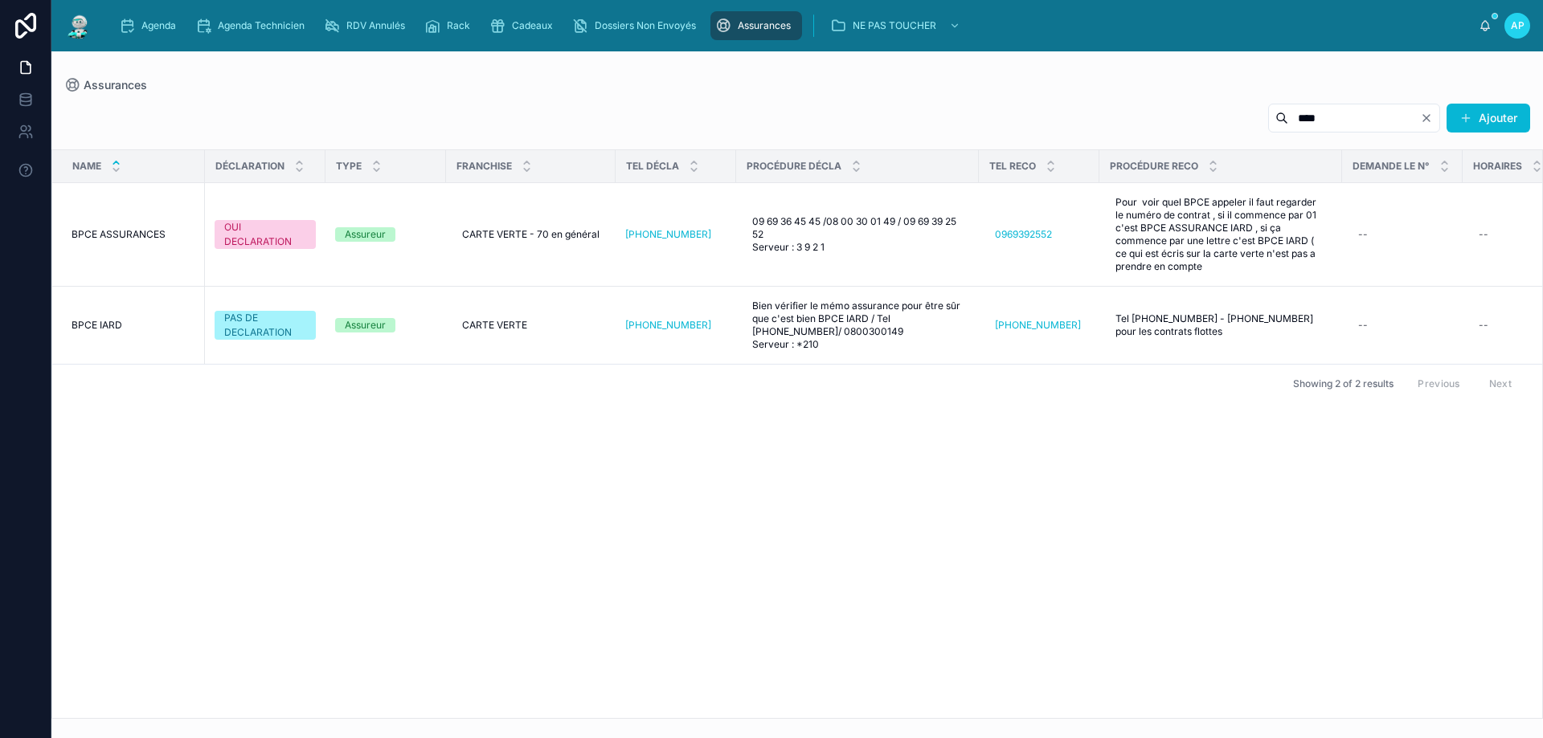
type input "****"
click at [1071, 112] on div "**** Ajouter" at bounding box center [797, 121] width 1466 height 37
click at [522, 26] on span "Cadeaux" at bounding box center [532, 25] width 41 height 13
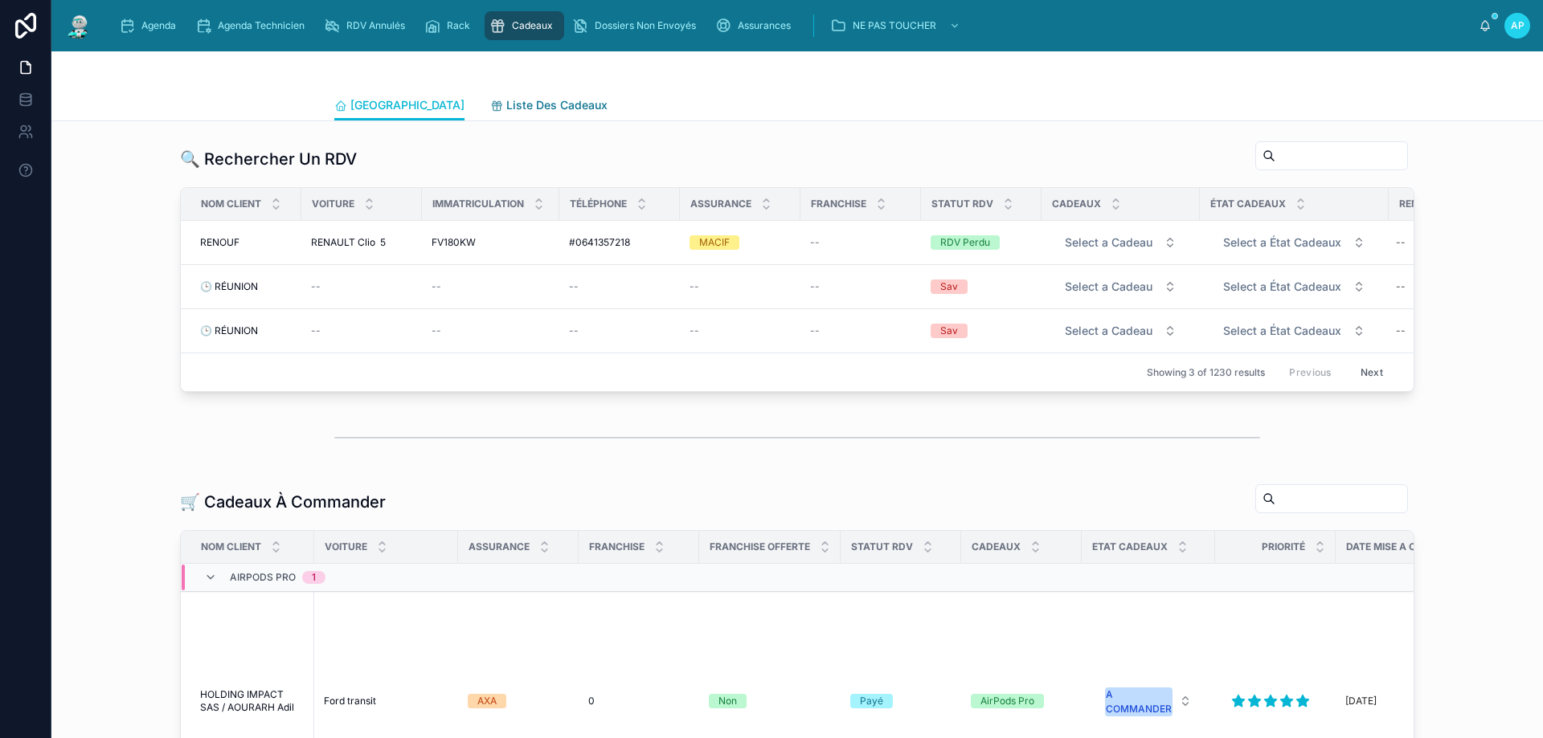
click at [506, 104] on span "Liste Des Cadeaux" at bounding box center [556, 105] width 101 height 16
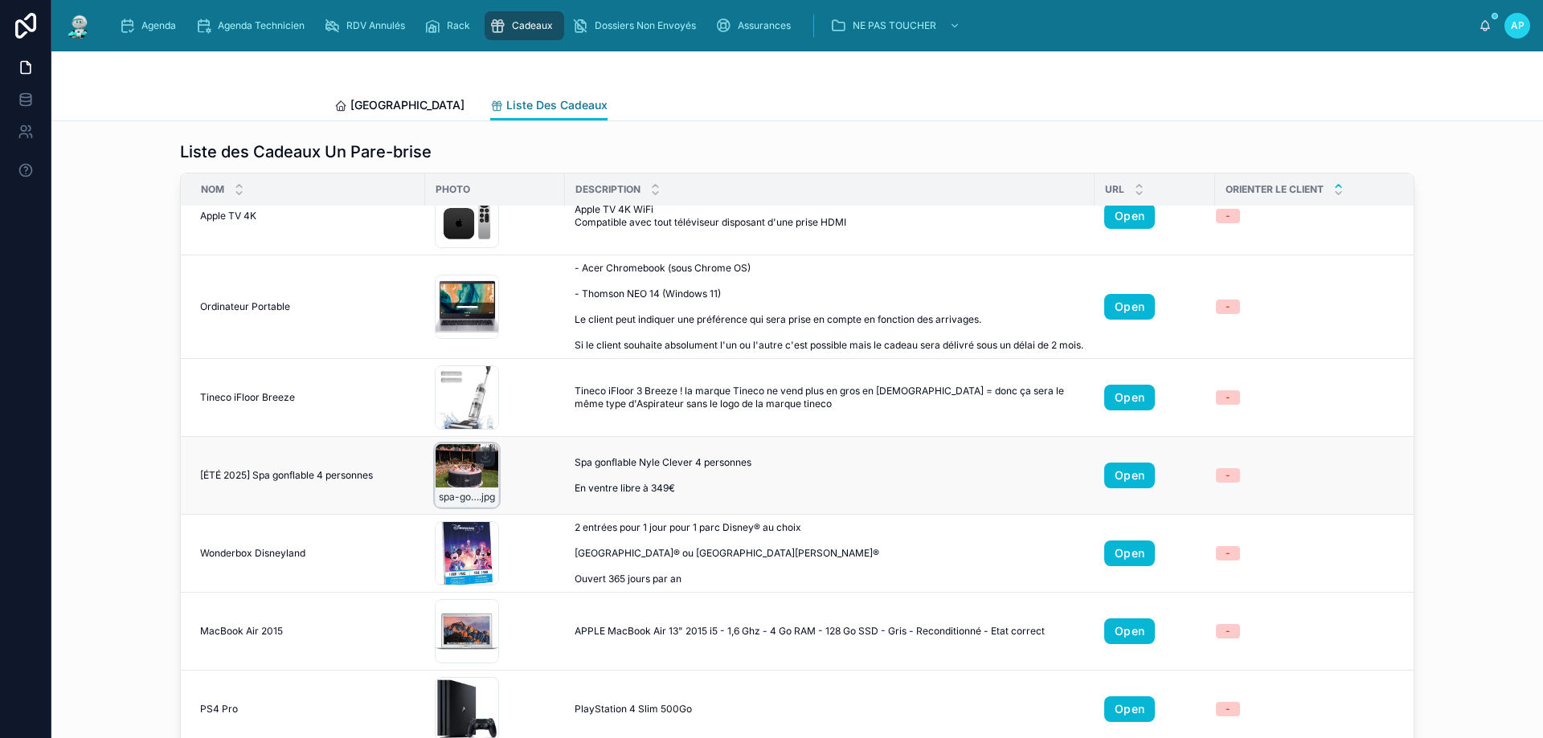
scroll to position [947, 0]
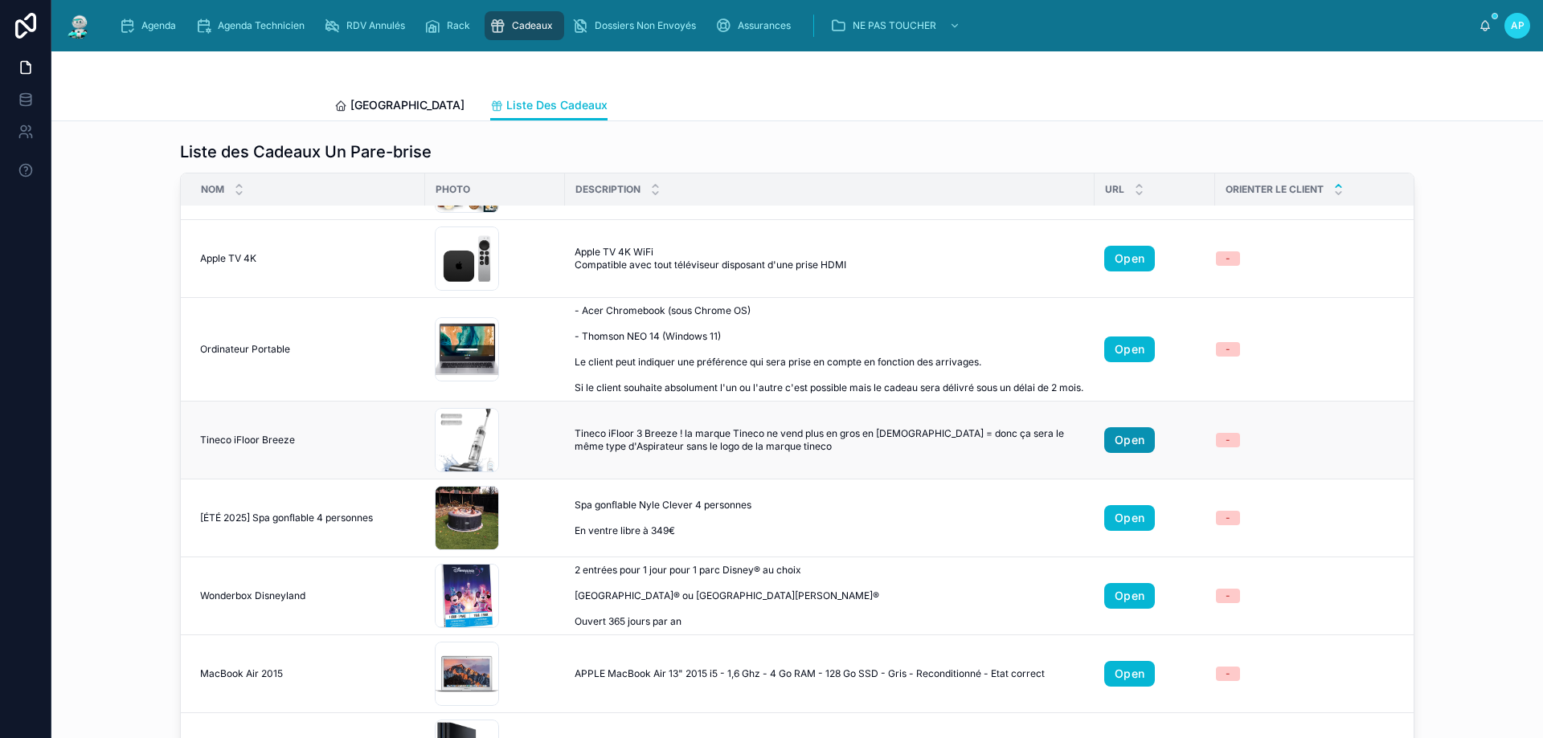
click at [1108, 453] on link "Open" at bounding box center [1129, 441] width 51 height 26
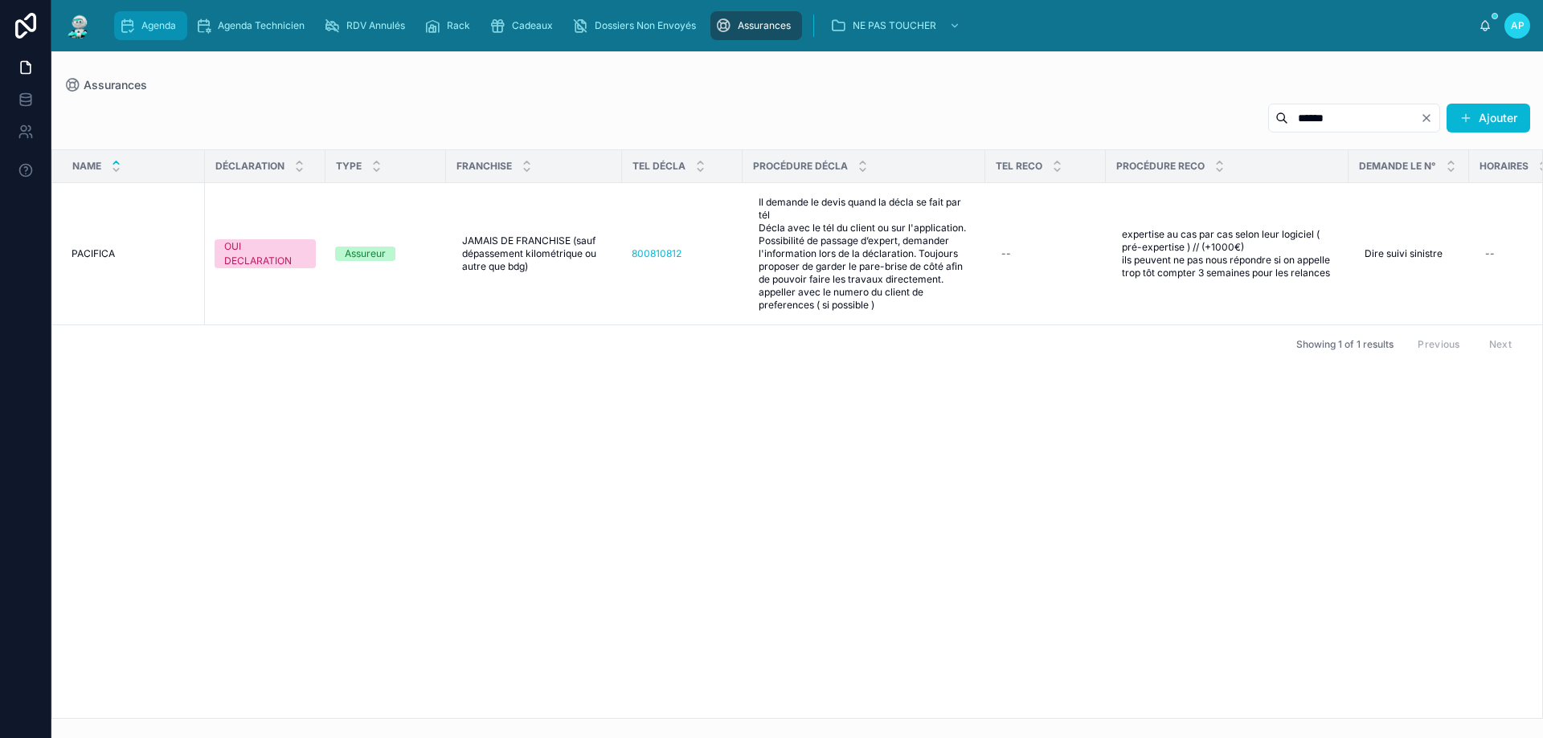
click at [129, 27] on icon "scrollable content" at bounding box center [127, 26] width 16 height 16
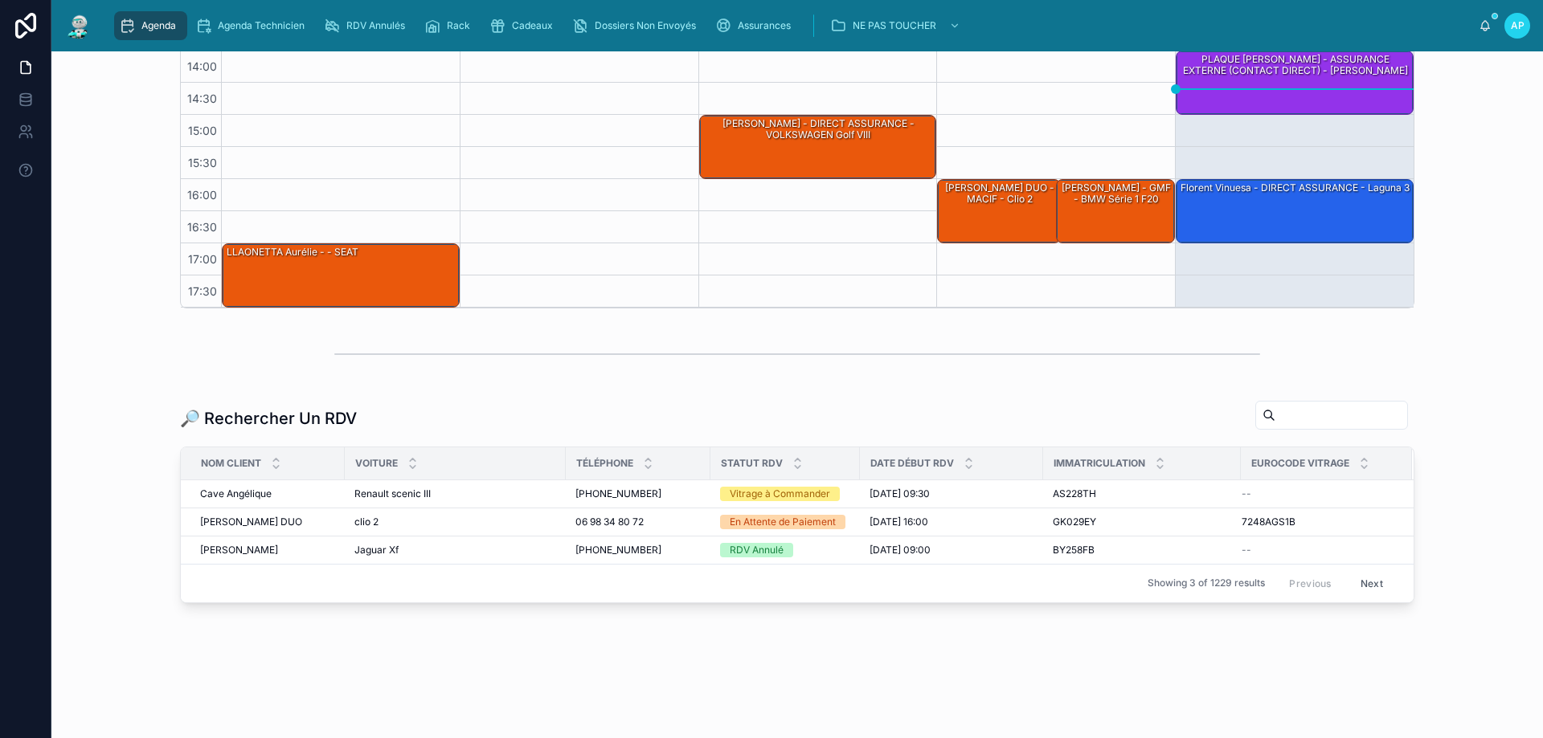
scroll to position [215, 0]
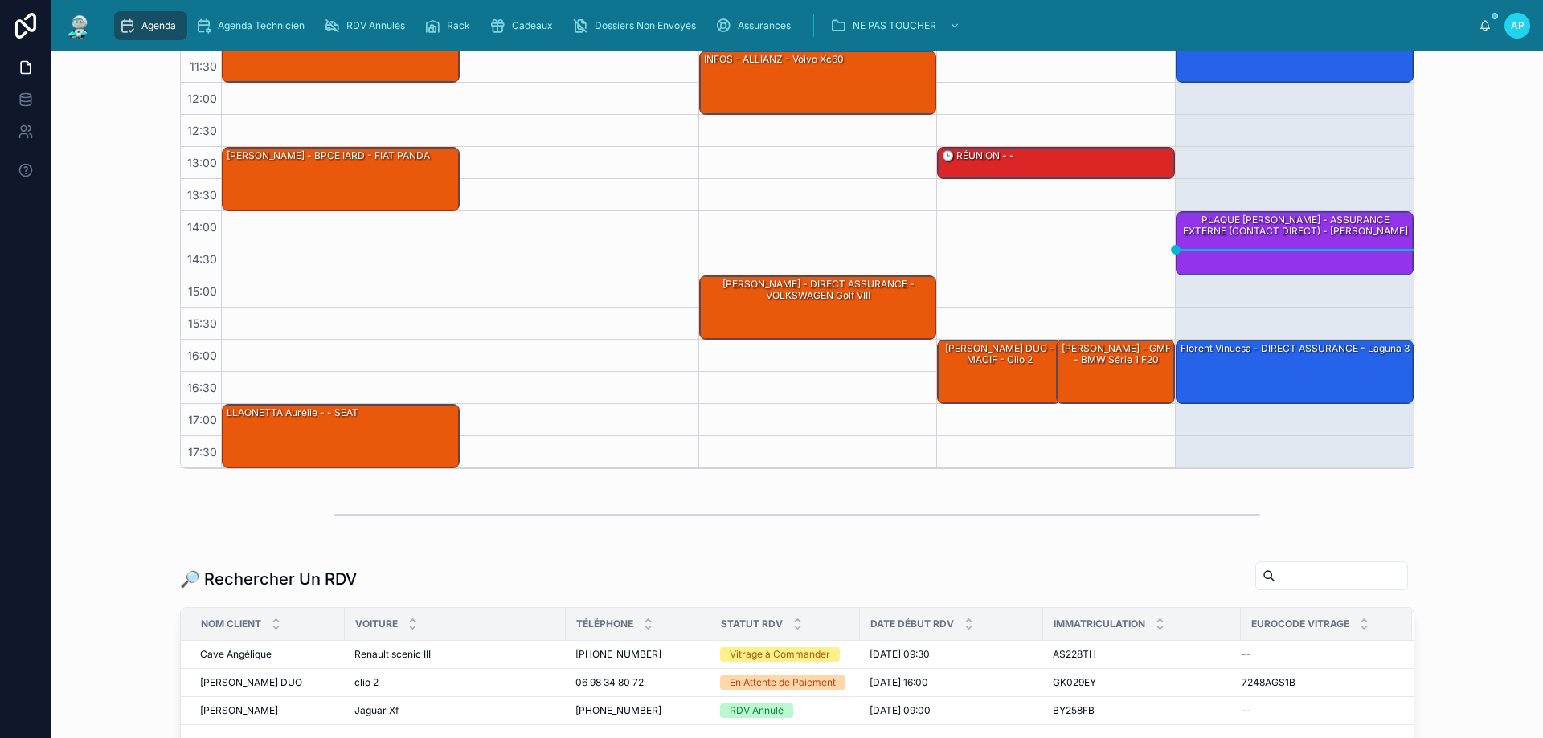
click at [1275, 587] on input "text" at bounding box center [1341, 576] width 132 height 23
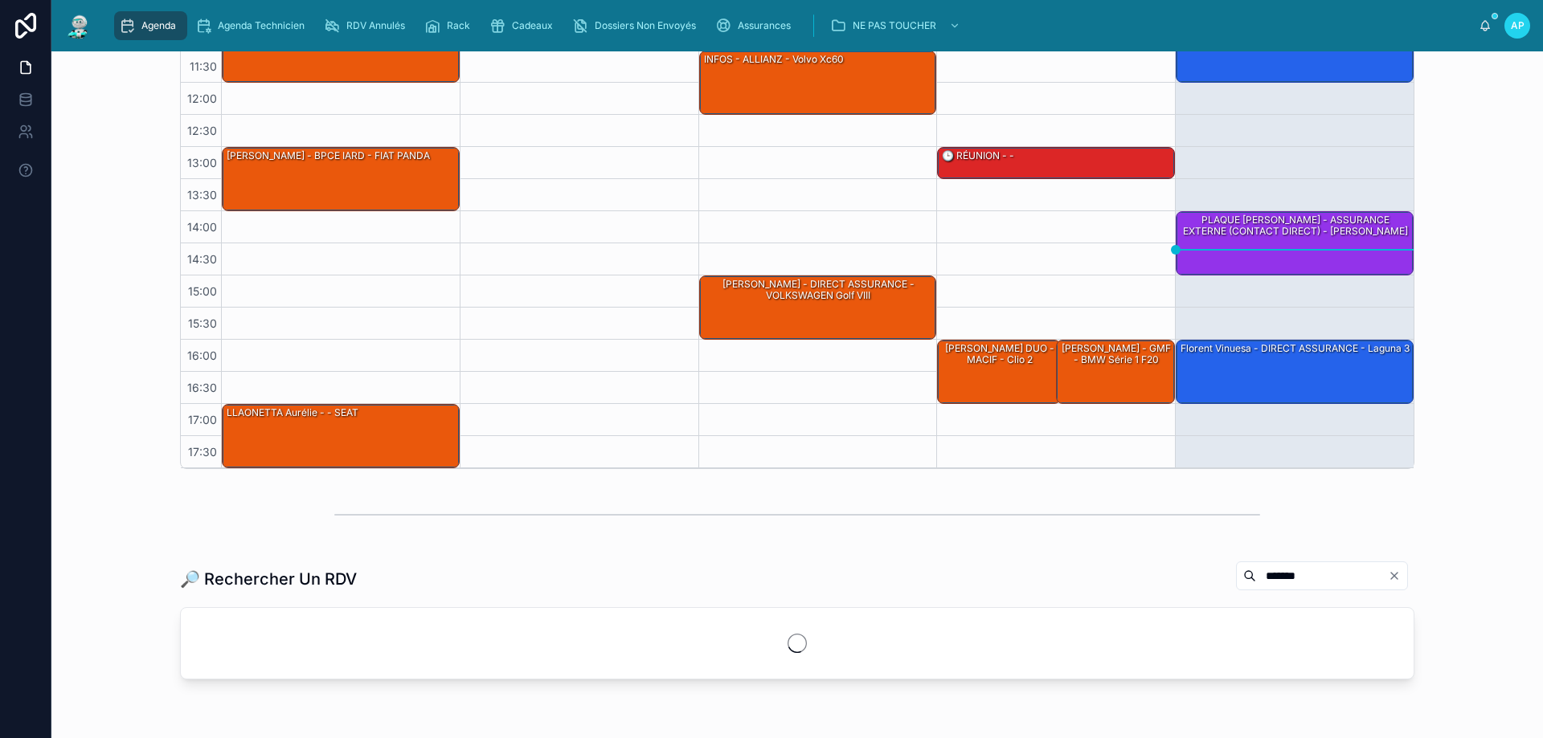
type input "*******"
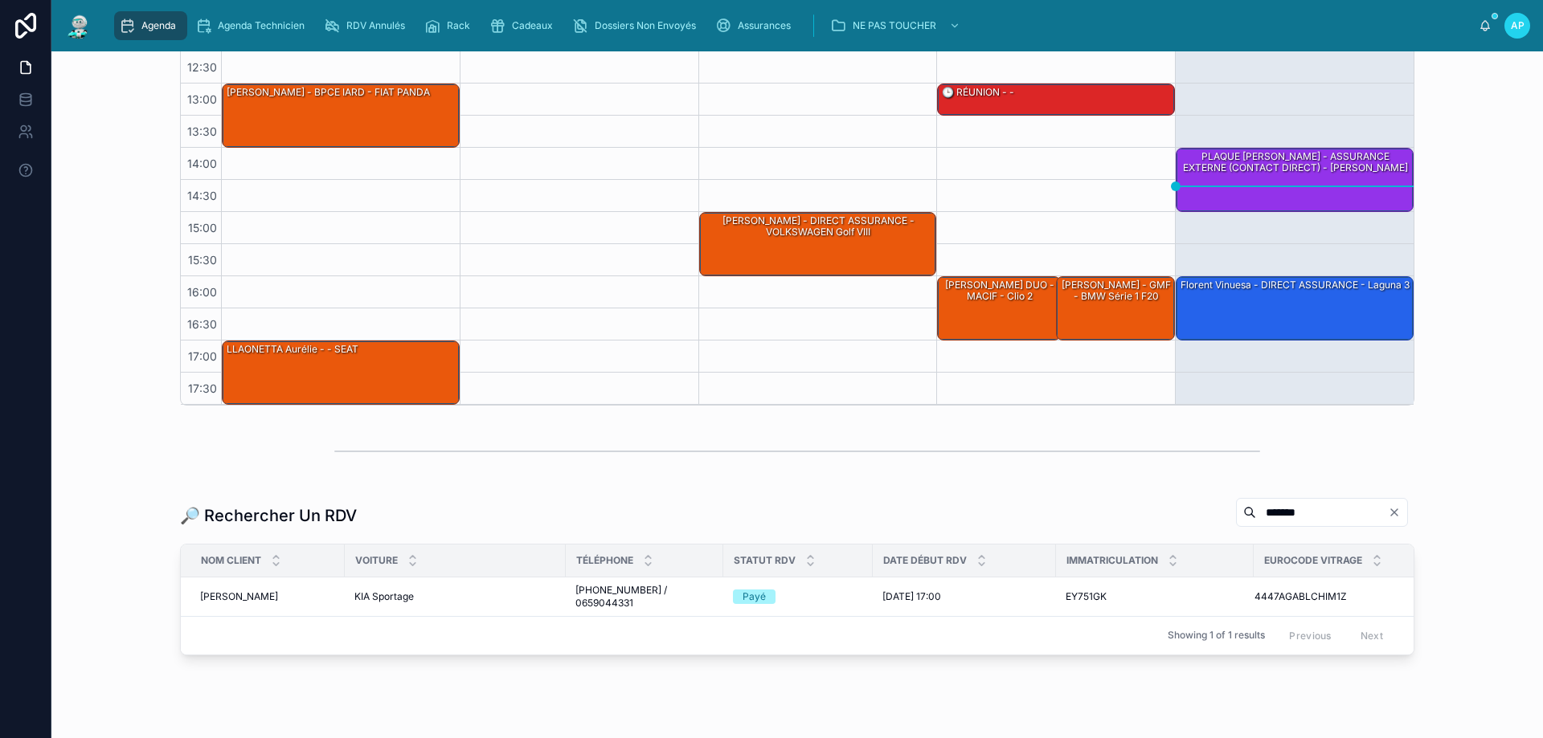
scroll to position [342, 0]
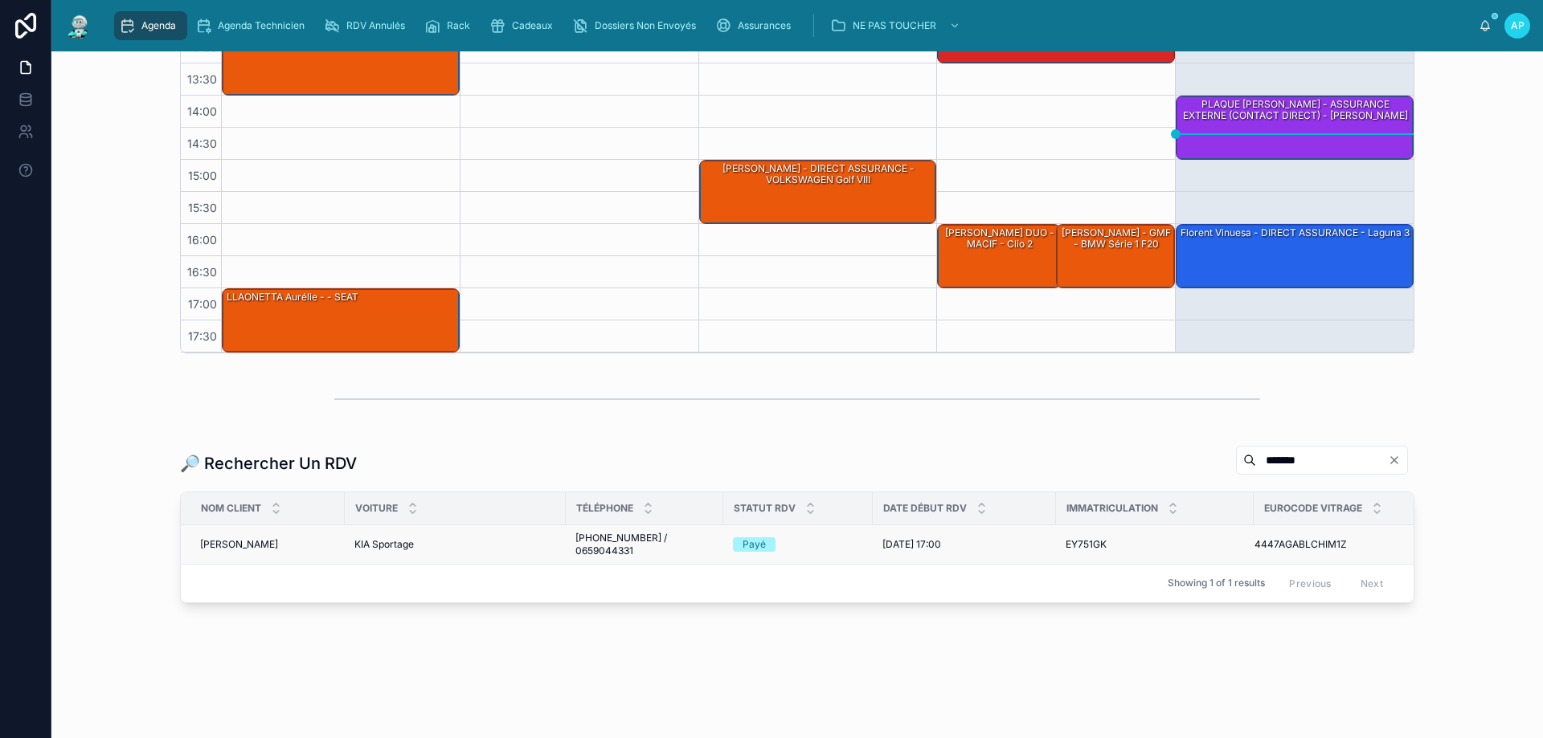
click at [542, 540] on td "KIA Sportage KIA Sportage" at bounding box center [455, 544] width 221 height 39
click at [569, 535] on td "+33 6 67 83 65 29 / 0659044331 +33 6 67 83 65 29 / 0659044331" at bounding box center [645, 544] width 158 height 39
click at [581, 542] on span "[PHONE_NUMBER] / 0659044331" at bounding box center [644, 545] width 138 height 26
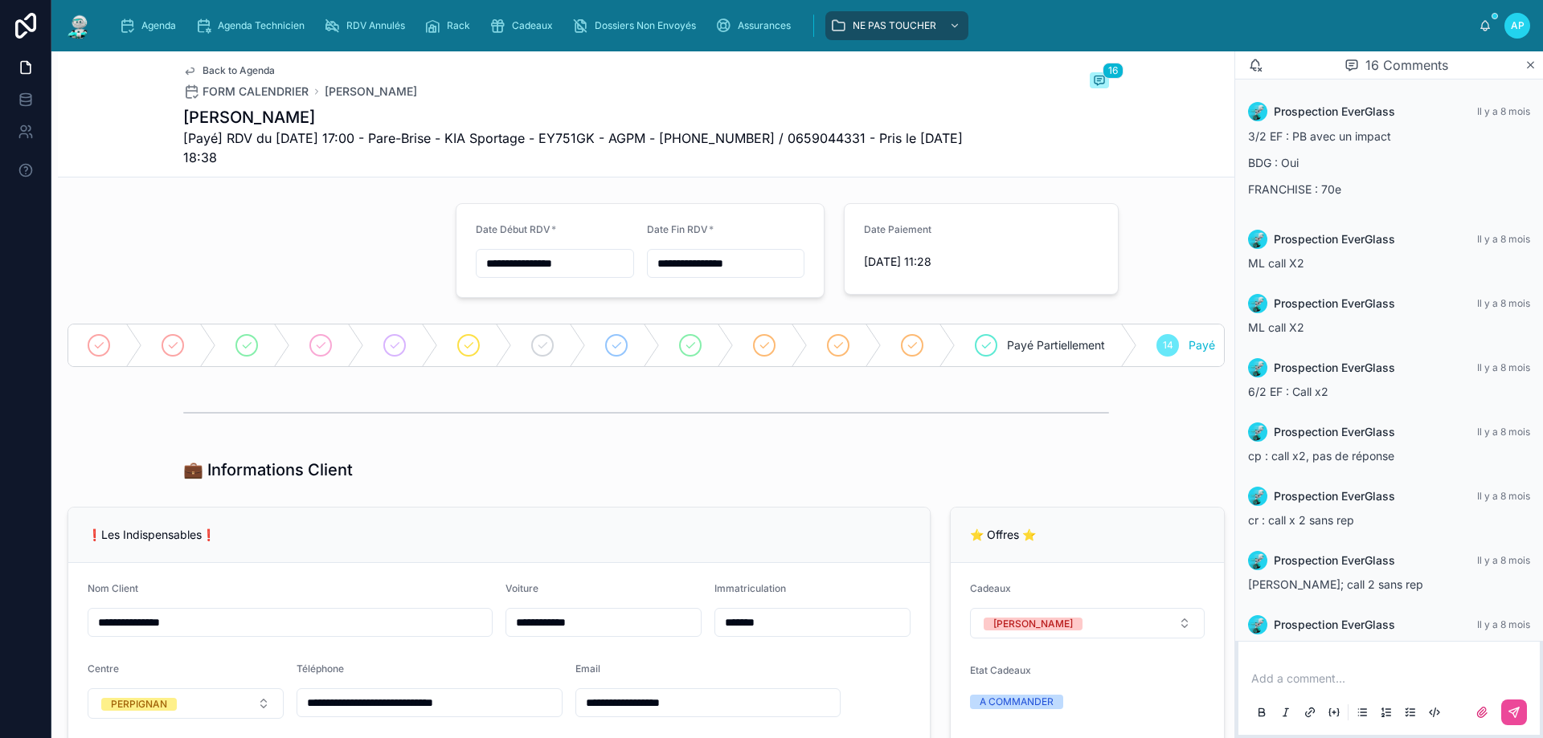
scroll to position [617, 0]
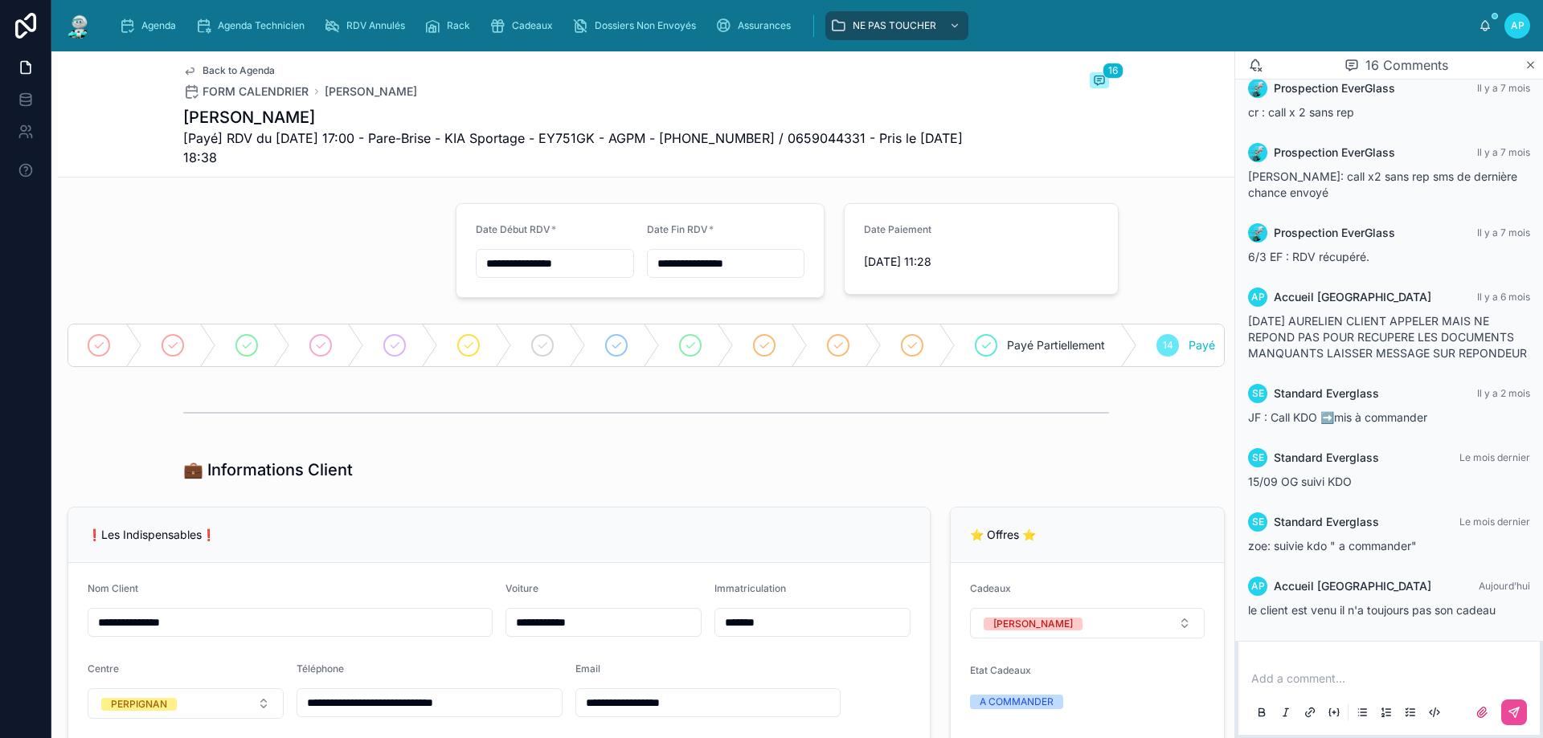
click at [1262, 665] on div "Add a comment..." at bounding box center [1389, 695] width 282 height 68
click at [1274, 680] on p at bounding box center [1392, 679] width 282 height 16
click at [1515, 712] on icon at bounding box center [1516, 711] width 6 height 6
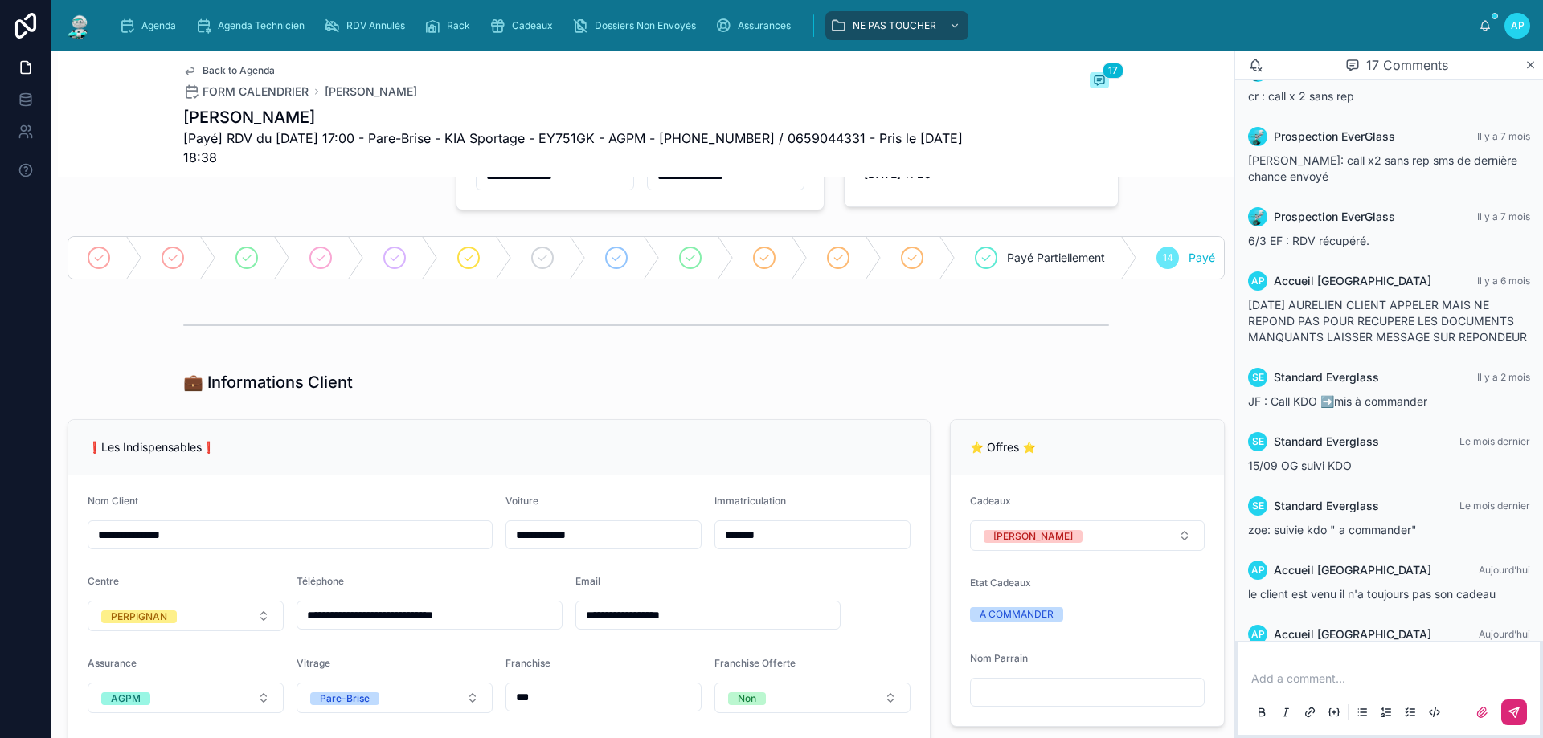
scroll to position [241, 0]
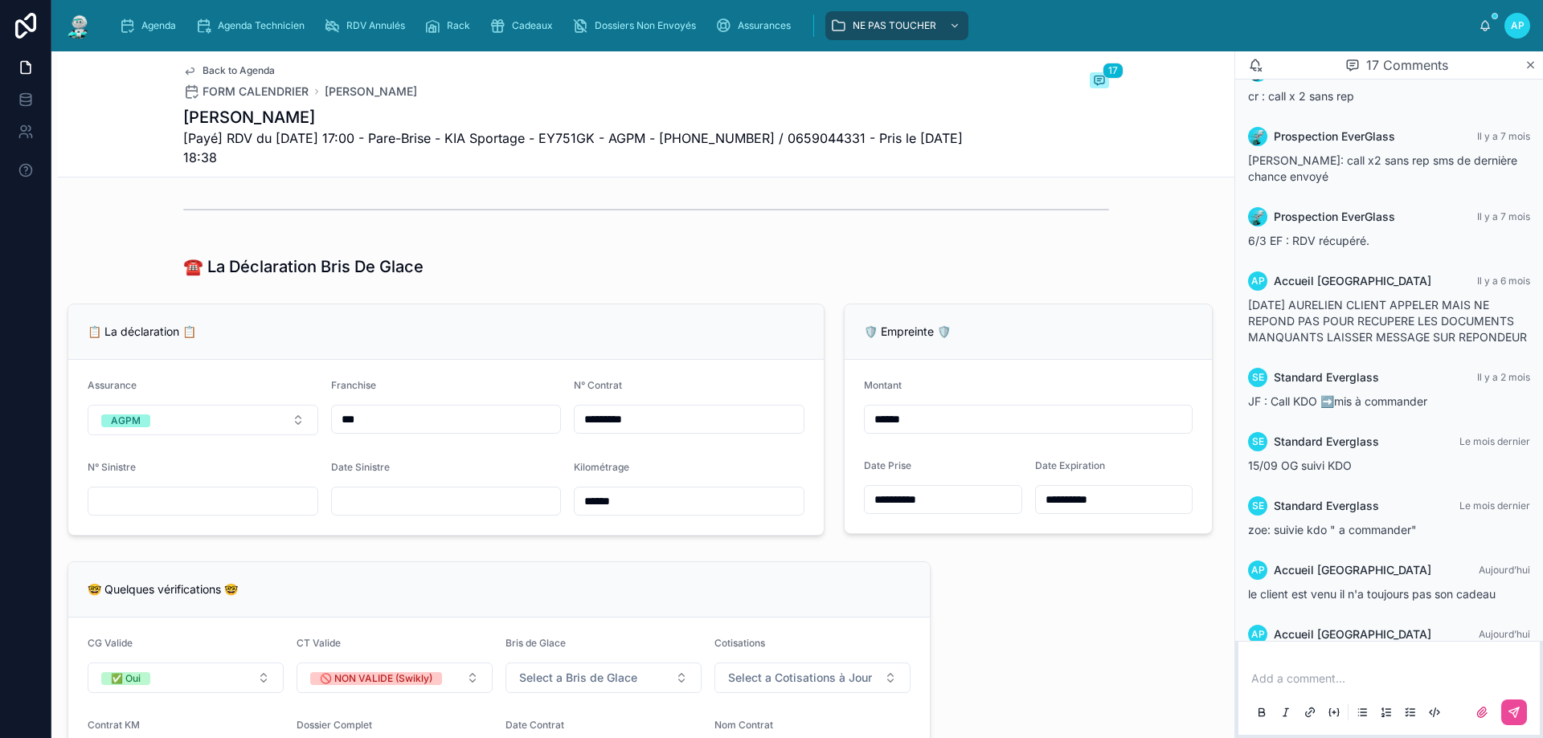
scroll to position [1205, 0]
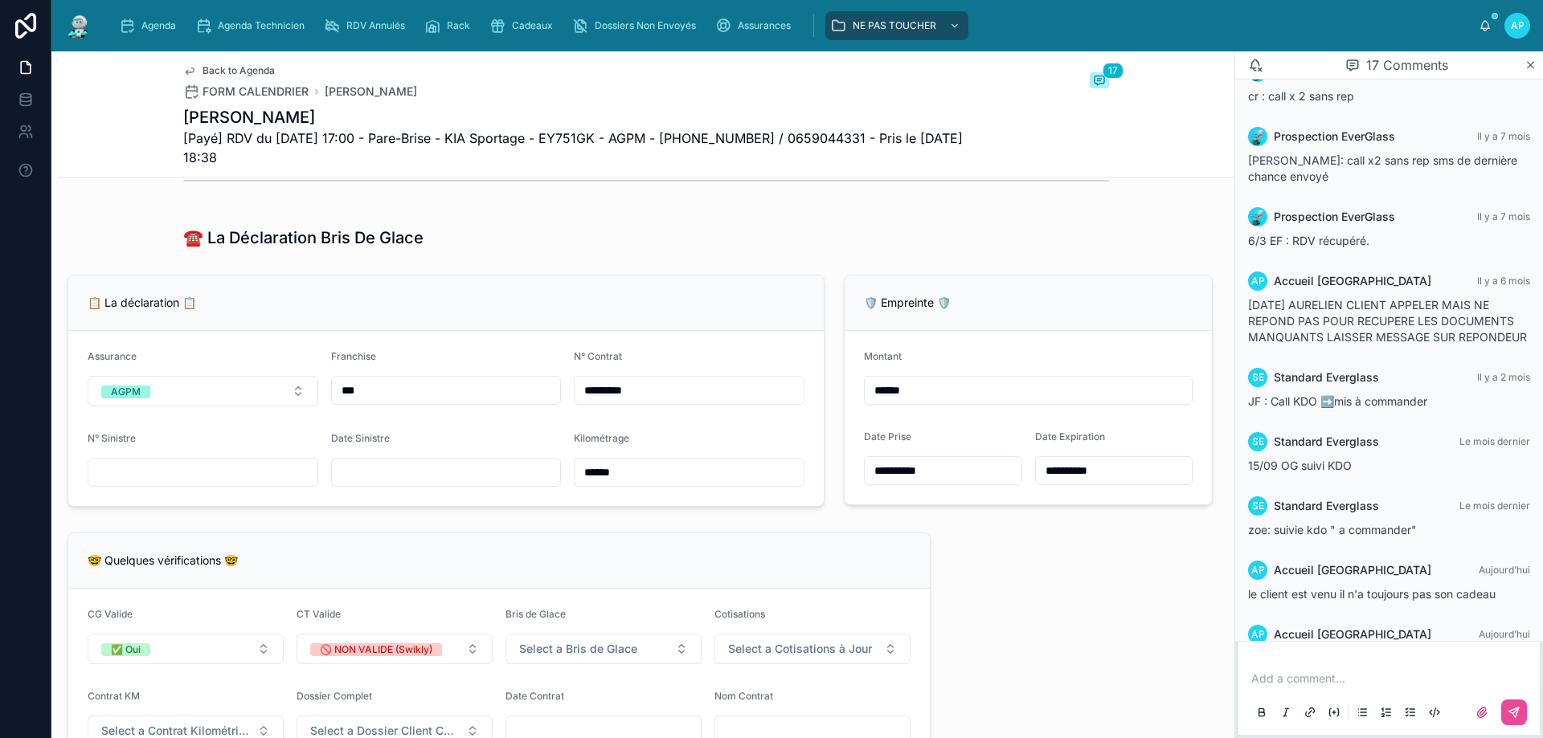
click at [386, 402] on input "***" at bounding box center [446, 390] width 229 height 23
click at [154, 484] on input "text" at bounding box center [202, 472] width 229 height 23
click at [123, 15] on div "Agenda" at bounding box center [150, 26] width 63 height 26
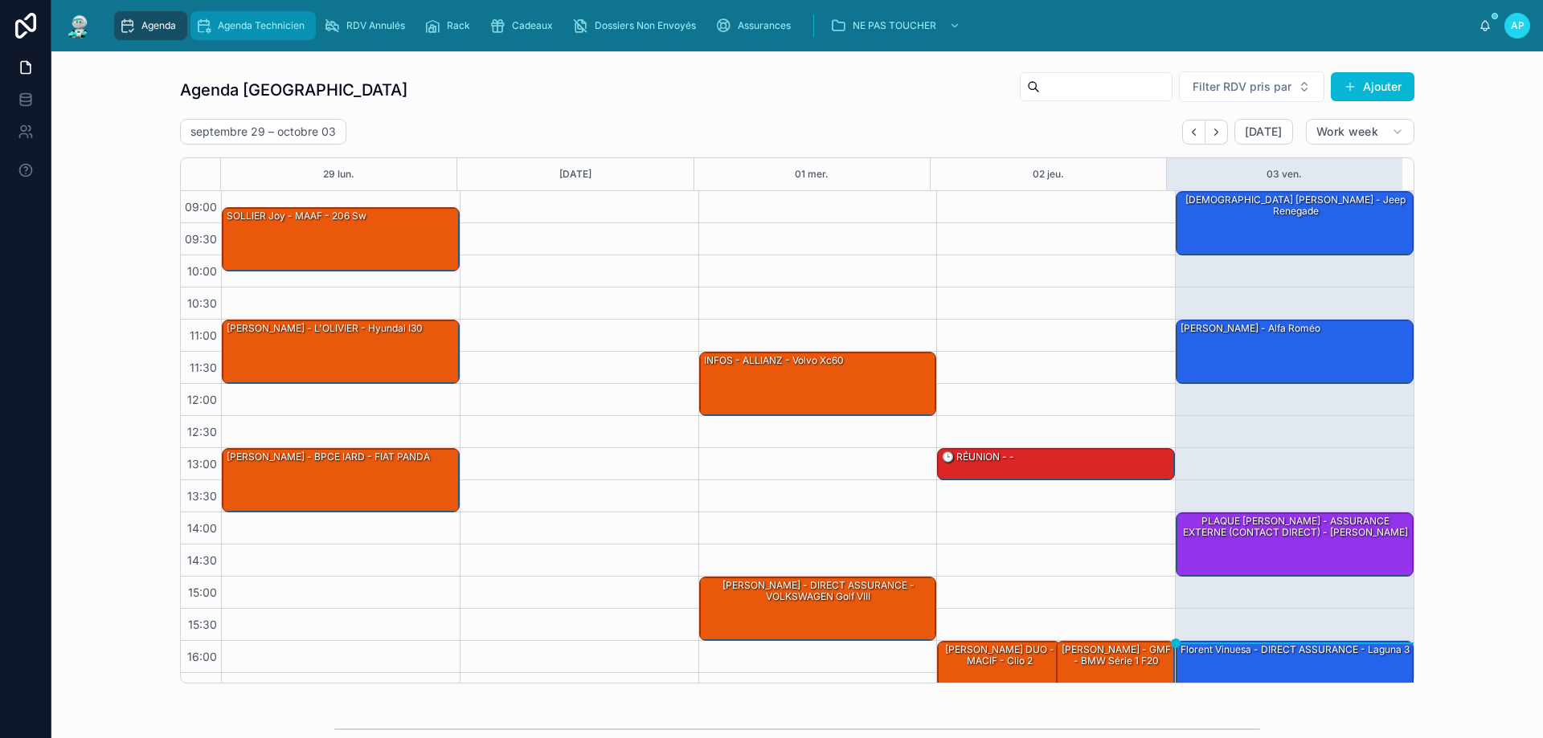
scroll to position [87, 0]
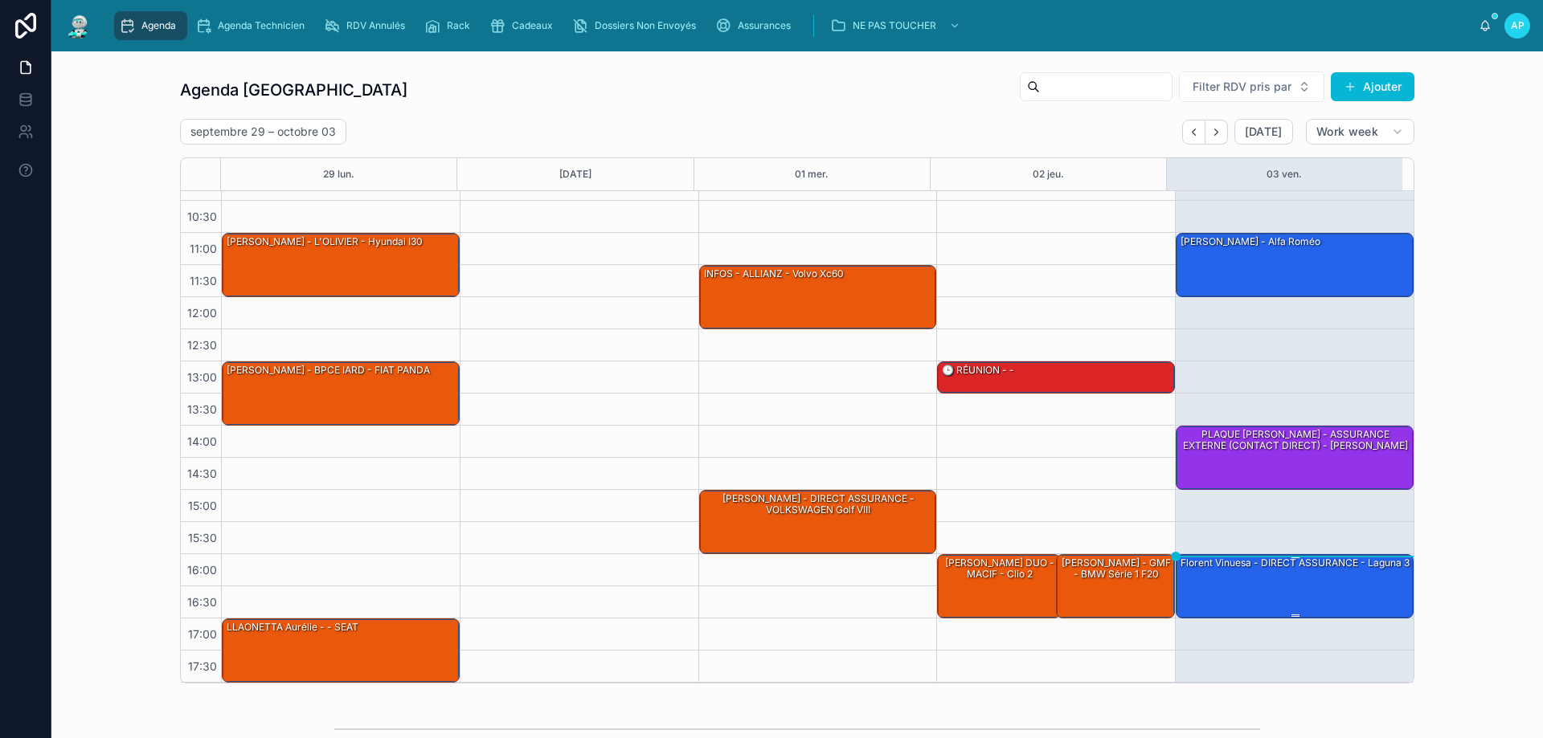
click at [1246, 571] on div "Florent Vinuesa - DIRECT ASSURANCE - laguna 3" at bounding box center [1295, 563] width 232 height 14
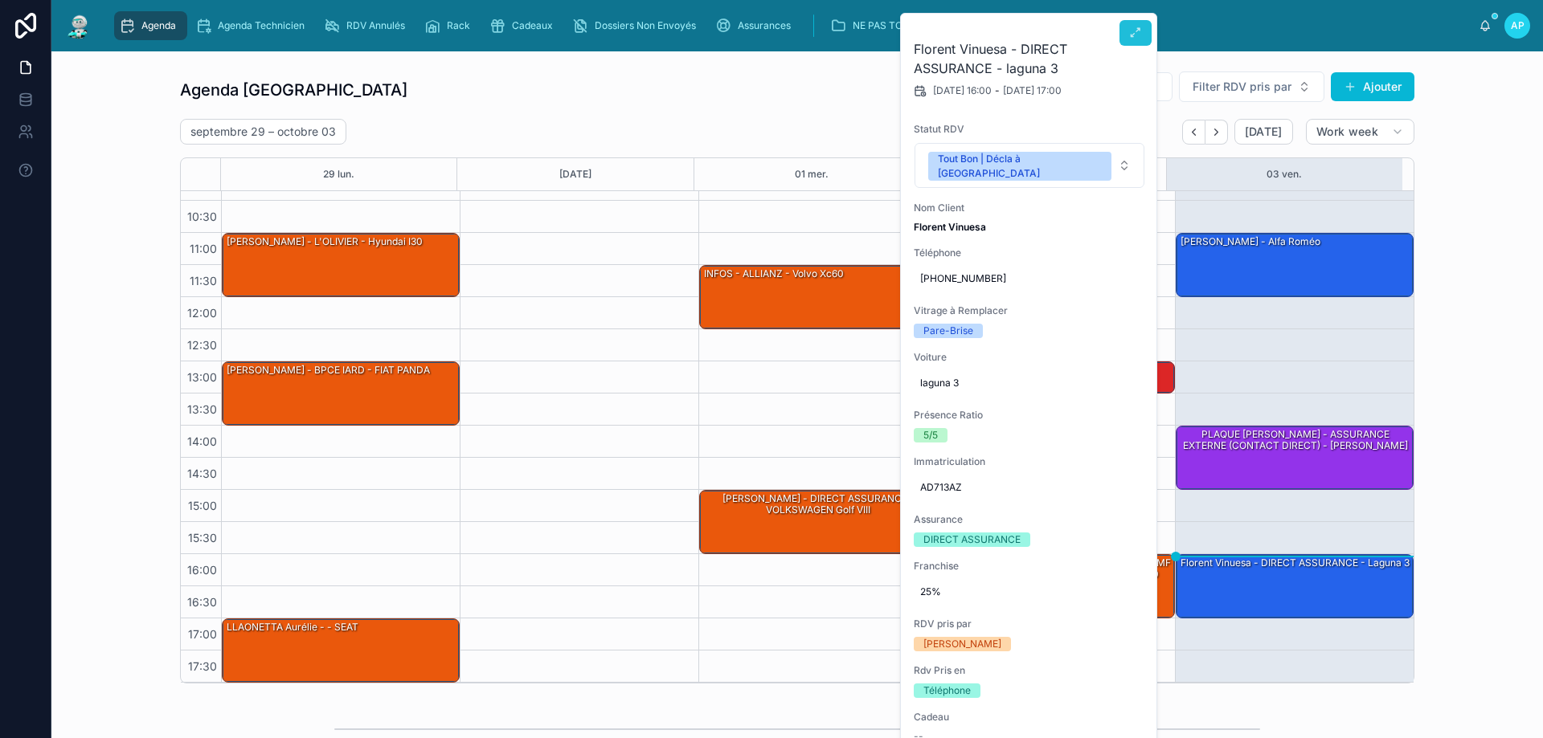
click at [1139, 40] on button at bounding box center [1135, 33] width 32 height 26
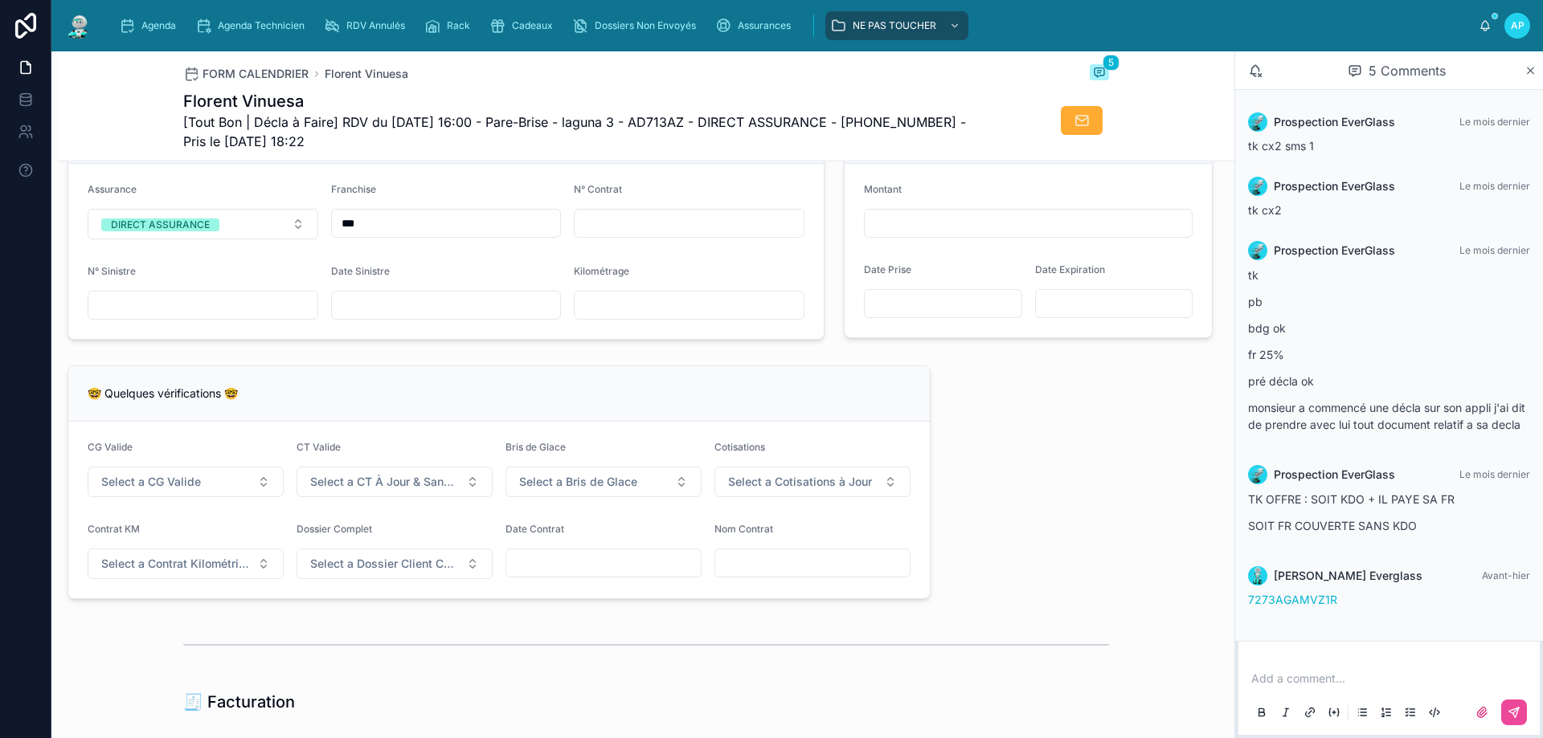
scroll to position [964, 0]
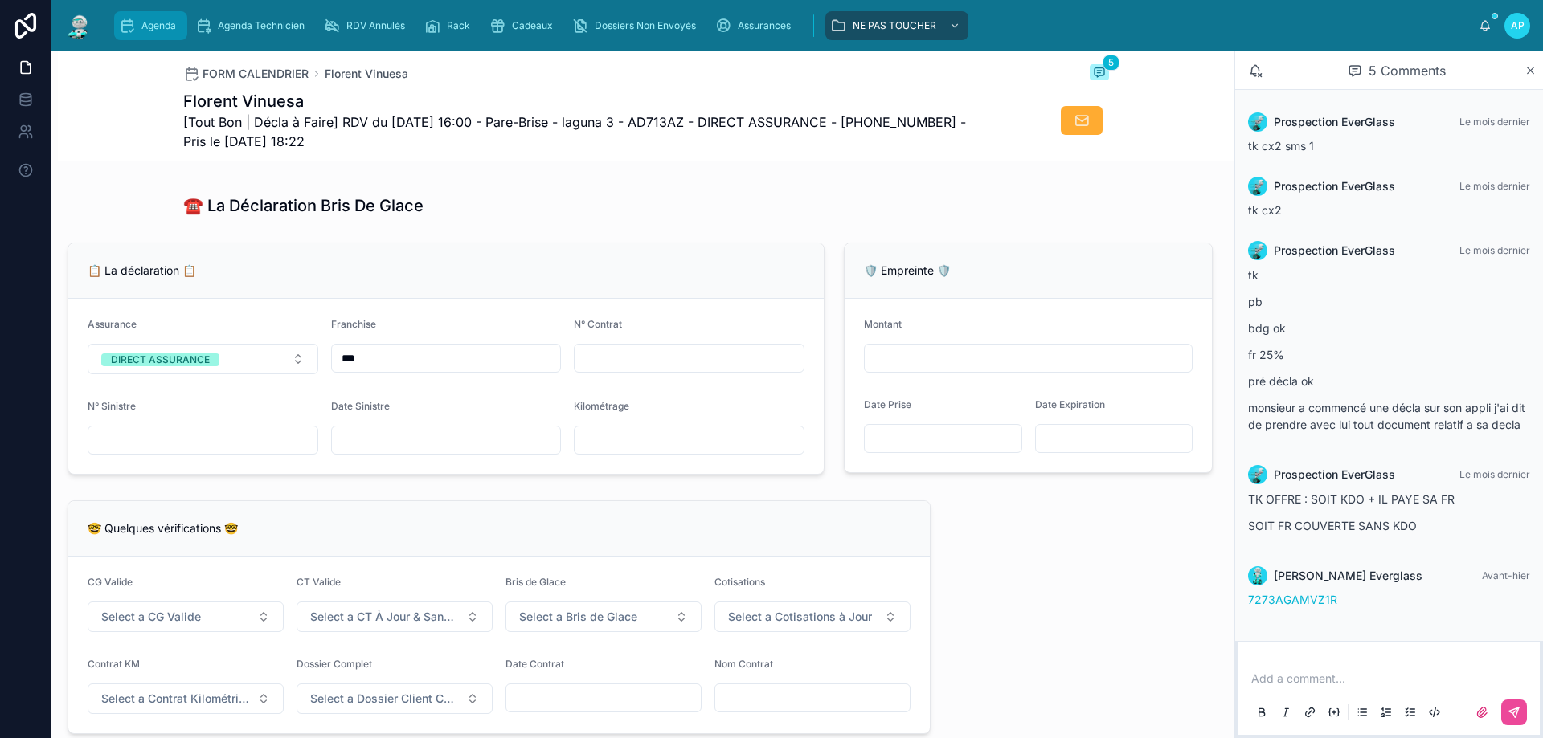
click at [169, 32] on div "Agenda" at bounding box center [150, 26] width 63 height 26
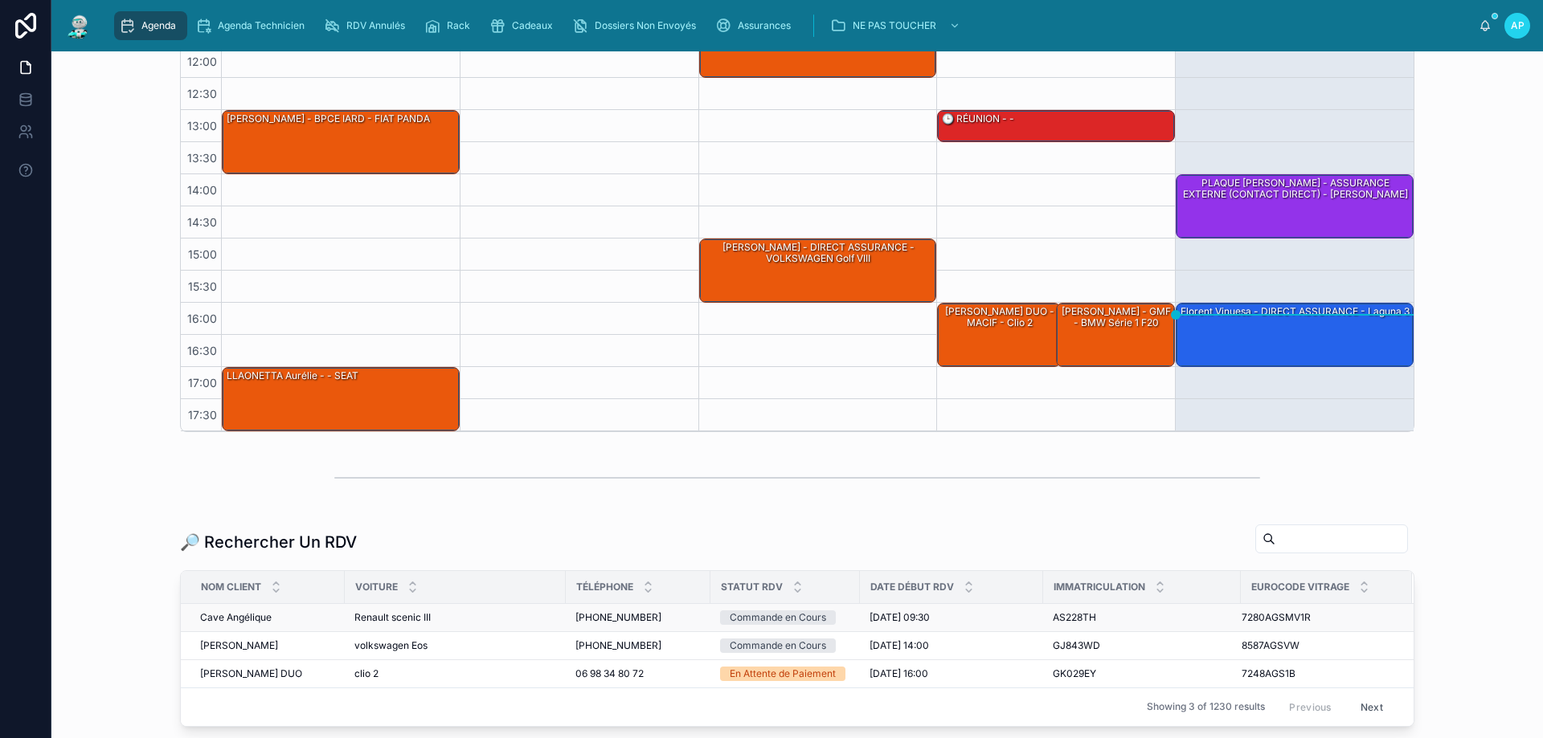
scroll to position [375, 0]
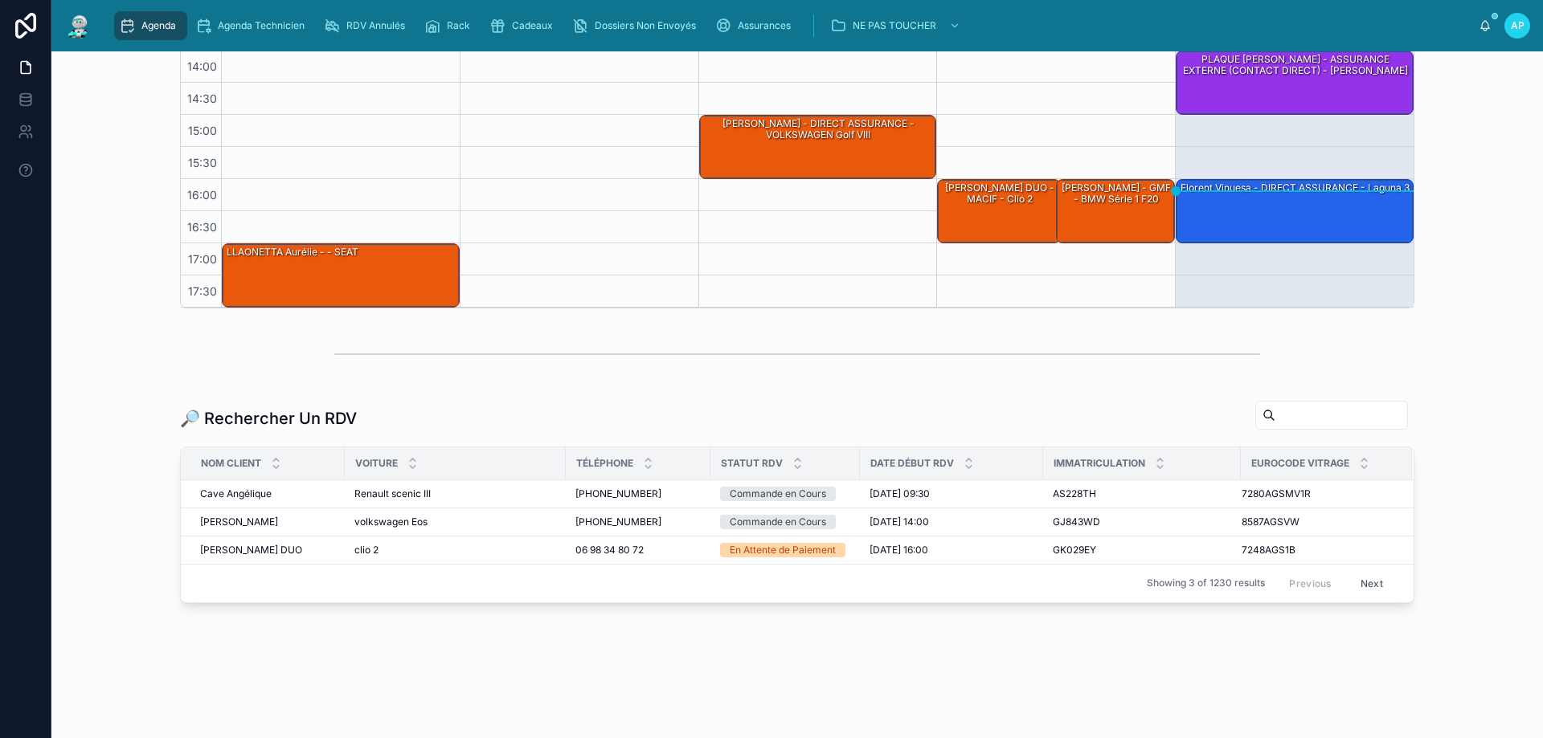
click at [1278, 415] on input "text" at bounding box center [1341, 415] width 132 height 23
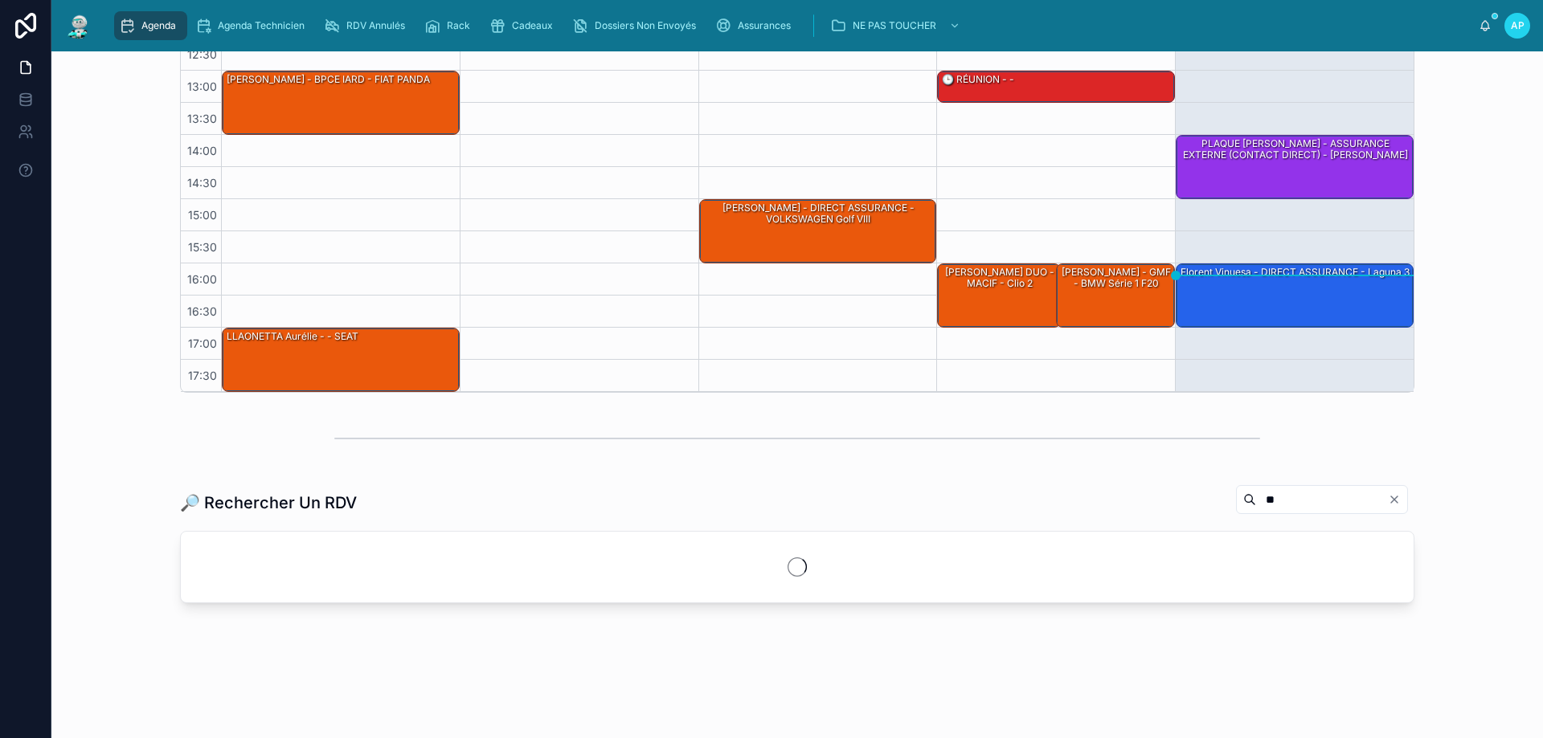
scroll to position [375, 0]
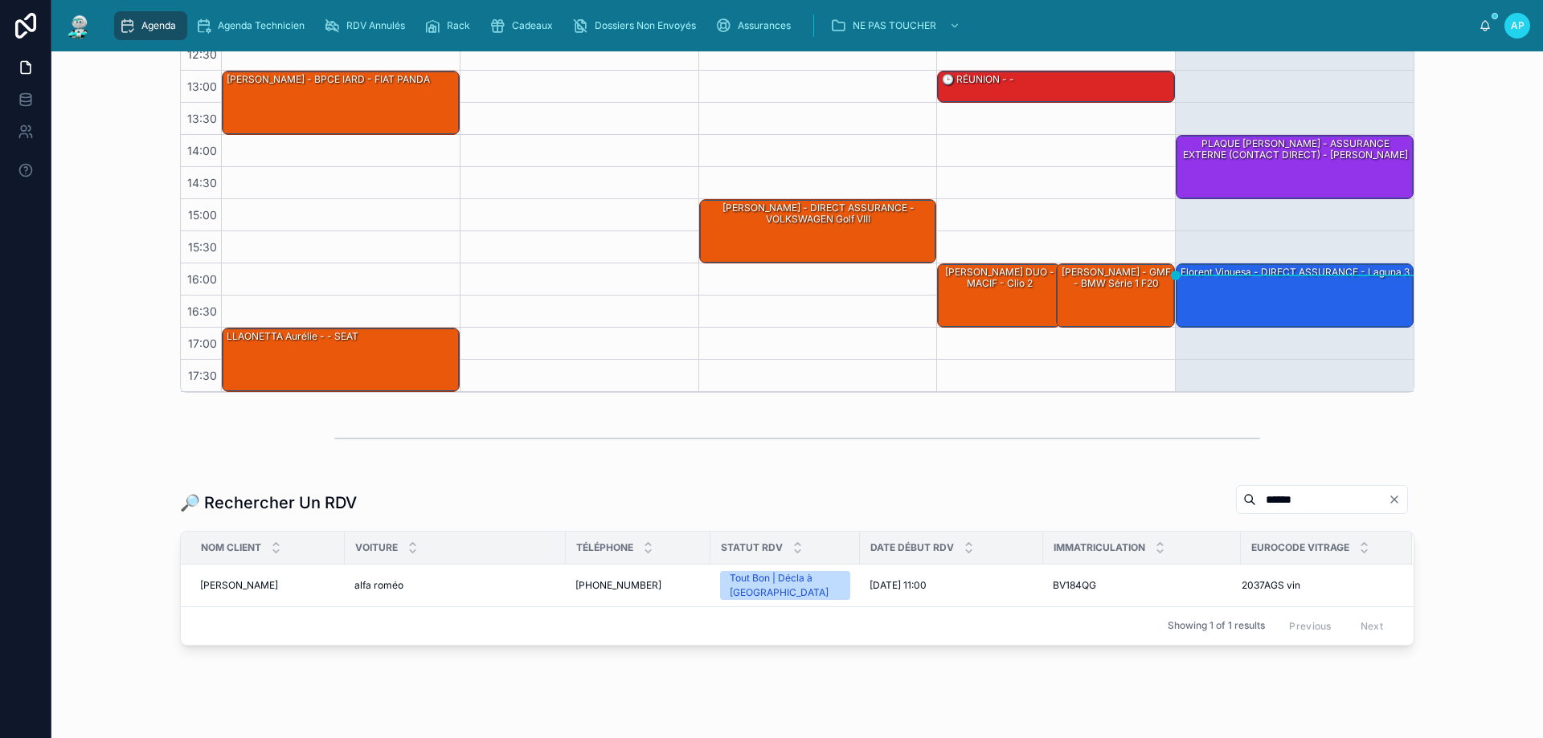
scroll to position [319, 0]
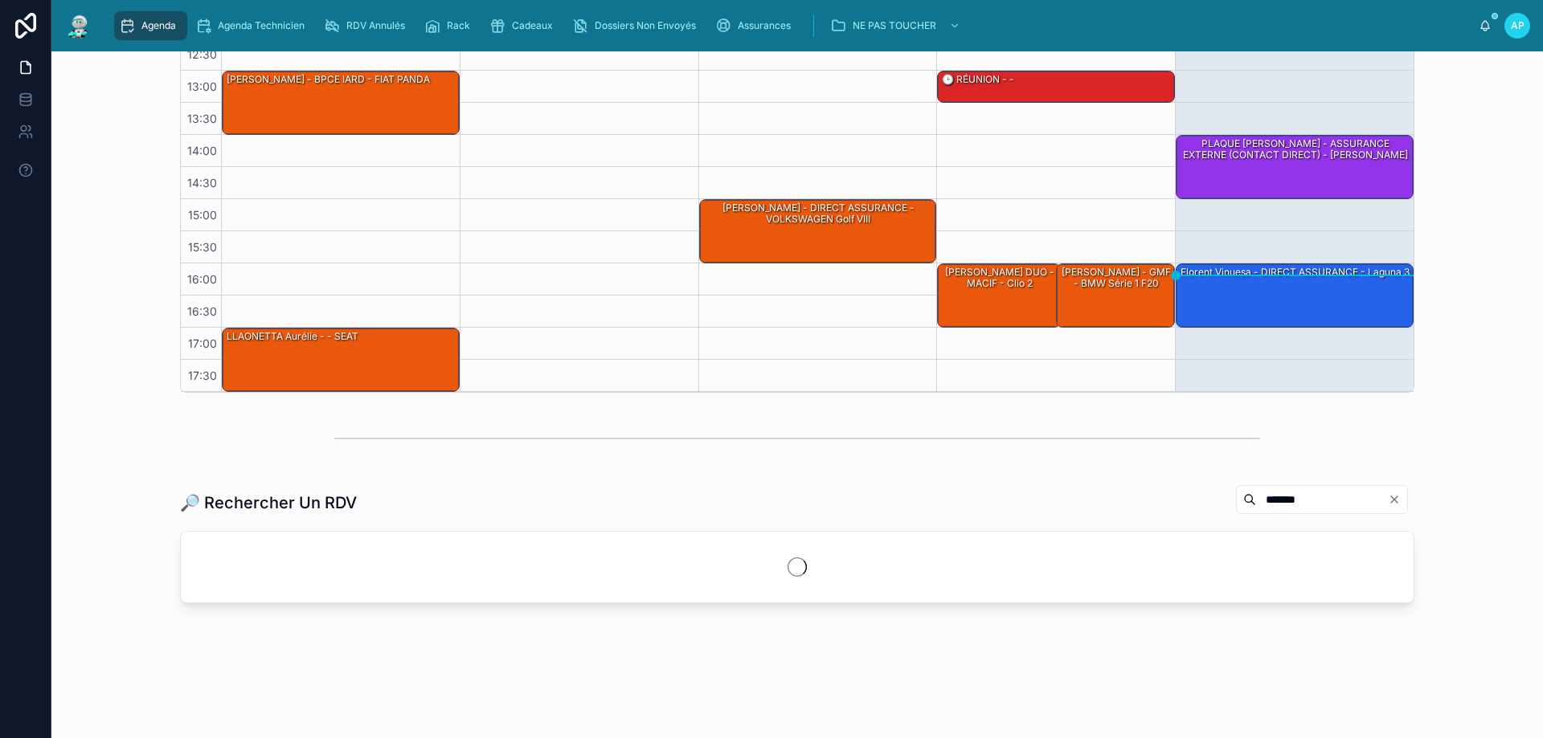
scroll to position [319, 0]
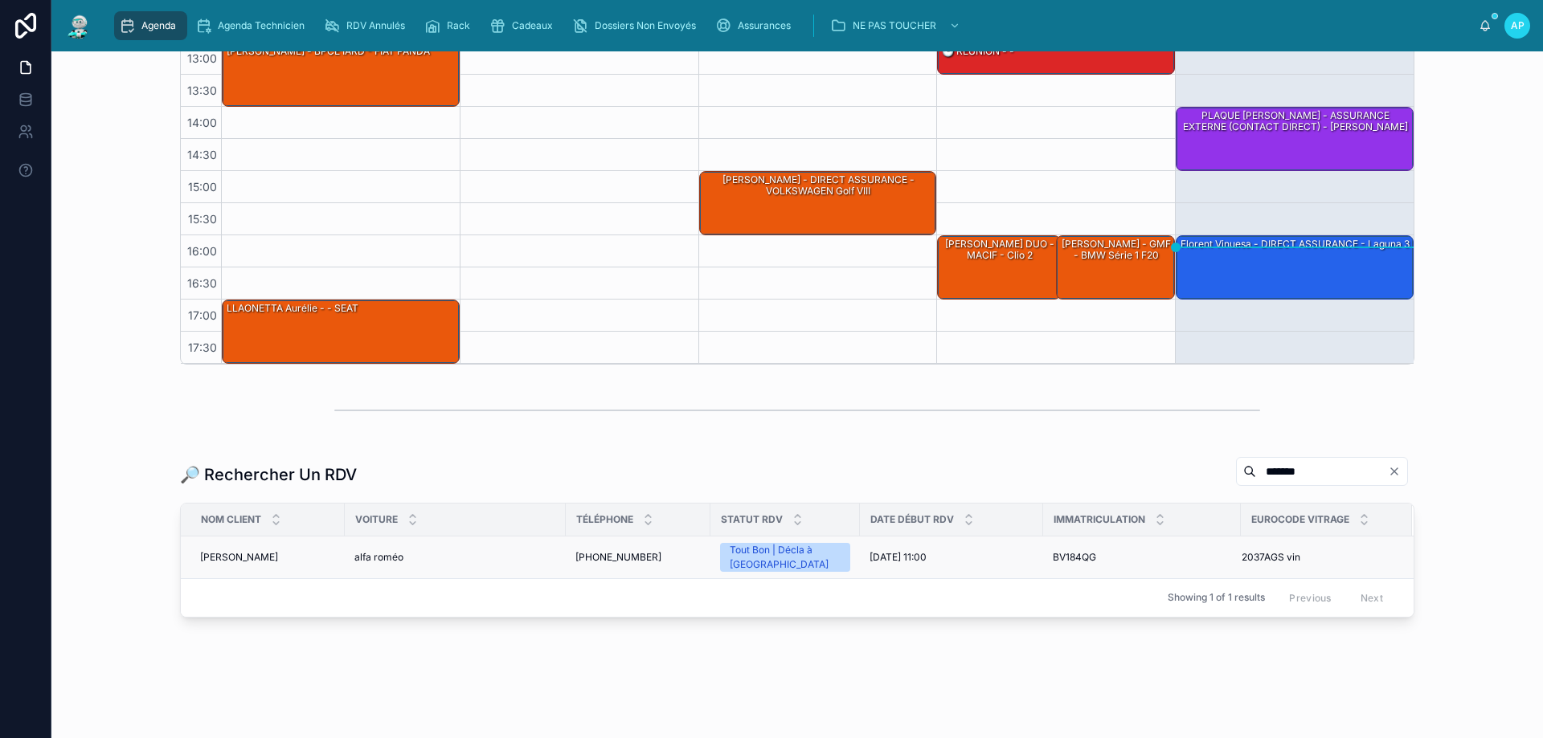
type input "*******"
click at [444, 554] on div "alfa roméo alfa roméo" at bounding box center [455, 557] width 202 height 13
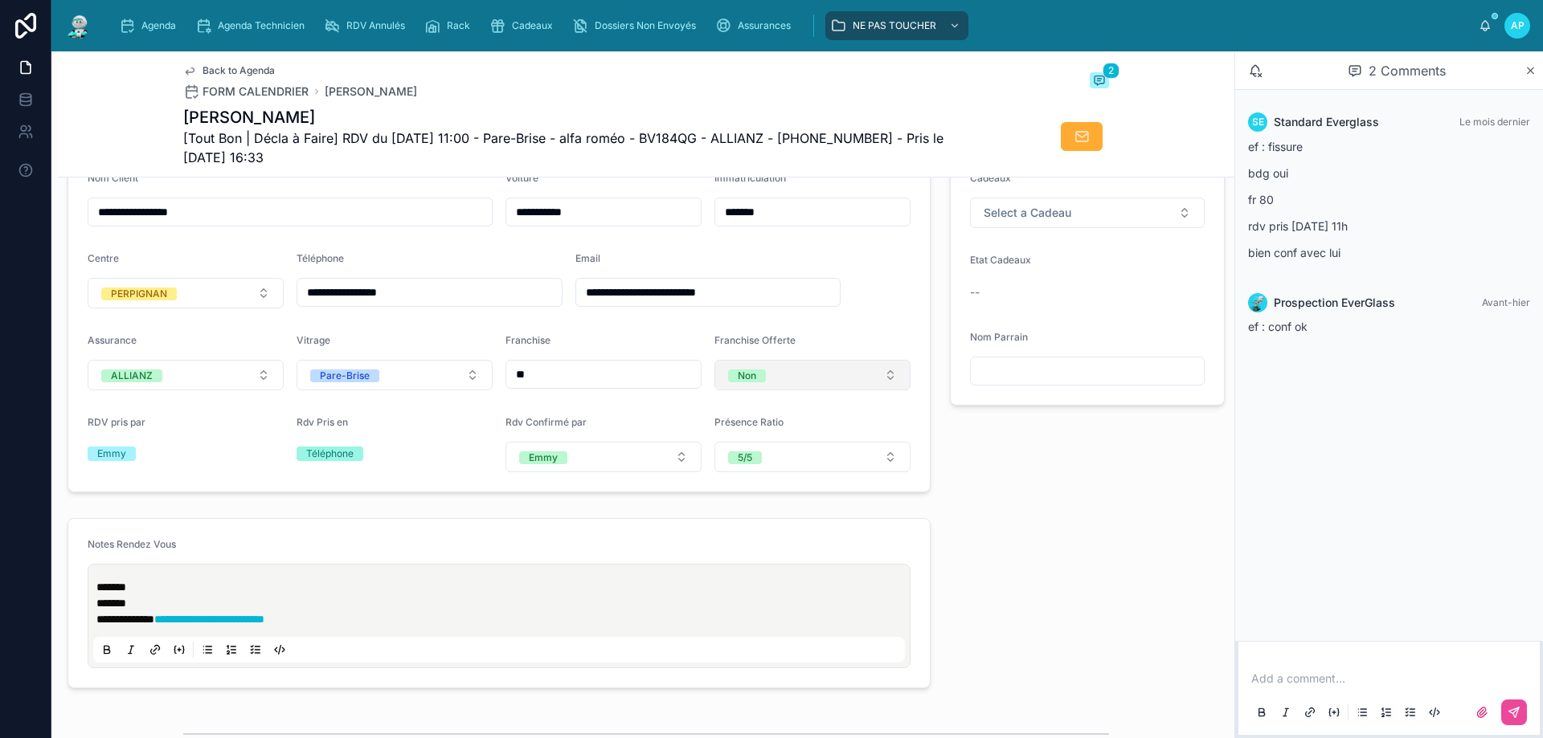
scroll to position [402, 0]
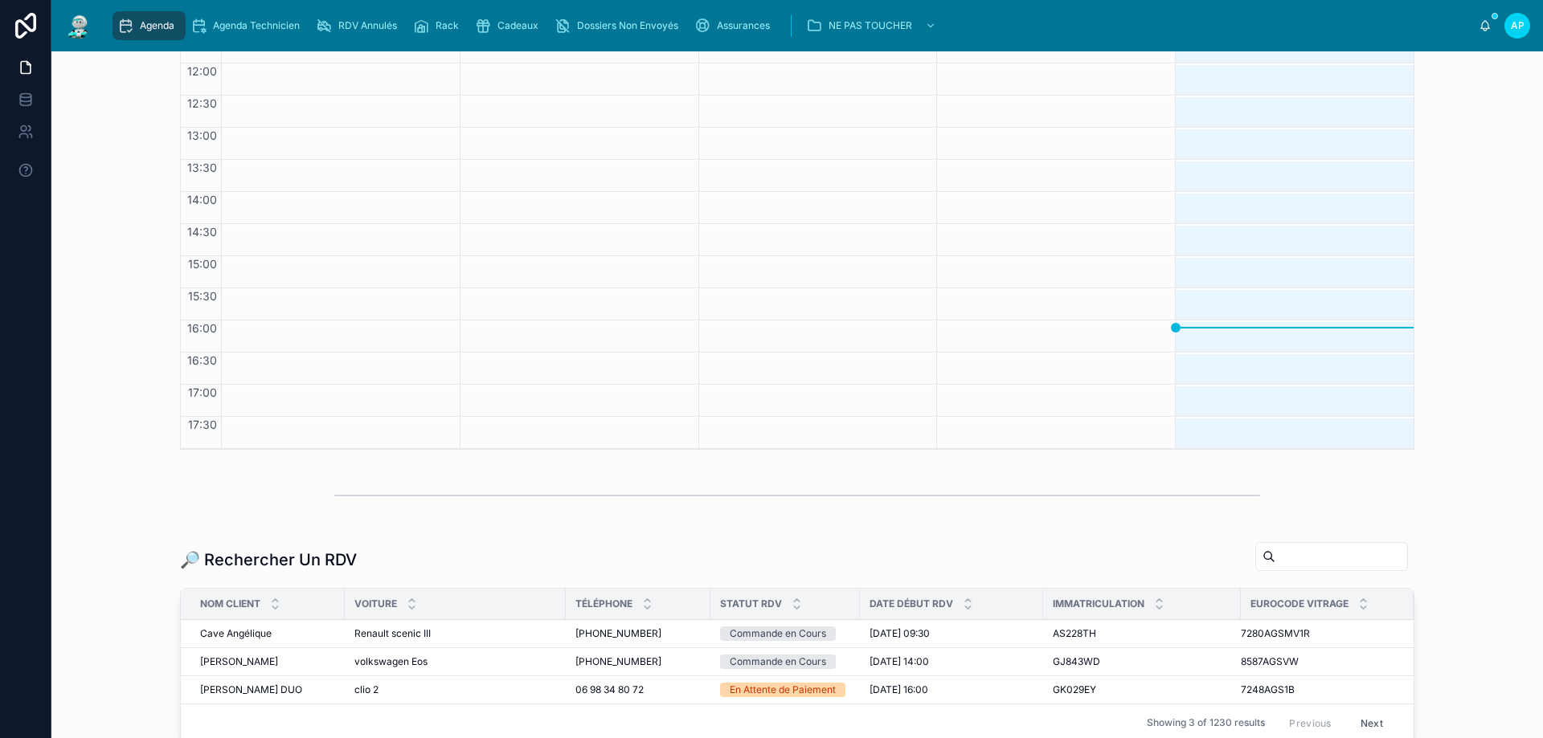
scroll to position [297, 0]
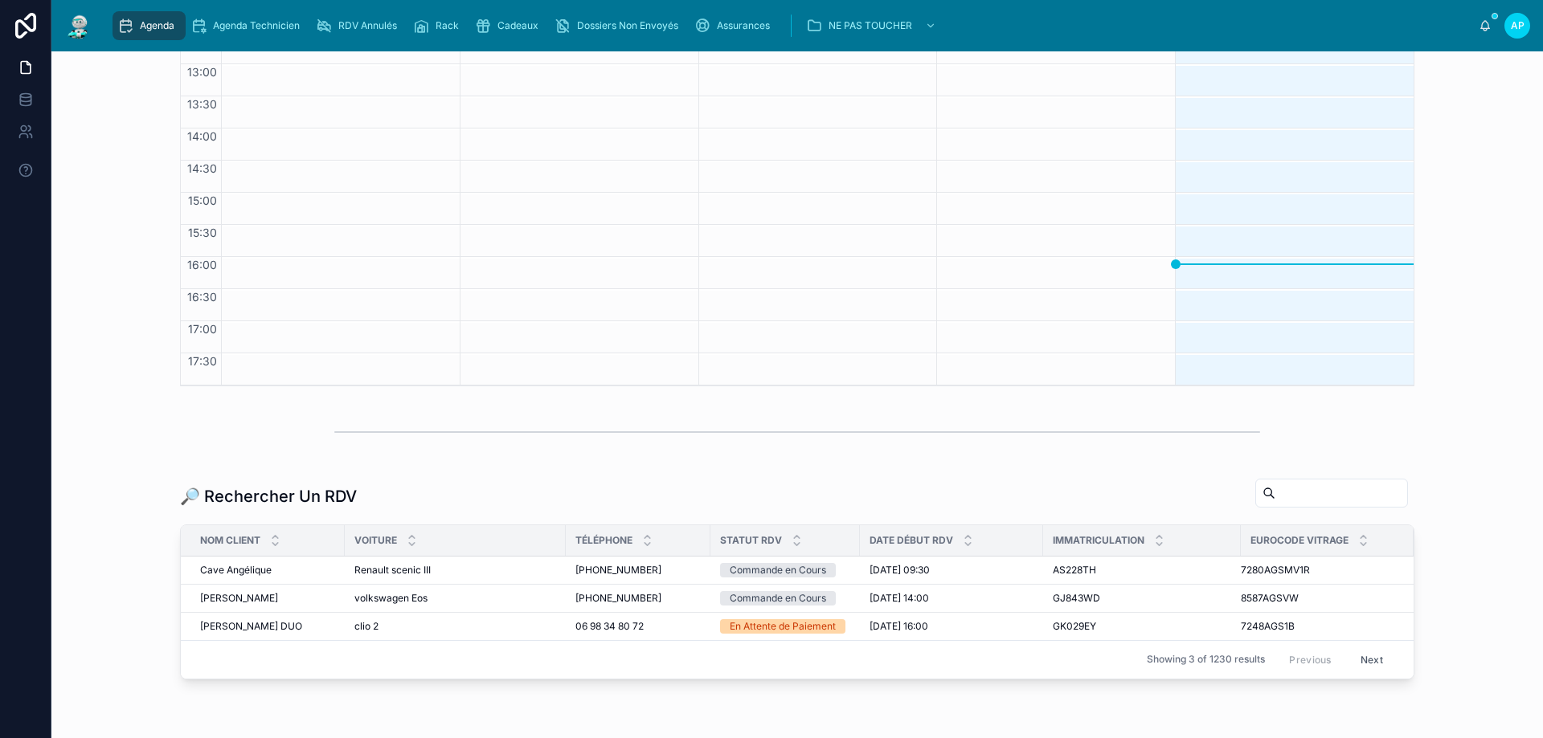
click at [1275, 498] on input "text" at bounding box center [1341, 493] width 132 height 23
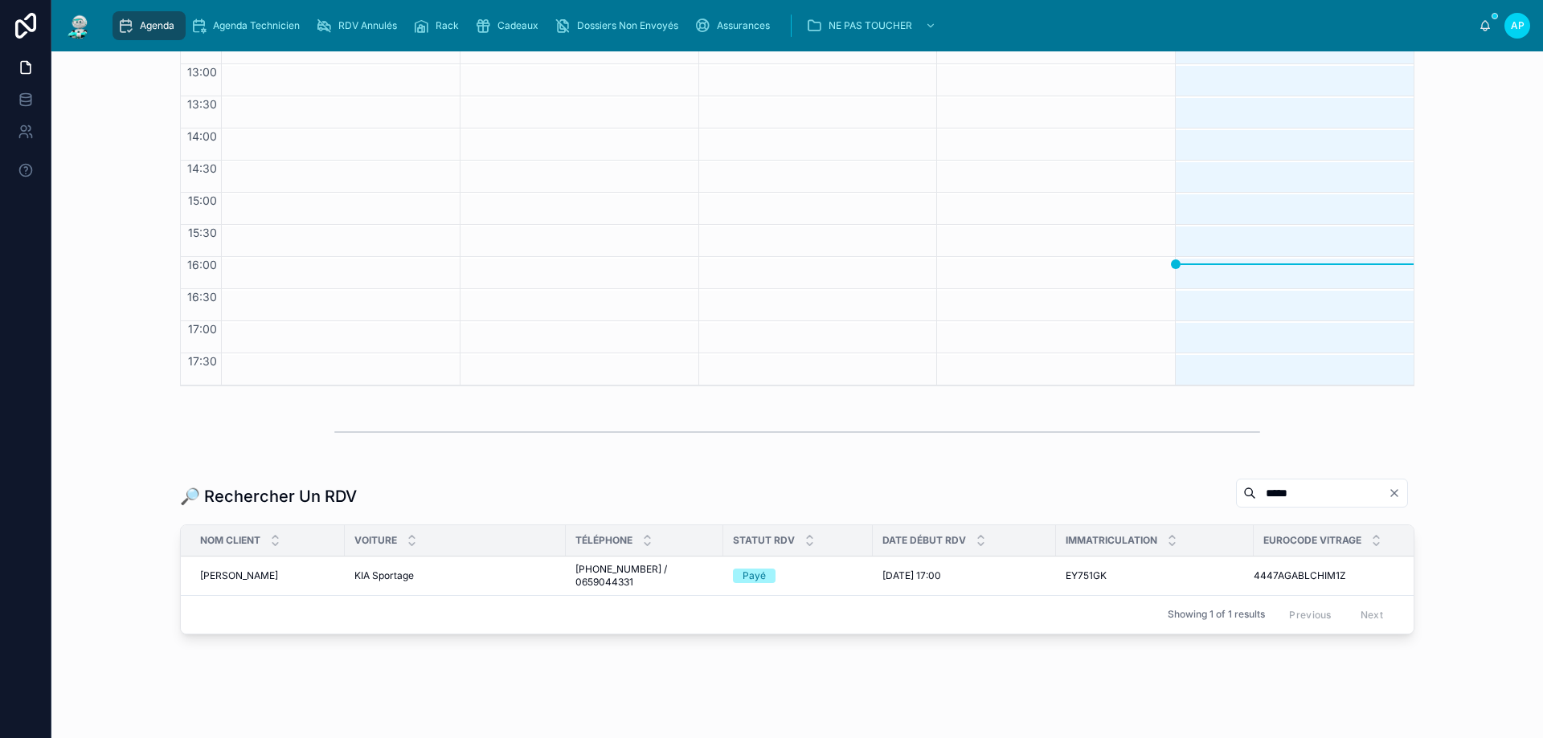
type input "*****"
click at [241, 574] on span "[PERSON_NAME]" at bounding box center [239, 576] width 78 height 13
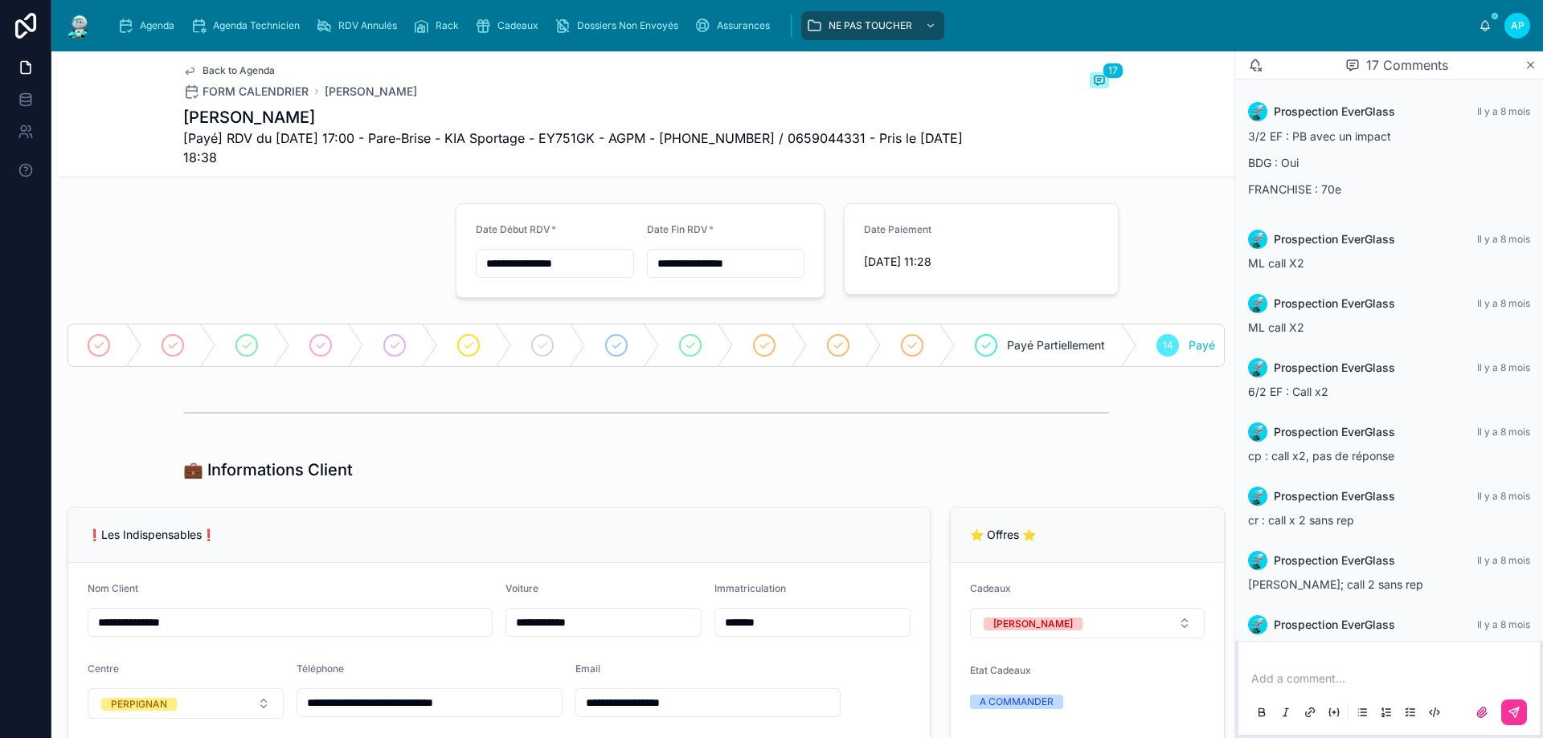
scroll to position [681, 0]
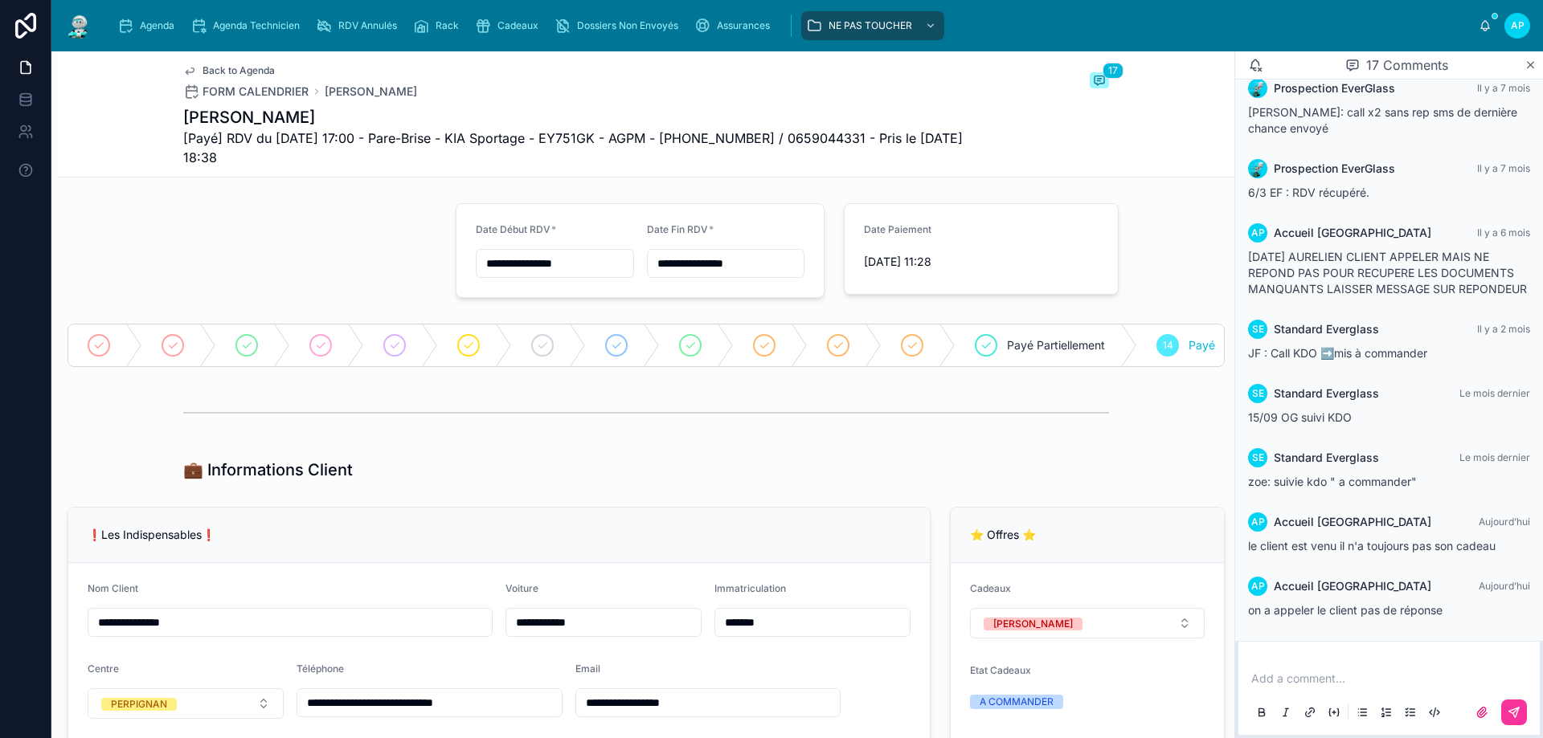
click at [1344, 684] on p at bounding box center [1392, 679] width 282 height 16
click at [1335, 687] on div "**********" at bounding box center [1389, 695] width 282 height 68
click at [1332, 679] on p "**********" at bounding box center [1392, 679] width 282 height 16
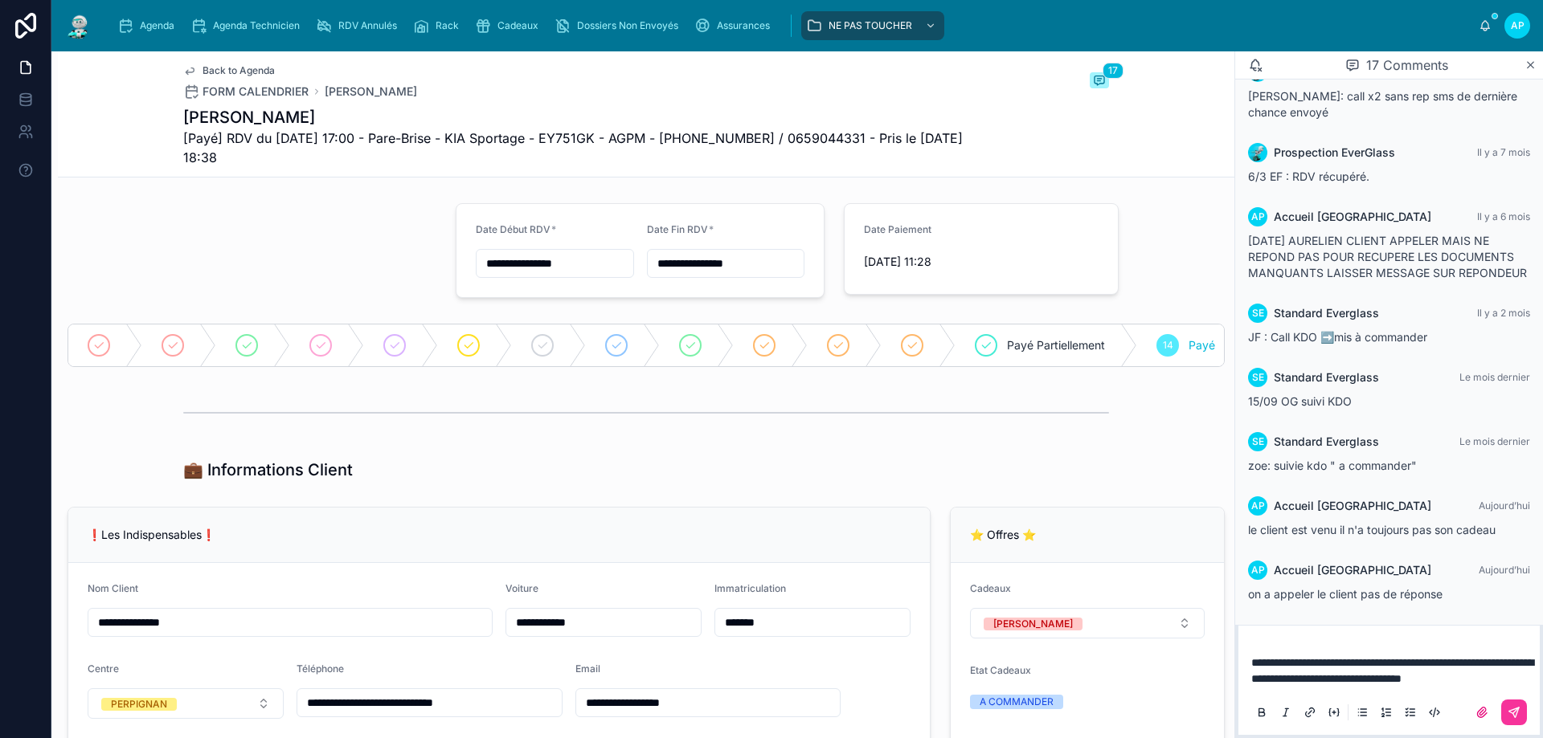
scroll to position [714, 0]
drag, startPoint x: 1321, startPoint y: 678, endPoint x: 1254, endPoint y: 608, distance: 97.2
click at [1254, 608] on div "17 Comments Prospection EverGlass Il y a 8 mois 3/2 EF : PB avec un impact BDG …" at bounding box center [1388, 394] width 309 height 687
copy span "**********"
click at [1308, 686] on p "**********" at bounding box center [1392, 671] width 282 height 32
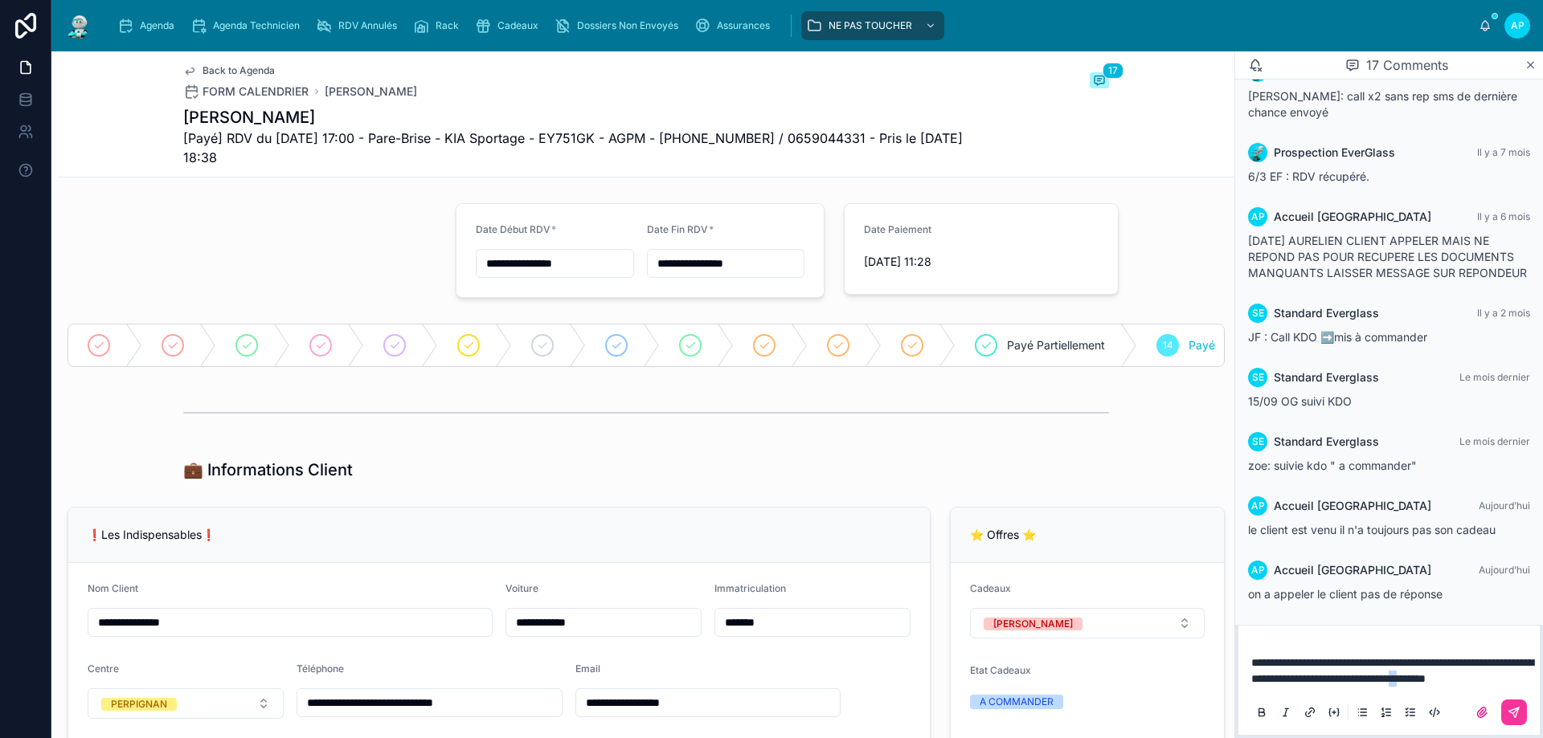
drag, startPoint x: 1263, startPoint y: 674, endPoint x: 1251, endPoint y: 677, distance: 12.3
click at [1251, 677] on span "**********" at bounding box center [1392, 670] width 282 height 27
drag, startPoint x: 1287, startPoint y: 679, endPoint x: 1238, endPoint y: 620, distance: 77.0
click at [1238, 625] on div "**********" at bounding box center [1389, 681] width 308 height 113
copy span "**********"
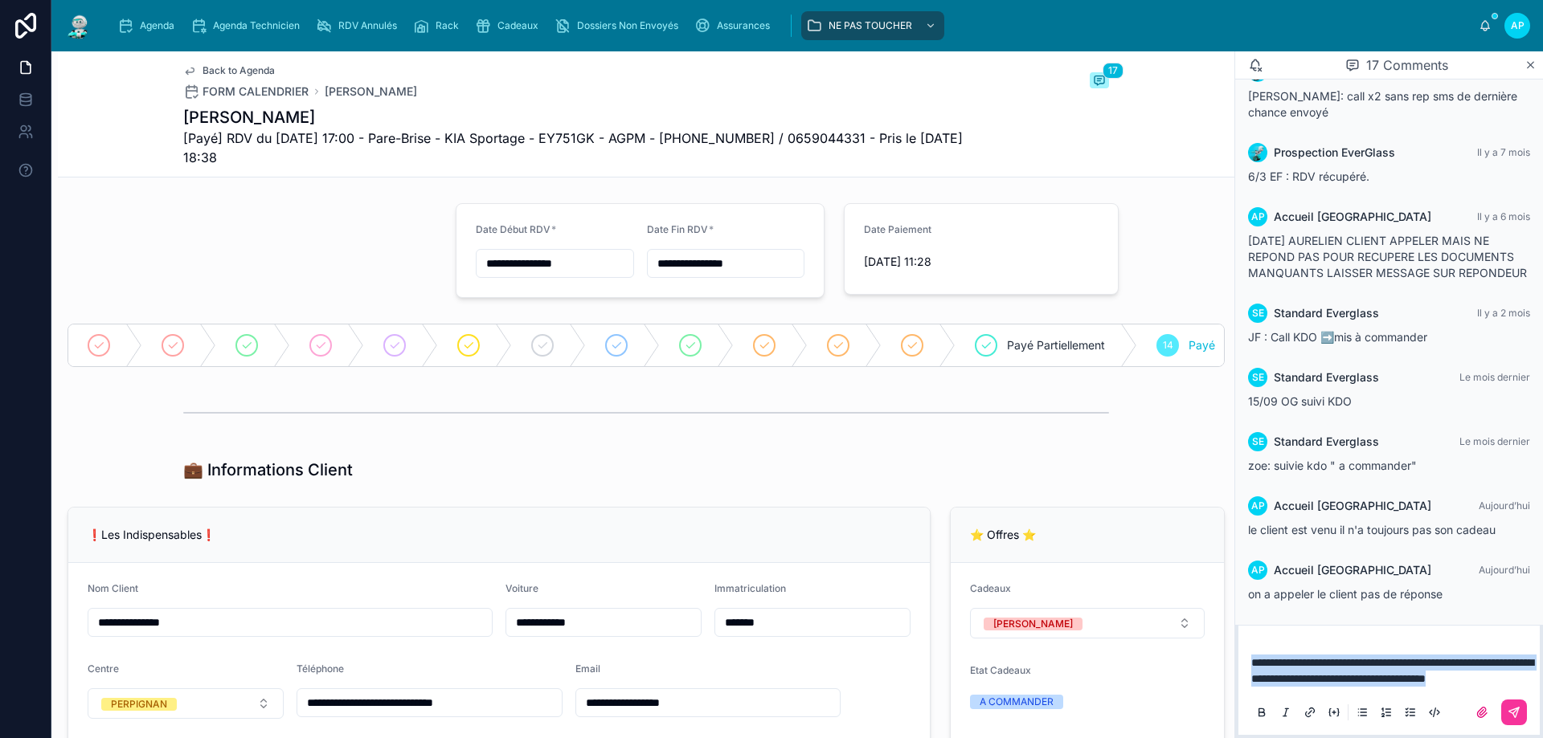
click at [1515, 710] on icon at bounding box center [1514, 712] width 13 height 13
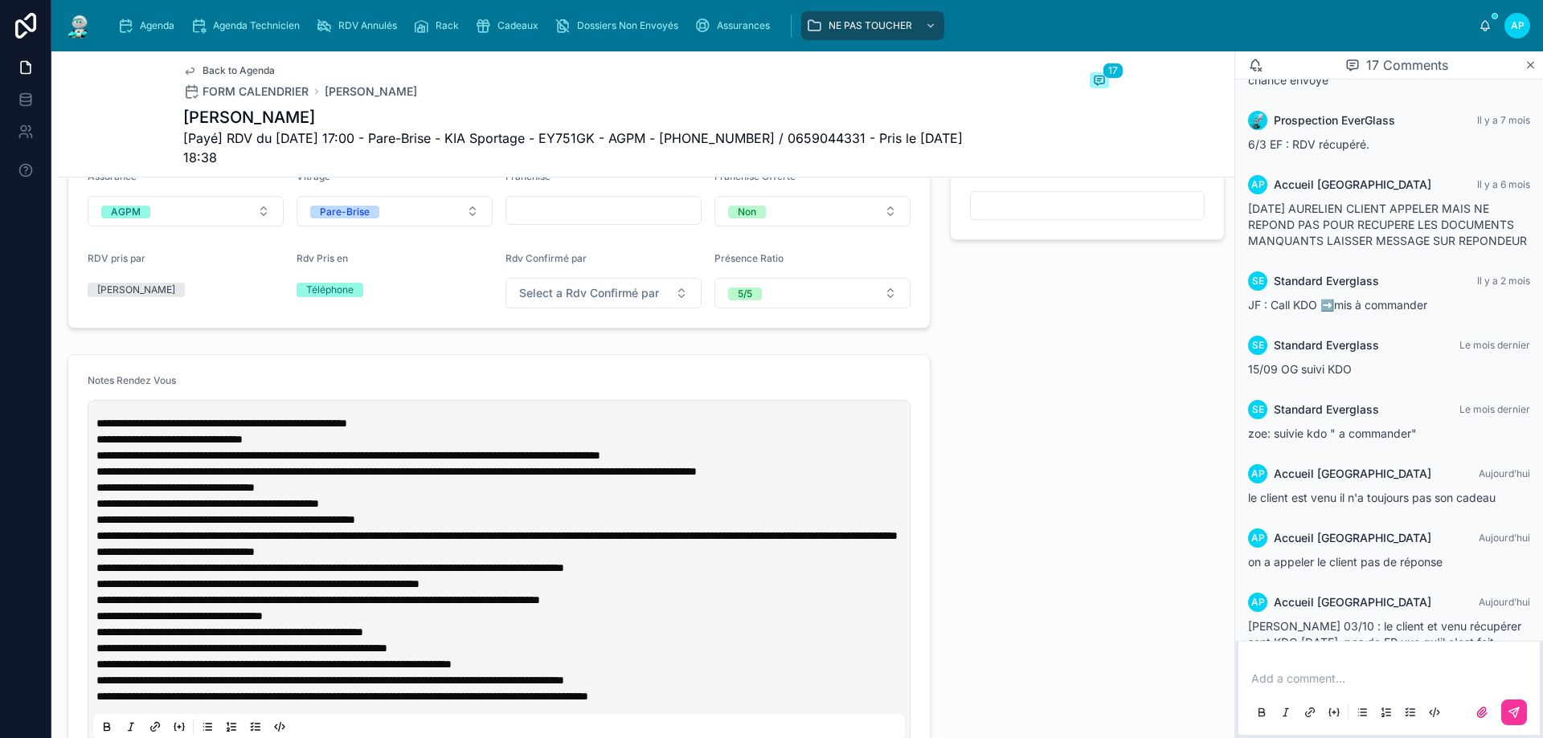
scroll to position [643, 0]
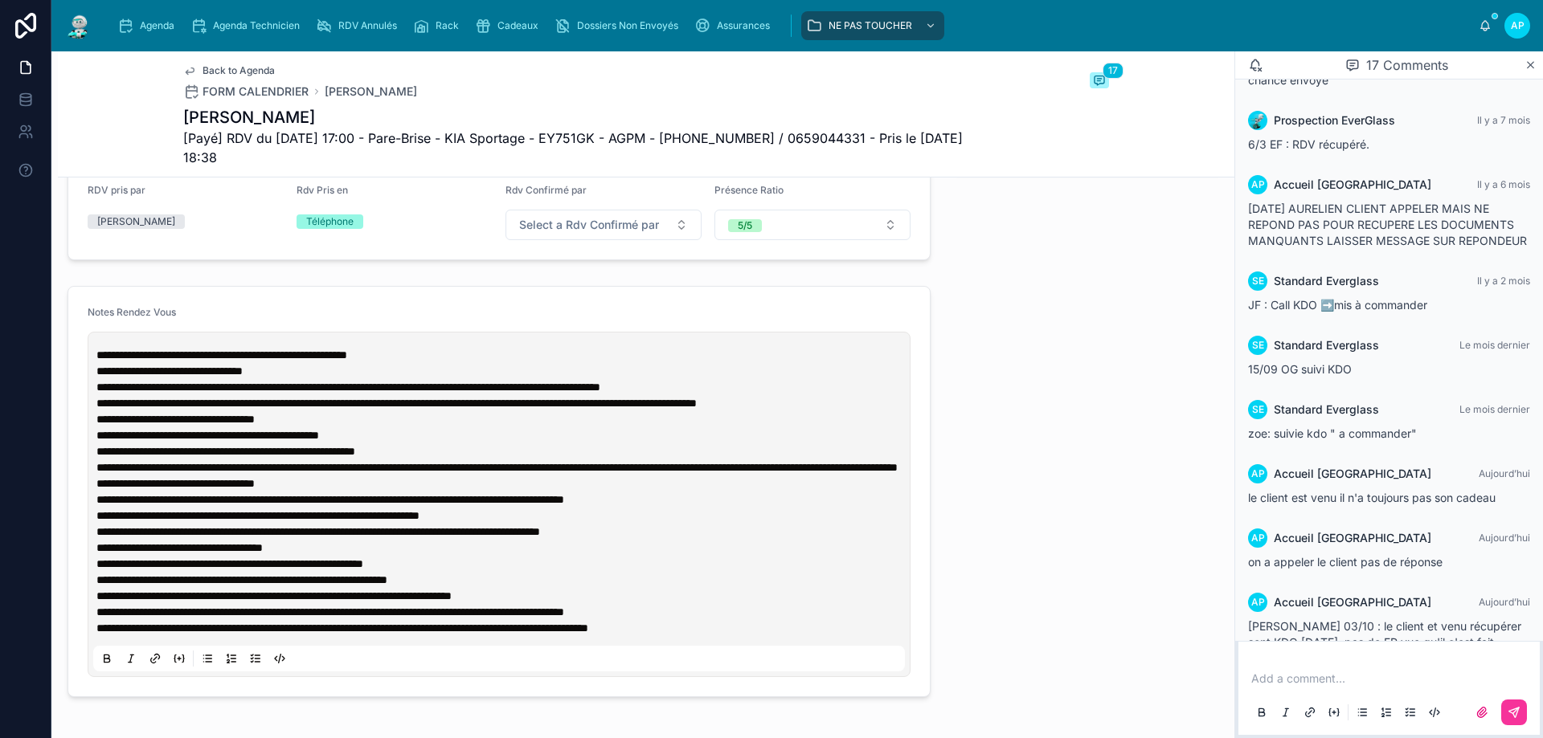
click at [96, 364] on div "**********" at bounding box center [499, 505] width 812 height 334
click at [98, 361] on span "**********" at bounding box center [221, 355] width 251 height 11
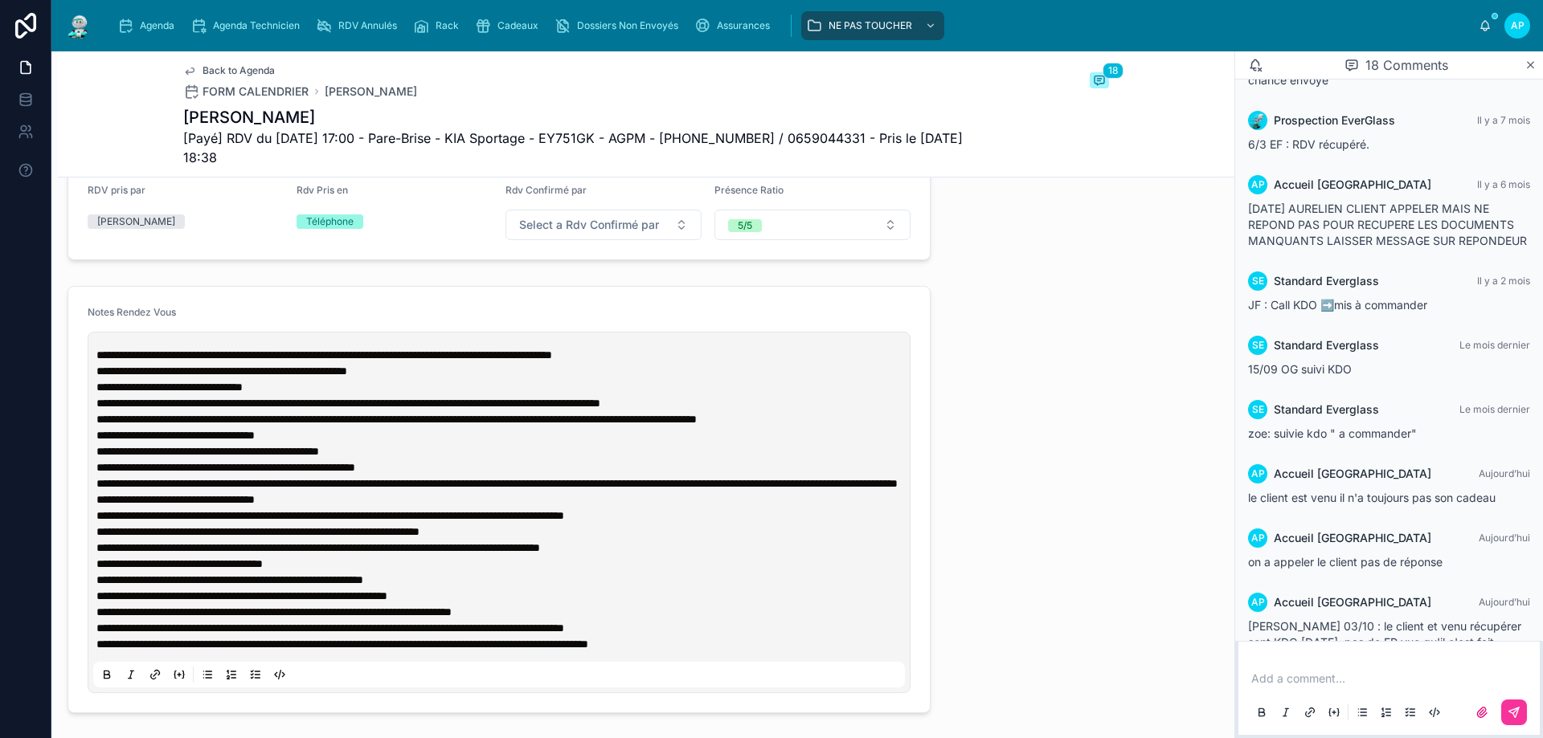
click at [141, 24] on span "Agenda" at bounding box center [157, 25] width 35 height 13
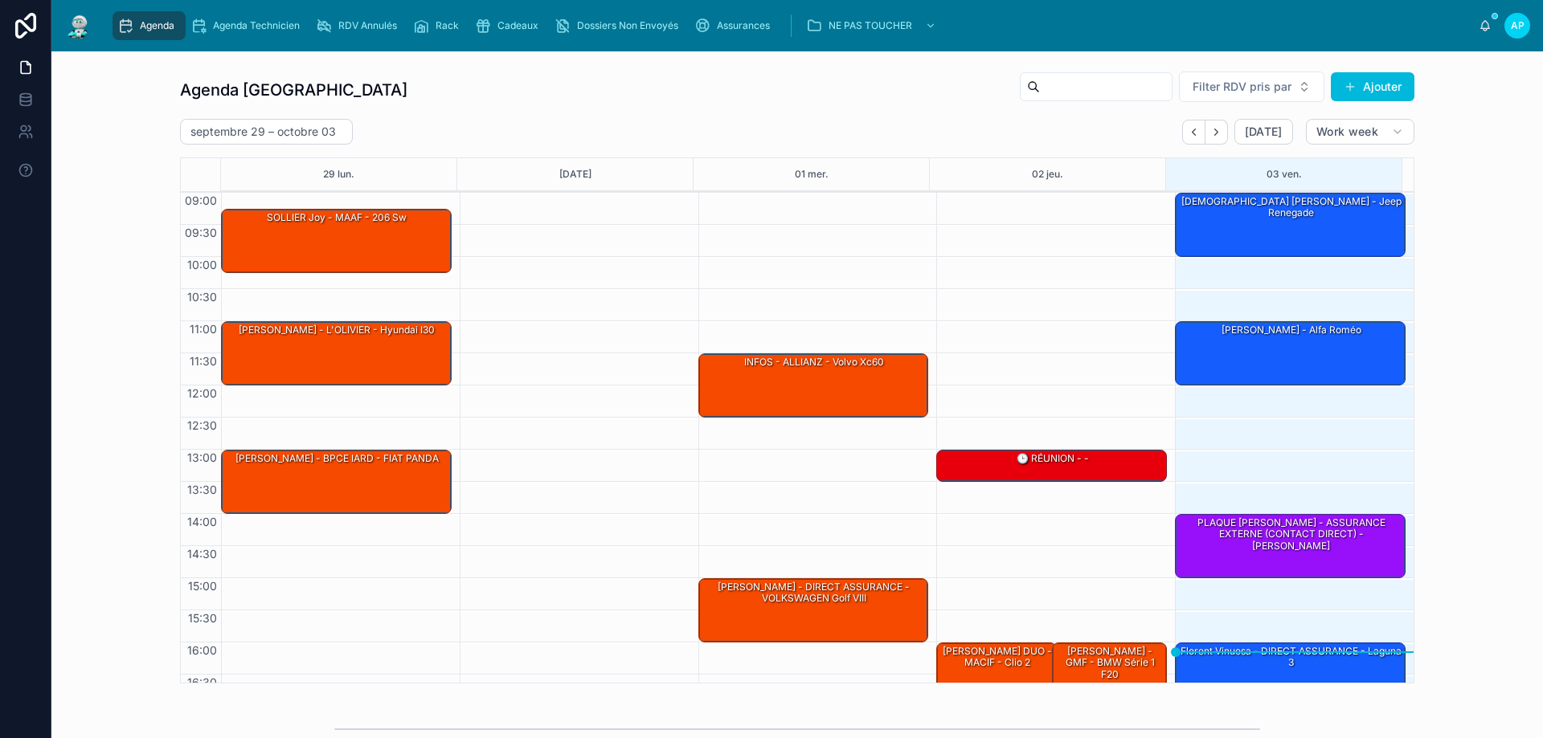
scroll to position [88, 0]
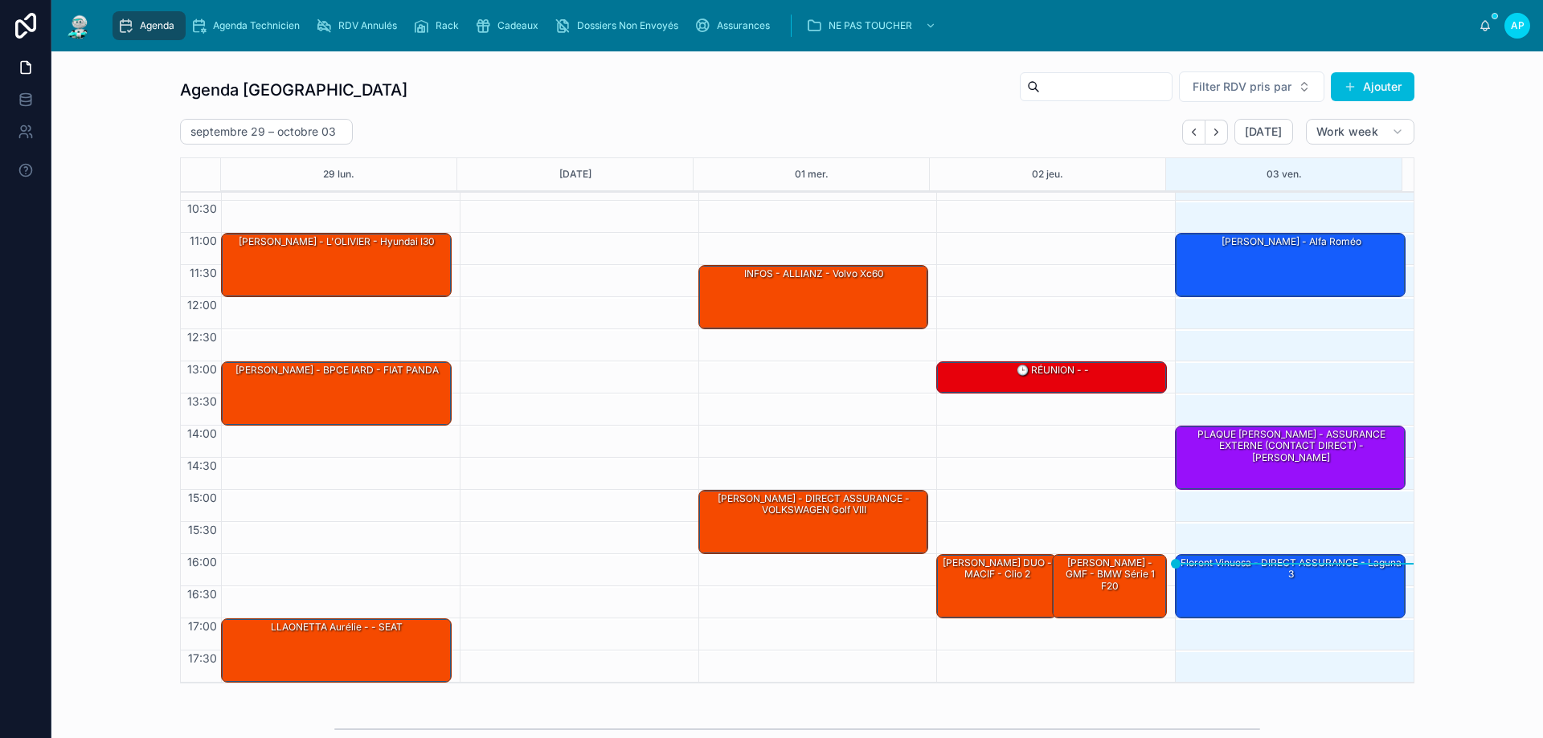
click at [1297, 571] on div "Florent Vinuesa - DIRECT ASSURANCE - laguna 3" at bounding box center [1291, 569] width 226 height 27
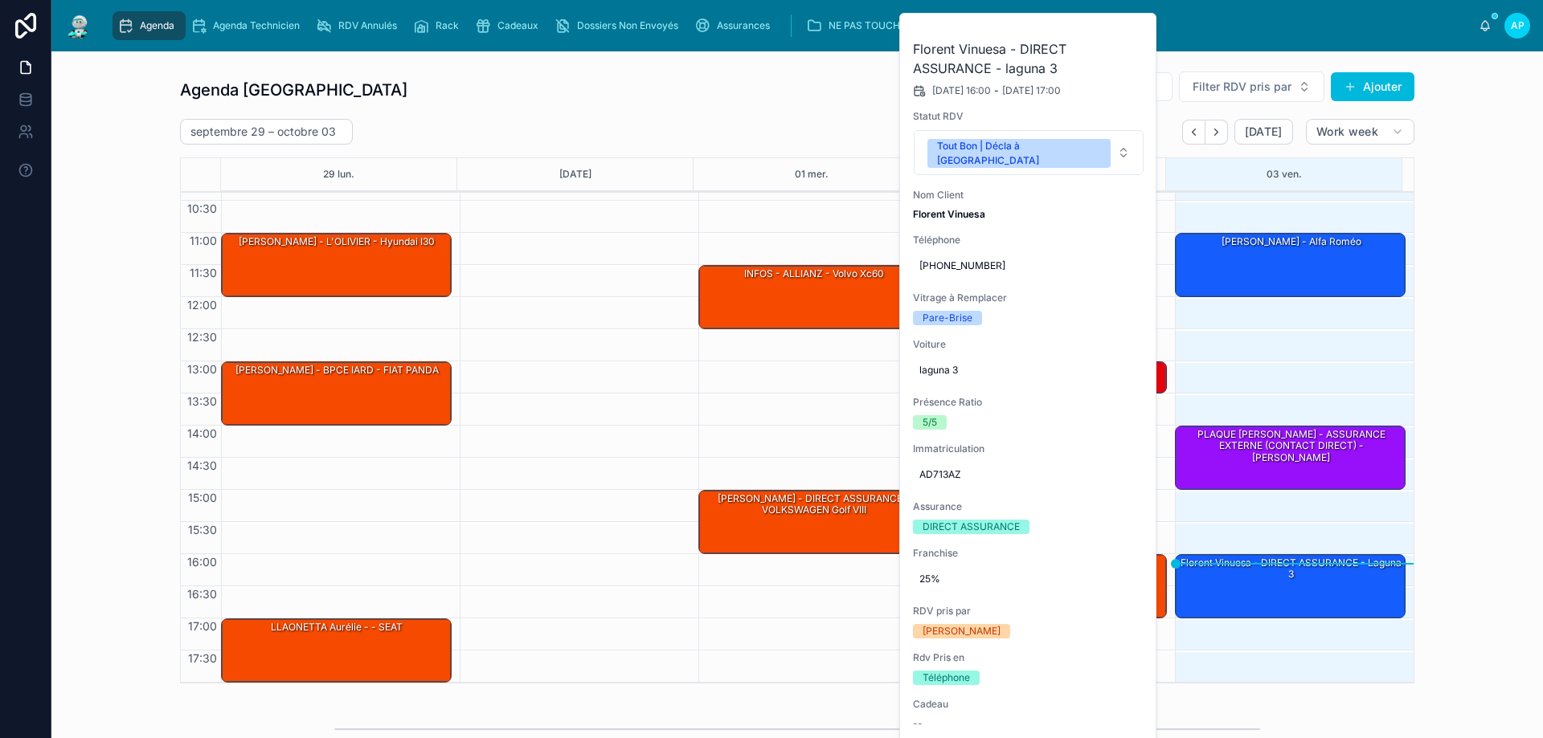
click at [0, 0] on button at bounding box center [0, 0] width 0 height 0
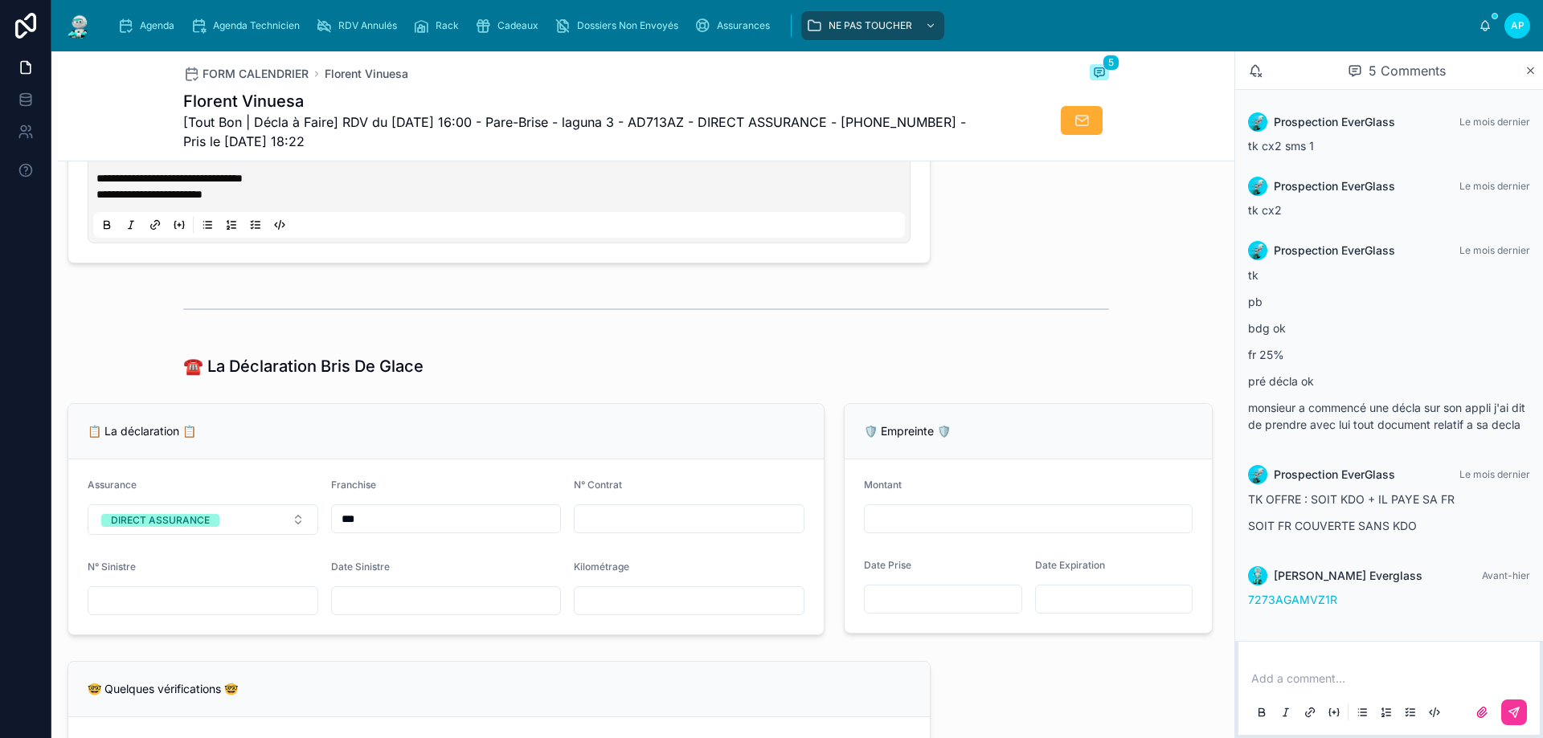
scroll to position [1045, 0]
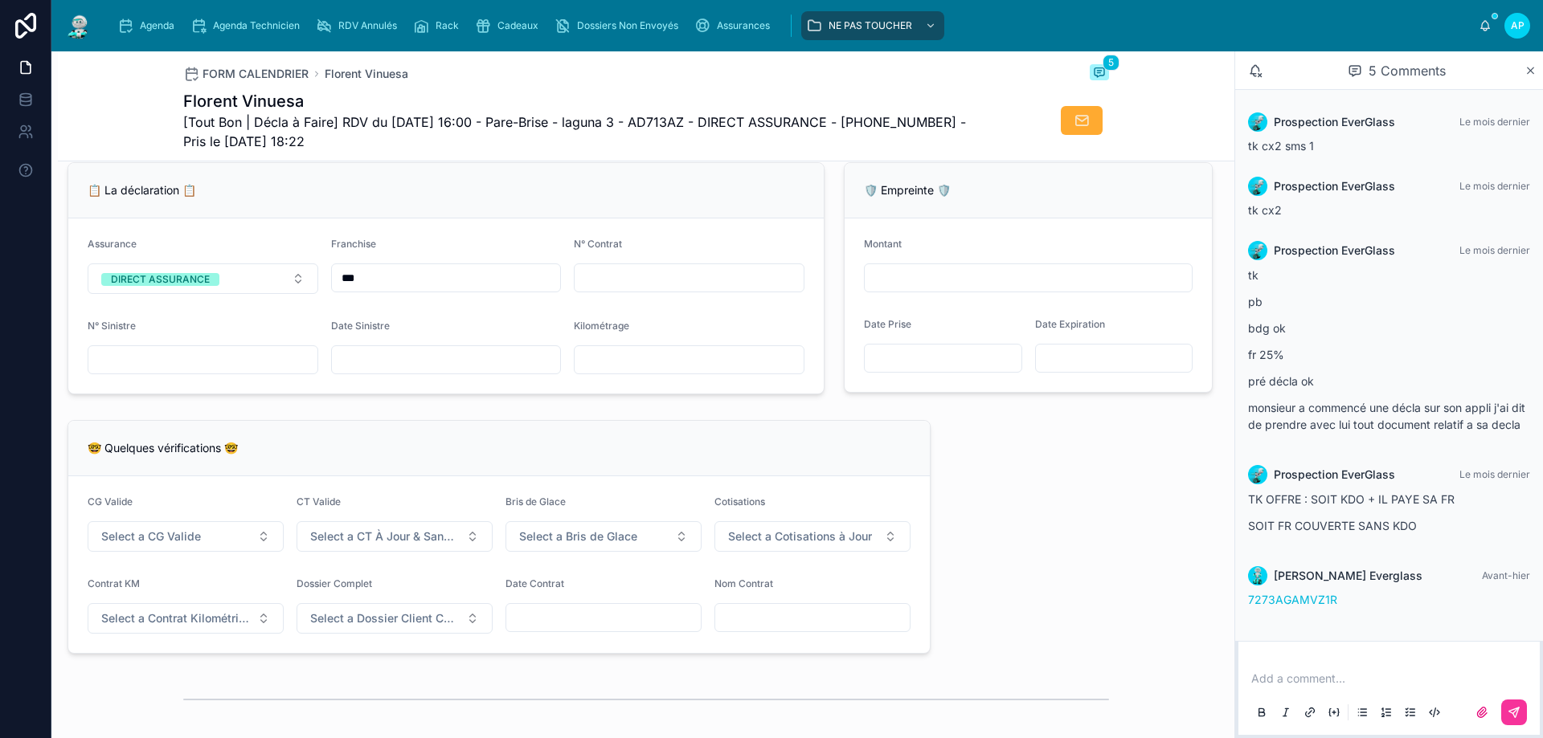
click at [467, 371] on input "text" at bounding box center [446, 360] width 229 height 23
type input "**********"
click at [608, 289] on input "text" at bounding box center [689, 278] width 229 height 23
click at [972, 437] on div "**********" at bounding box center [646, 446] width 1176 height 2620
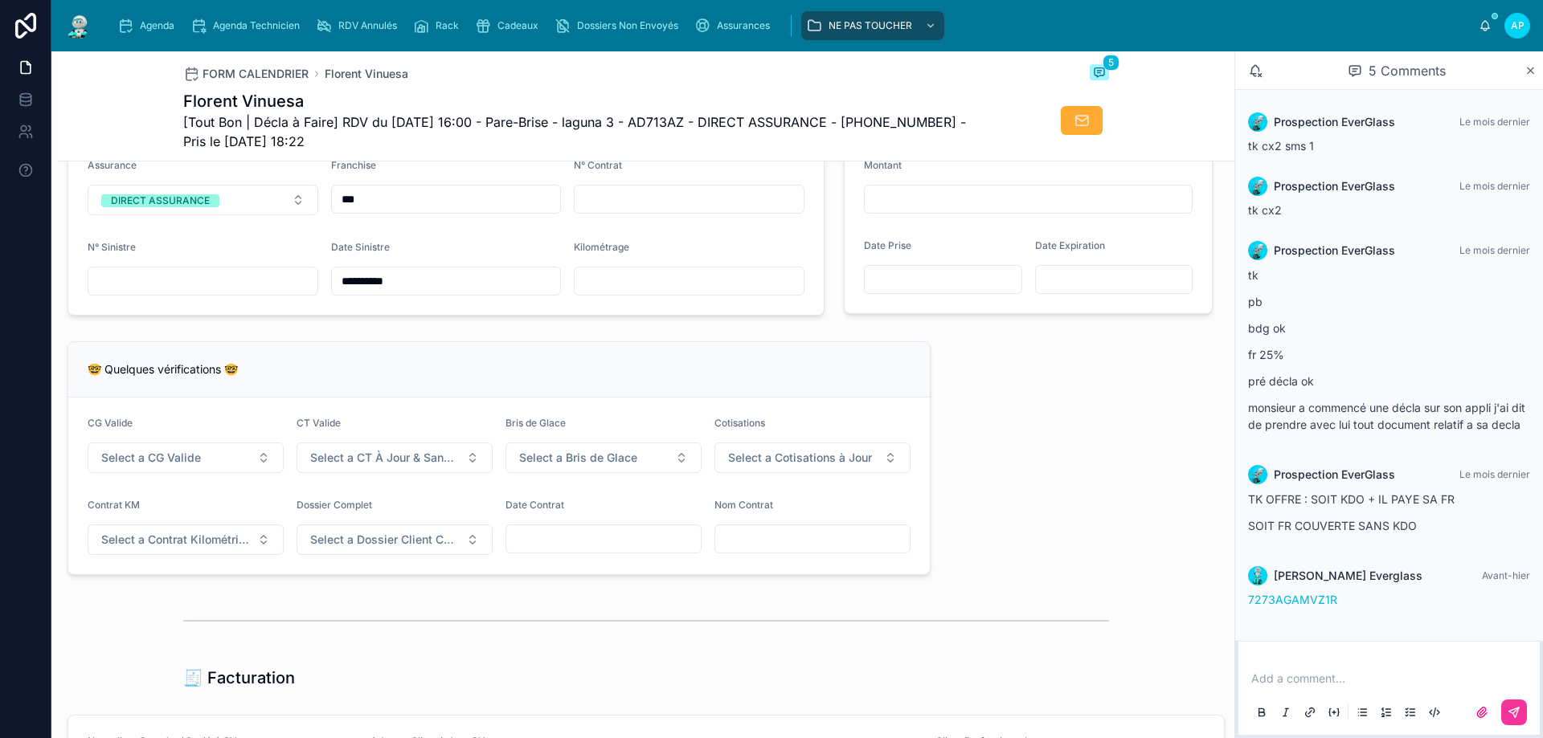
scroll to position [1286, 0]
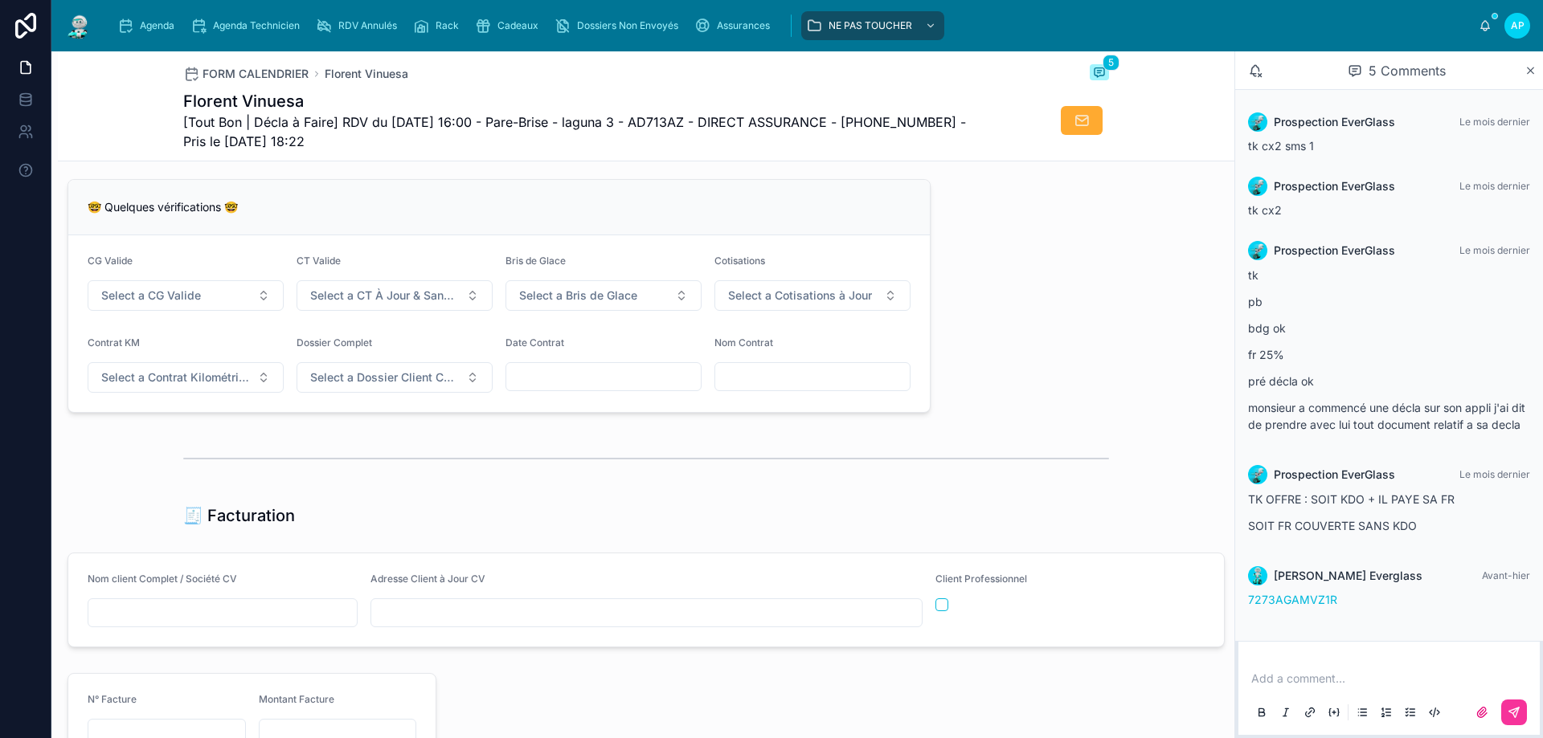
click at [236, 309] on button "Select a CG Valide" at bounding box center [186, 295] width 196 height 31
click at [206, 370] on div "✅ Oui" at bounding box center [184, 371] width 223 height 23
click at [312, 304] on span "Select a CT À Jour & Sans BDG" at bounding box center [384, 296] width 149 height 16
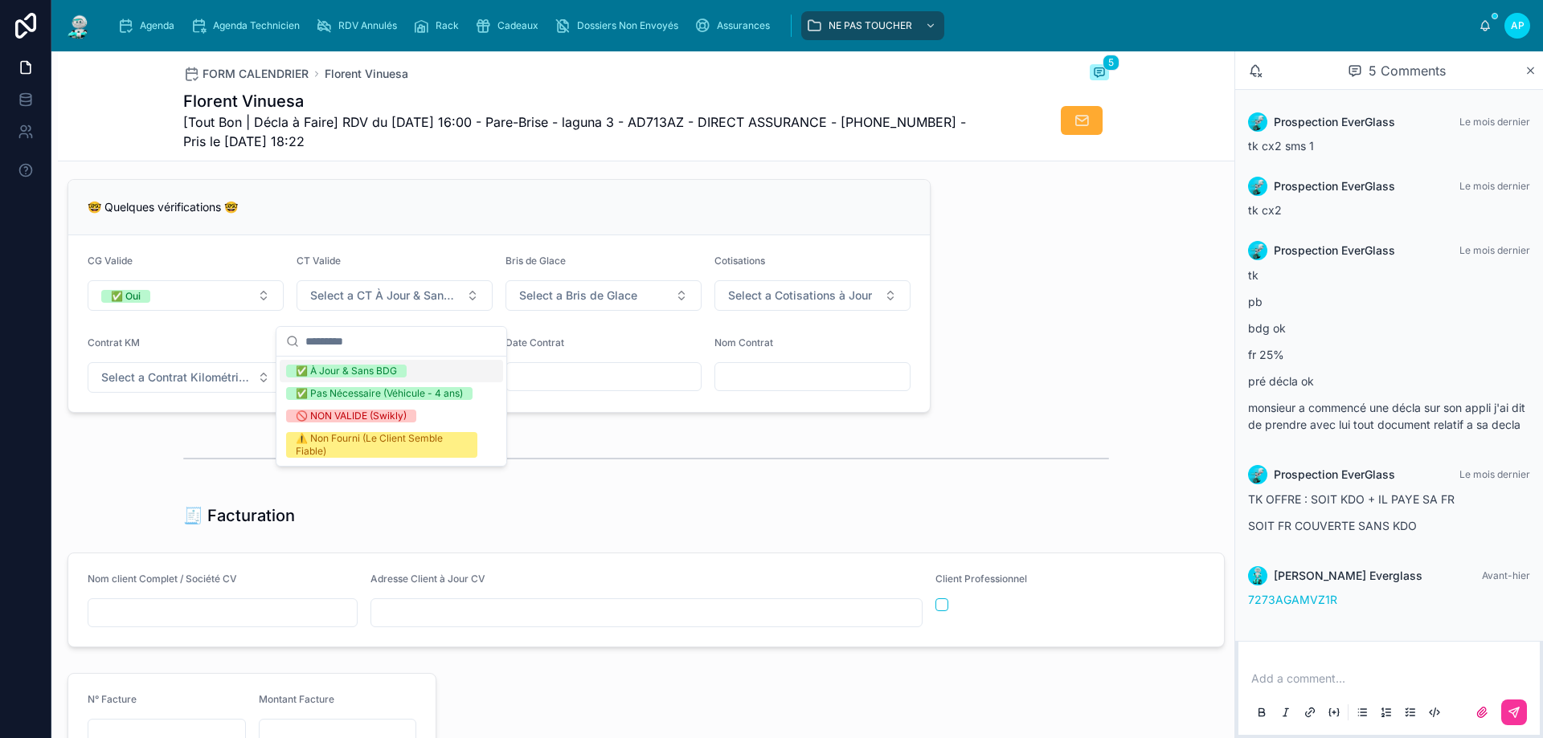
click at [334, 365] on div "✅ À Jour & Sans BDG" at bounding box center [346, 371] width 101 height 13
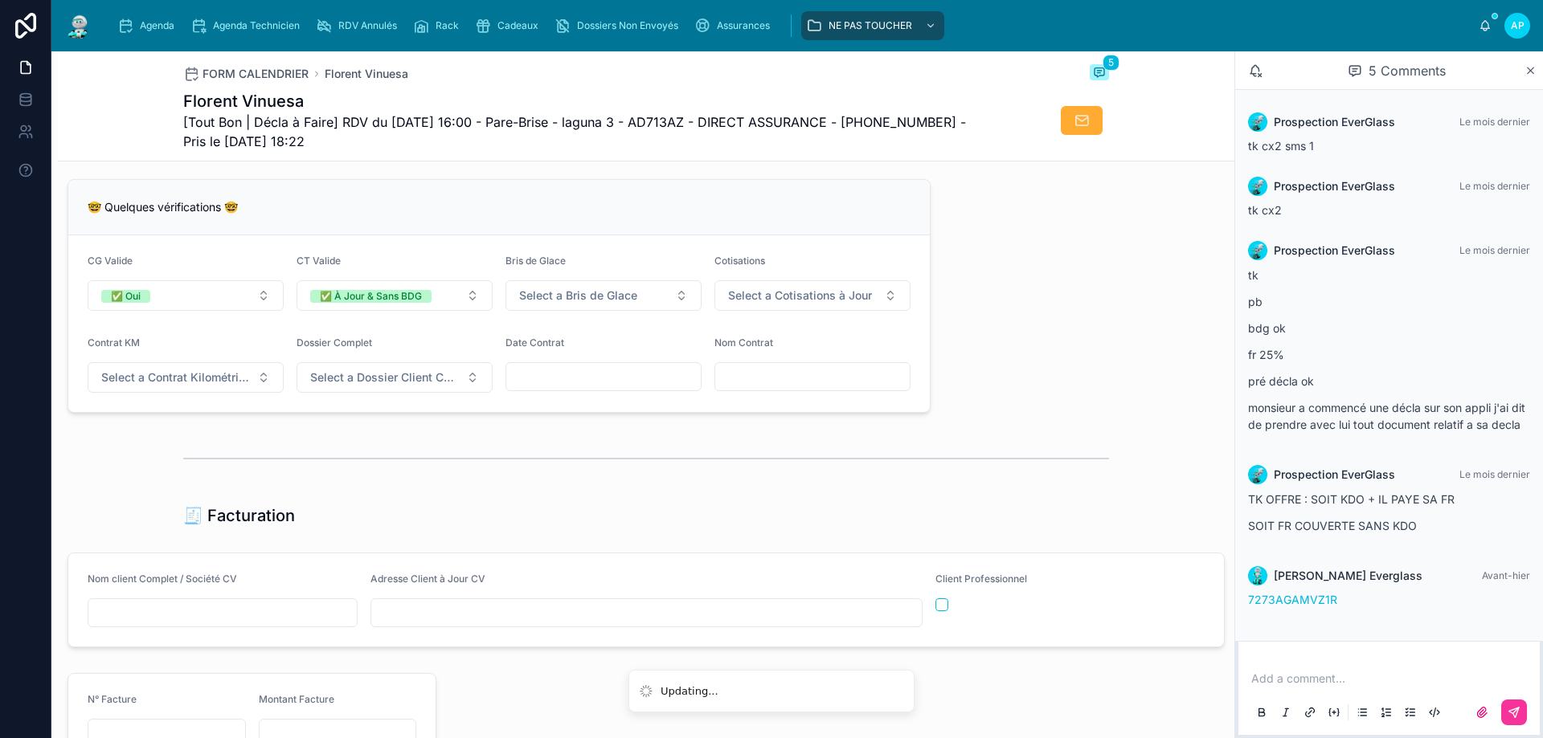
click at [516, 311] on button "Select a Bris de Glace" at bounding box center [603, 295] width 196 height 31
click at [537, 370] on div "✅ Validé" at bounding box center [523, 371] width 42 height 13
click at [718, 305] on button "Select a Cotisations à Jour" at bounding box center [812, 295] width 196 height 31
click at [730, 371] on div "✅ À Jour" at bounding box center [731, 371] width 44 height 13
click at [166, 386] on span "Select a Contrat Kilométrique" at bounding box center [175, 378] width 149 height 16
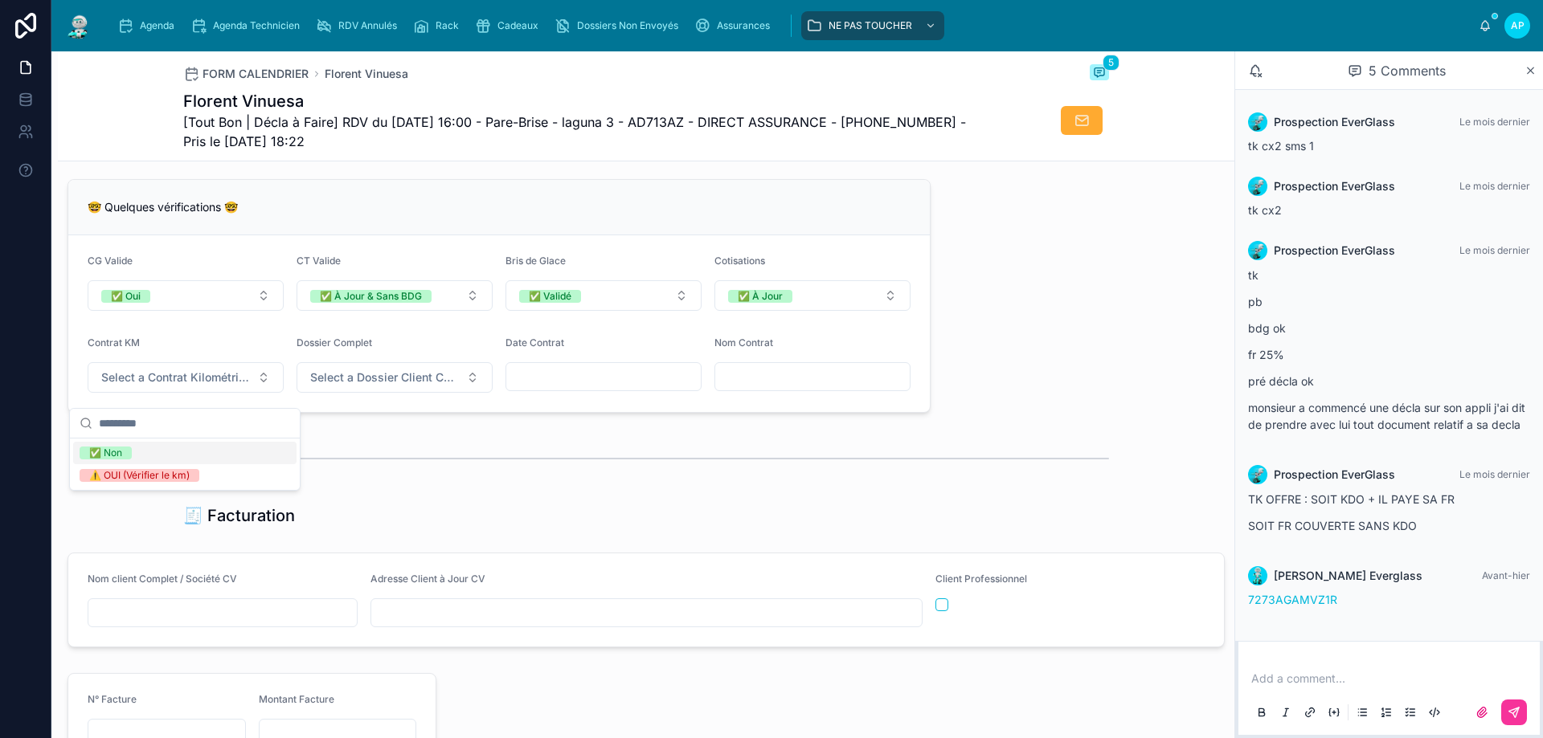
click at [182, 450] on div "✅ Non" at bounding box center [184, 453] width 223 height 23
click at [314, 386] on span "Select a Dossier Client Complet" at bounding box center [384, 378] width 149 height 16
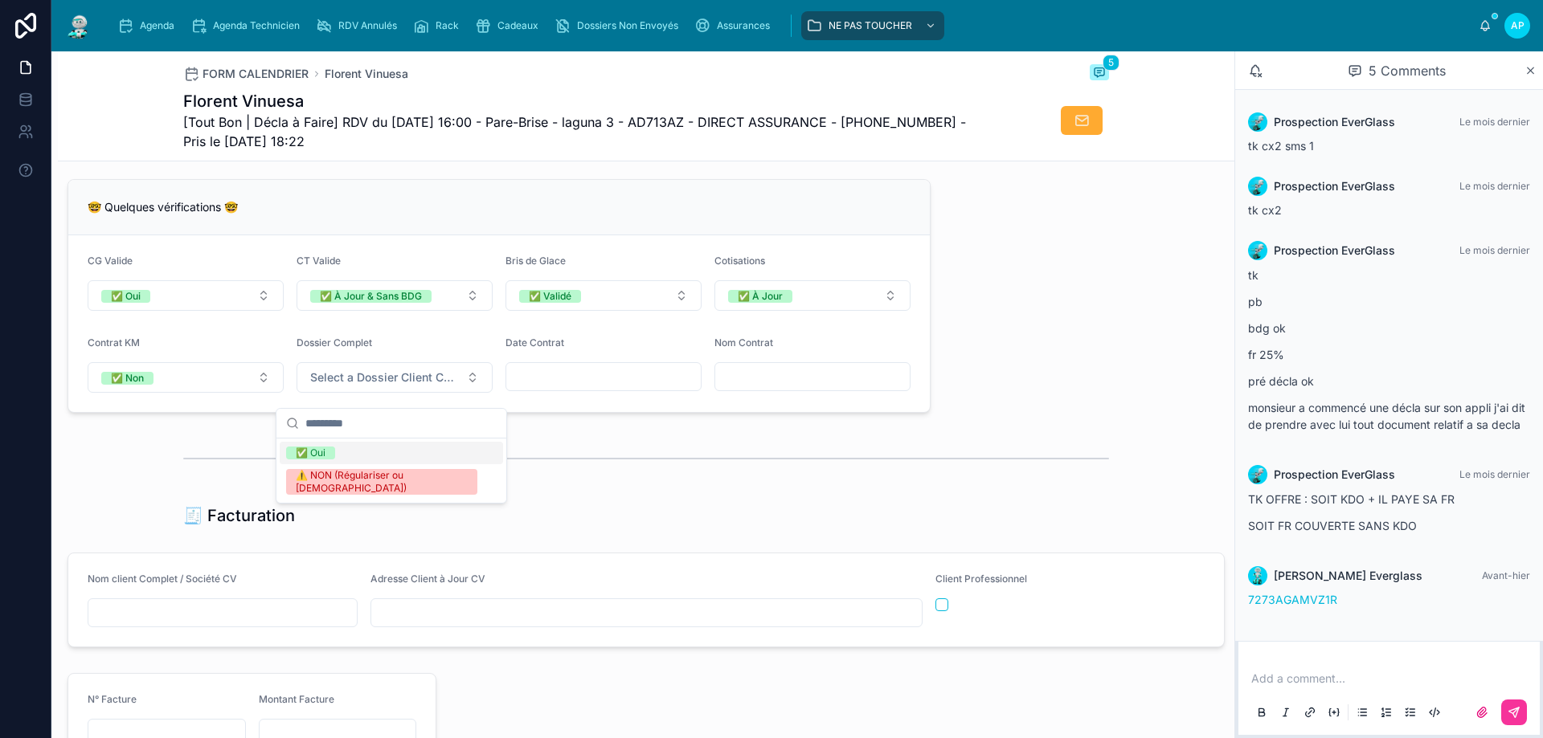
click at [324, 451] on div "✅ Oui" at bounding box center [311, 453] width 30 height 13
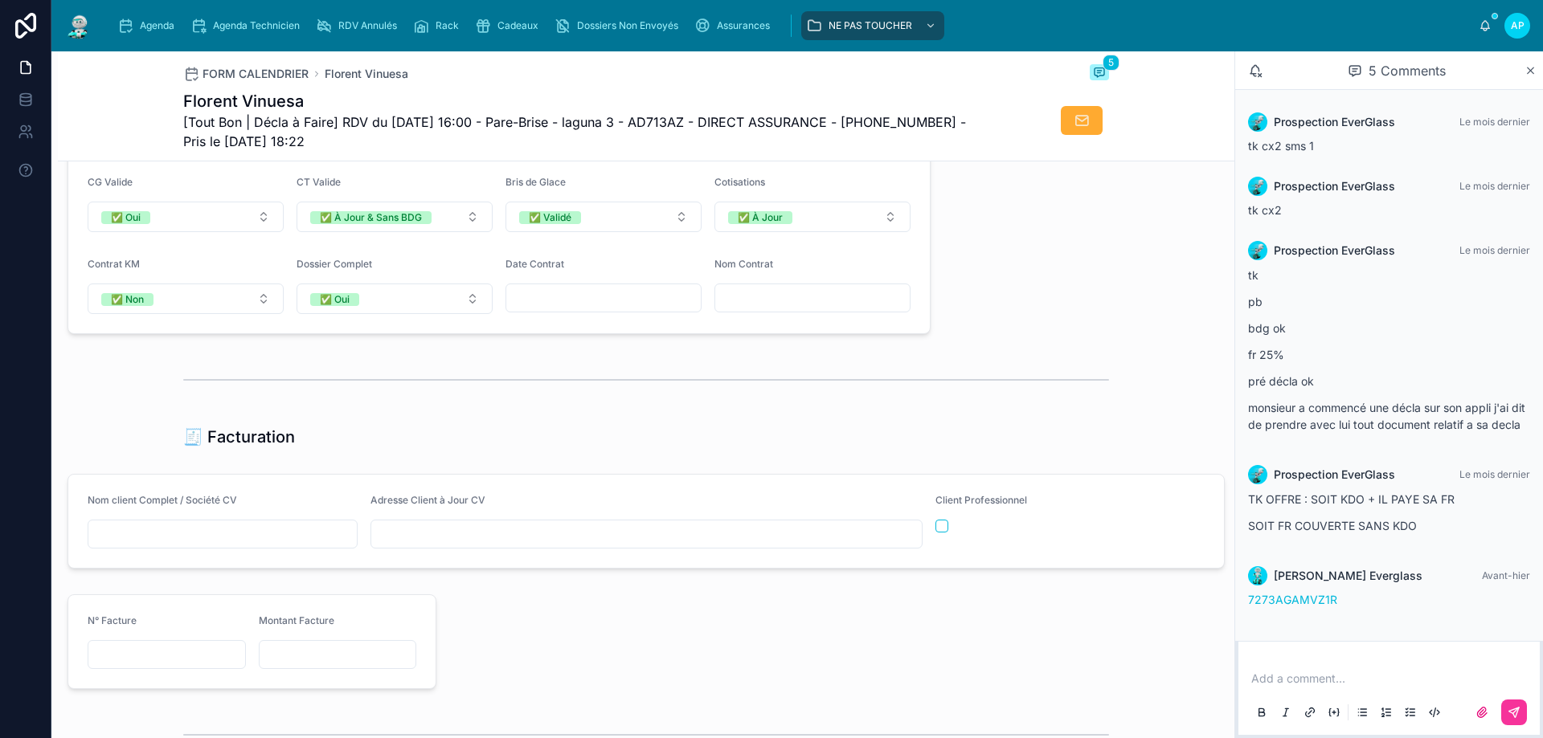
scroll to position [1527, 0]
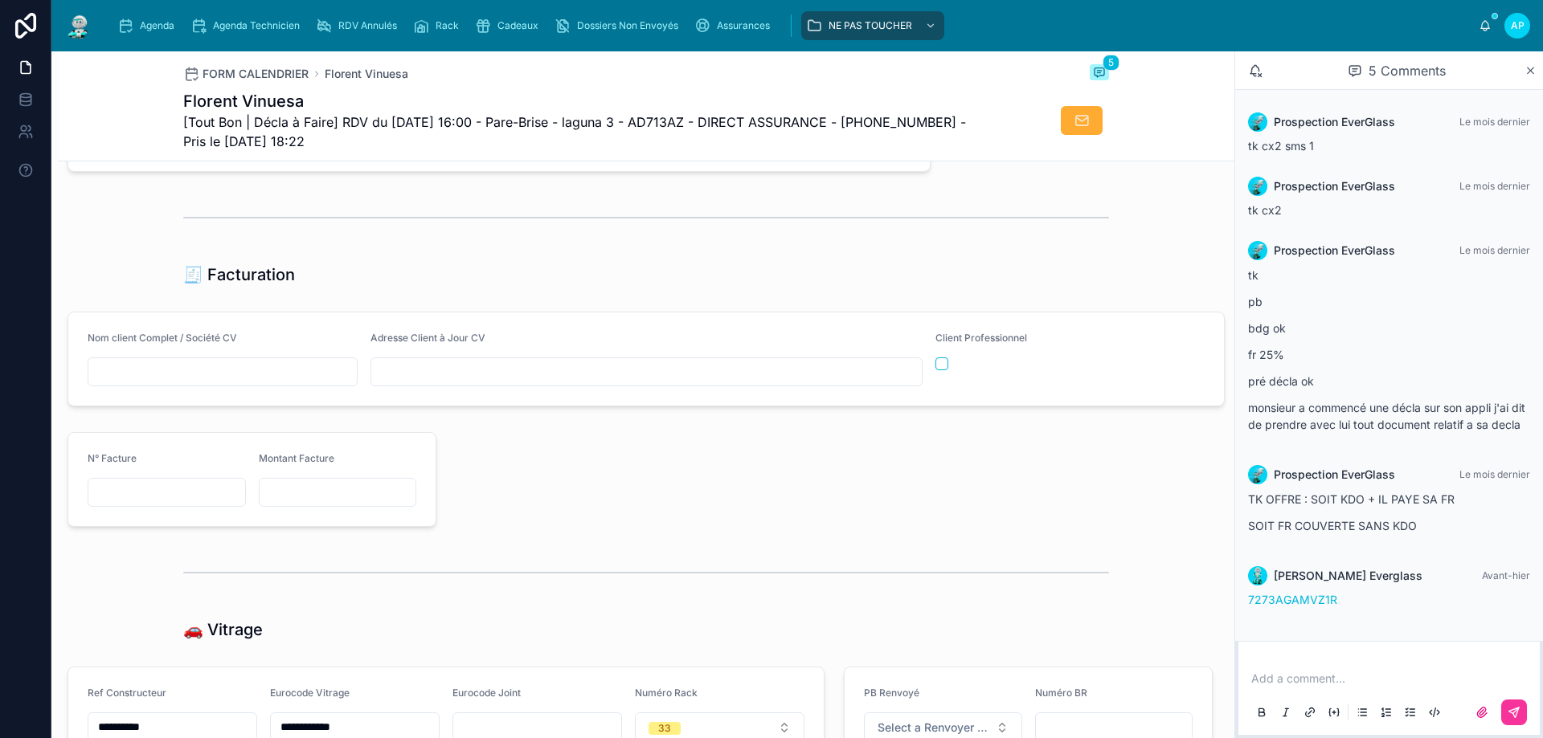
click at [289, 383] on input "text" at bounding box center [222, 372] width 268 height 23
paste input "**********"
type input "**********"
click at [417, 383] on input "text" at bounding box center [646, 372] width 550 height 23
paste input "**********"
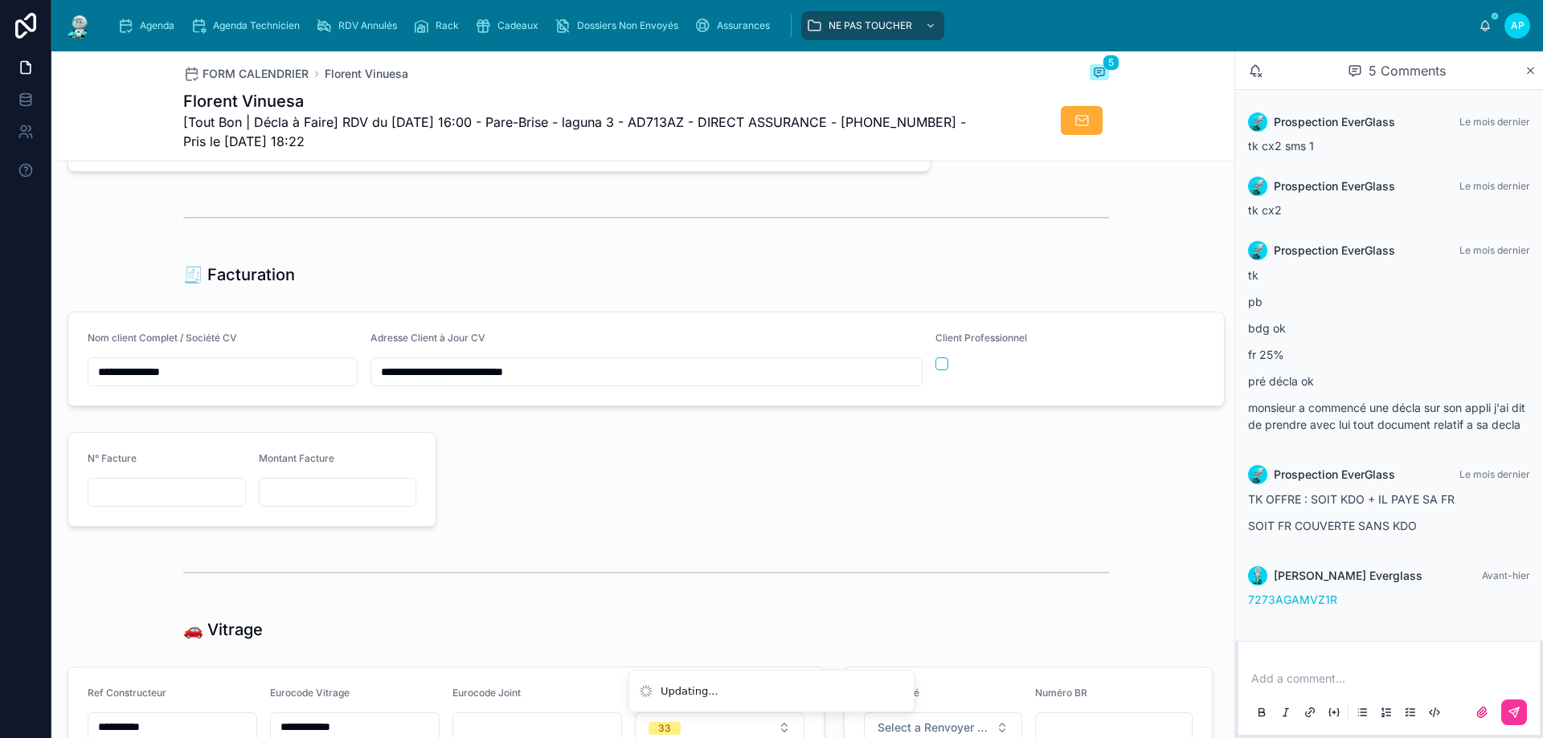
type input "**********"
click at [612, 498] on div at bounding box center [834, 480] width 776 height 108
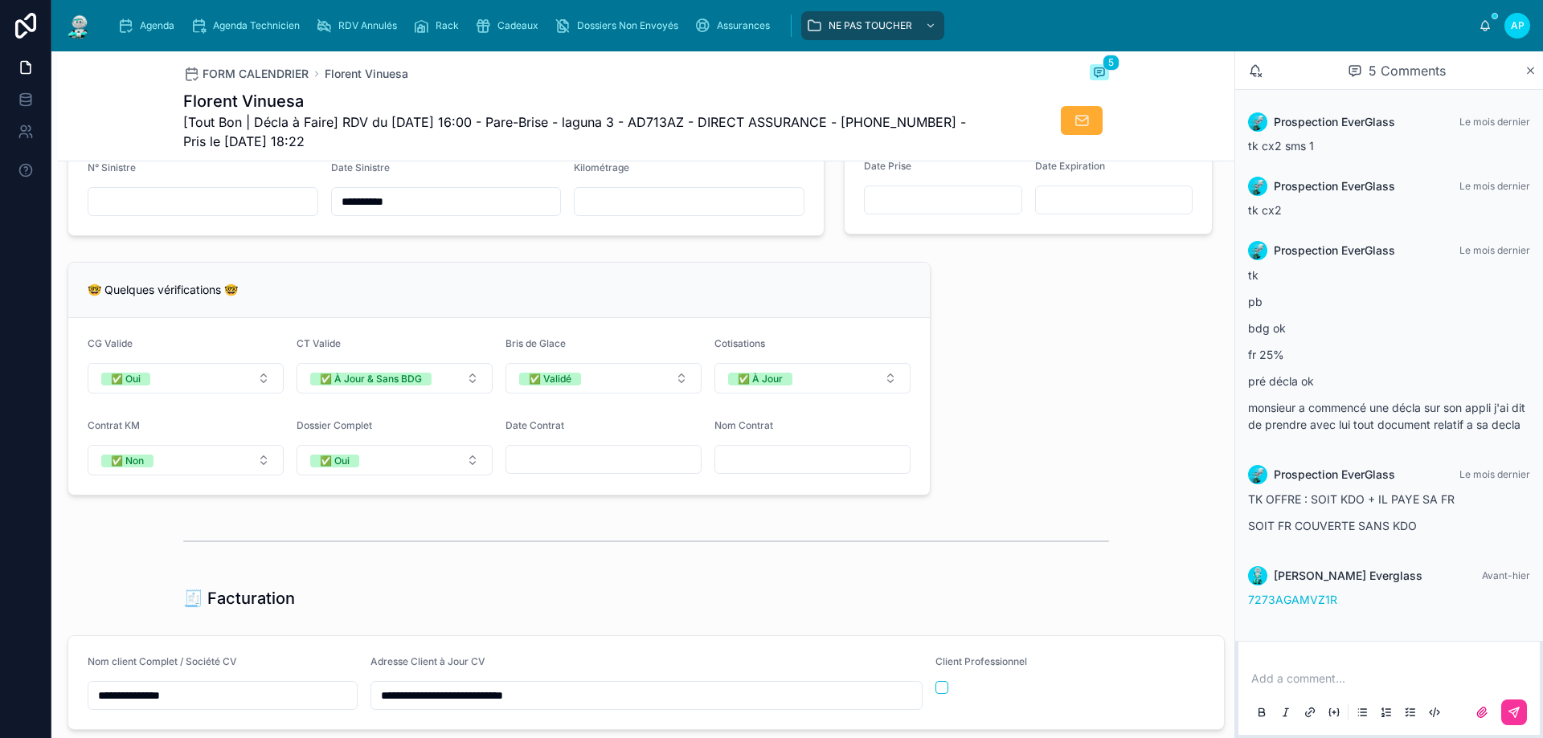
scroll to position [1045, 0]
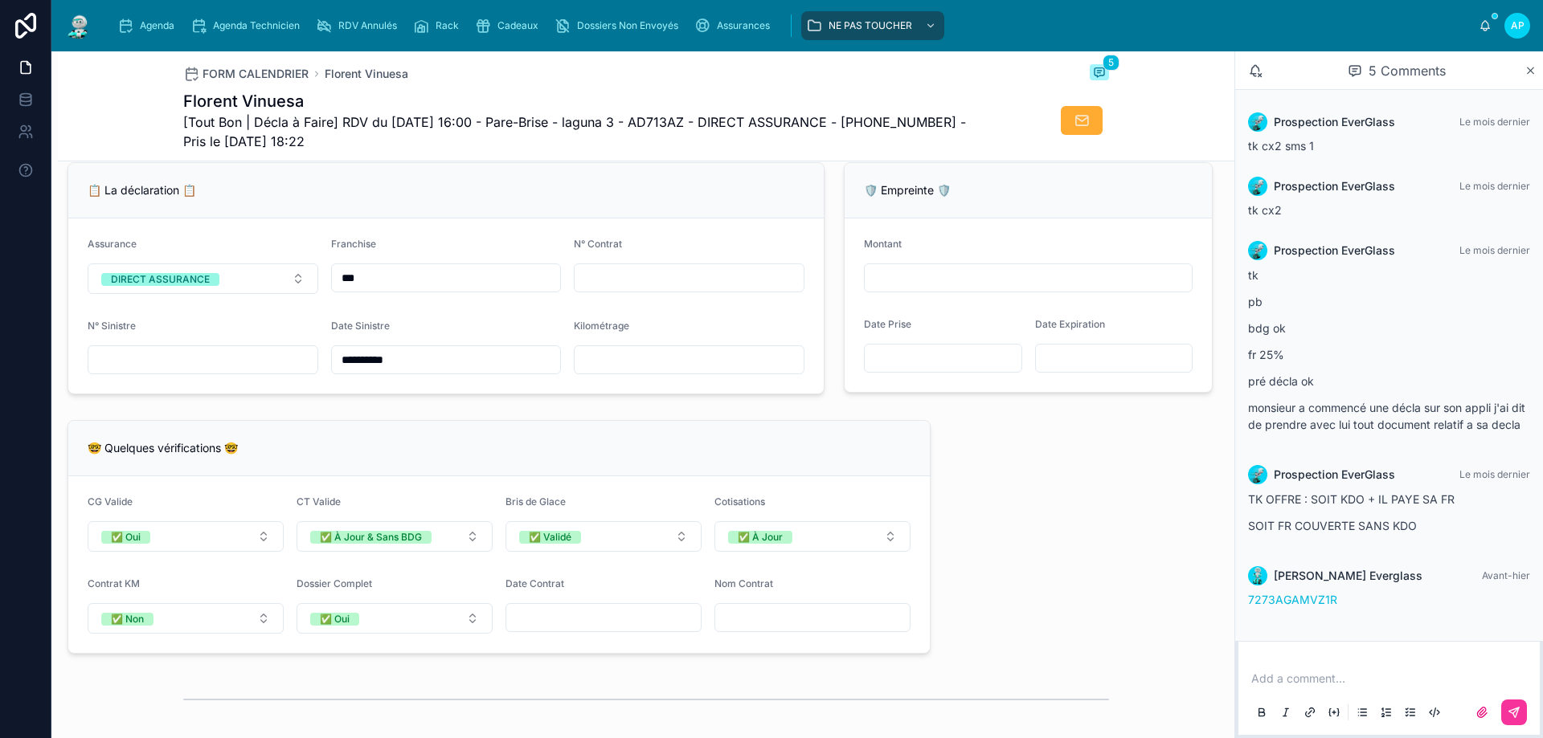
click at [641, 287] on input "text" at bounding box center [689, 278] width 229 height 23
paste input "**********"
type input "**********"
click at [947, 470] on div "**********" at bounding box center [646, 446] width 1176 height 2620
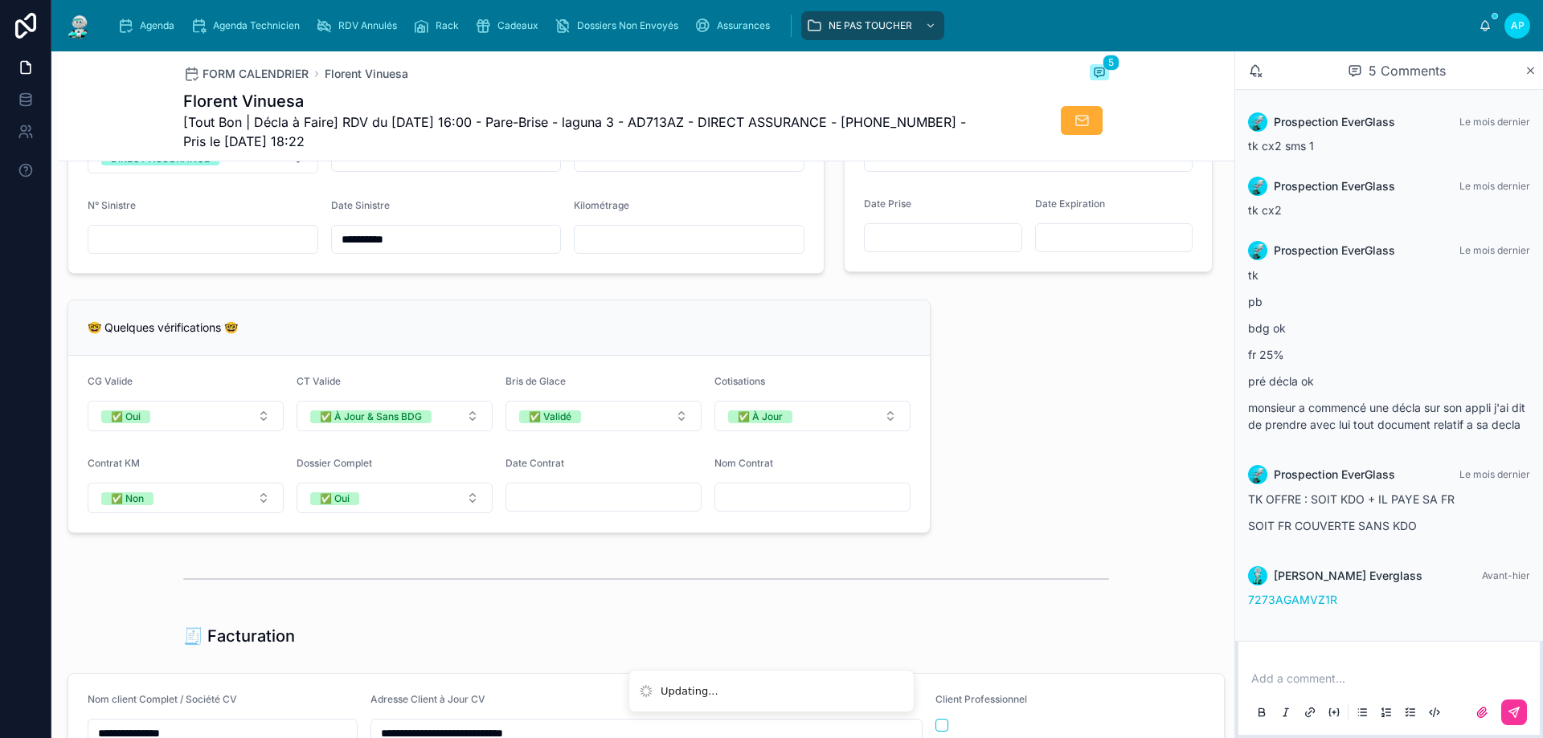
scroll to position [1366, 0]
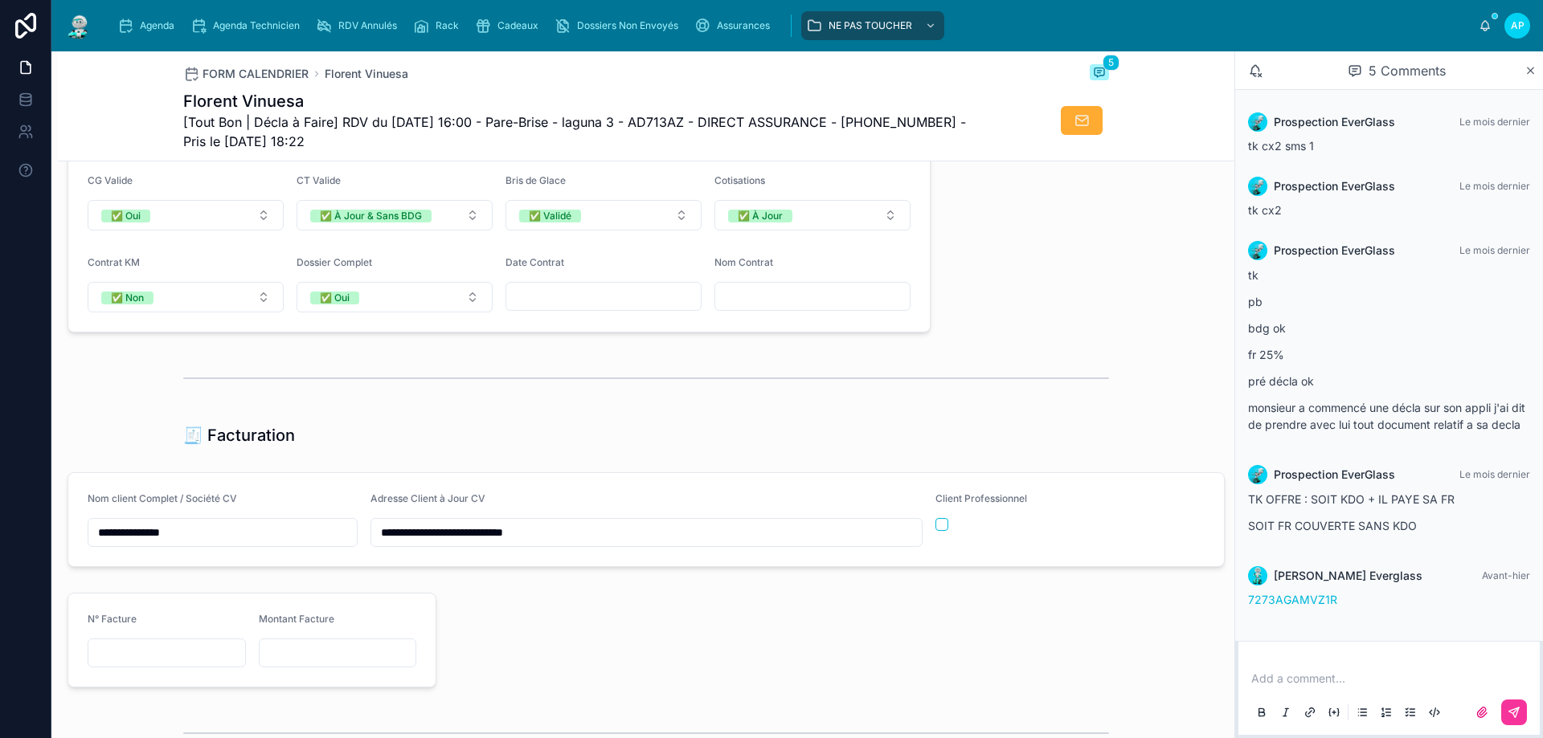
drag, startPoint x: 202, startPoint y: 545, endPoint x: 26, endPoint y: 539, distance: 176.1
click at [26, 539] on div "**********" at bounding box center [771, 369] width 1543 height 738
type input "**********"
paste input "**********"
type input "**********"
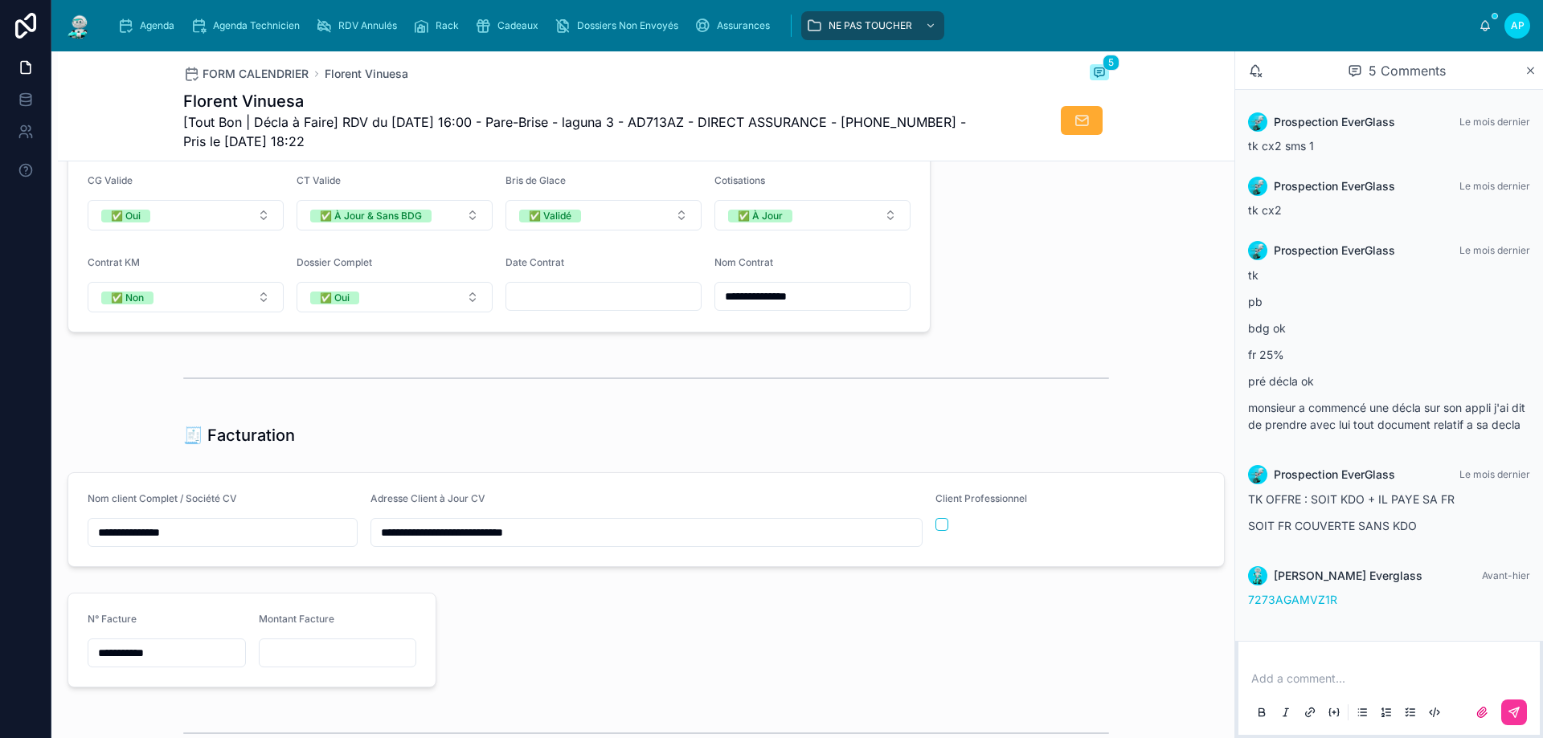
click at [584, 308] on input "text" at bounding box center [603, 296] width 194 height 23
paste input "**********"
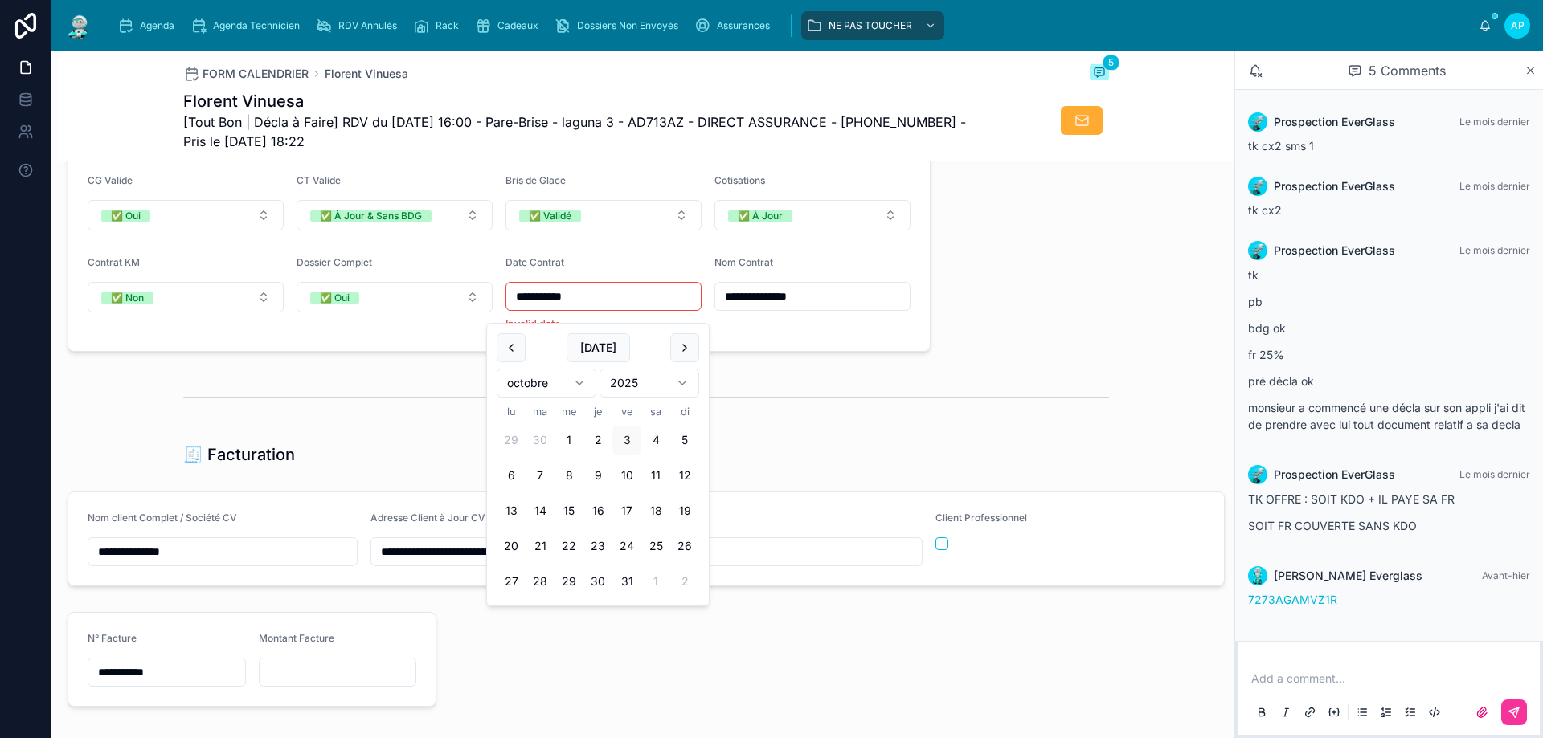
type input "**********"
click at [1086, 272] on div "**********" at bounding box center [646, 134] width 1176 height 2639
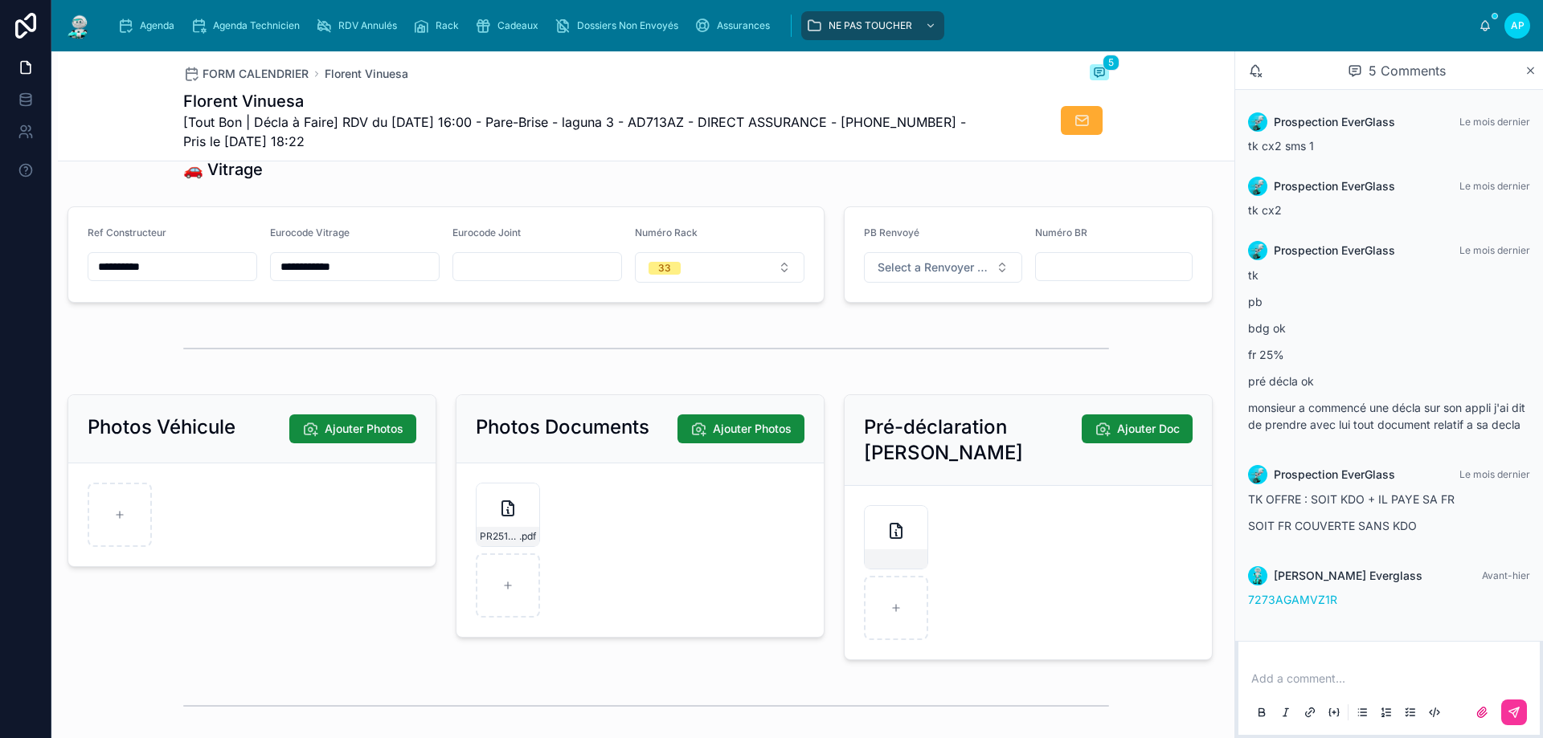
scroll to position [2089, 0]
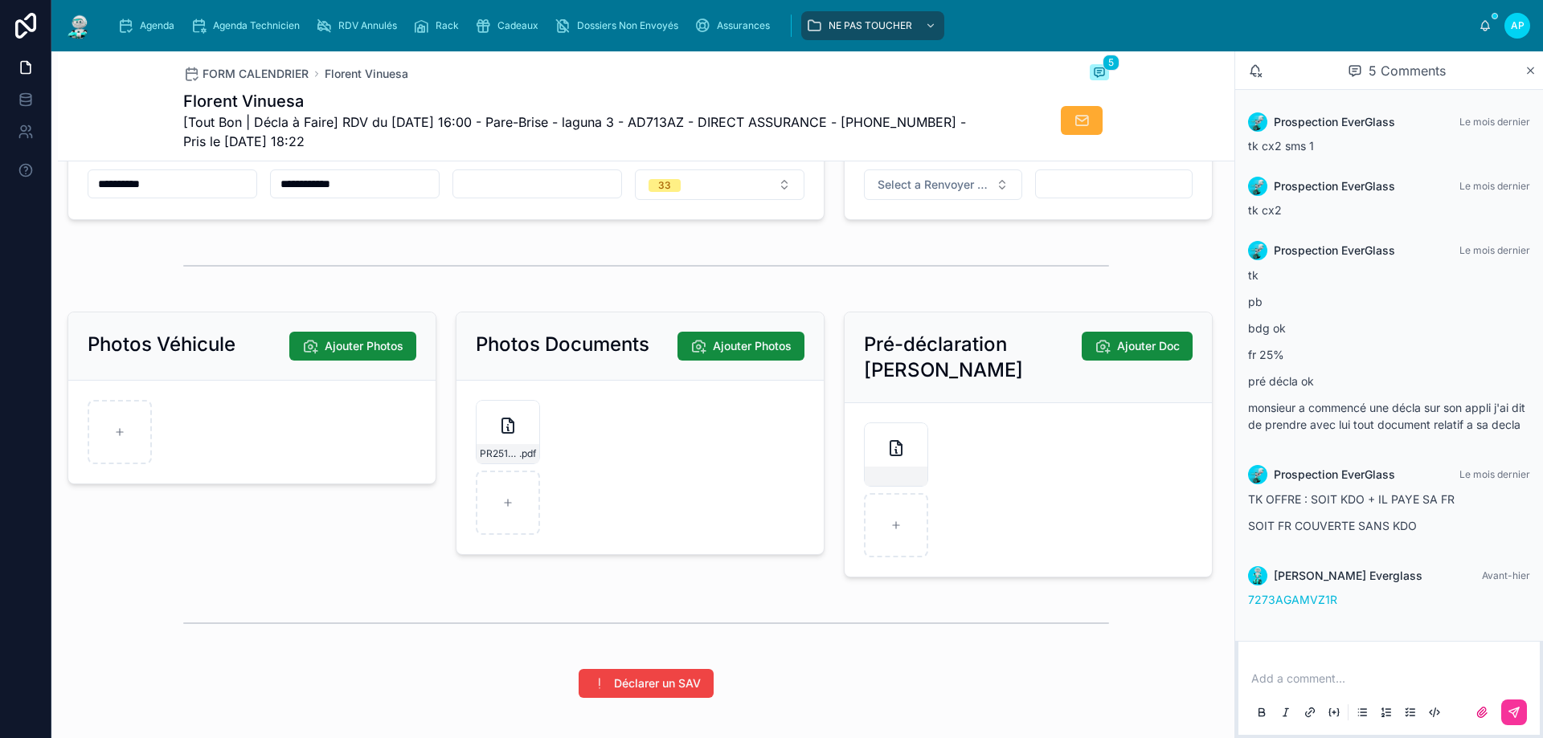
click at [514, 495] on div at bounding box center [508, 503] width 64 height 64
type input "**********"
click at [499, 460] on span "PR2510-1832" at bounding box center [499, 454] width 39 height 13
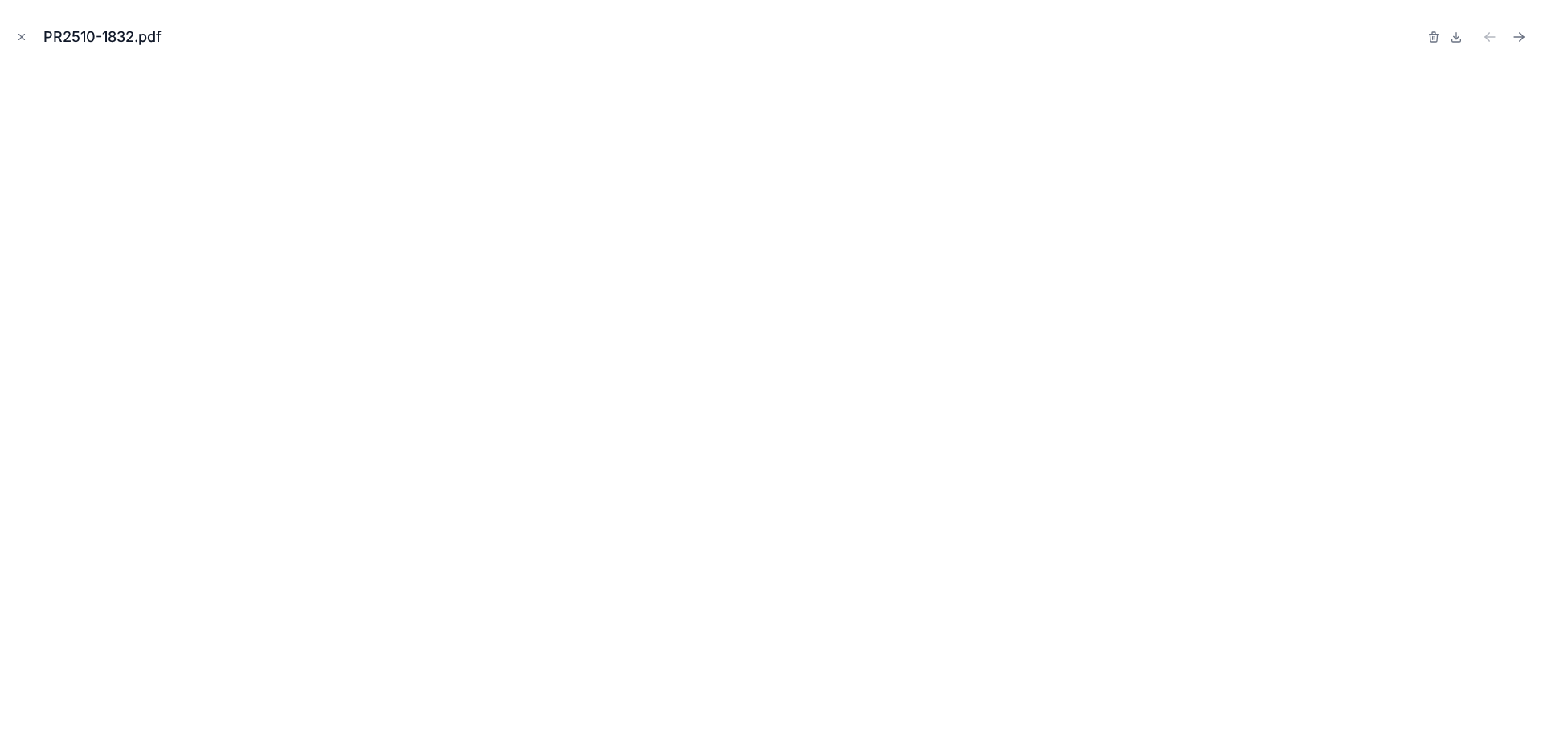
click at [19, 41] on icon "Close modal" at bounding box center [21, 36] width 11 height 11
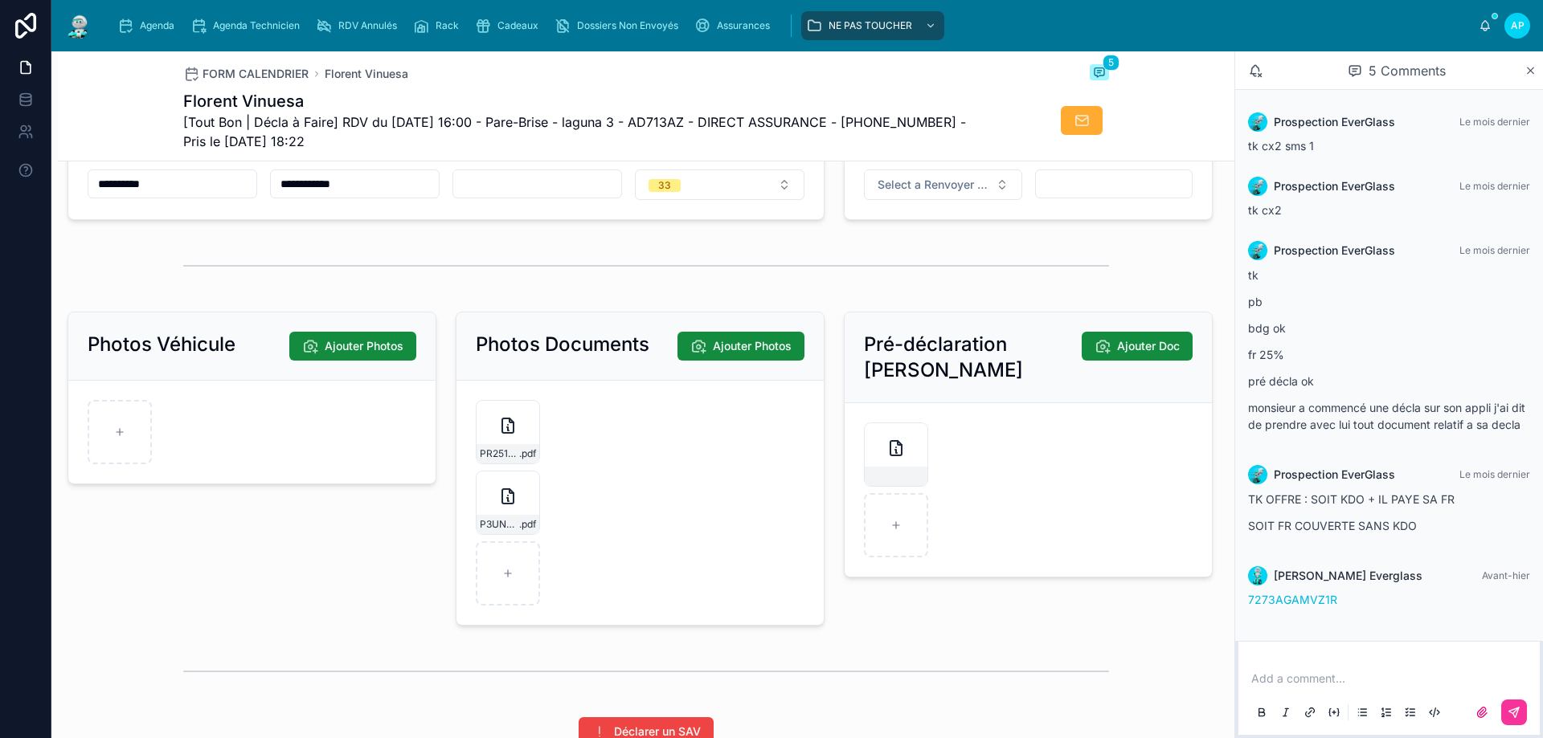
click at [492, 23] on div "Cadeaux" at bounding box center [510, 26] width 70 height 26
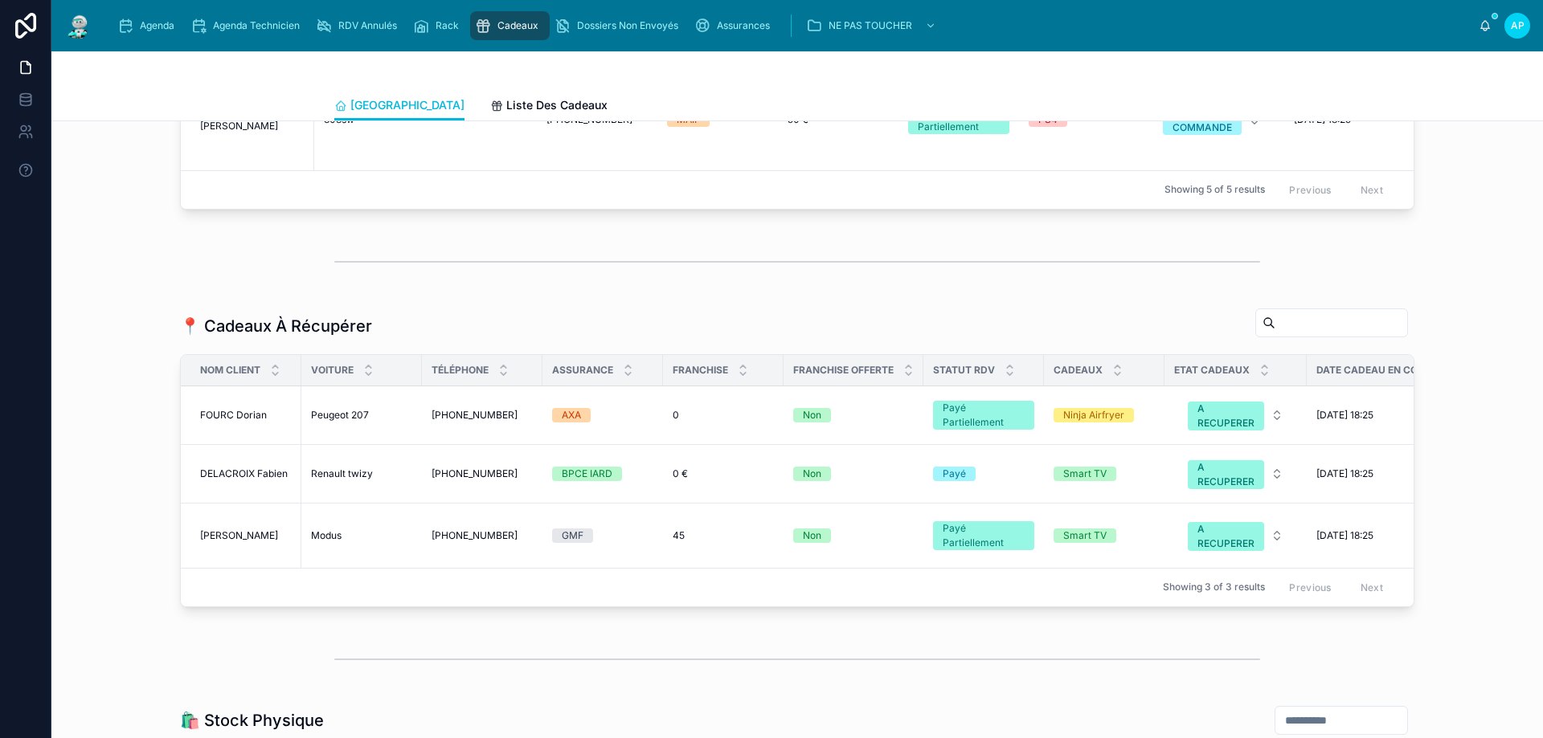
scroll to position [1688, 0]
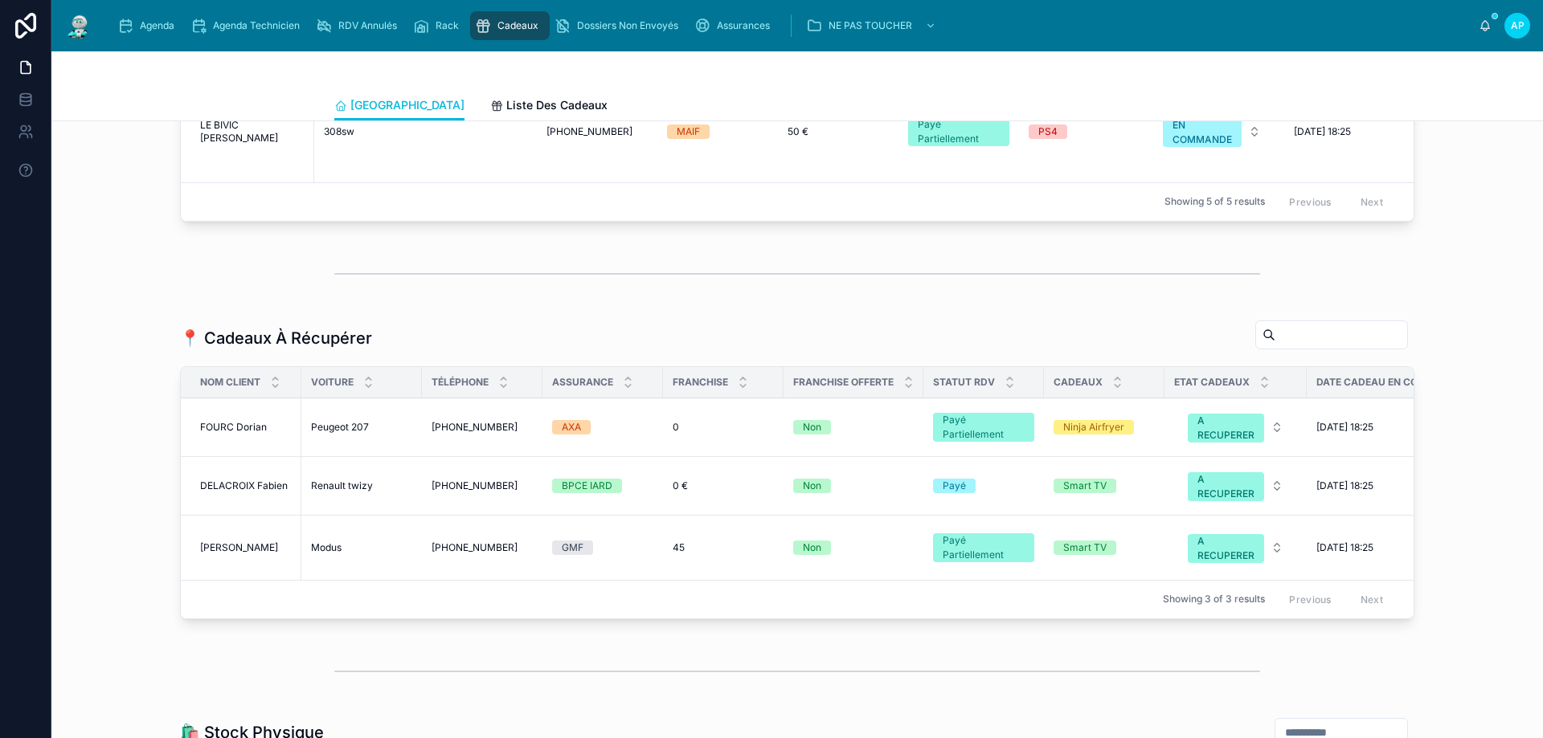
click at [275, 493] on span "DELACROIX Fabien" at bounding box center [244, 486] width 88 height 13
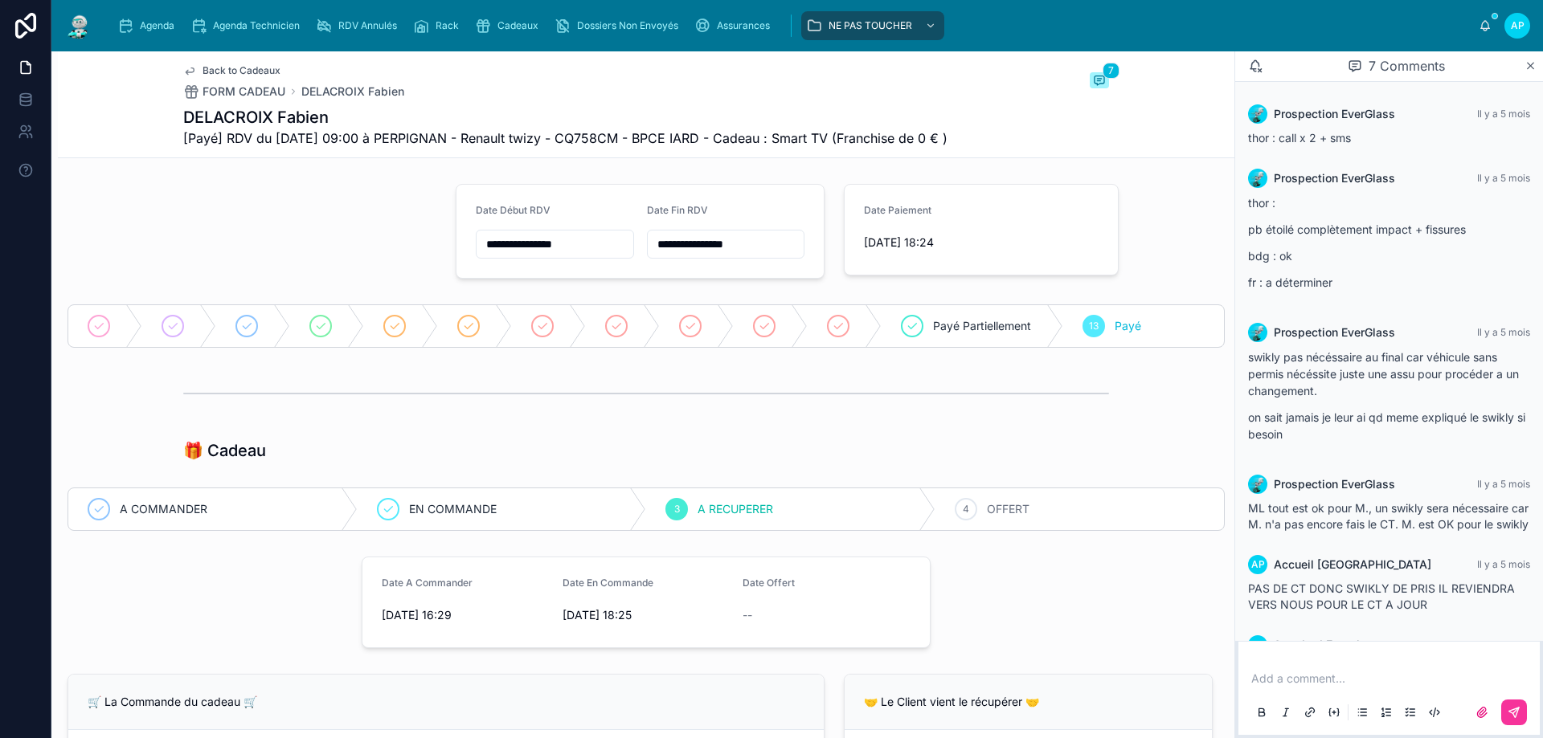
scroll to position [154, 0]
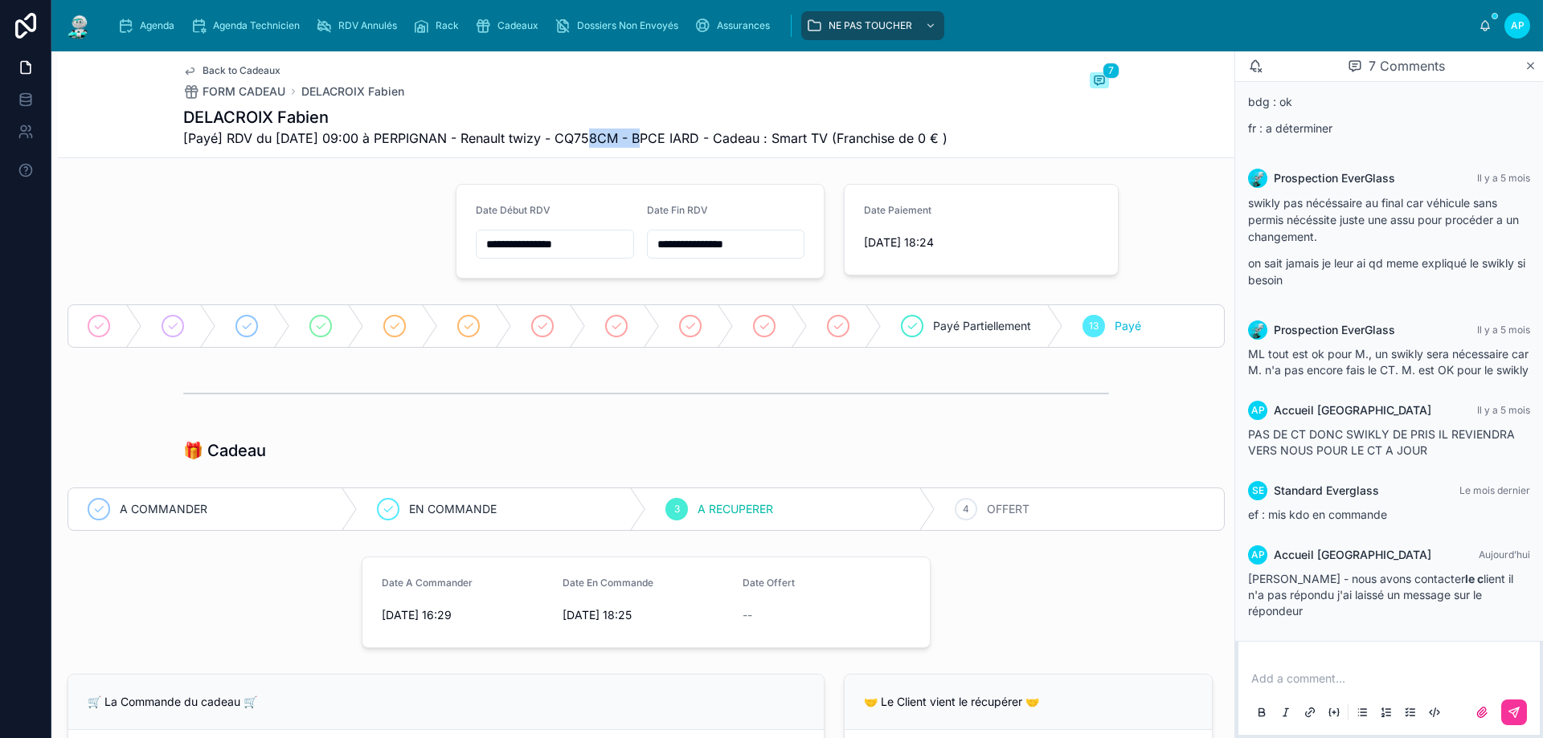
drag, startPoint x: 573, startPoint y: 137, endPoint x: 634, endPoint y: 142, distance: 61.3
click at [634, 142] on span "[Payé] RDV du 19/05/2025 09:00 à PERPIGNAN - Renault twizy - CQ758CM - BPCE IAR…" at bounding box center [565, 138] width 764 height 19
click at [975, 511] on div "4 OFFERT" at bounding box center [1079, 510] width 289 height 42
click at [1317, 675] on p at bounding box center [1392, 679] width 282 height 16
drag, startPoint x: 1523, startPoint y: 681, endPoint x: 1253, endPoint y: 679, distance: 270.0
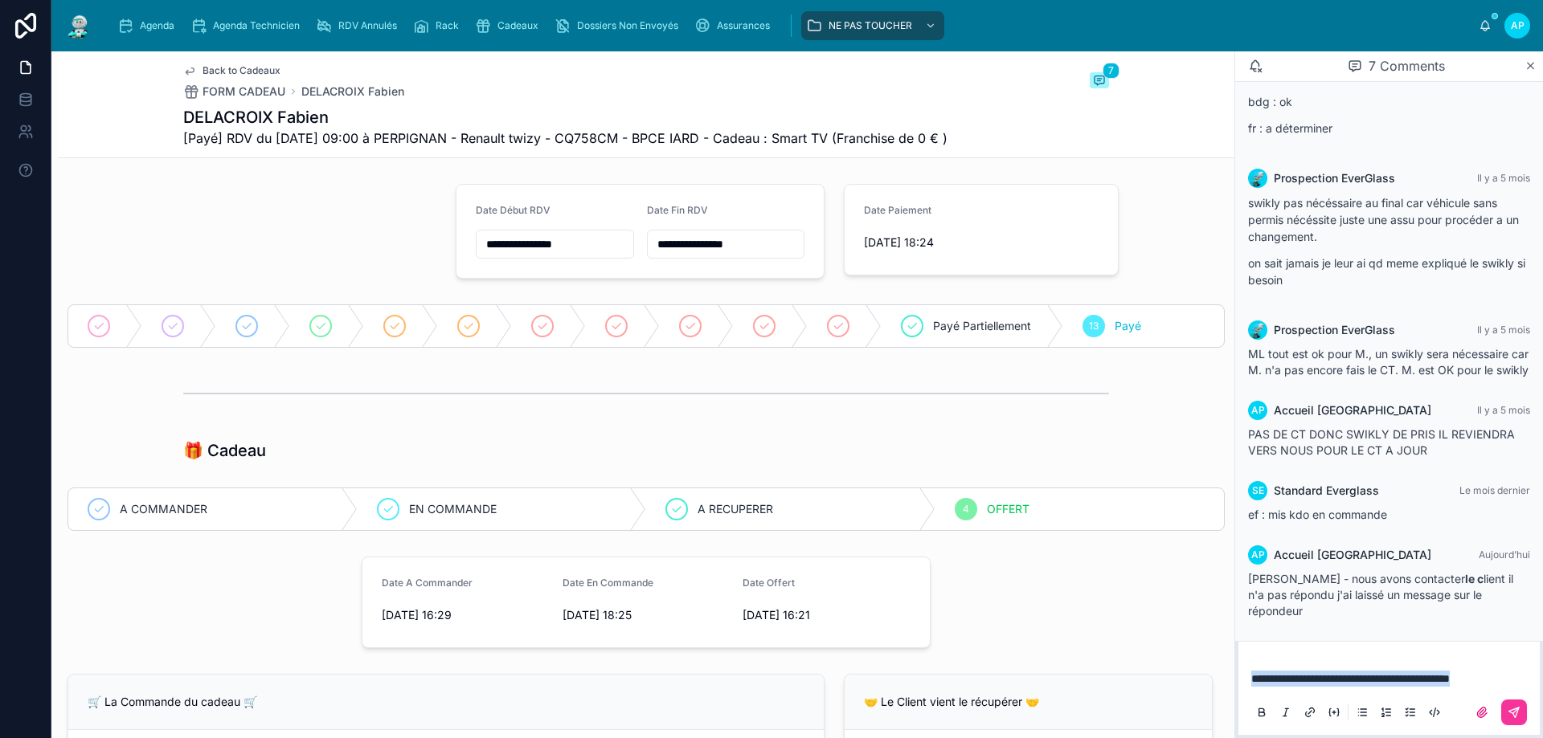
click at [1111, 684] on div "**********" at bounding box center [796, 394] width 1491 height 687
copy span "**********"
click at [1513, 704] on button at bounding box center [1514, 713] width 26 height 26
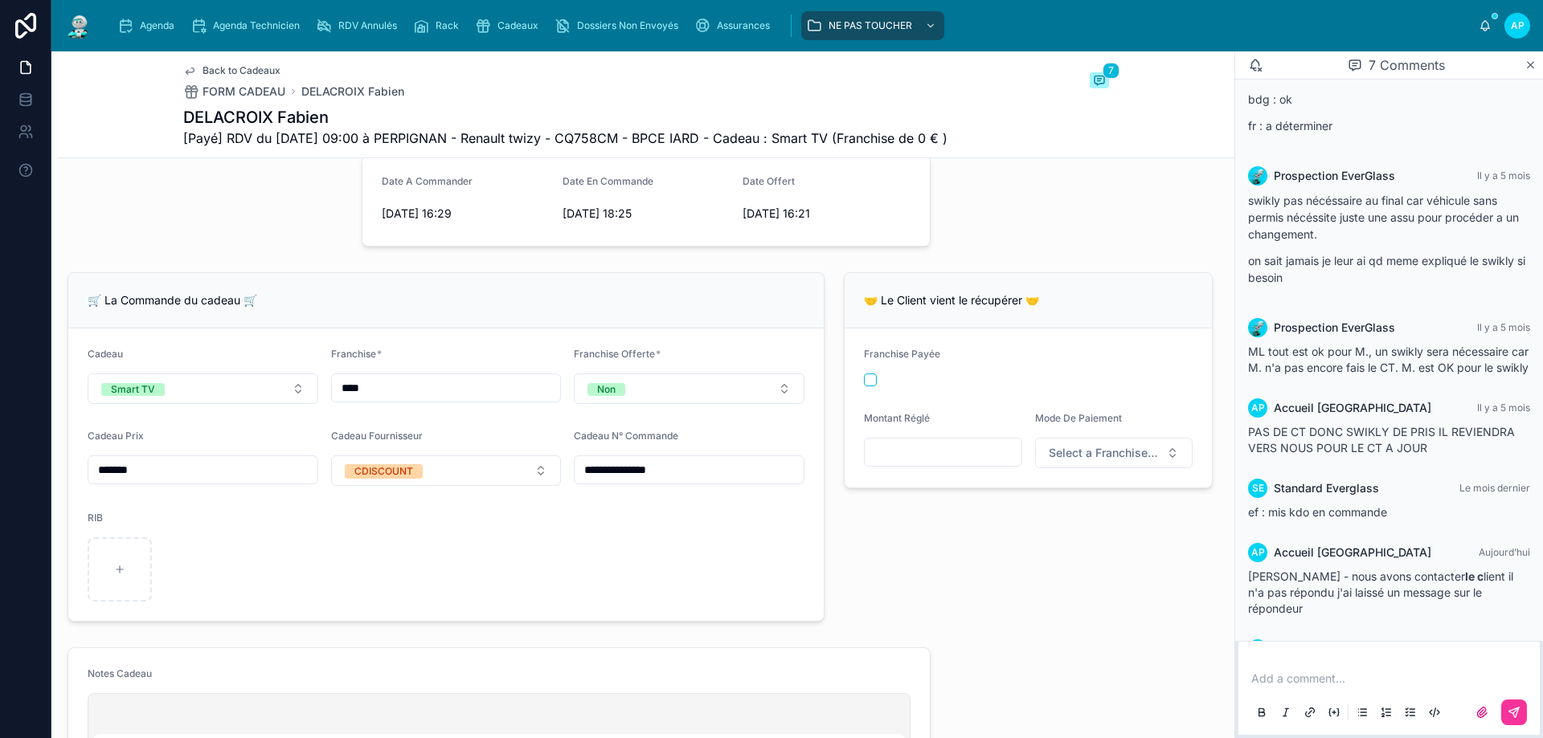
scroll to position [643, 0]
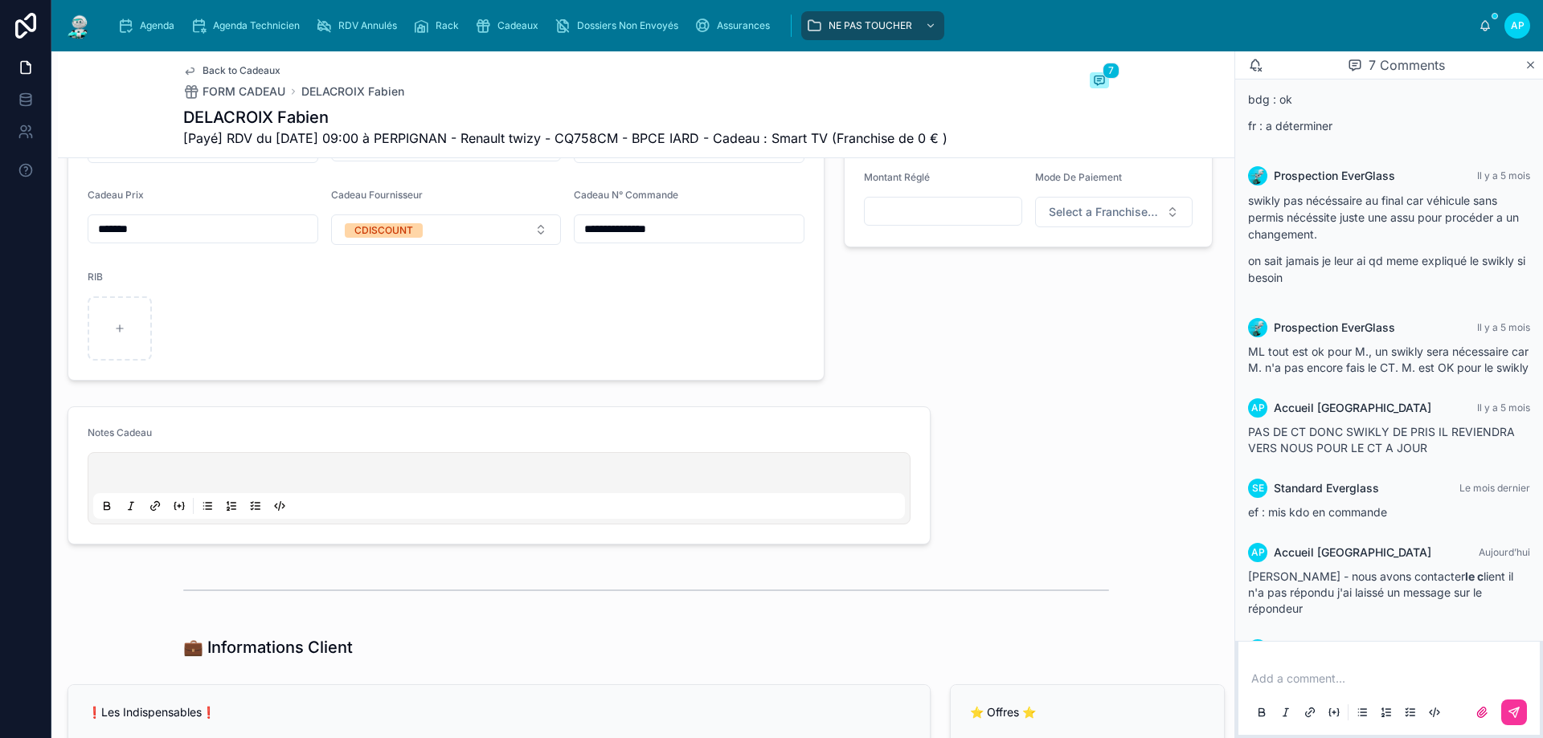
click at [141, 473] on p at bounding box center [502, 476] width 812 height 16
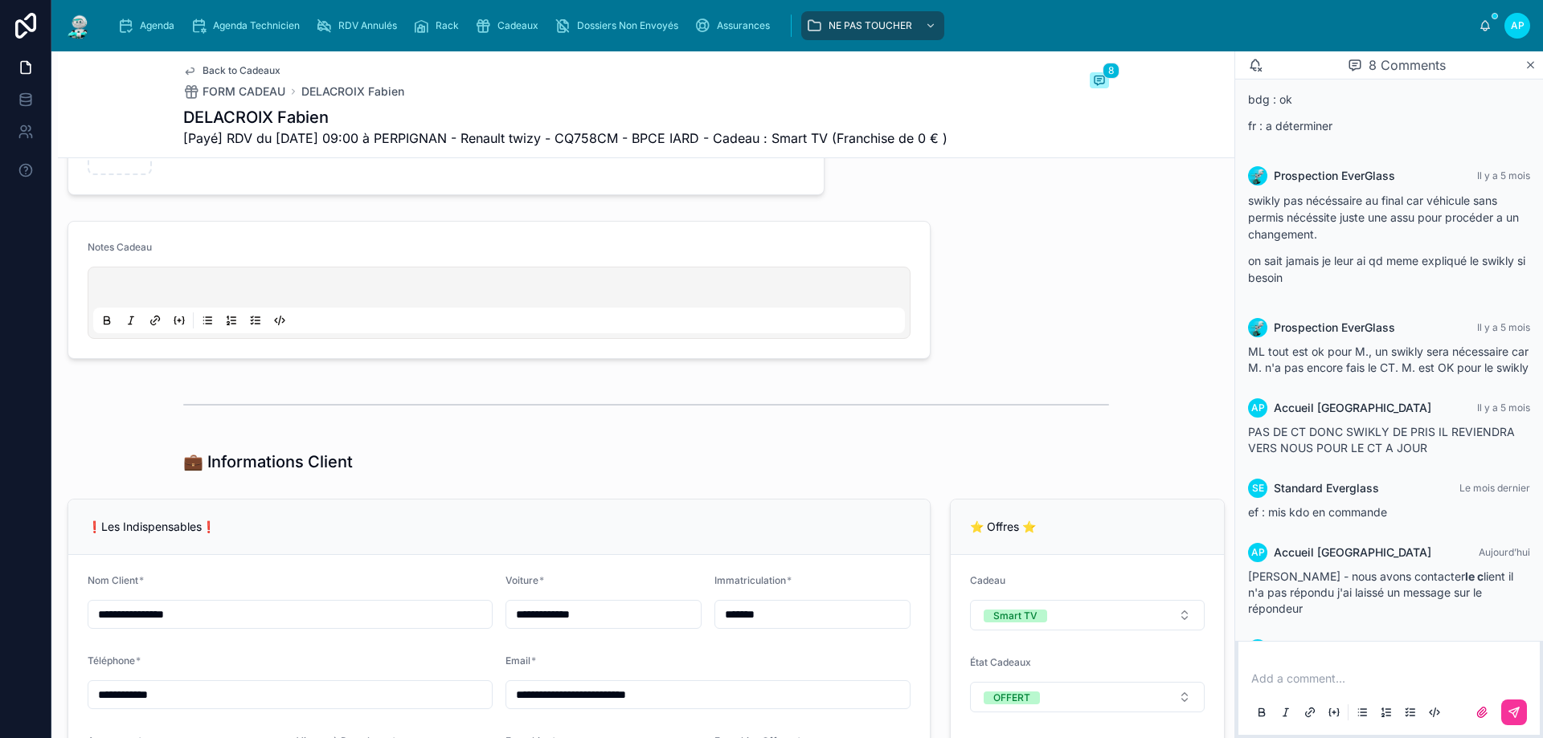
scroll to position [804, 0]
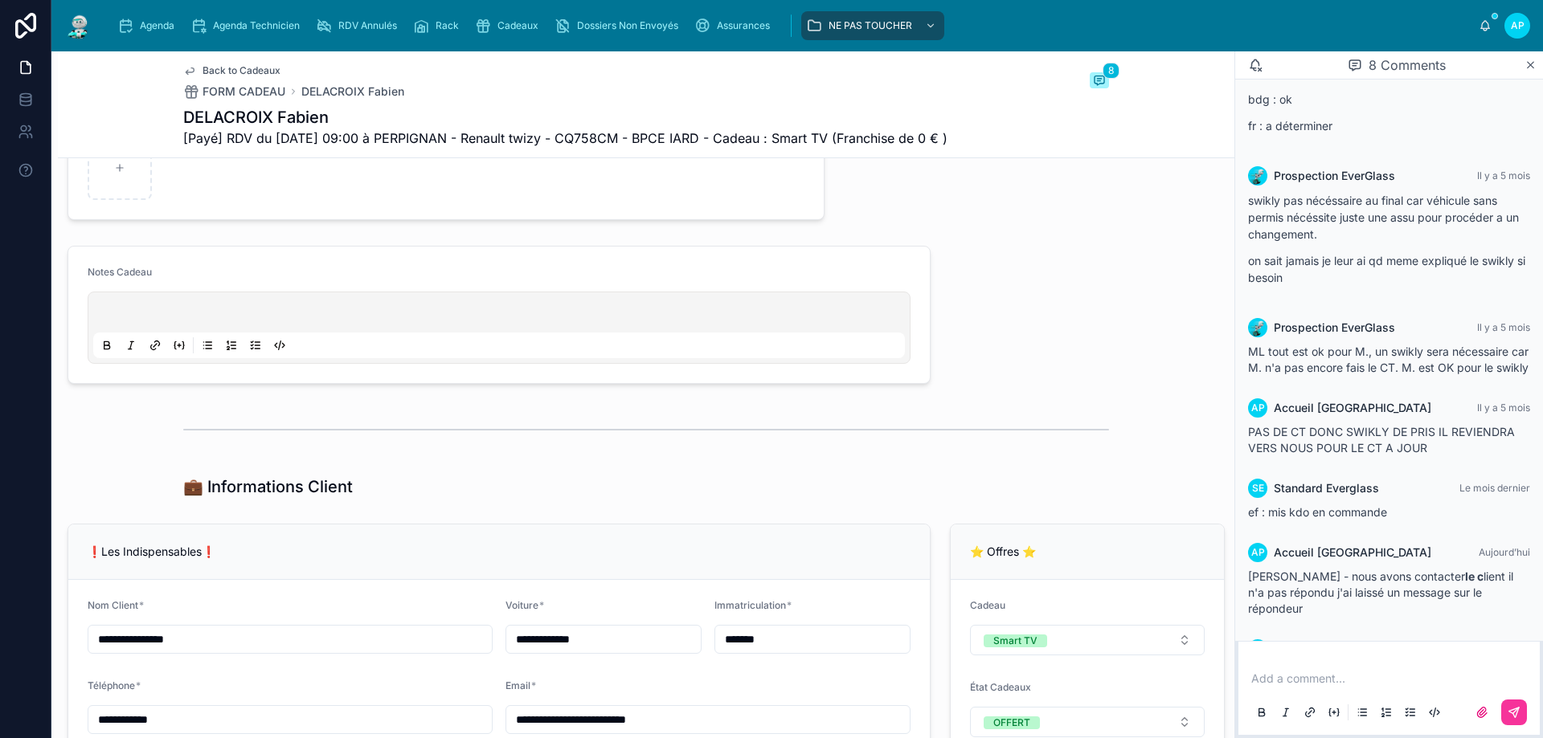
click at [138, 297] on div at bounding box center [499, 328] width 823 height 72
click at [139, 305] on div at bounding box center [499, 327] width 812 height 61
click at [139, 311] on p at bounding box center [502, 315] width 812 height 16
click at [669, 407] on div at bounding box center [646, 429] width 1176 height 53
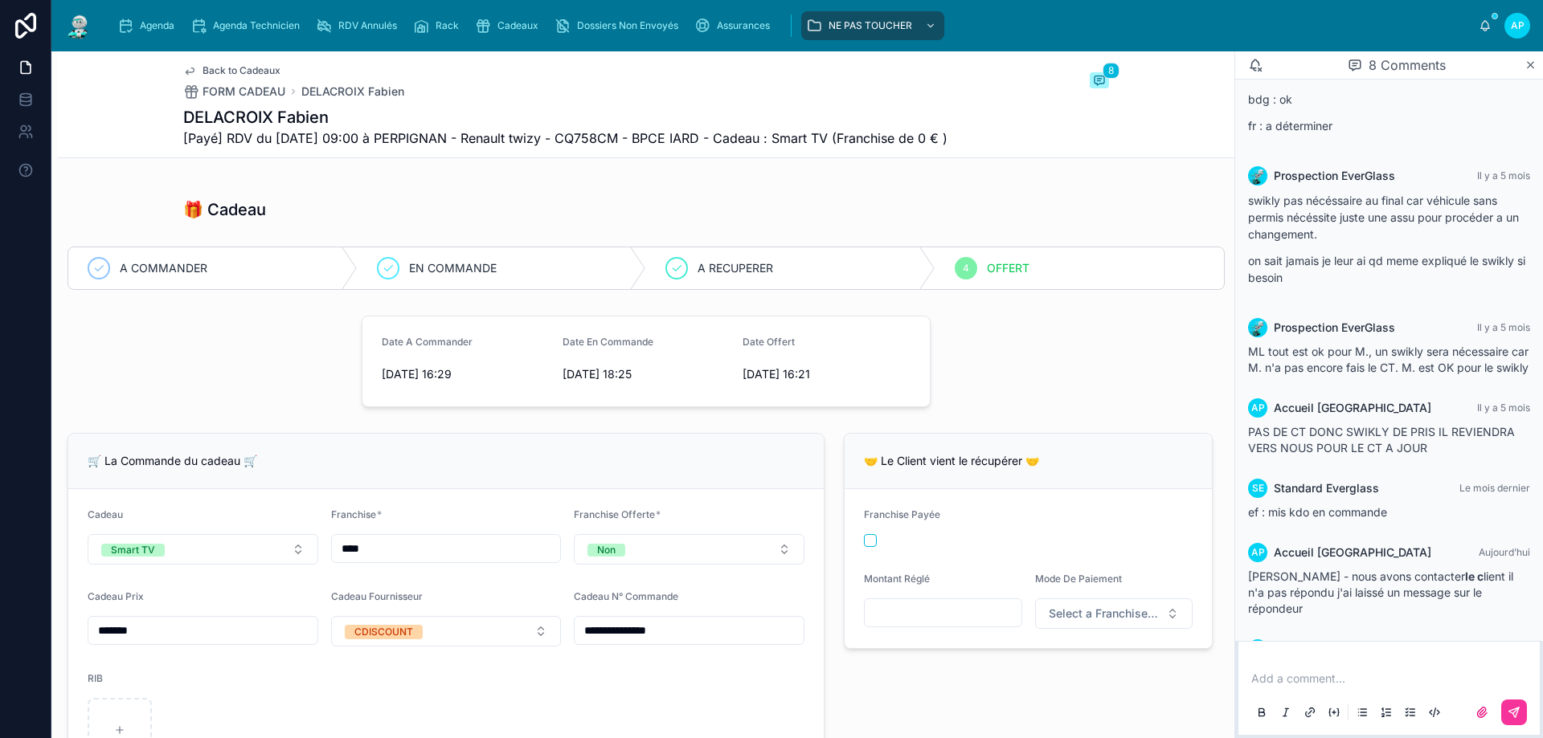
scroll to position [563, 0]
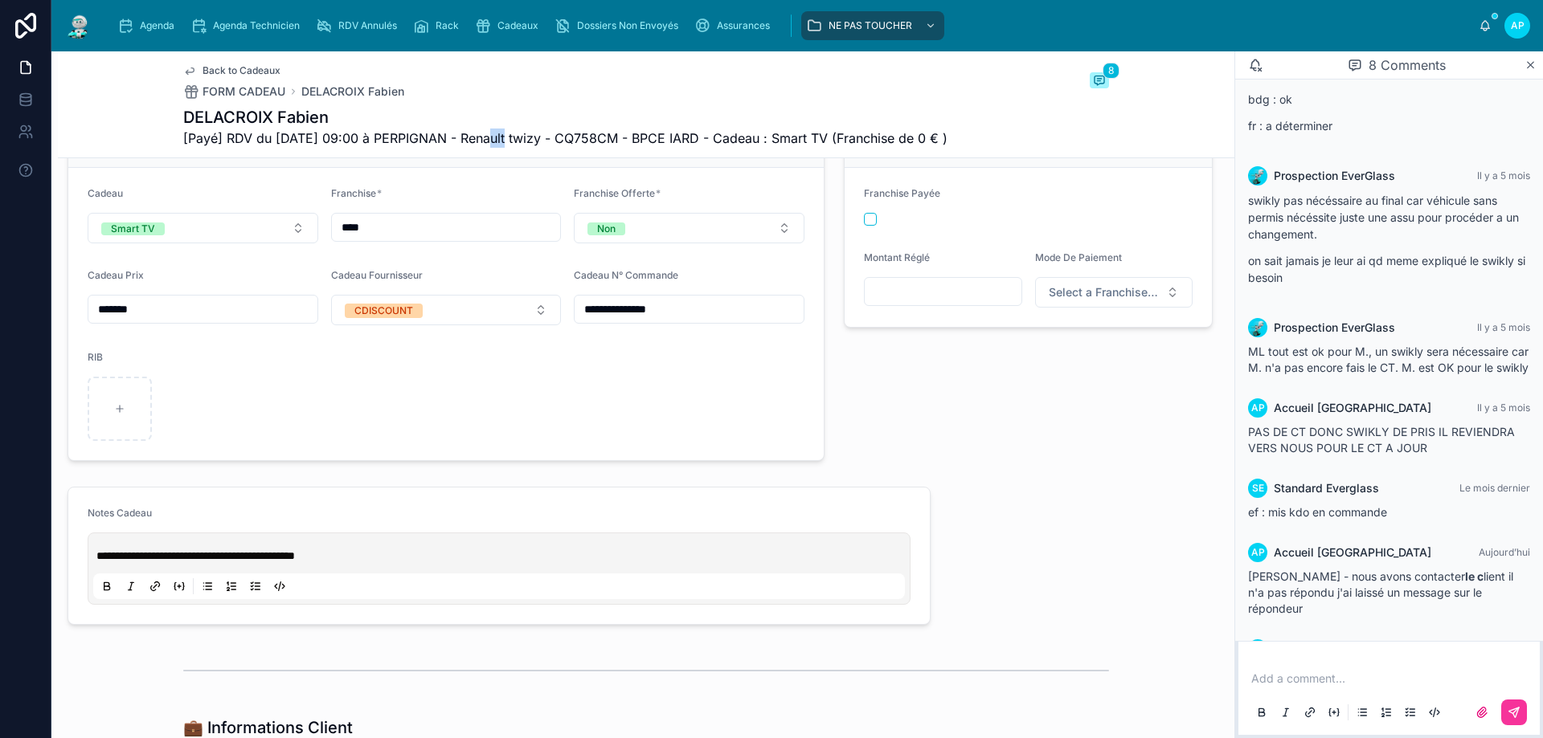
drag, startPoint x: 480, startPoint y: 135, endPoint x: 505, endPoint y: 144, distance: 27.2
click at [505, 144] on span "[Payé] RDV du 19/05/2025 09:00 à PERPIGNAN - Renault twizy - CQ758CM - BPCE IAR…" at bounding box center [565, 138] width 764 height 19
click at [479, 98] on div "Back to Cadeaux FORM CADEAU DELACROIX Fabien 8" at bounding box center [646, 81] width 926 height 35
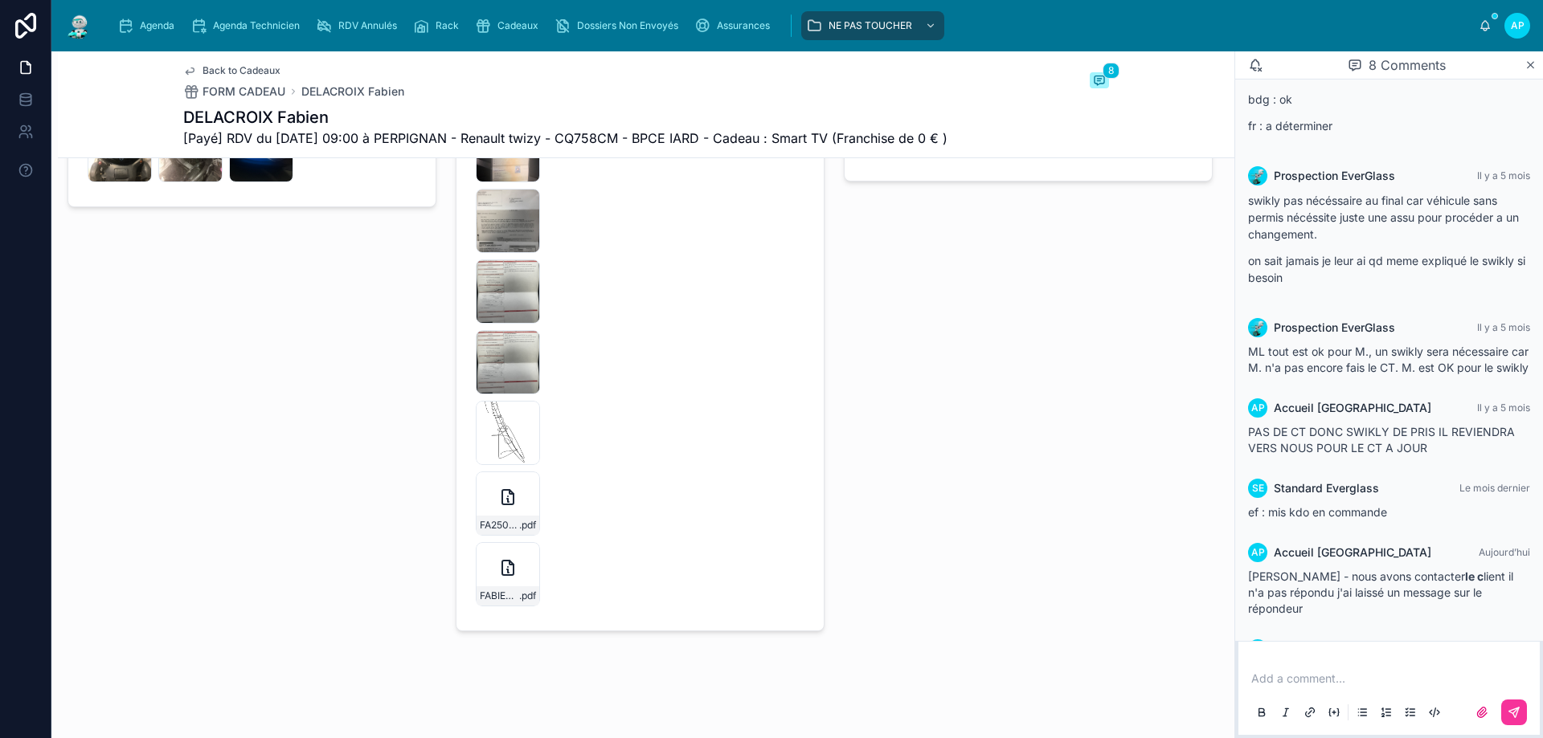
scroll to position [3360, 0]
click at [489, 577] on div "FABIEN-DELECROIX-FA2506-6875 .pdf" at bounding box center [508, 572] width 64 height 64
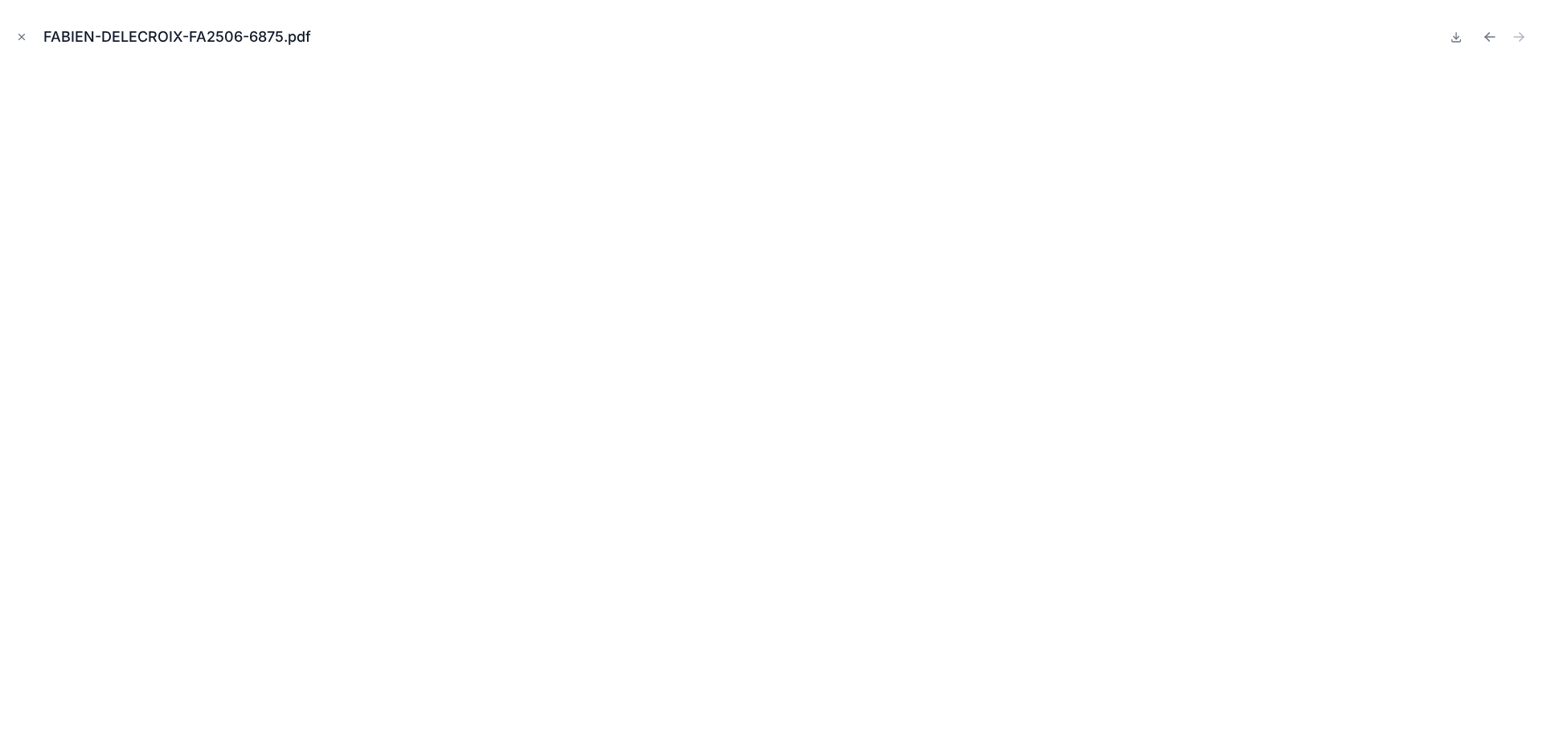
click at [29, 37] on button "Close modal" at bounding box center [22, 37] width 18 height 18
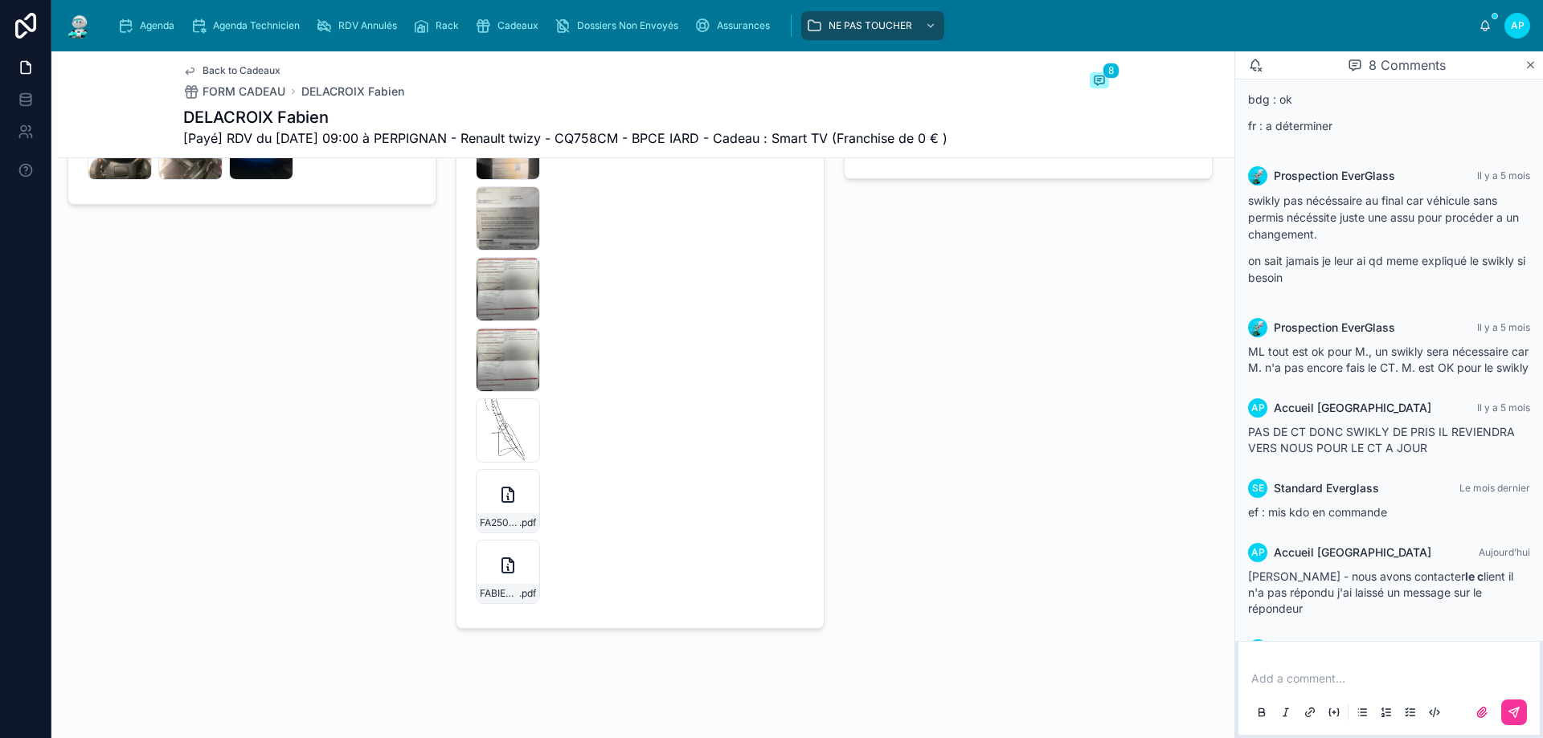
scroll to position [3038, 0]
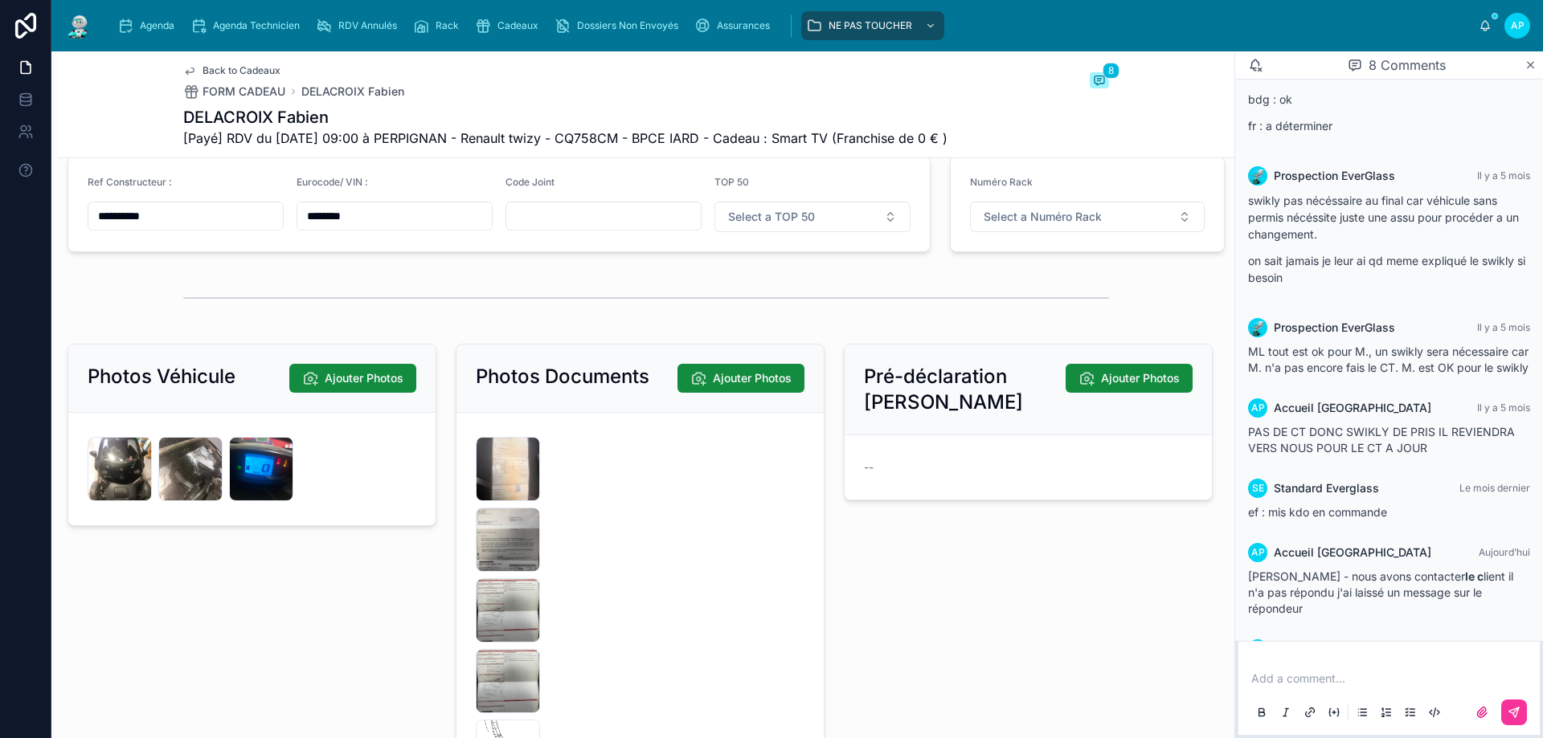
click at [703, 370] on button "Ajouter Photos" at bounding box center [740, 378] width 127 height 29
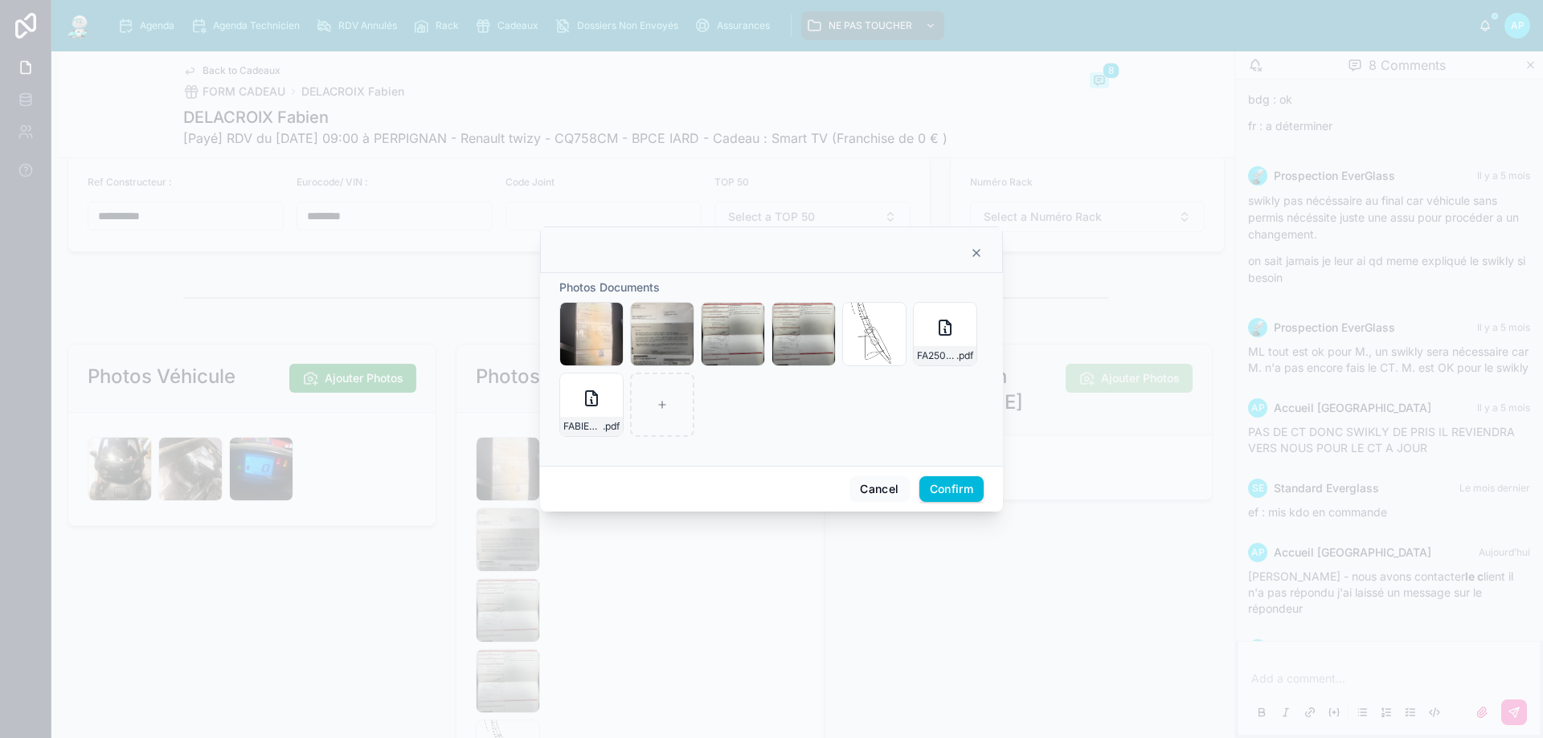
click at [656, 403] on div at bounding box center [662, 405] width 64 height 64
type input "**********"
click at [949, 485] on button "Confirm" at bounding box center [951, 490] width 64 height 26
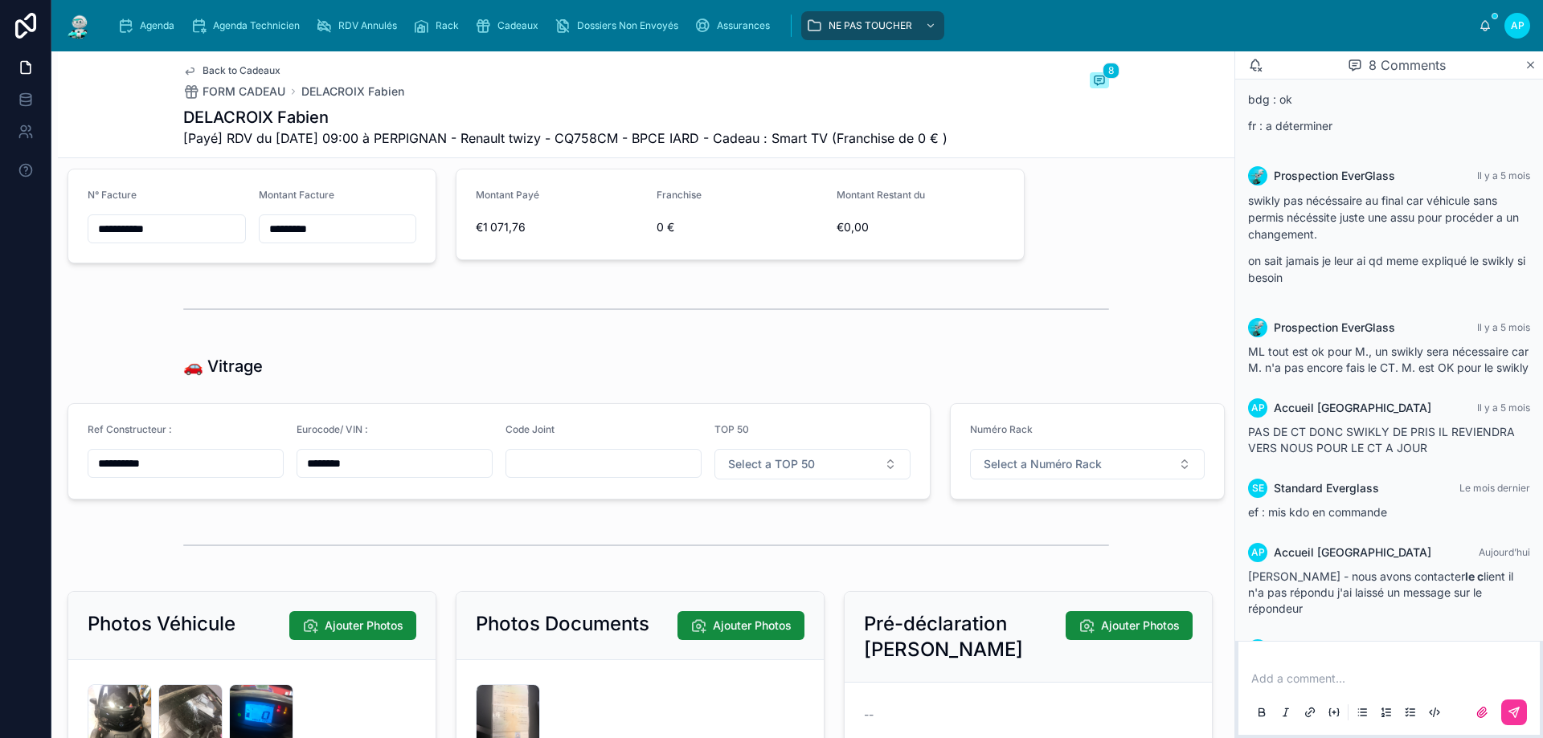
scroll to position [2788, 0]
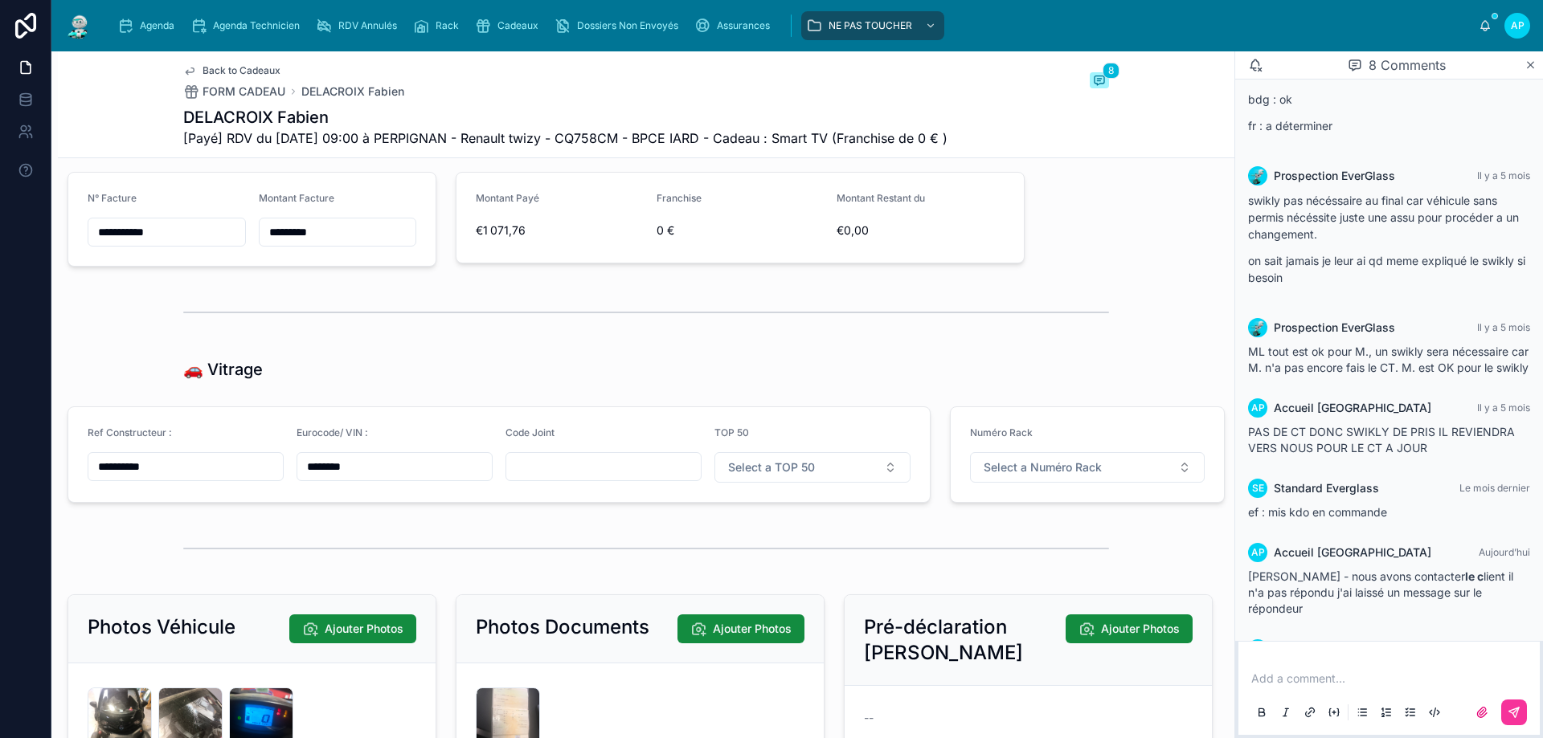
click at [160, 23] on span "Agenda" at bounding box center [157, 25] width 35 height 13
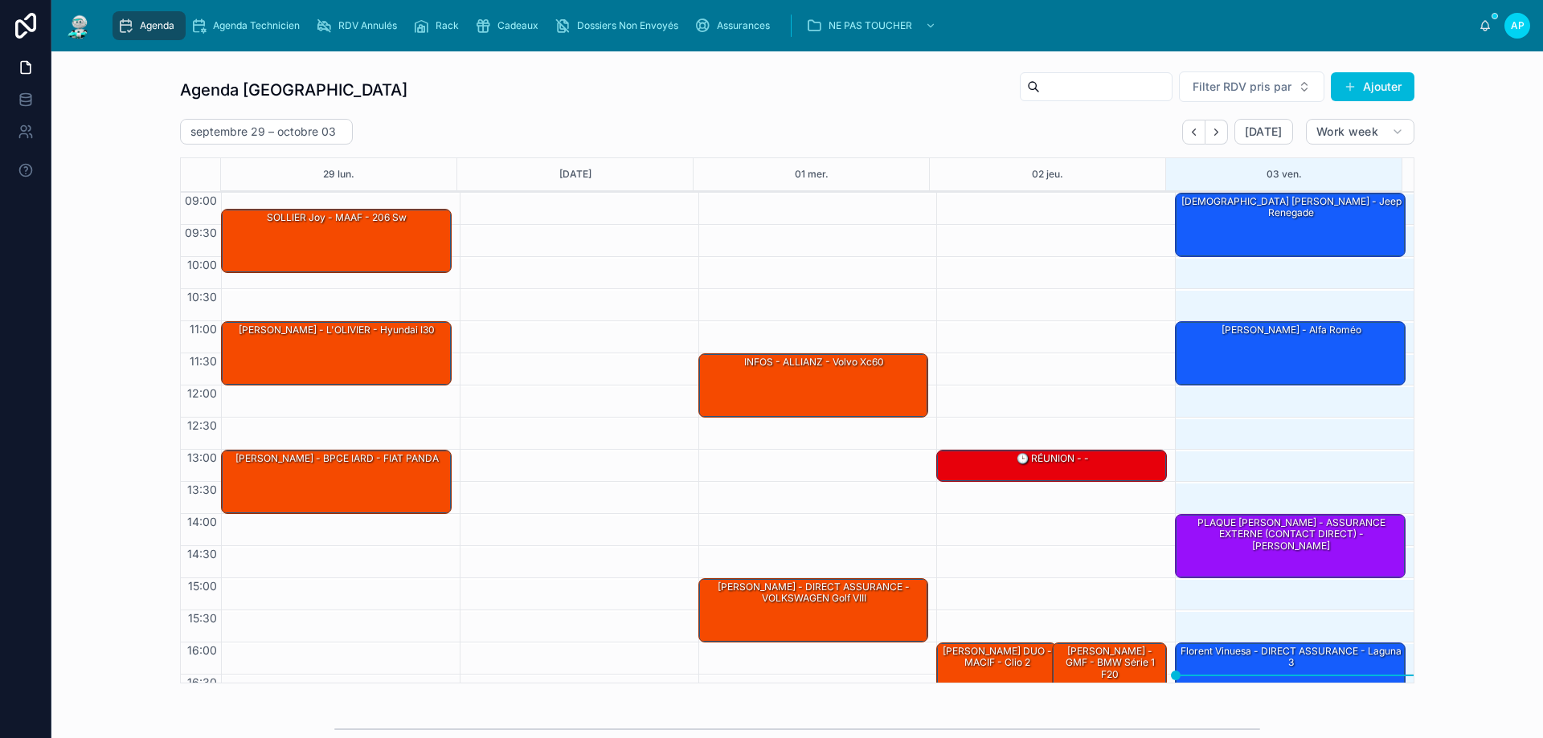
scroll to position [88, 0]
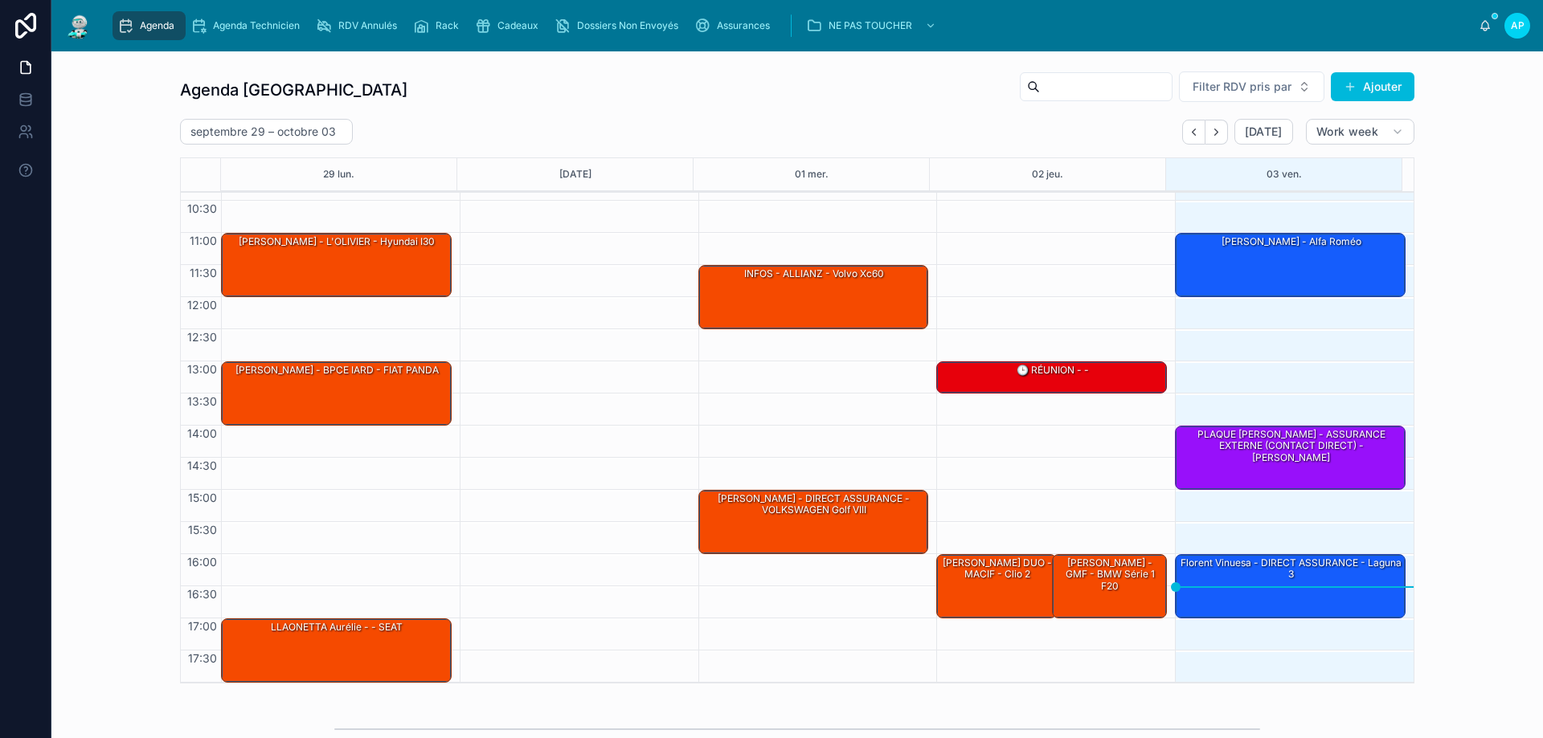
click at [87, 36] on img at bounding box center [78, 26] width 29 height 26
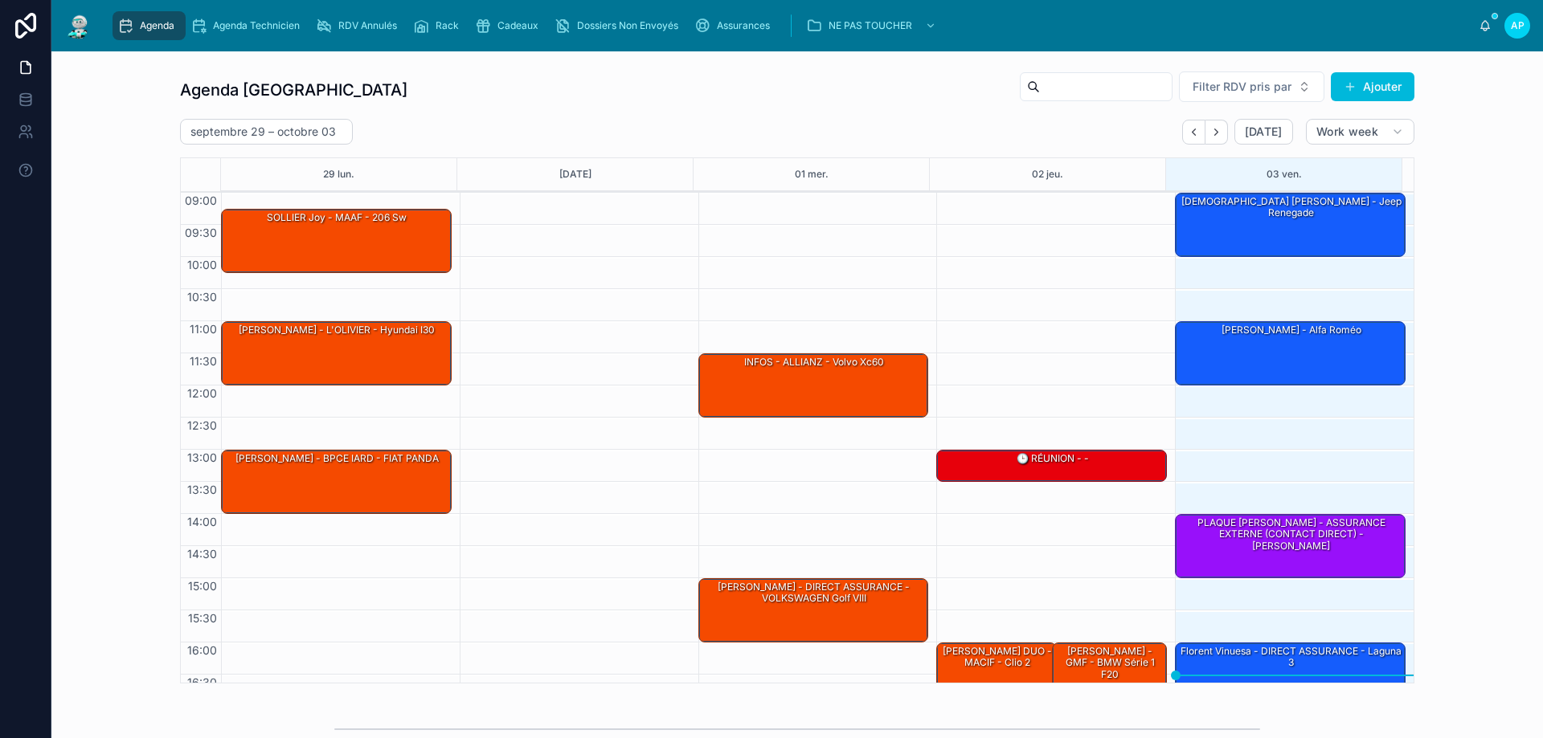
scroll to position [88, 0]
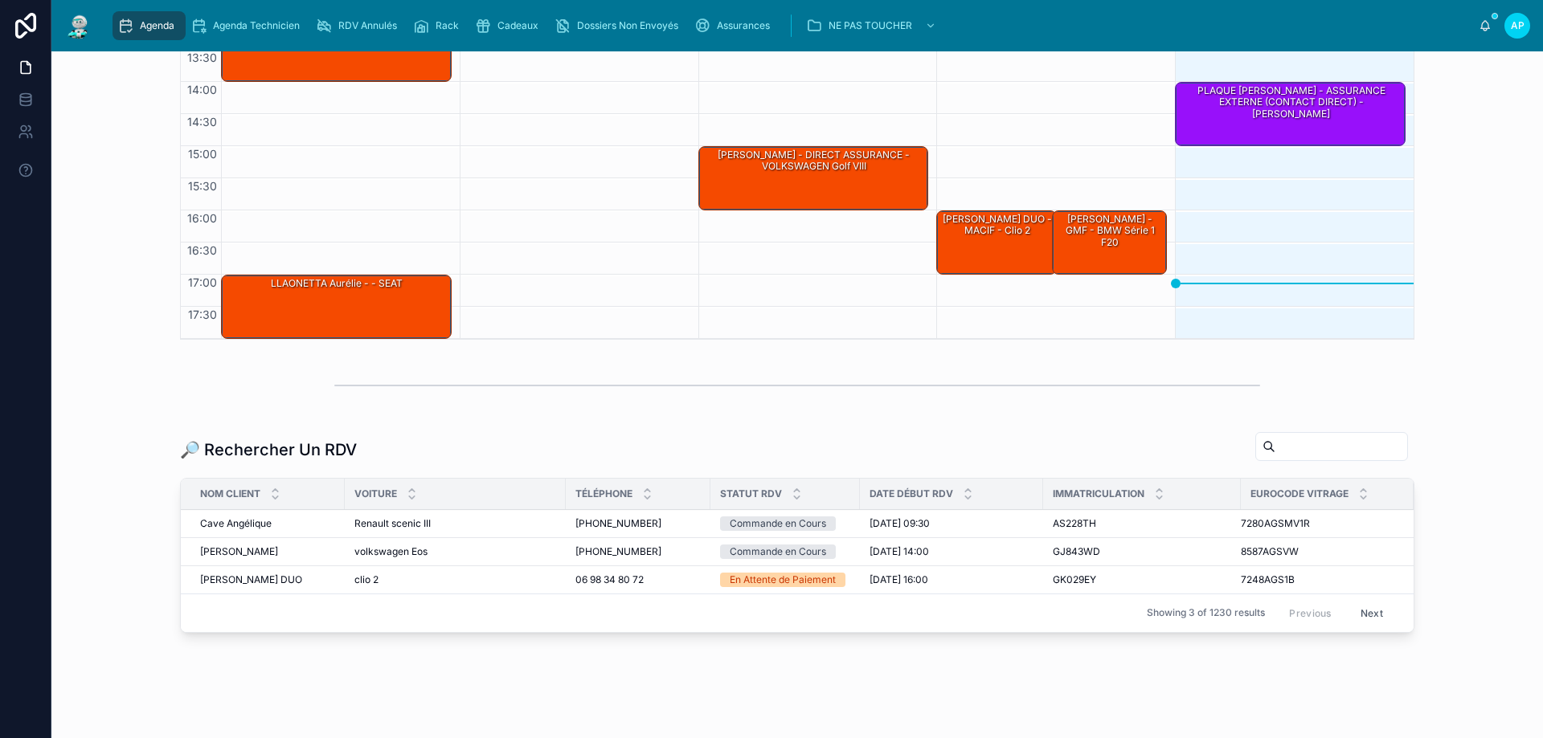
scroll to position [380, 0]
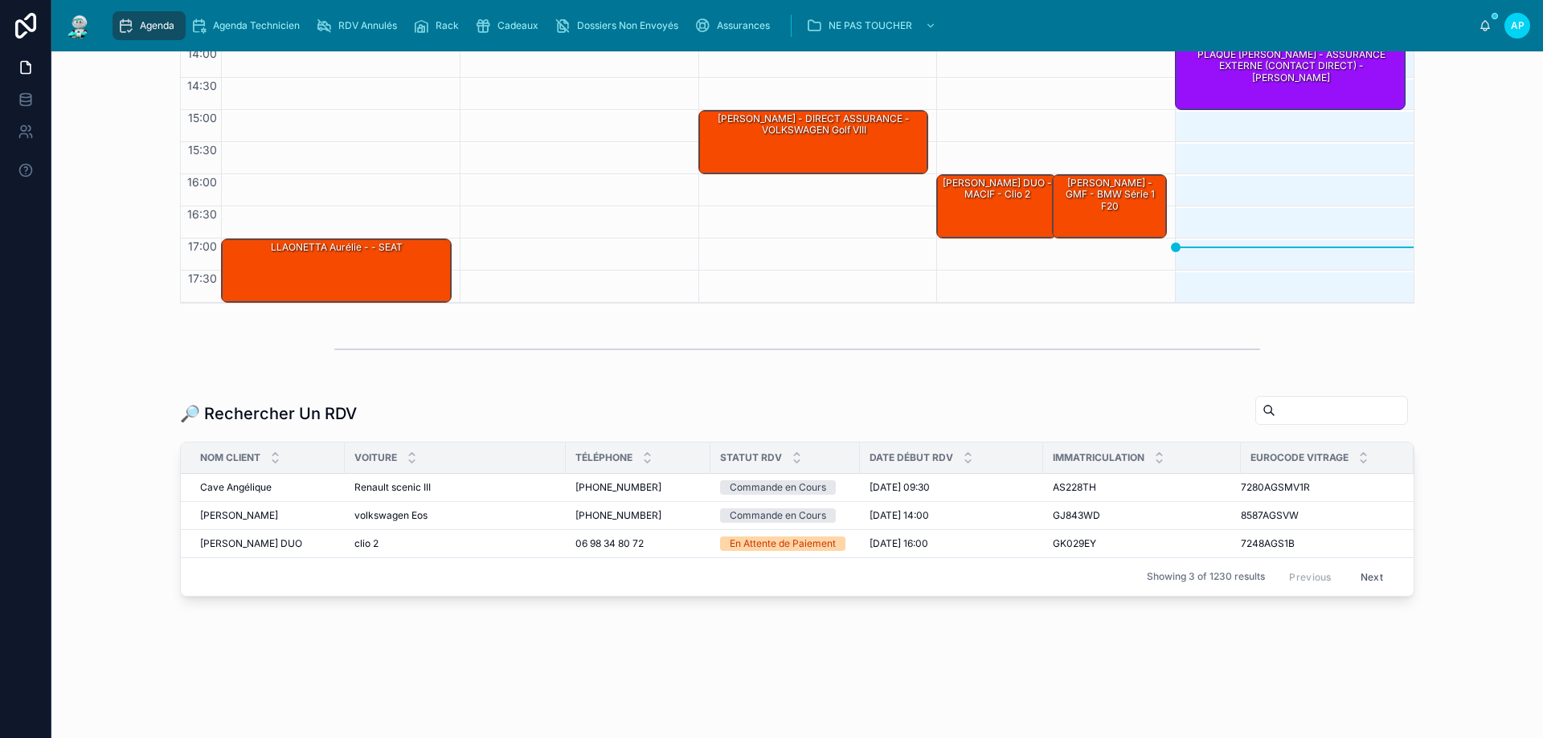
click at [1286, 416] on input "text" at bounding box center [1341, 410] width 132 height 23
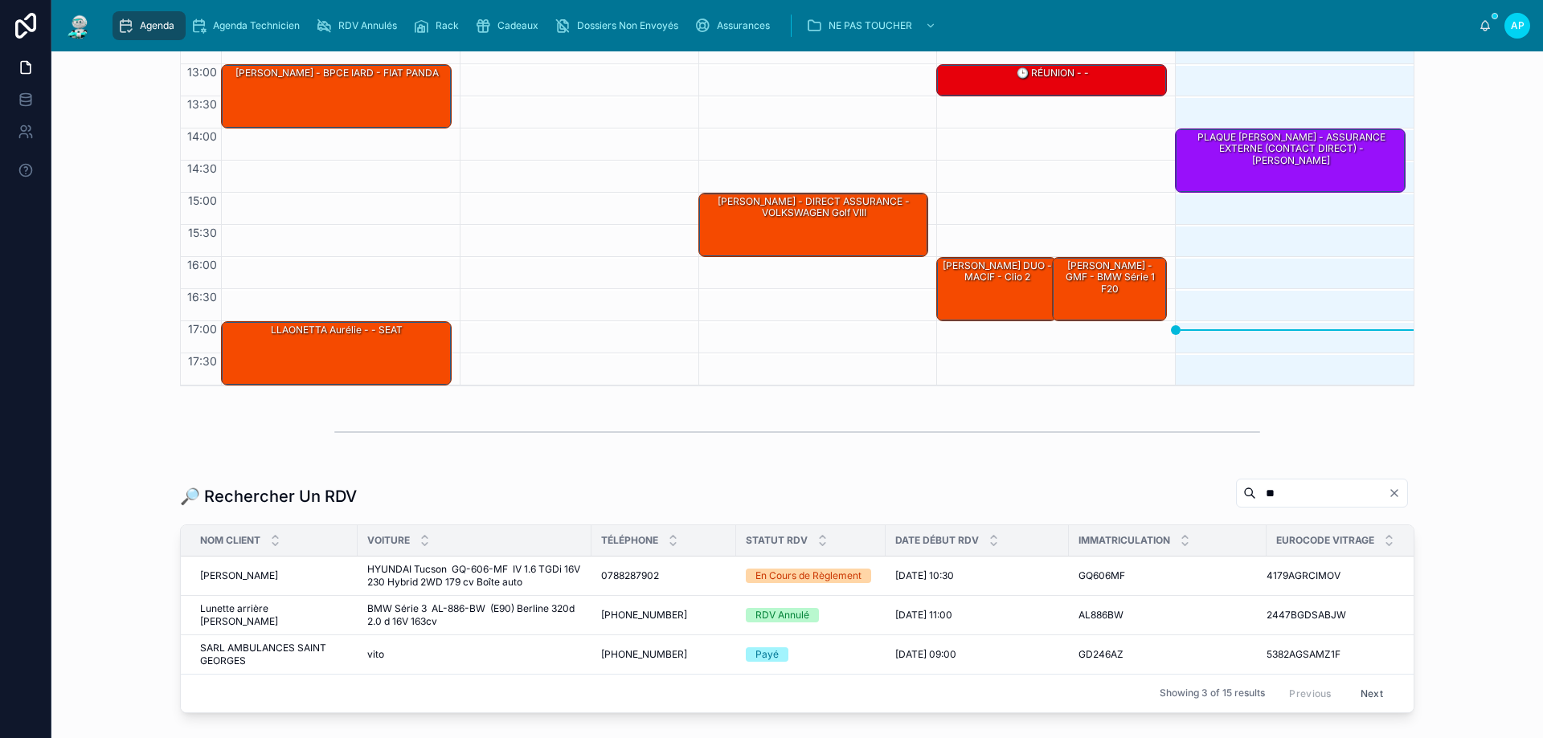
type input "*"
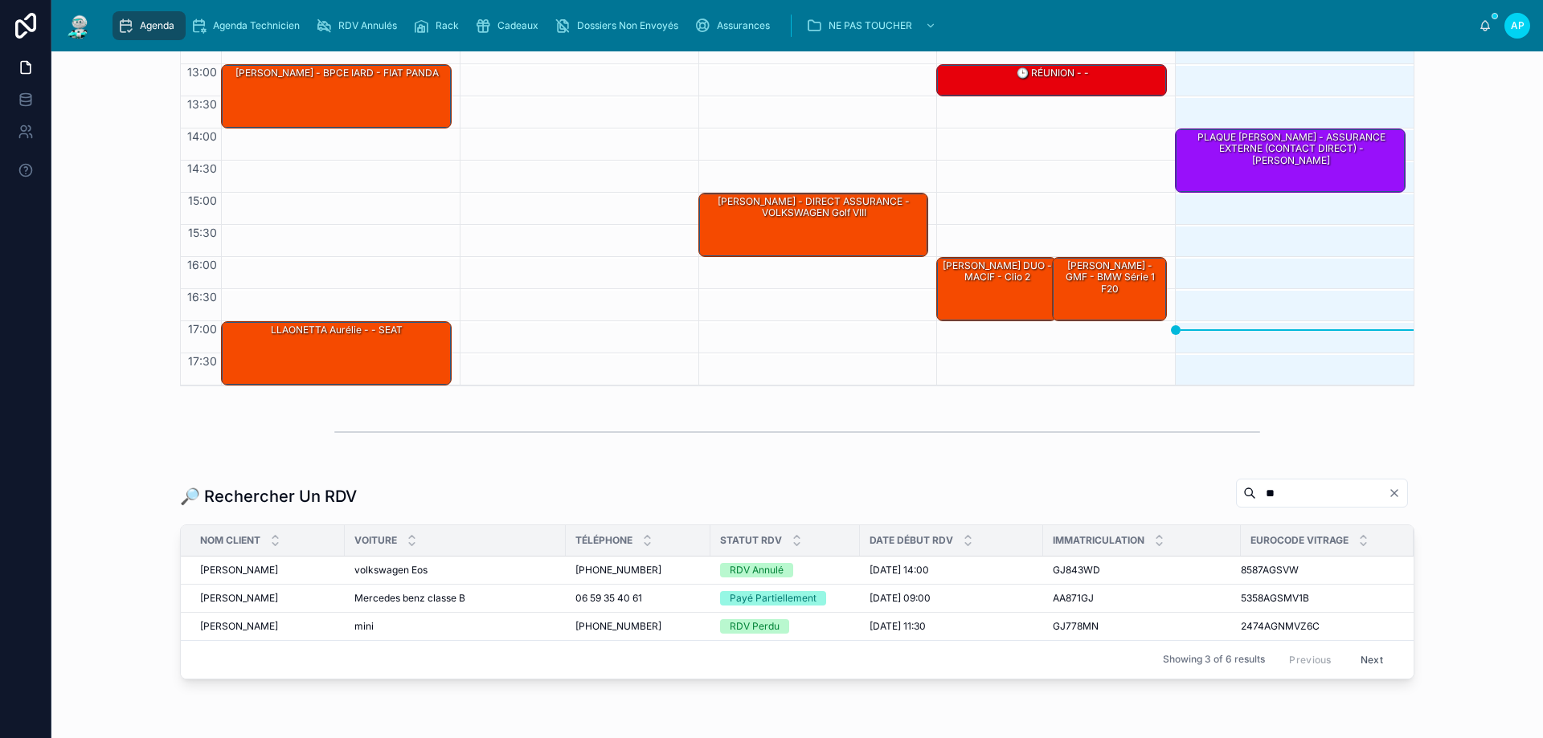
scroll to position [380, 0]
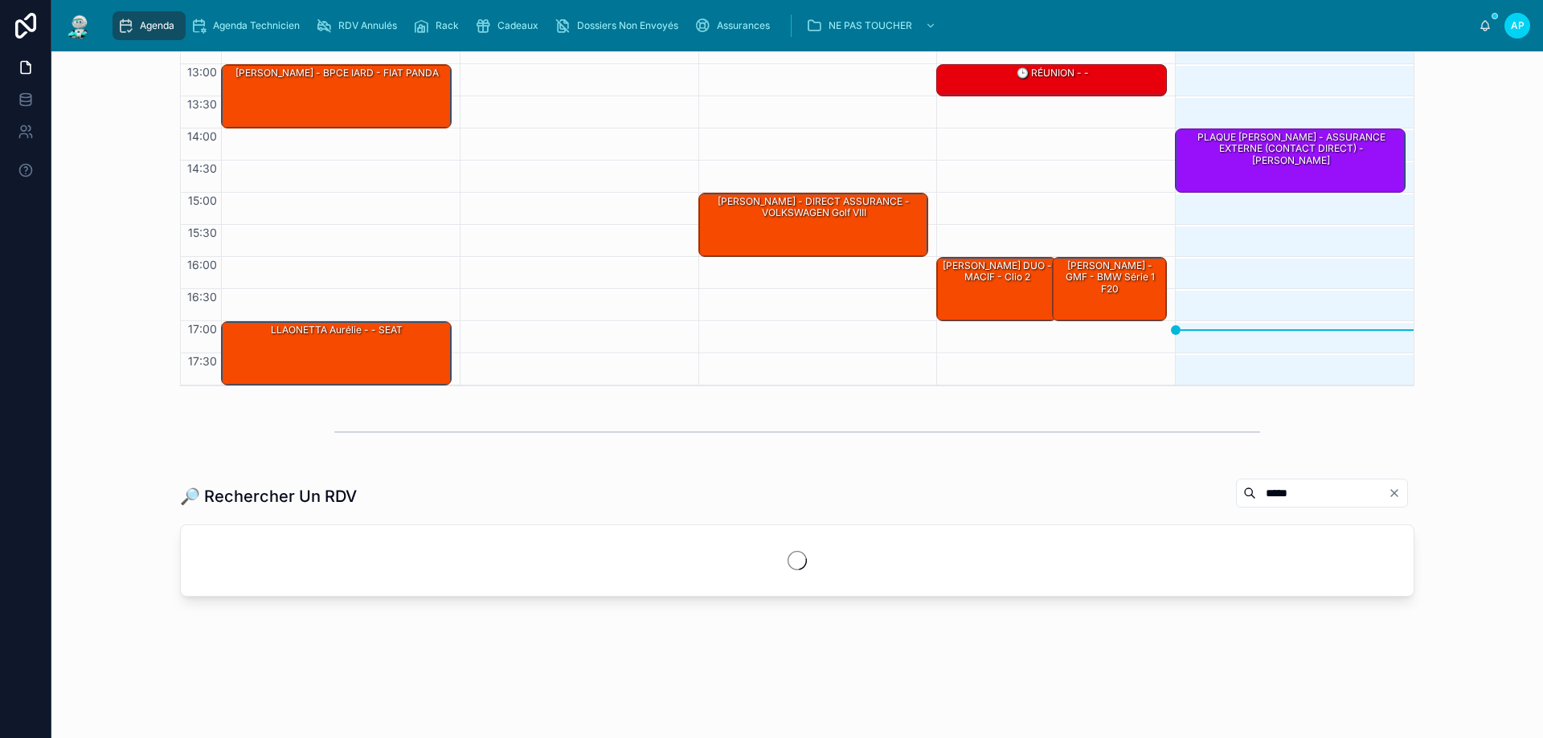
scroll to position [297, 0]
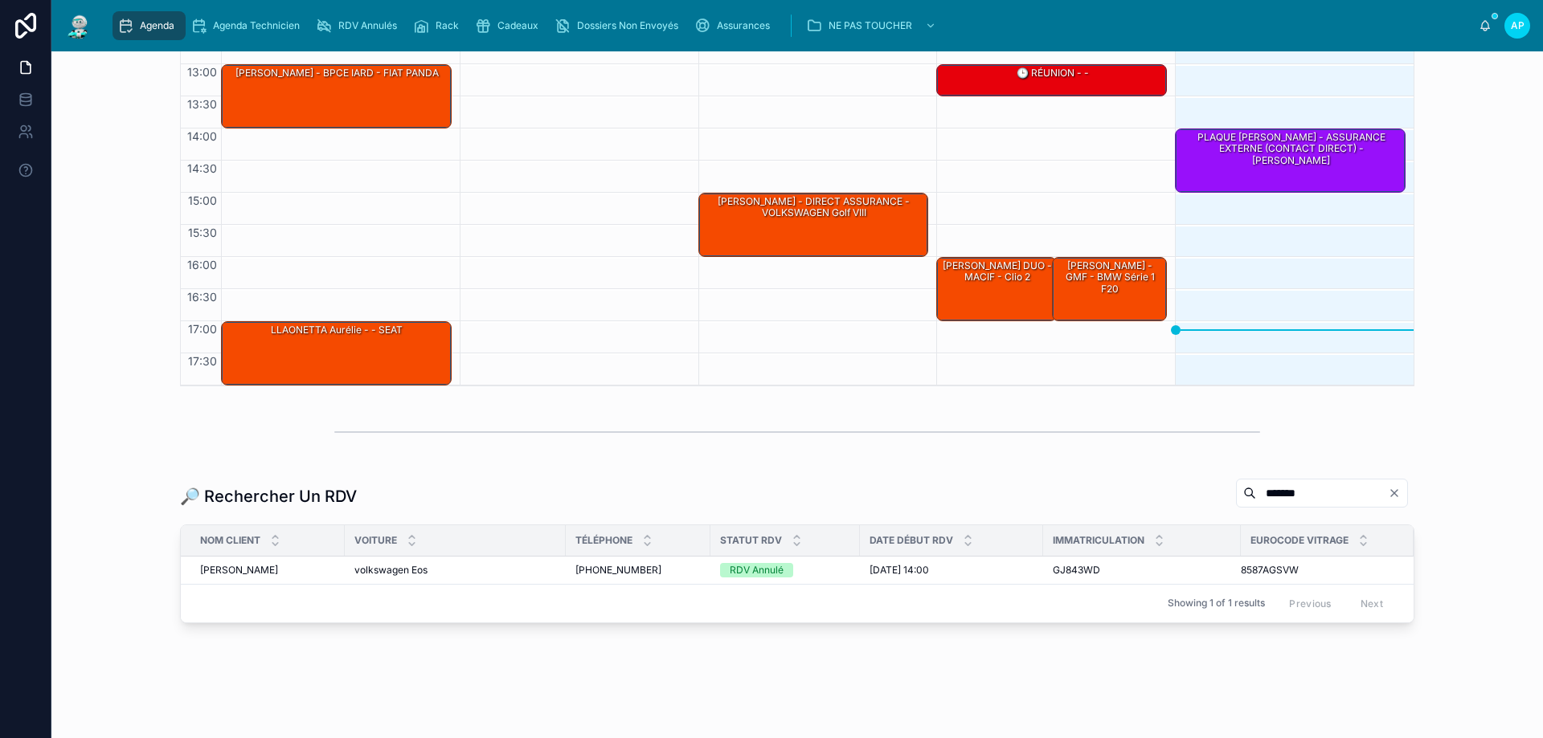
scroll to position [324, 0]
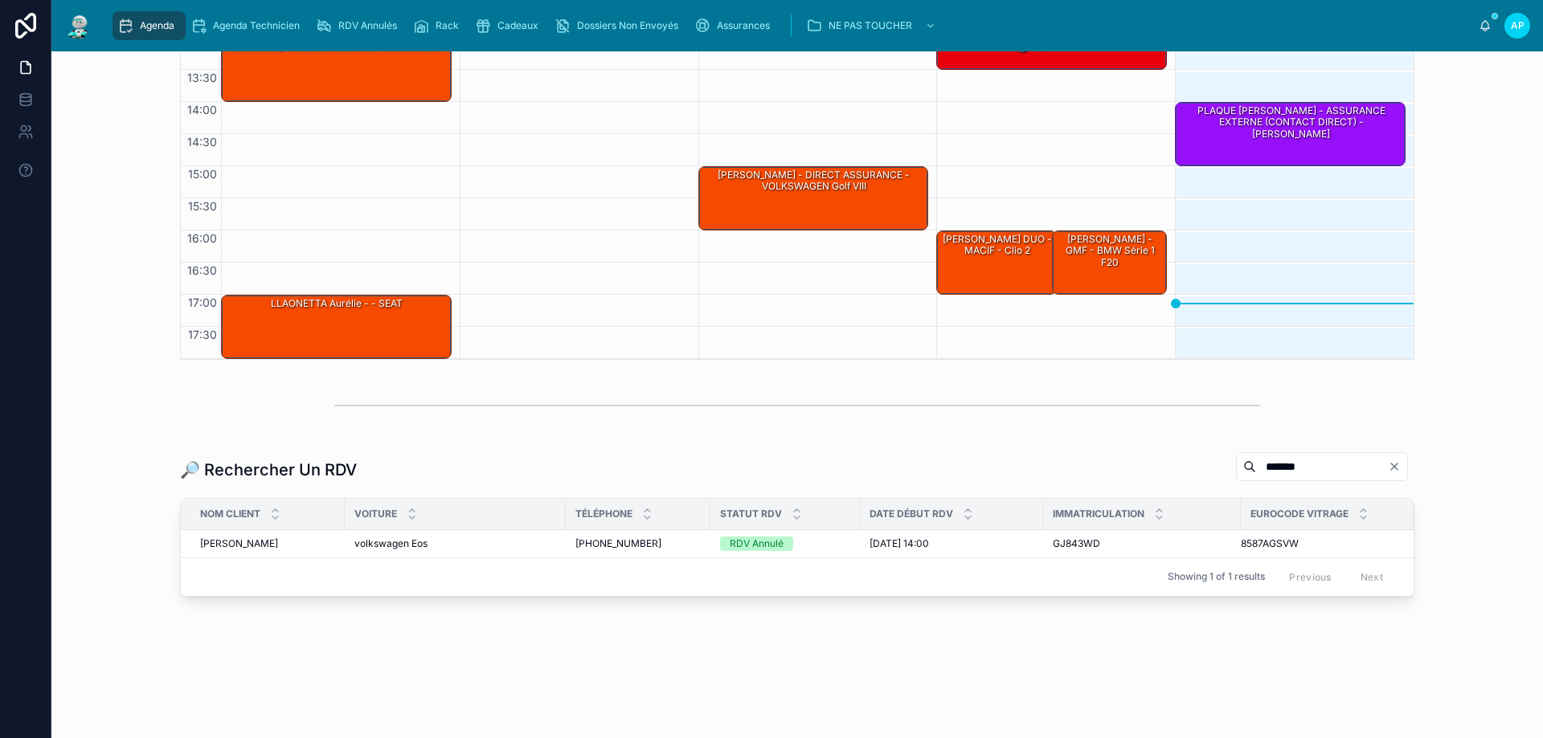
type input "*******"
click at [242, 538] on span "[PERSON_NAME]" at bounding box center [239, 544] width 78 height 13
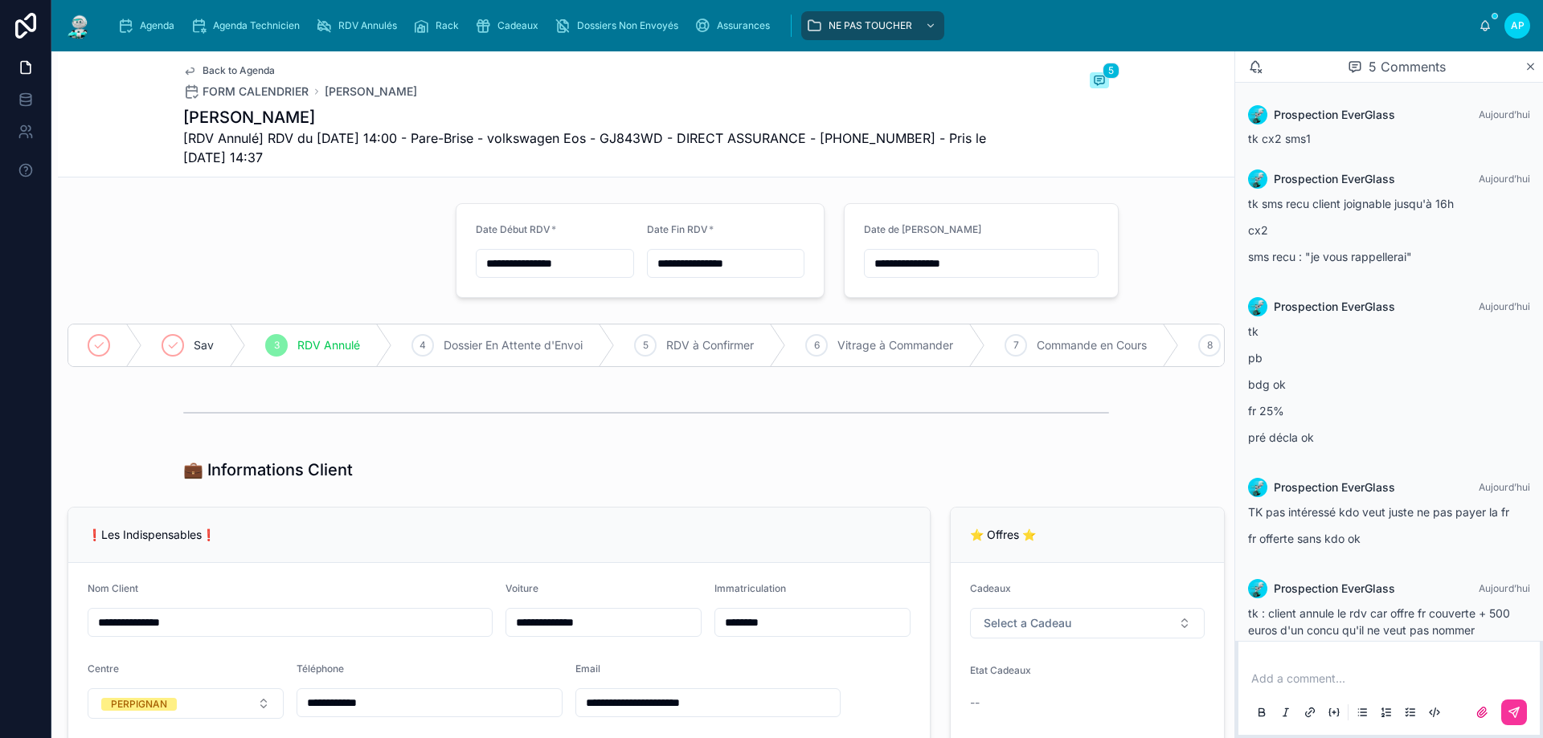
scroll to position [133, 0]
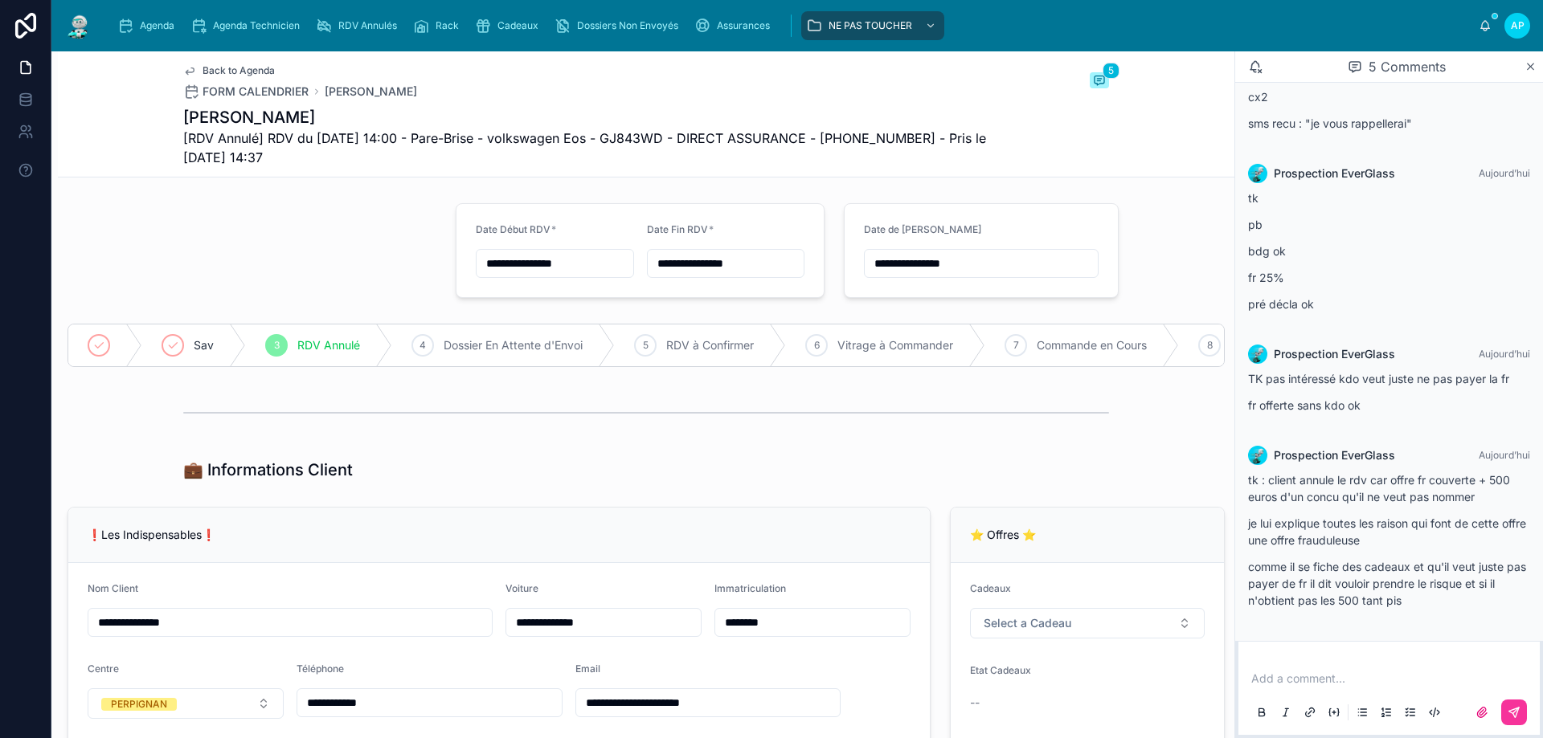
click at [83, 25] on img at bounding box center [78, 26] width 29 height 26
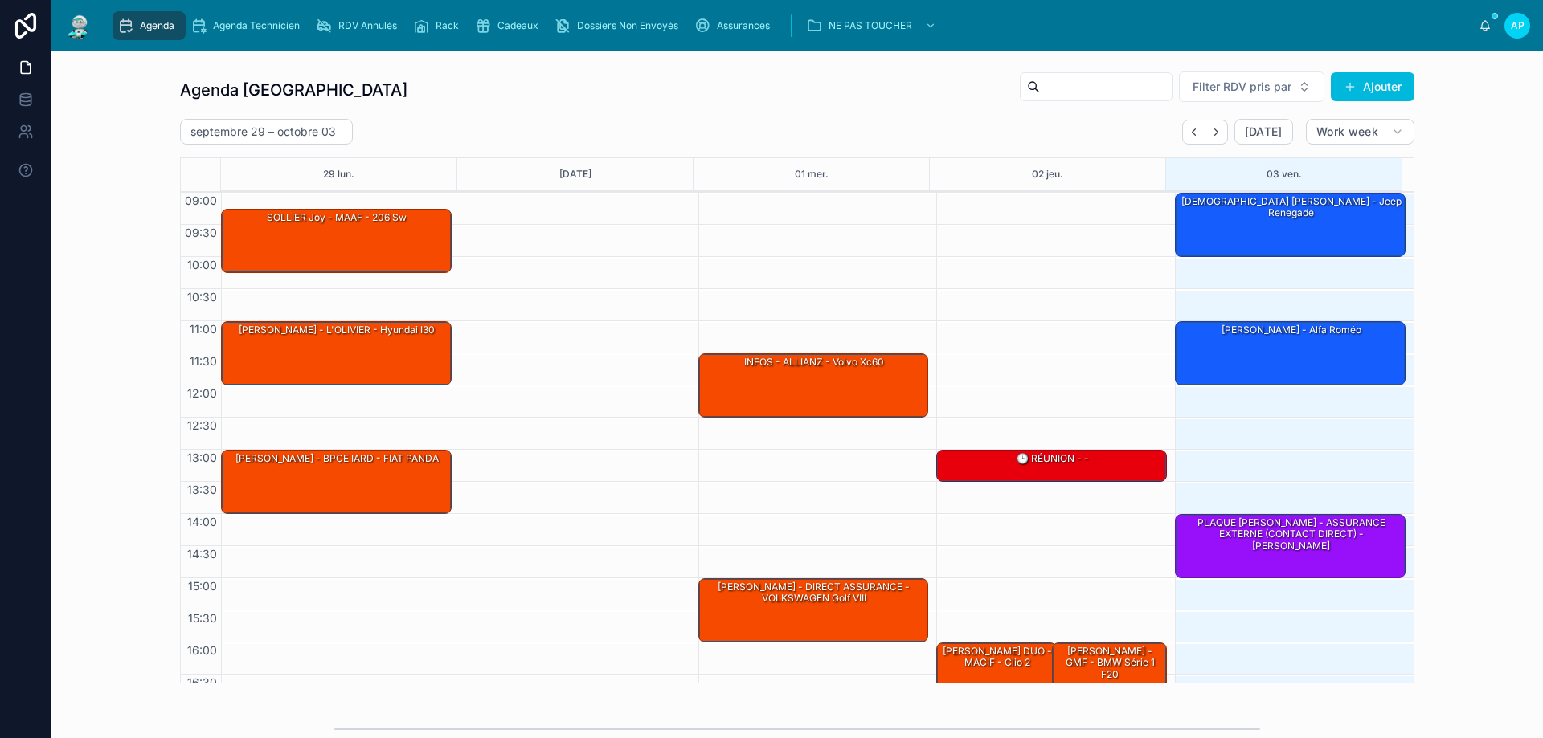
scroll to position [88, 0]
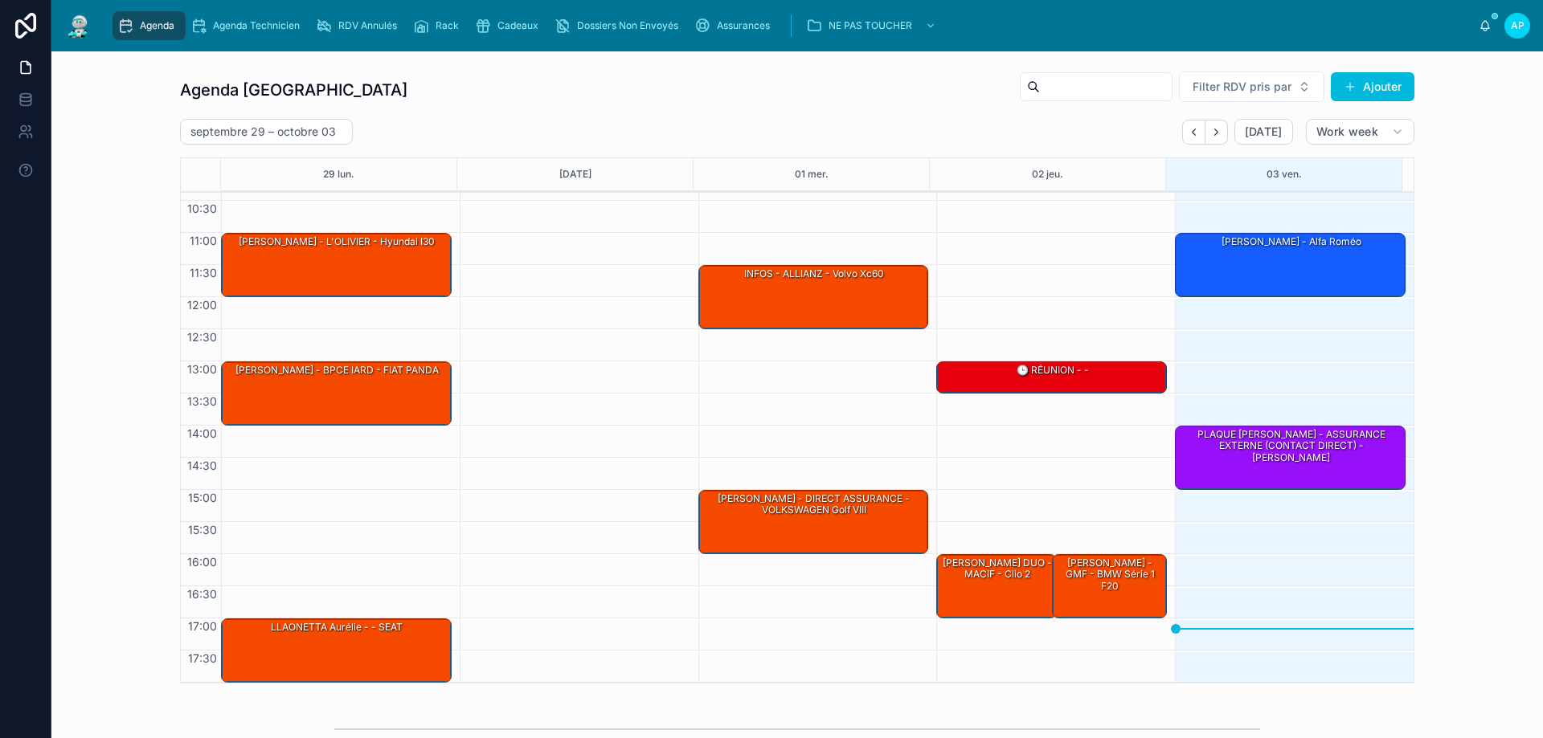
click at [1215, 141] on button "Next" at bounding box center [1216, 132] width 23 height 25
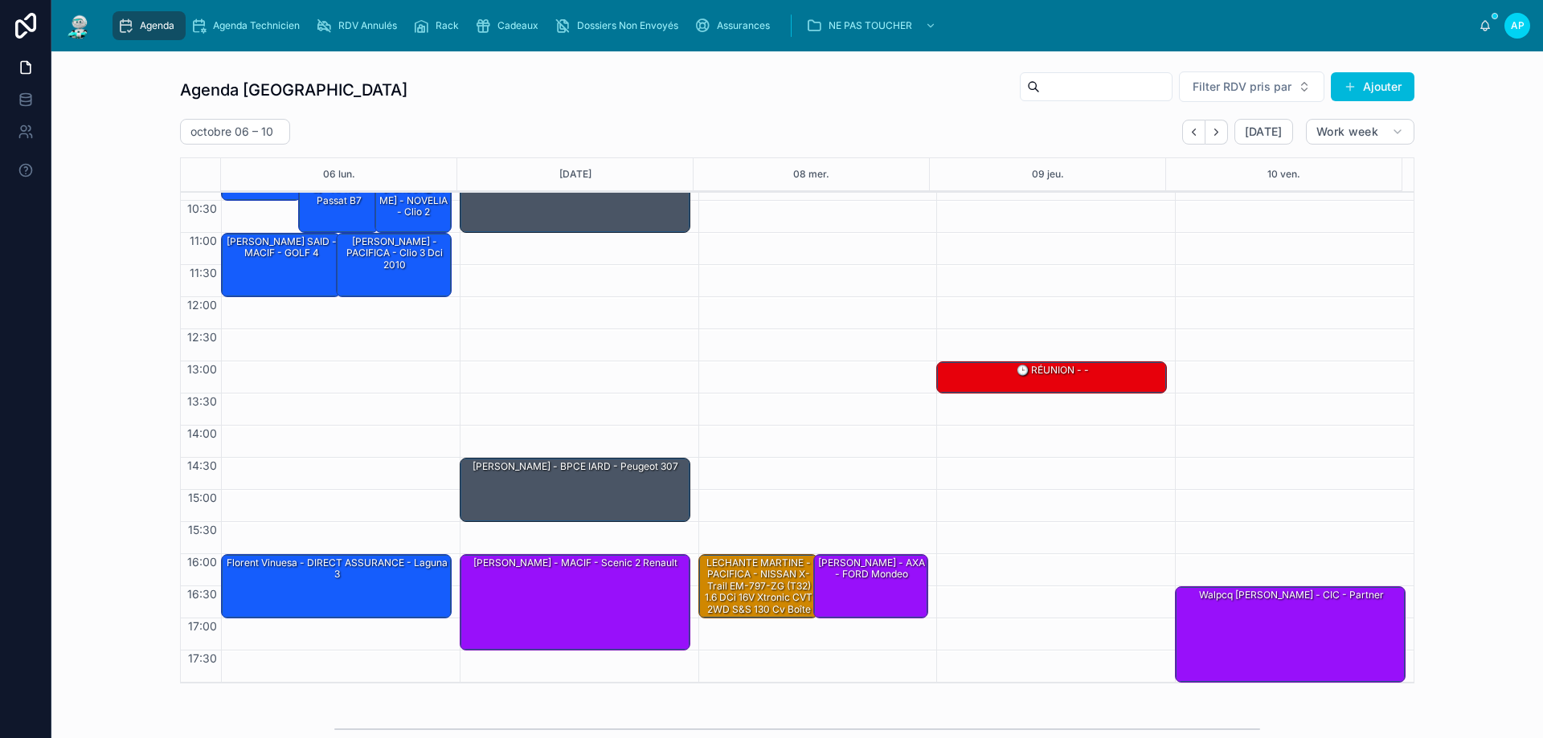
click at [358, 24] on span "RDV Annulés" at bounding box center [367, 25] width 59 height 13
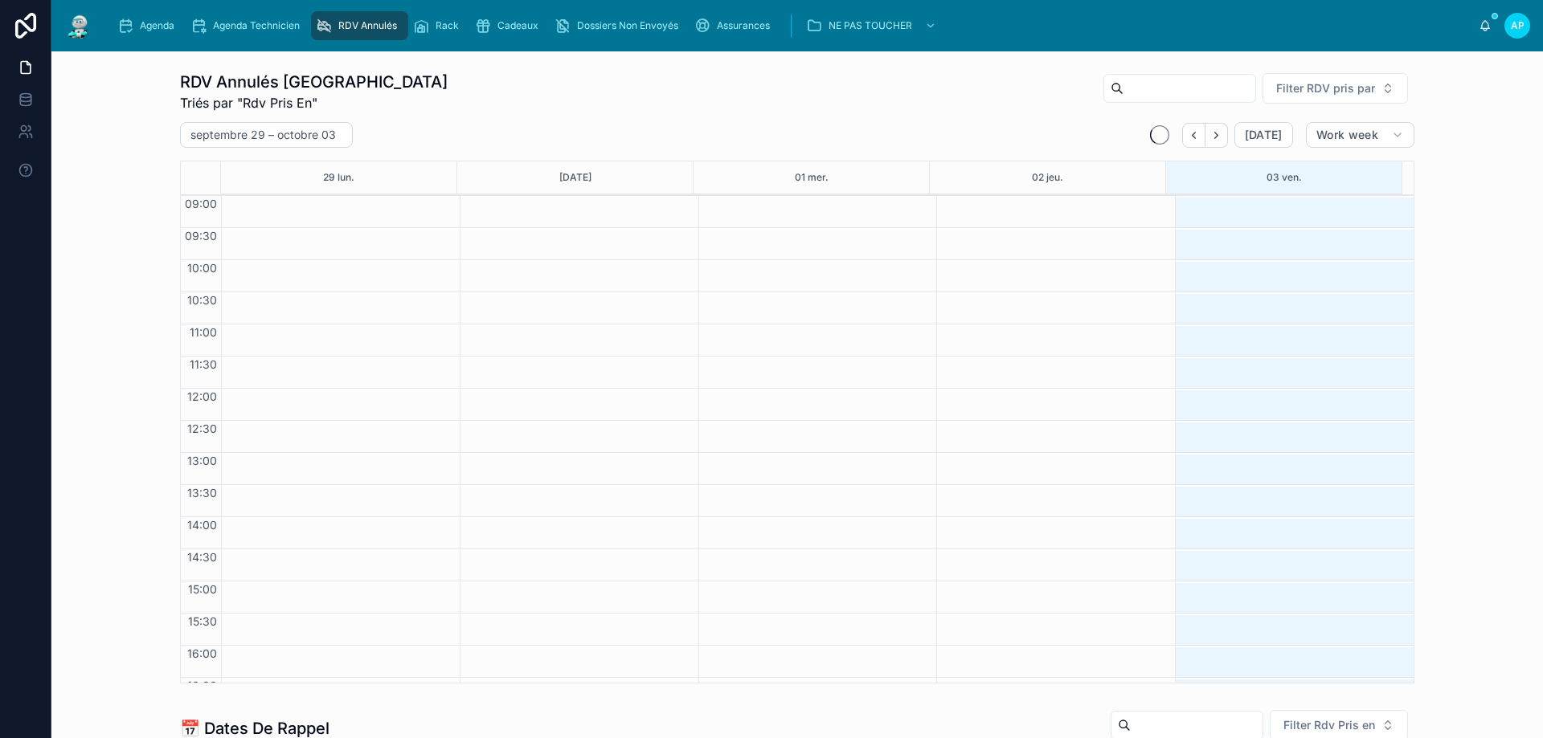
scroll to position [92, 0]
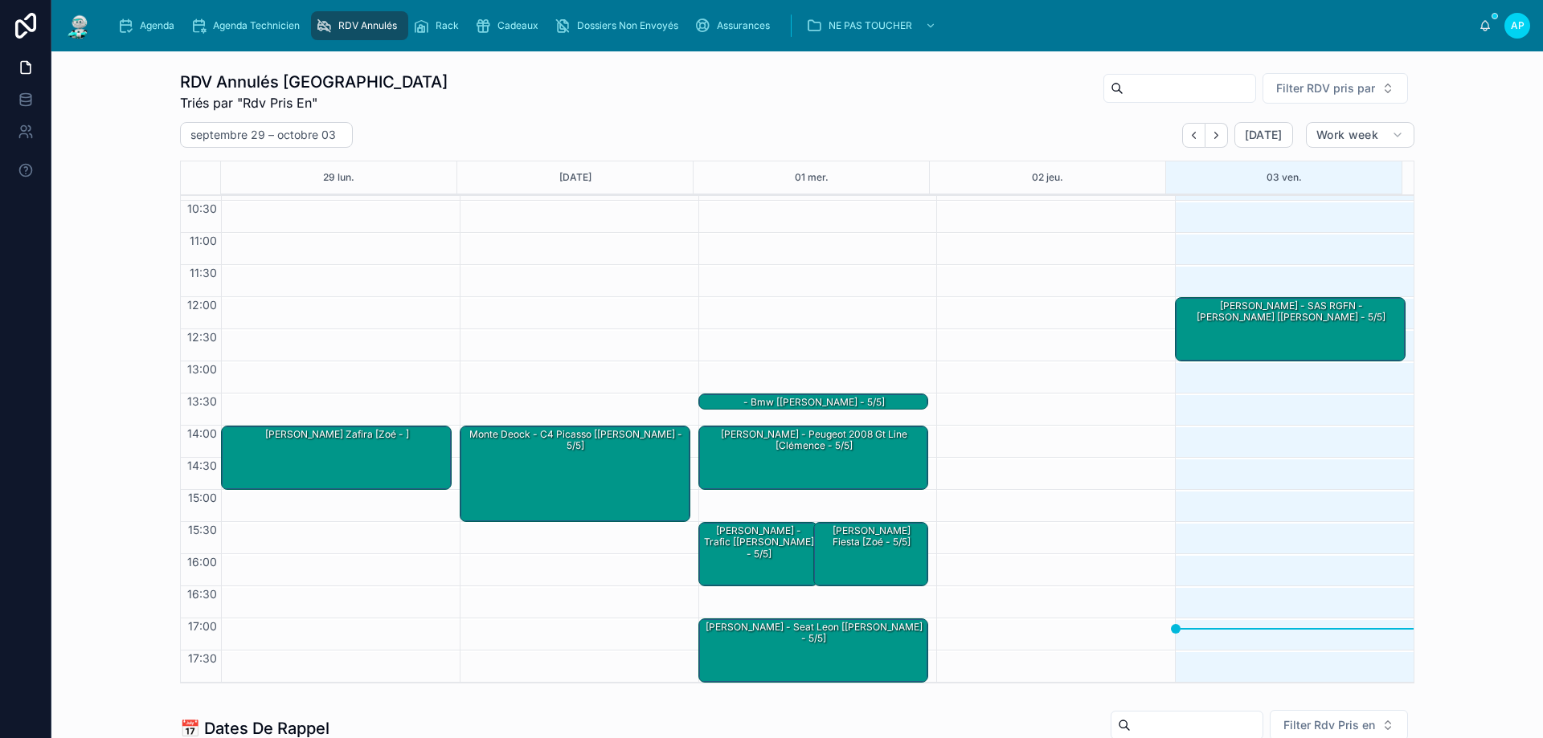
click at [1210, 130] on icon "Next" at bounding box center [1216, 135] width 12 height 12
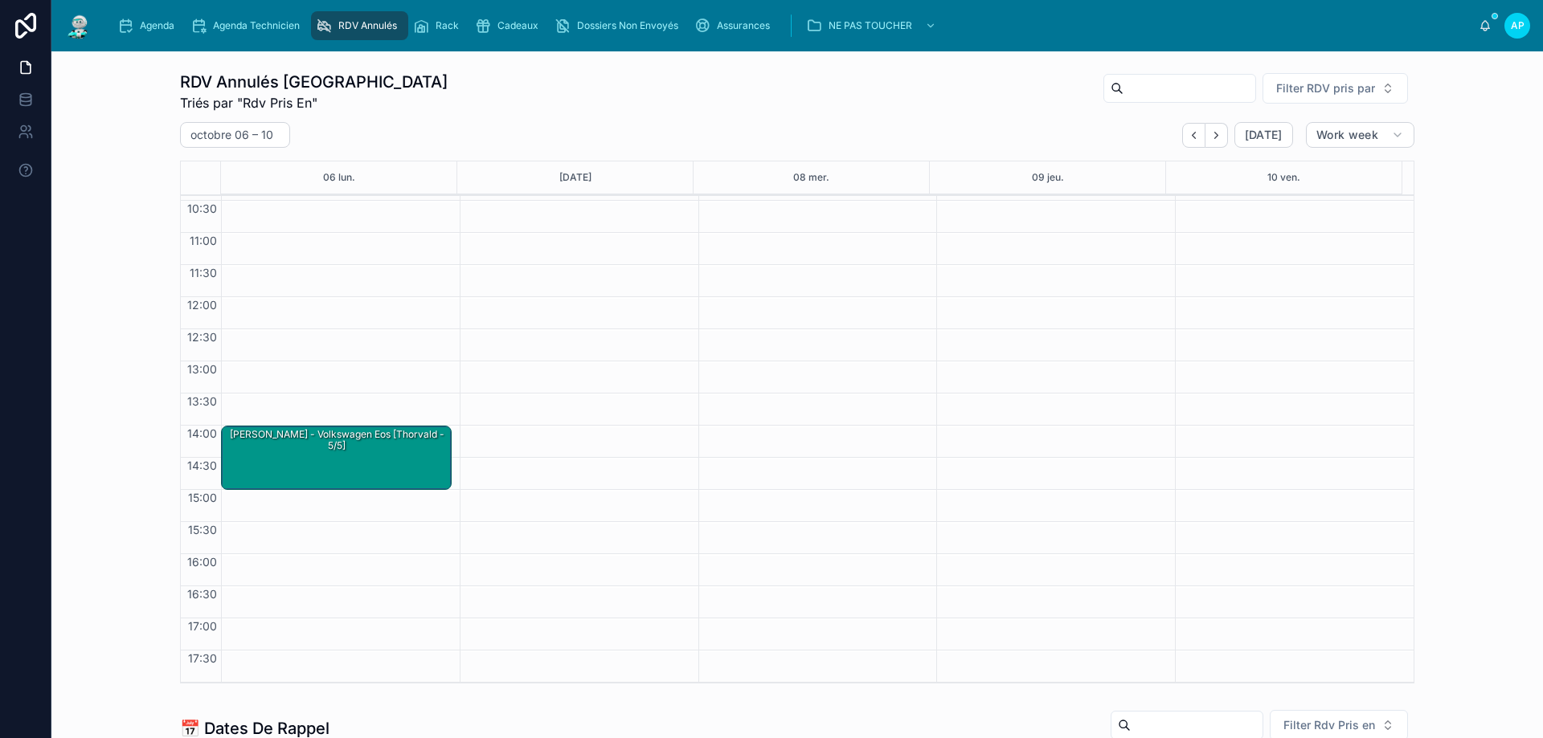
click at [80, 30] on img at bounding box center [78, 26] width 29 height 26
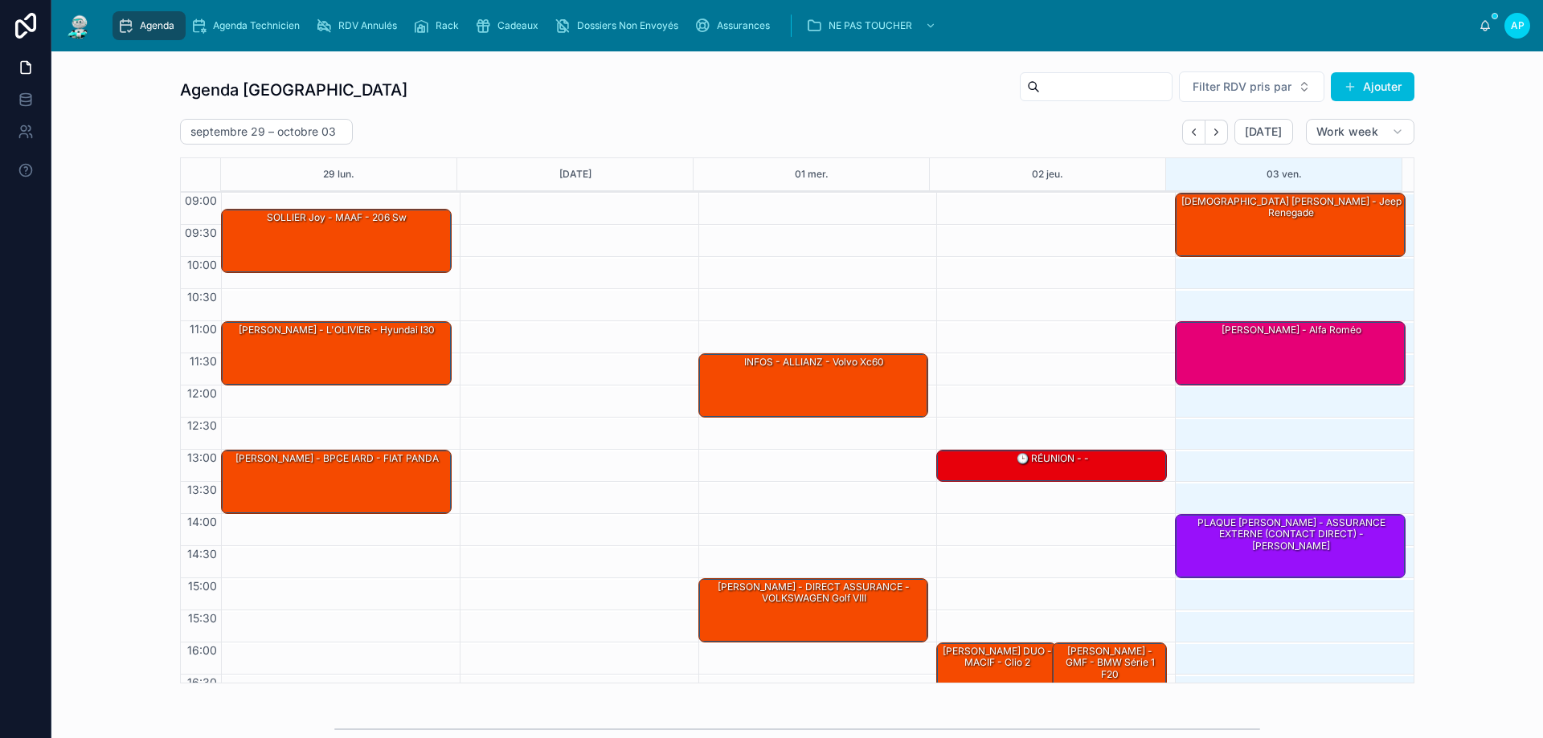
click at [1211, 128] on icon "Next" at bounding box center [1216, 132] width 12 height 12
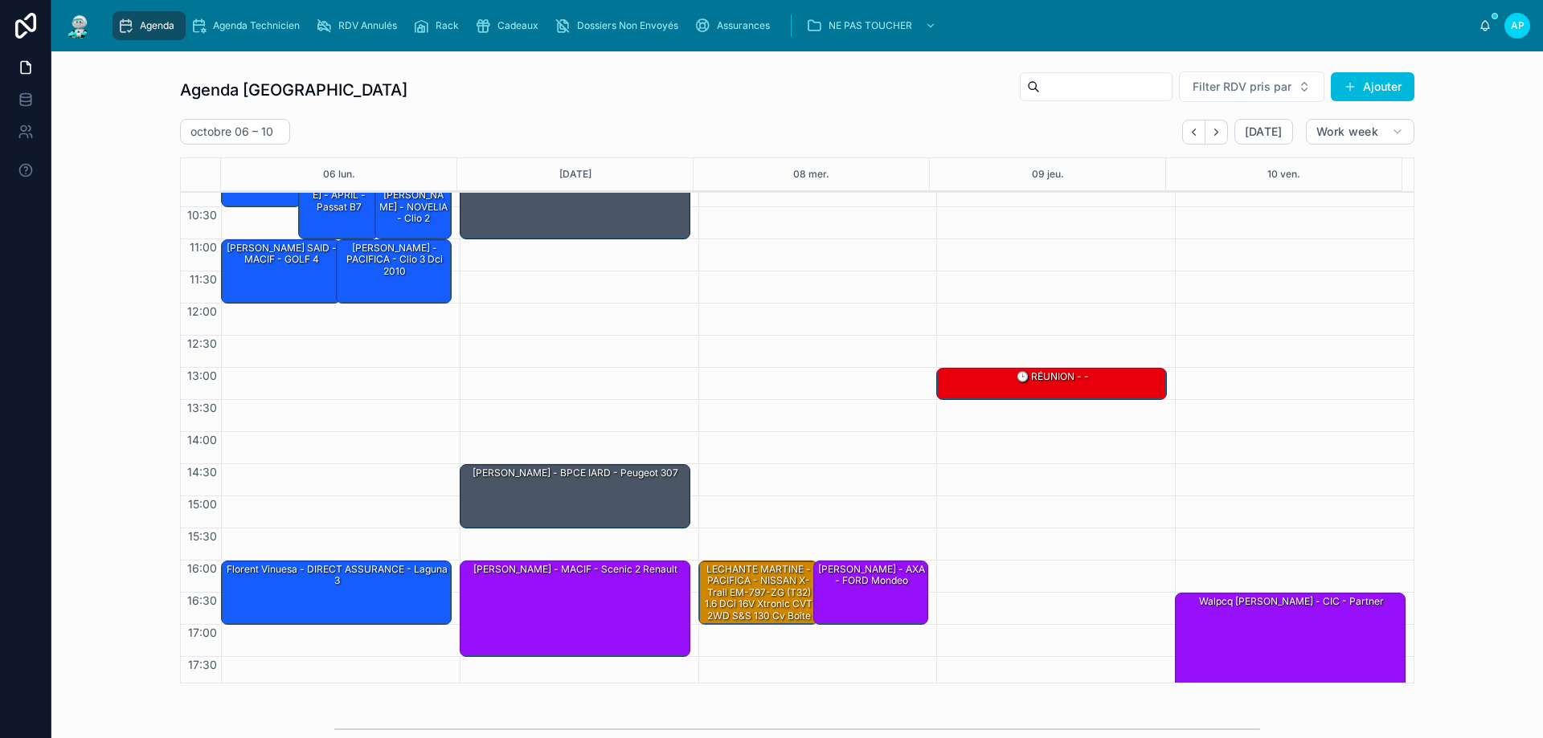
scroll to position [88, 0]
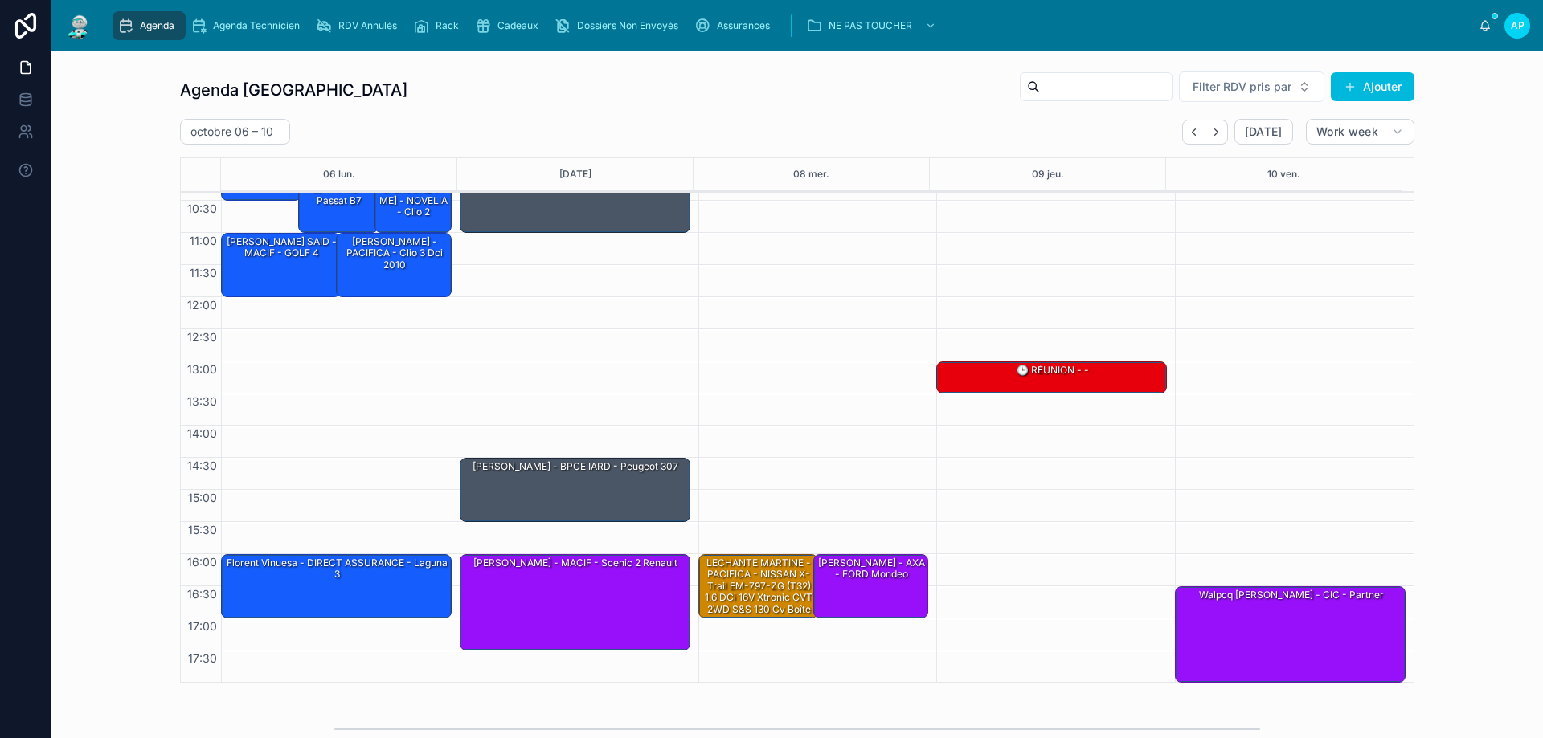
click at [285, 581] on div "Florent Vinuesa - DIRECT ASSURANCE - laguna 3" at bounding box center [337, 569] width 226 height 27
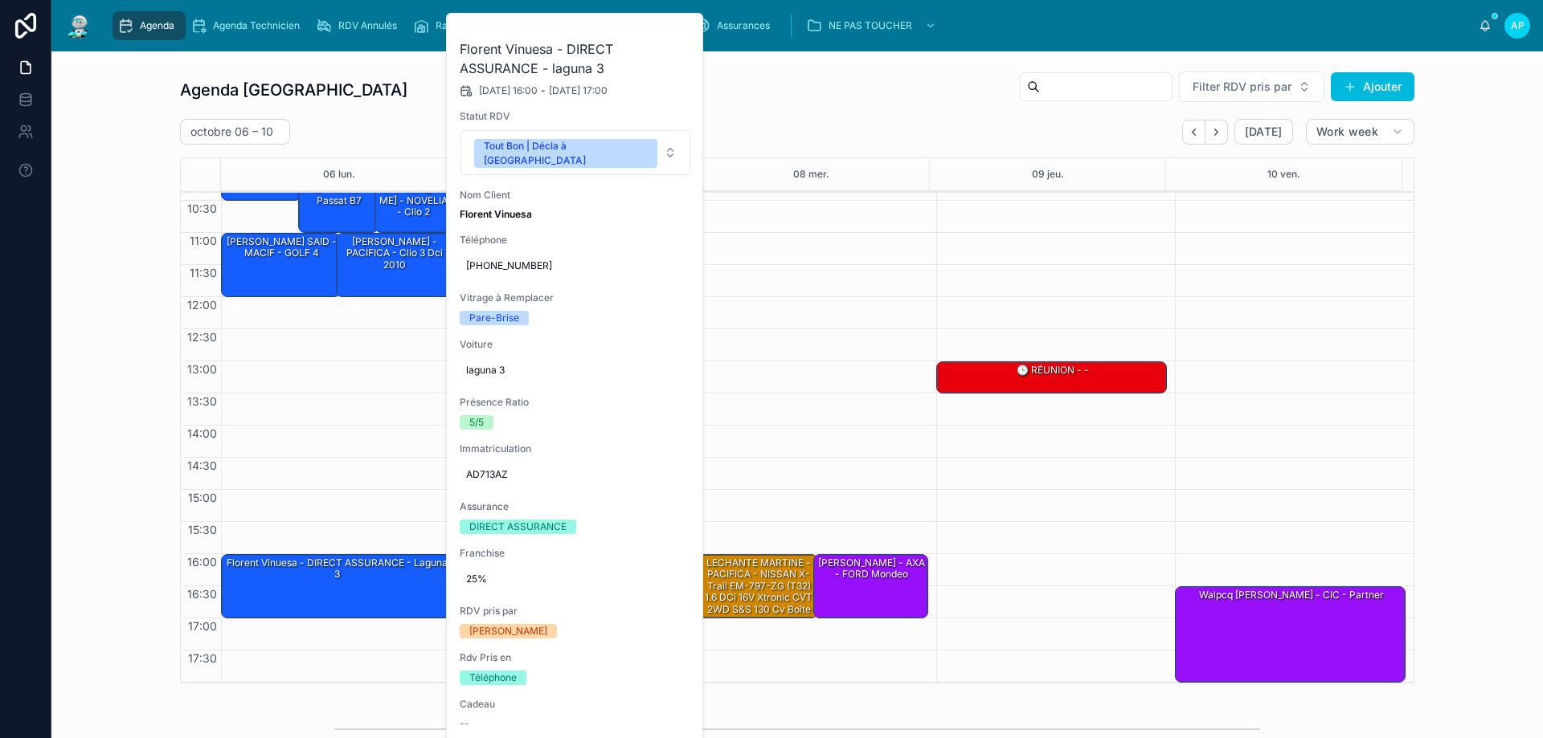
click at [0, 0] on button at bounding box center [0, 0] width 0 height 0
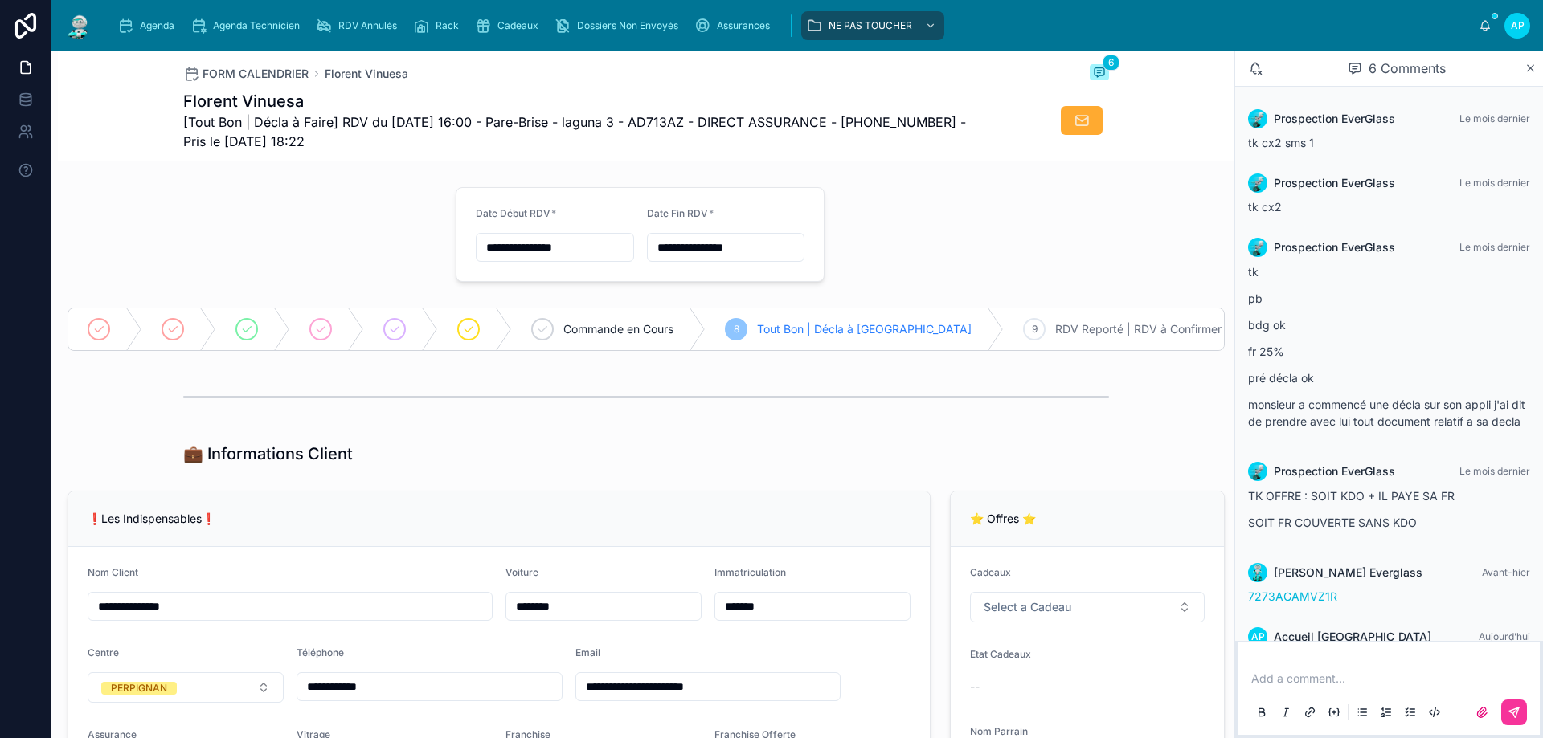
scroll to position [67, 0]
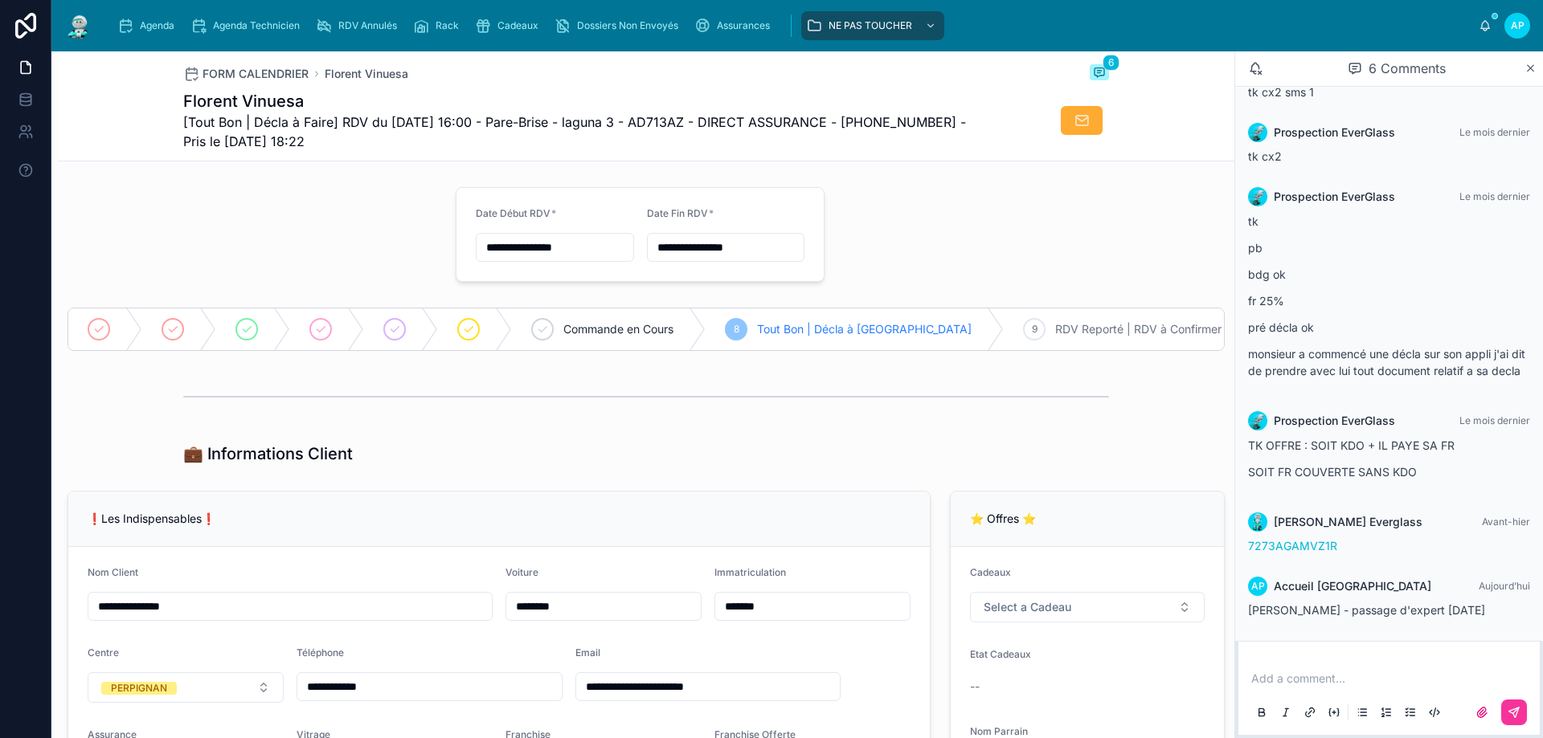
click at [175, 14] on div "Agenda" at bounding box center [148, 26] width 63 height 26
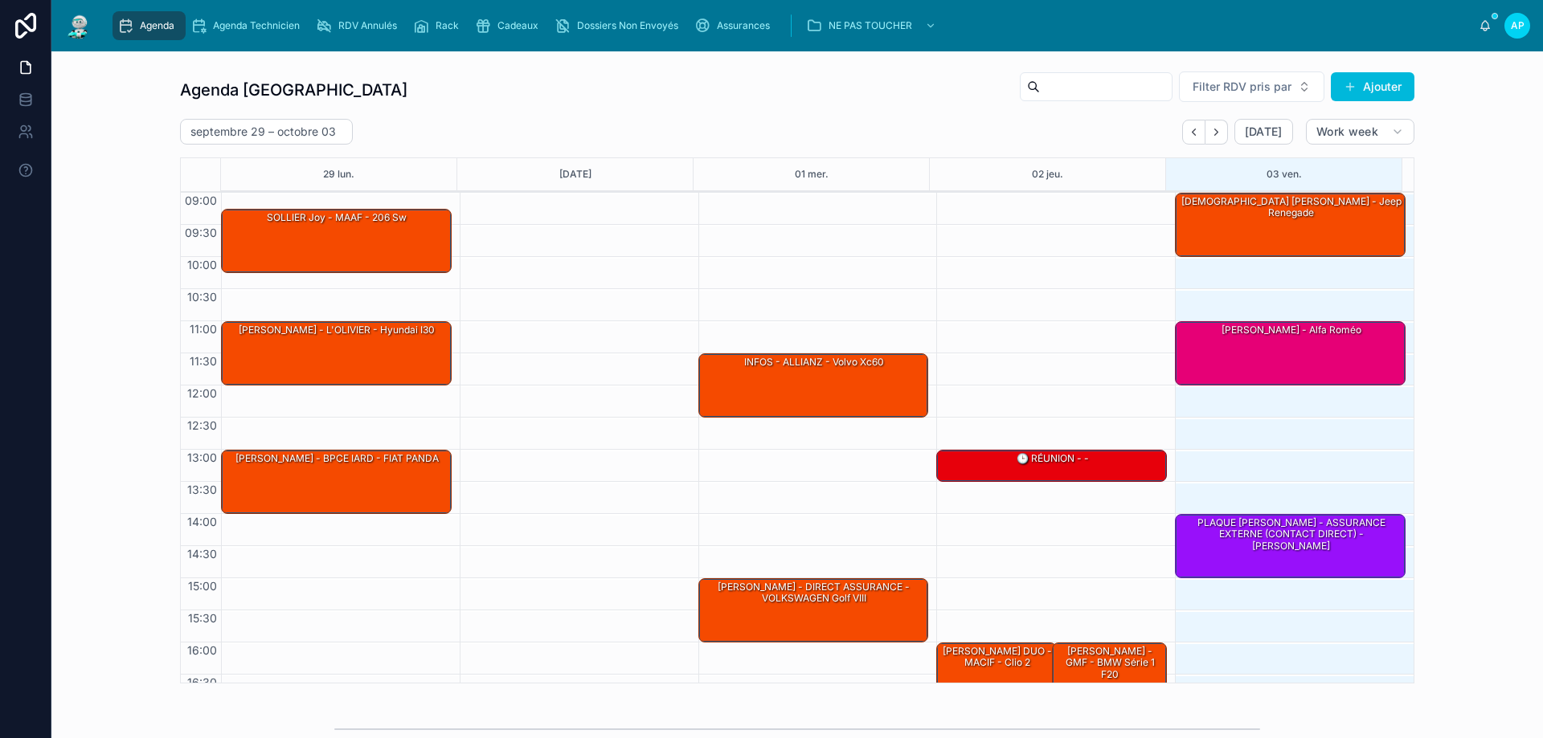
click at [1221, 140] on button "Next" at bounding box center [1216, 132] width 23 height 25
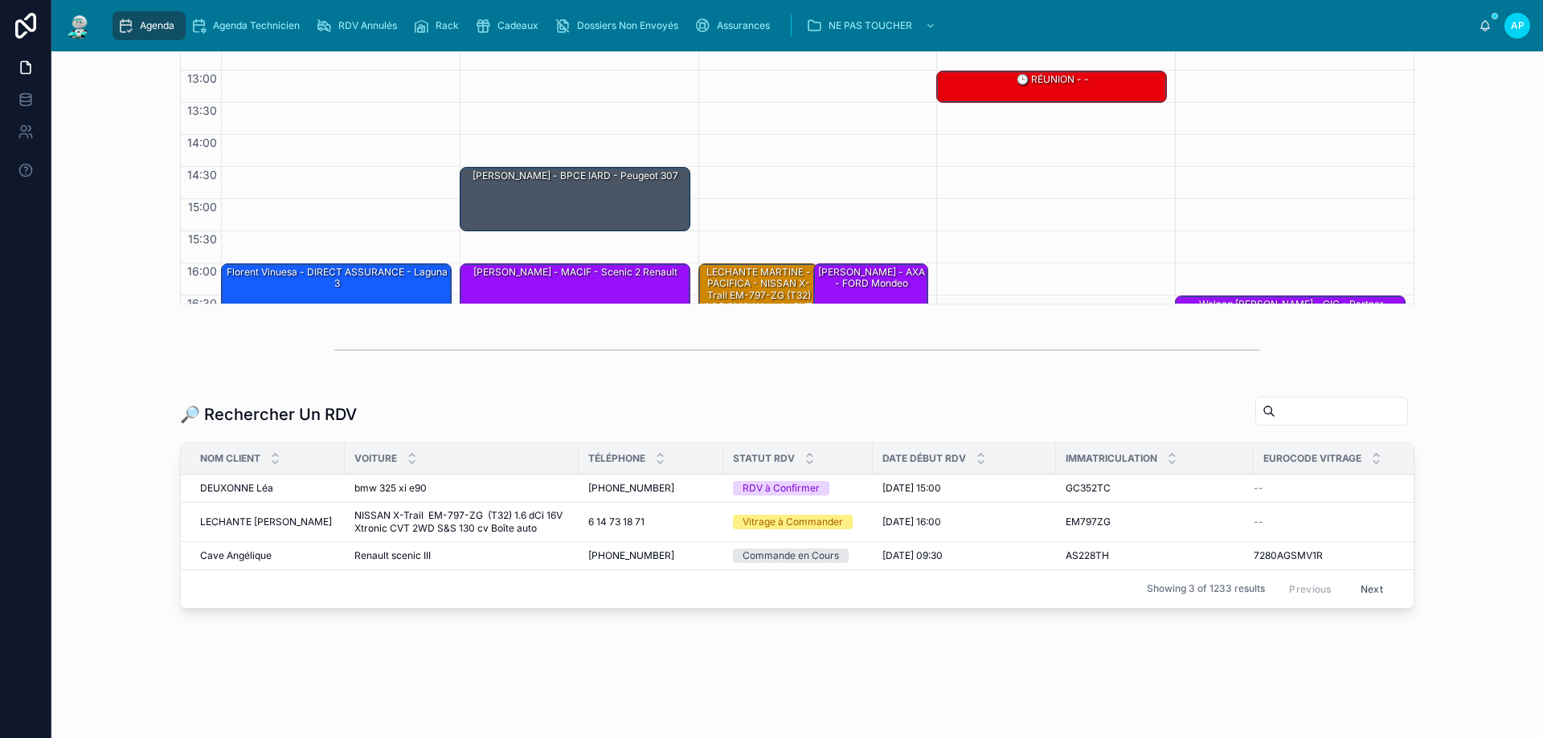
scroll to position [403, 0]
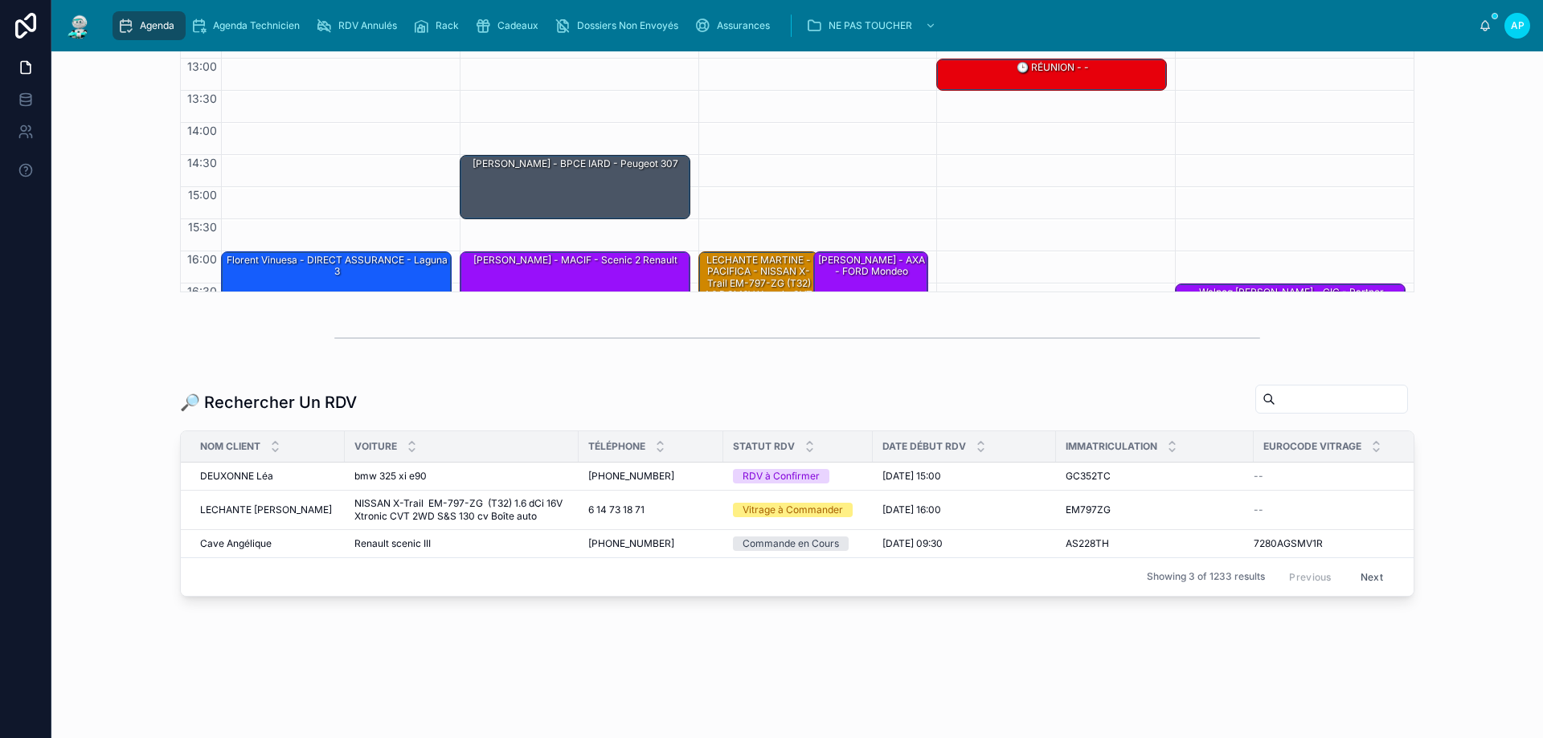
click at [1304, 391] on input "text" at bounding box center [1341, 399] width 132 height 23
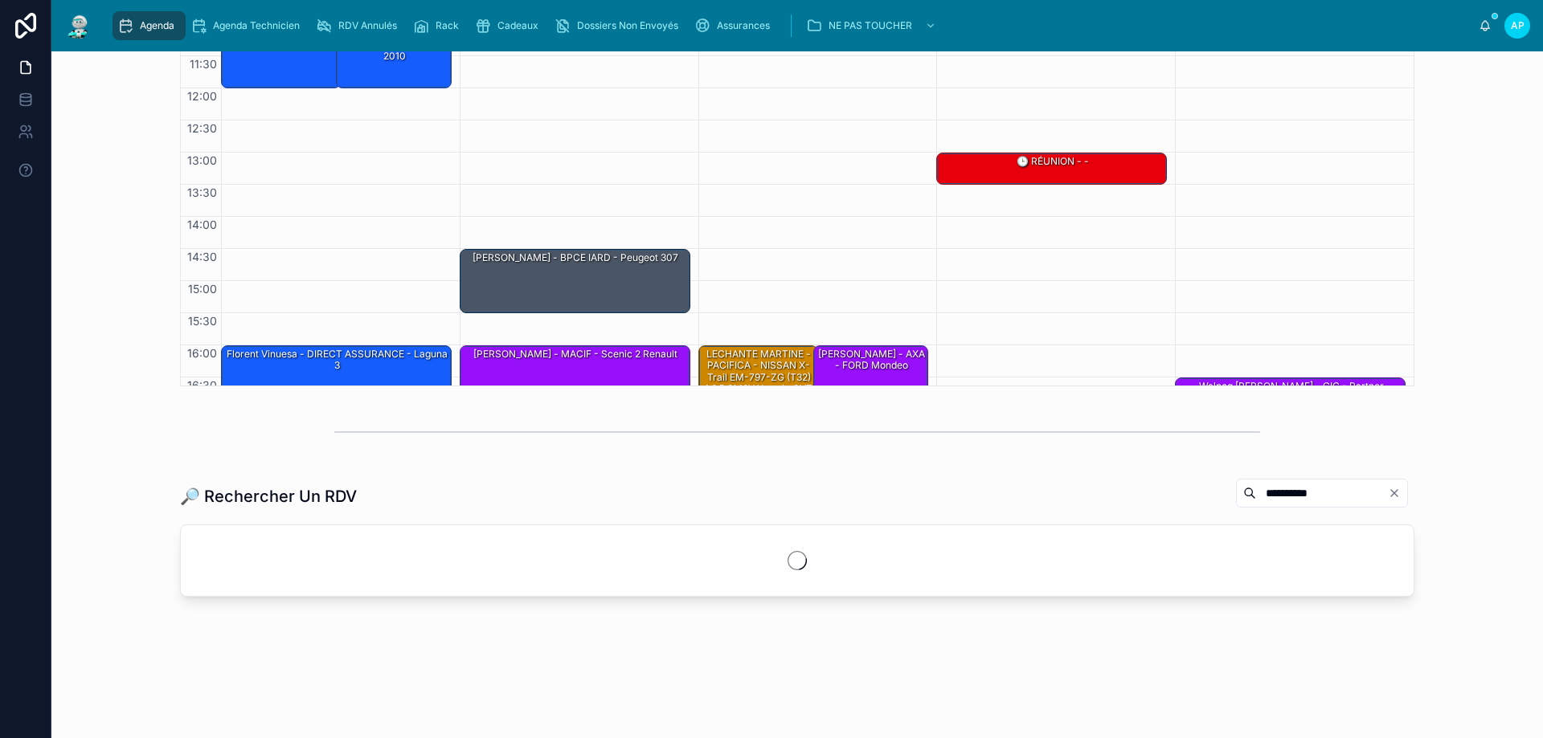
scroll to position [349, 0]
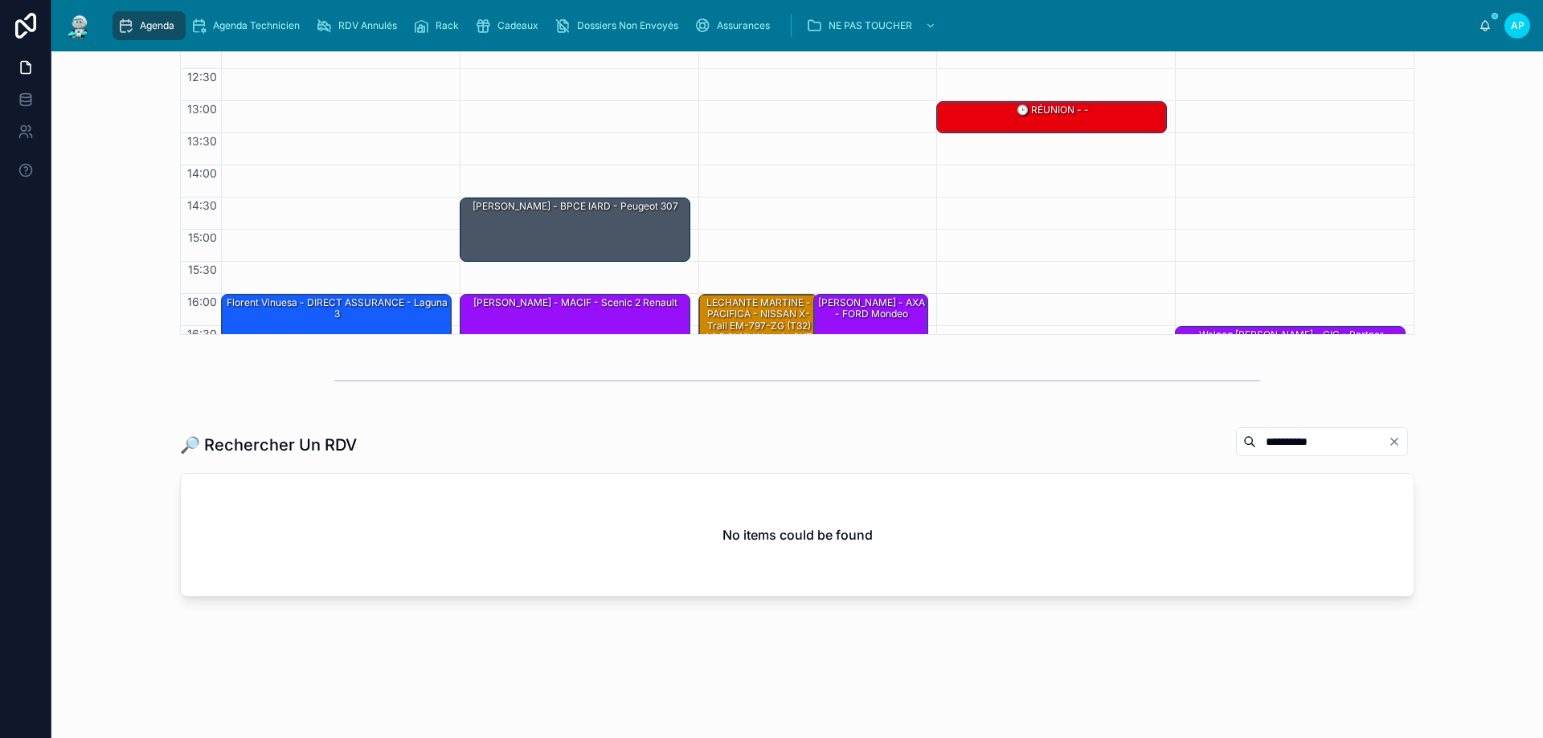
click at [1324, 445] on input "**********" at bounding box center [1322, 442] width 132 height 23
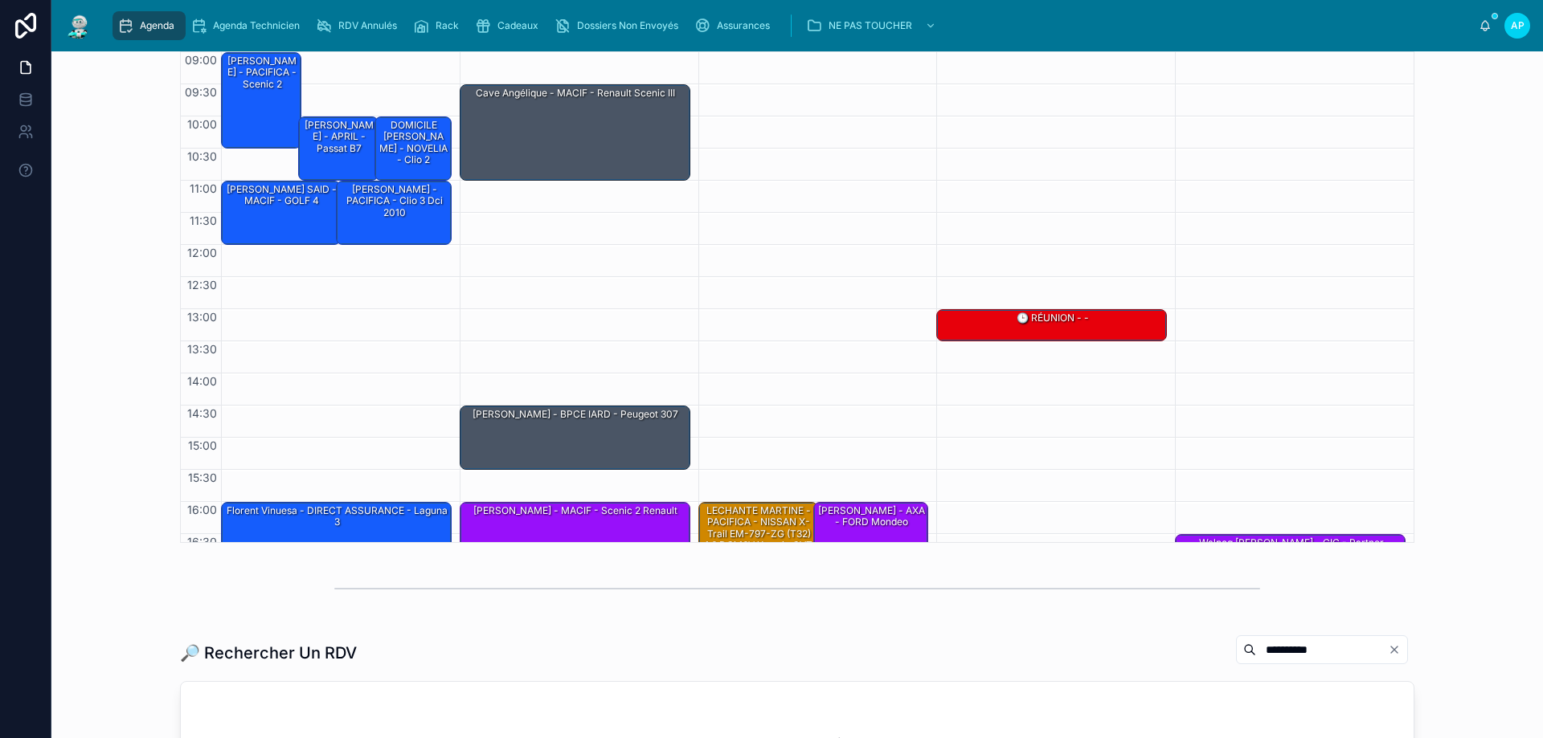
scroll to position [0, 0]
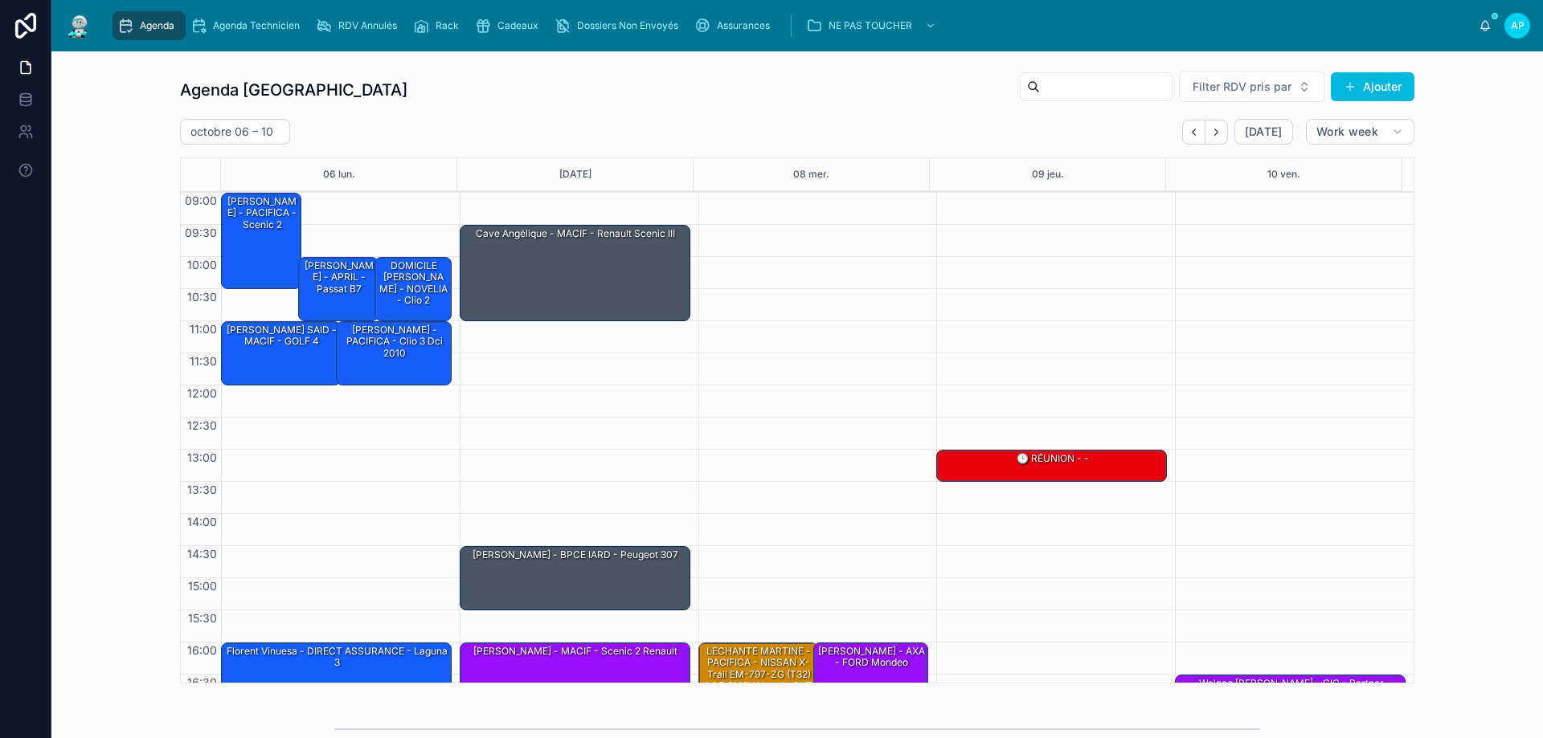
type input "**********"
click at [80, 22] on img at bounding box center [78, 26] width 29 height 26
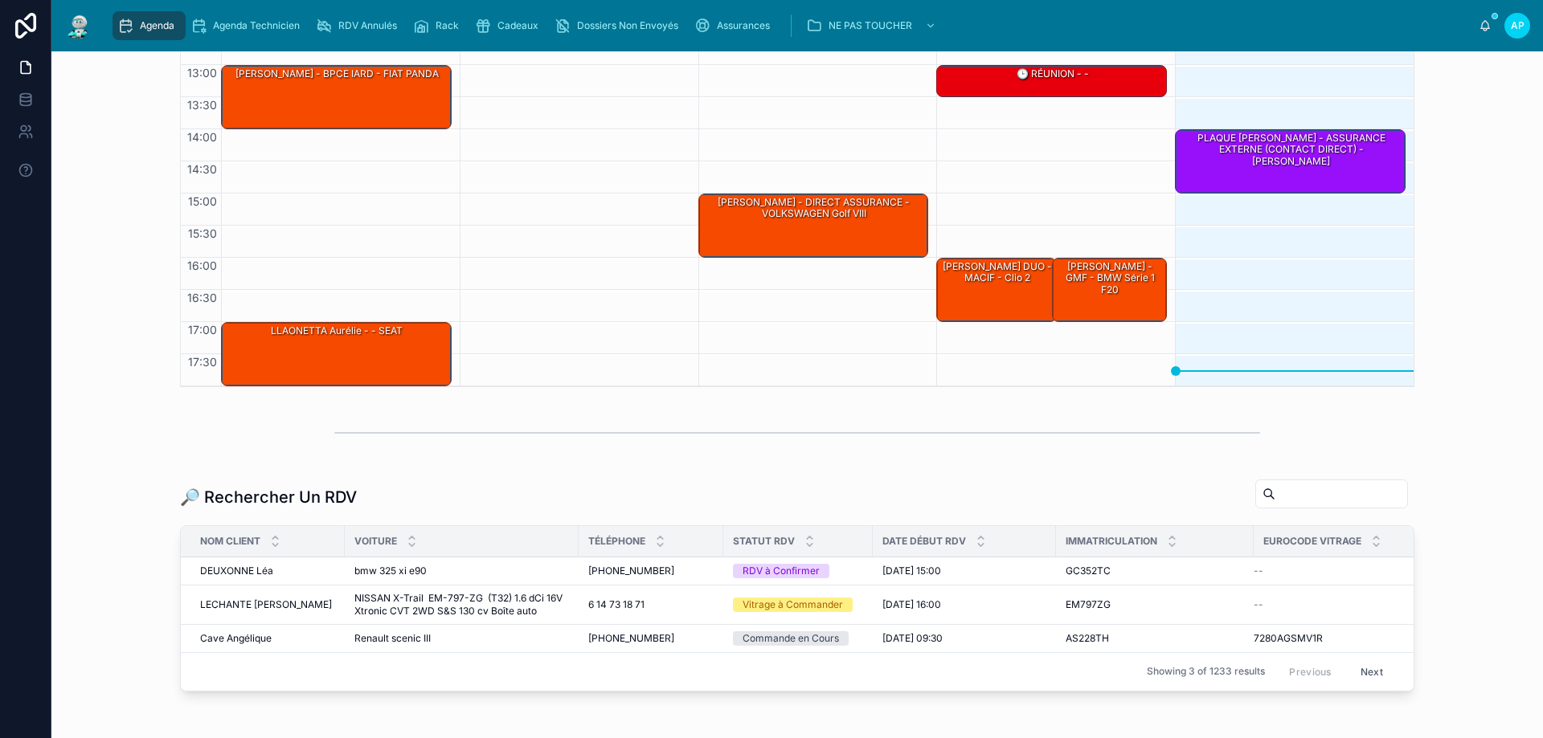
scroll to position [321, 0]
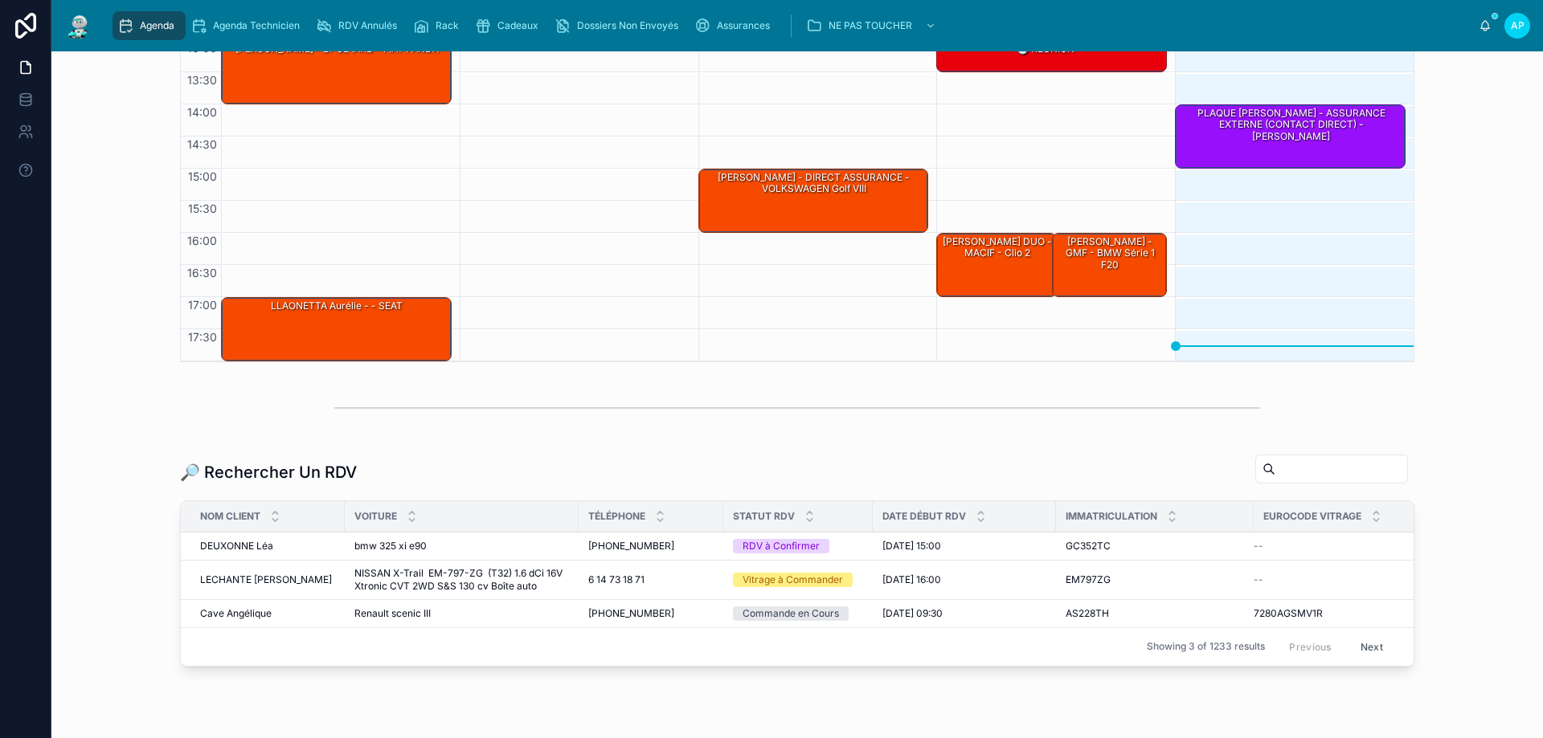
click at [525, 25] on span "Cadeaux" at bounding box center [517, 25] width 41 height 13
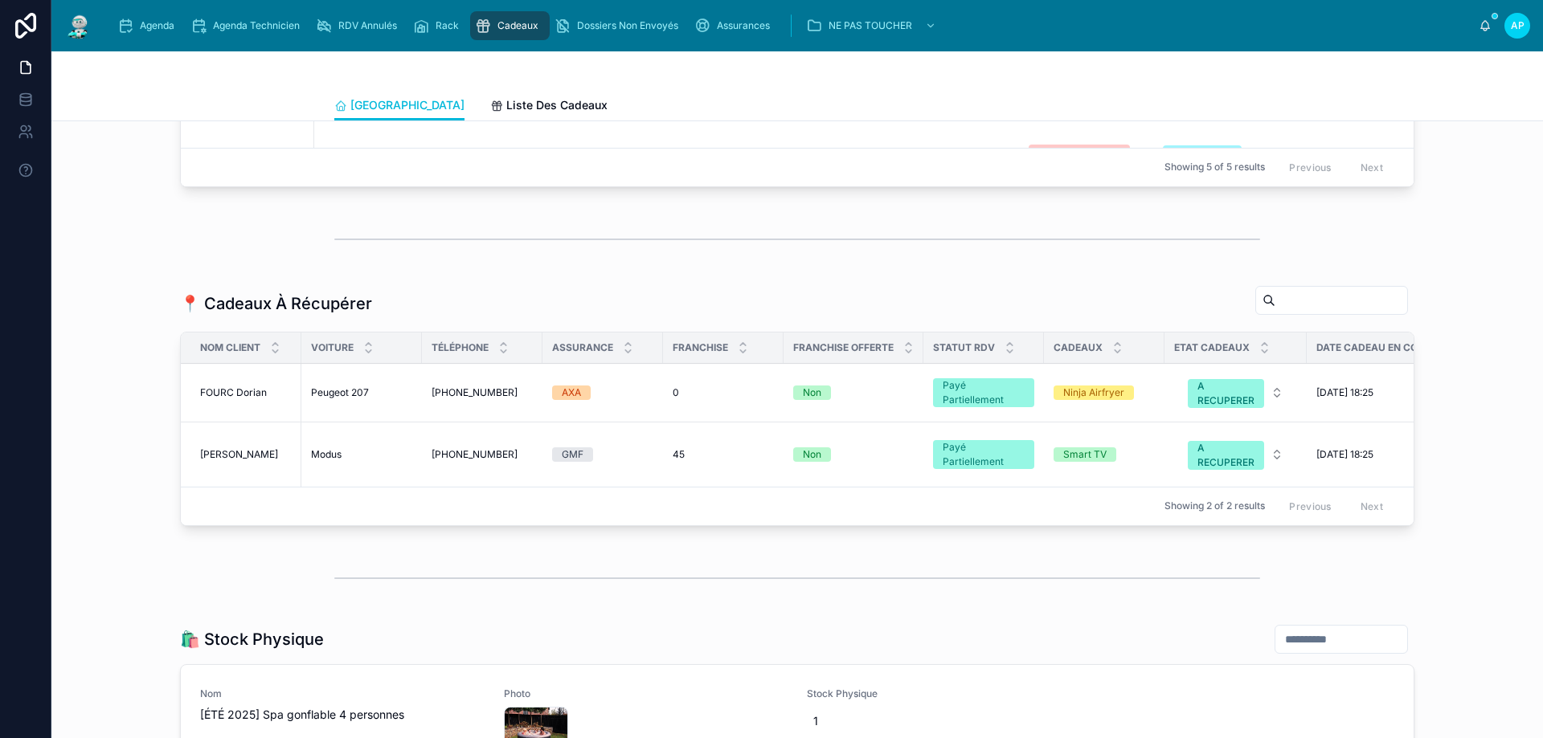
scroll to position [1768, 0]
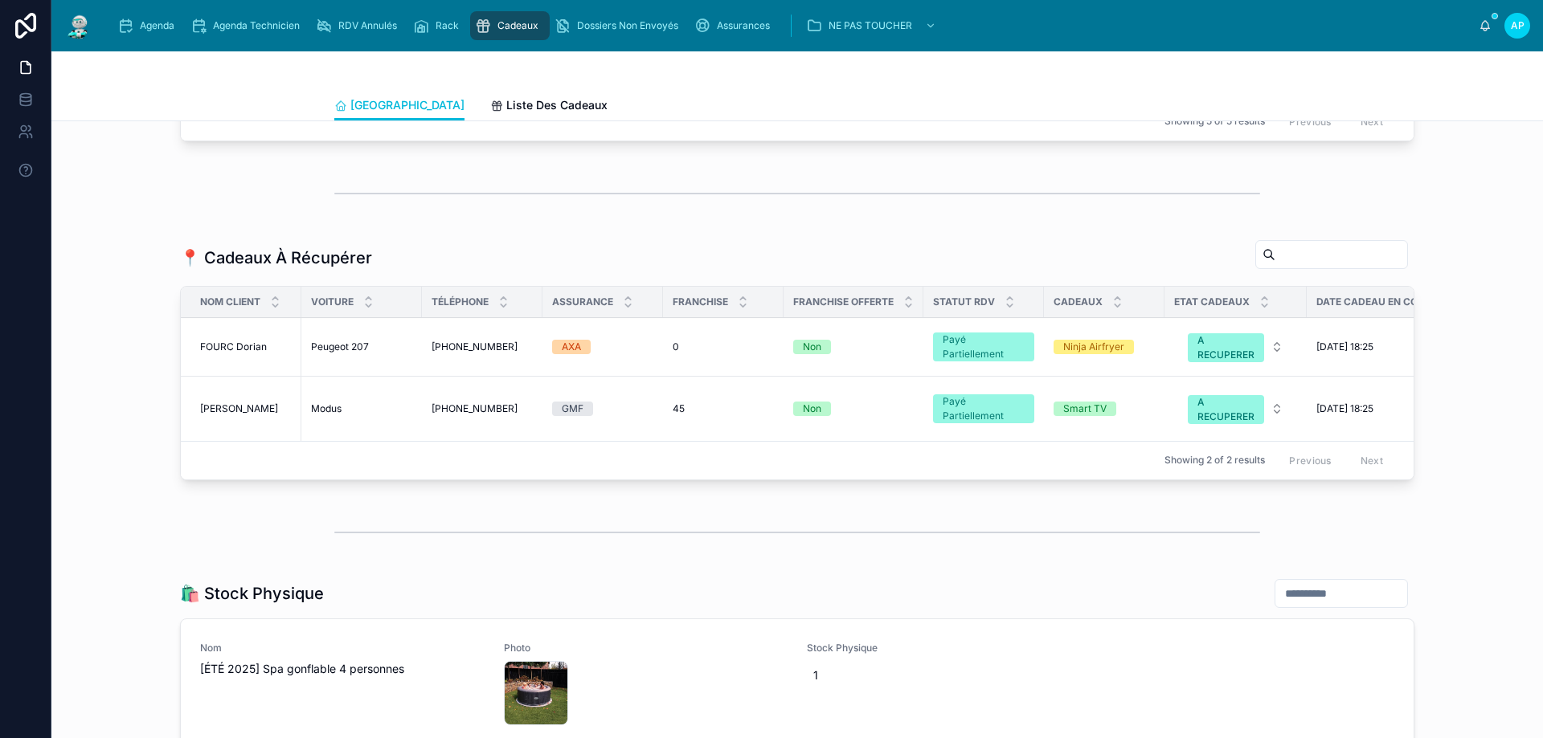
click at [459, 354] on span "[PHONE_NUMBER]" at bounding box center [475, 347] width 86 height 13
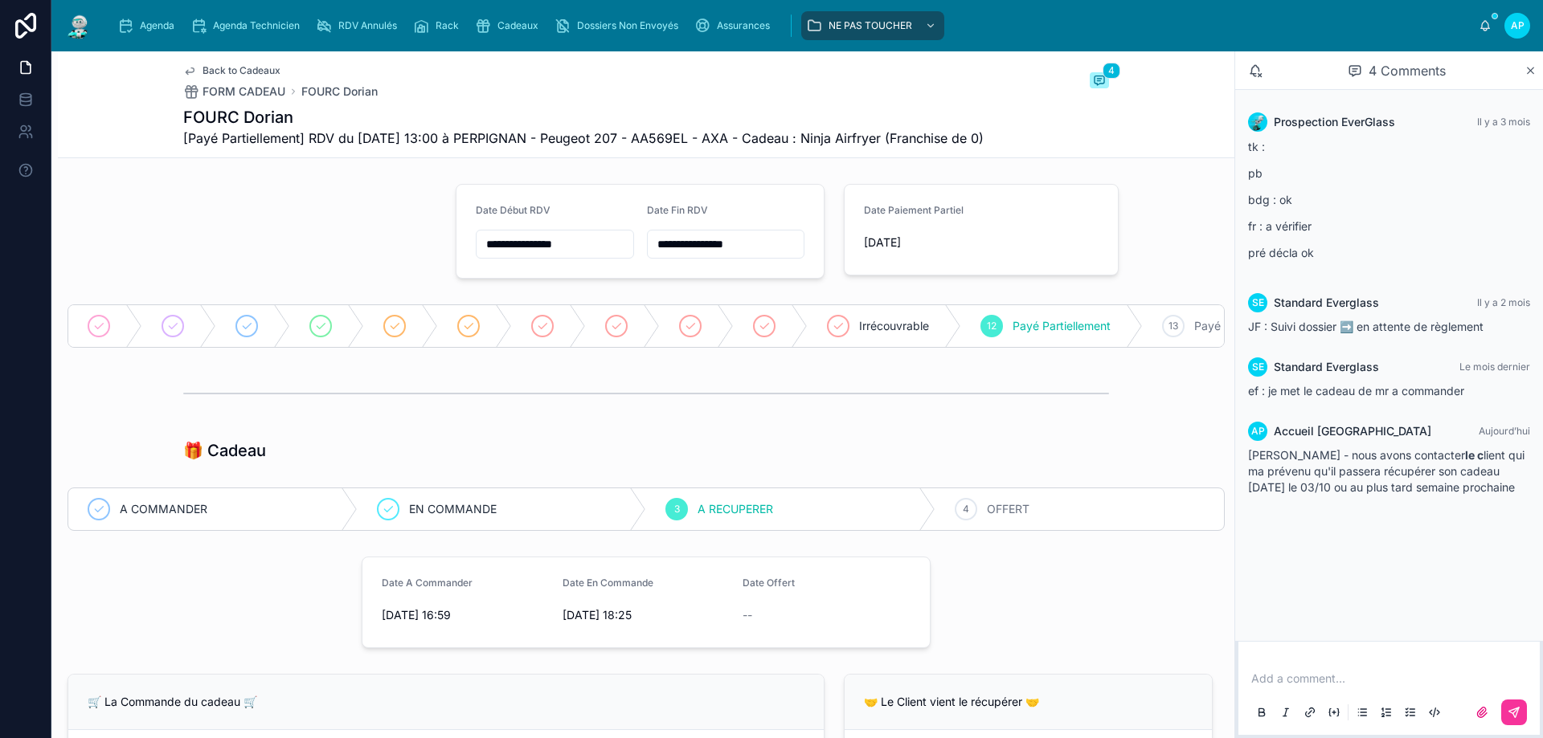
click at [1311, 682] on p at bounding box center [1392, 679] width 282 height 16
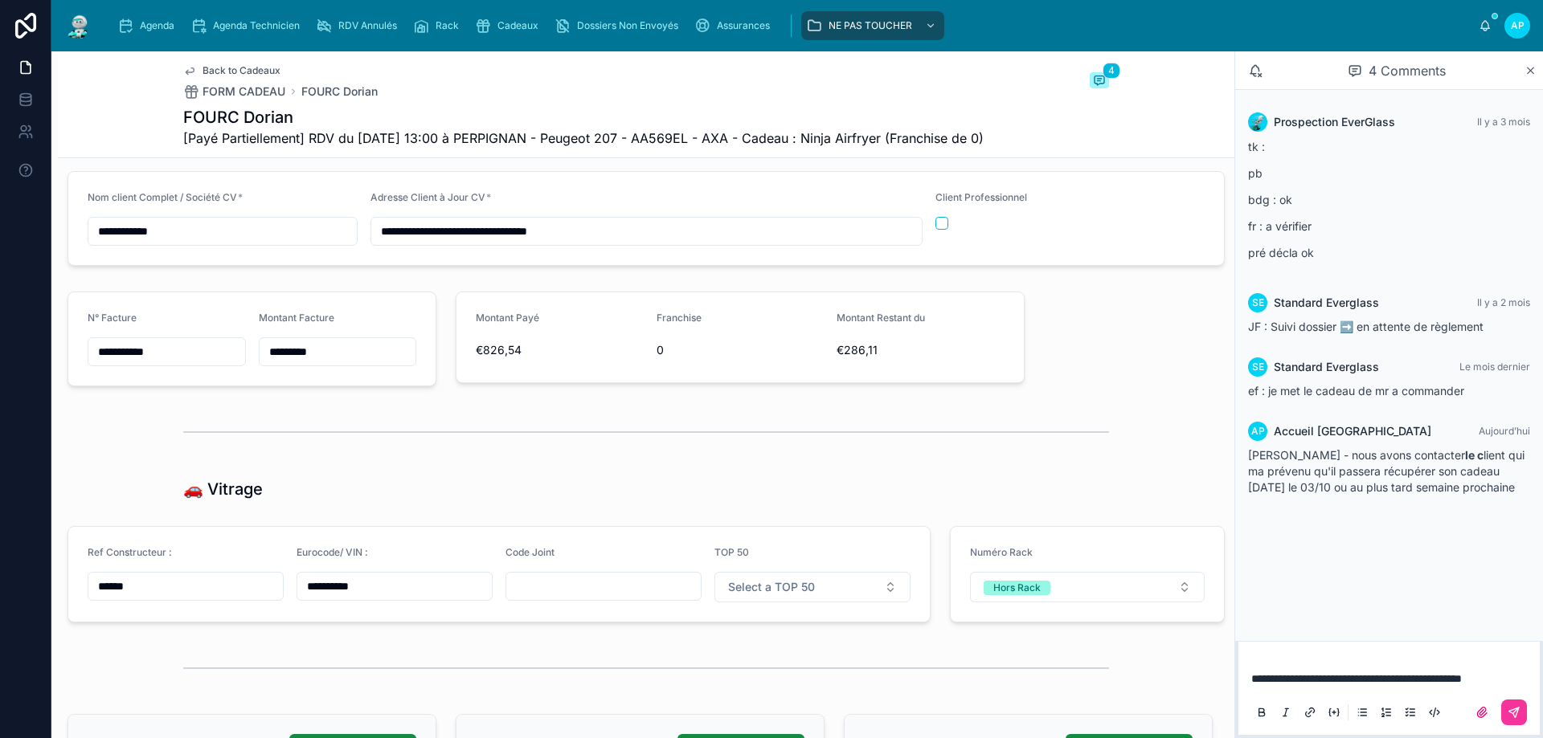
scroll to position [3192, 0]
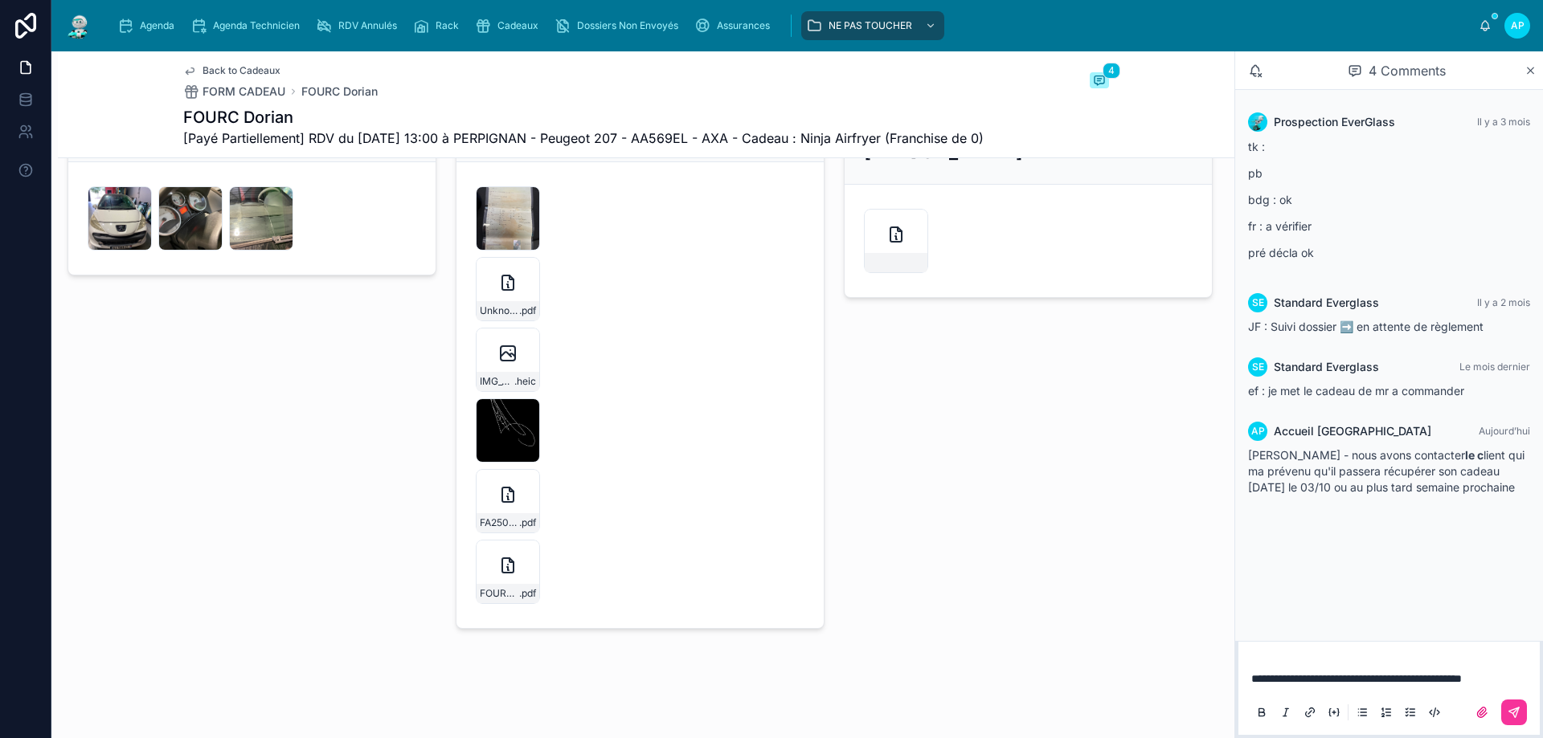
click at [492, 211] on div "IMG_2374 .jpg" at bounding box center [508, 218] width 64 height 64
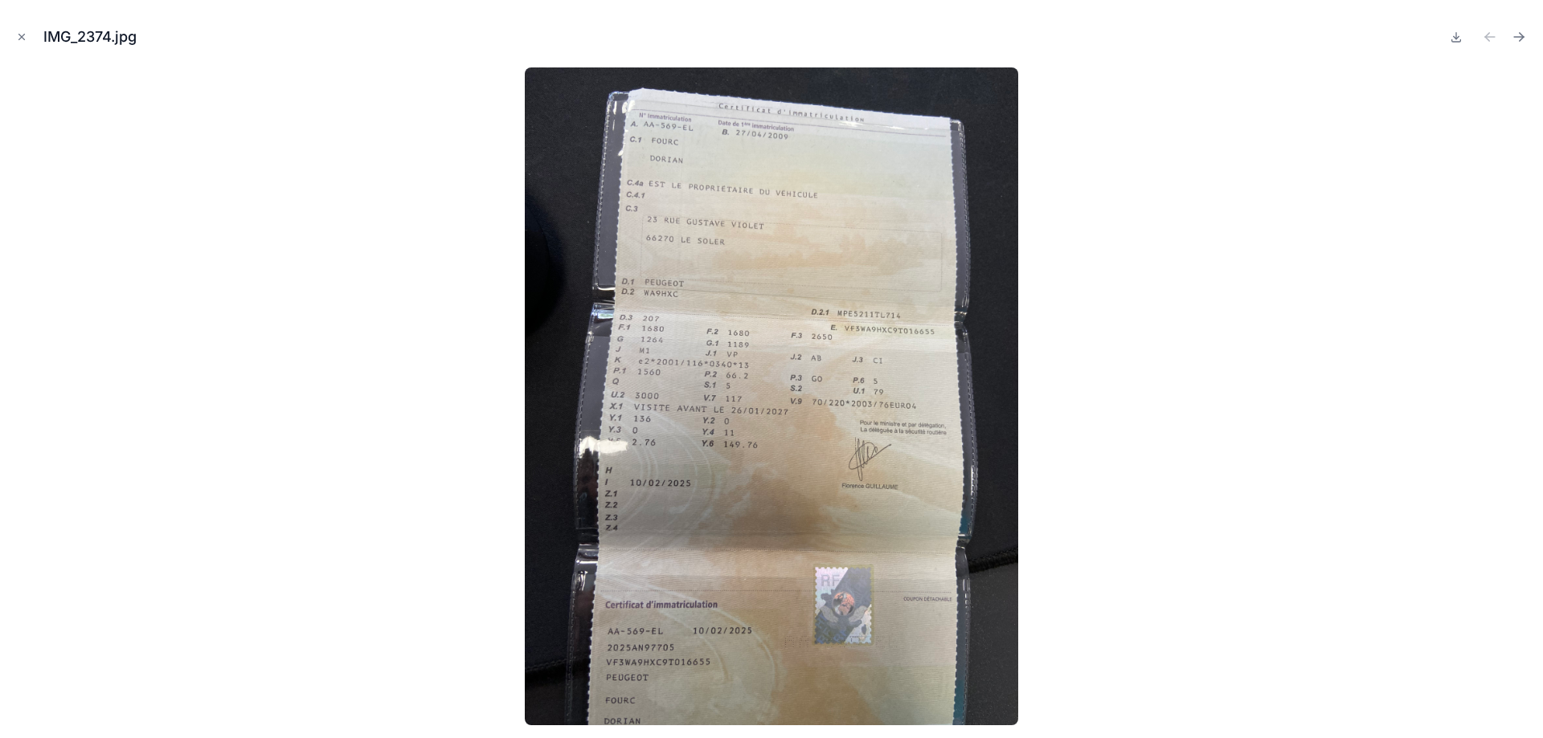
click at [23, 32] on icon "Close modal" at bounding box center [21, 36] width 11 height 11
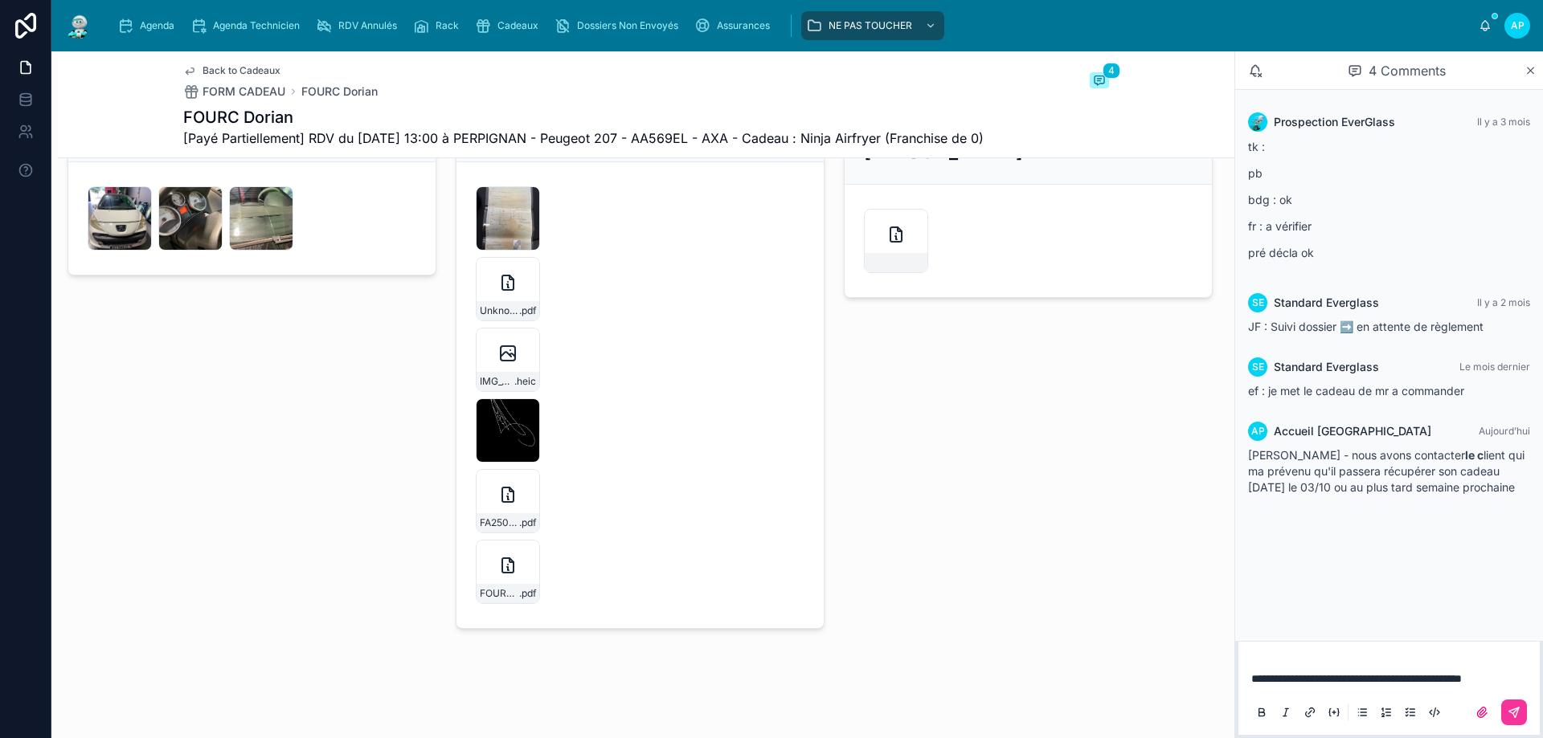
click at [84, 20] on img at bounding box center [78, 26] width 29 height 26
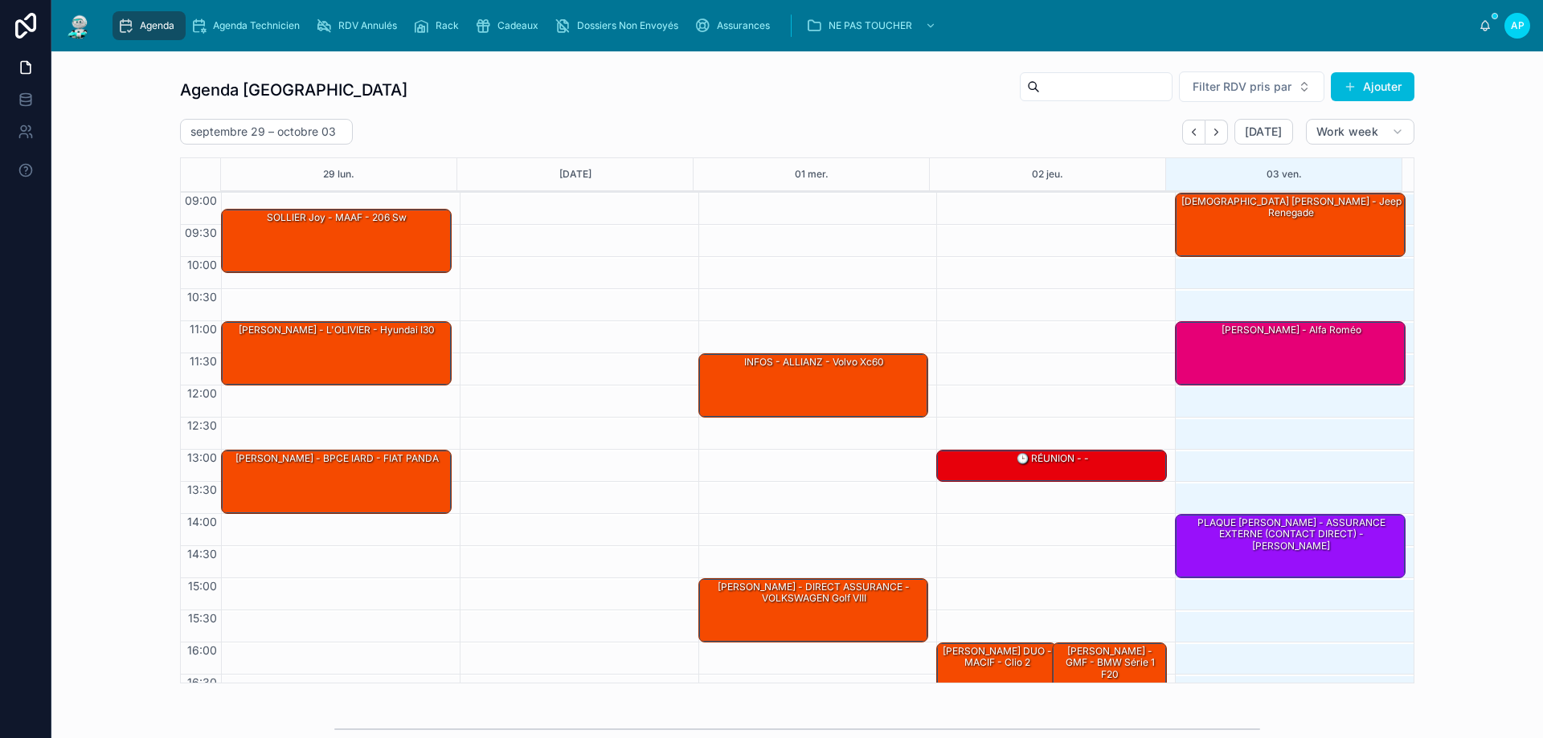
scroll to position [88, 0]
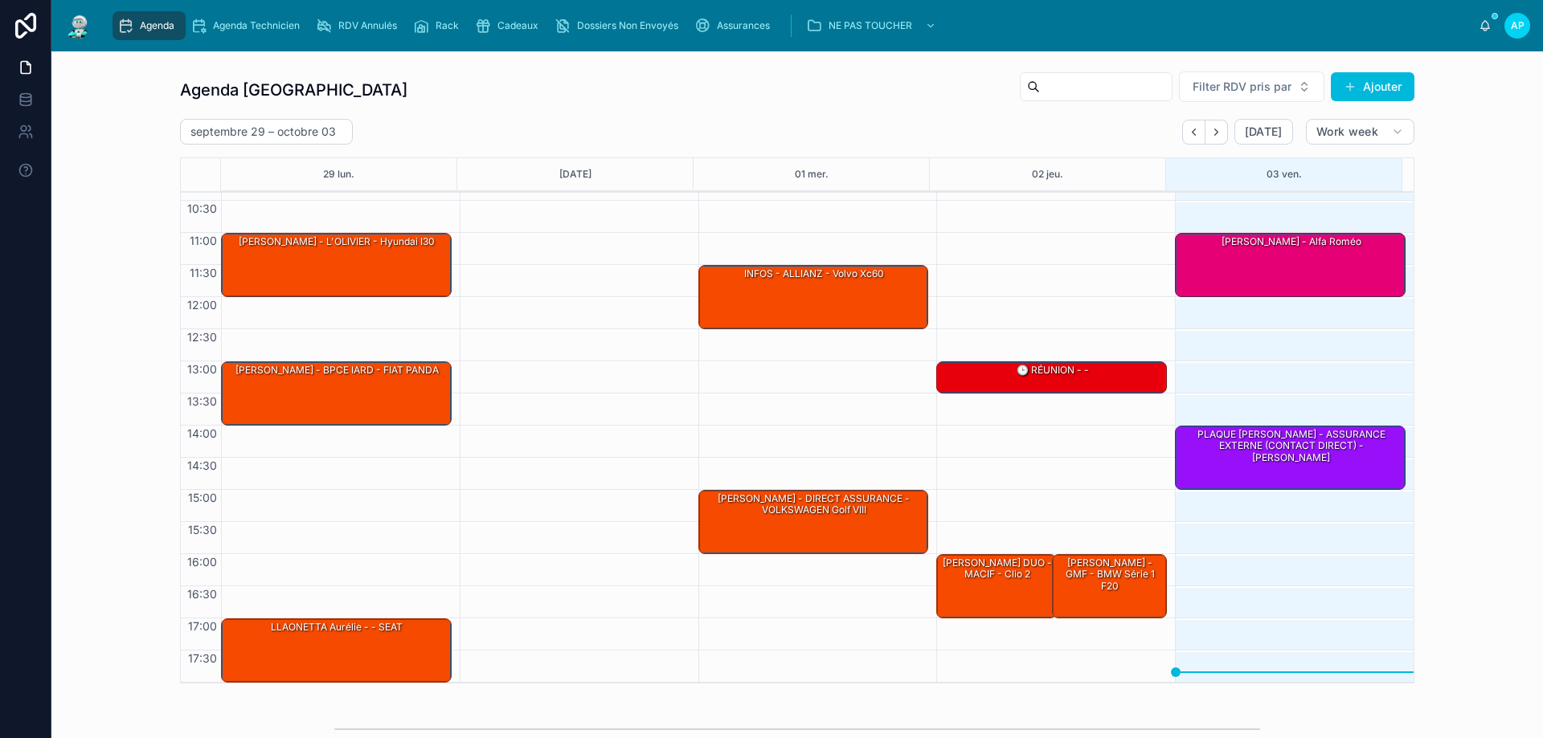
click at [497, 21] on div "Cadeaux" at bounding box center [510, 26] width 70 height 26
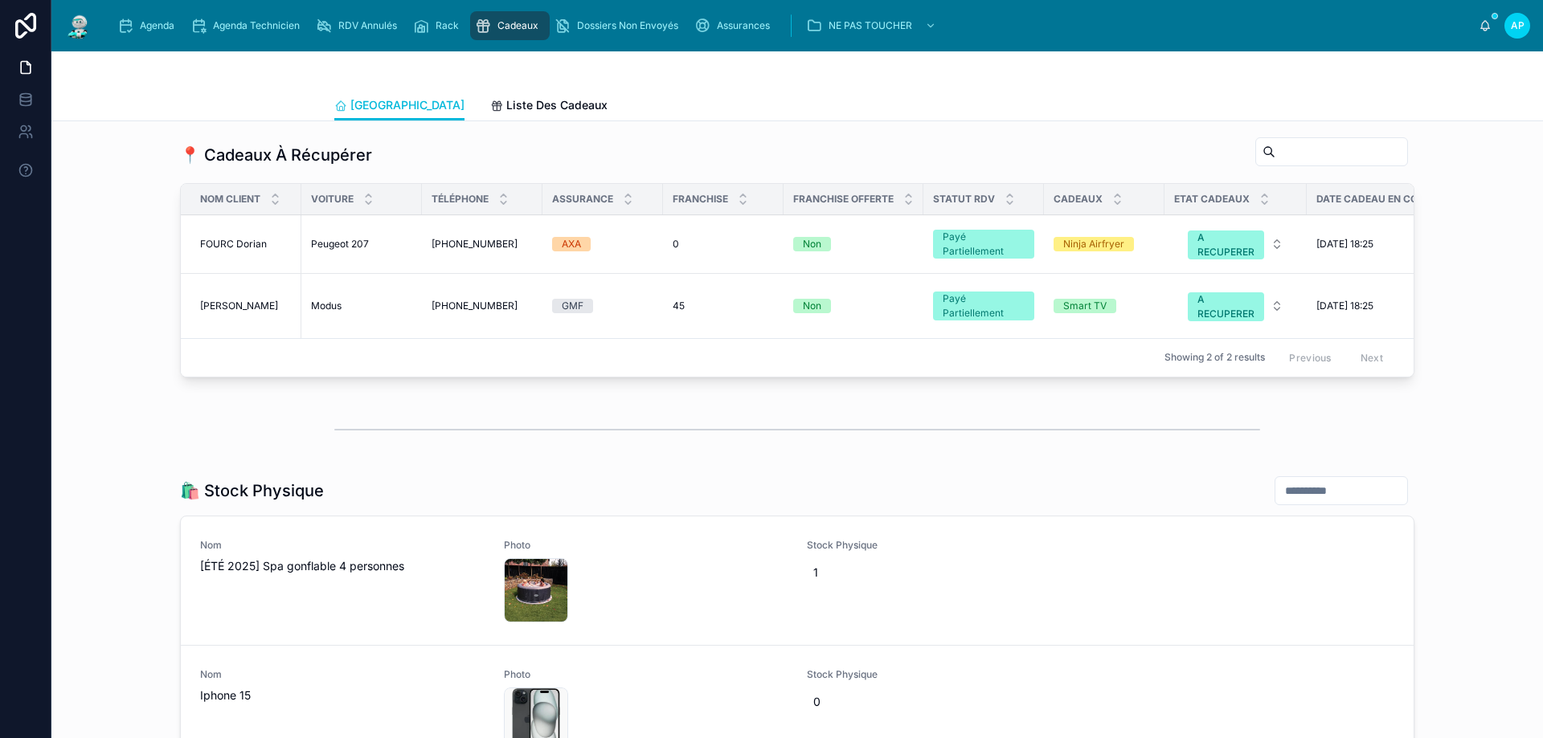
scroll to position [1790, 0]
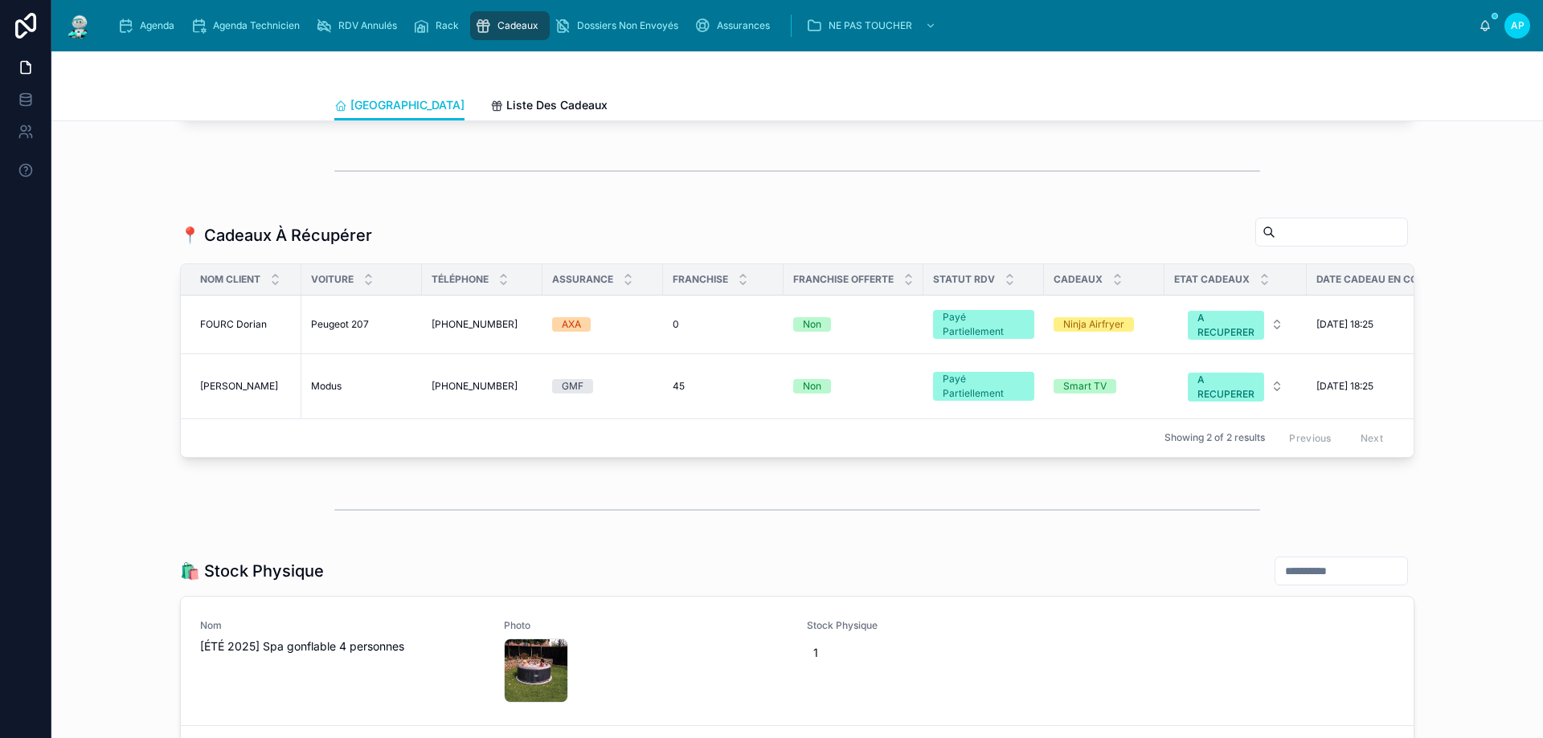
drag, startPoint x: 329, startPoint y: 337, endPoint x: 1430, endPoint y: 291, distance: 1101.1
click at [330, 331] on span "Peugeot 207" at bounding box center [340, 324] width 58 height 13
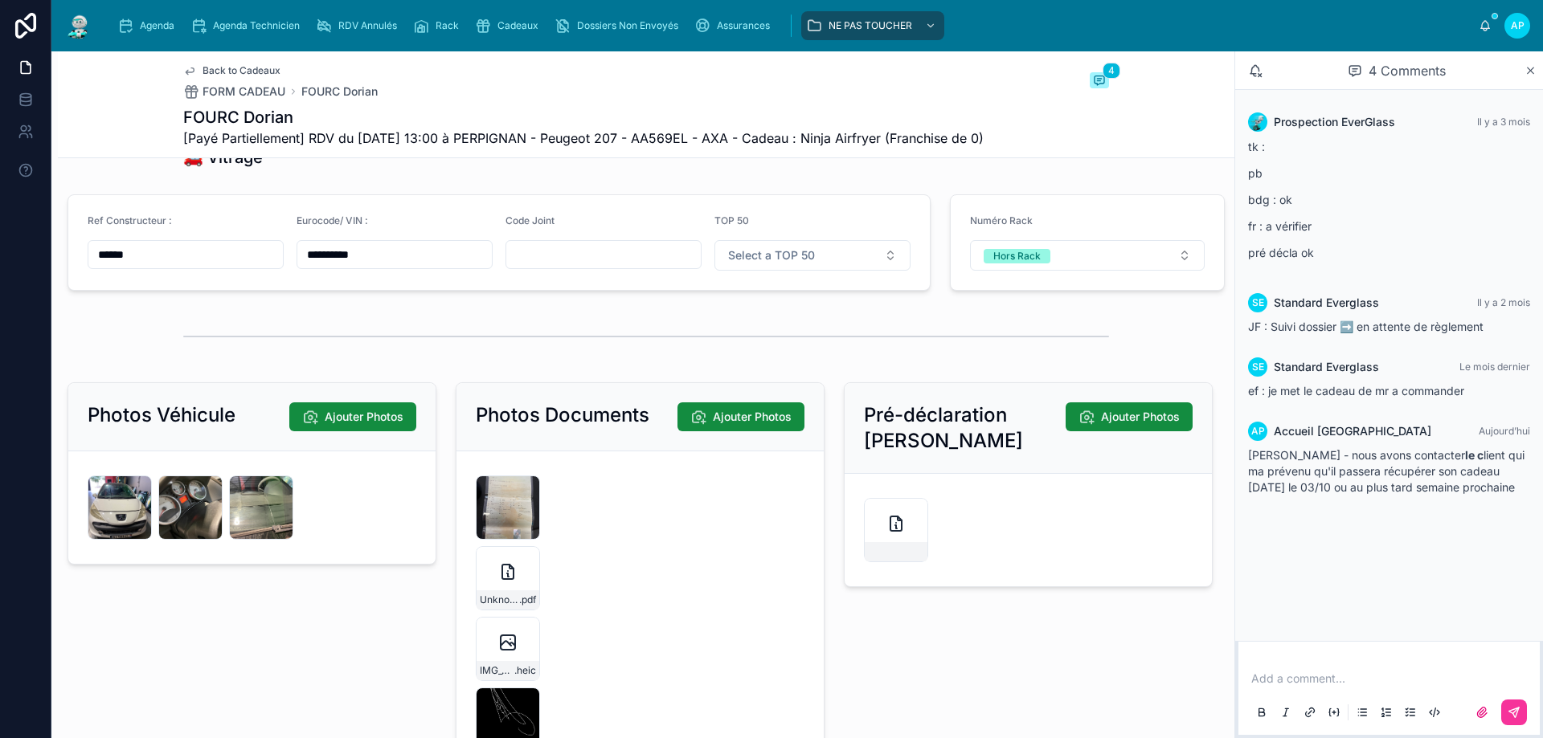
scroll to position [2870, 0]
click at [691, 426] on icon at bounding box center [698, 418] width 16 height 16
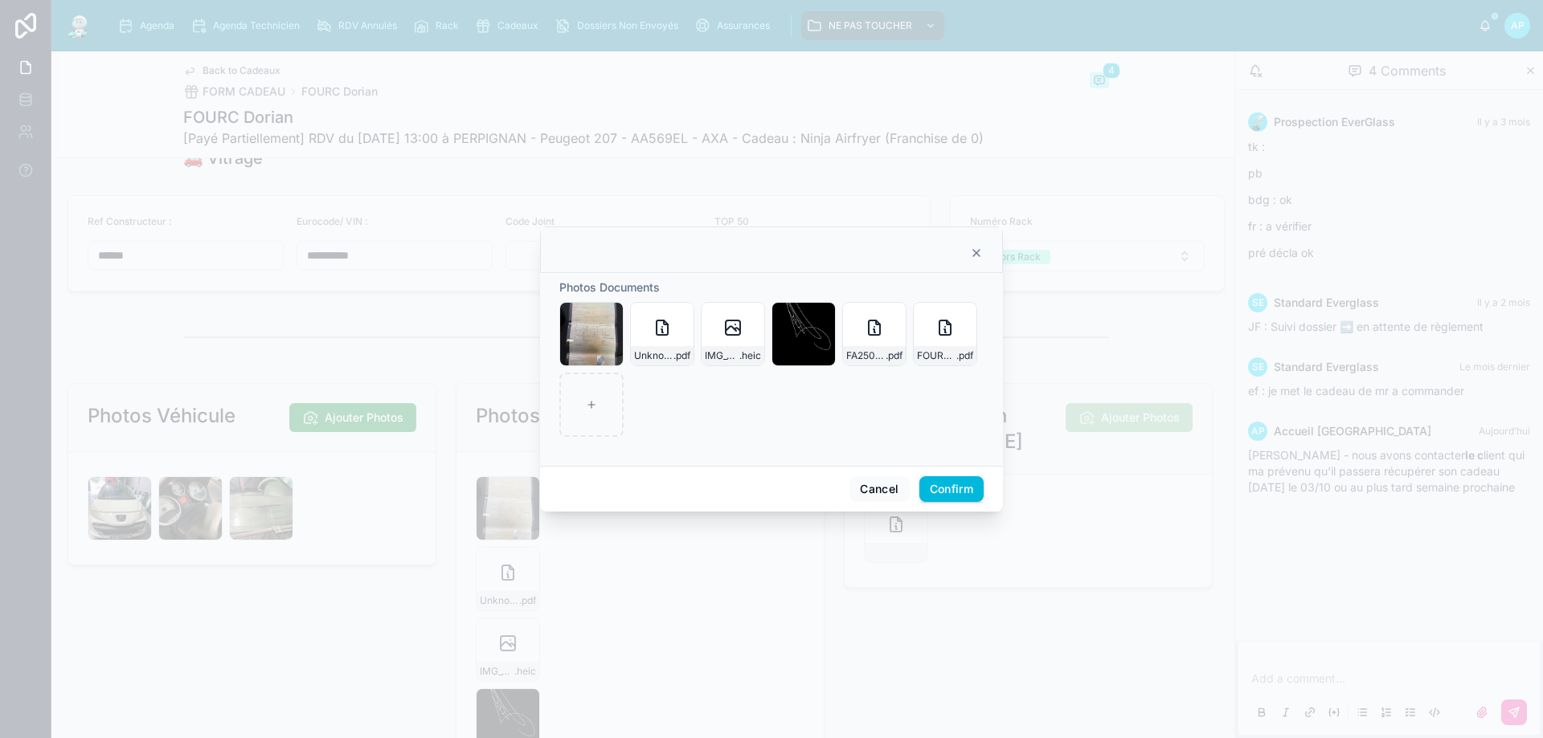
click at [603, 408] on div at bounding box center [591, 405] width 64 height 64
type input "**********"
click at [945, 495] on button "Confirm" at bounding box center [951, 490] width 64 height 26
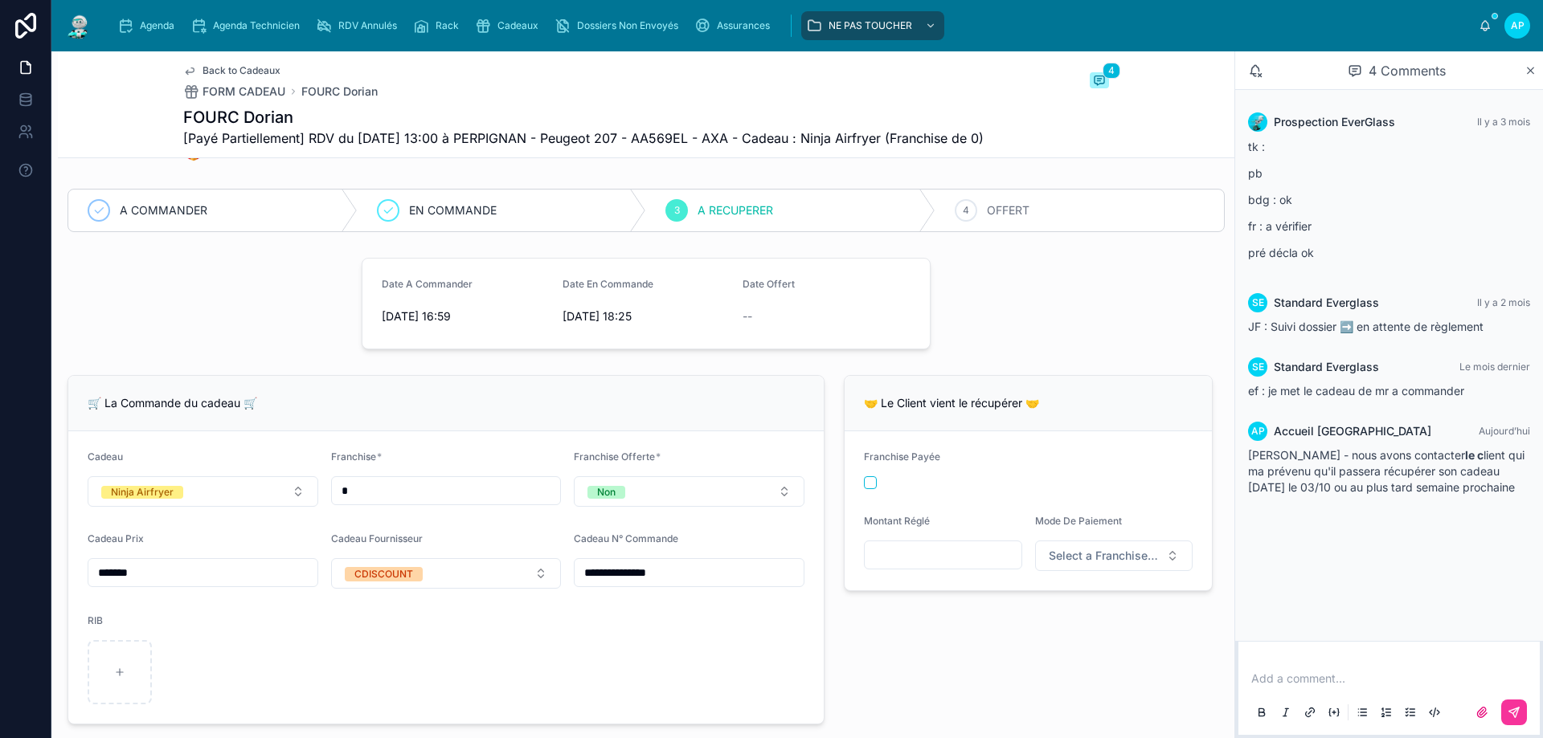
scroll to position [138, 0]
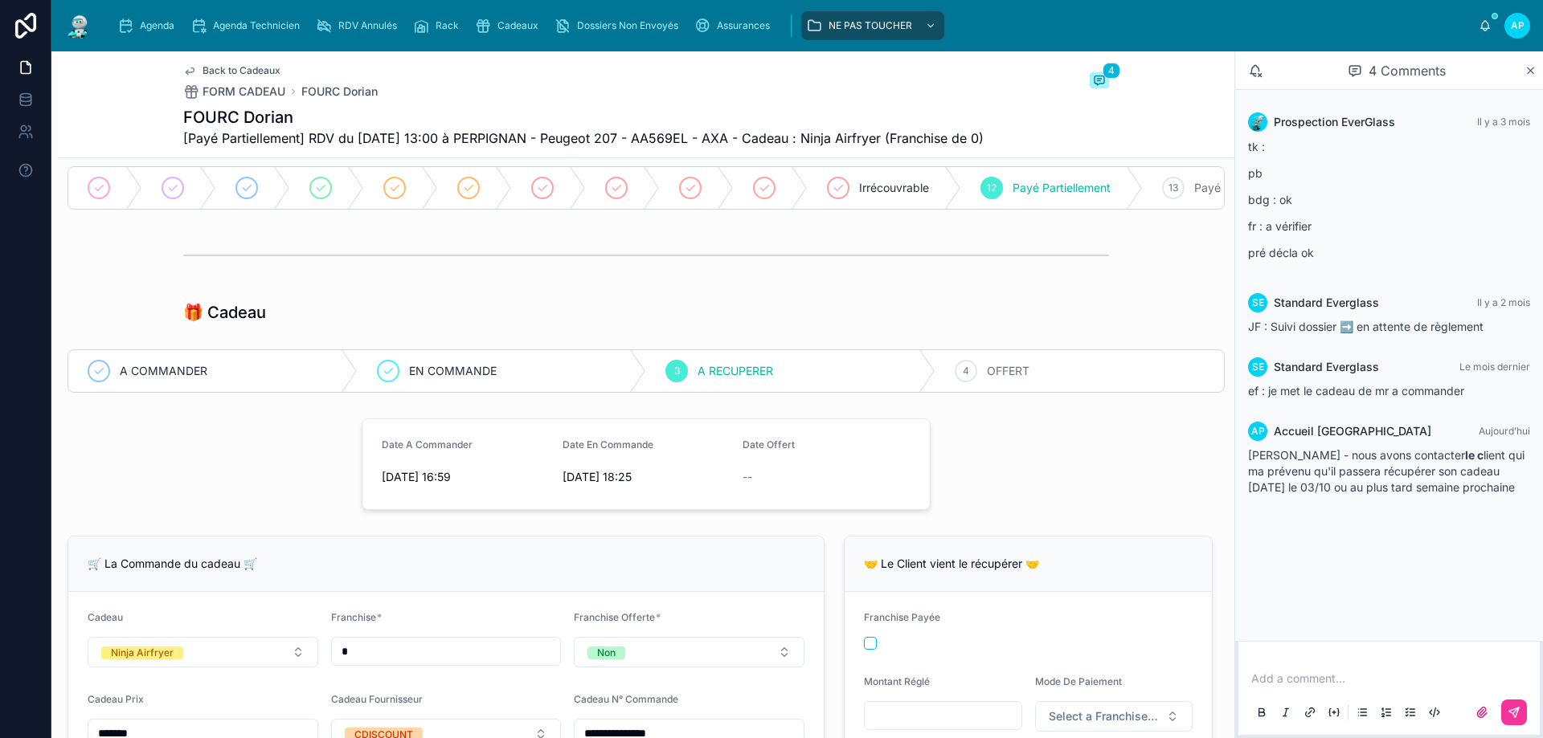
click at [0, 0] on icon at bounding box center [0, 0] width 0 height 0
click at [1308, 683] on p at bounding box center [1392, 679] width 282 height 16
drag, startPoint x: 1421, startPoint y: 681, endPoint x: 1157, endPoint y: 680, distance: 263.6
click at [1157, 680] on div "**********" at bounding box center [796, 394] width 1491 height 687
copy span "**********"
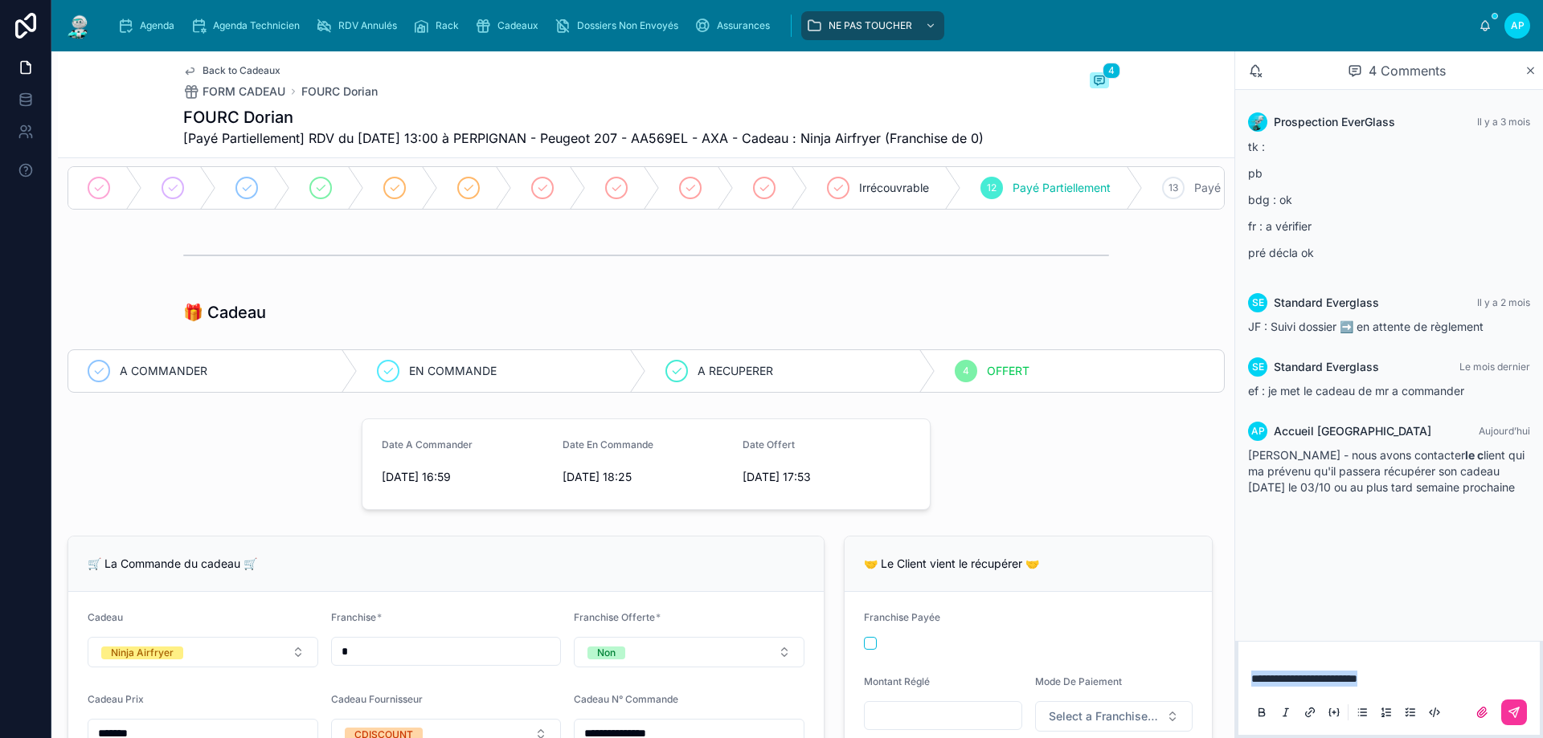
click at [1514, 716] on icon at bounding box center [1514, 713] width 10 height 10
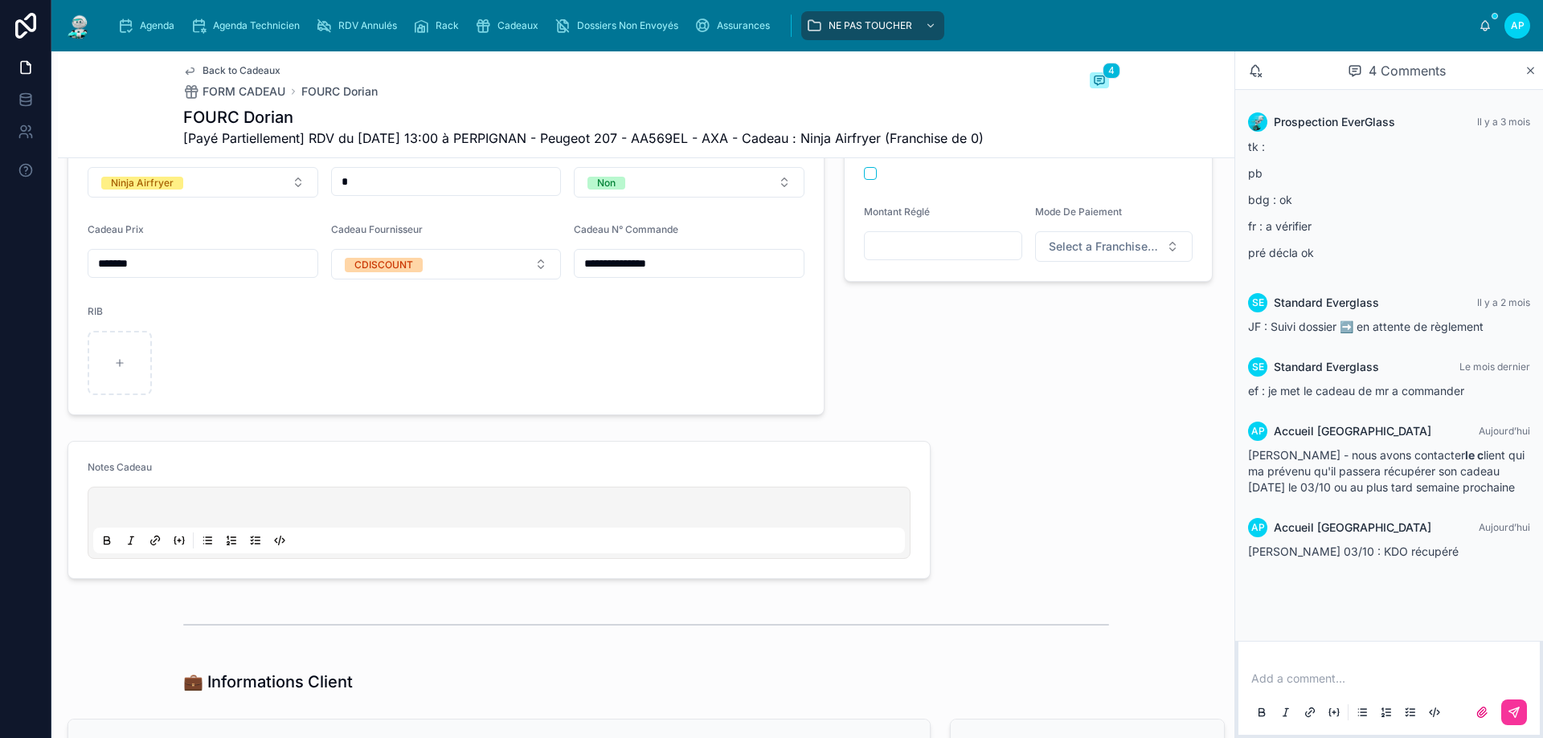
scroll to position [701, 0]
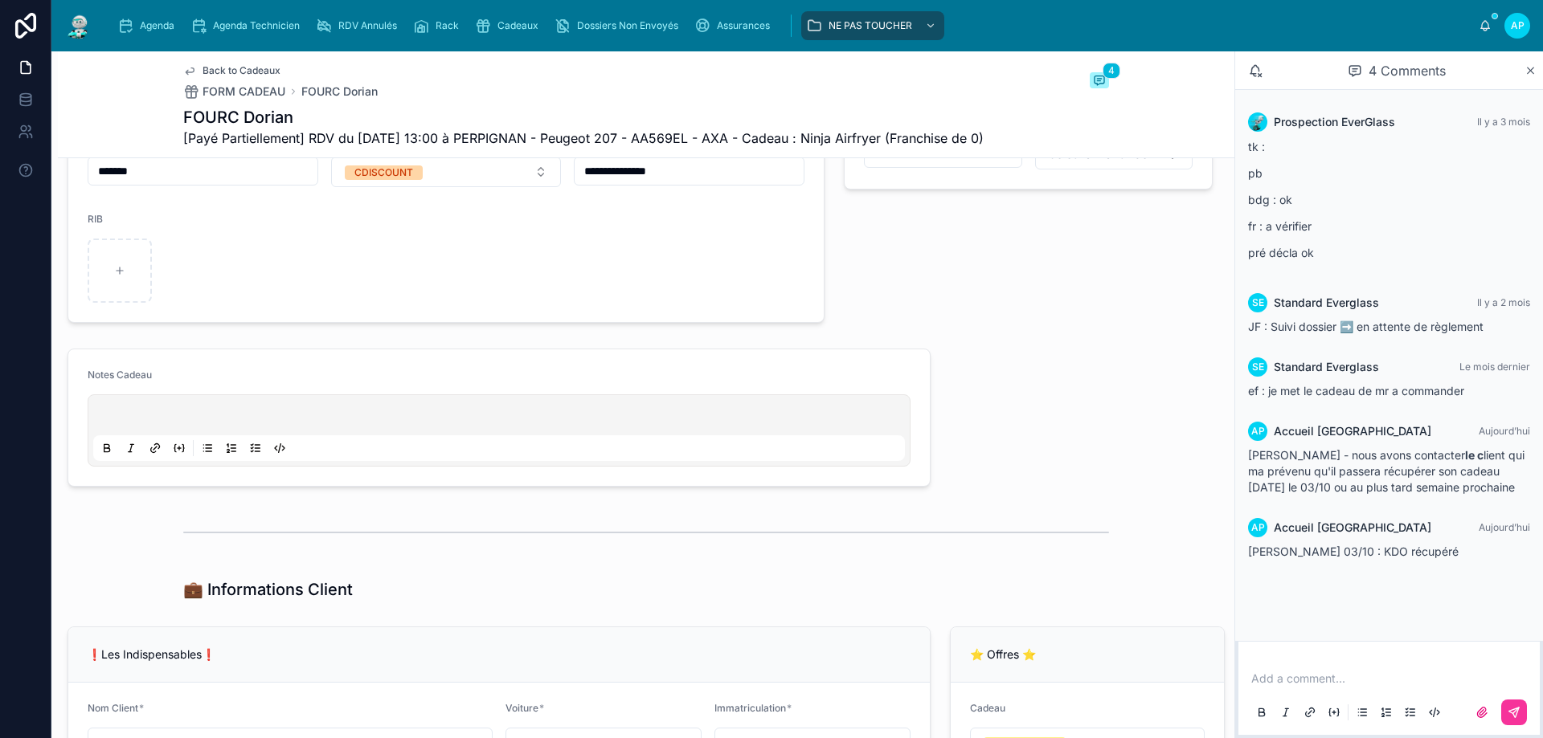
click at [148, 435] on div at bounding box center [499, 430] width 812 height 61
drag, startPoint x: 148, startPoint y: 445, endPoint x: 140, endPoint y: 450, distance: 9.4
click at [144, 426] on p at bounding box center [502, 418] width 812 height 16
click at [84, 24] on img at bounding box center [78, 26] width 29 height 26
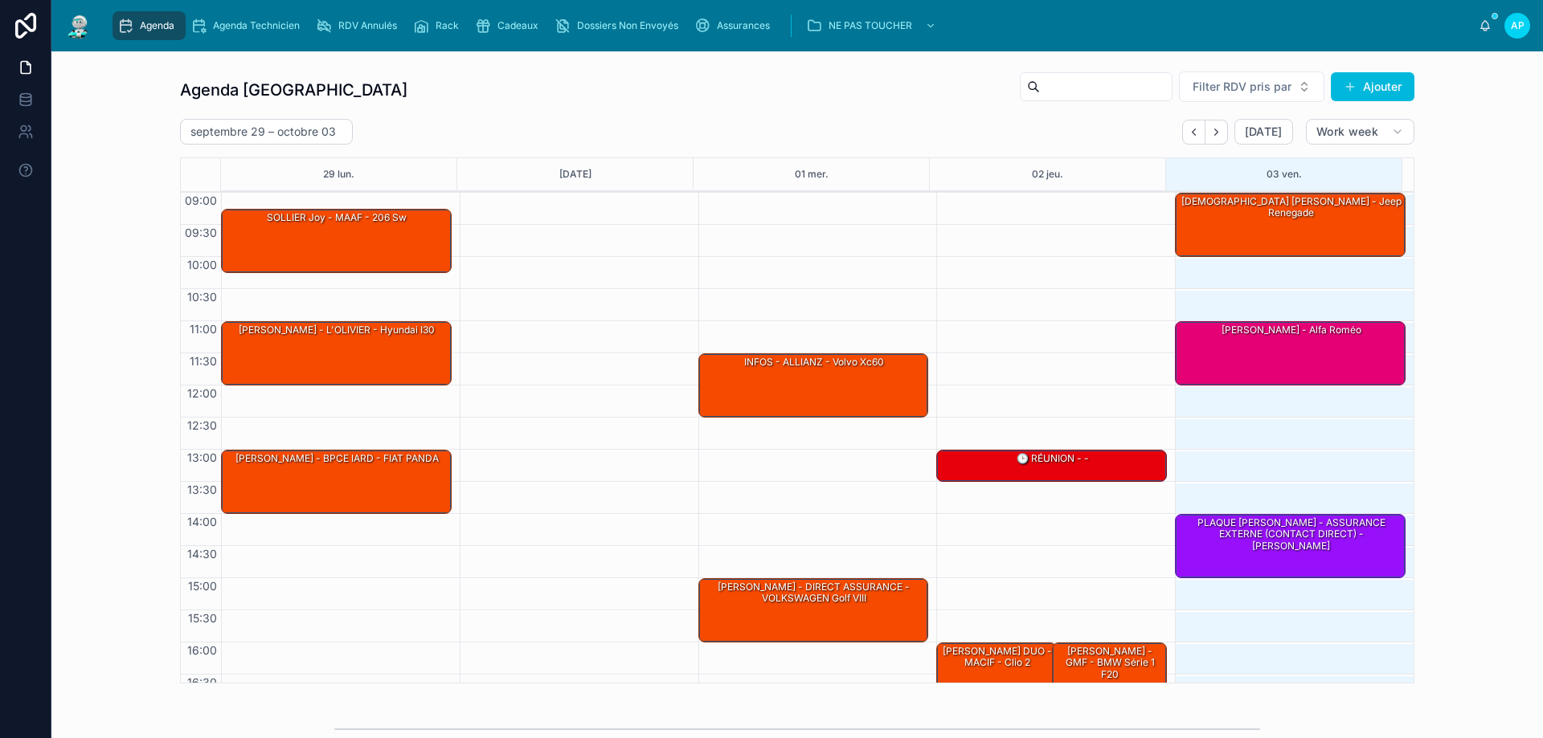
click at [1229, 350] on div "[PERSON_NAME] - alfa roméo" at bounding box center [1291, 352] width 226 height 61
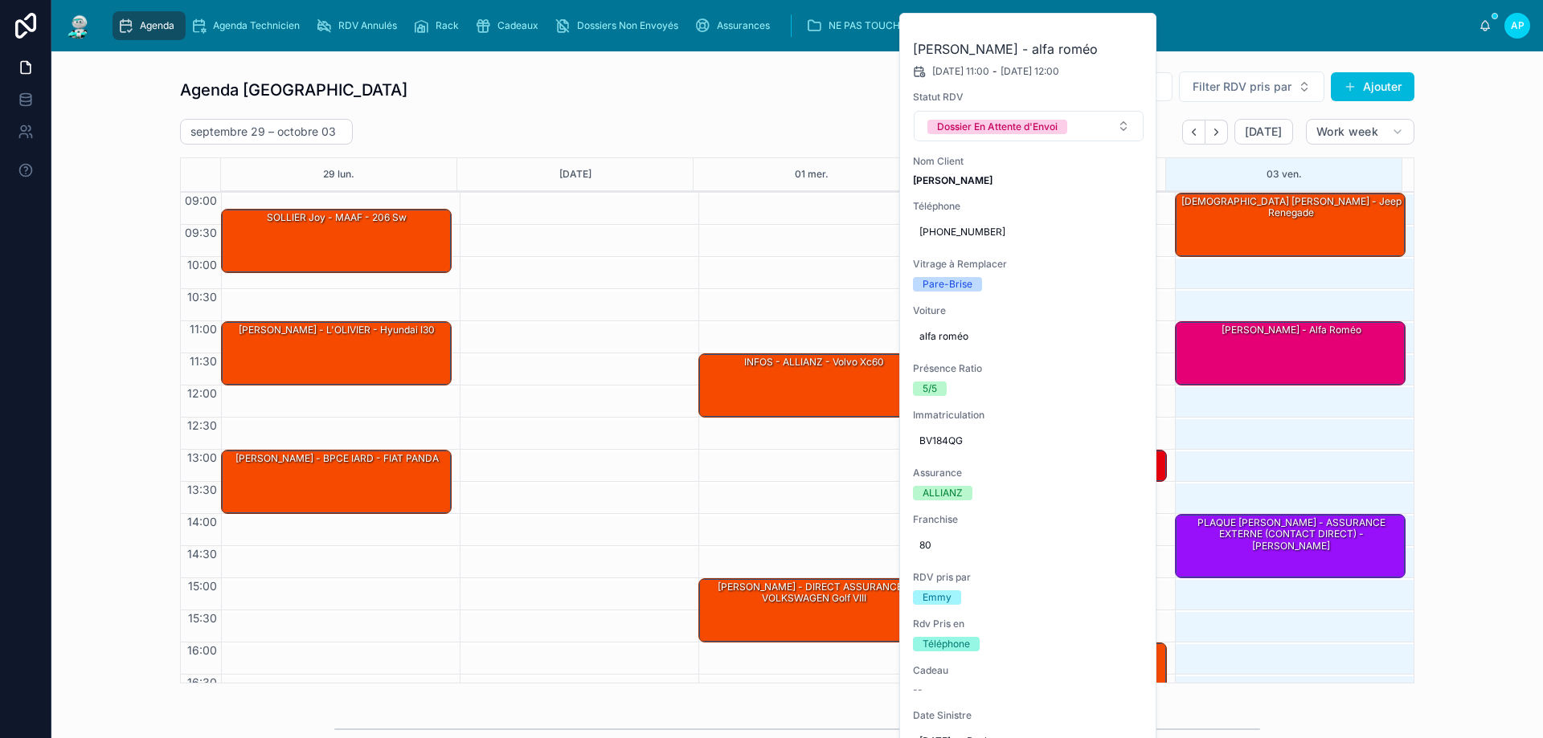
click at [1516, 346] on div "Agenda Perpignan Filter RDV pris par Ajouter [DATE] – [DATE] [DATE] Work week 2…" at bounding box center [797, 377] width 1466 height 626
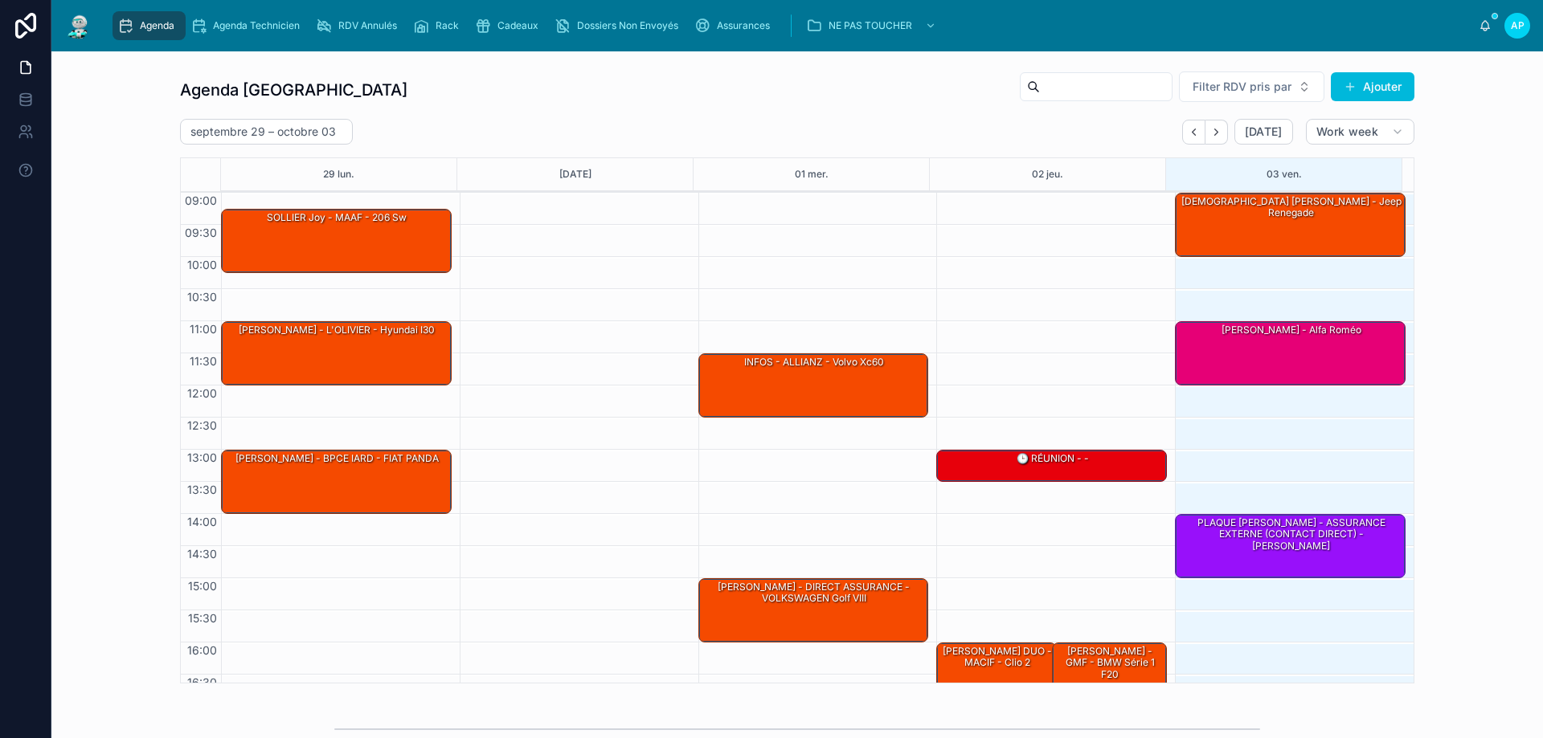
click at [149, 27] on span "Agenda" at bounding box center [157, 25] width 35 height 13
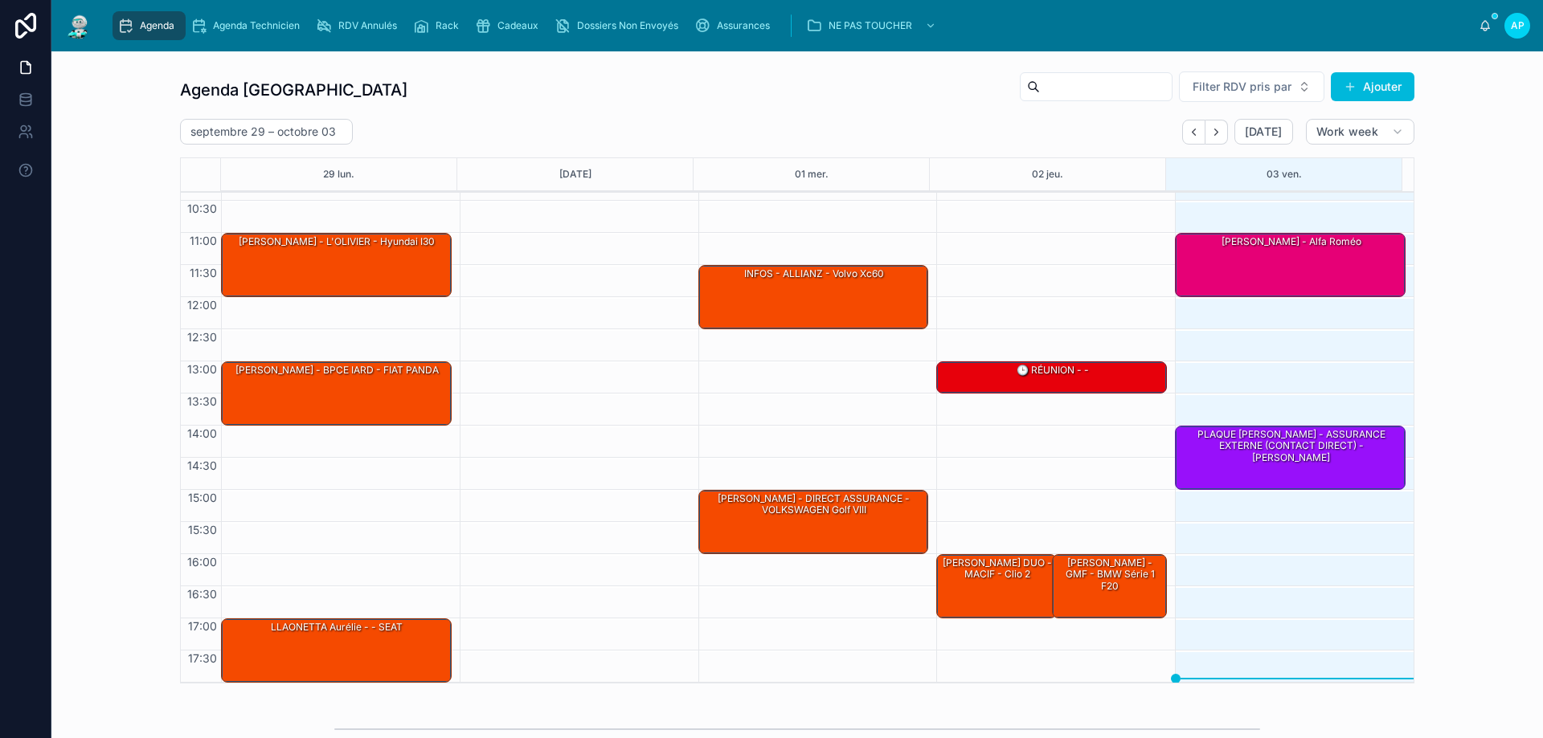
click at [1210, 128] on icon "Next" at bounding box center [1216, 132] width 12 height 12
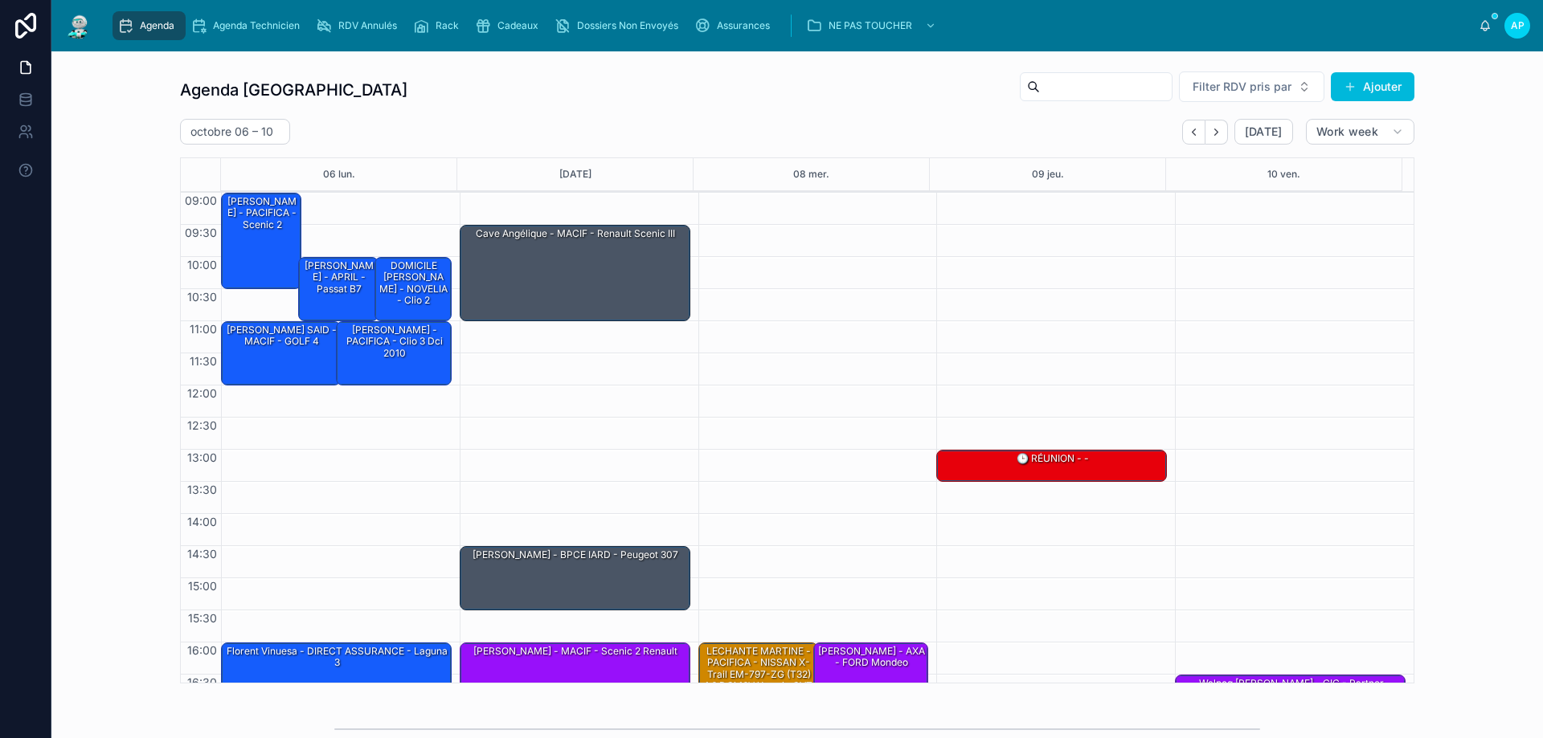
click at [1189, 135] on icon "Back" at bounding box center [1194, 132] width 12 height 12
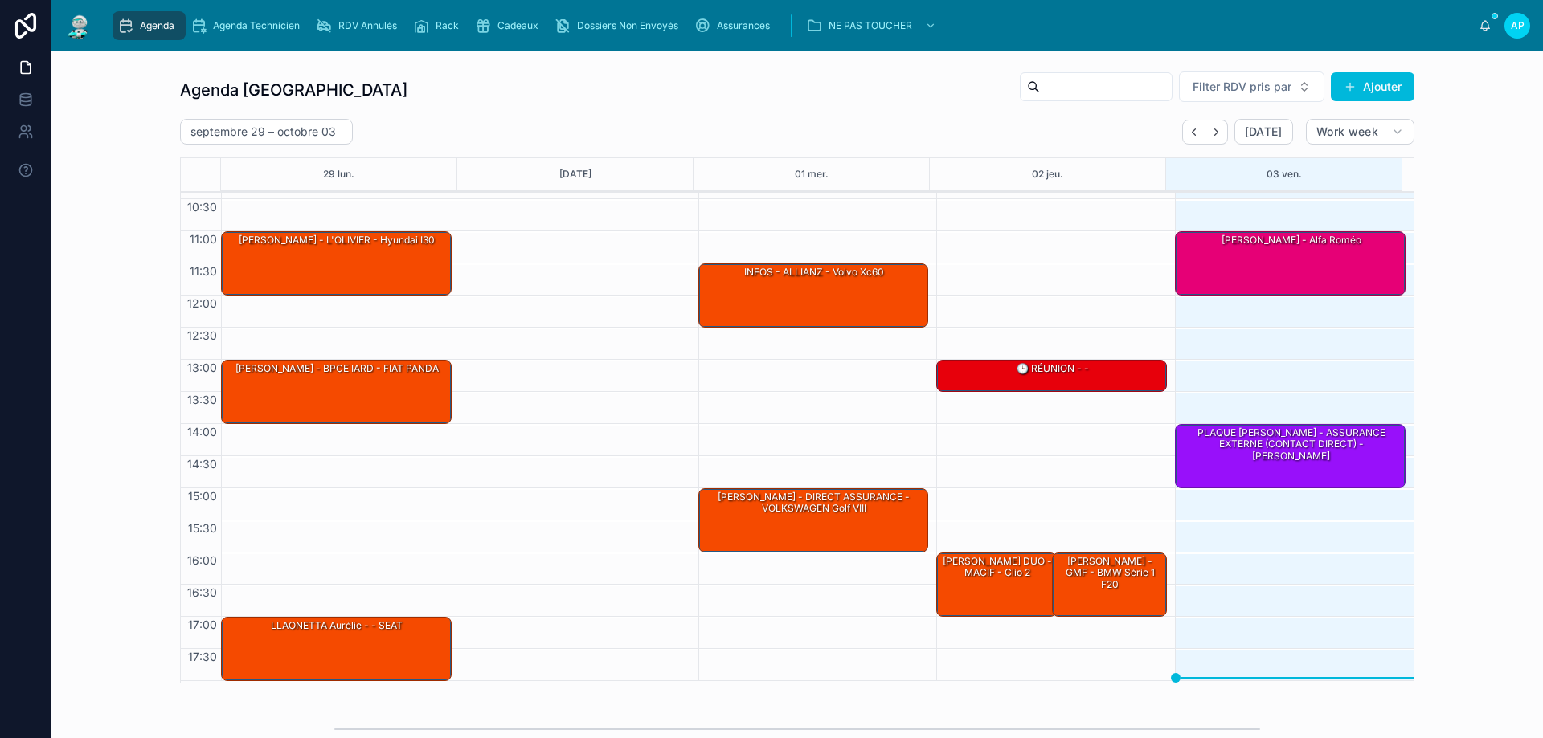
click at [151, 23] on span "Agenda" at bounding box center [157, 25] width 35 height 13
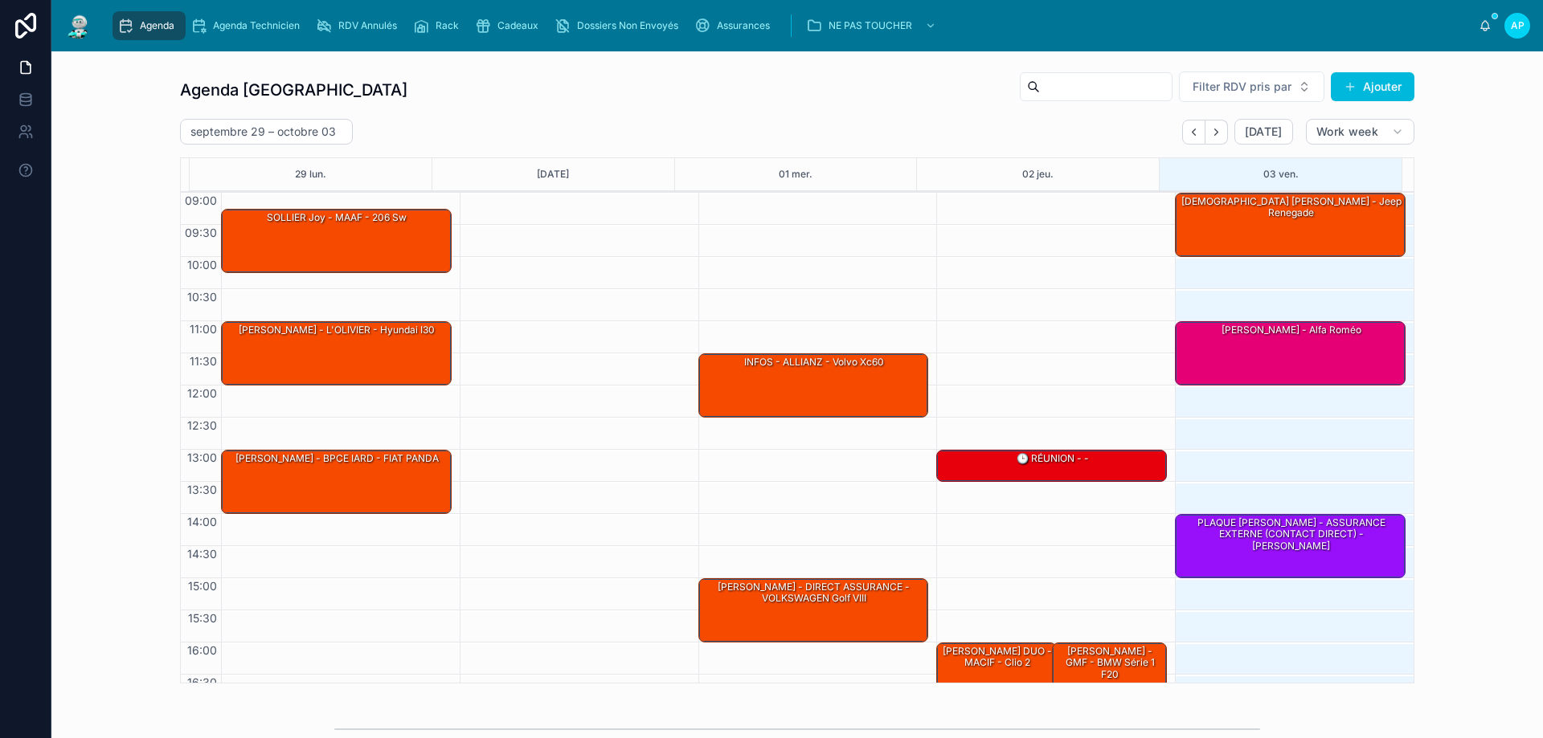
scroll to position [88, 0]
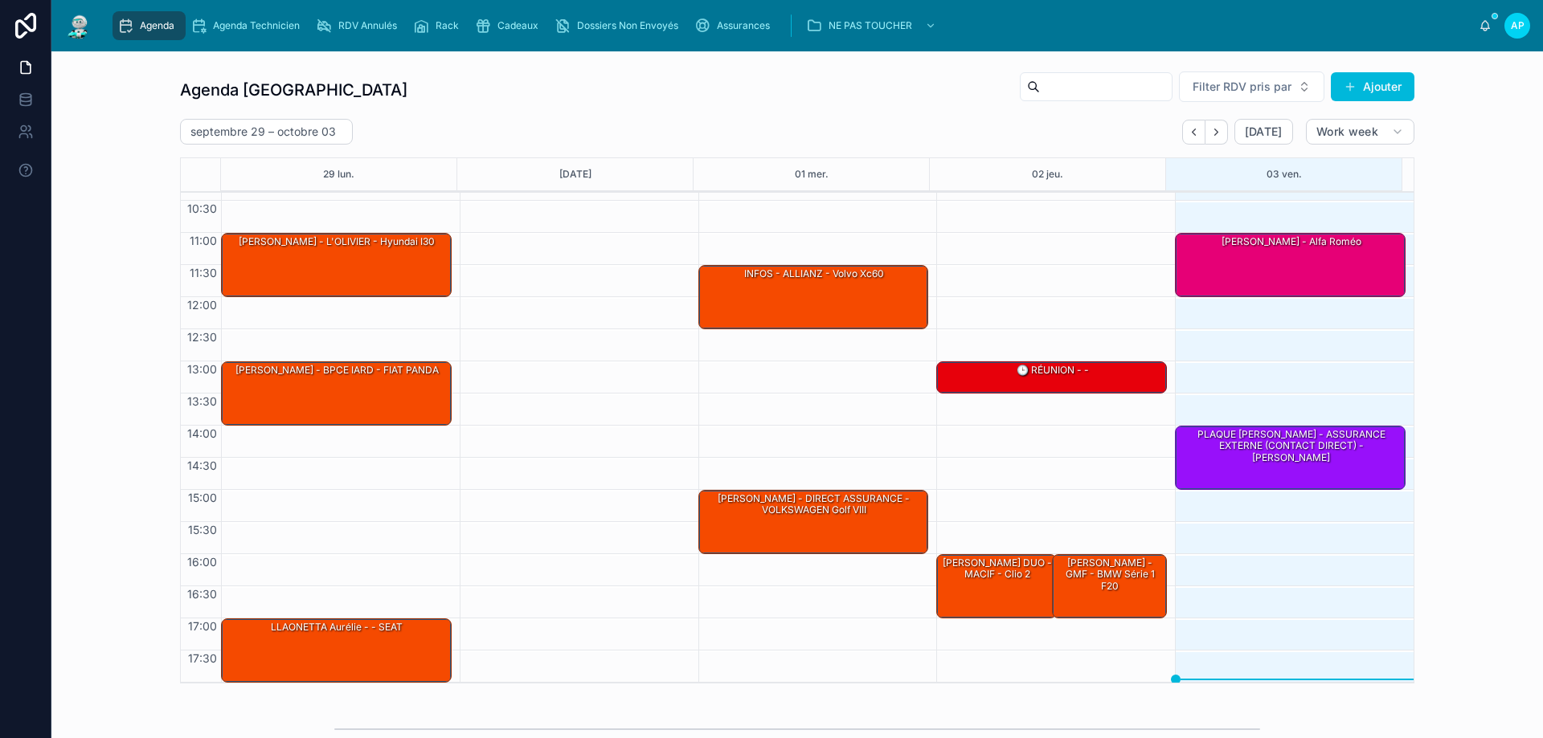
click at [1224, 452] on div "PLAQUE [PERSON_NAME] - ASSURANCE EXTERNE (CONTACT DIRECT) - [PERSON_NAME]" at bounding box center [1291, 447] width 226 height 38
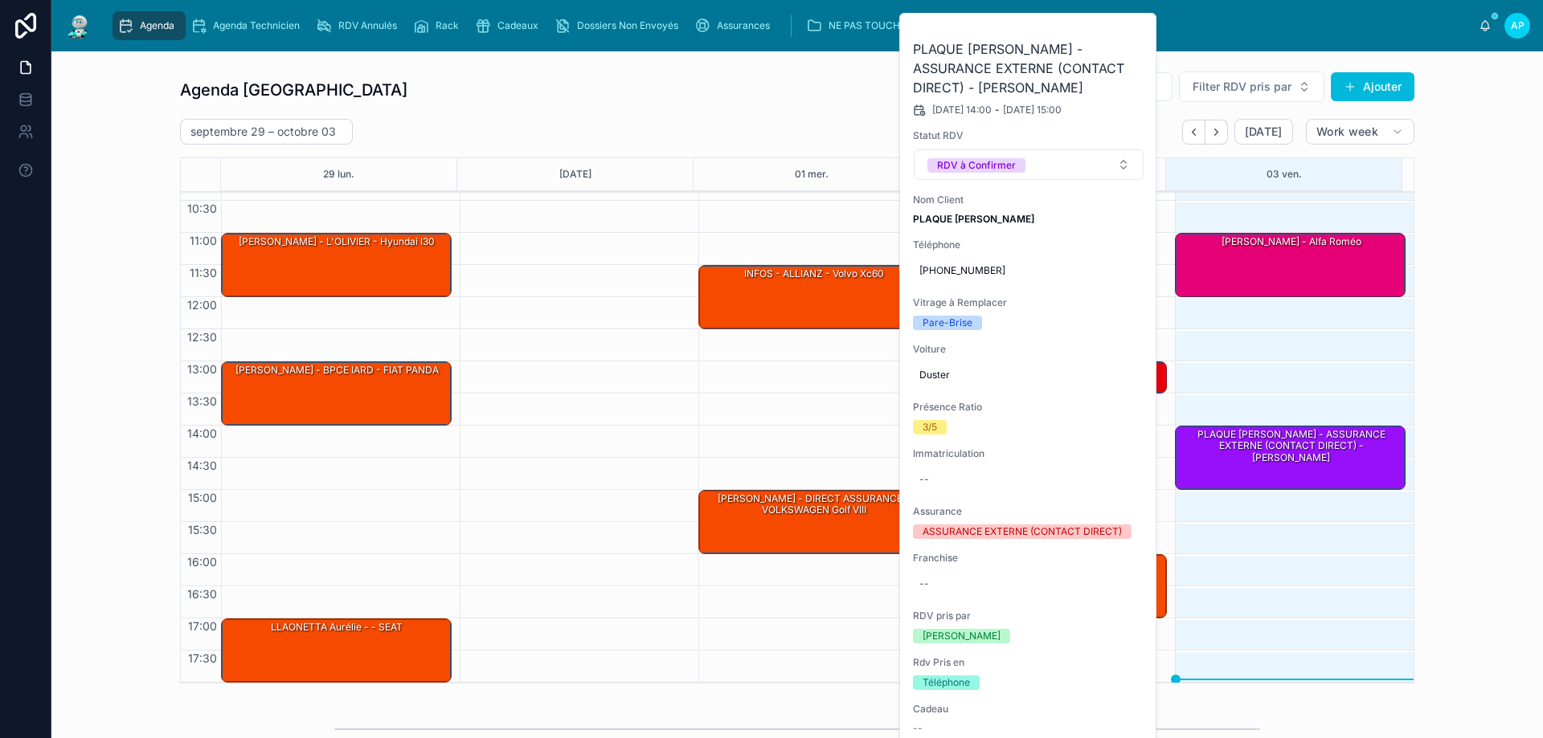
click at [0, 0] on button at bounding box center [0, 0] width 0 height 0
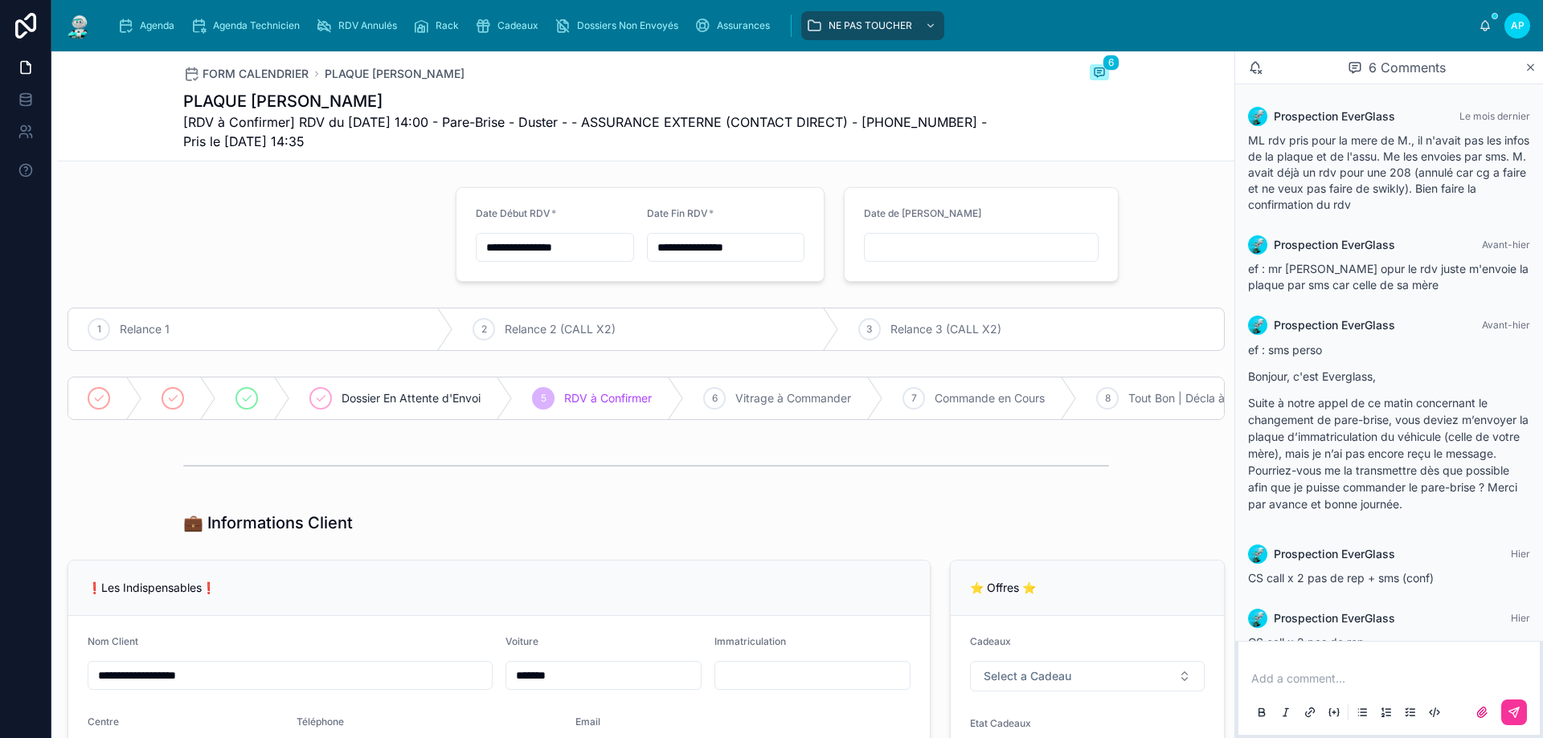
scroll to position [96, 0]
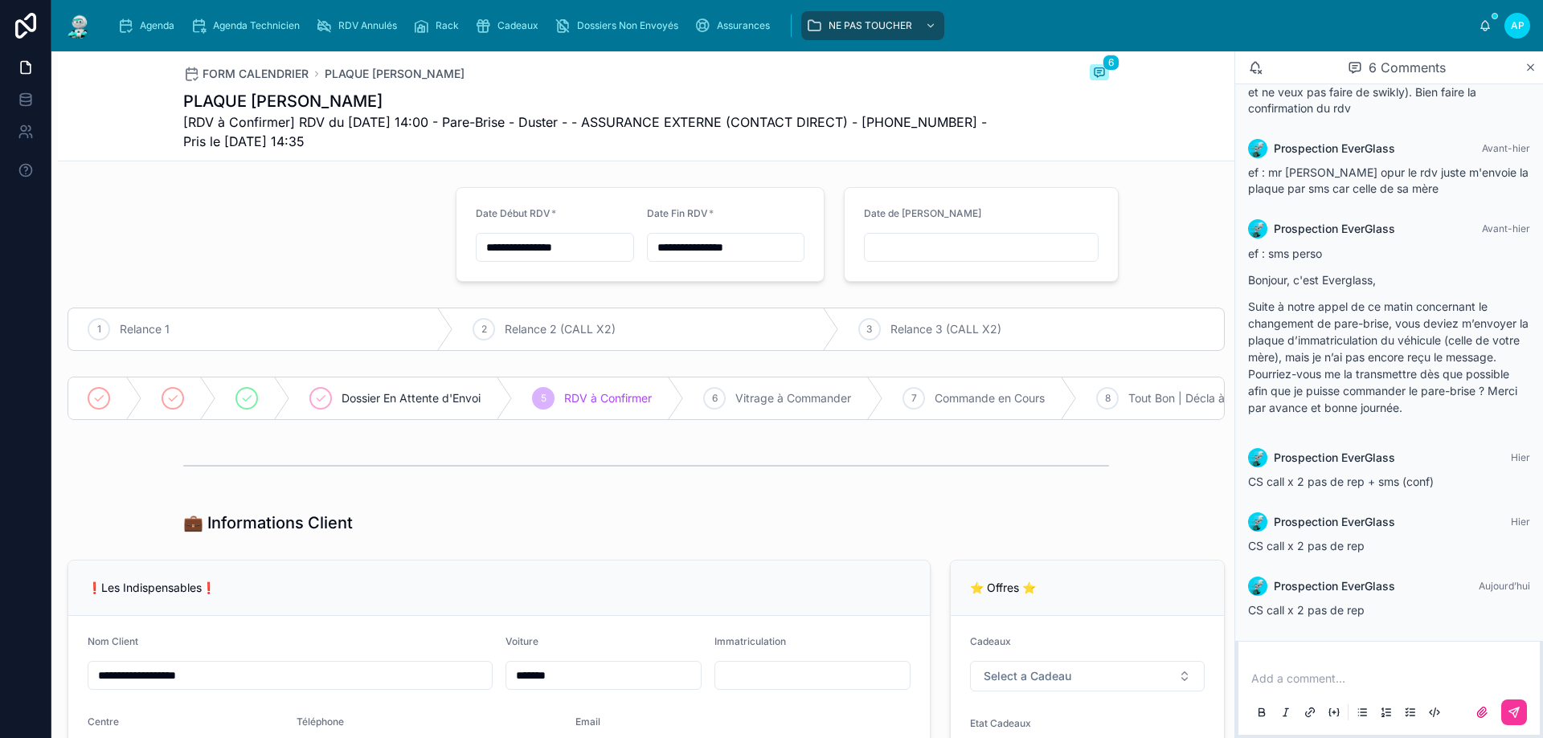
click at [171, 23] on span "Agenda" at bounding box center [157, 25] width 35 height 13
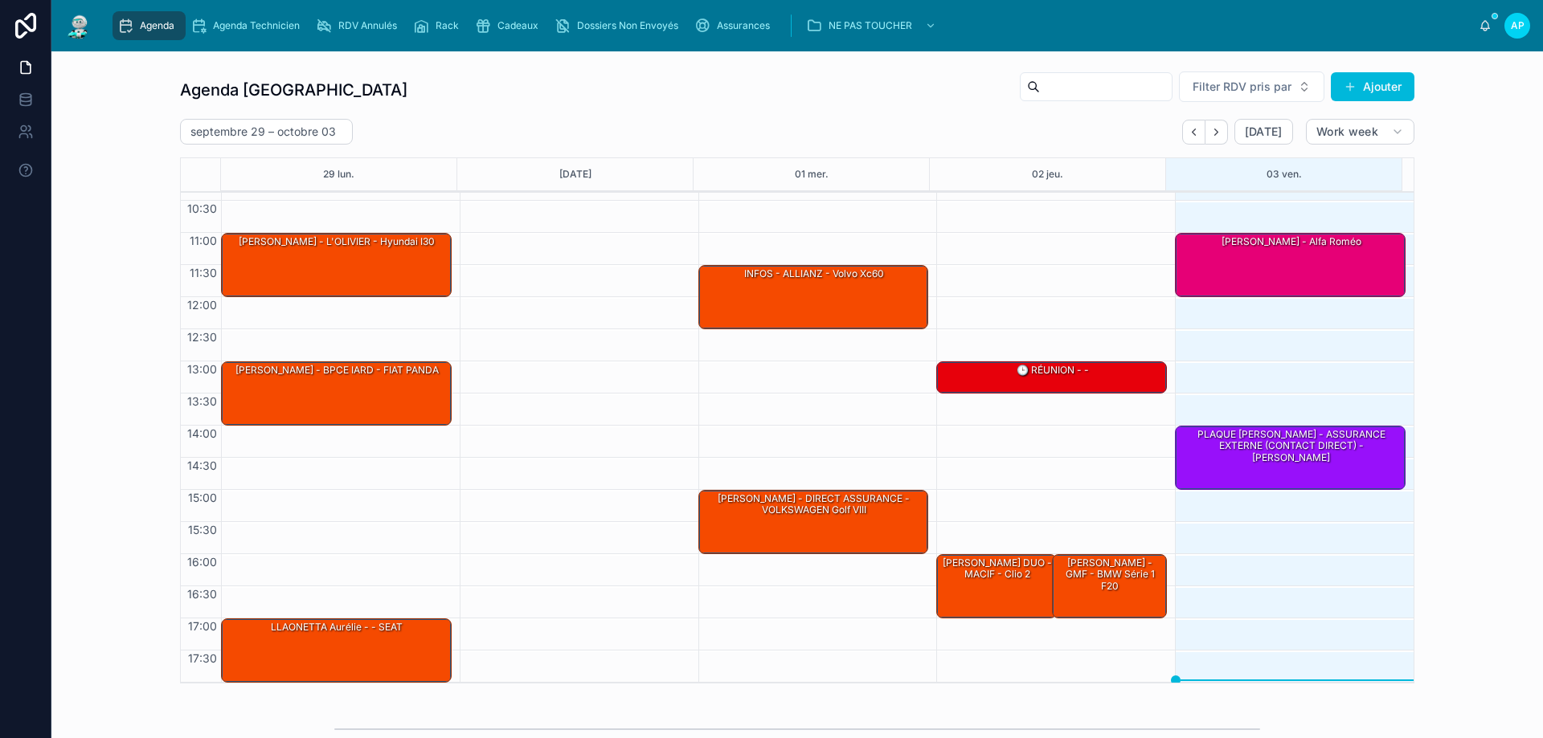
click at [395, 32] on div "RDV Annulés" at bounding box center [360, 26] width 88 height 26
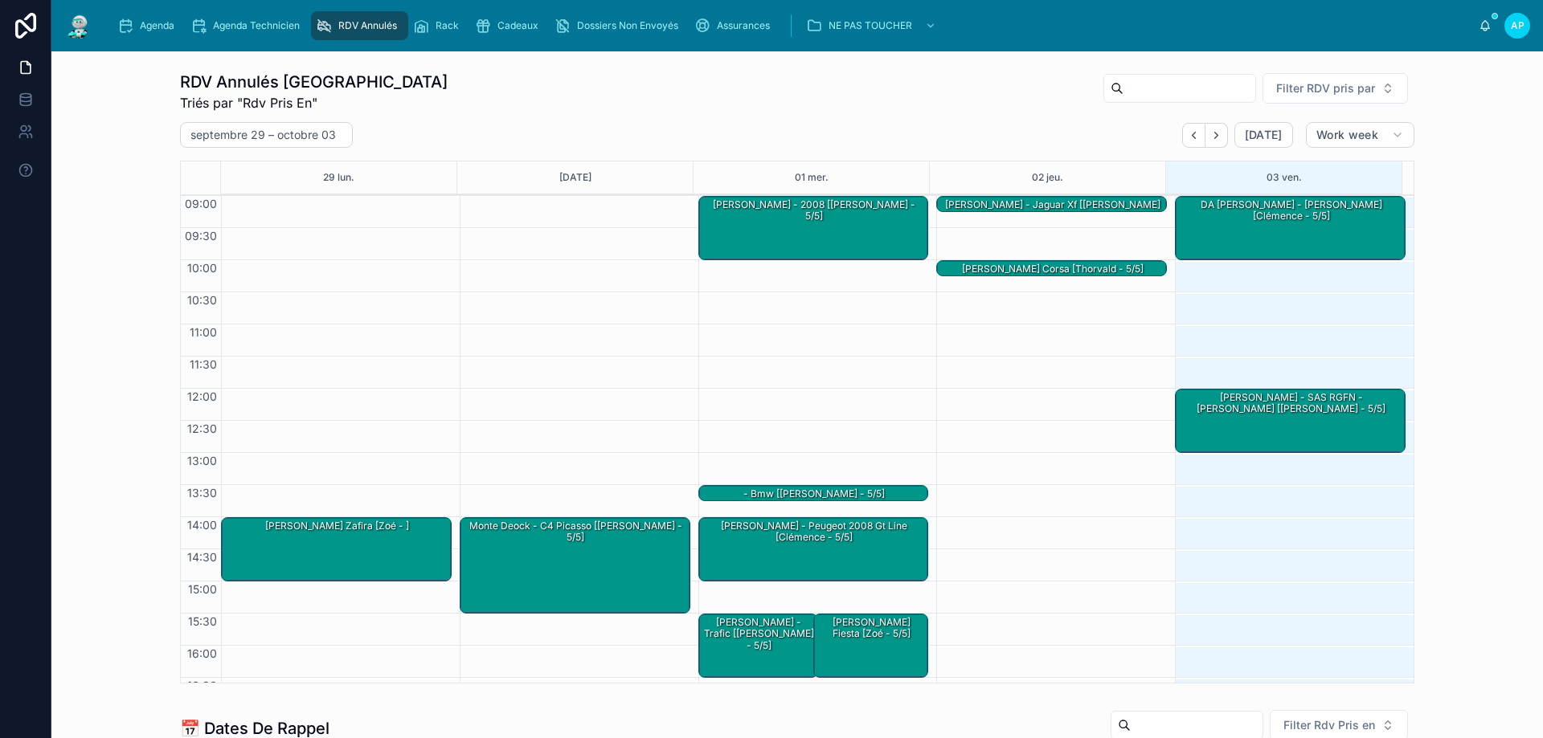
scroll to position [92, 0]
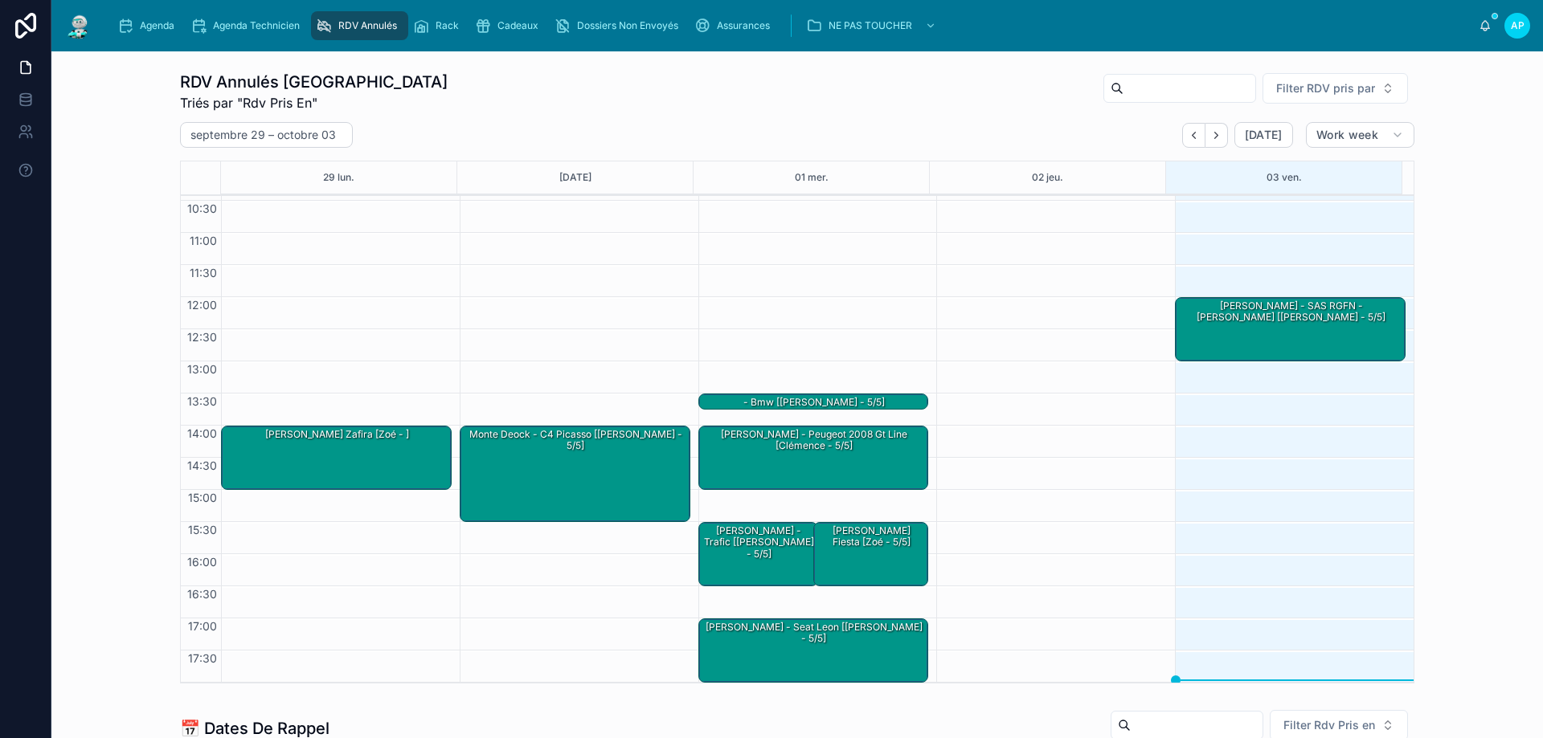
click at [131, 18] on icon "scrollable content" at bounding box center [125, 26] width 16 height 16
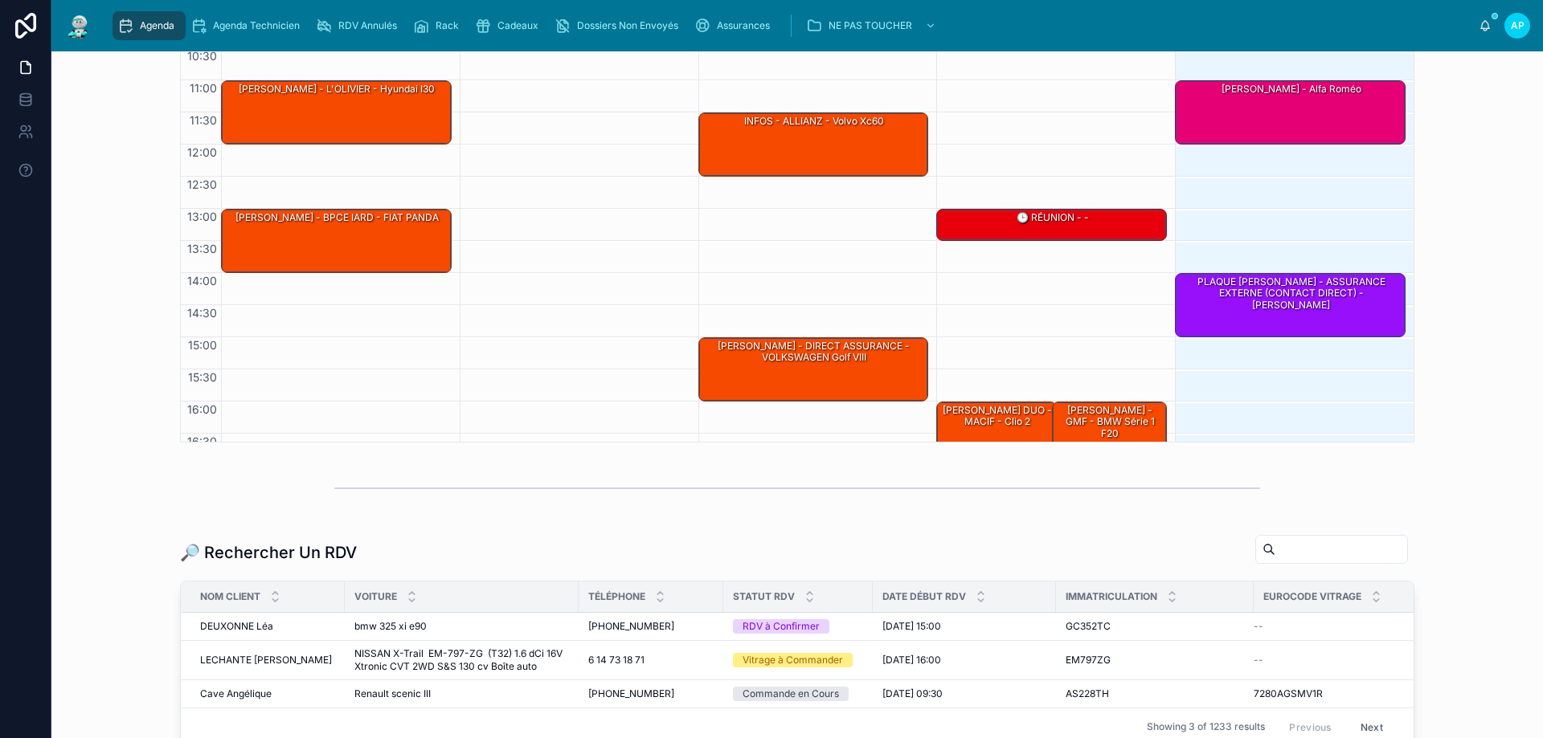
click at [351, 24] on span "RDV Annulés" at bounding box center [367, 25] width 59 height 13
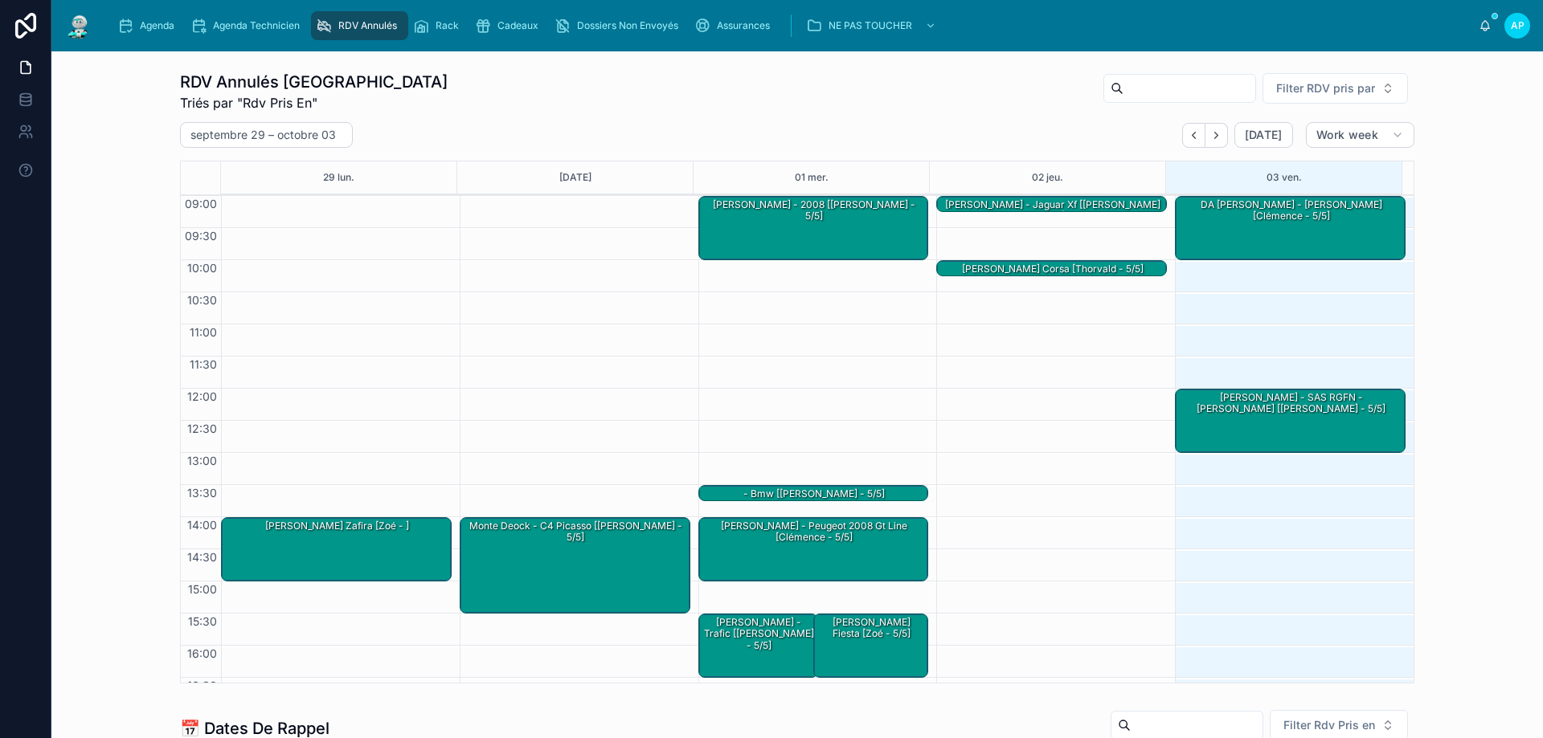
click at [120, 36] on div "Agenda" at bounding box center [148, 26] width 63 height 26
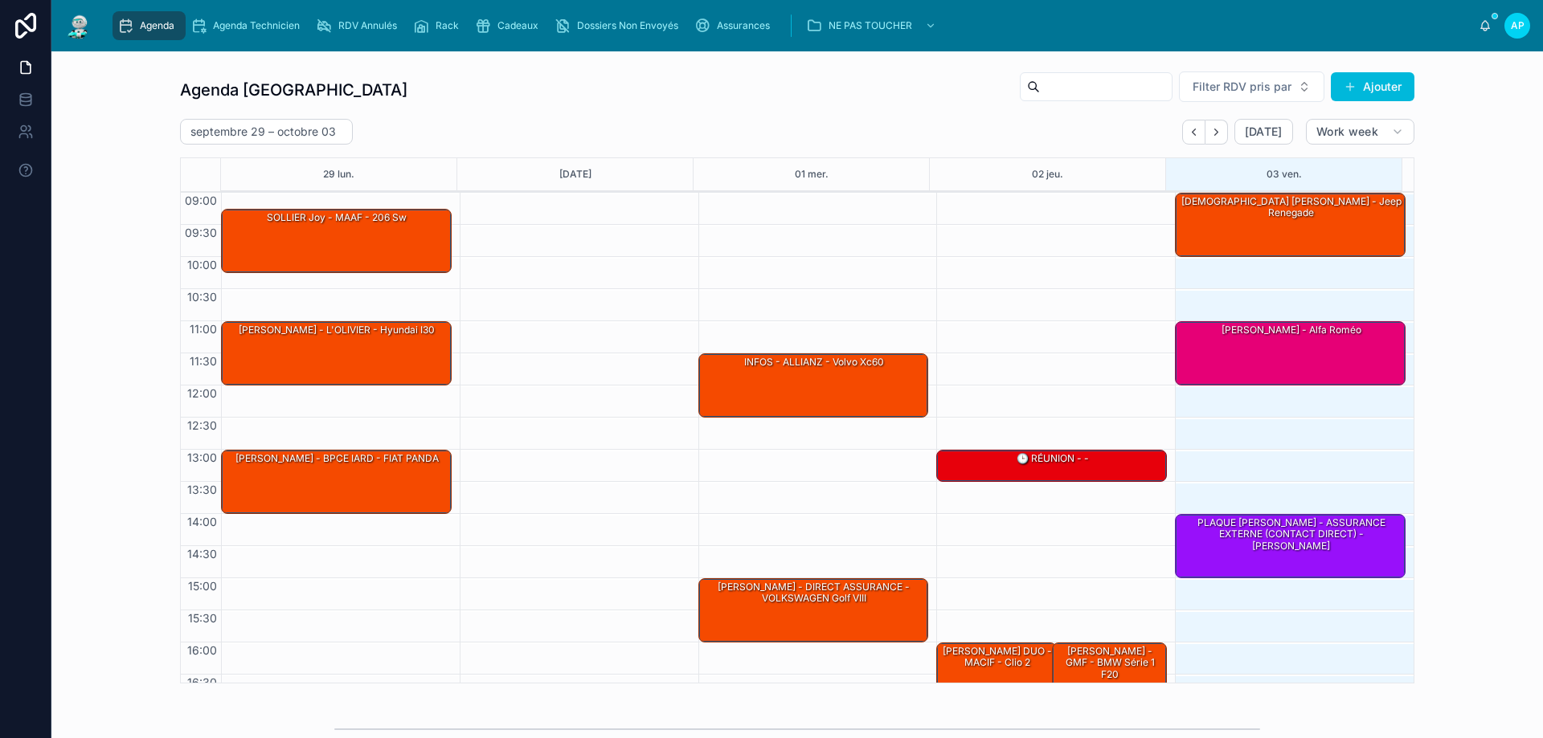
click at [141, 23] on span "Agenda" at bounding box center [157, 25] width 35 height 13
